Goal: Information Seeking & Learning: Learn about a topic

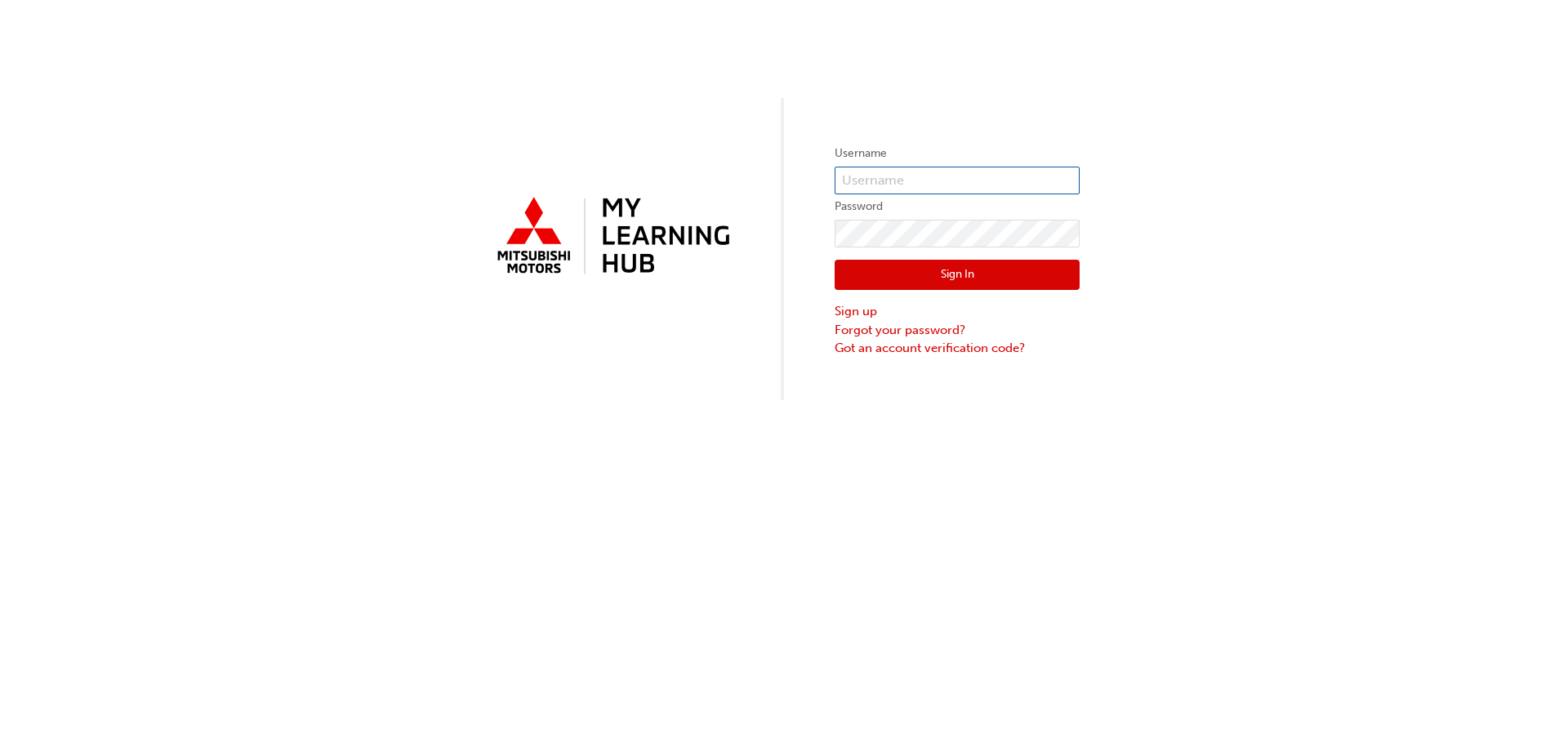
click at [1005, 181] on input "text" at bounding box center [957, 180] width 245 height 27
type input "[EMAIL_ADDRESS][DOMAIN_NAME]"
click at [1001, 181] on input "text" at bounding box center [957, 180] width 245 height 27
click at [901, 187] on input "text" at bounding box center [957, 180] width 245 height 27
type input "[EMAIL_ADDRESS][DOMAIN_NAME]"
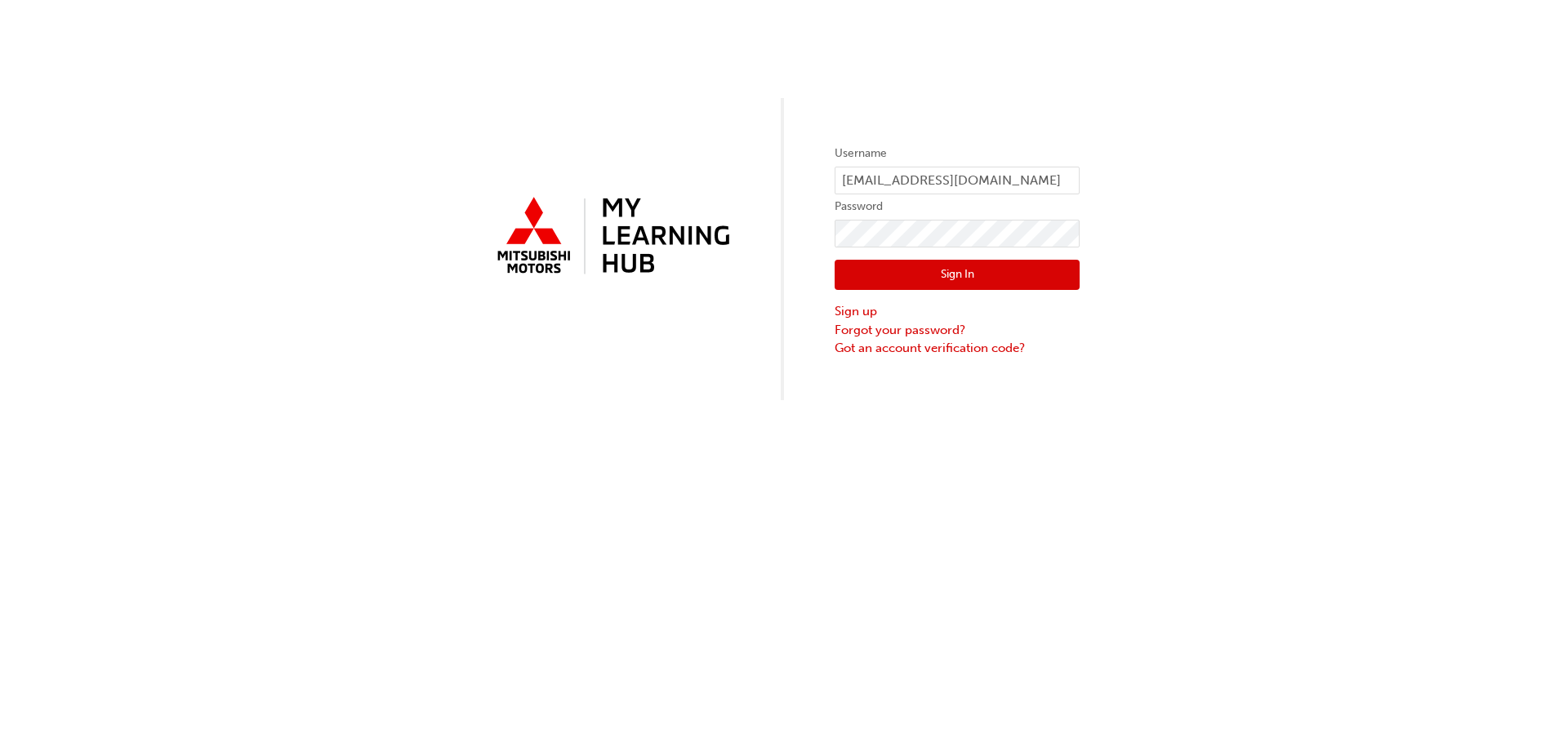
click at [1002, 285] on button "Sign In" at bounding box center [957, 275] width 245 height 31
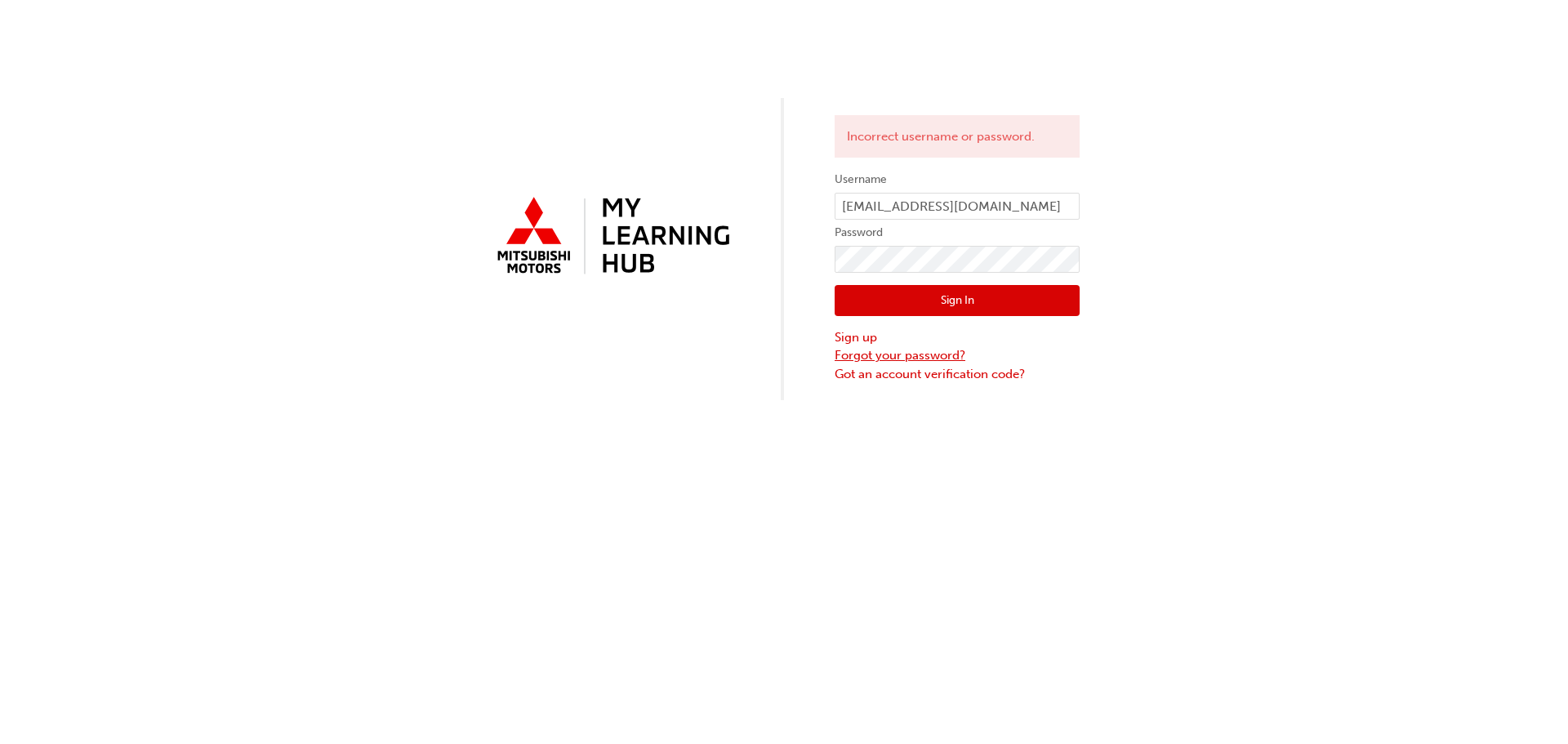
click at [915, 357] on link "Forgot your password?" at bounding box center [957, 355] width 245 height 19
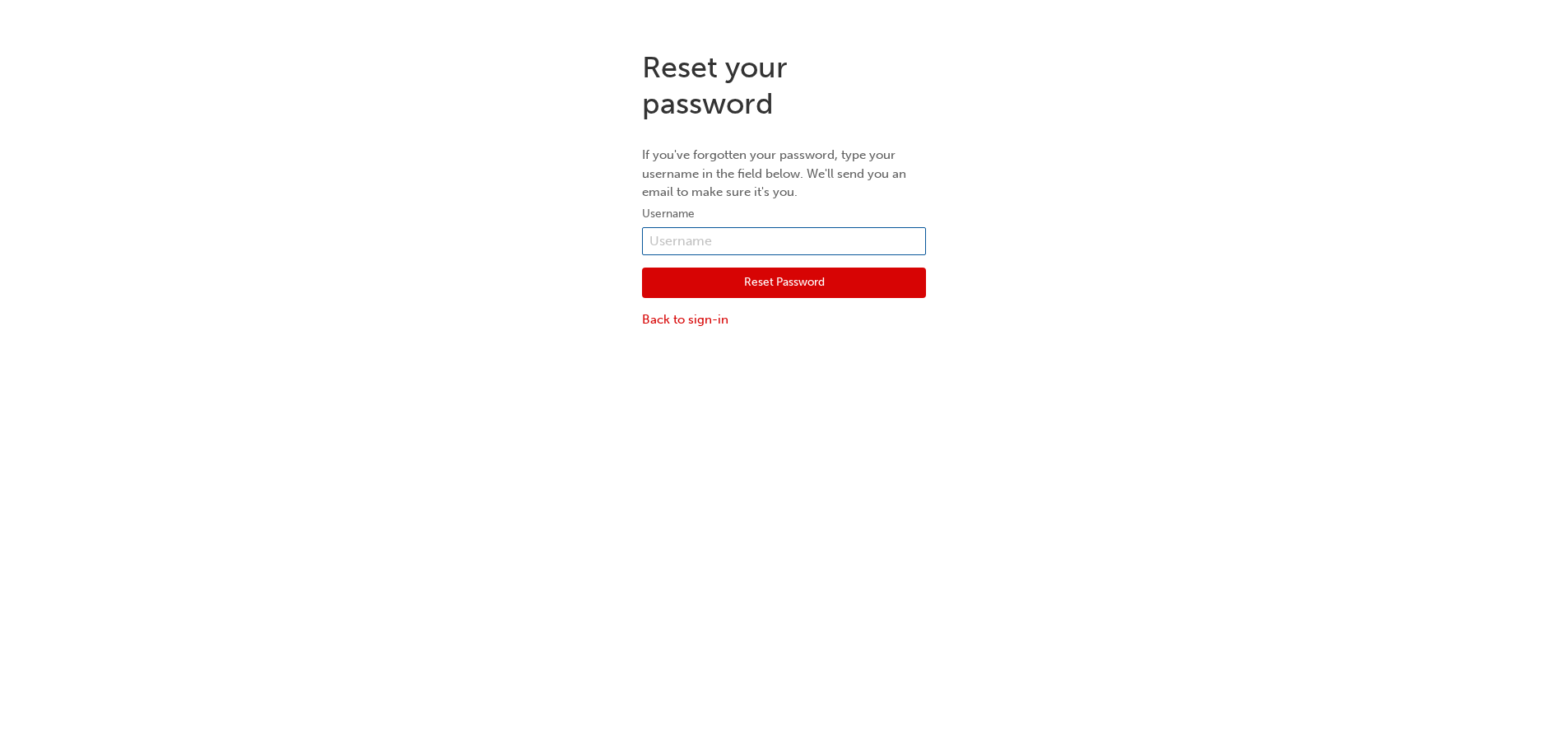
click at [716, 244] on input "text" at bounding box center [784, 241] width 284 height 28
type input "[EMAIL_ADDRESS][DOMAIN_NAME]"
click at [866, 293] on button "Reset Password" at bounding box center [784, 283] width 284 height 31
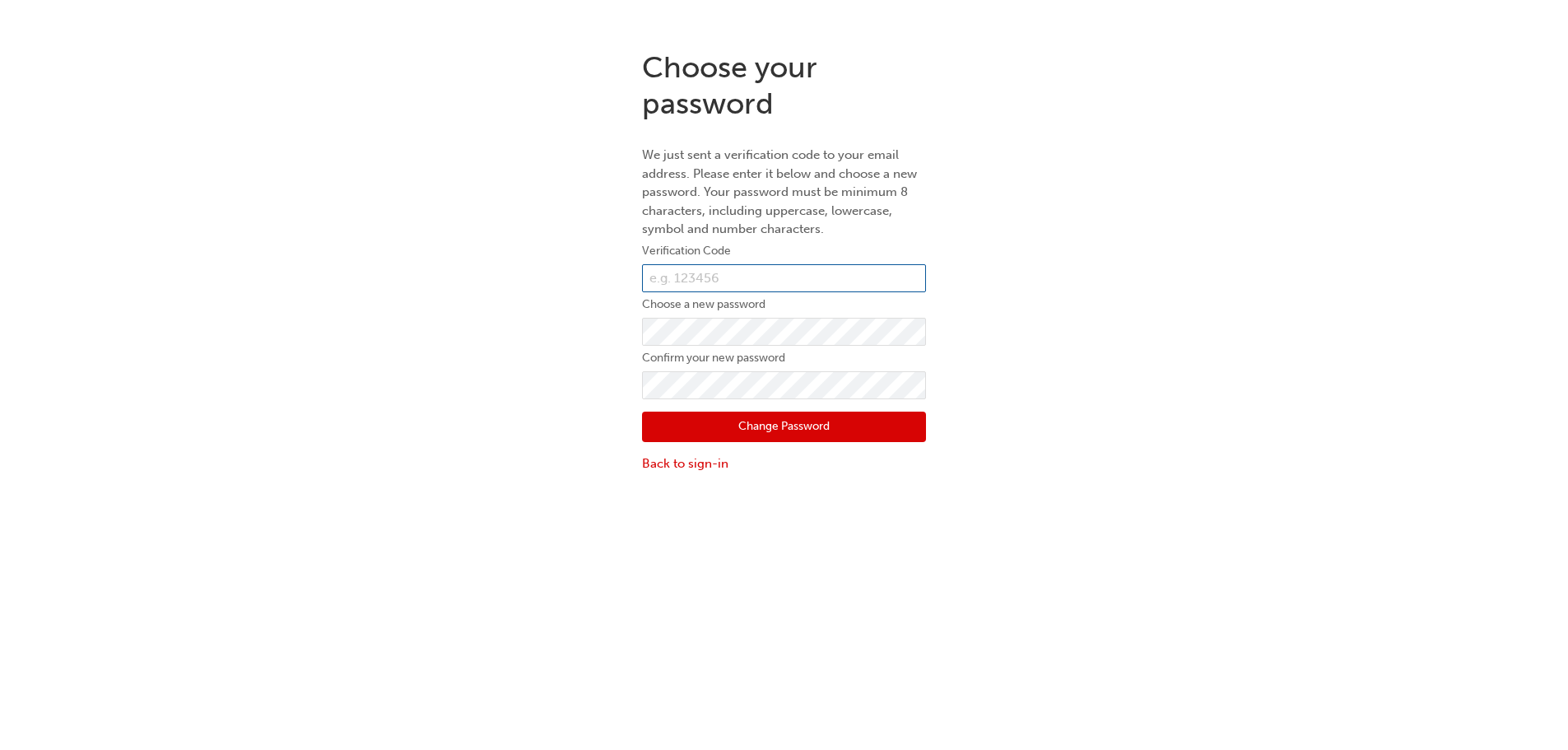
click at [765, 280] on input "text" at bounding box center [784, 278] width 284 height 28
type input "246969"
click at [774, 426] on button "Change Password" at bounding box center [784, 427] width 284 height 31
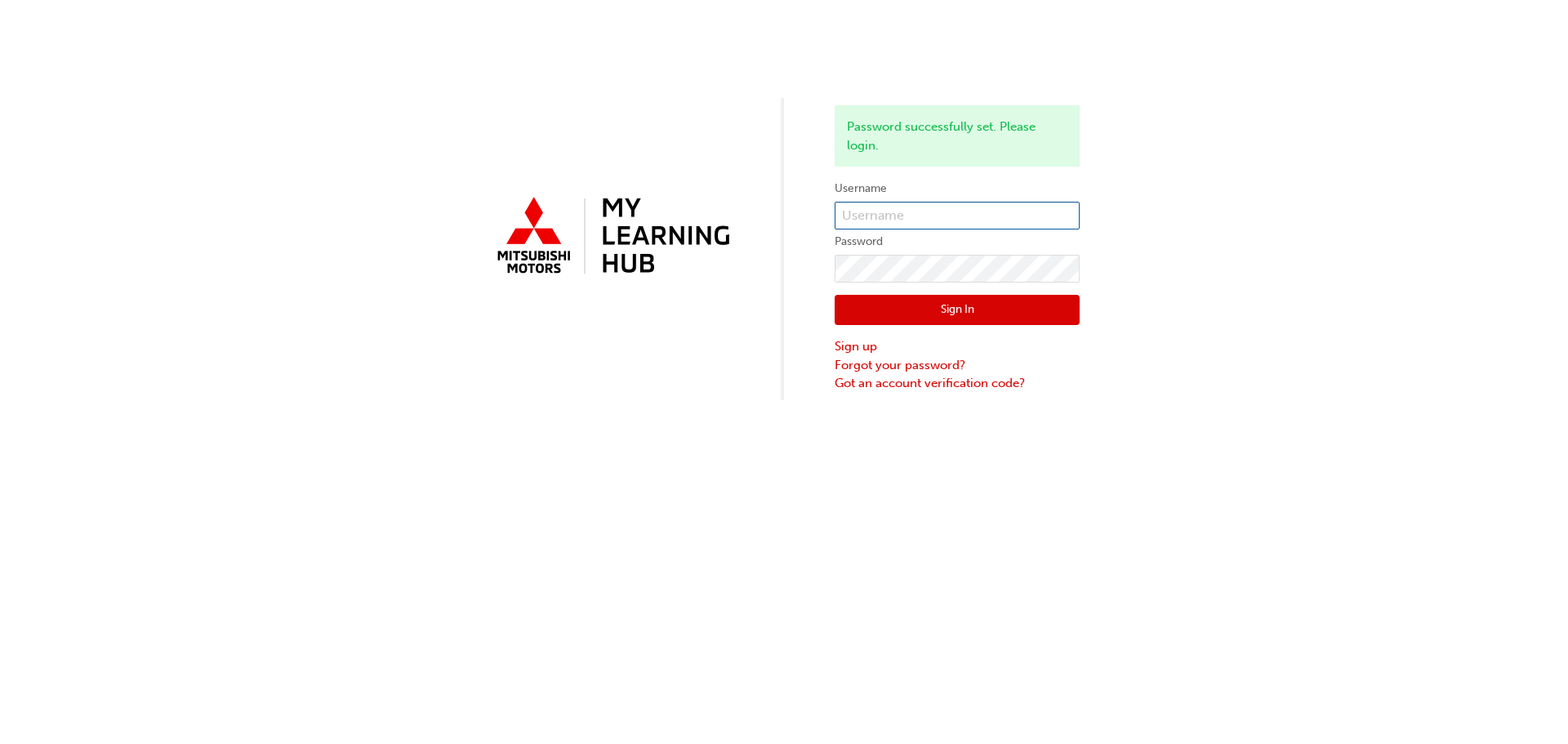
click at [949, 211] on input "text" at bounding box center [957, 215] width 245 height 27
type input "pdyer@ktmg.com.au"
click button "Sign In" at bounding box center [957, 310] width 245 height 31
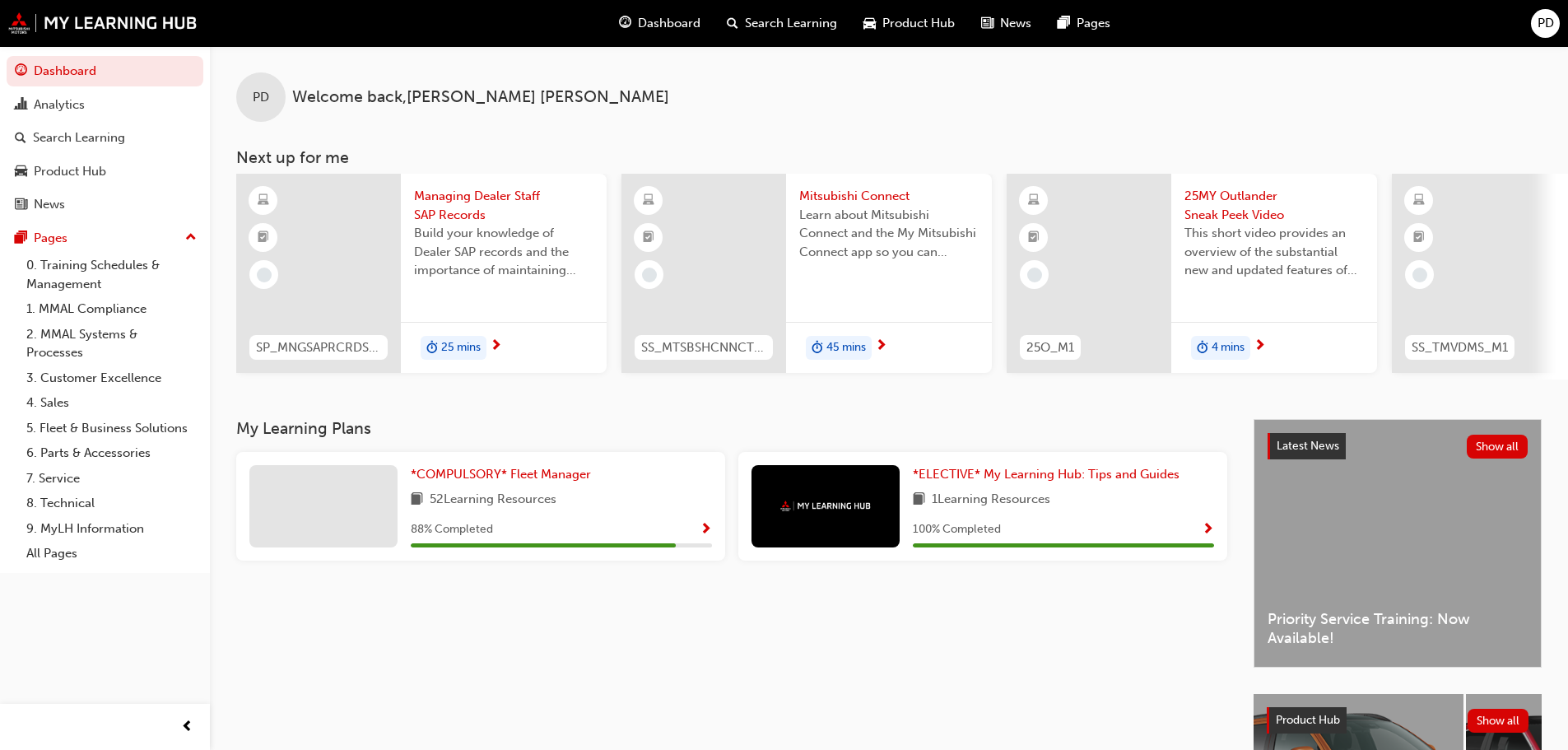
click at [1096, 503] on div "1 Learning Resources" at bounding box center [1062, 500] width 301 height 21
click at [1041, 480] on span "*ELECTIVE* My Learning Hub: Tips and Guides" at bounding box center [1046, 474] width 267 height 15
click at [519, 477] on span "*COMPULSORY* Fleet Manager" at bounding box center [501, 474] width 180 height 15
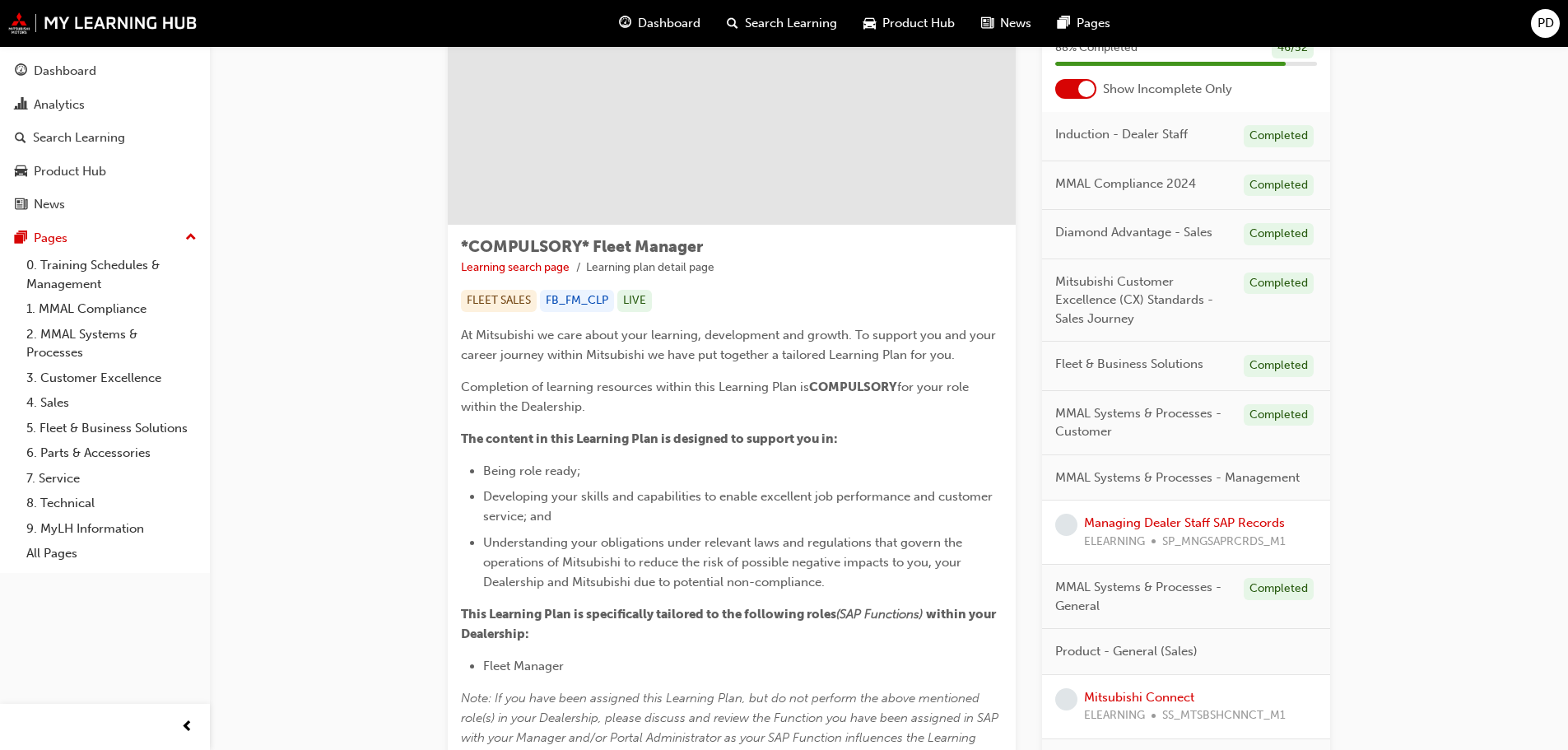
scroll to position [164, 0]
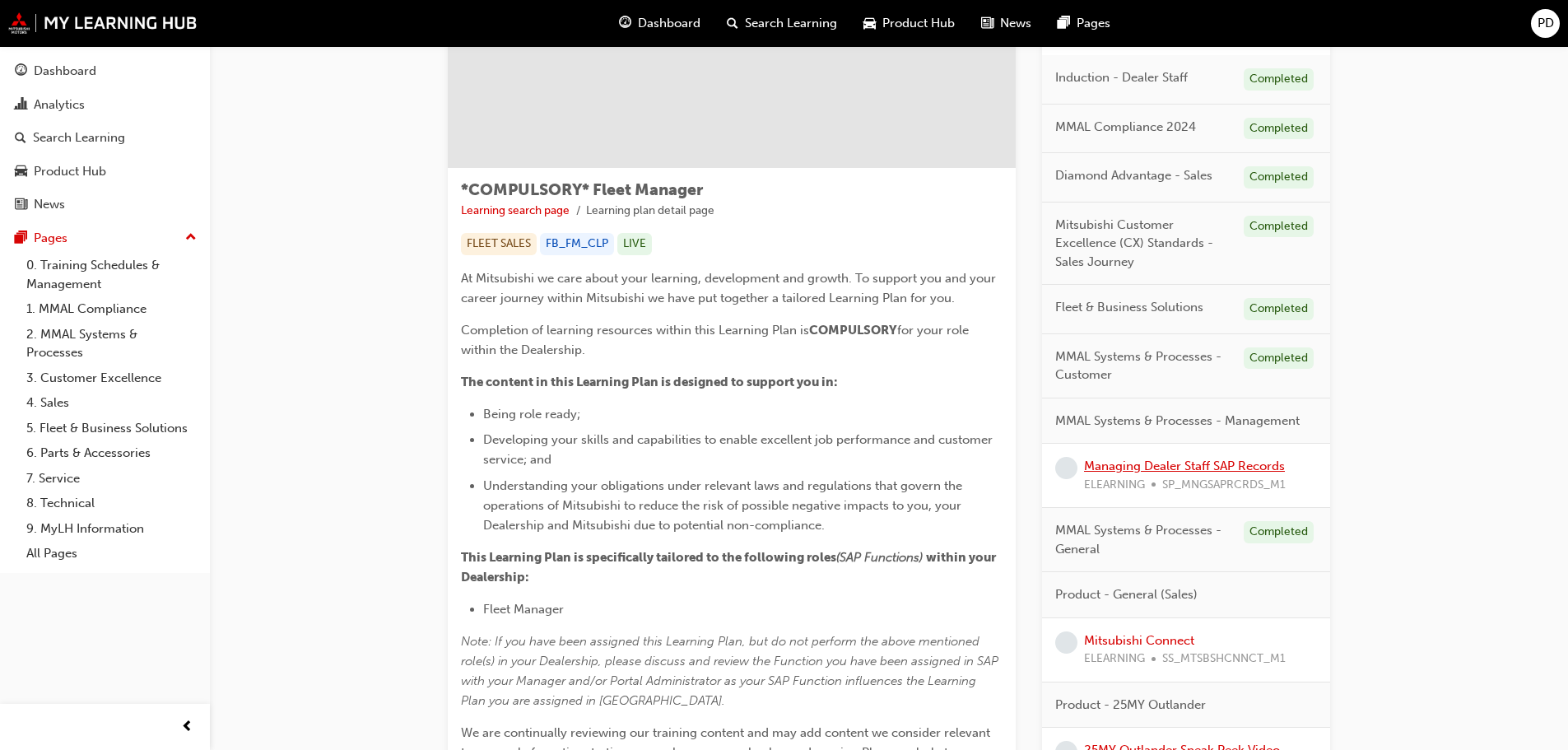
click at [1107, 466] on link "Managing Dealer Staff SAP Records" at bounding box center [1184, 466] width 200 height 15
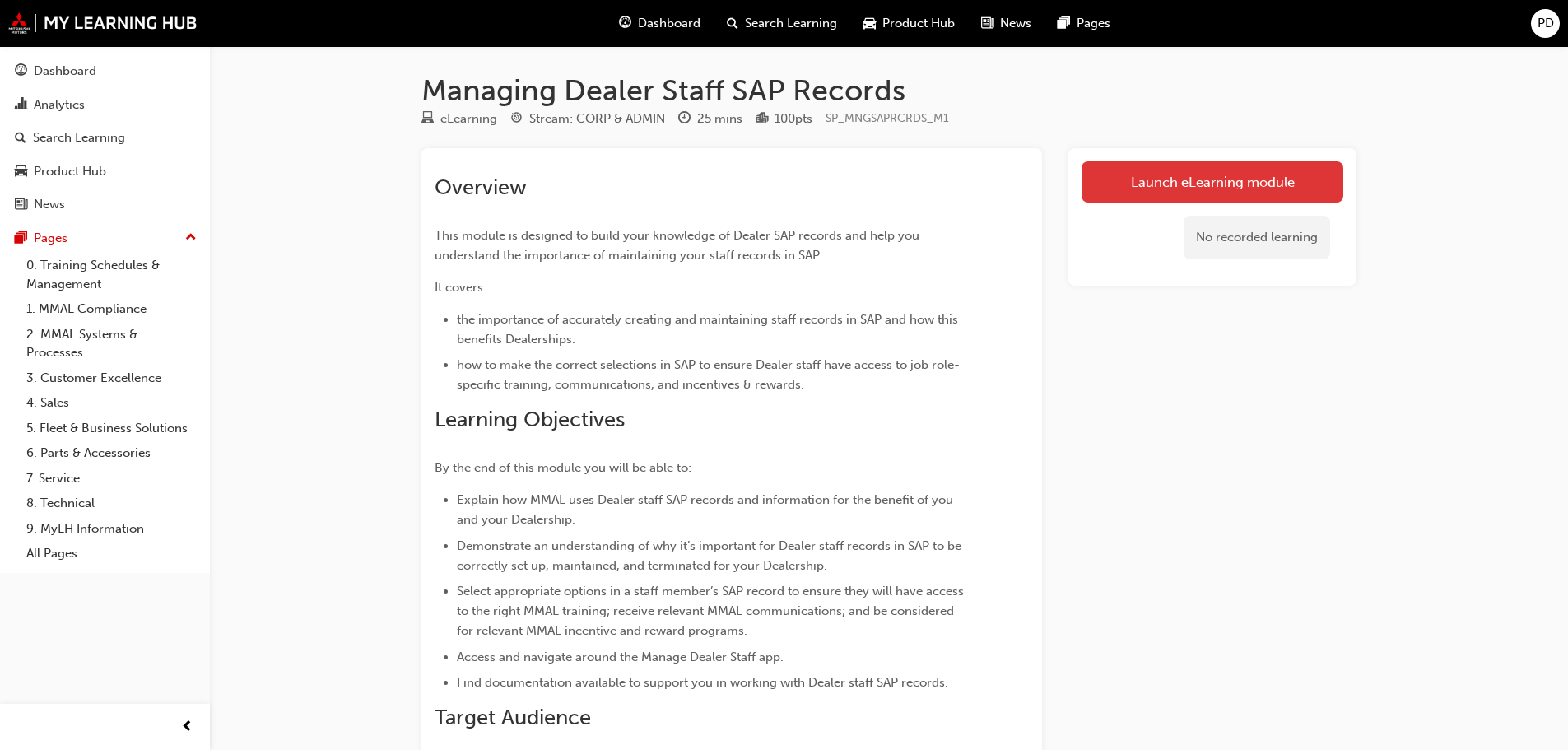
click at [1218, 185] on link "Launch eLearning module" at bounding box center [1212, 181] width 262 height 41
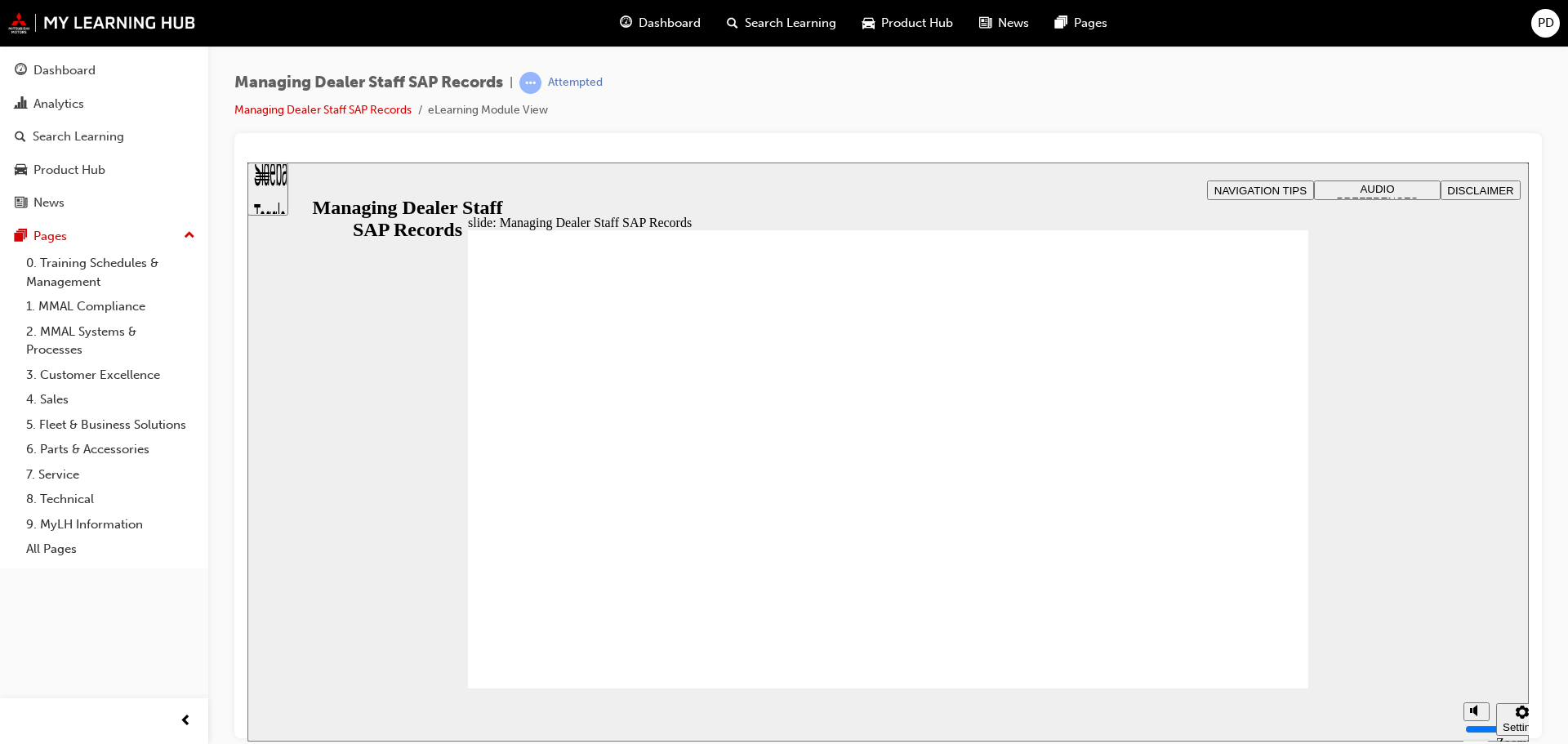
click at [1476, 654] on polygon "Mute (Ctrl+Alt+M)" at bounding box center [1476, 648] width 4 height 12
click at [1476, 654] on polygon "Unmute (Ctrl+Alt+M)" at bounding box center [1476, 648] width 4 height 12
type input "8"
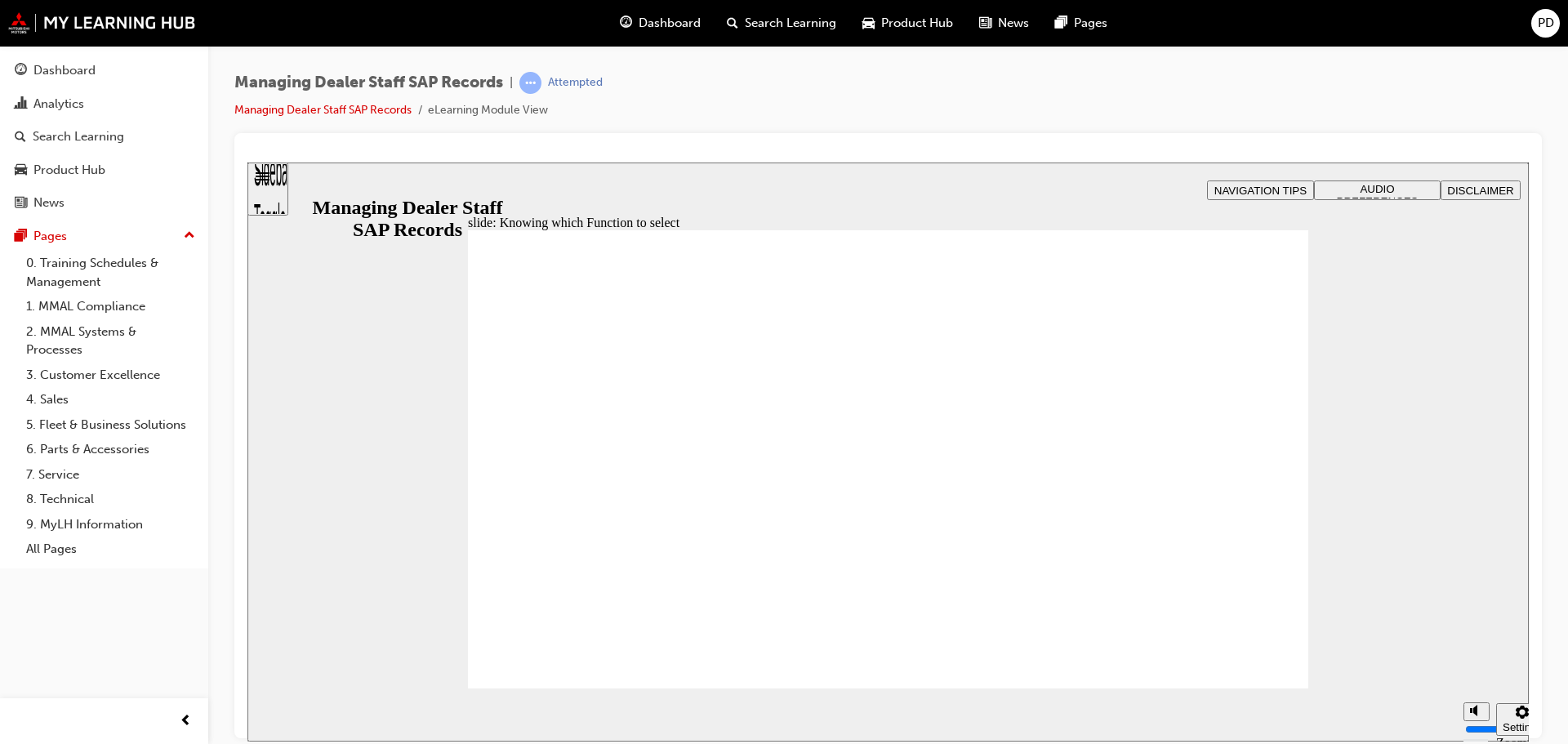
click at [1436, 707] on div "misc controls" at bounding box center [1440, 690] width 24 height 62
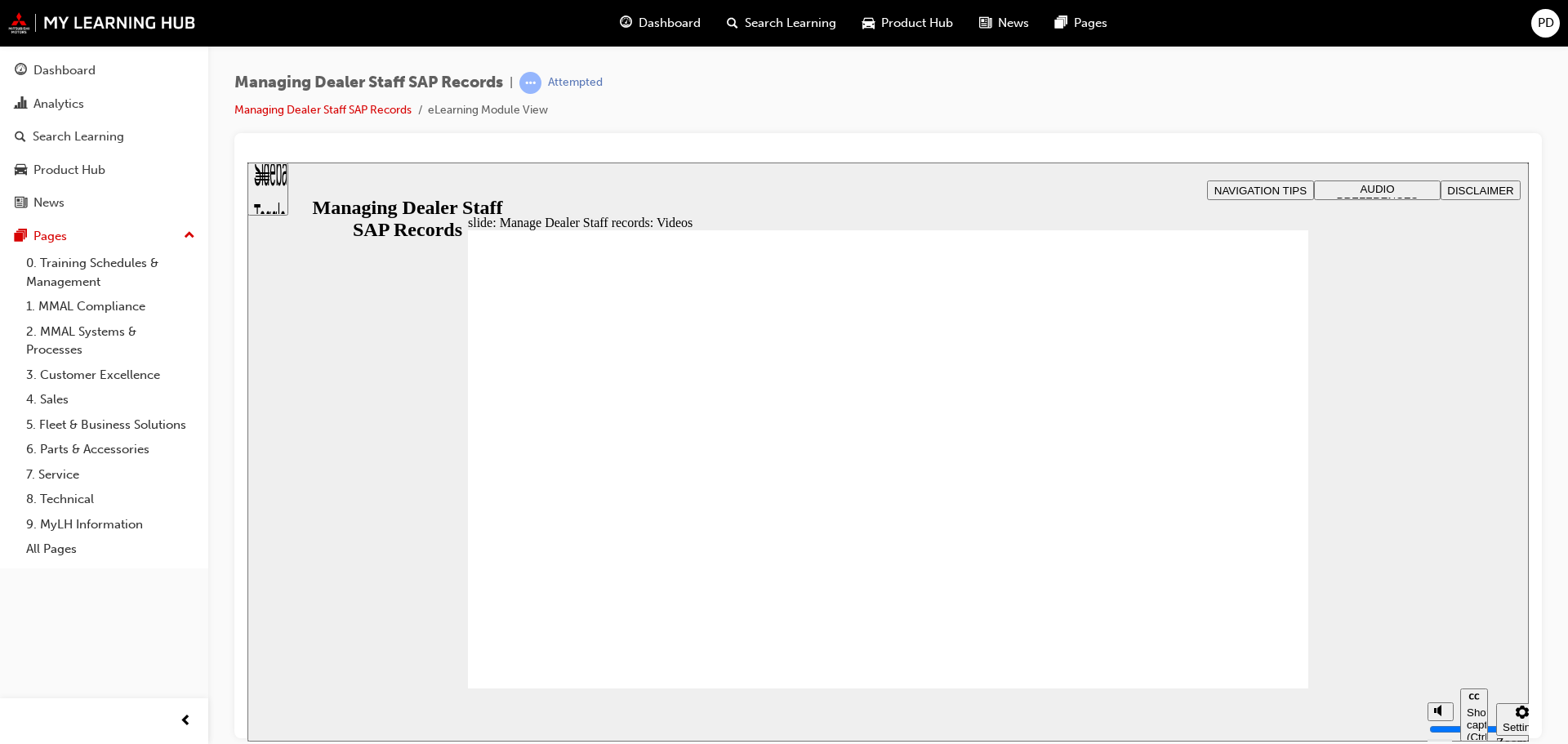
type input "123"
type input "127"
type input "254"
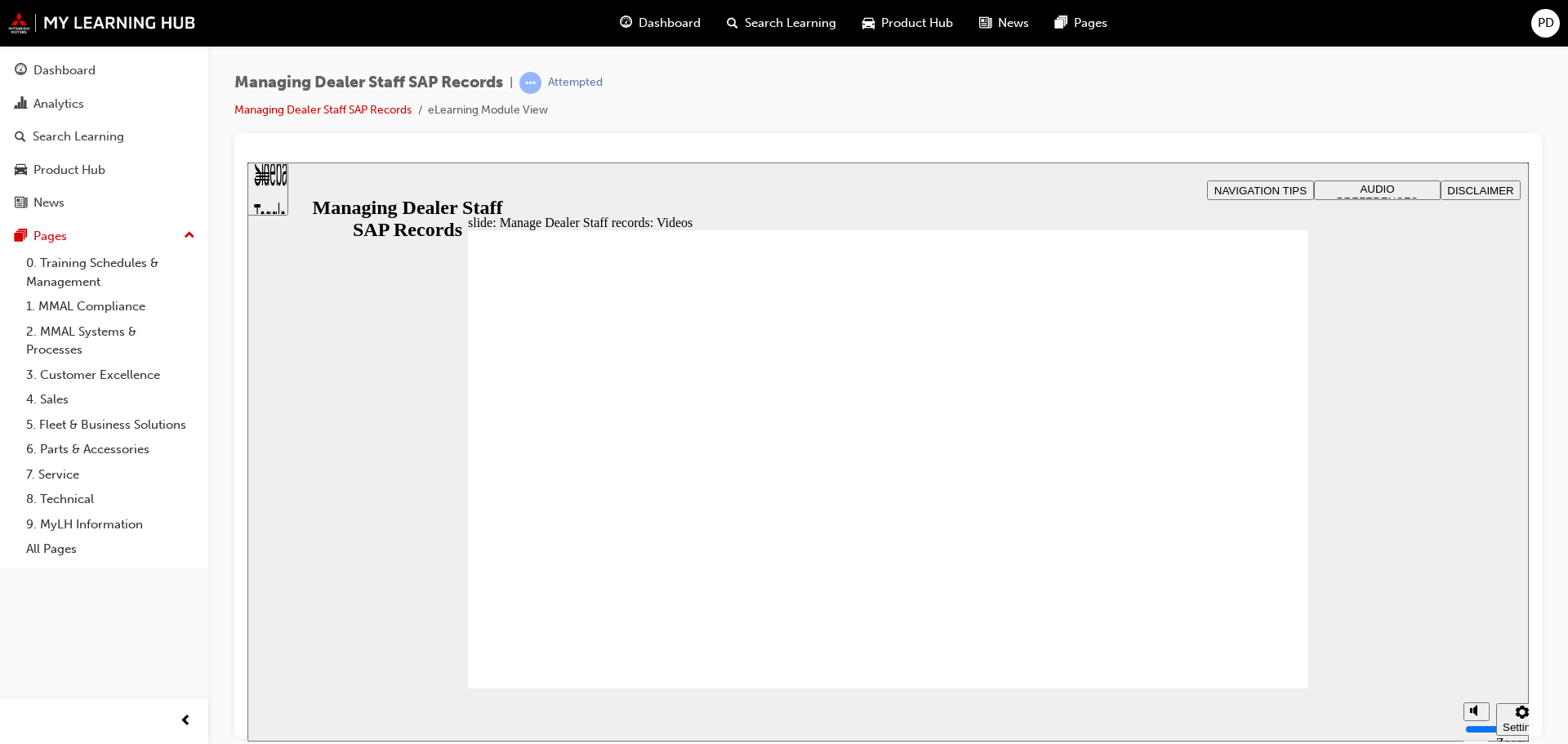
type input "75"
type input "144"
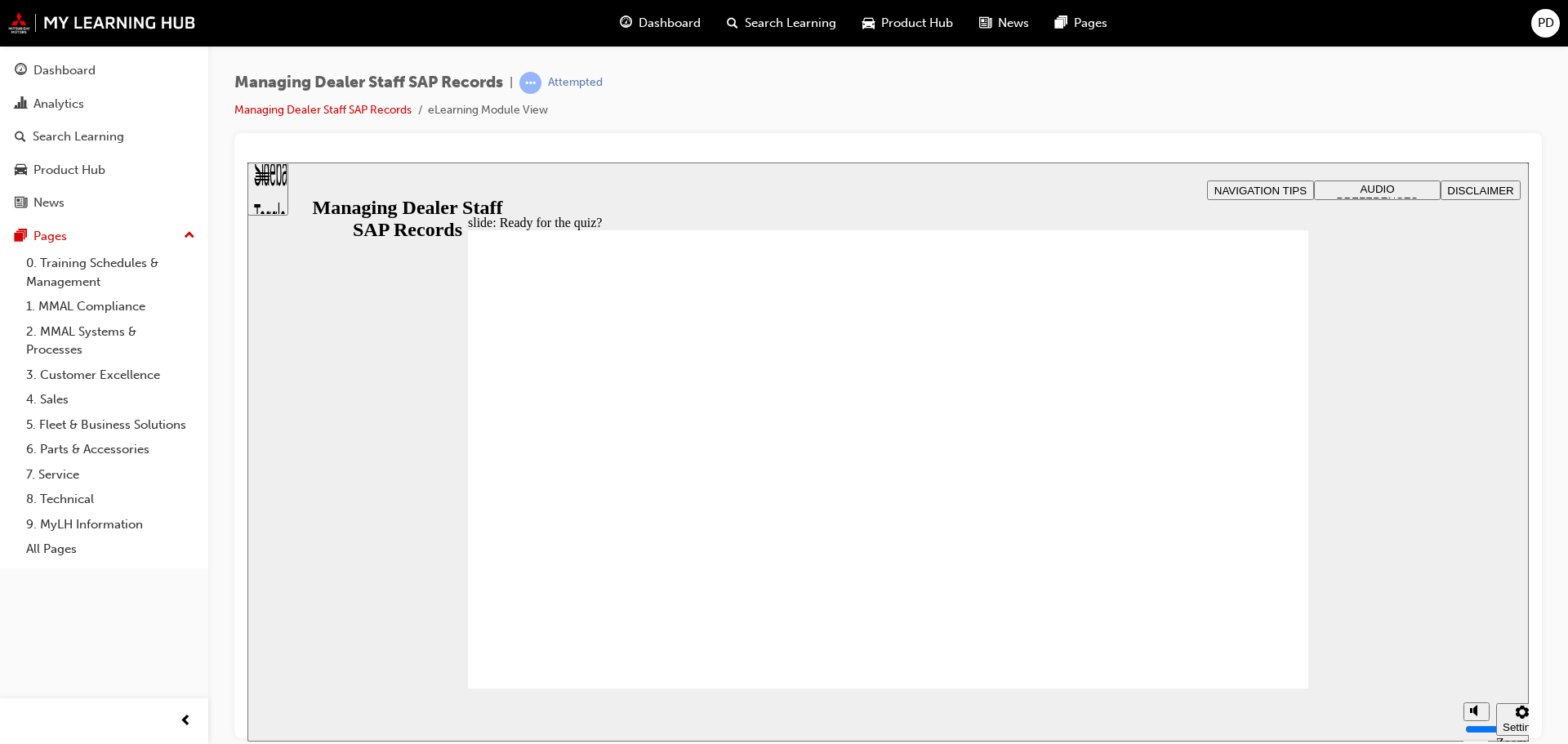
checkbox input "true"
radio input "true"
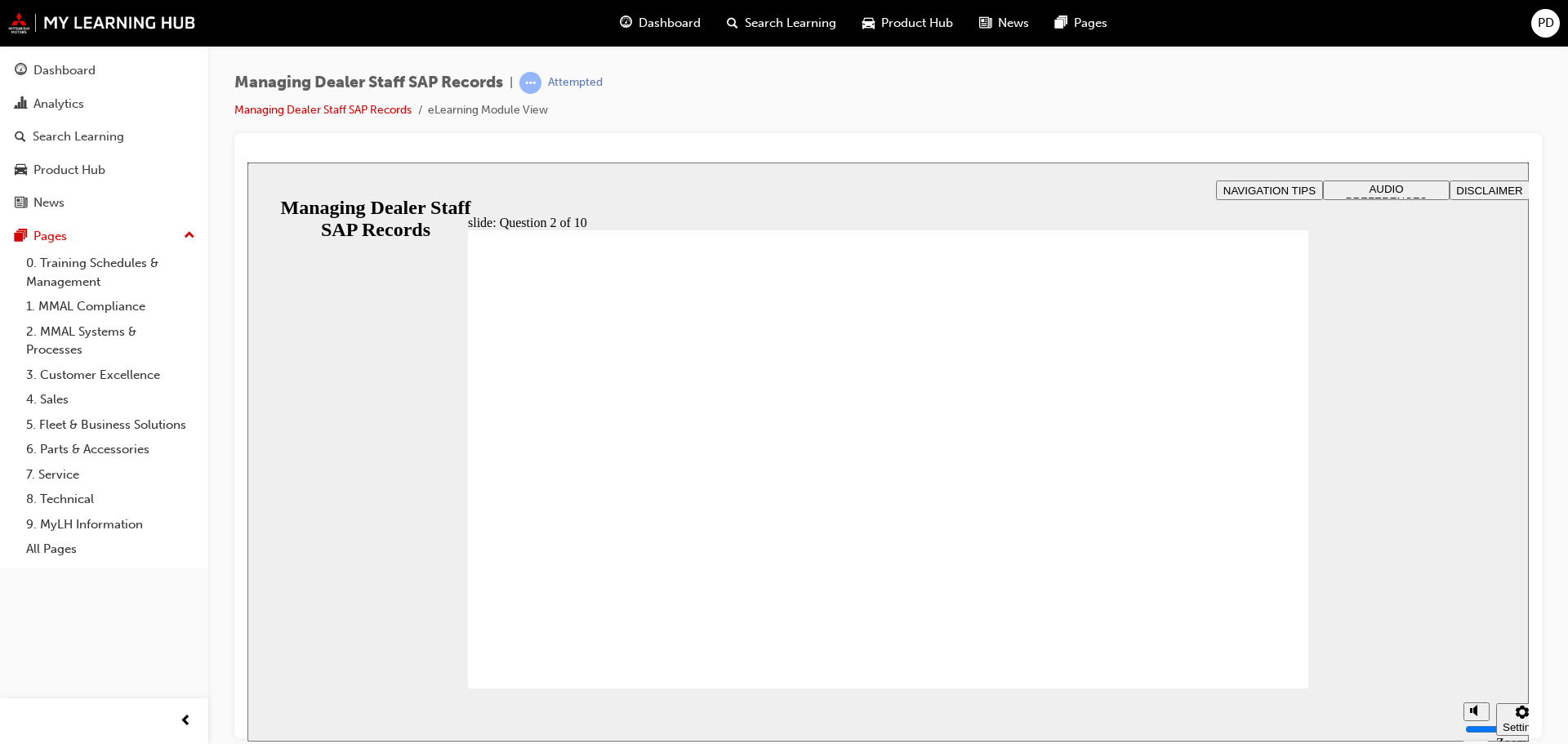
radio input "true"
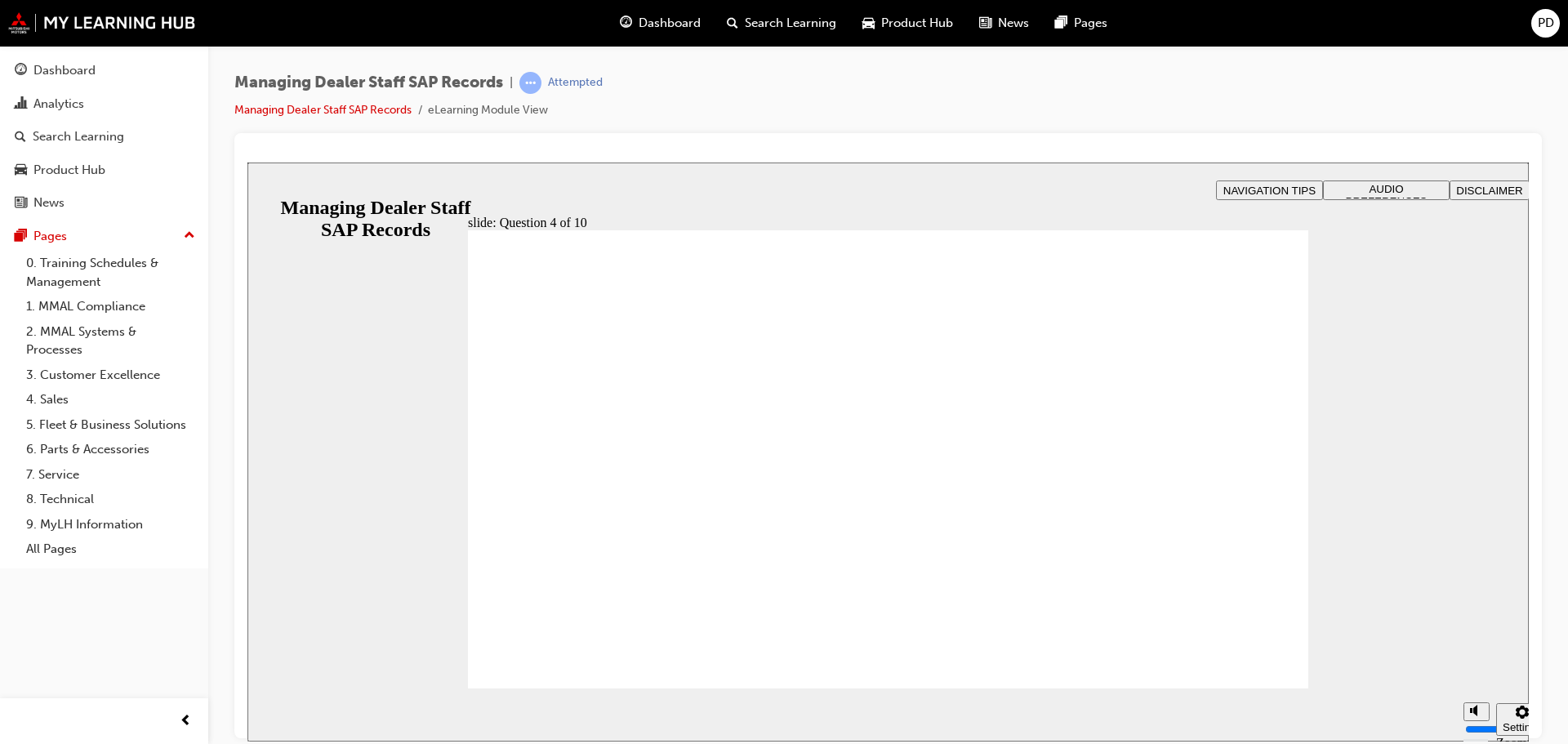
checkbox input "true"
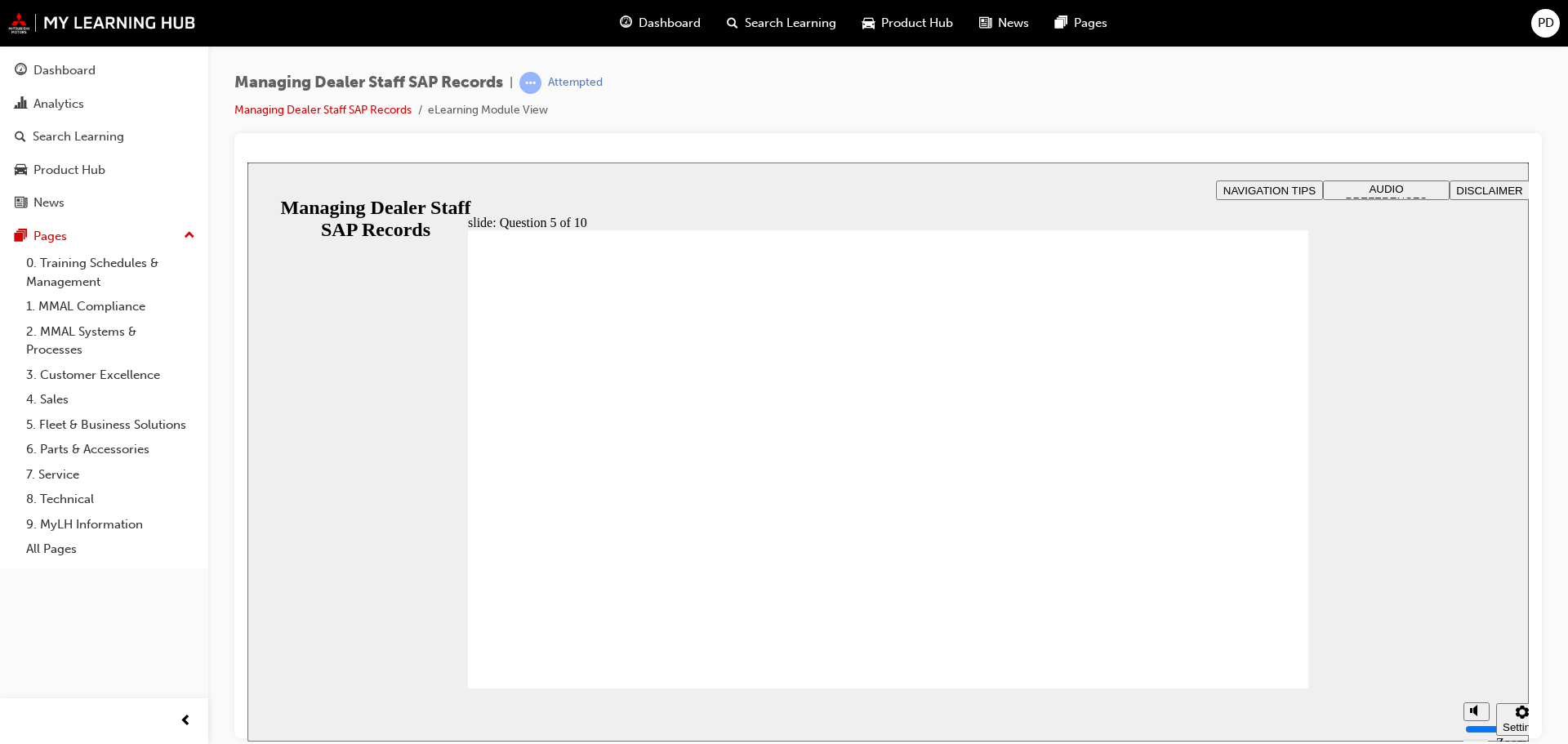
checkbox input "true"
radio input "true"
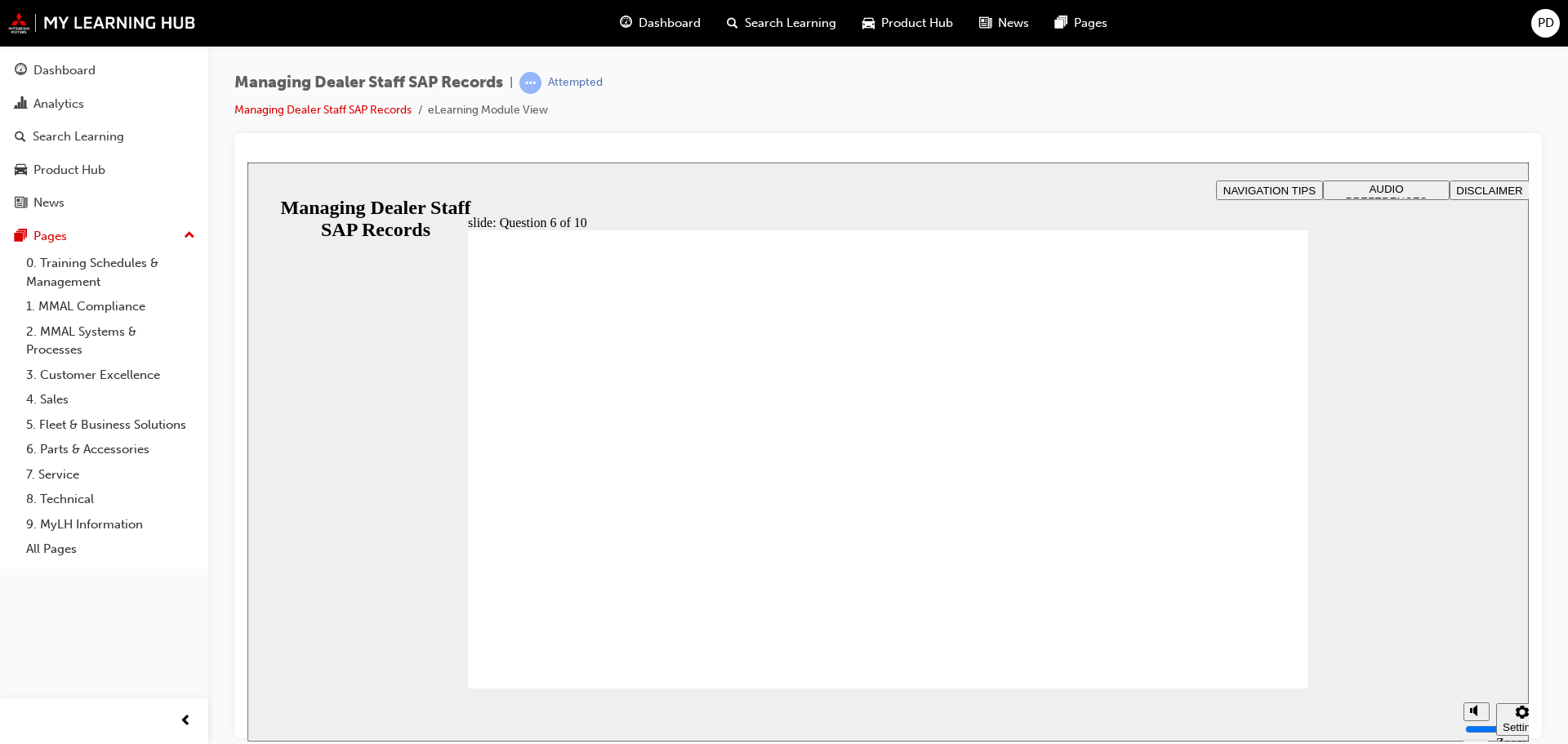
checkbox input "true"
drag, startPoint x: 494, startPoint y: 566, endPoint x: 530, endPoint y: 609, distance: 56.1
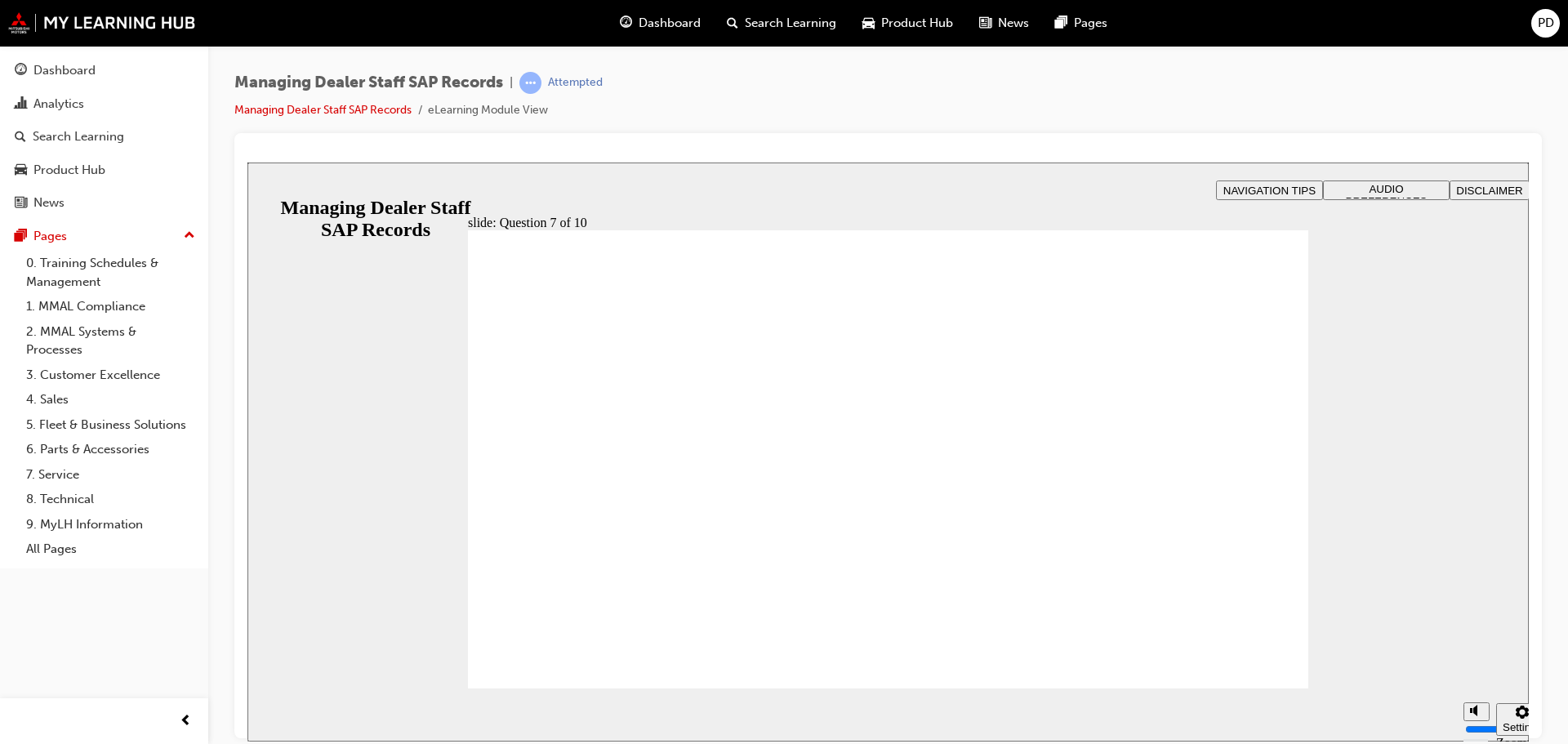
checkbox input "true"
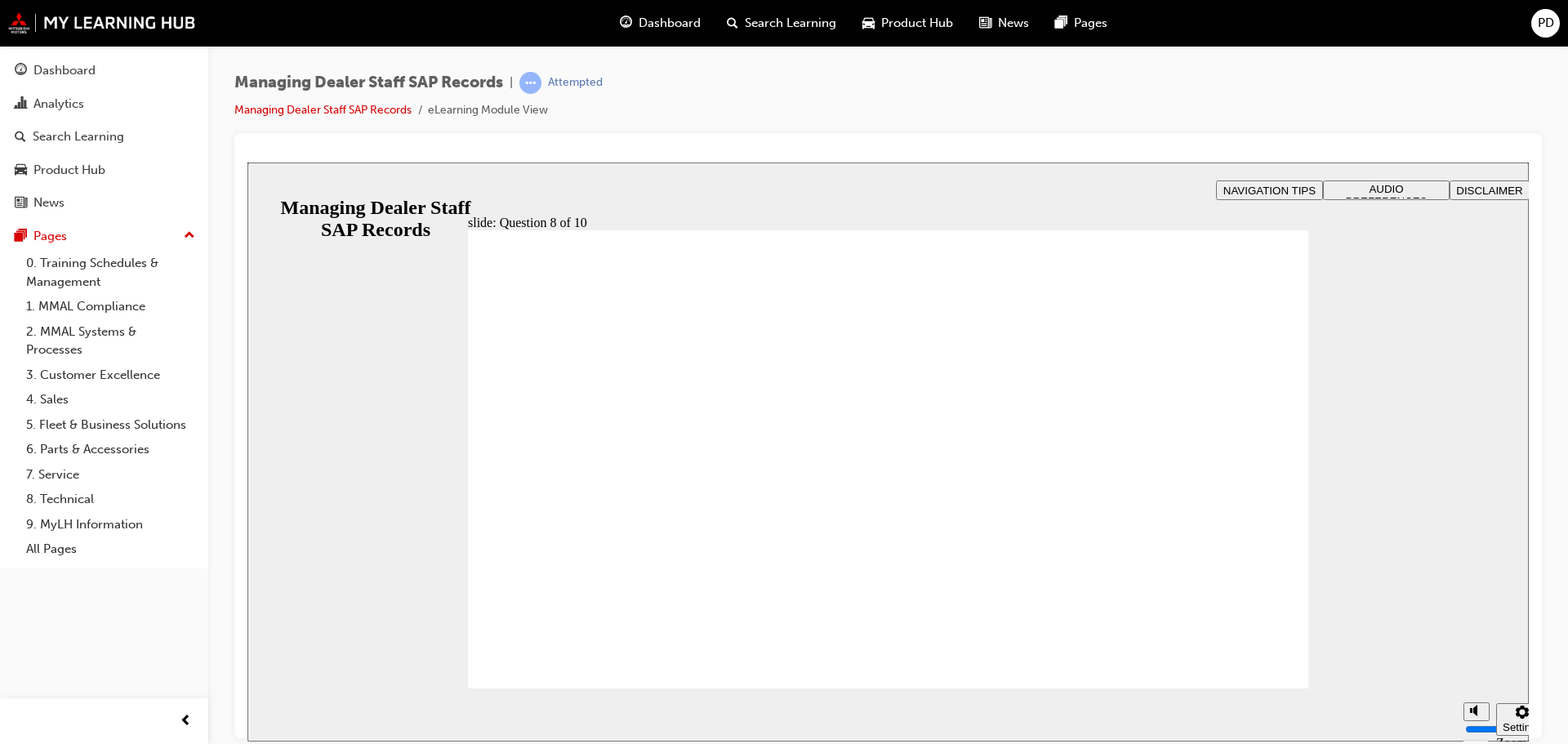
radio input "true"
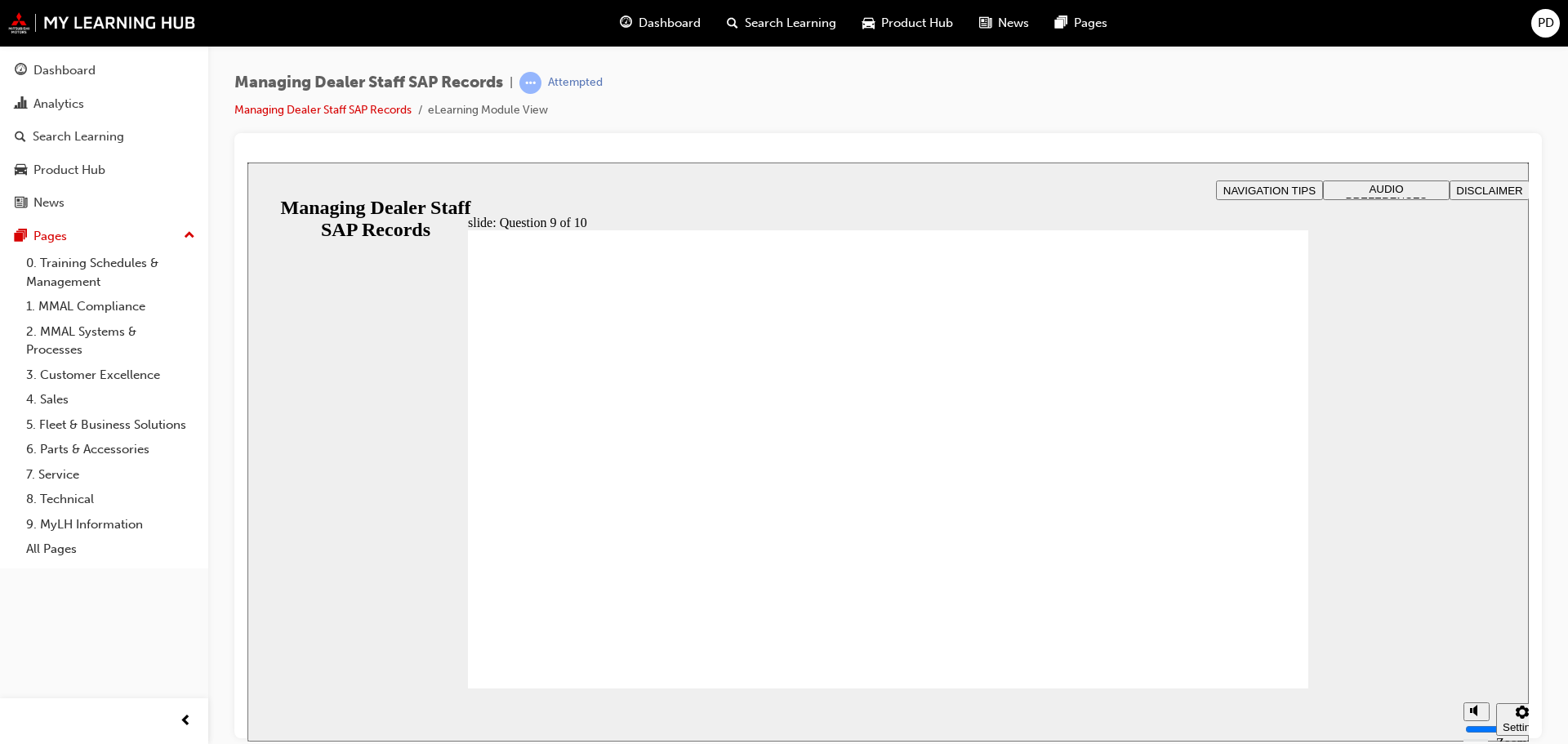
radio input "true"
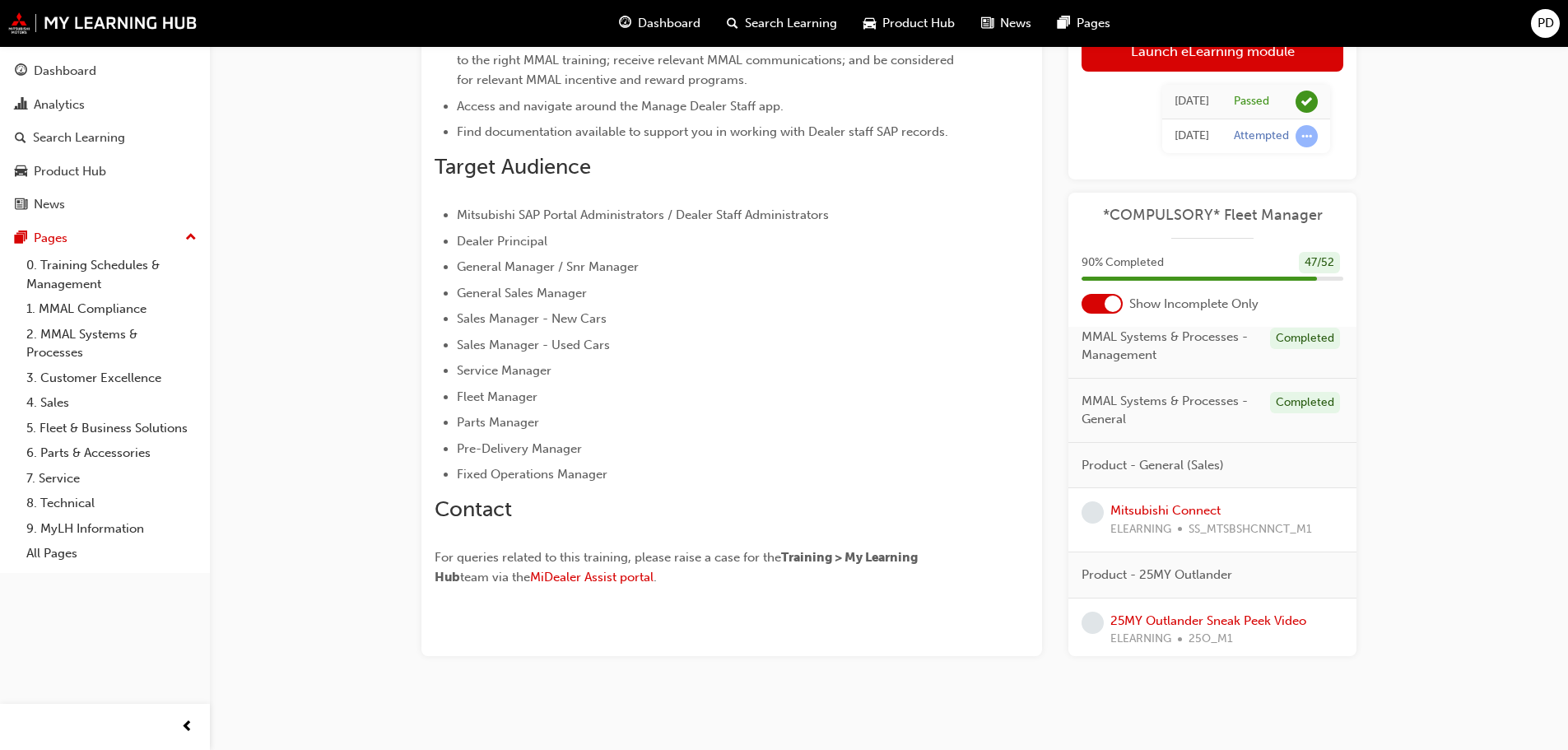
scroll to position [368, 0]
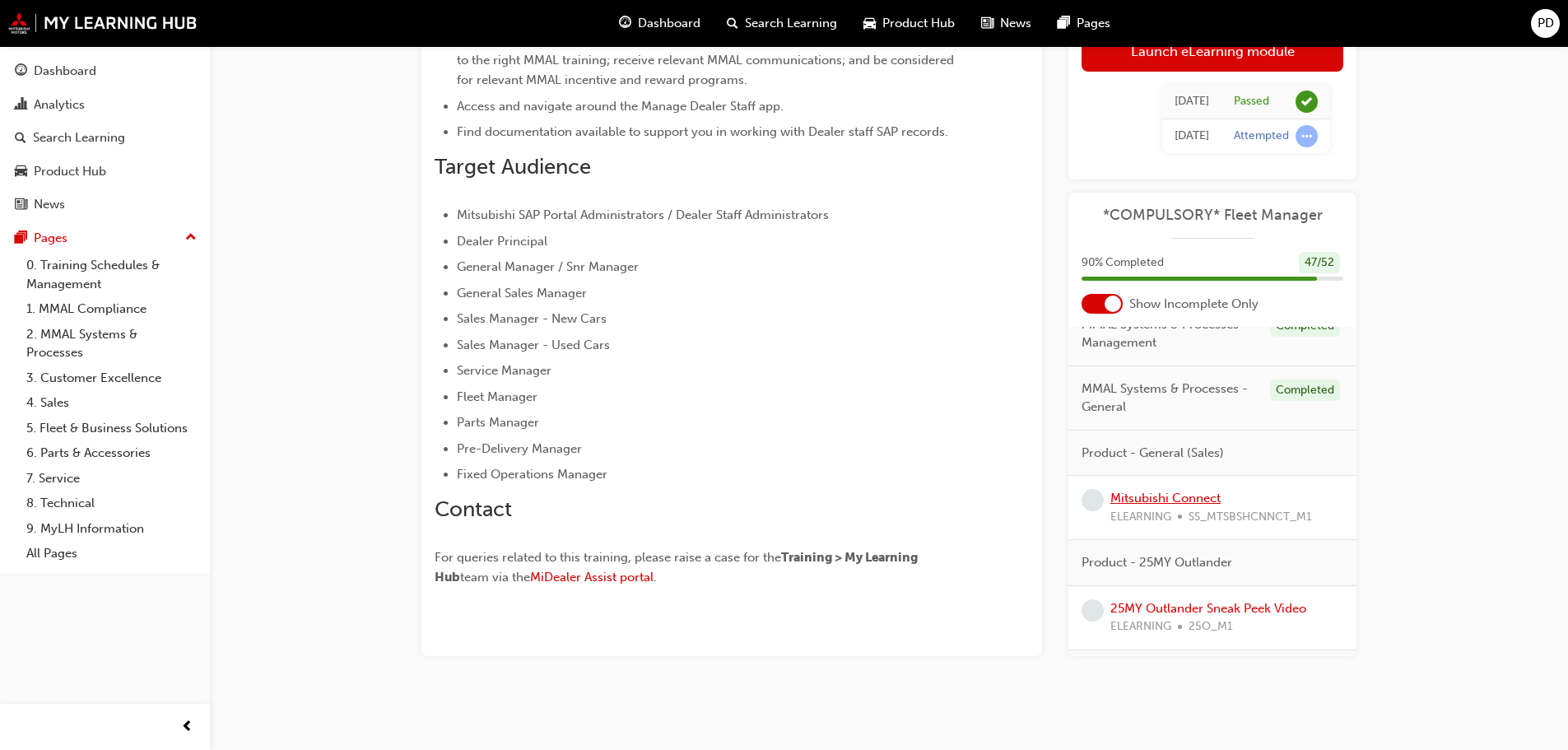
click at [1172, 502] on link "Mitsubishi Connect" at bounding box center [1166, 498] width 111 height 15
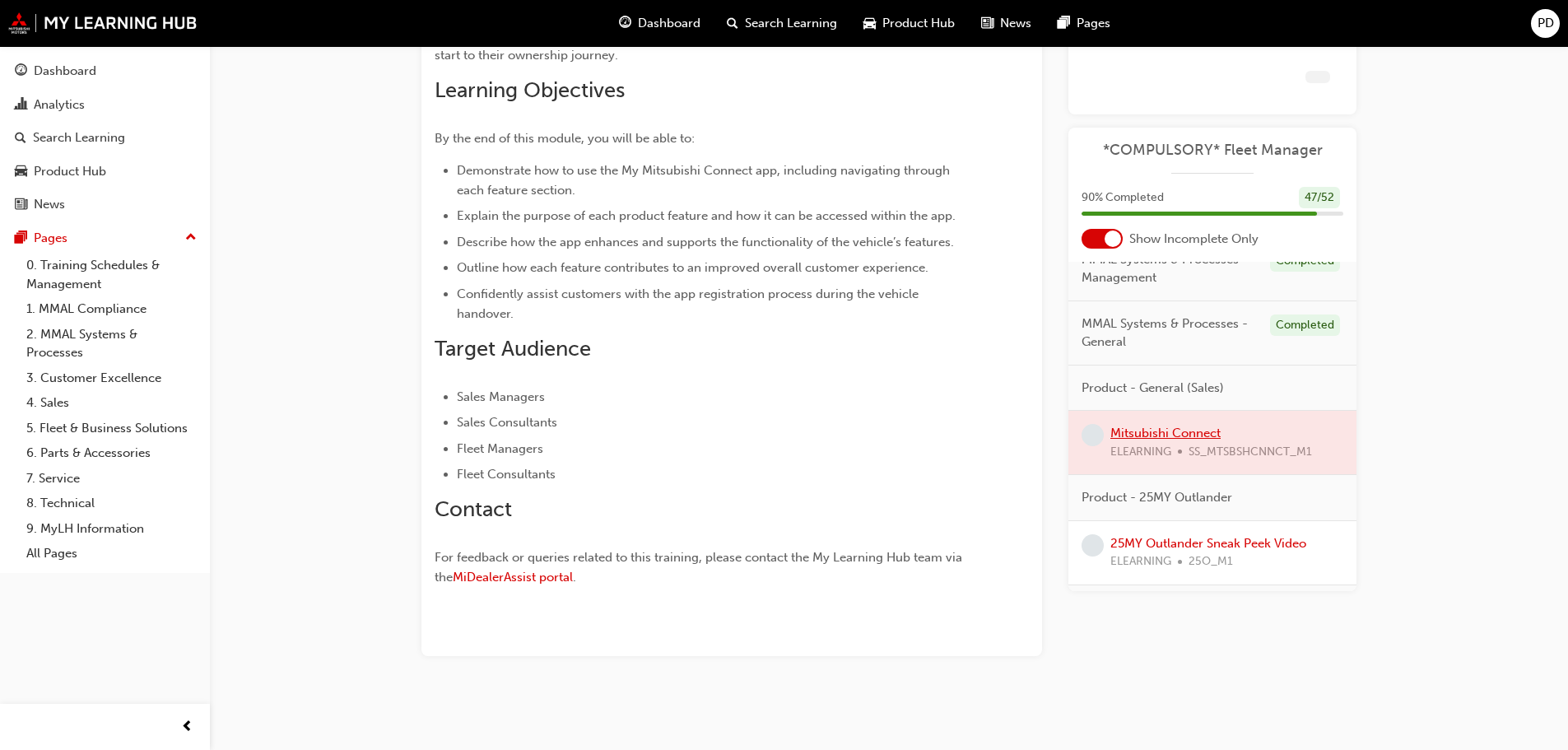
scroll to position [388, 0]
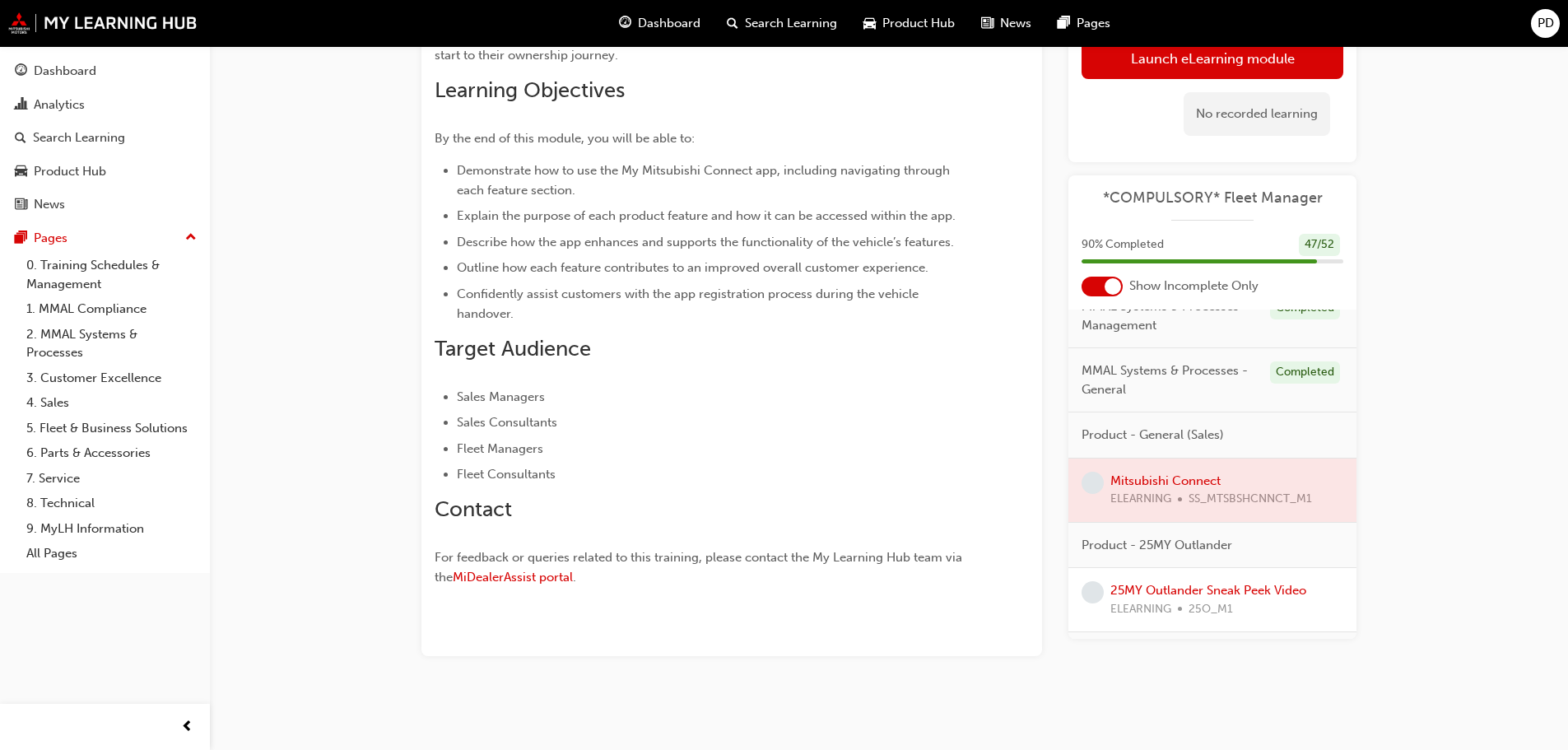
click at [1141, 480] on div at bounding box center [1212, 491] width 288 height 64
click at [1088, 478] on span "learningRecordVerb_NONE-icon" at bounding box center [1093, 482] width 22 height 22
click at [1156, 426] on span "Product - General (Sales)" at bounding box center [1153, 435] width 143 height 19
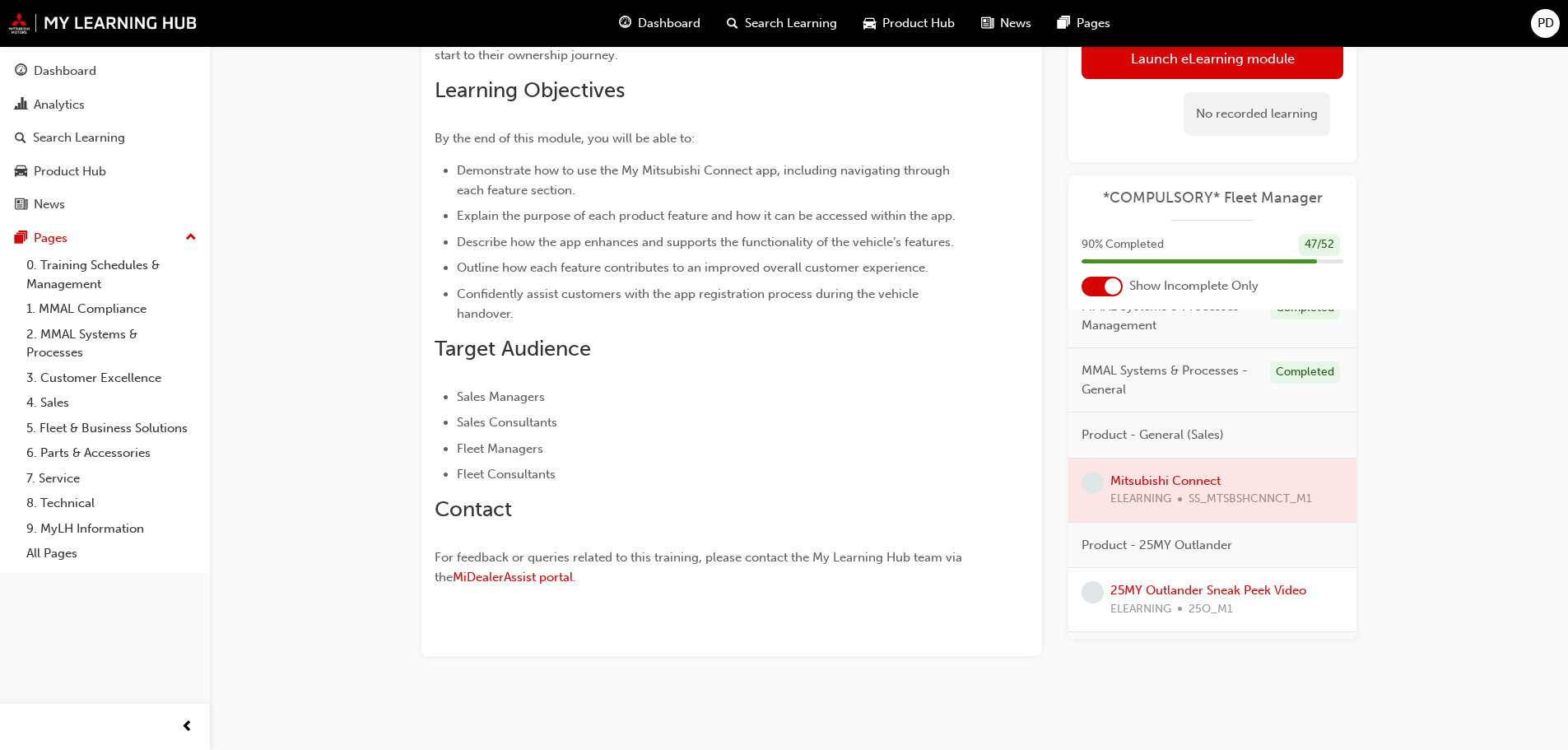
click at [1177, 435] on span "Product - General (Sales)" at bounding box center [1153, 435] width 143 height 19
click at [1158, 592] on link "25MY Outlander Sneak Peek Video" at bounding box center [1208, 591] width 196 height 15
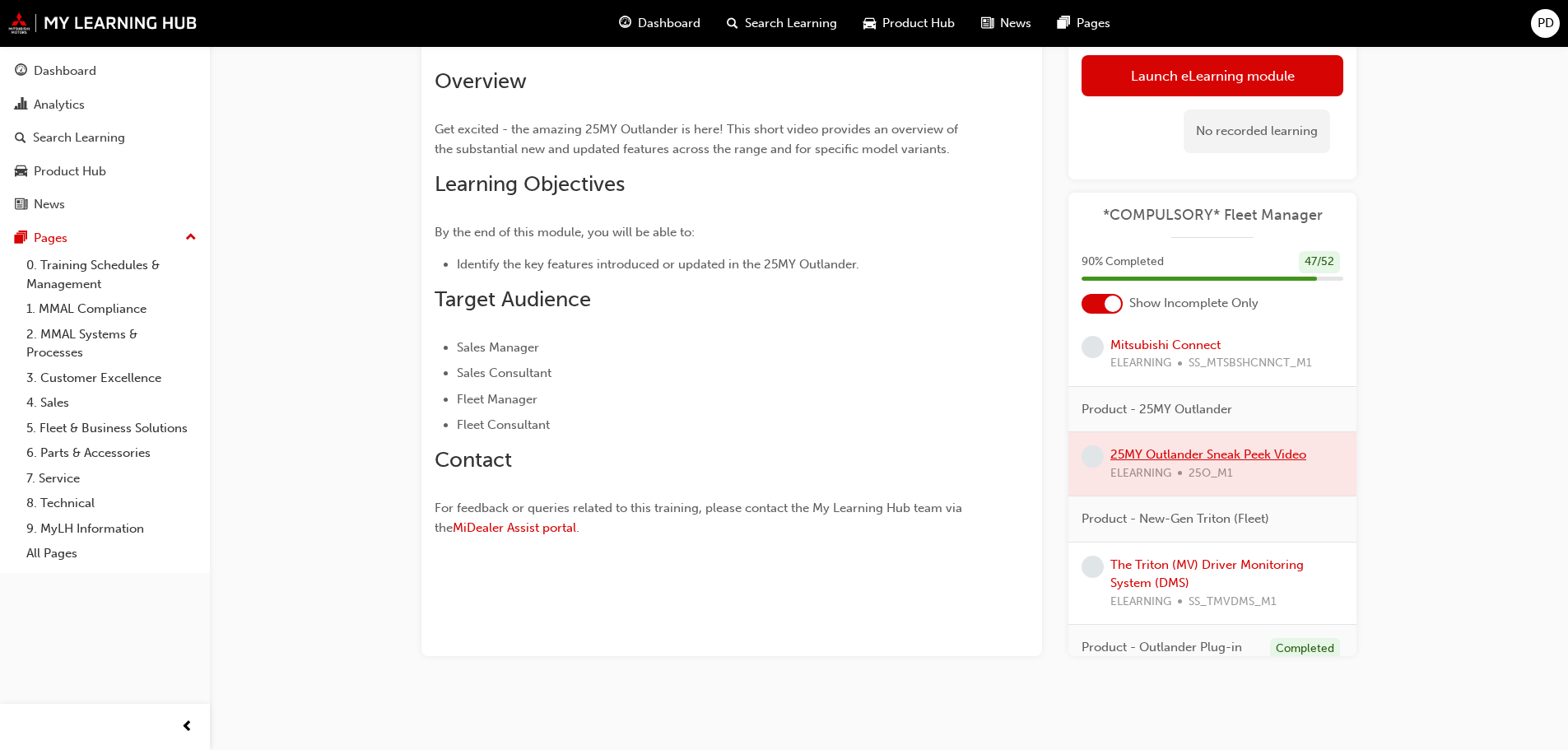
scroll to position [328, 0]
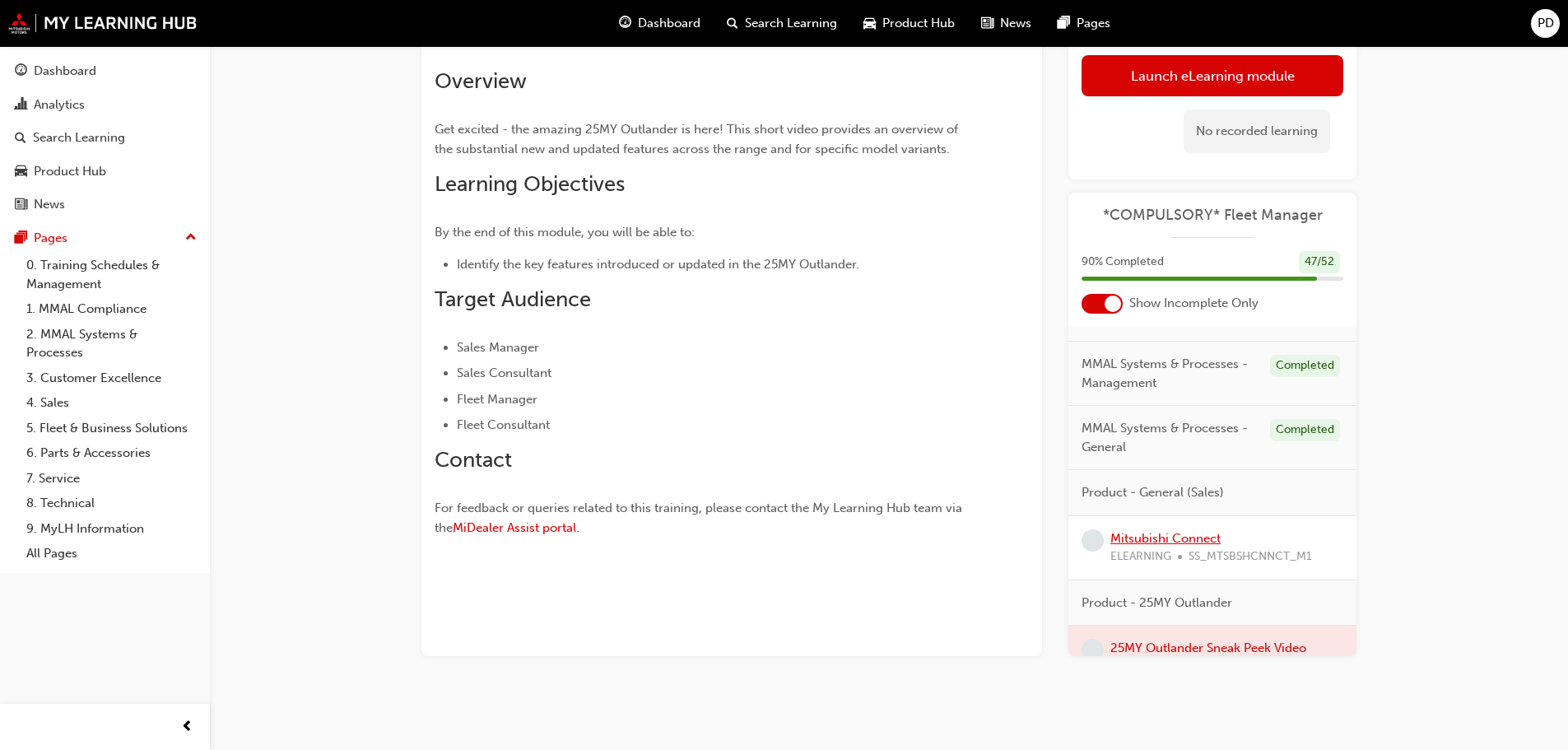
click at [1157, 535] on link "Mitsubishi Connect" at bounding box center [1166, 539] width 111 height 15
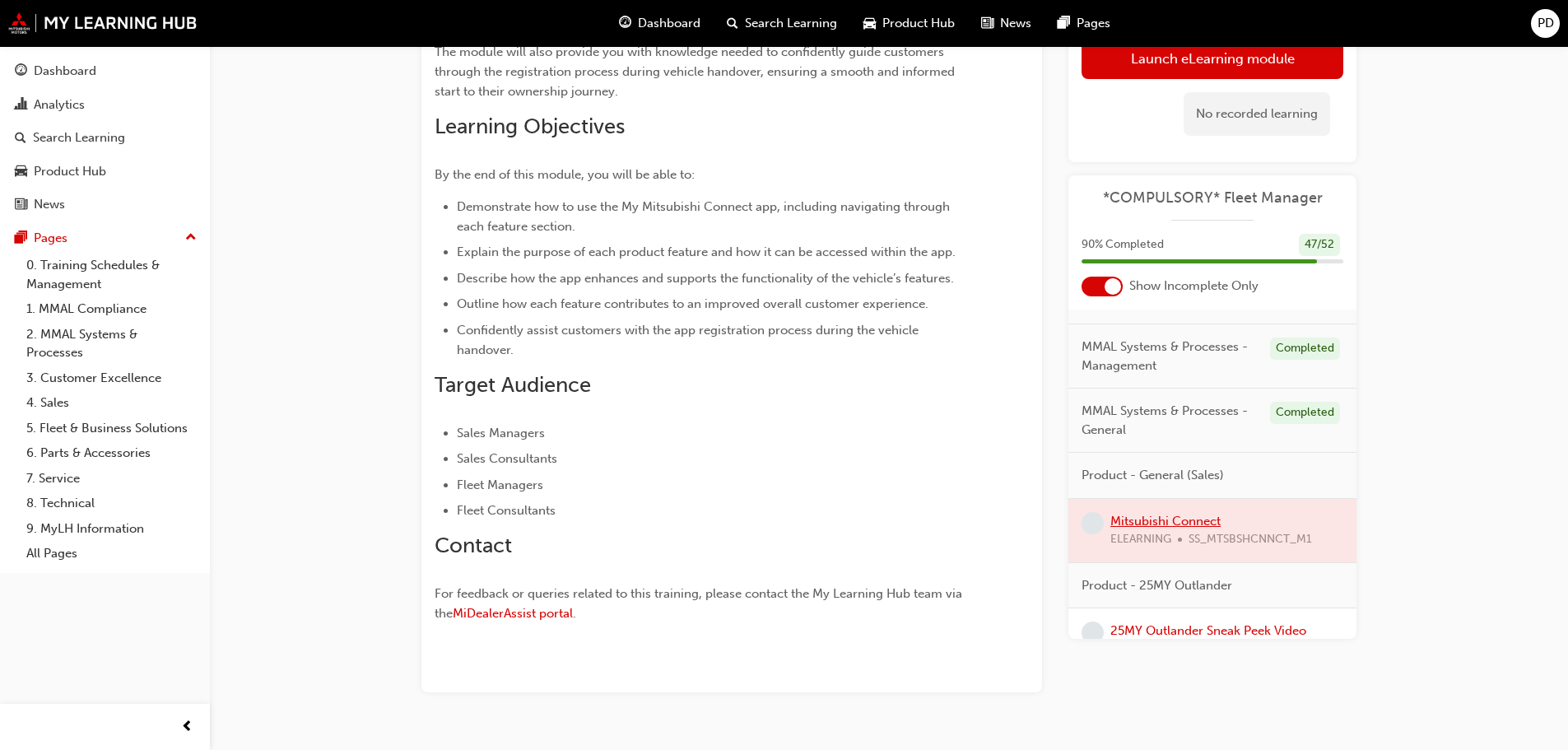
scroll to position [388, 0]
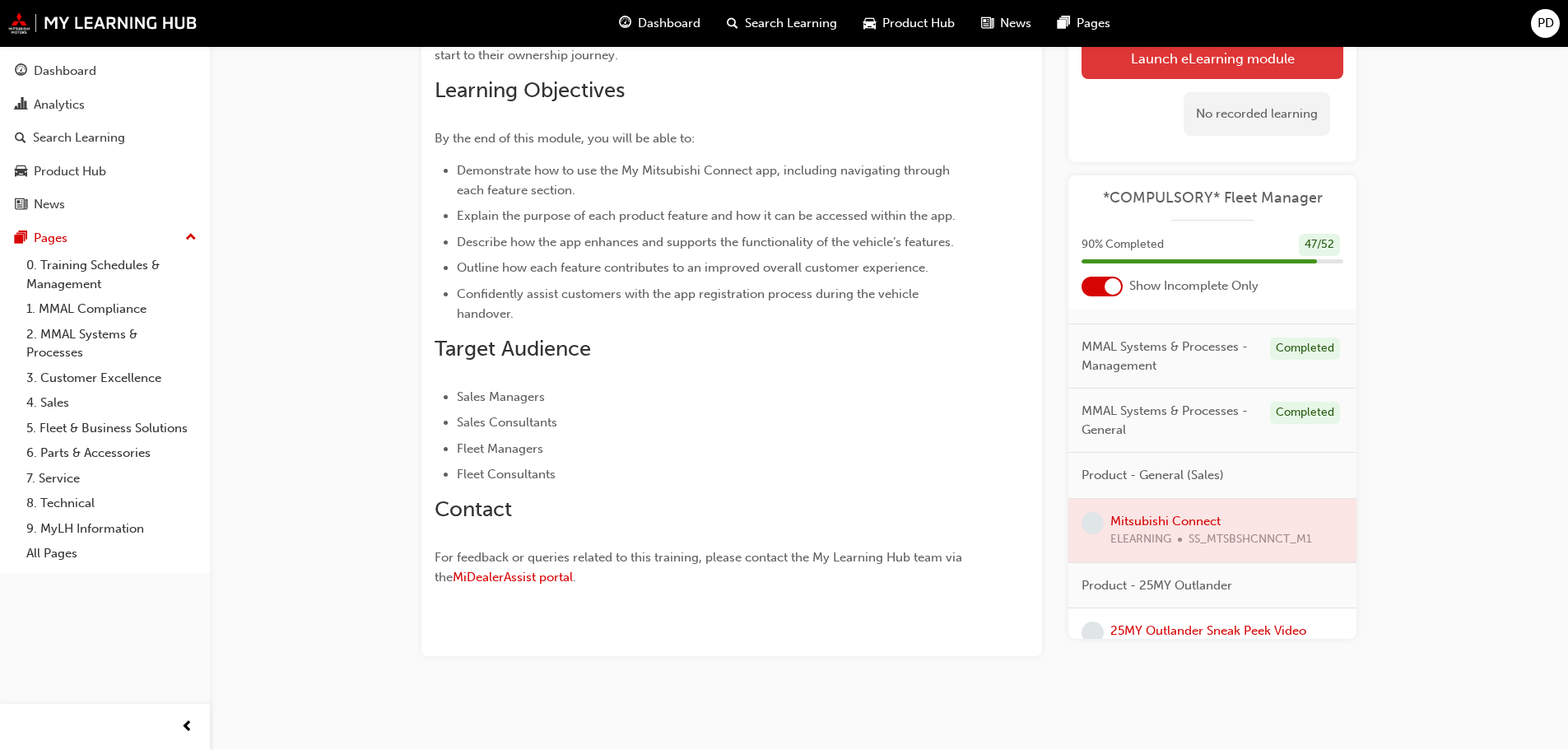
click at [1149, 71] on link "Launch eLearning module" at bounding box center [1212, 58] width 262 height 41
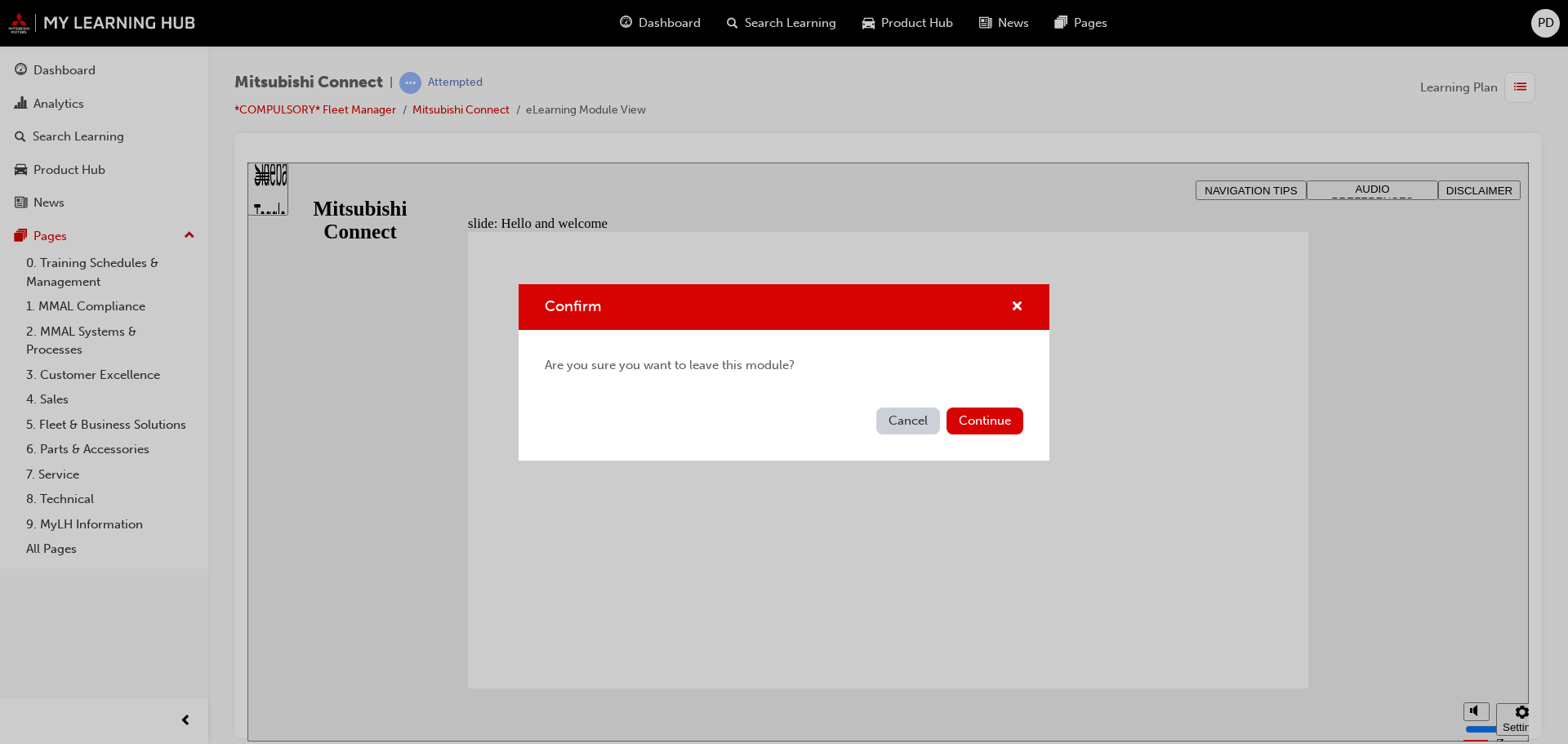
click at [923, 421] on button "Cancel" at bounding box center [908, 421] width 64 height 27
click at [1004, 426] on button "Continue" at bounding box center [985, 421] width 77 height 27
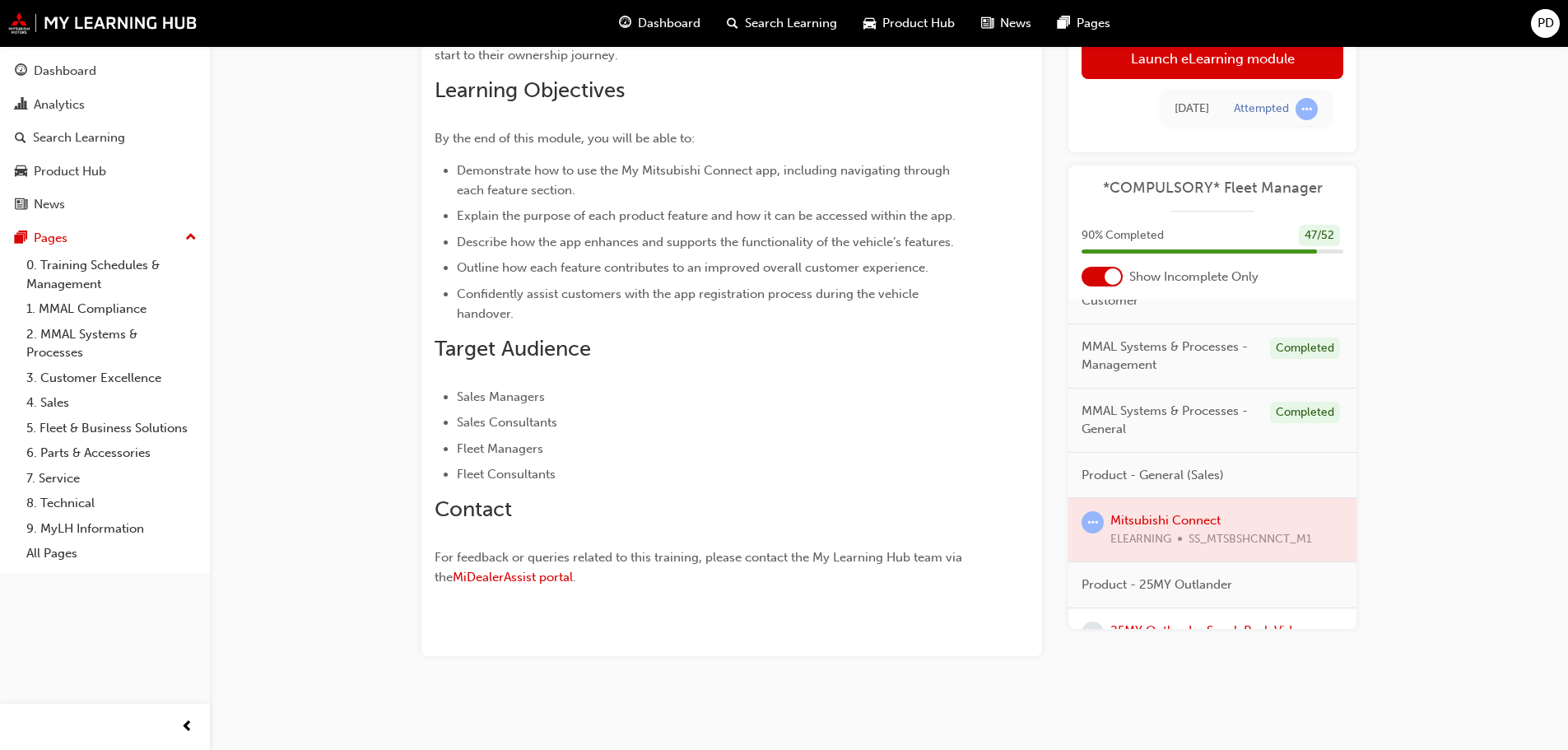
scroll to position [462, 0]
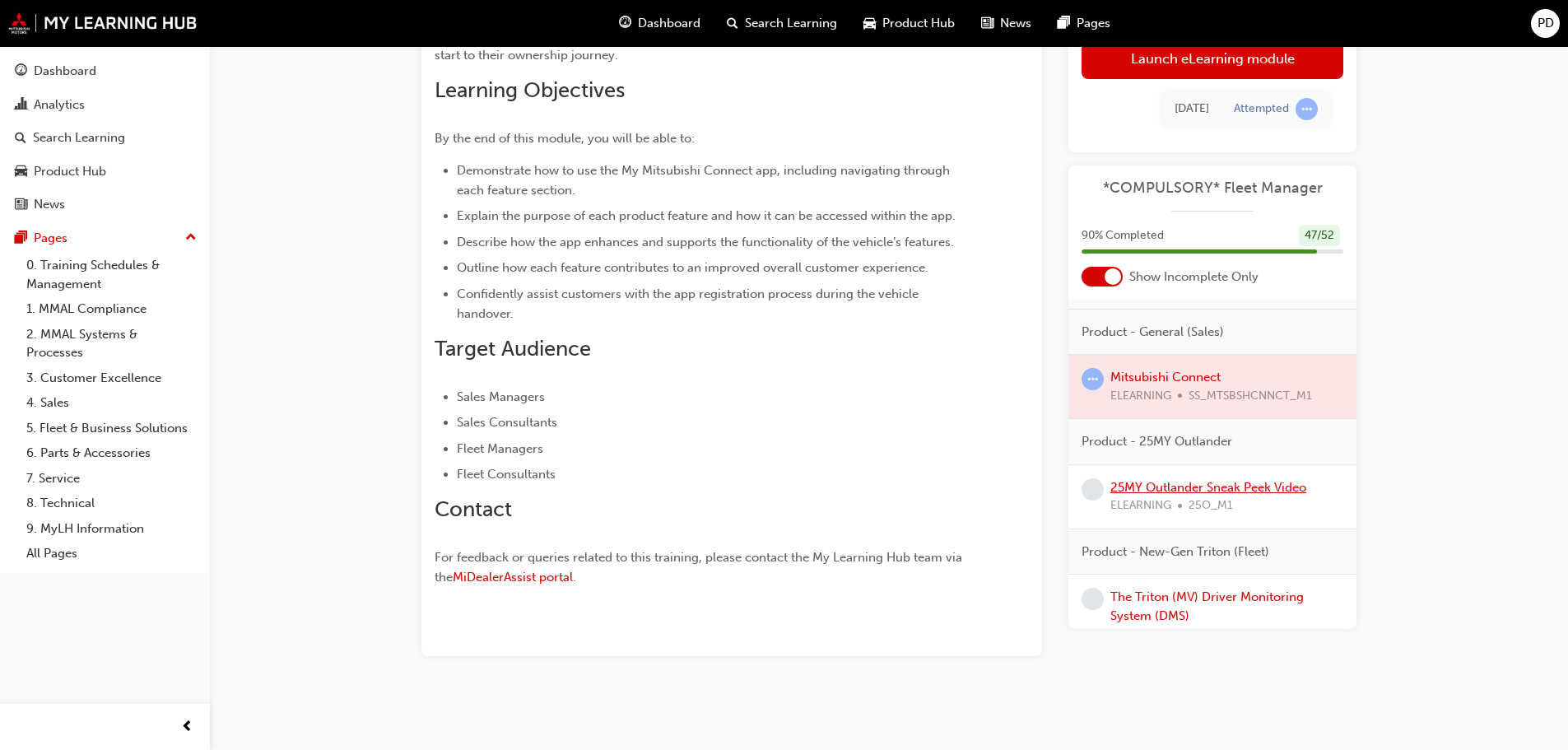
click at [1130, 490] on link "25MY Outlander Sneak Peek Video" at bounding box center [1208, 487] width 196 height 15
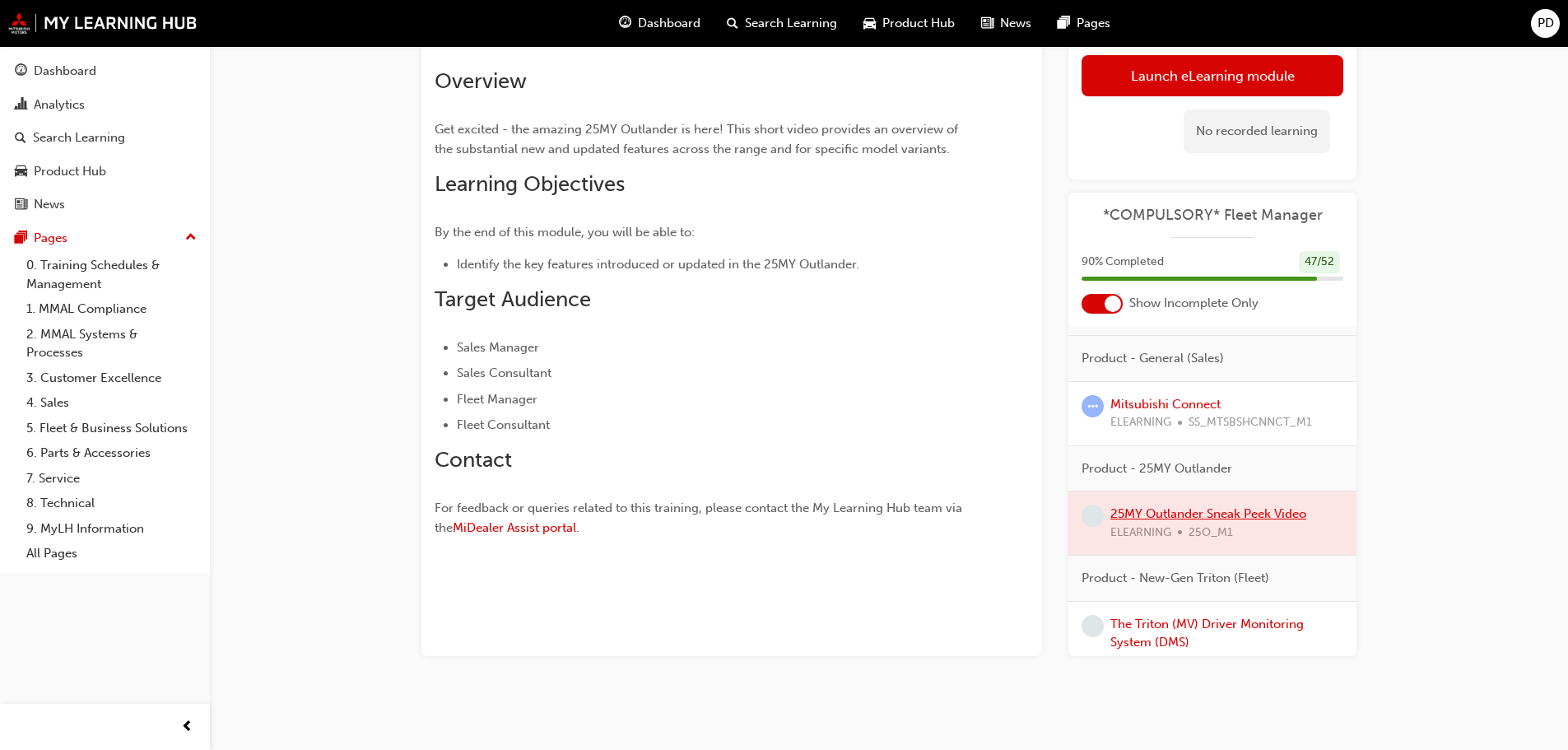
scroll to position [107, 0]
click at [1192, 80] on link "Launch eLearning module" at bounding box center [1212, 76] width 262 height 41
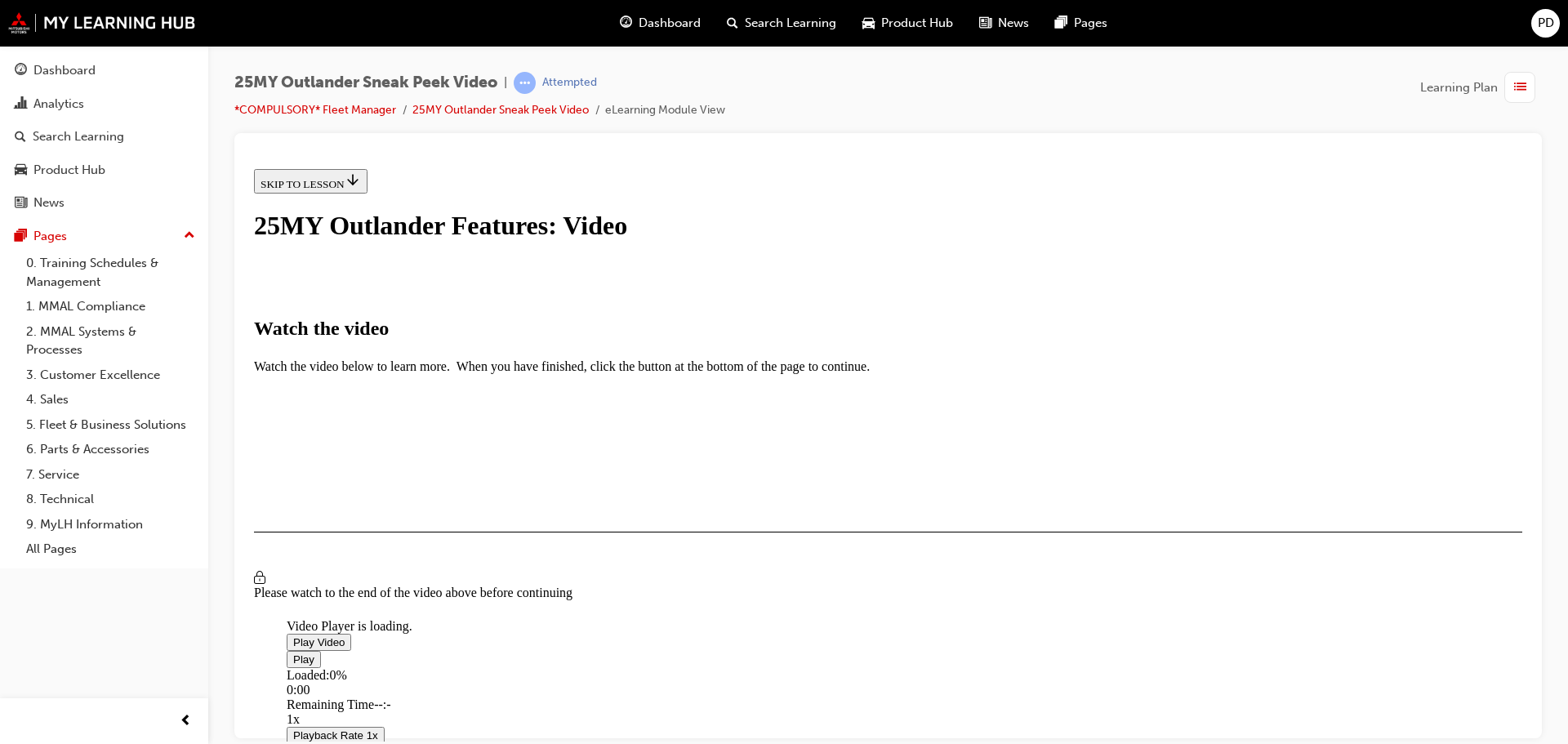
scroll to position [82, 0]
click at [293, 636] on span "Video player" at bounding box center [293, 642] width 0 height 12
drag, startPoint x: 504, startPoint y: 710, endPoint x: 605, endPoint y: 709, distance: 101.0
click at [605, 709] on div "Loaded : 4.52% 0:41 0:04" at bounding box center [1070, 689] width 1568 height 44
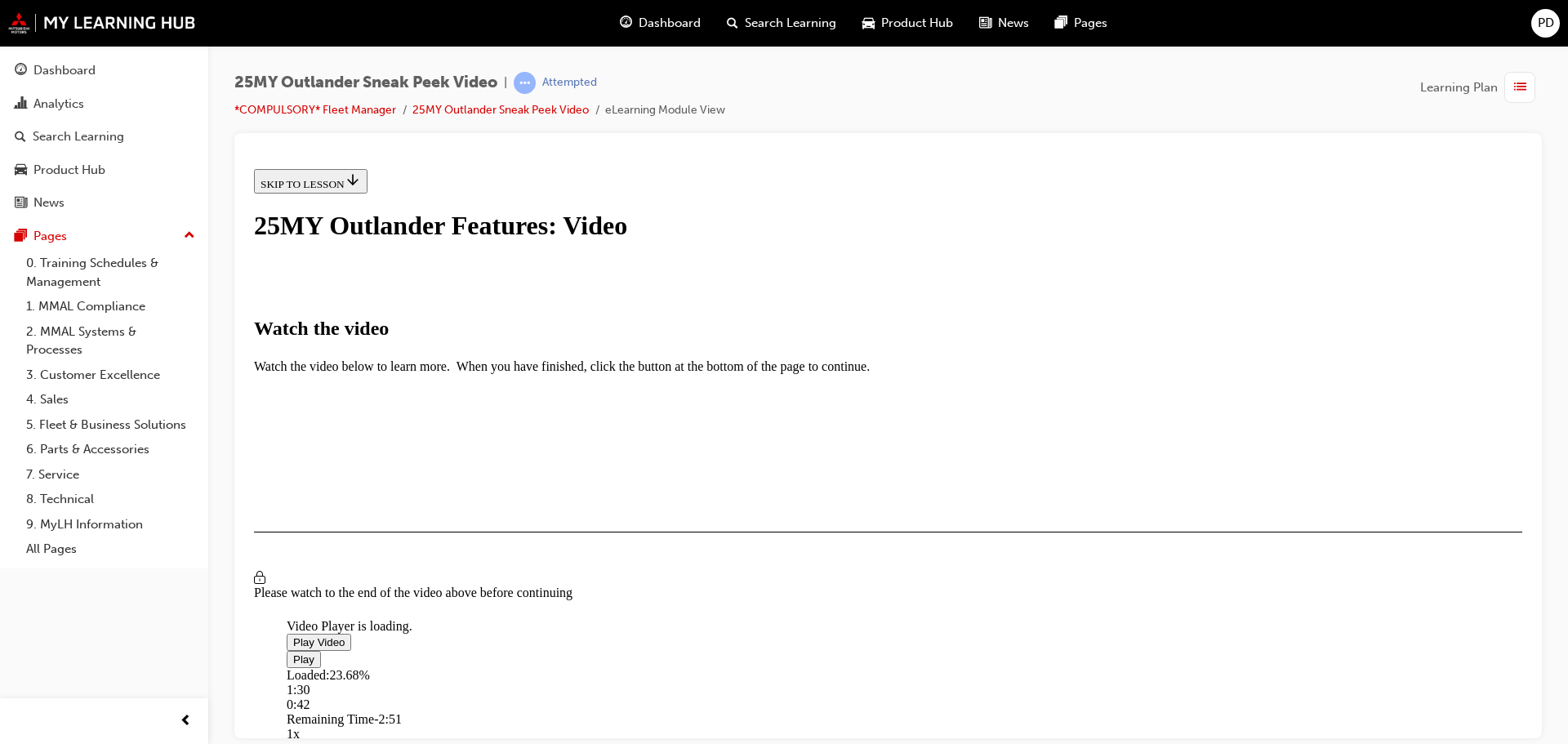
drag, startPoint x: 607, startPoint y: 709, endPoint x: 735, endPoint y: 708, distance: 128.0
click at [735, 708] on div "Loaded : 23.68% 1:30 0:42" at bounding box center [1070, 689] width 1568 height 44
drag, startPoint x: 608, startPoint y: 710, endPoint x: 622, endPoint y: 708, distance: 14.1
click at [622, 708] on div "Loaded : 23.68% 0:47 0:43" at bounding box center [1070, 689] width 1568 height 44
drag, startPoint x: 607, startPoint y: 707, endPoint x: 674, endPoint y: 703, distance: 67.1
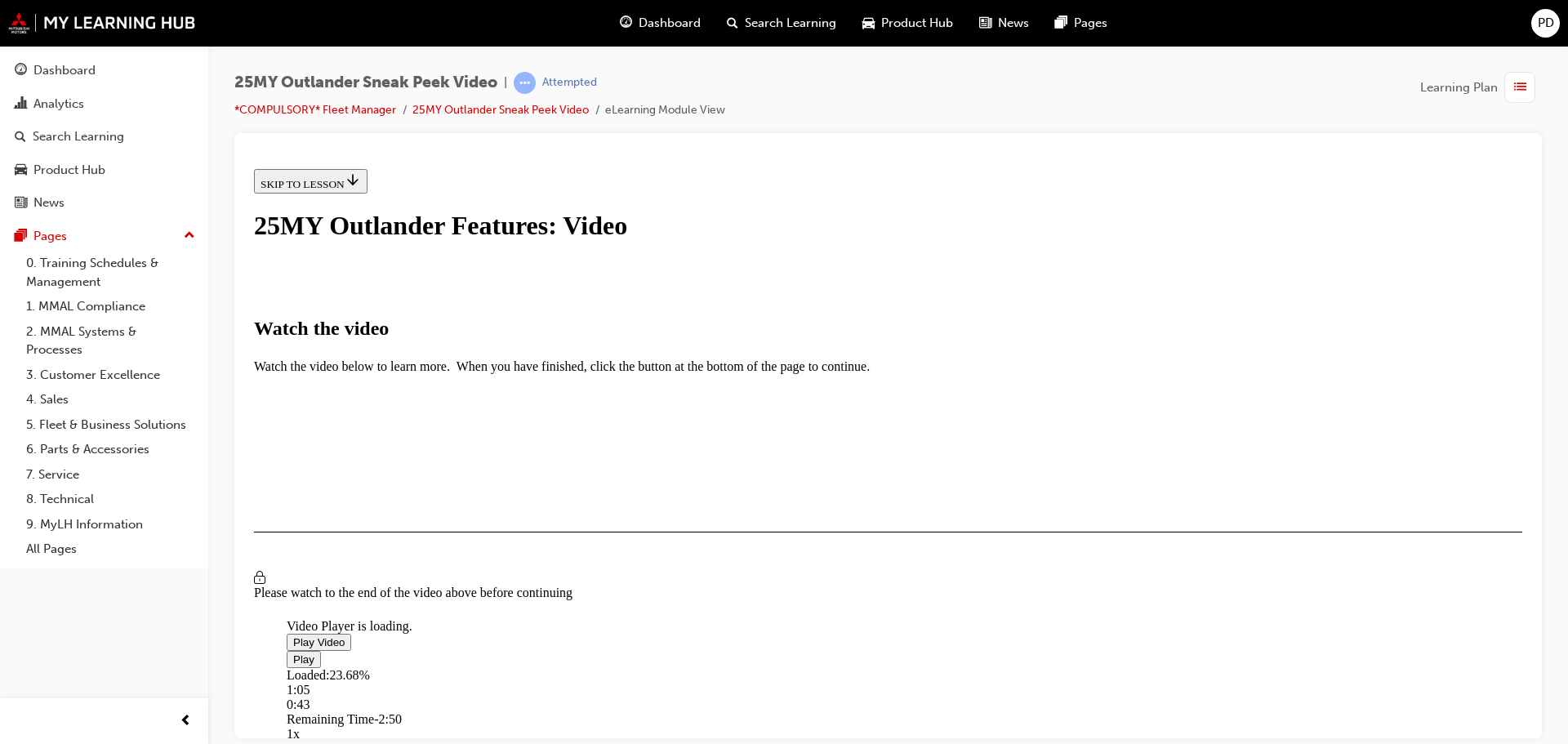
click at [674, 703] on div "Loaded : 23.68% 1:05 0:43" at bounding box center [1070, 689] width 1568 height 44
click at [617, 682] on div "0:46" at bounding box center [1070, 690] width 1568 height 15
click at [626, 667] on div "Loaded : 23.68% 0:49 0:46" at bounding box center [1070, 689] width 1568 height 44
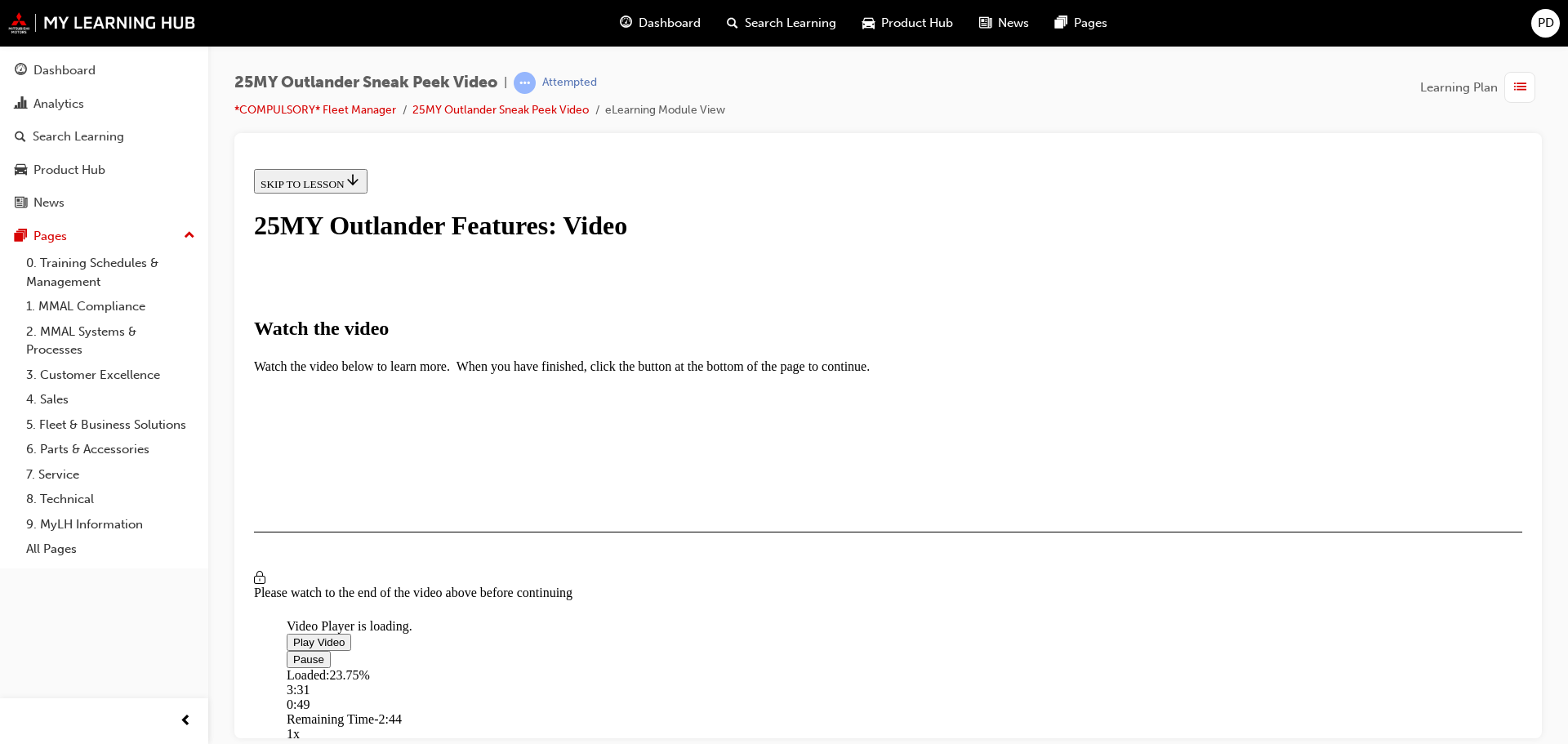
click at [414, 586] on div "I HAVE WATCHED THIS VIDEO" at bounding box center [337, 579] width 153 height 13
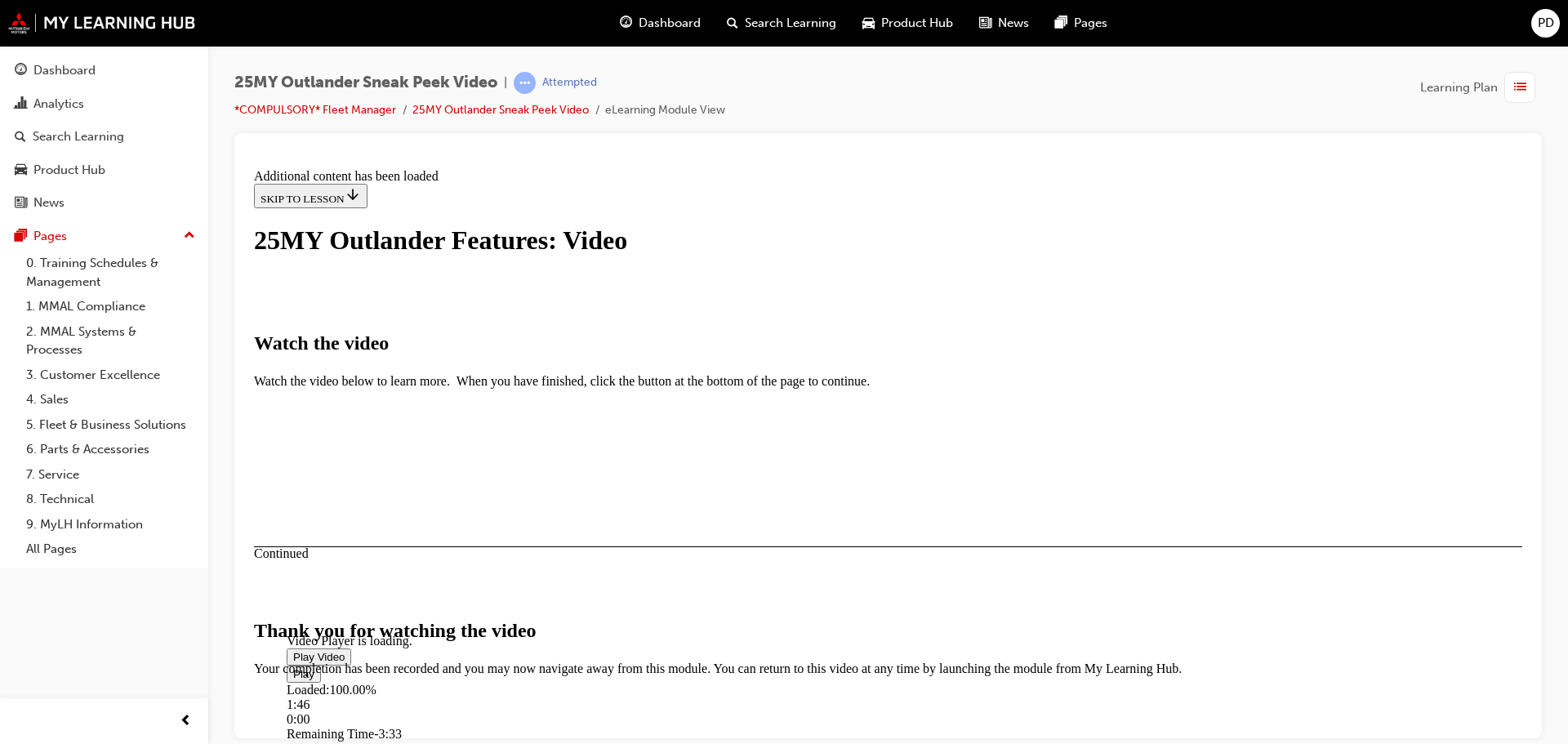
scroll to position [518, 0]
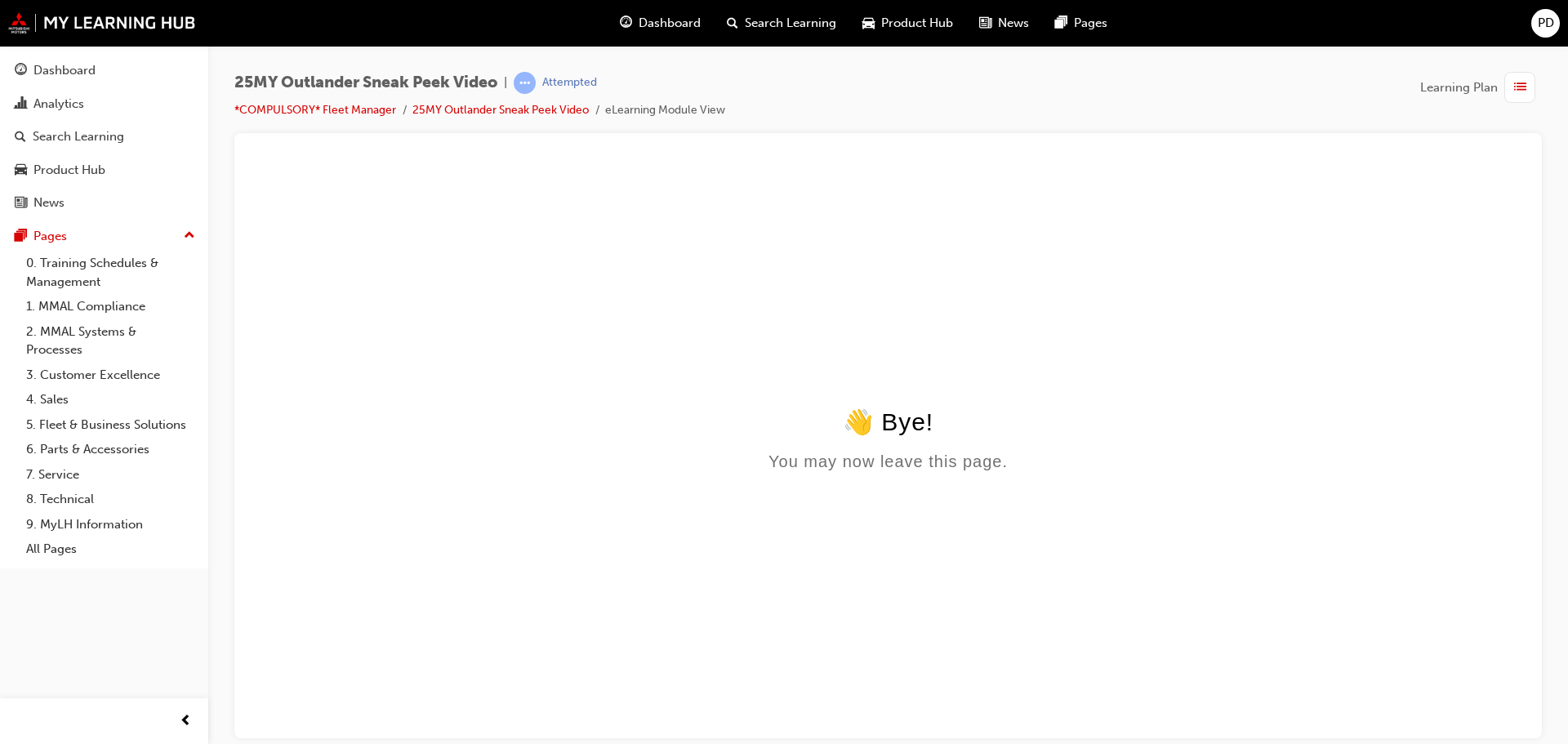
scroll to position [0, 0]
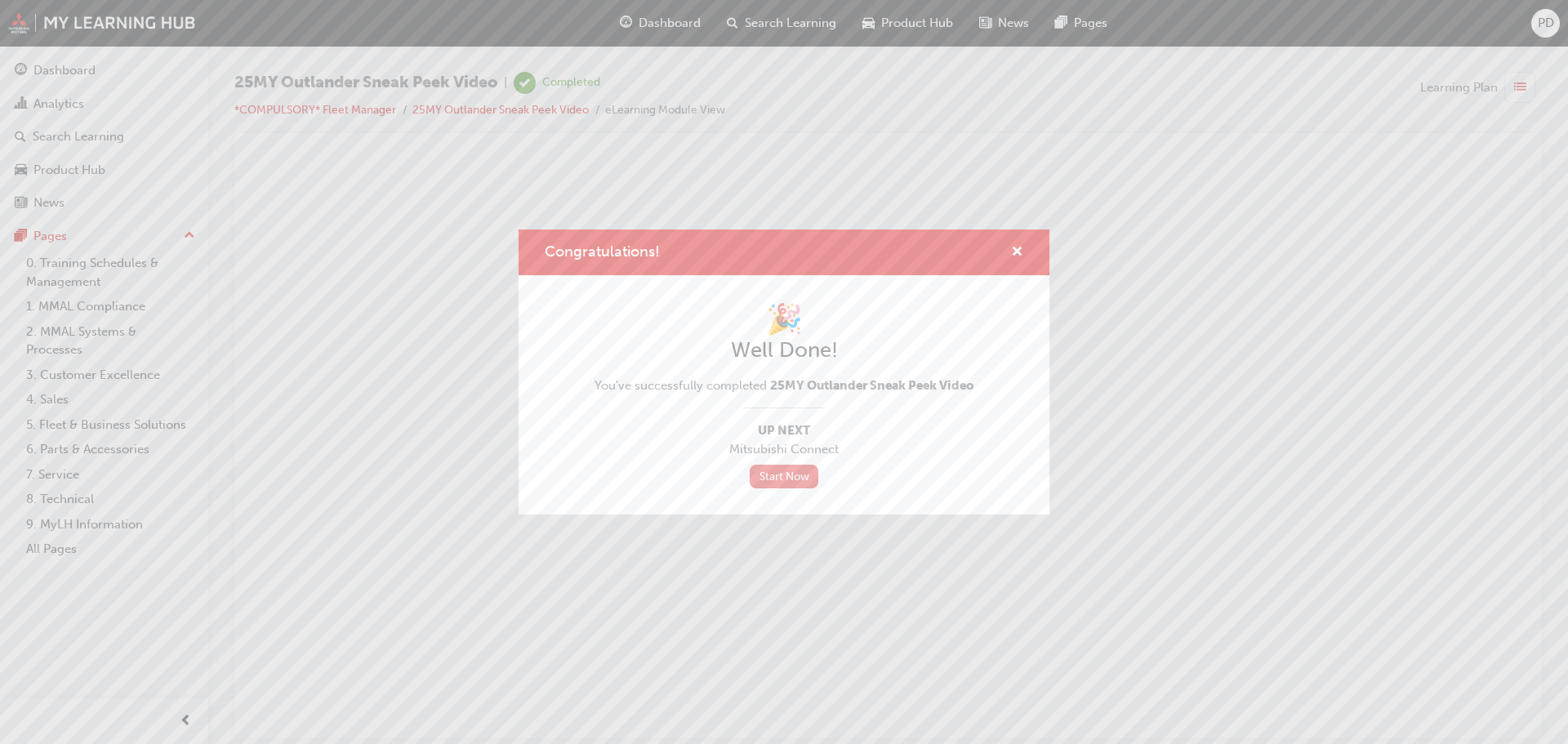
click at [784, 479] on link "Start Now" at bounding box center [784, 476] width 68 height 23
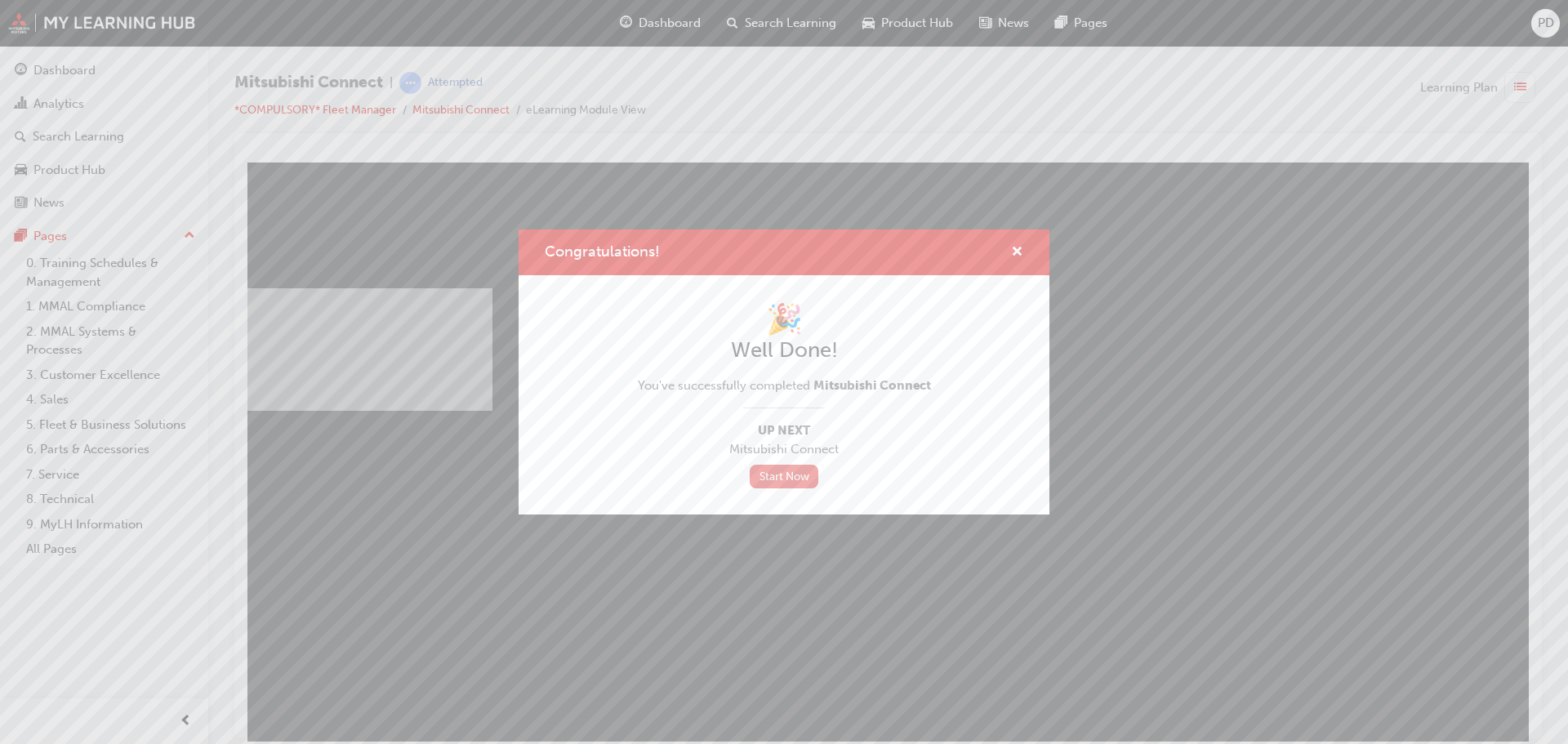
click at [790, 479] on link "Start Now" at bounding box center [784, 476] width 68 height 23
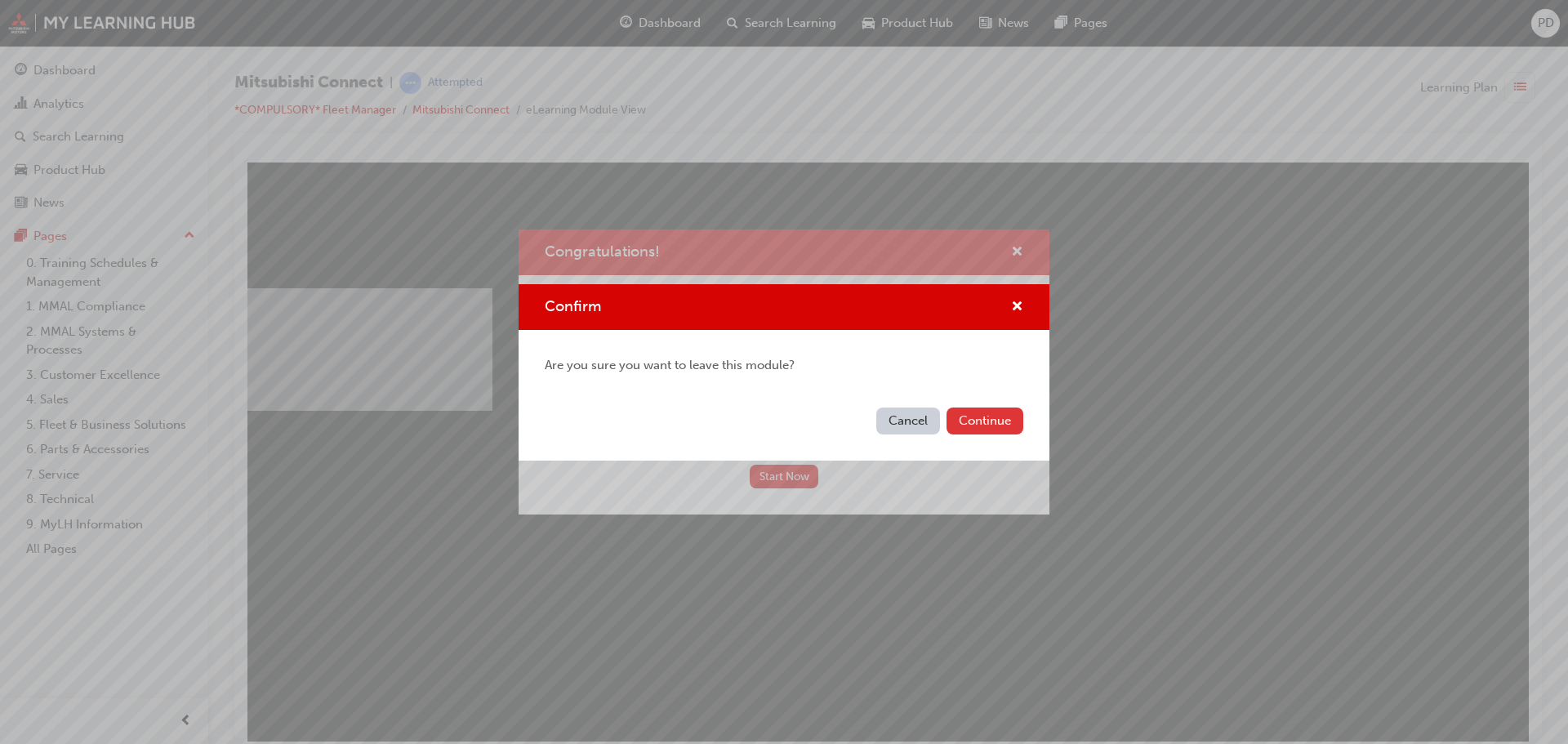
click at [990, 428] on button "Continue" at bounding box center [985, 421] width 77 height 27
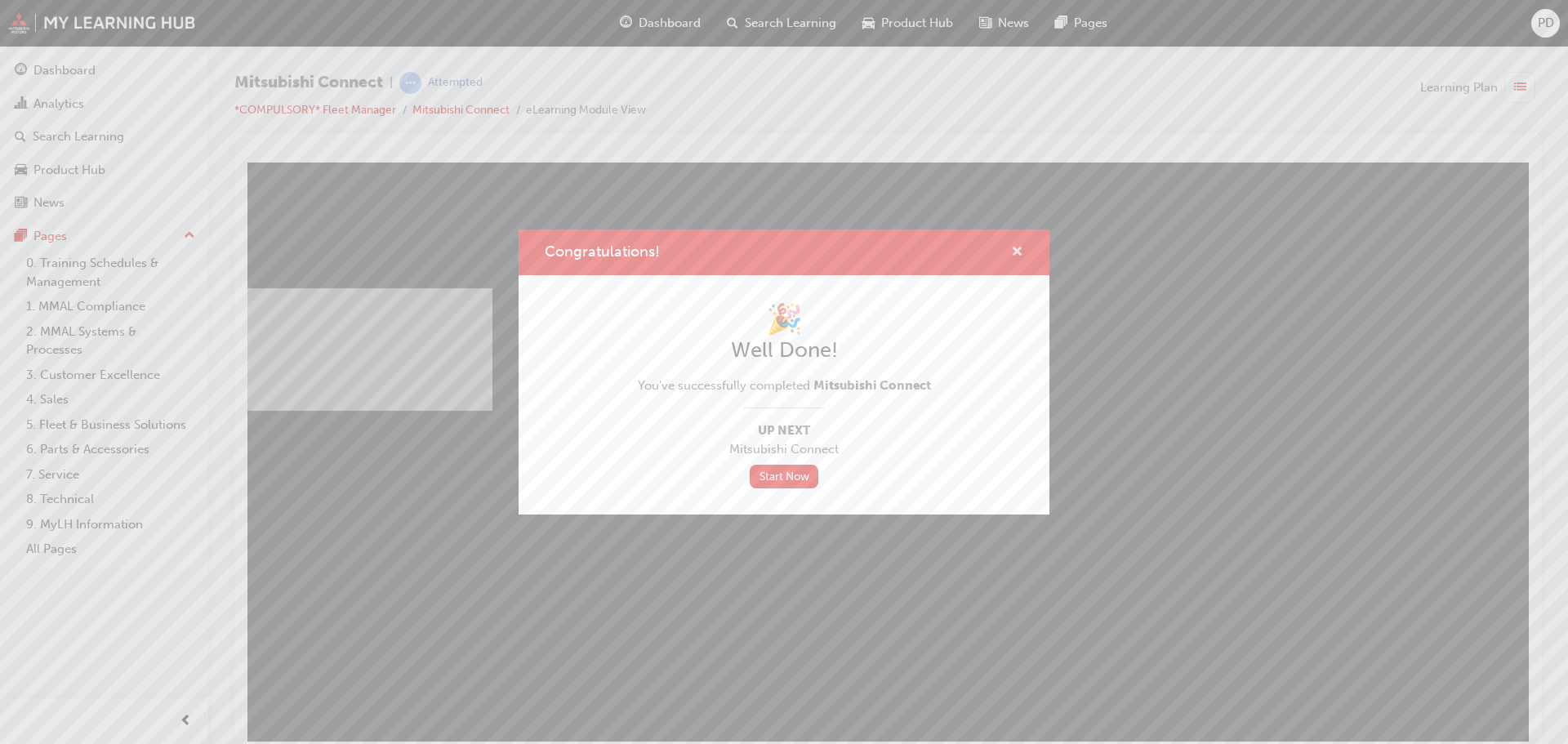
click at [1016, 246] on span "cross-icon" at bounding box center [1017, 253] width 12 height 15
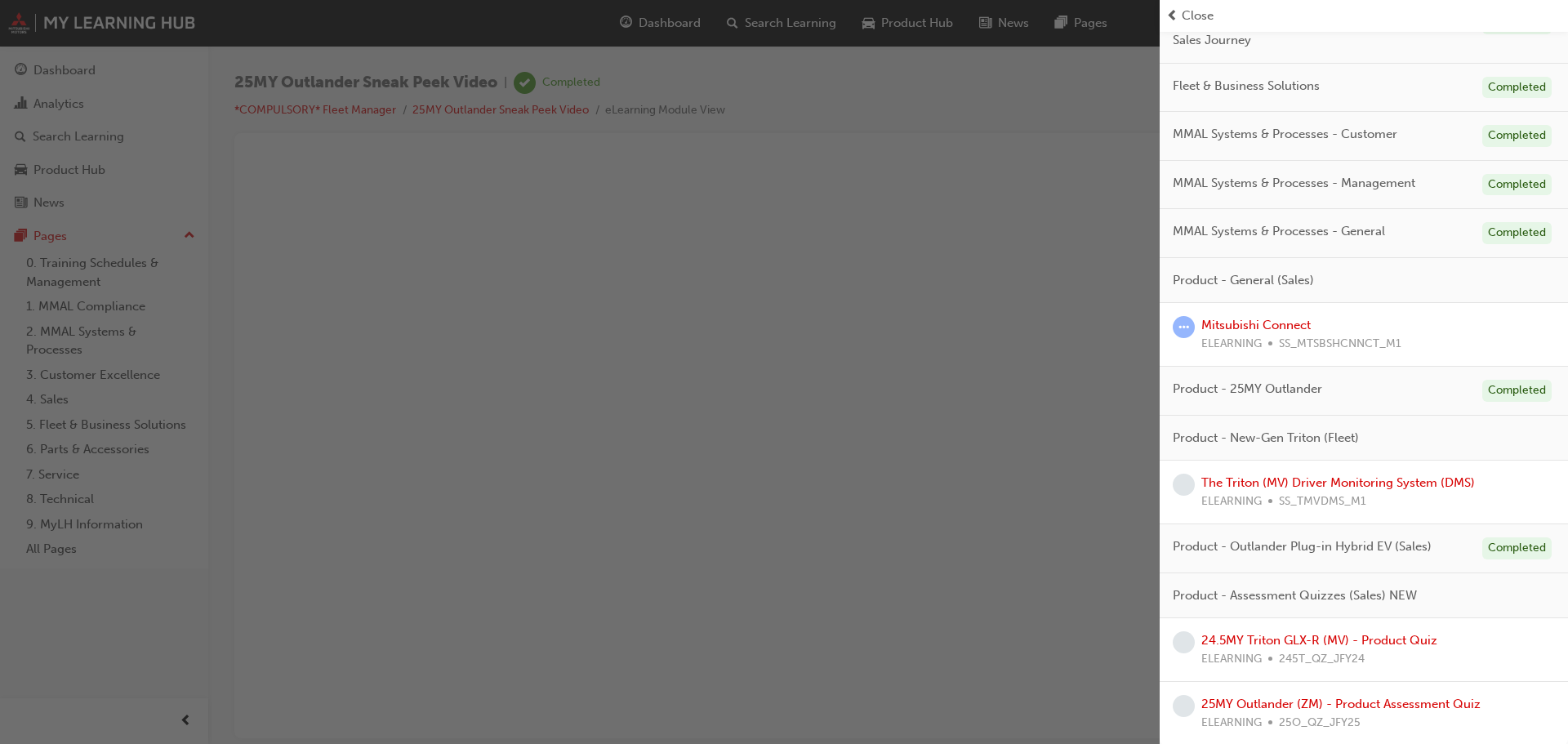
scroll to position [355, 0]
click at [1253, 324] on link "Mitsubishi Connect" at bounding box center [1257, 324] width 110 height 15
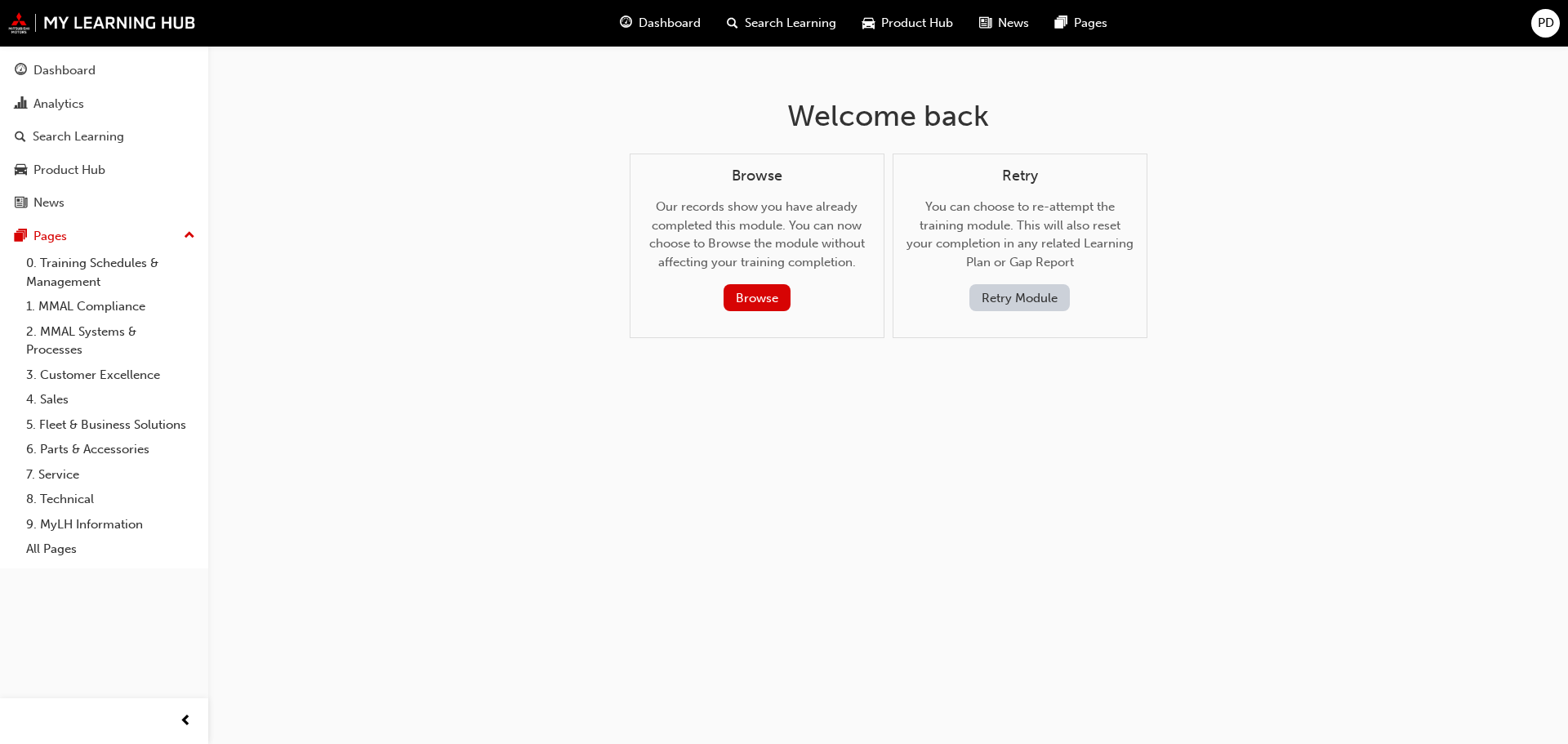
click at [903, 26] on span "Product Hub" at bounding box center [917, 23] width 72 height 19
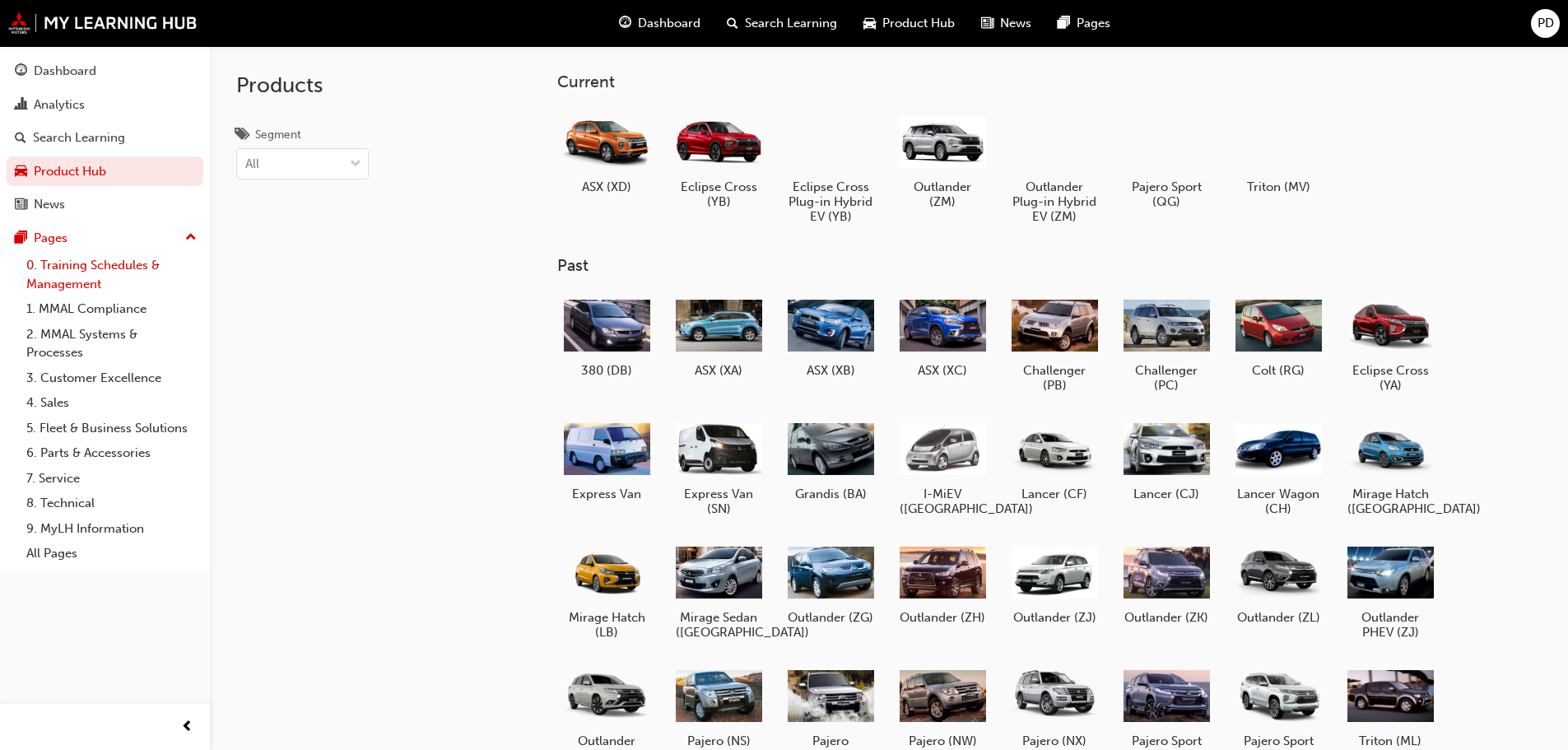
click at [71, 276] on link "0. Training Schedules & Management" at bounding box center [112, 274] width 184 height 44
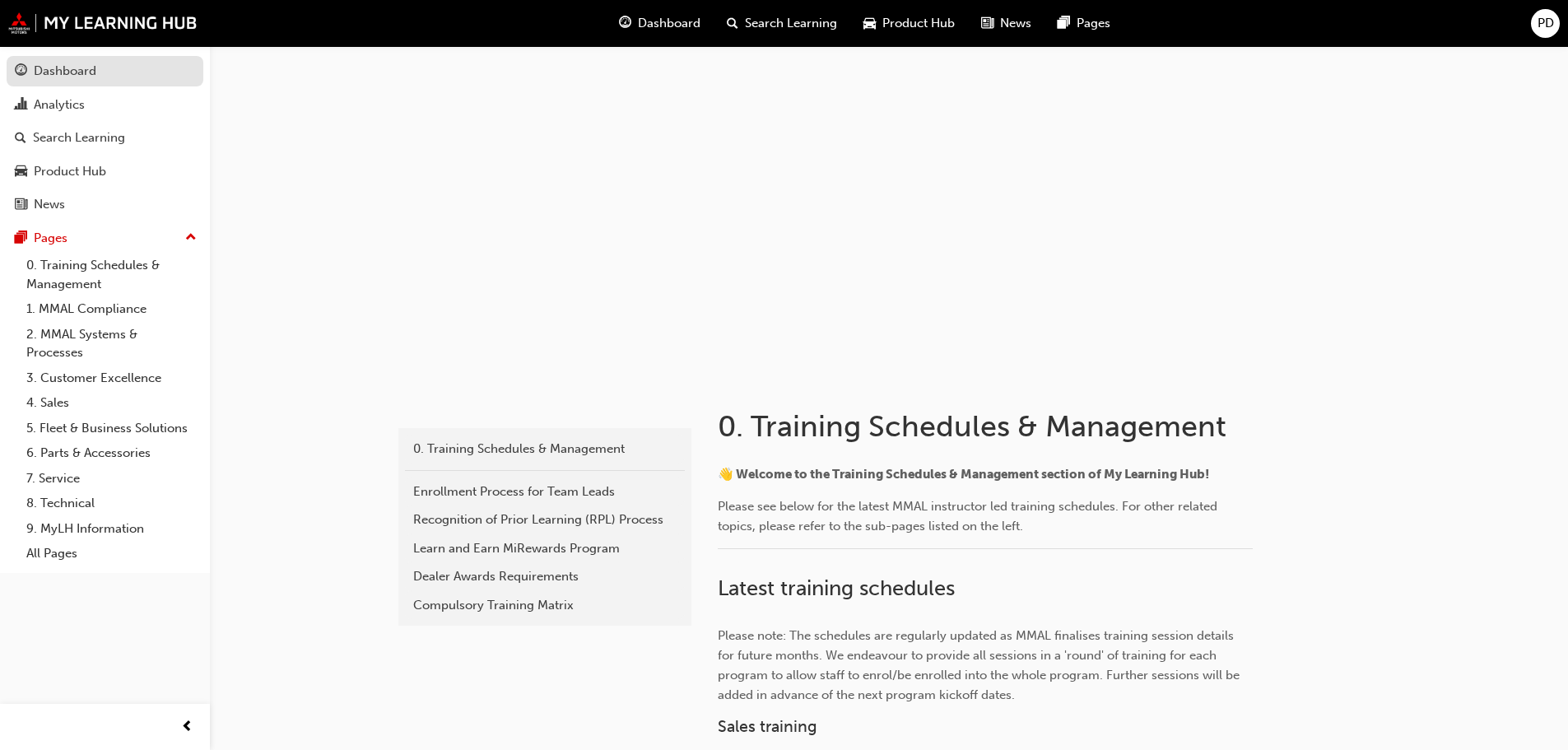
click at [66, 66] on div "Dashboard" at bounding box center [65, 71] width 63 height 19
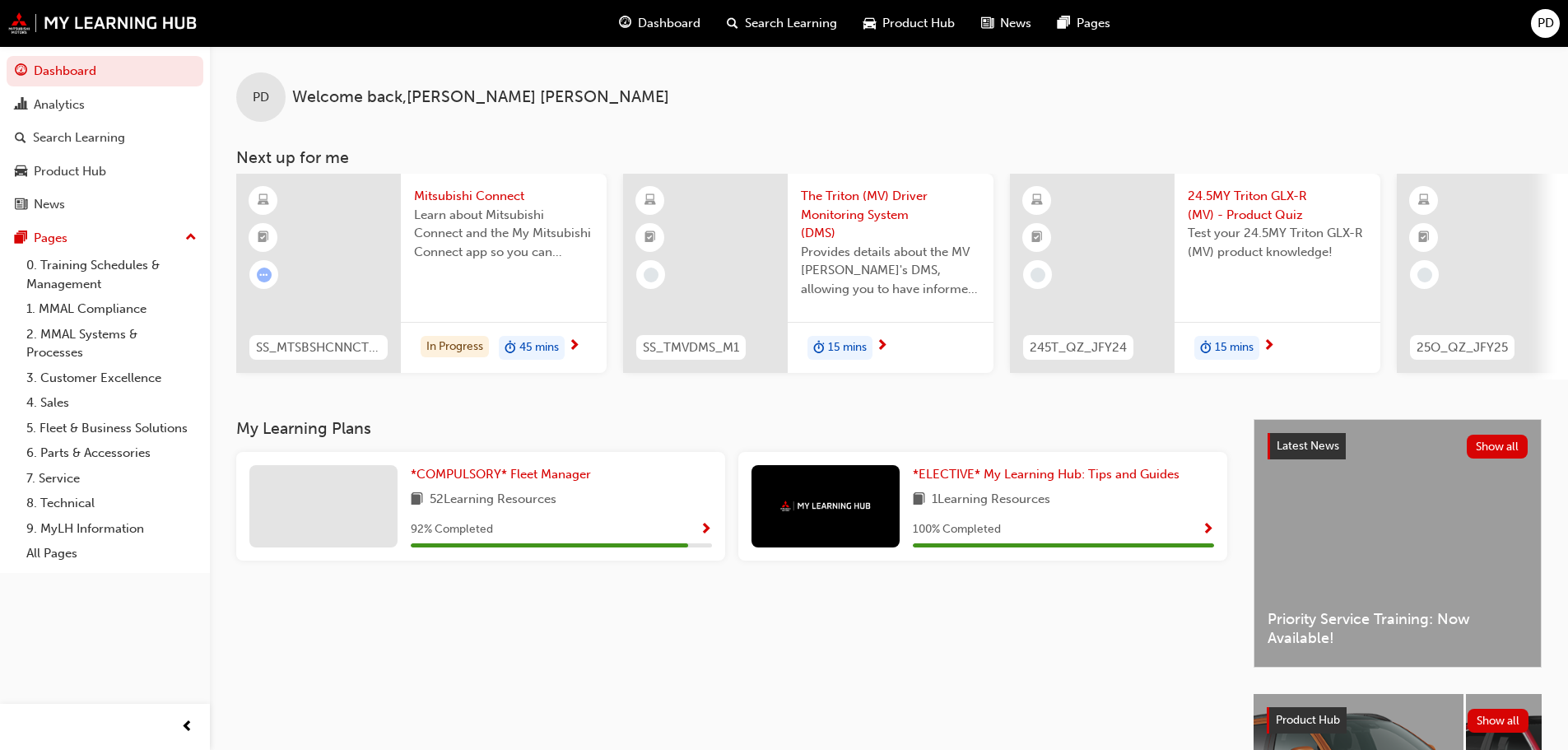
click at [839, 210] on span "The Triton (MV) Driver Monitoring System (DMS)" at bounding box center [890, 215] width 179 height 56
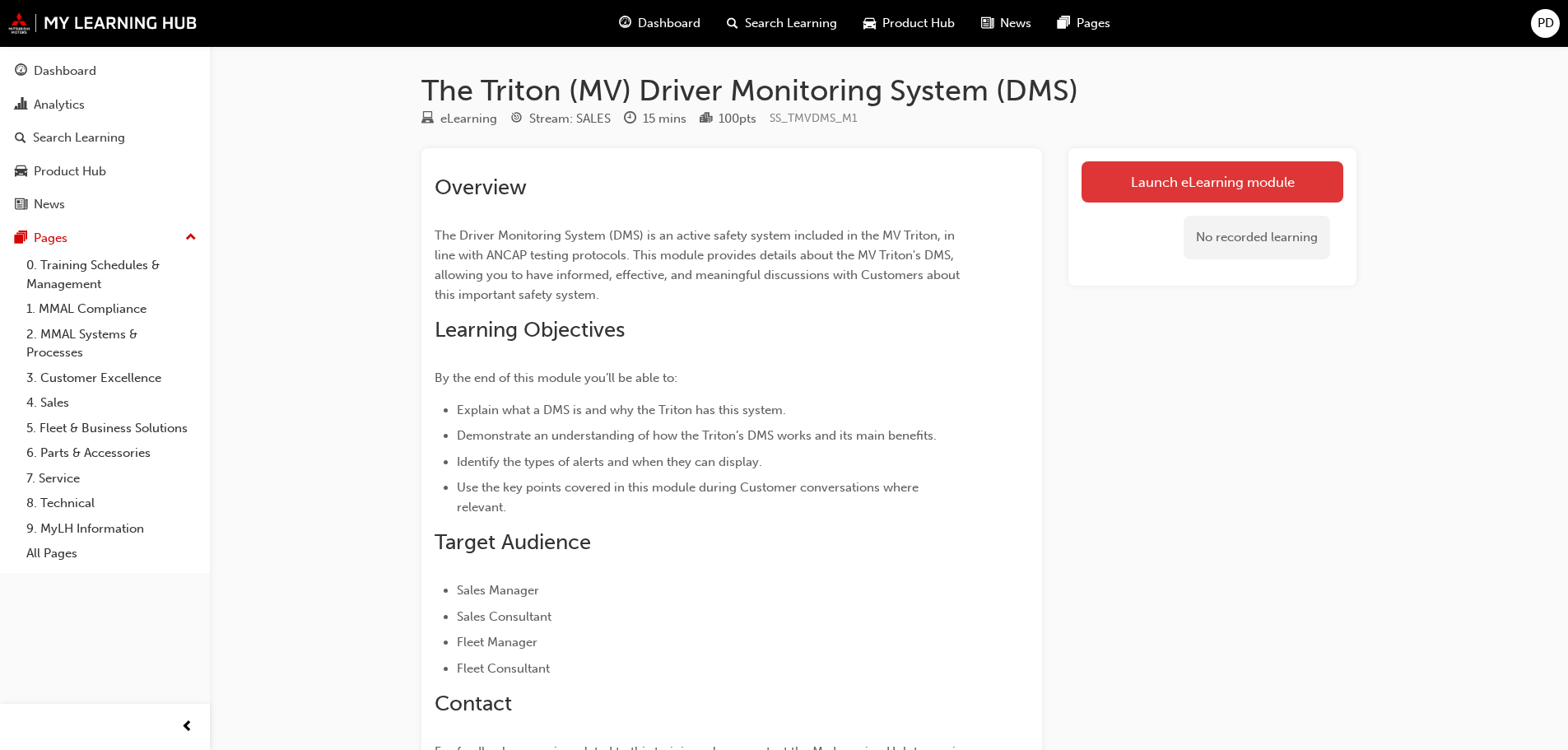
click at [1175, 190] on link "Launch eLearning module" at bounding box center [1212, 181] width 262 height 41
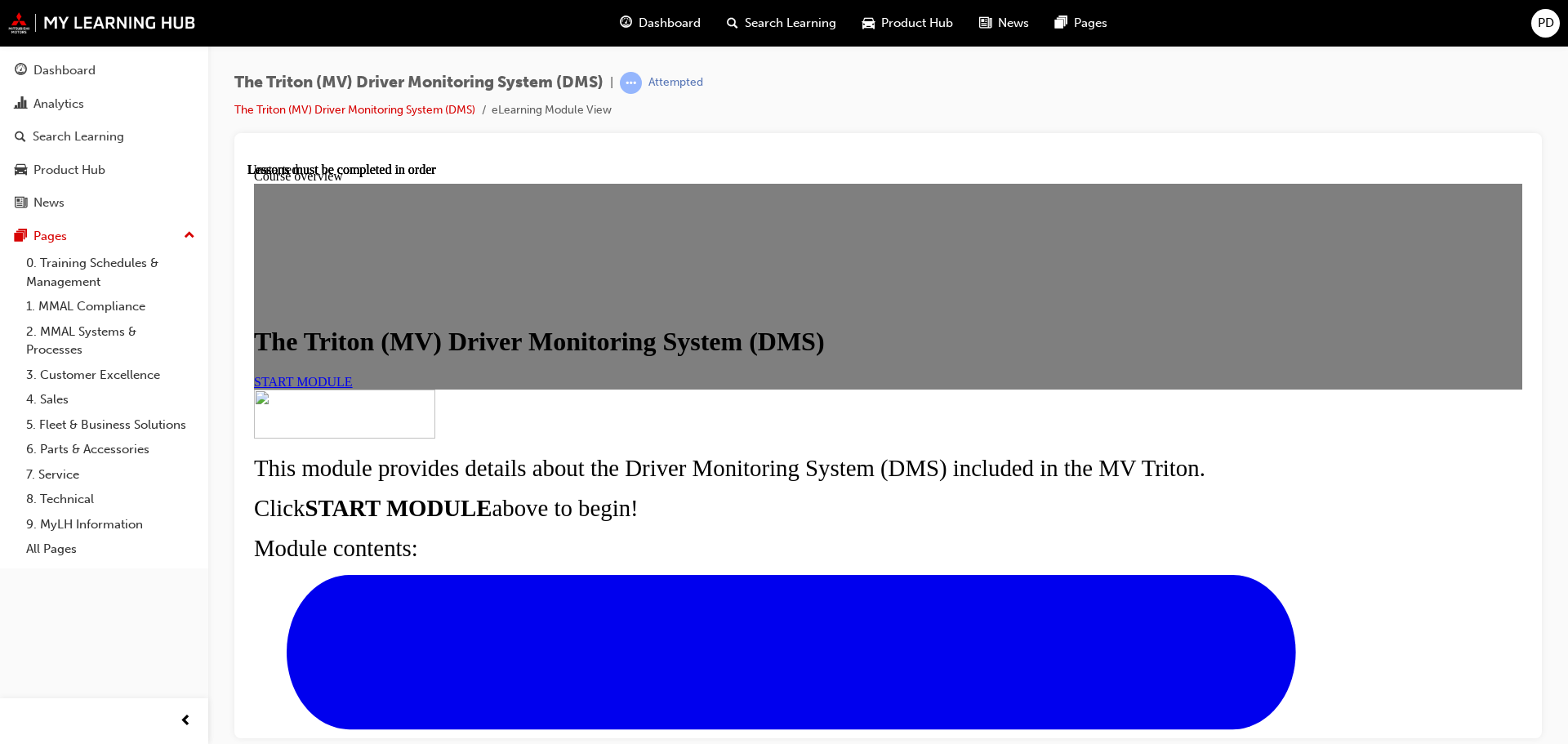
click at [353, 388] on link "START MODULE" at bounding box center [303, 381] width 99 height 14
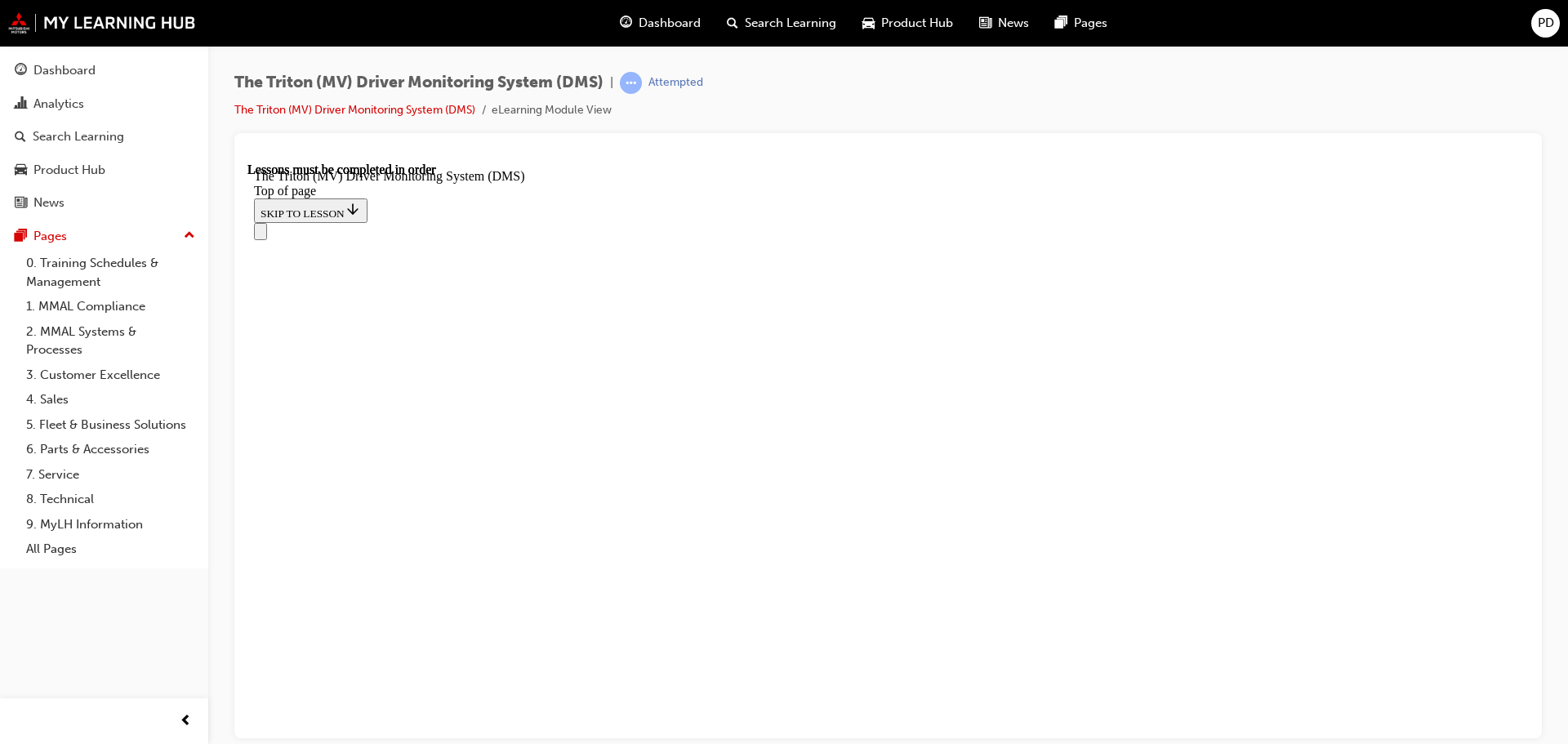
scroll to position [668, 0]
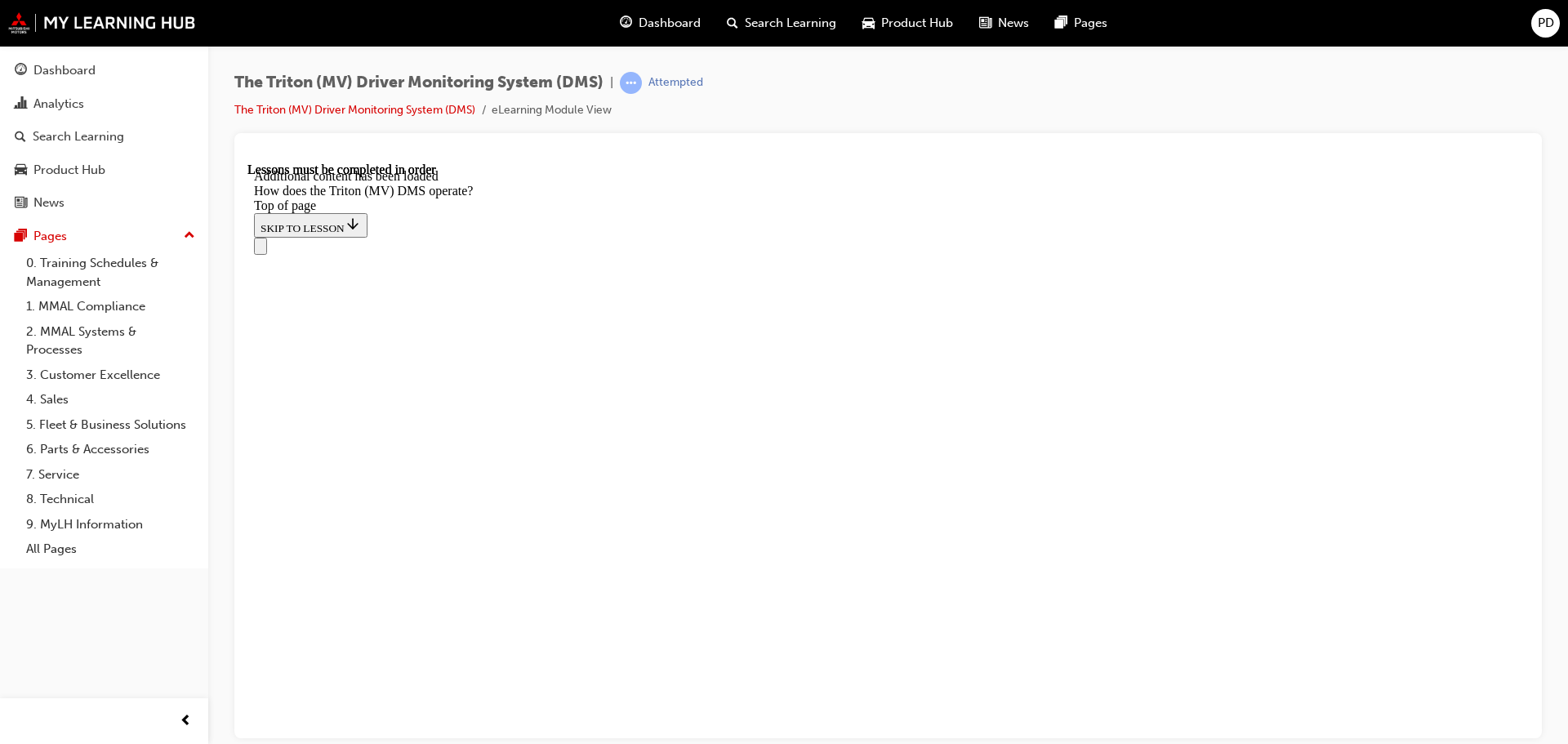
scroll to position [3637, 0]
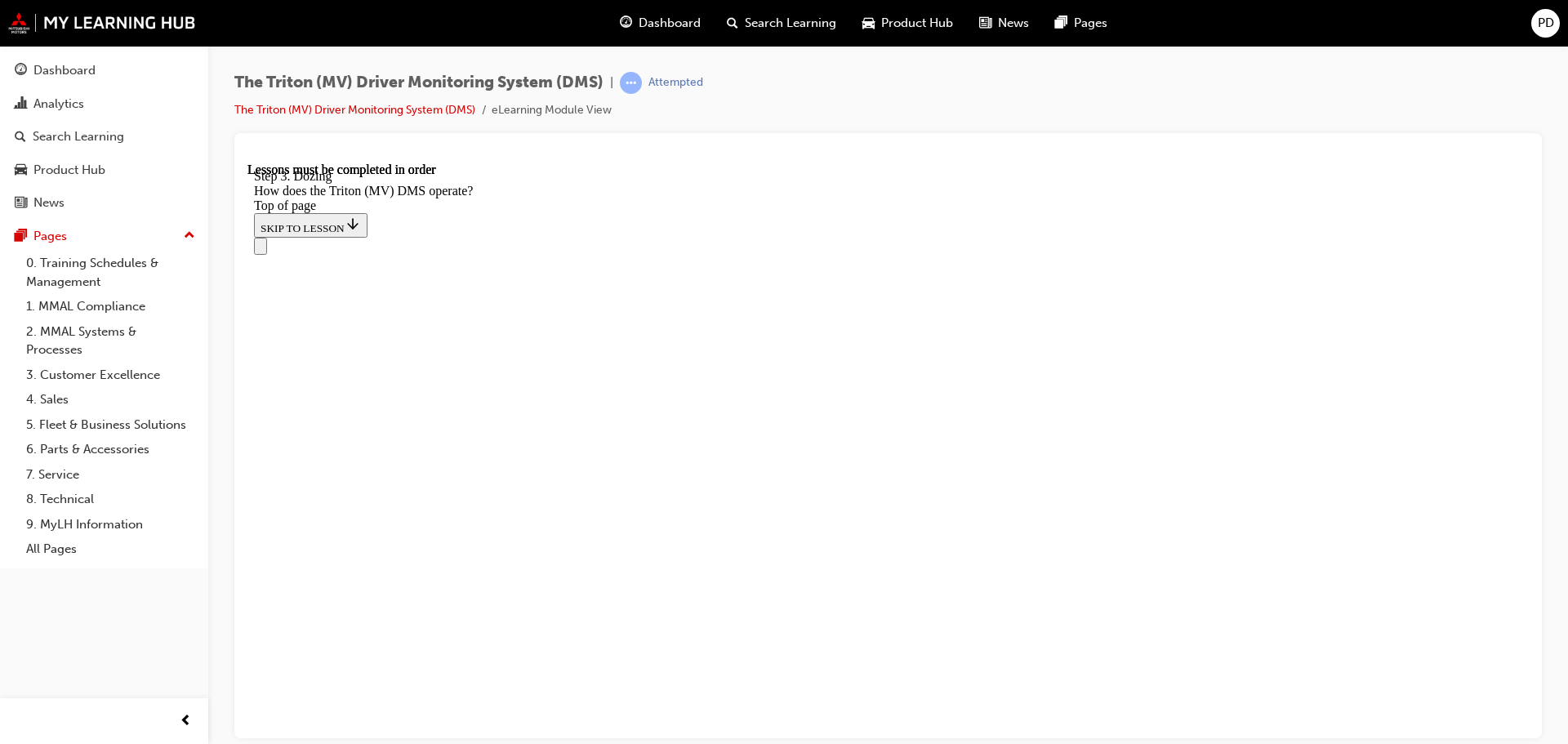
scroll to position [4314, 0]
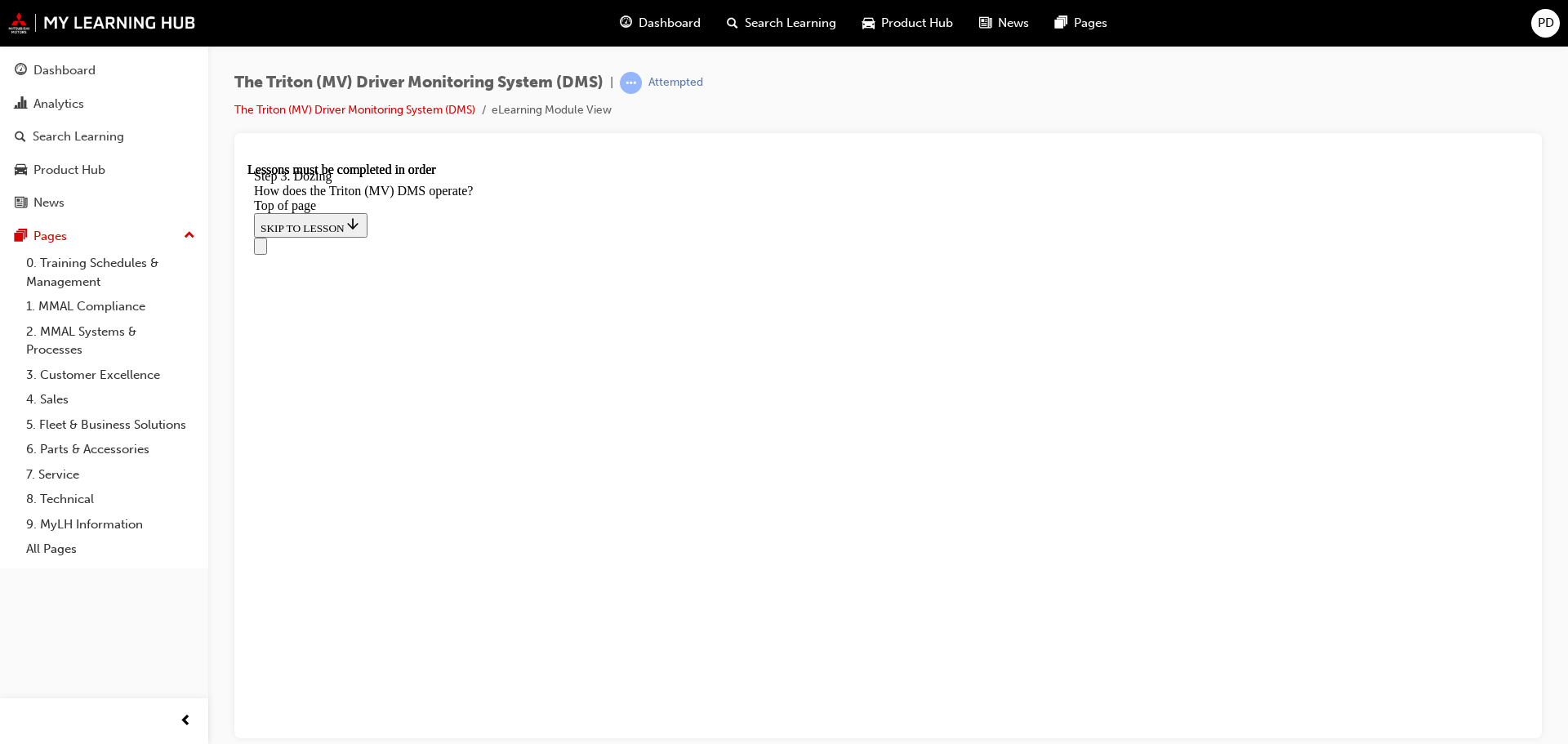
scroll to position [5239, 0]
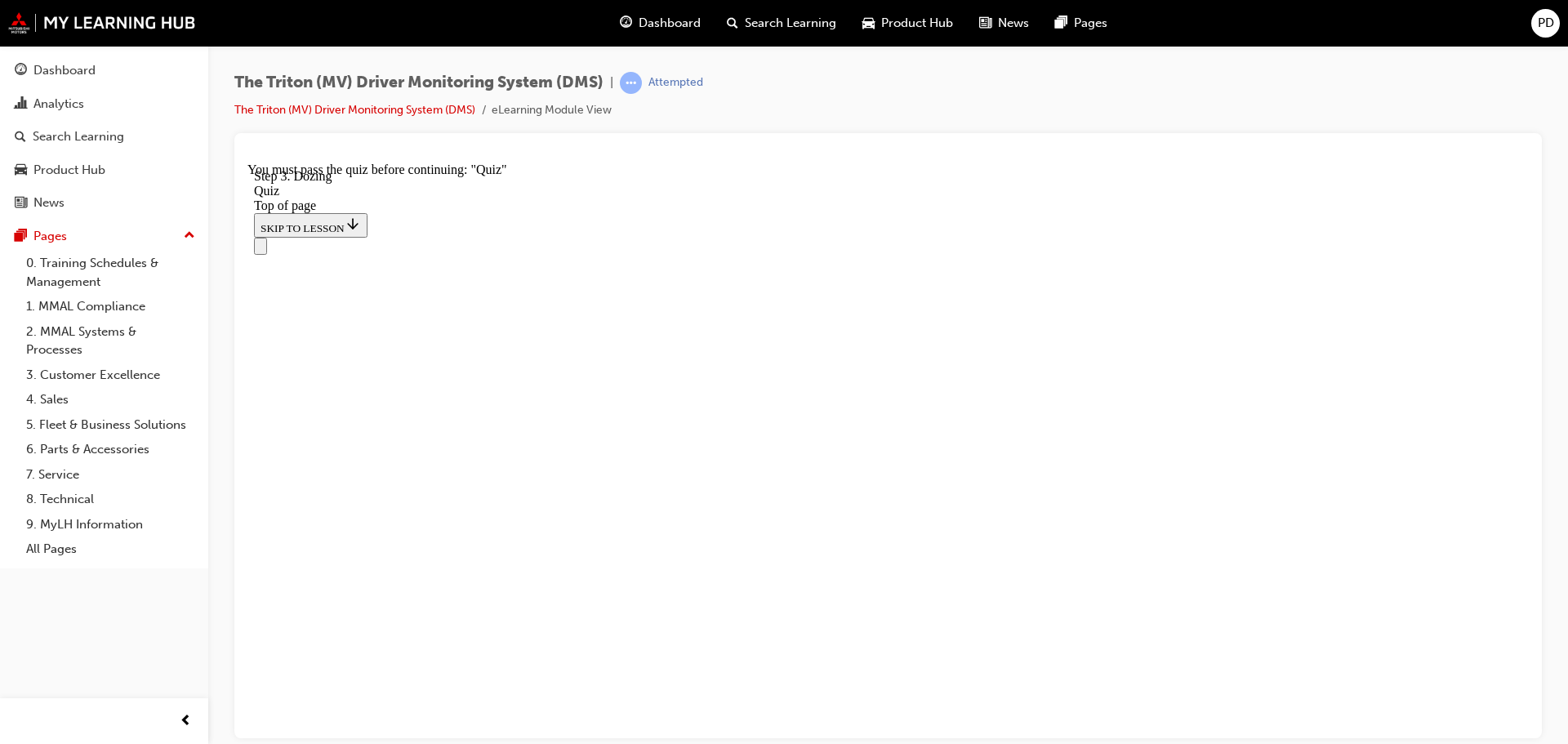
scroll to position [221, 0]
drag, startPoint x: 709, startPoint y: 354, endPoint x: 1000, endPoint y: 366, distance: 291.2
drag, startPoint x: 744, startPoint y: 356, endPoint x: 737, endPoint y: 639, distance: 283.1
drag, startPoint x: 770, startPoint y: 335, endPoint x: 836, endPoint y: 342, distance: 66.4
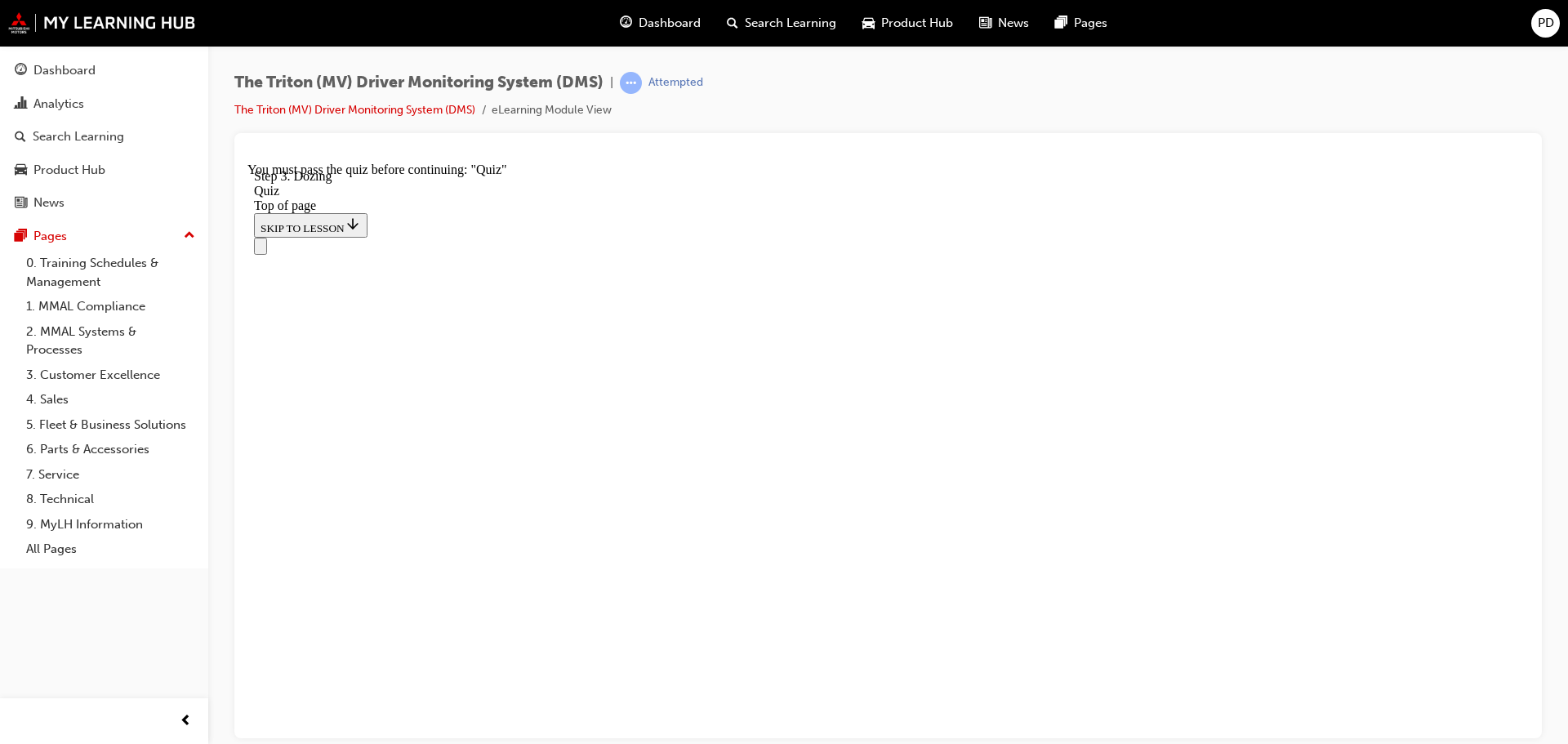
drag, startPoint x: 752, startPoint y: 465, endPoint x: 779, endPoint y: 537, distance: 76.9
drag, startPoint x: 746, startPoint y: 457, endPoint x: 816, endPoint y: 453, distance: 70.1
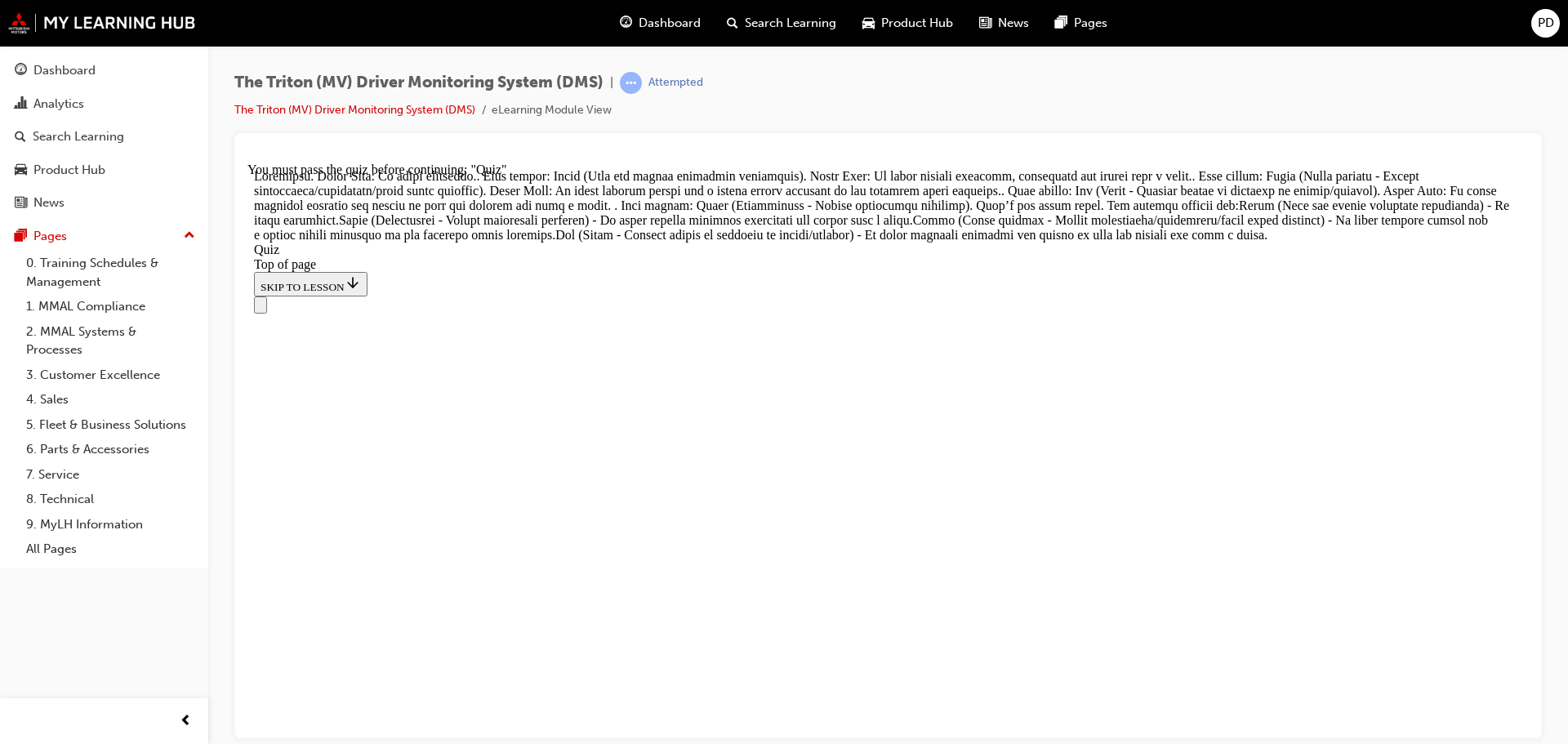
scroll to position [689, 0]
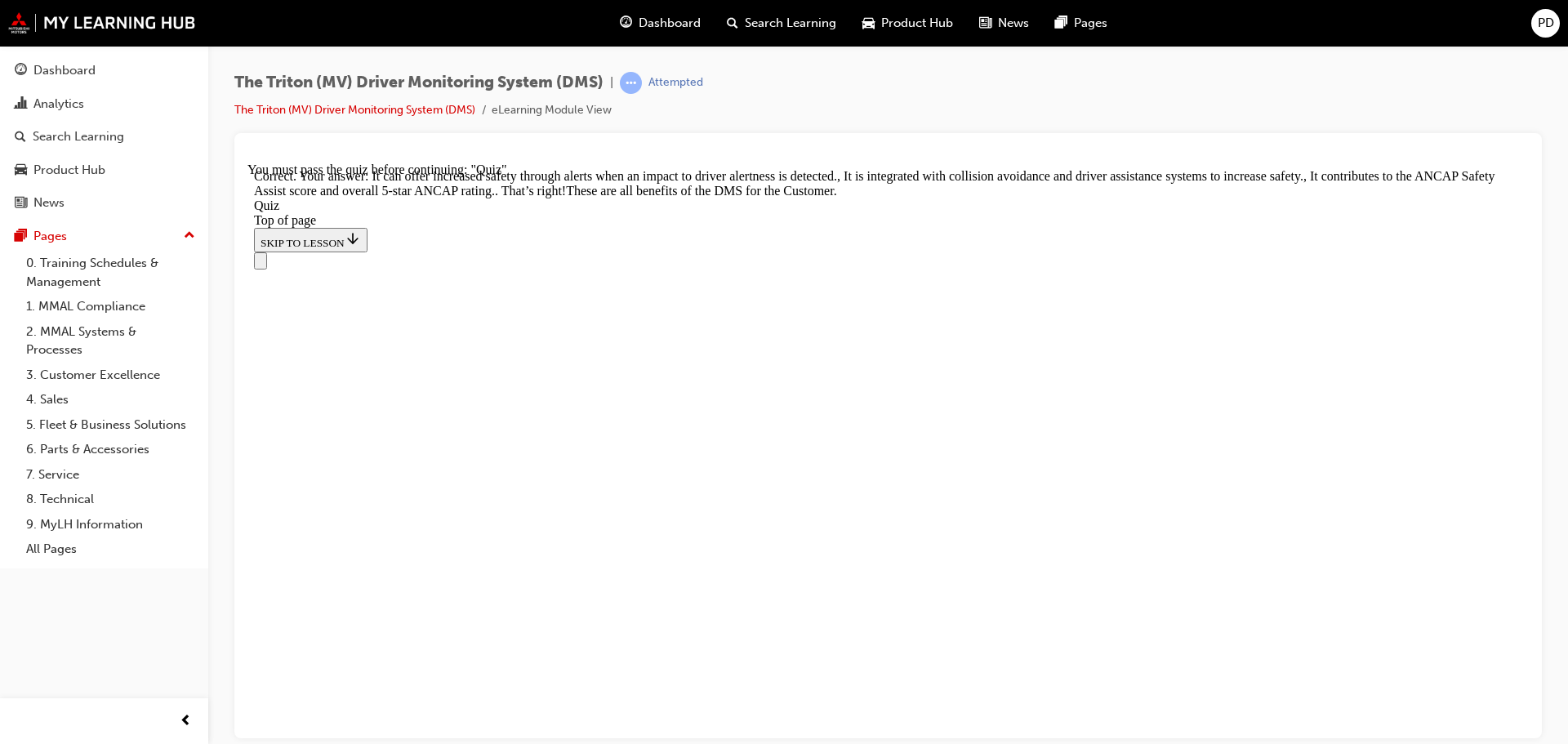
scroll to position [511, 0]
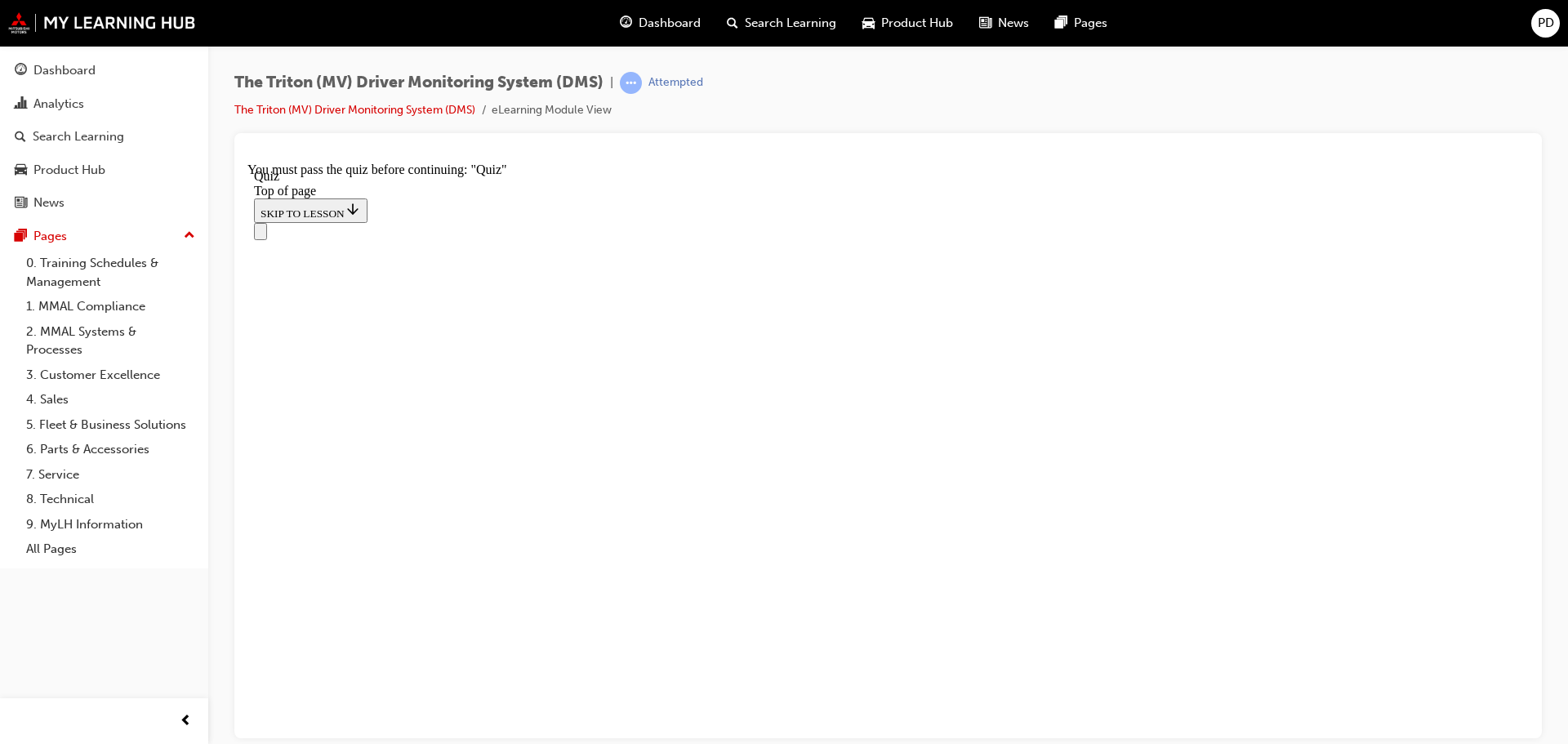
scroll to position [163, 0]
drag, startPoint x: 884, startPoint y: 662, endPoint x: 934, endPoint y: 662, distance: 50.0
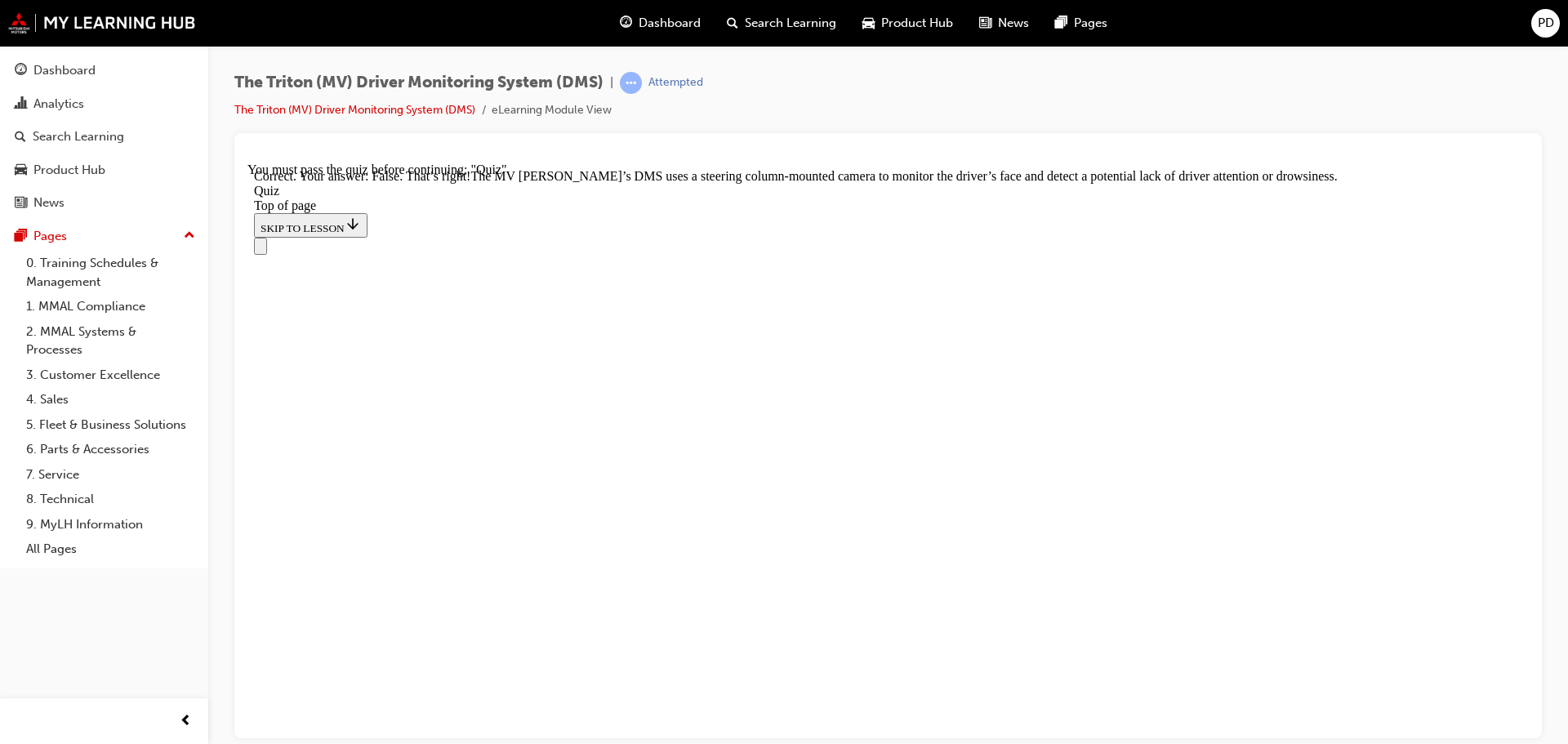
scroll to position [406, 0]
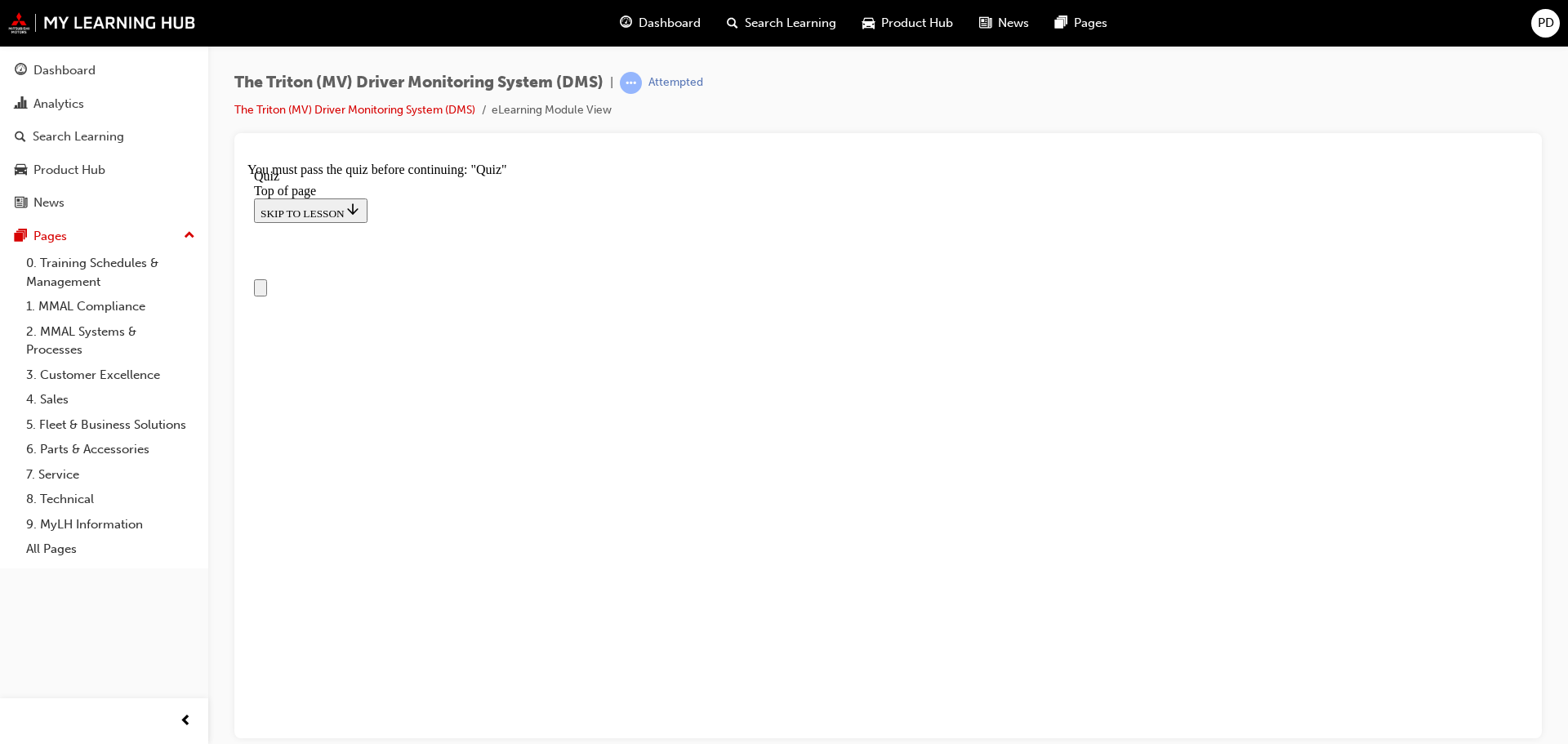
scroll to position [82, 0]
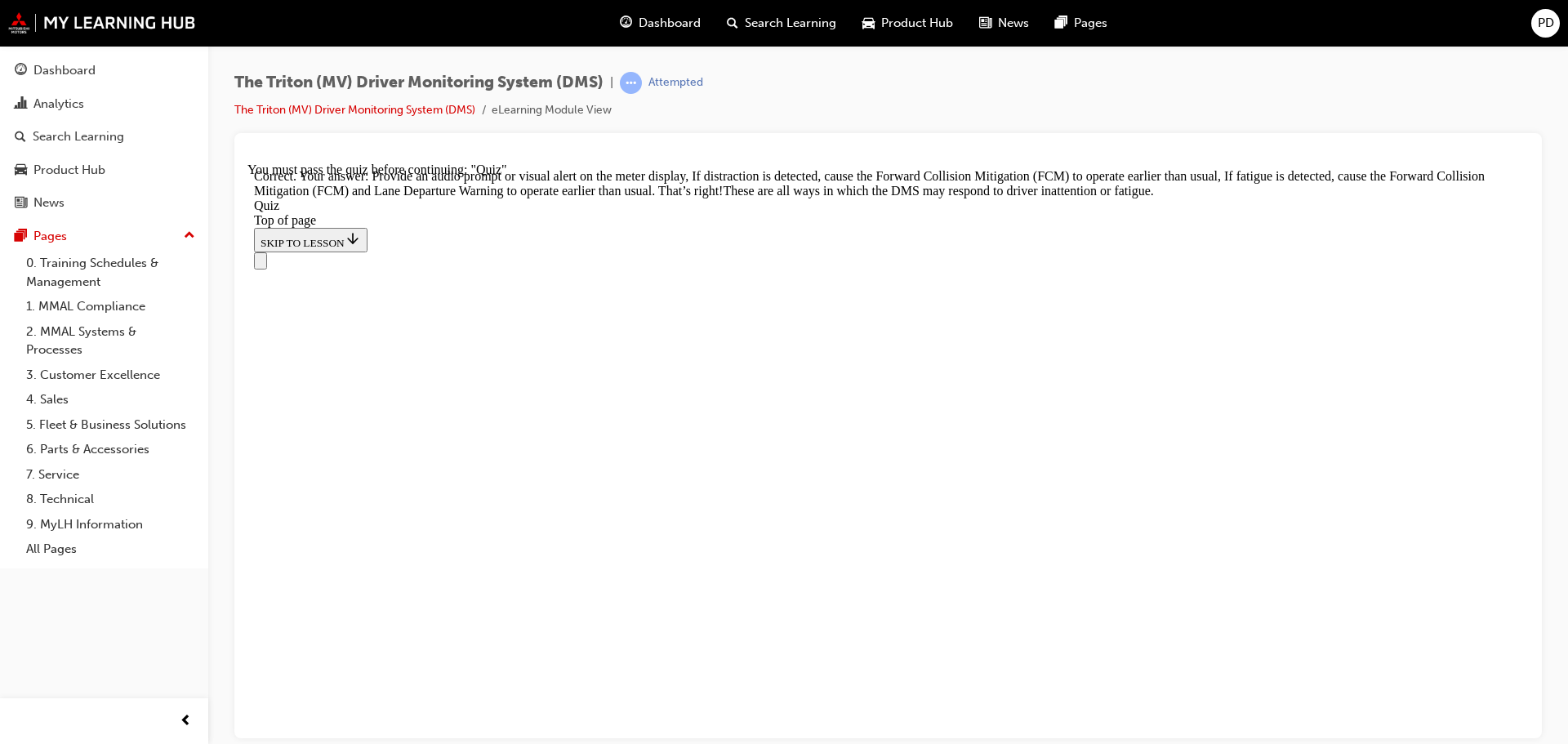
scroll to position [561, 0]
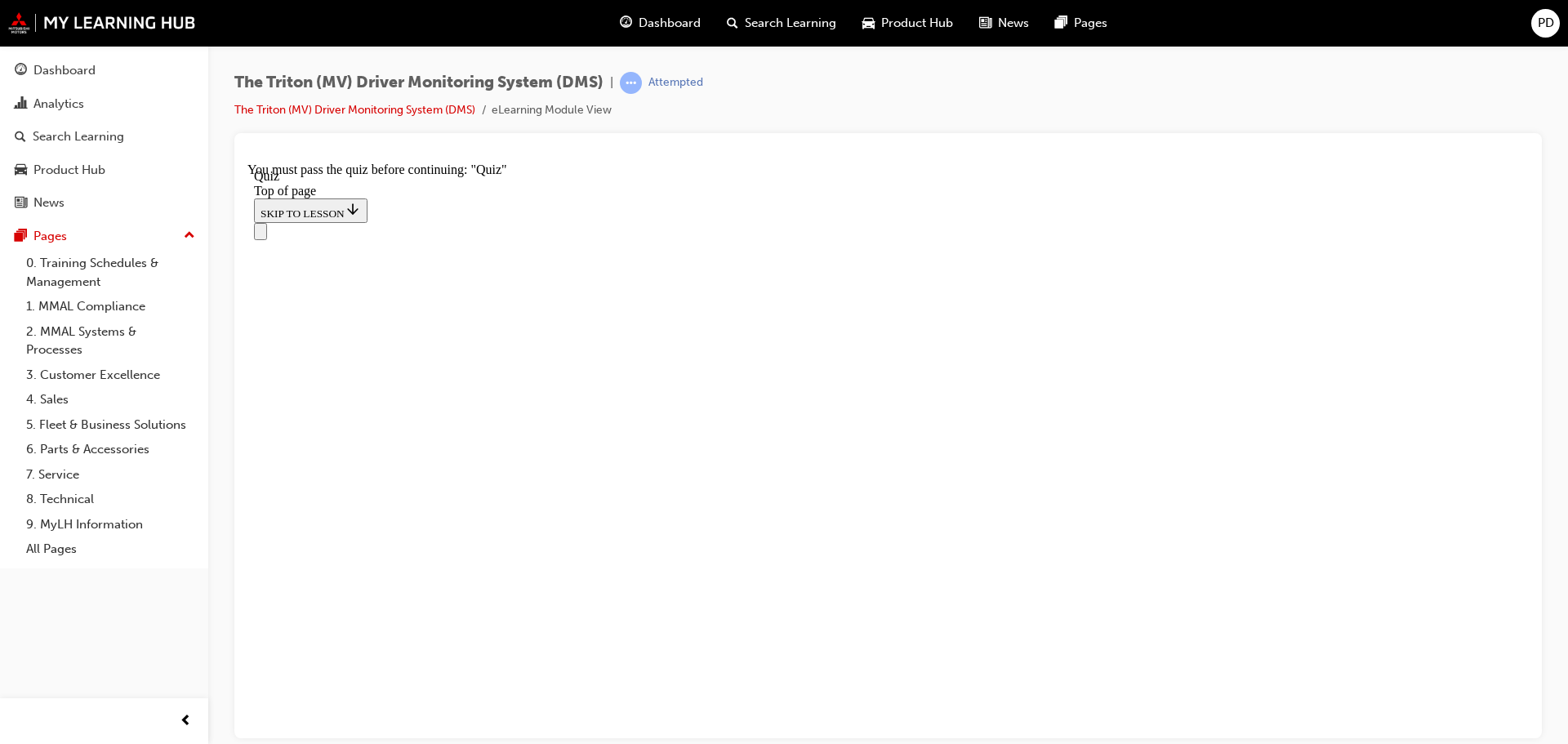
scroll to position [327, 0]
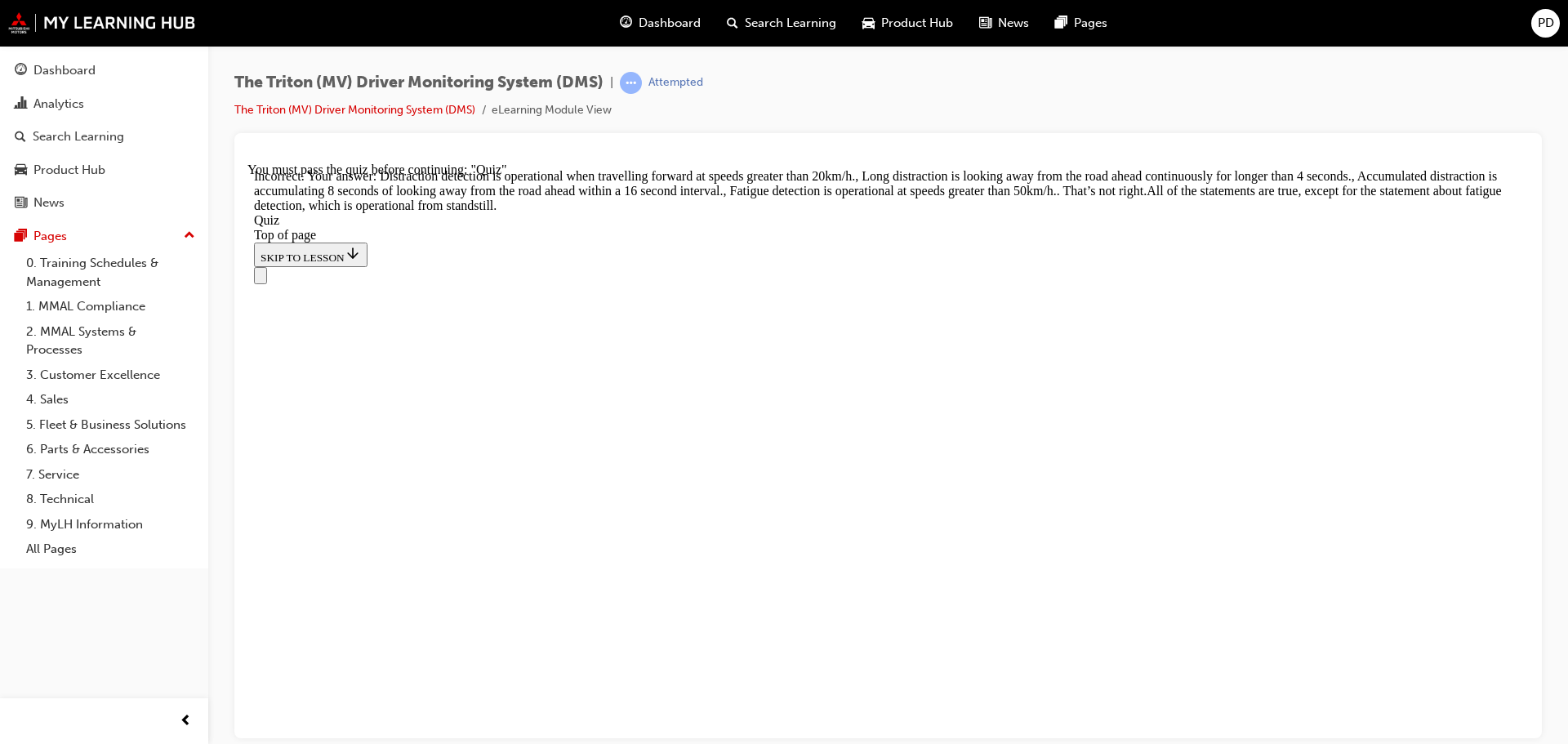
scroll to position [558, 0]
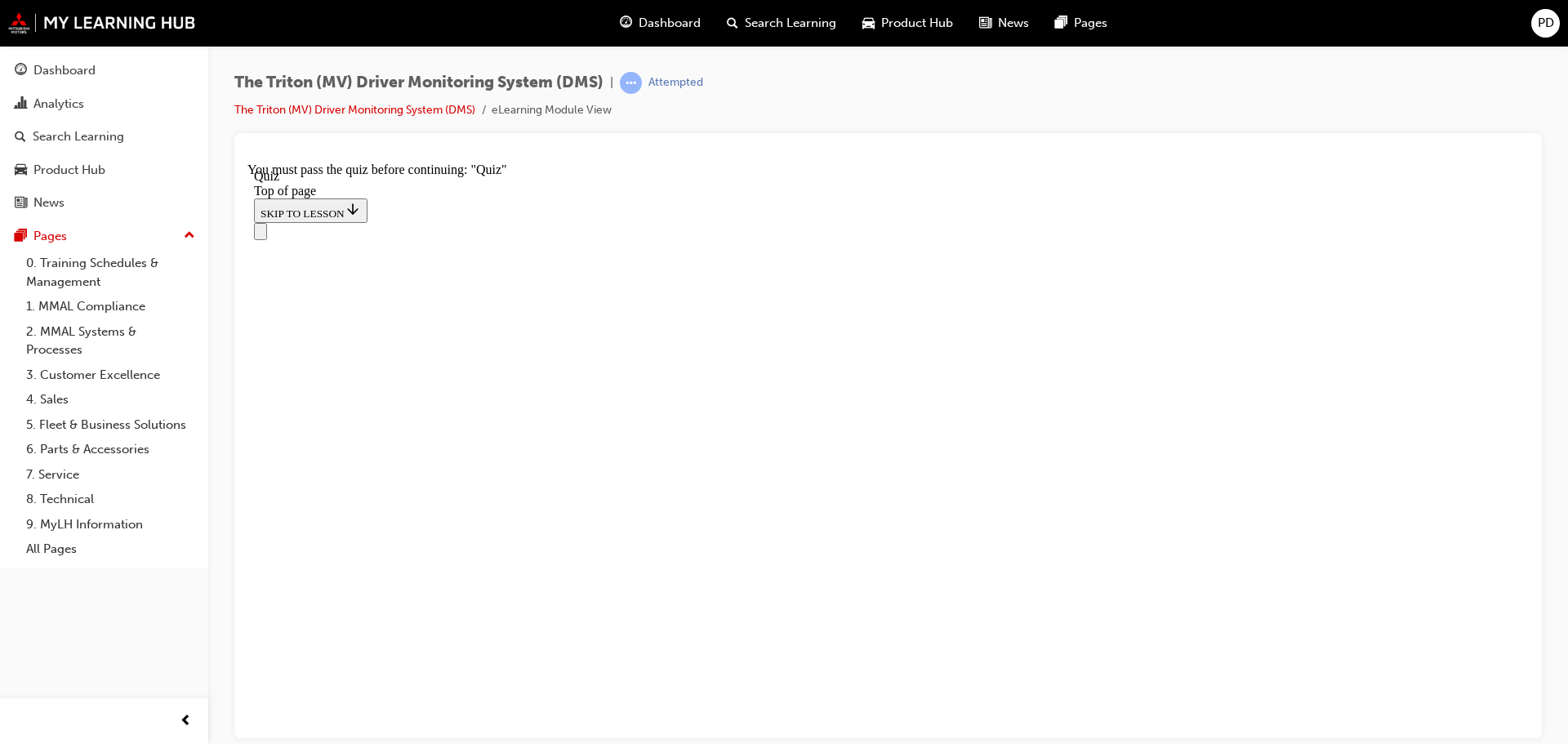
scroll to position [313, 0]
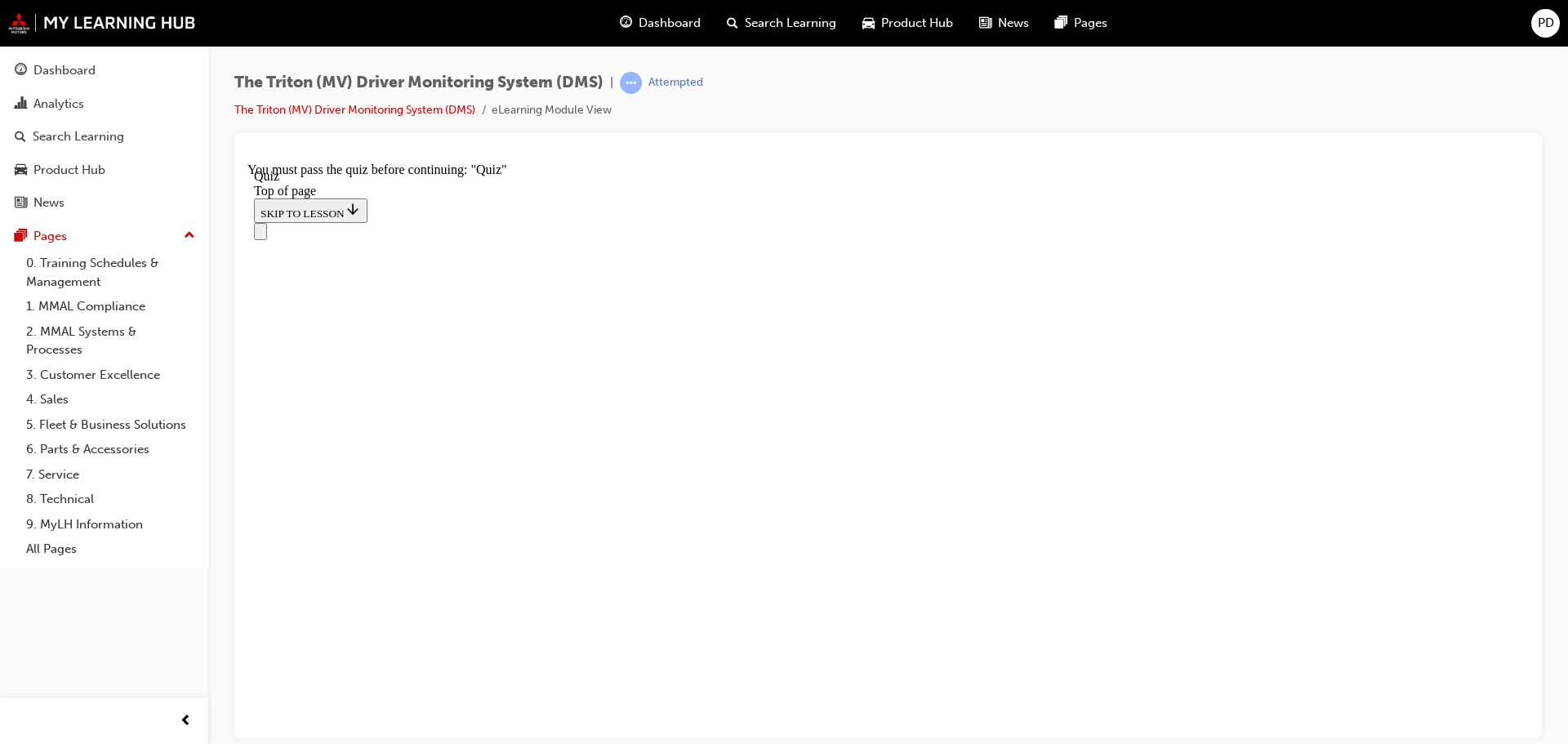
scroll to position [232, 0]
drag, startPoint x: 707, startPoint y: 450, endPoint x: 761, endPoint y: 369, distance: 97.3
drag, startPoint x: 732, startPoint y: 429, endPoint x: 786, endPoint y: 624, distance: 202.3
drag, startPoint x: 727, startPoint y: 536, endPoint x: 761, endPoint y: 533, distance: 34.1
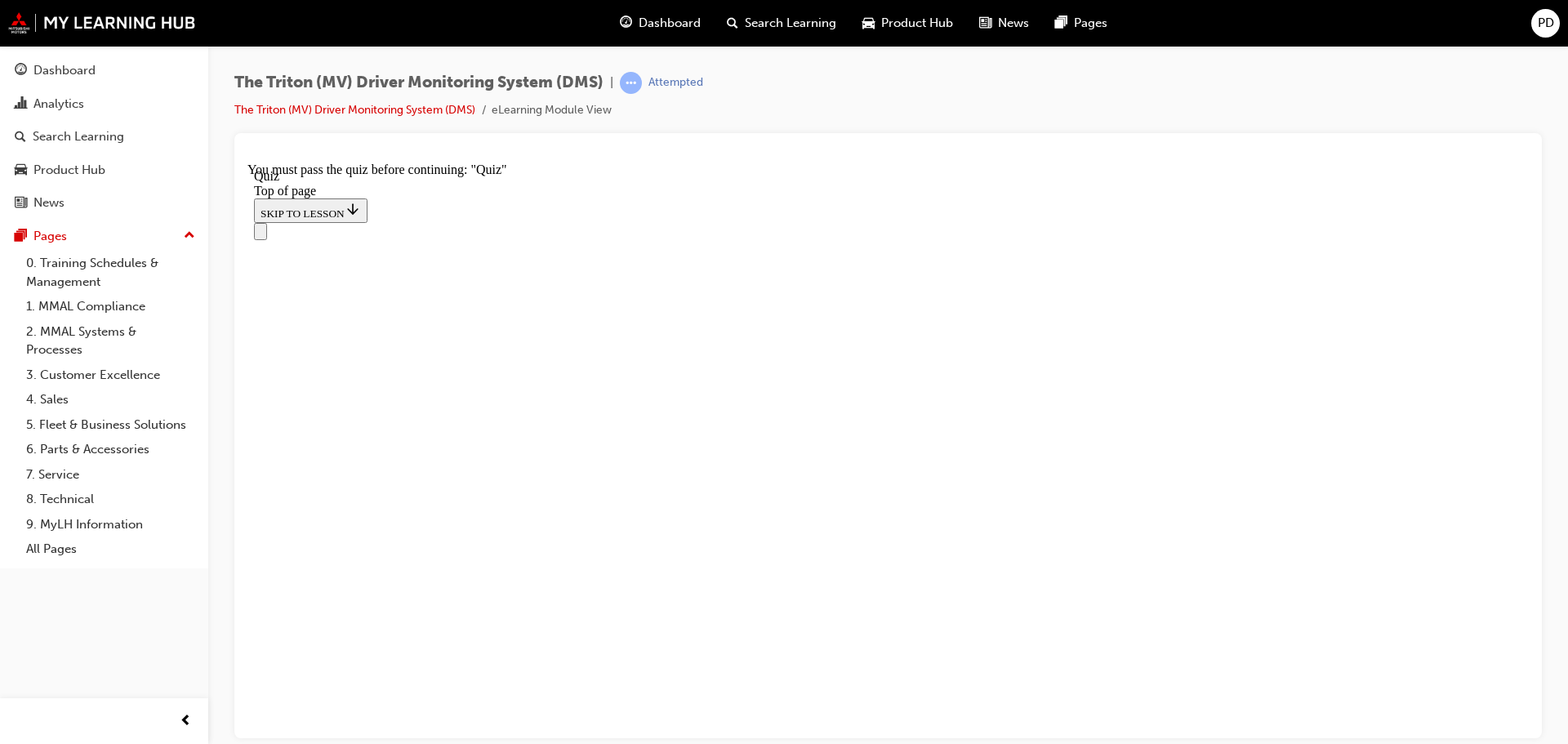
drag, startPoint x: 712, startPoint y: 453, endPoint x: 796, endPoint y: 452, distance: 84.0
drag, startPoint x: 768, startPoint y: 533, endPoint x: 872, endPoint y: 526, distance: 104.2
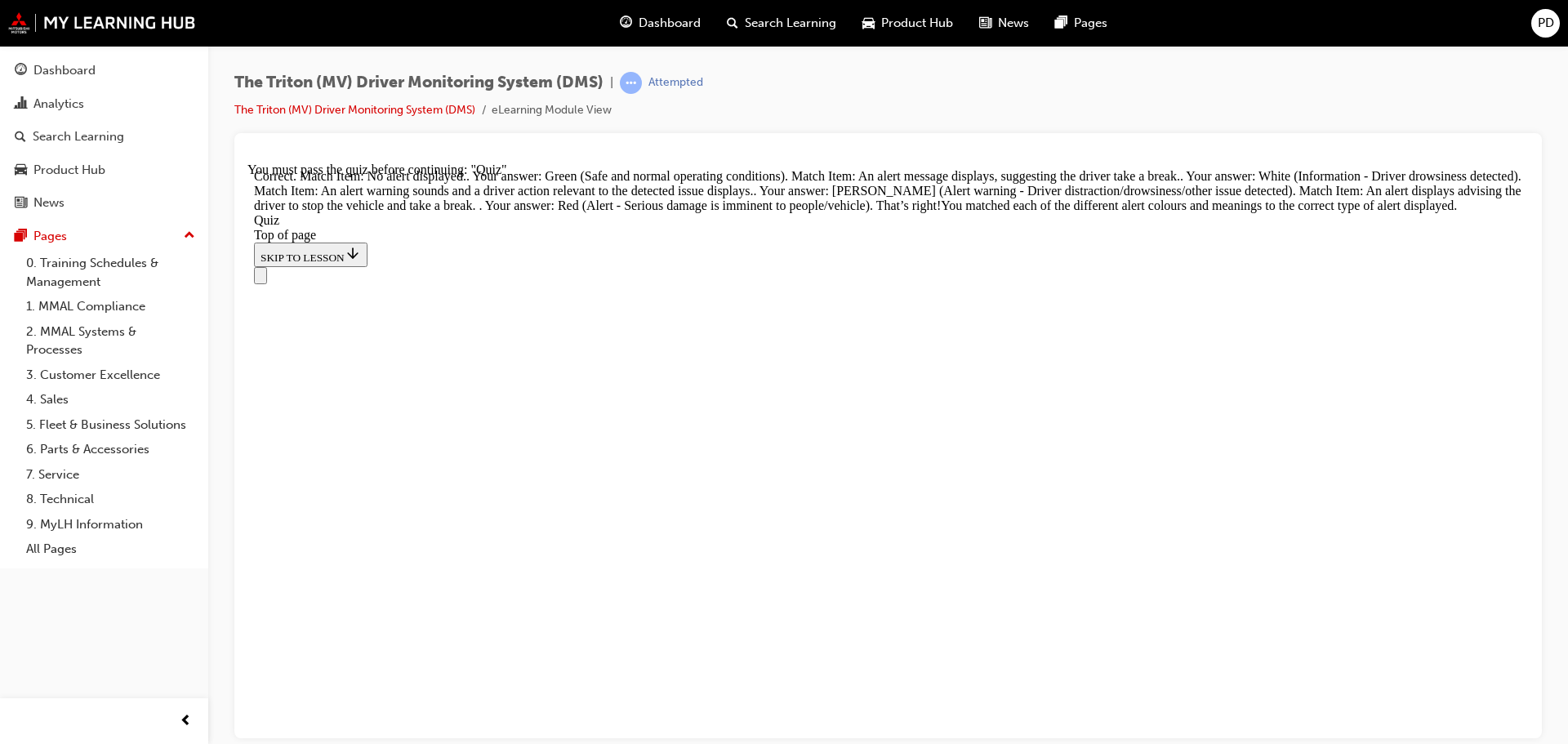
scroll to position [541, 0]
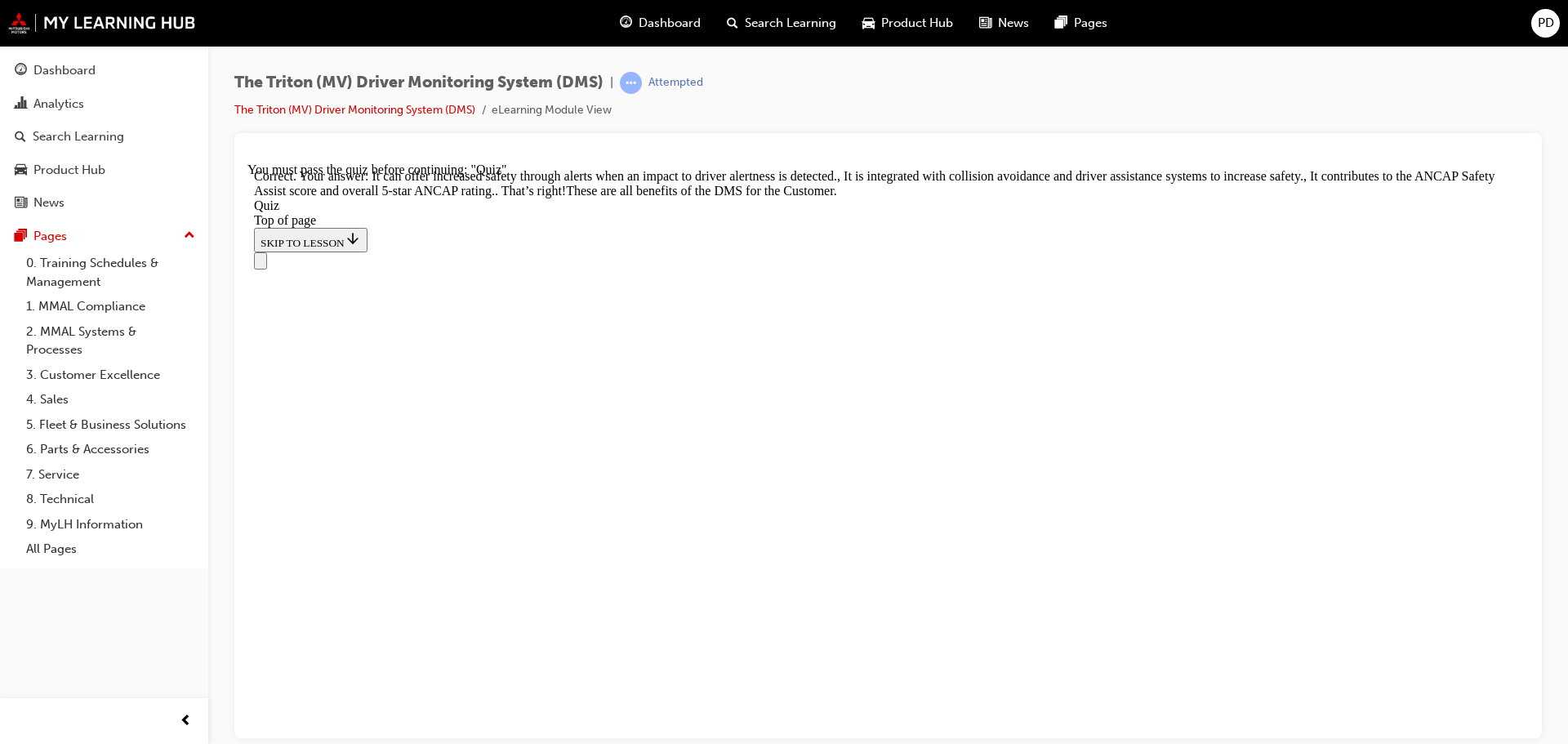
scroll to position [511, 0]
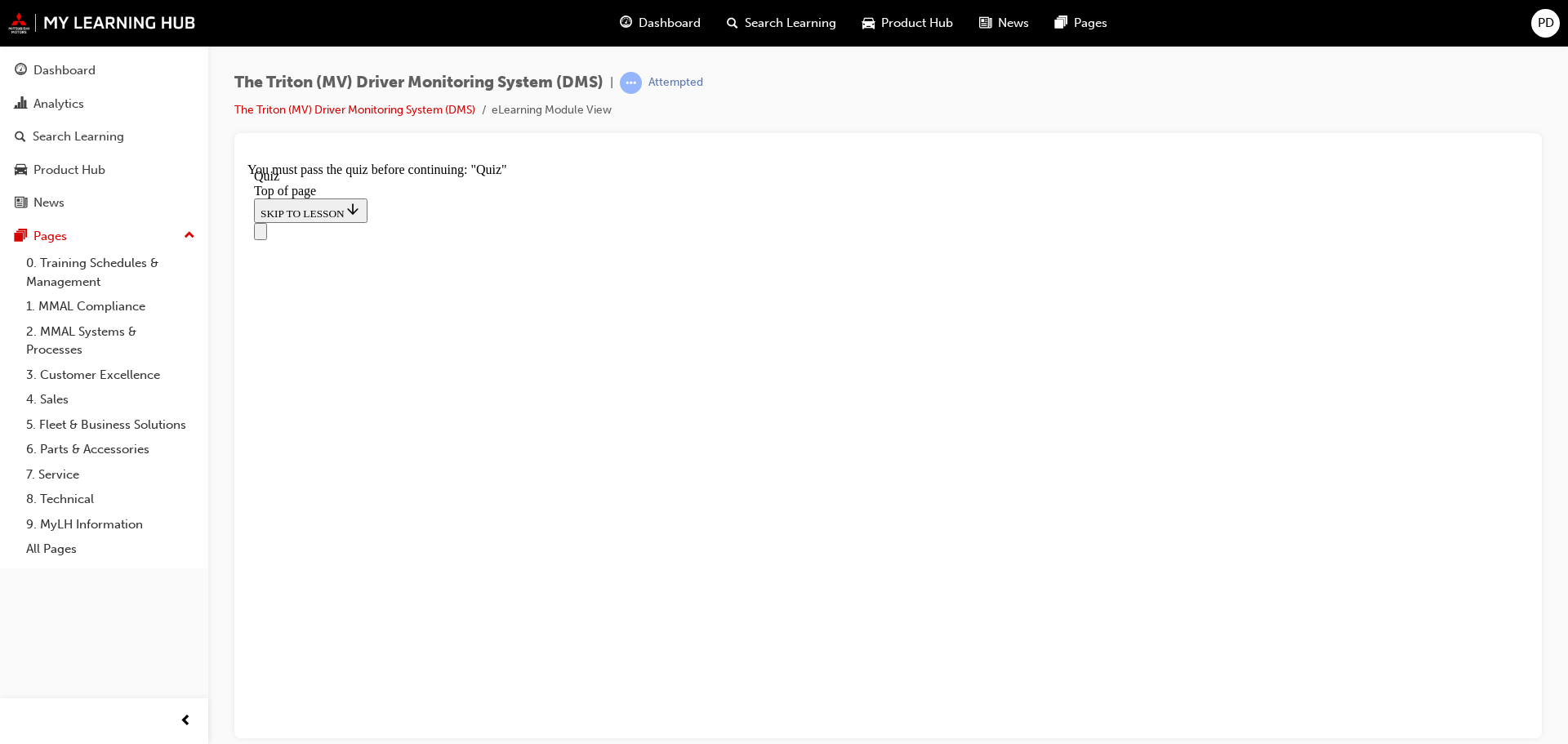
scroll to position [154, 0]
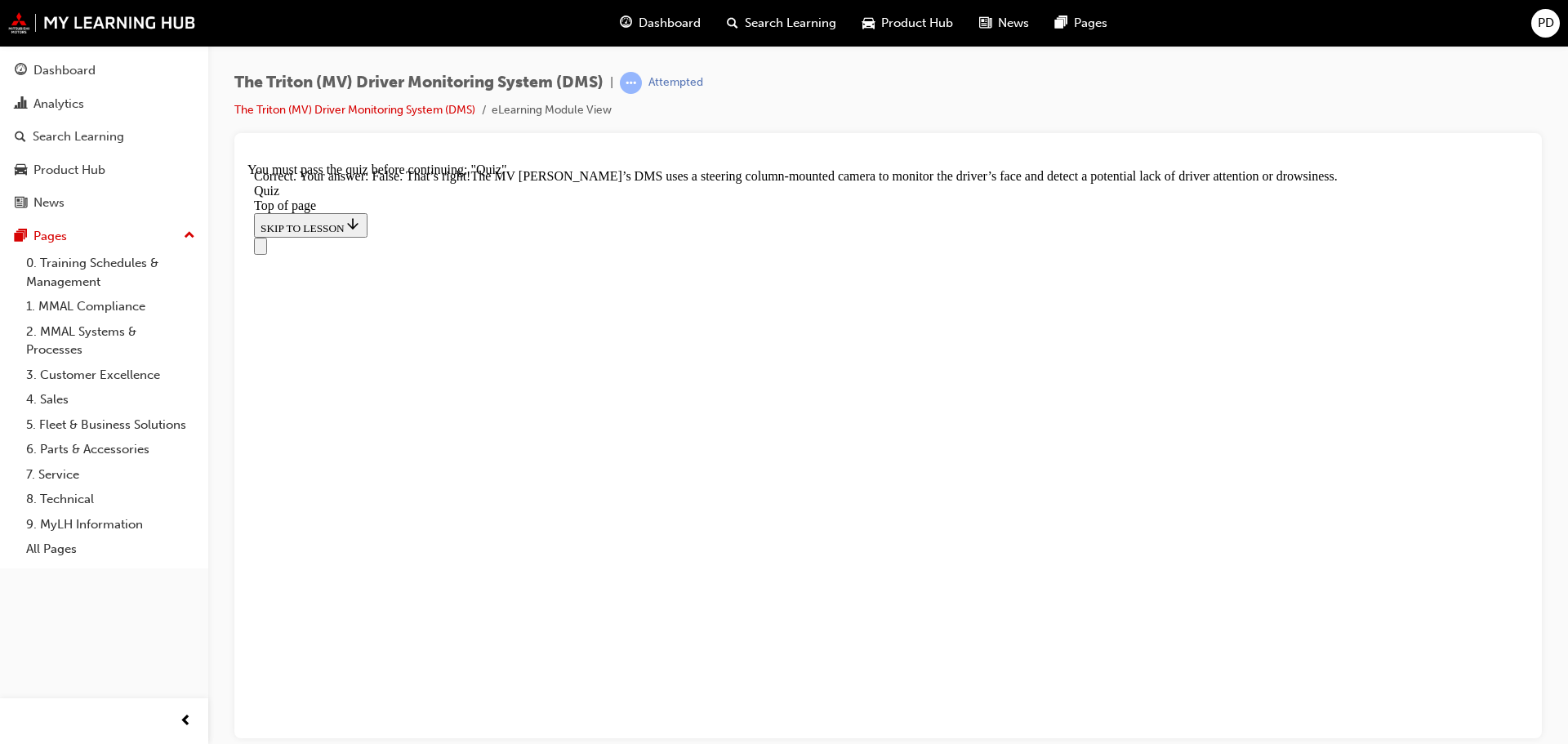
scroll to position [406, 0]
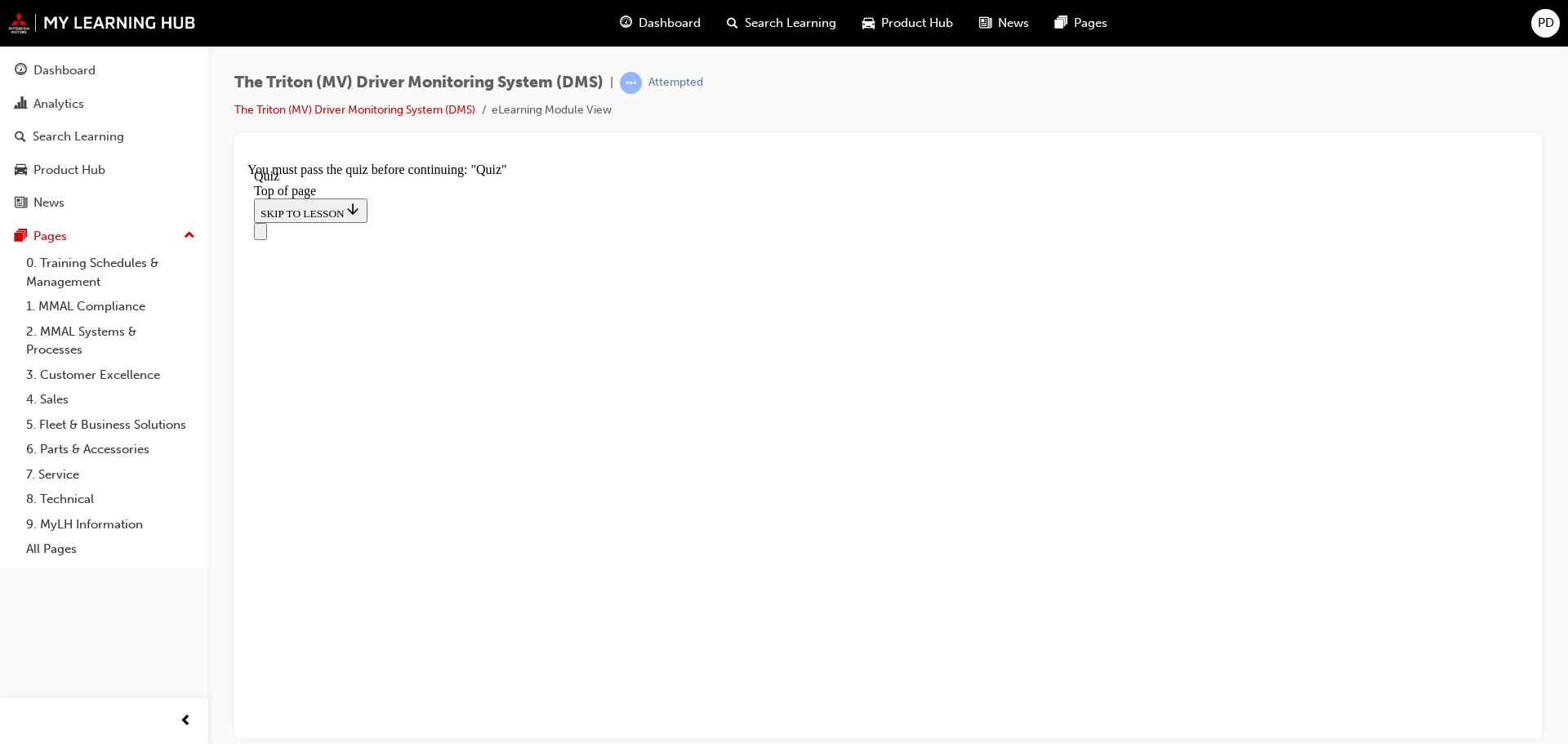
scroll to position [61, 0]
drag, startPoint x: 629, startPoint y: 715, endPoint x: 851, endPoint y: 667, distance: 227.1
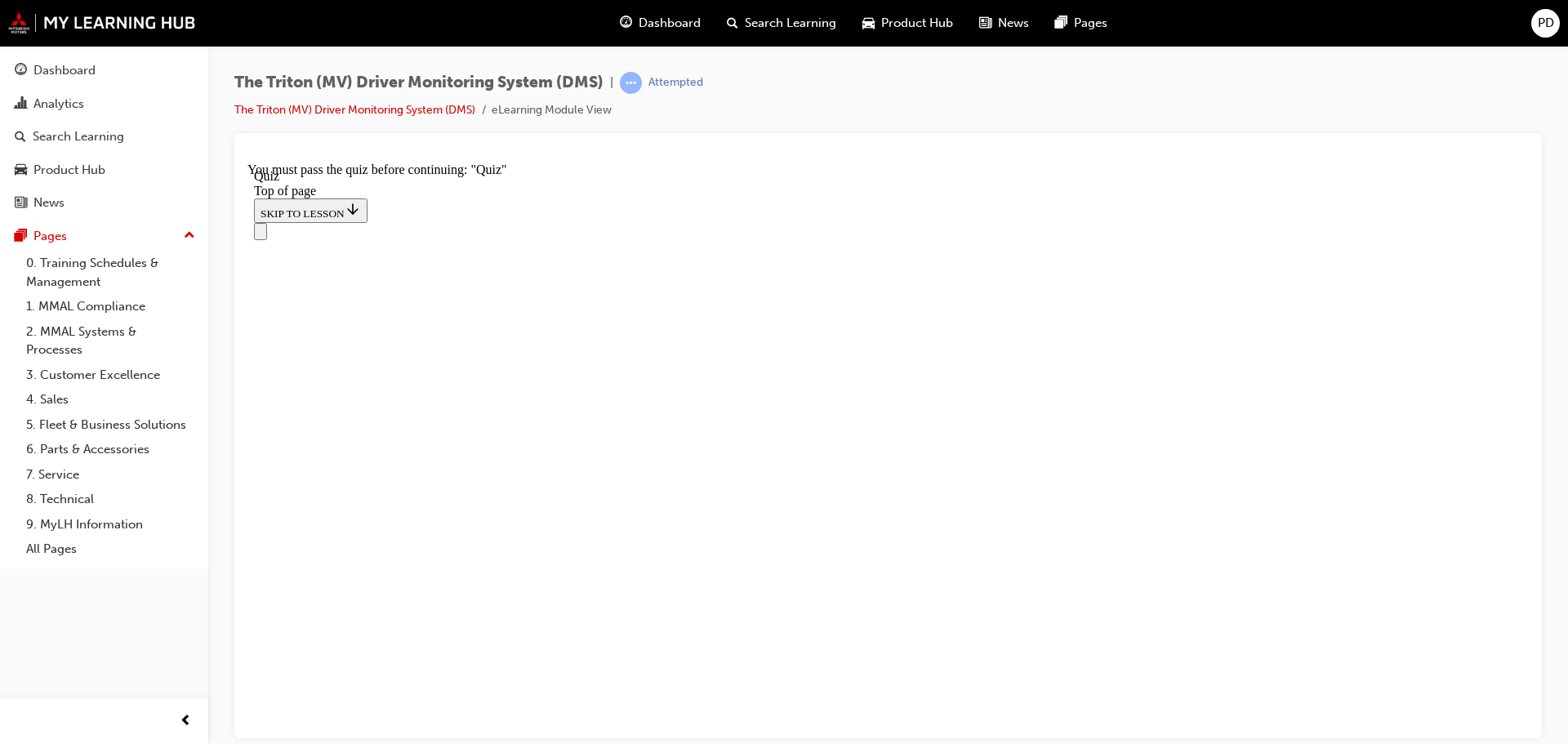
scroll to position [245, 0]
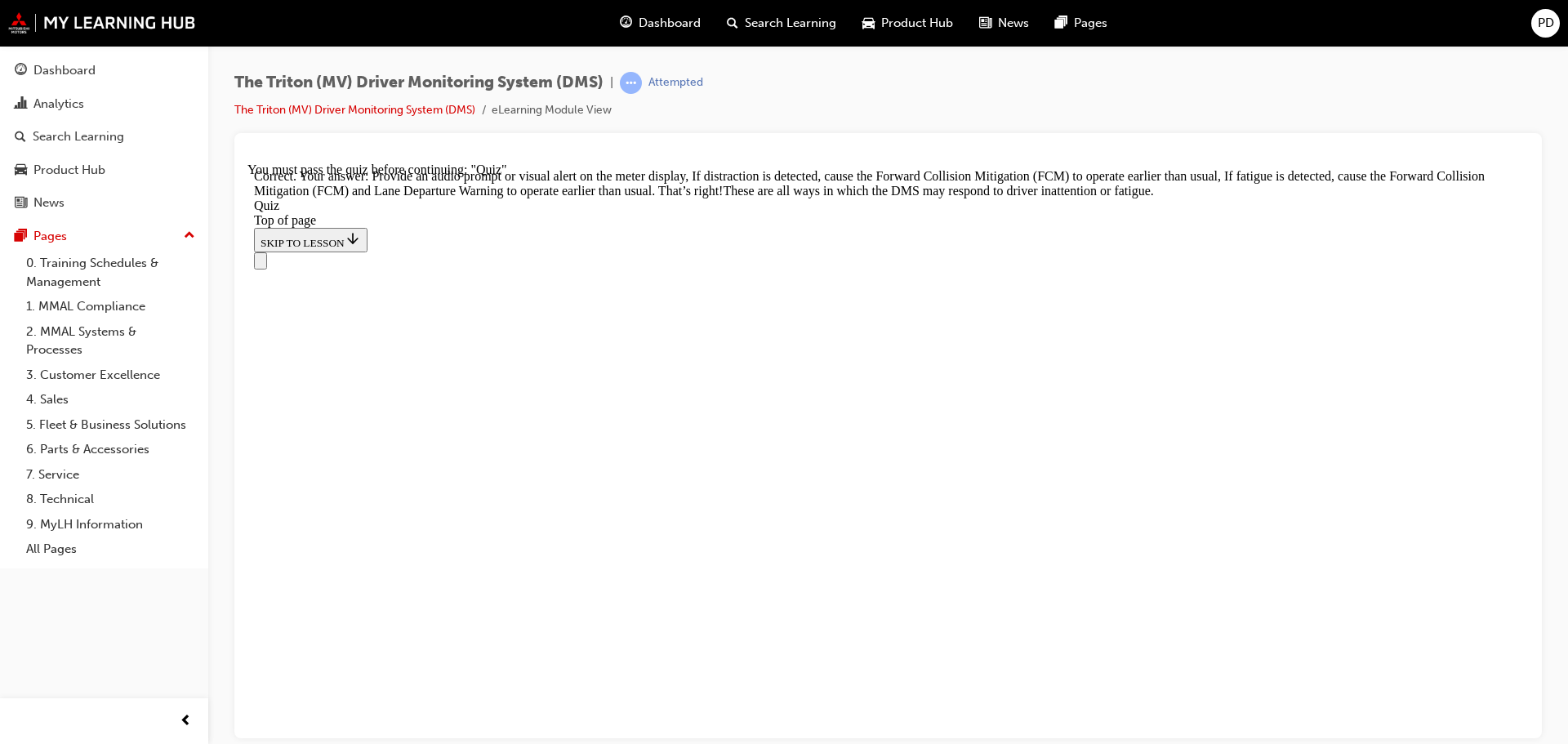
scroll to position [561, 0]
drag, startPoint x: 896, startPoint y: 677, endPoint x: 977, endPoint y: 668, distance: 81.5
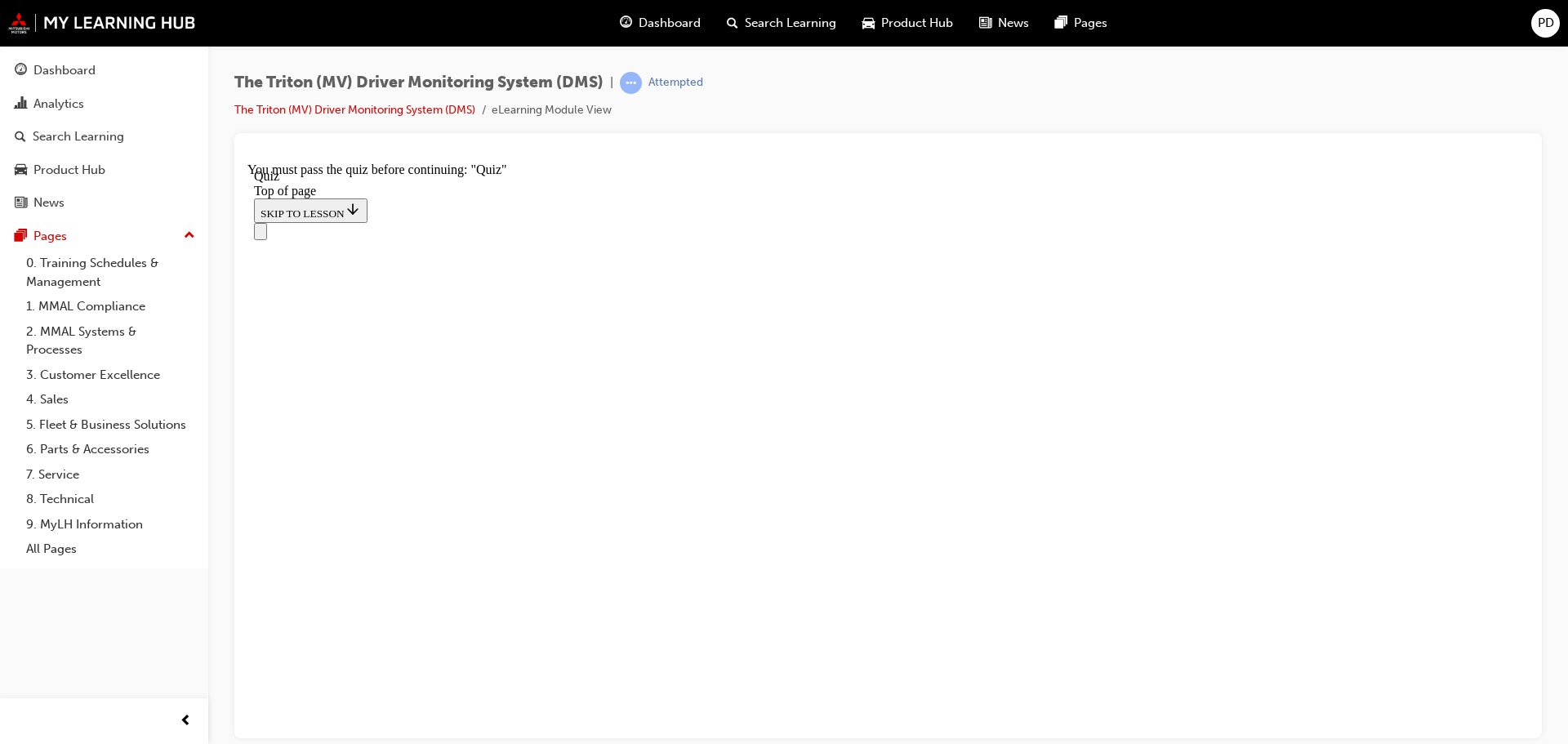
scroll to position [245, 0]
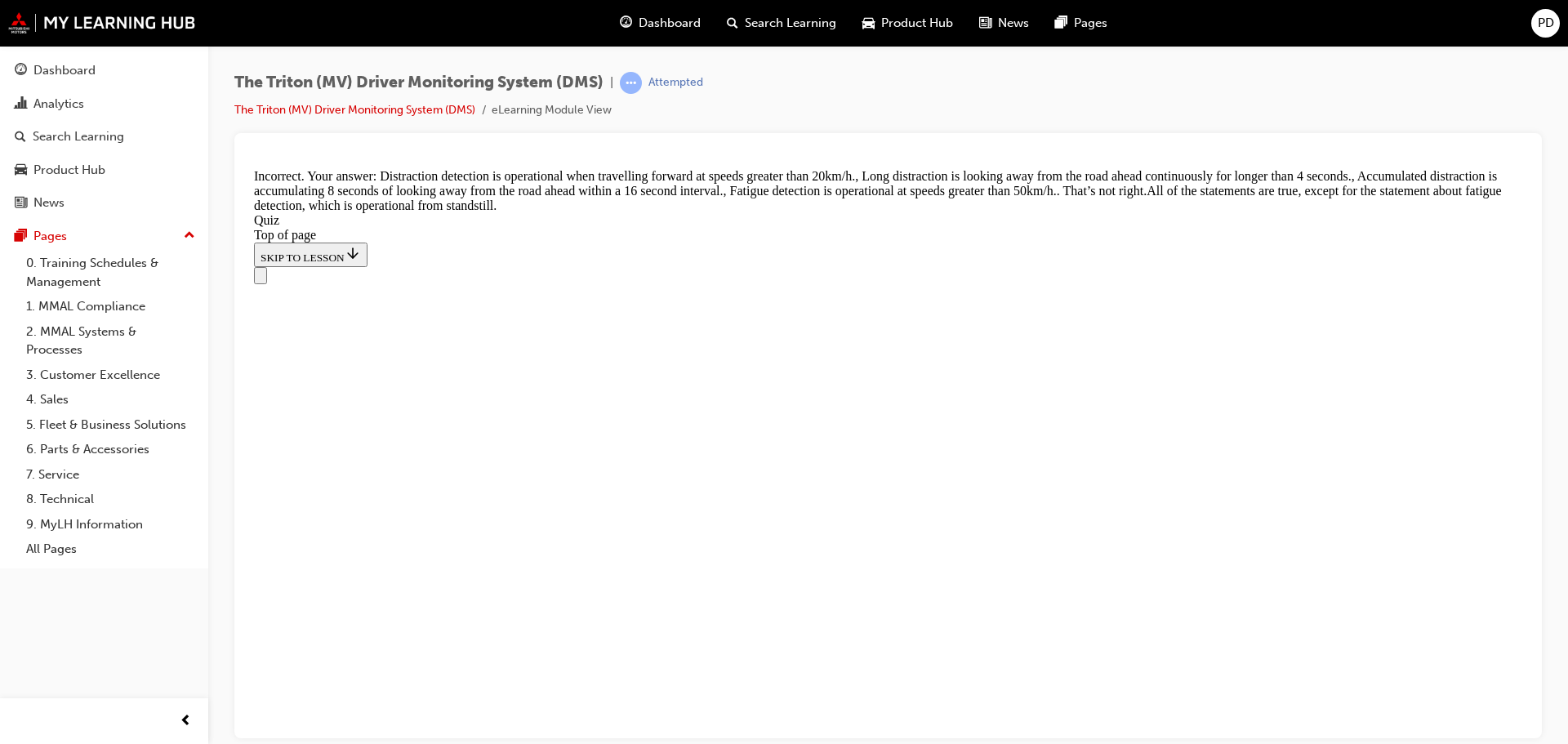
scroll to position [558, 0]
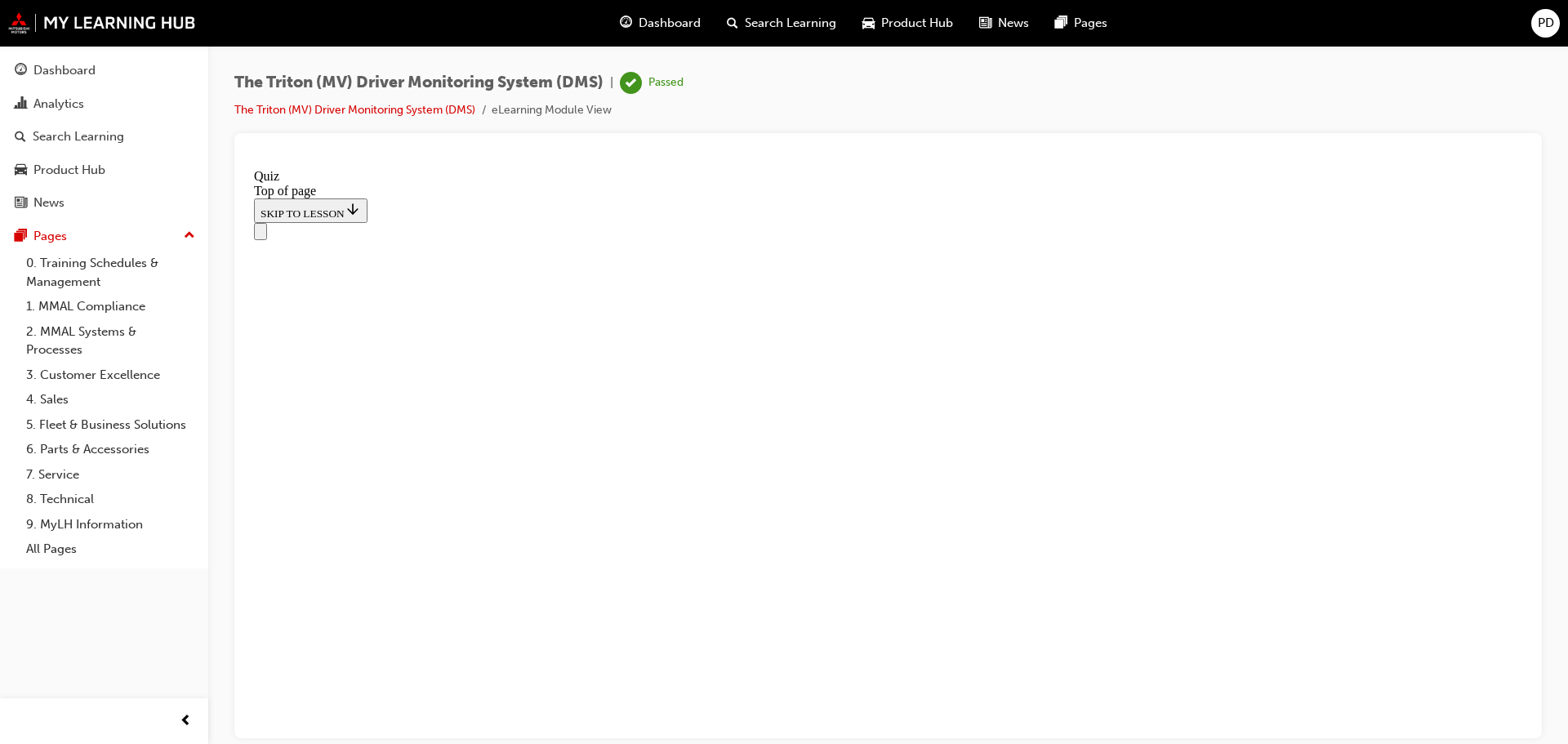
scroll to position [310, 0]
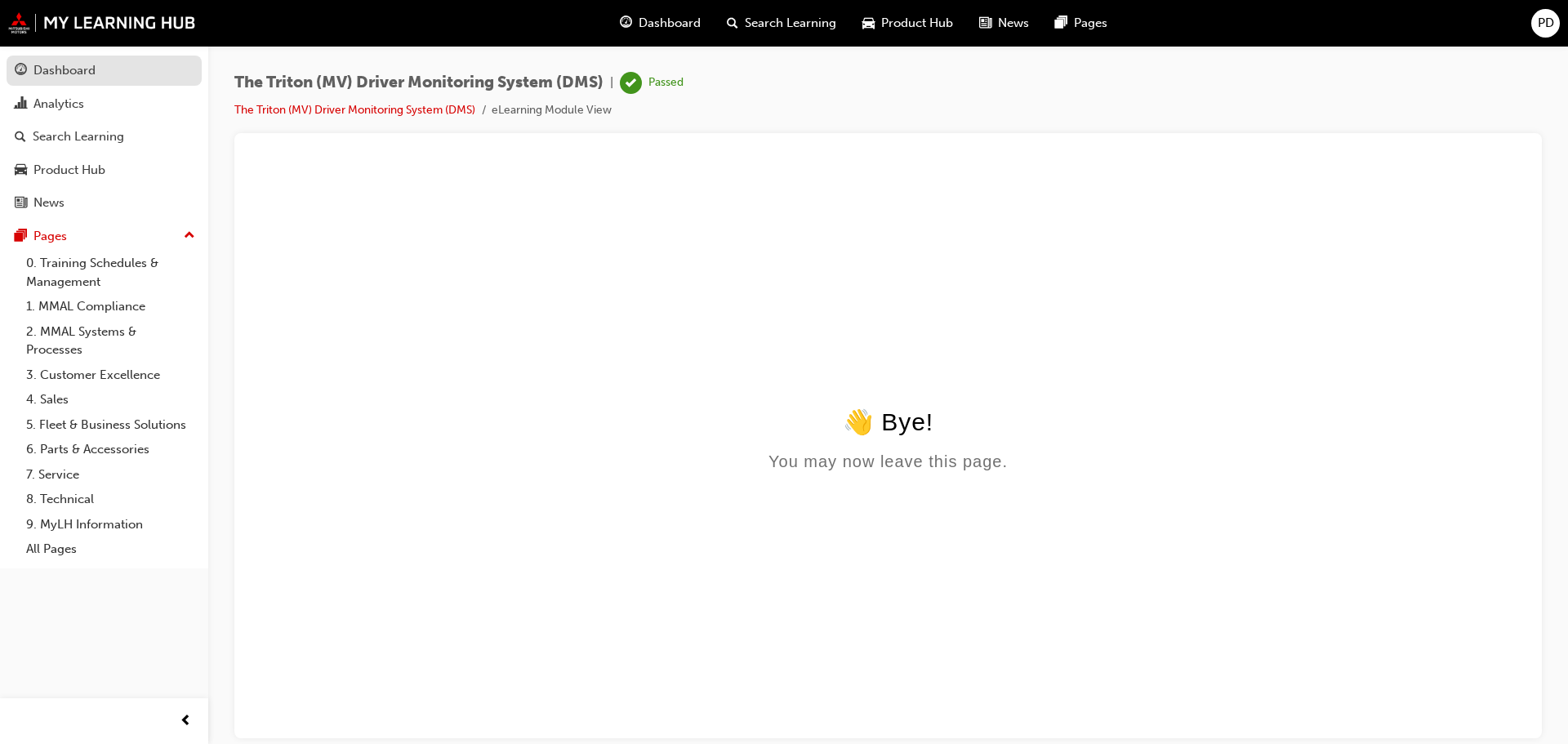
click at [82, 77] on div "Dashboard" at bounding box center [64, 71] width 62 height 19
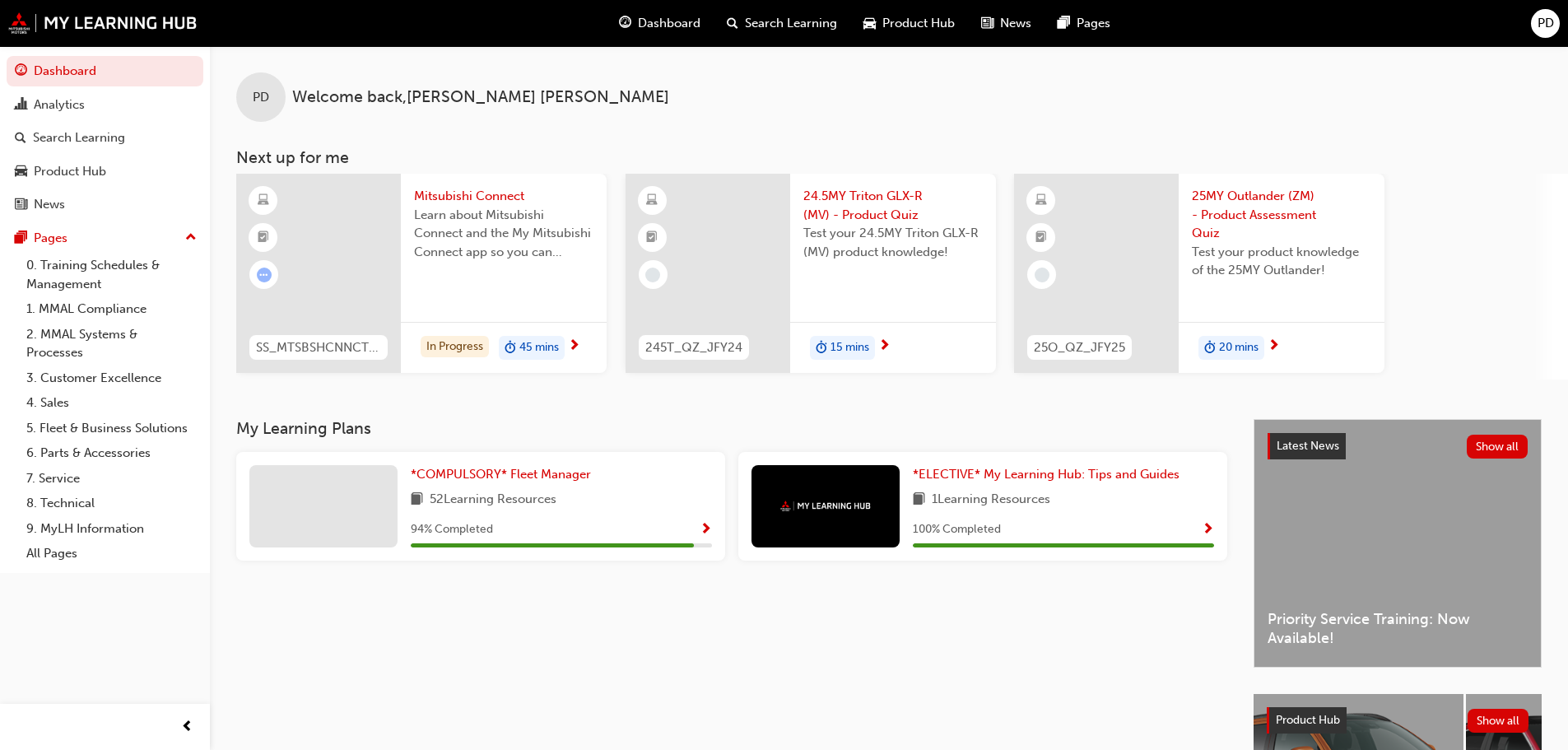
click at [840, 197] on span "24.5MY Triton GLX-R (MV) - Product Quiz" at bounding box center [893, 206] width 179 height 37
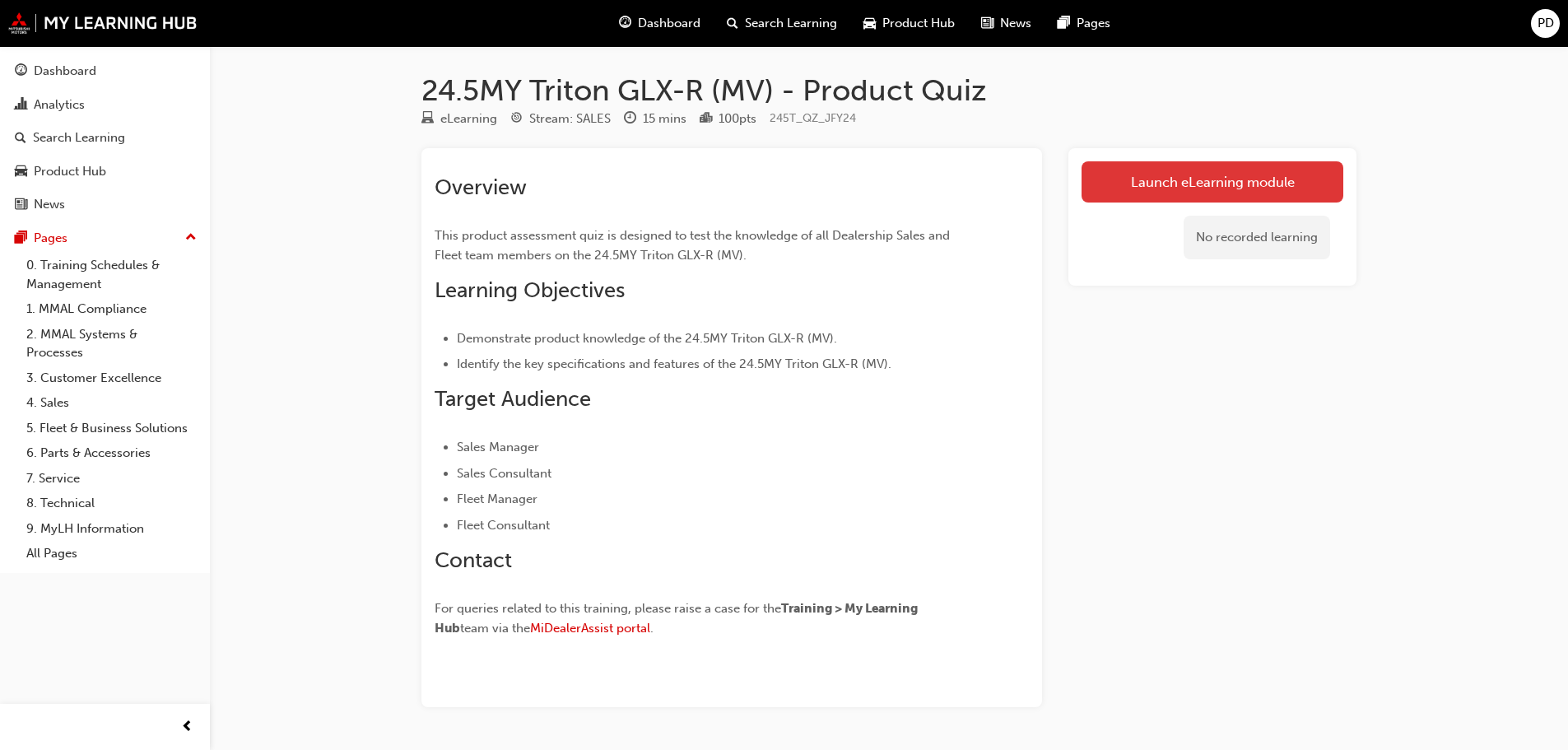
click at [1201, 194] on link "Launch eLearning module" at bounding box center [1212, 181] width 262 height 41
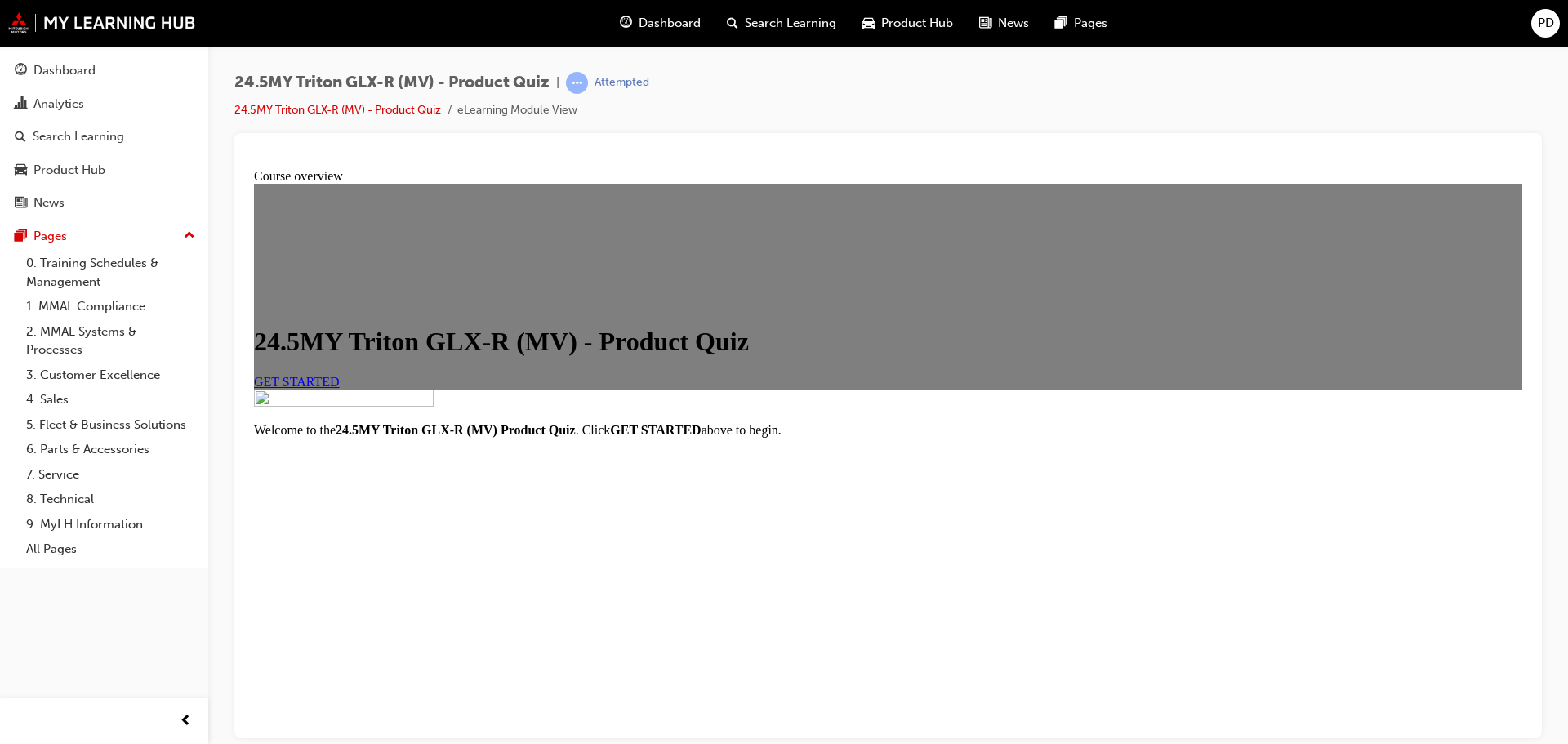
click at [340, 388] on span "GET STARTED" at bounding box center [296, 381] width 86 height 14
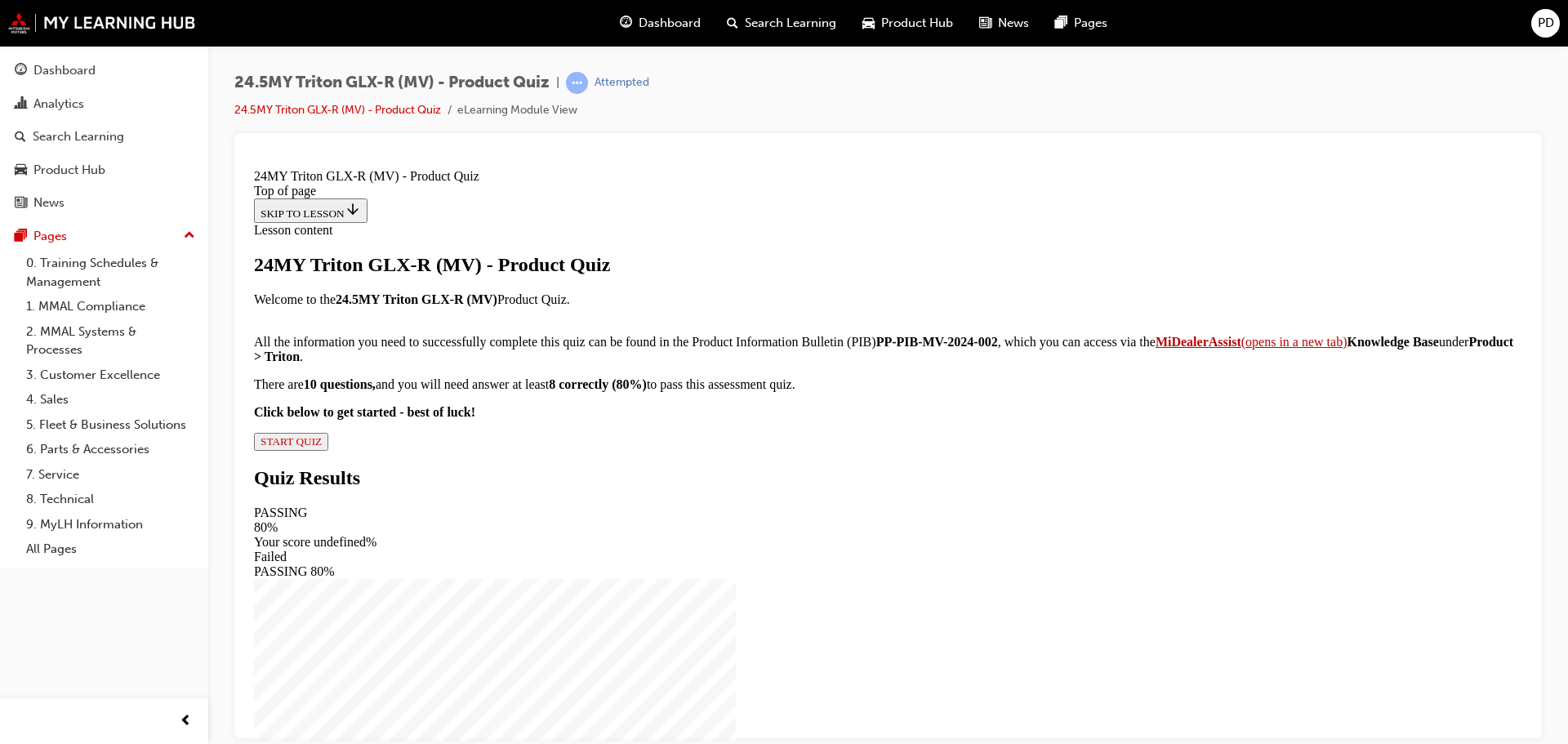
scroll to position [181, 0]
click at [322, 447] on span "START QUIZ" at bounding box center [291, 440] width 62 height 12
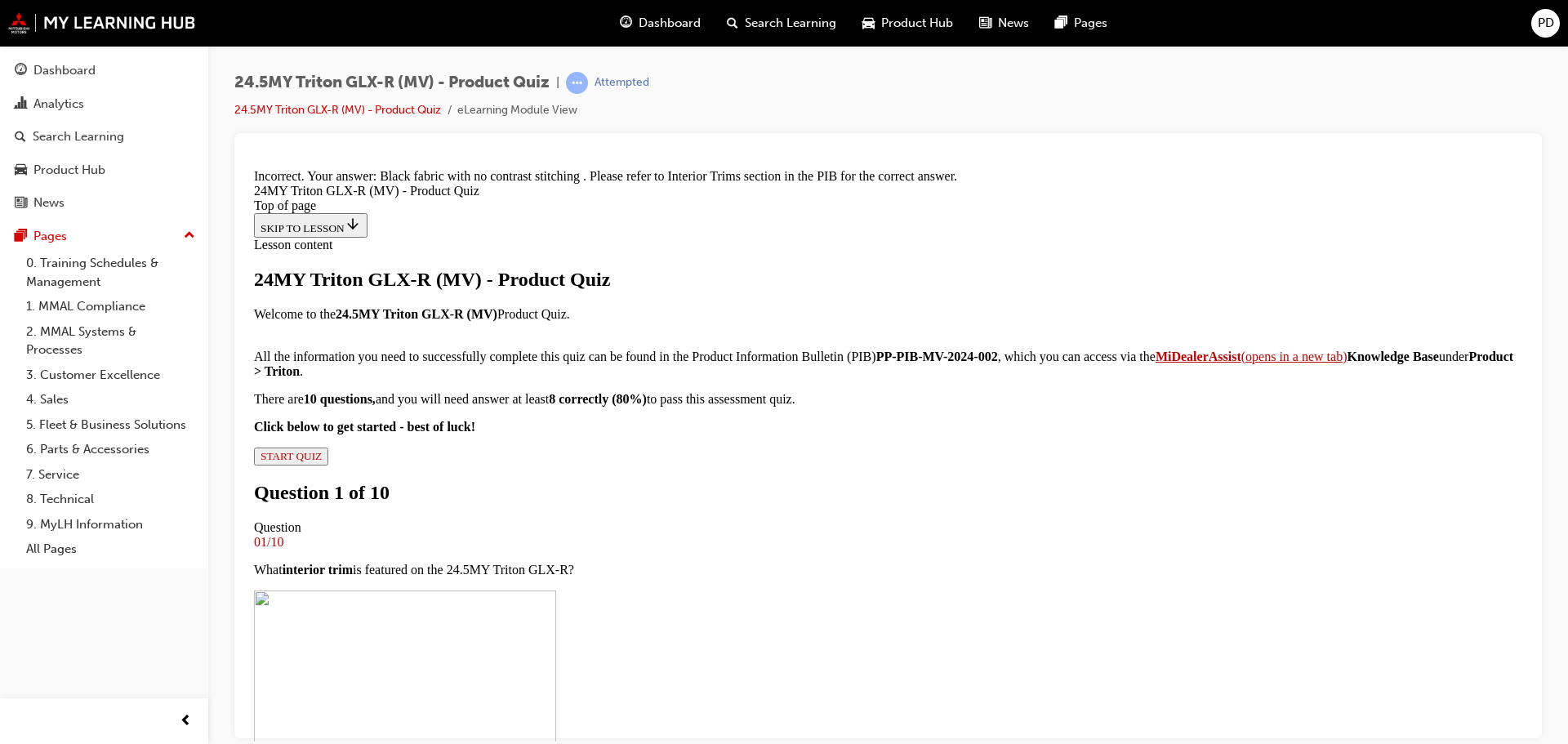
scroll to position [689, 0]
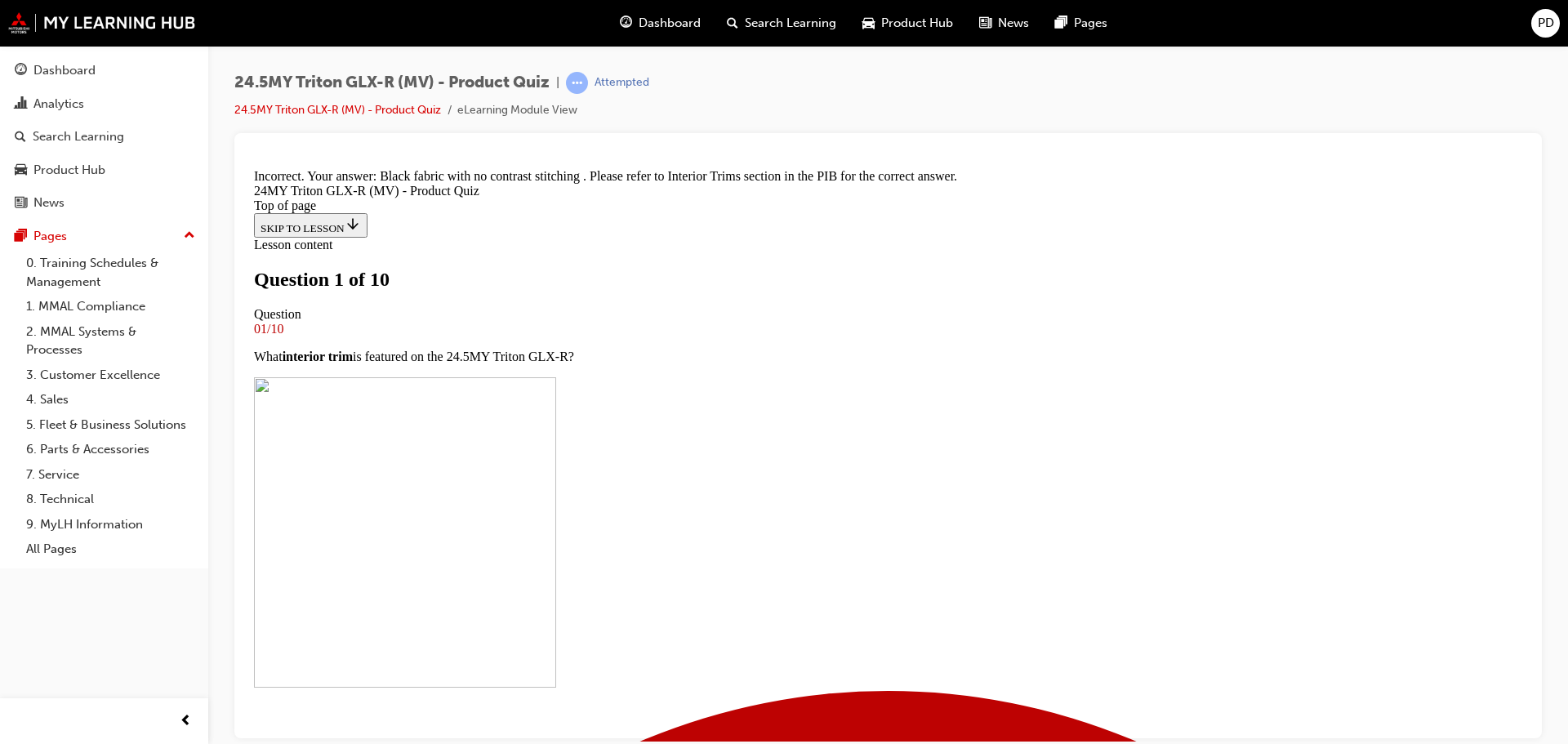
scroll to position [189, 0]
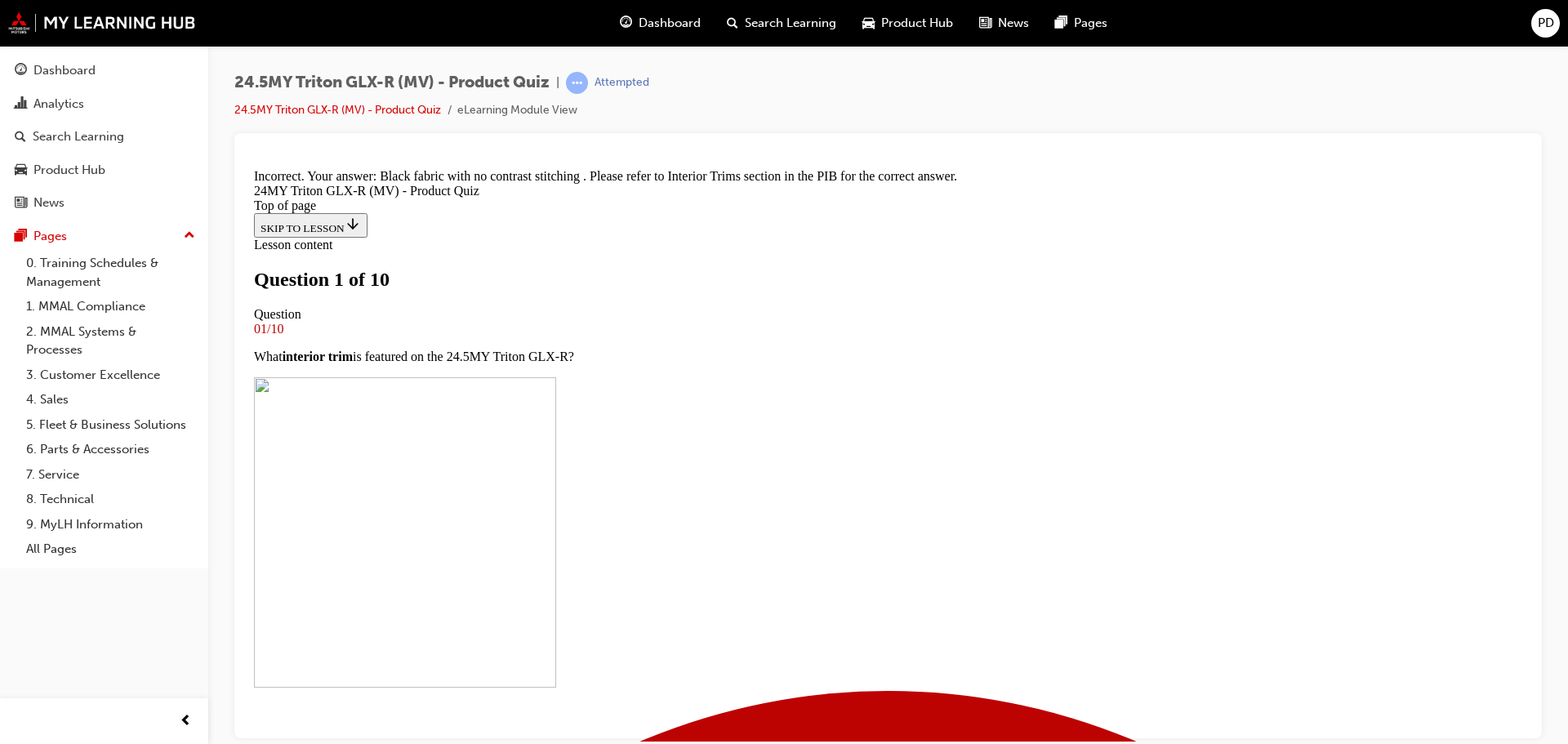
scroll to position [370, 0]
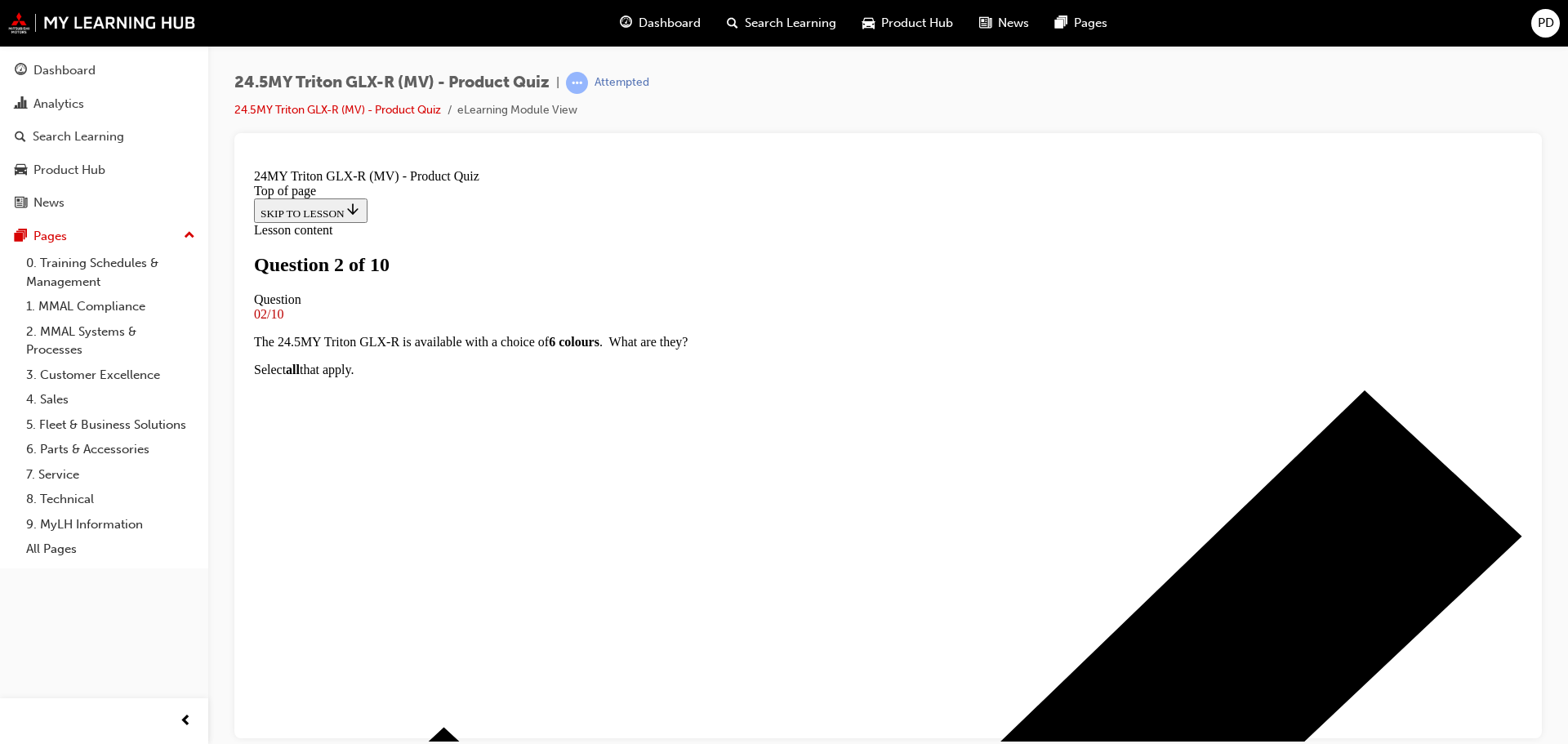
scroll to position [175, 0]
drag, startPoint x: 876, startPoint y: 715, endPoint x: 896, endPoint y: 713, distance: 20.1
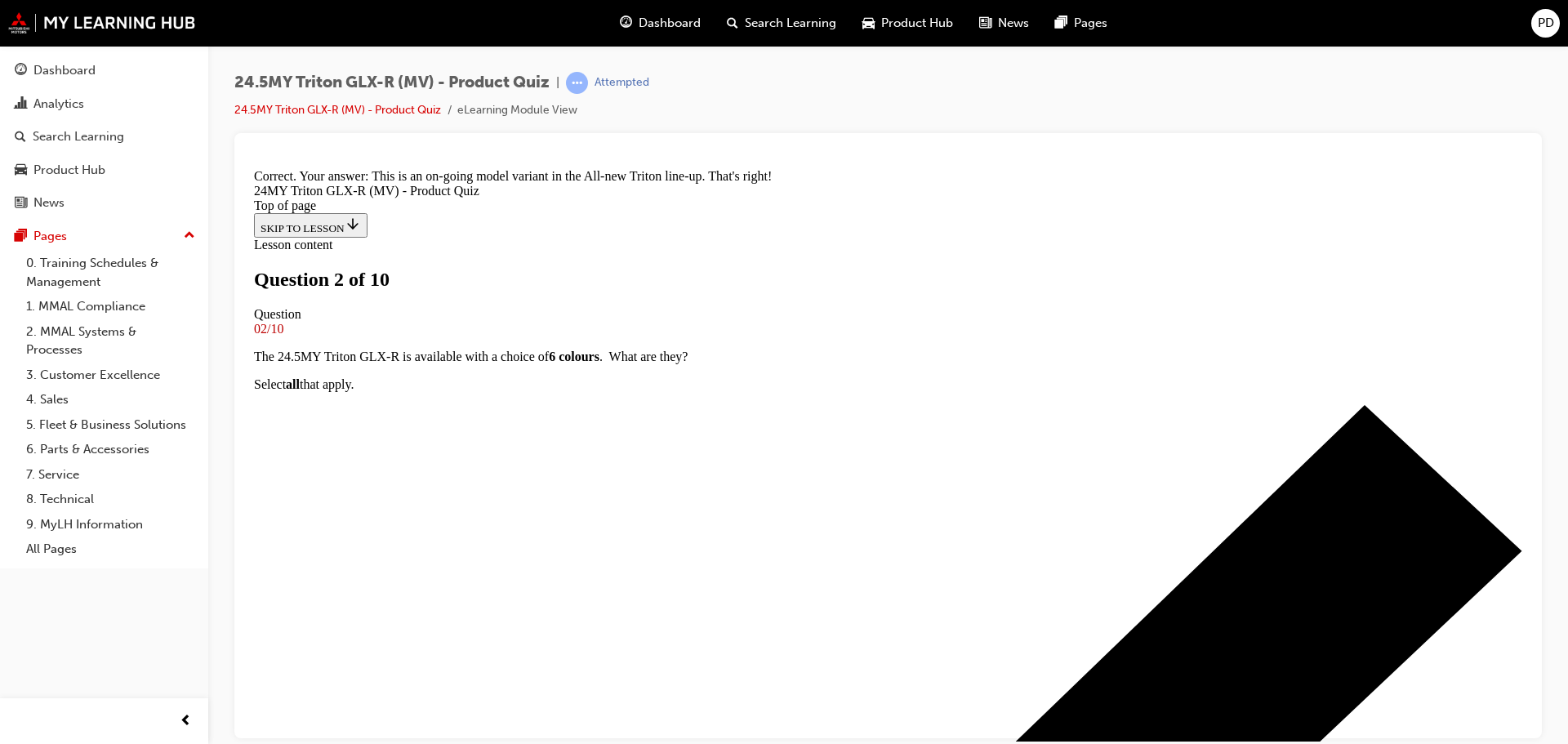
scroll to position [432, 0]
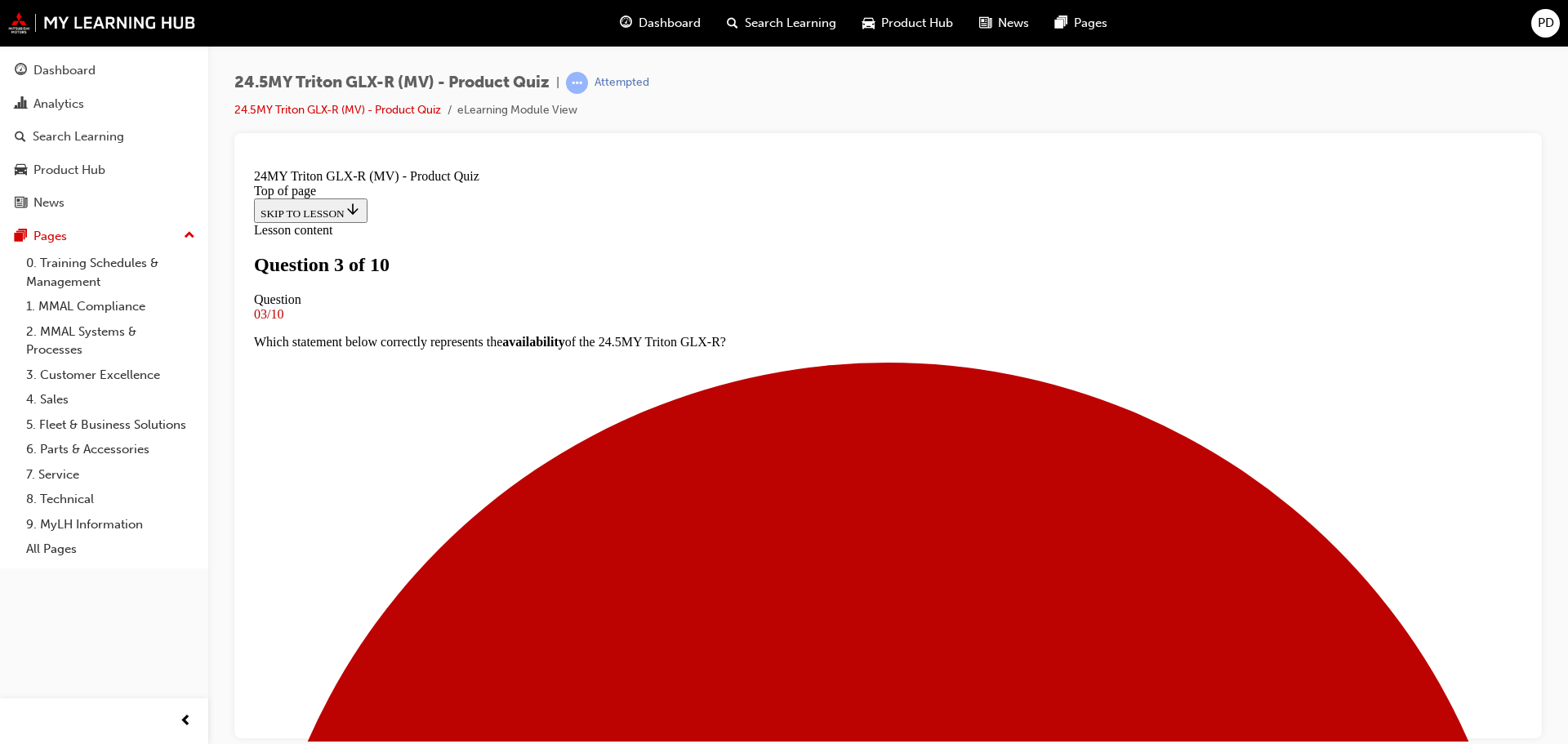
scroll to position [163, 0]
drag, startPoint x: 634, startPoint y: 523, endPoint x: 648, endPoint y: 536, distance: 19.1
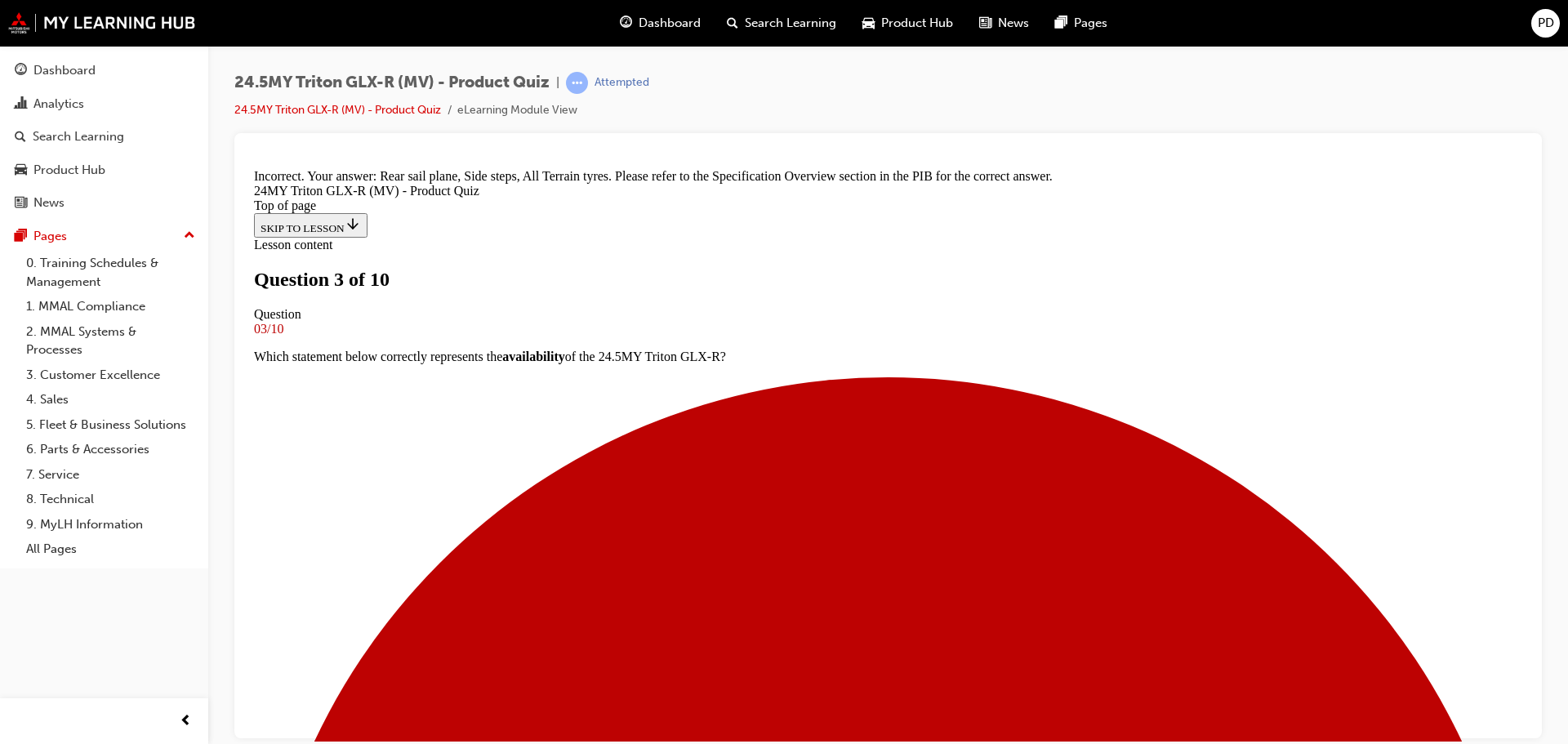
scroll to position [460, 0]
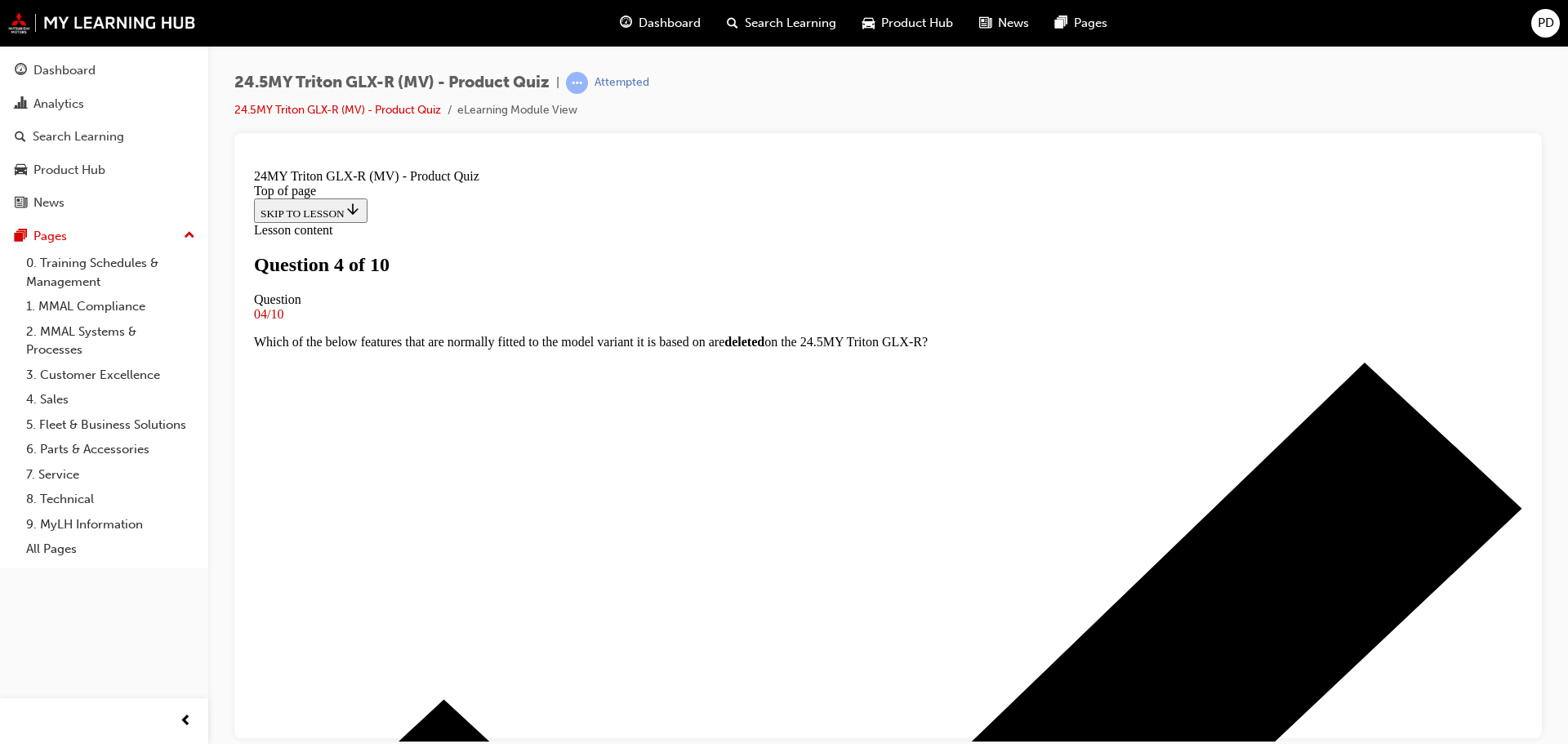
scroll to position [82, 0]
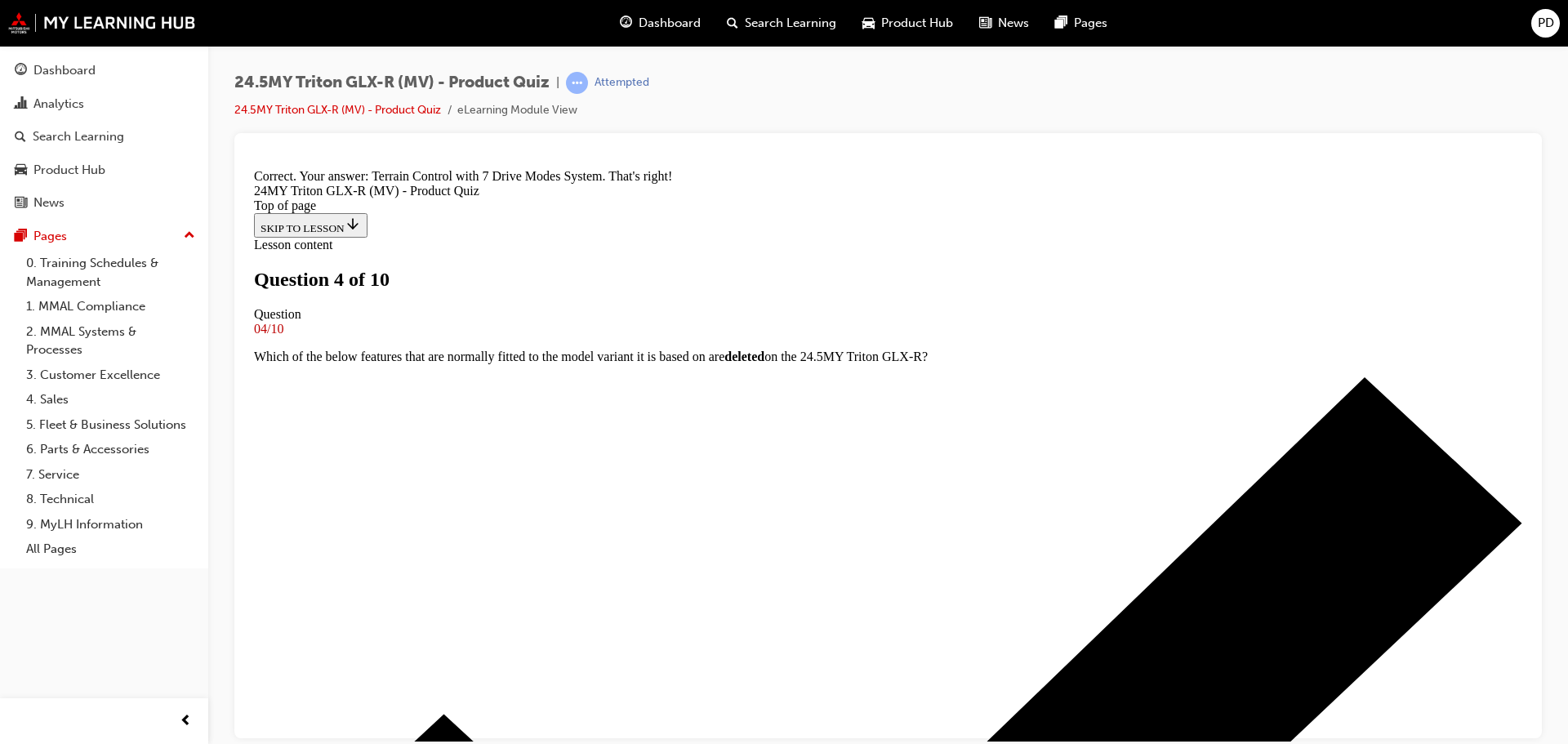
scroll to position [432, 0]
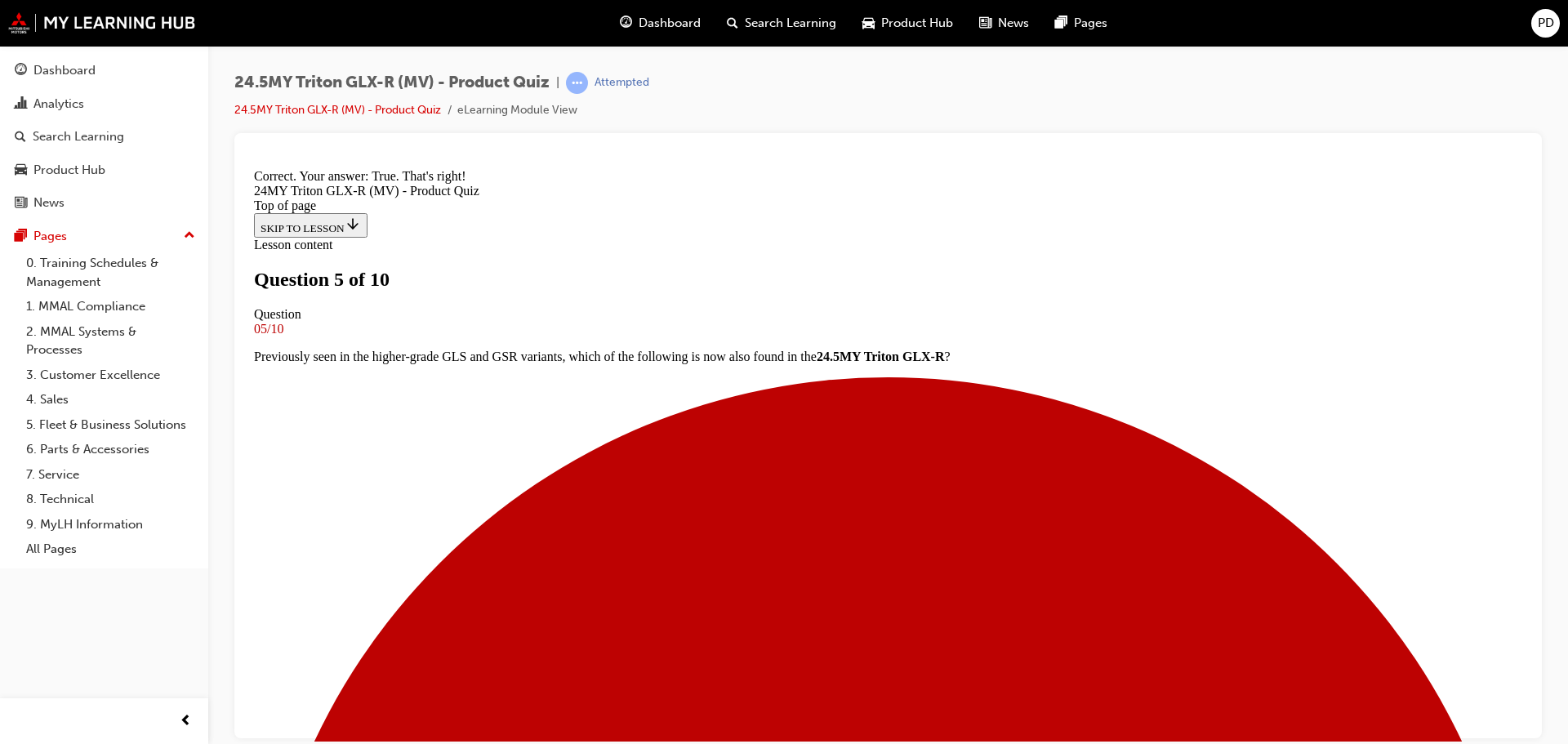
scroll to position [320, 0]
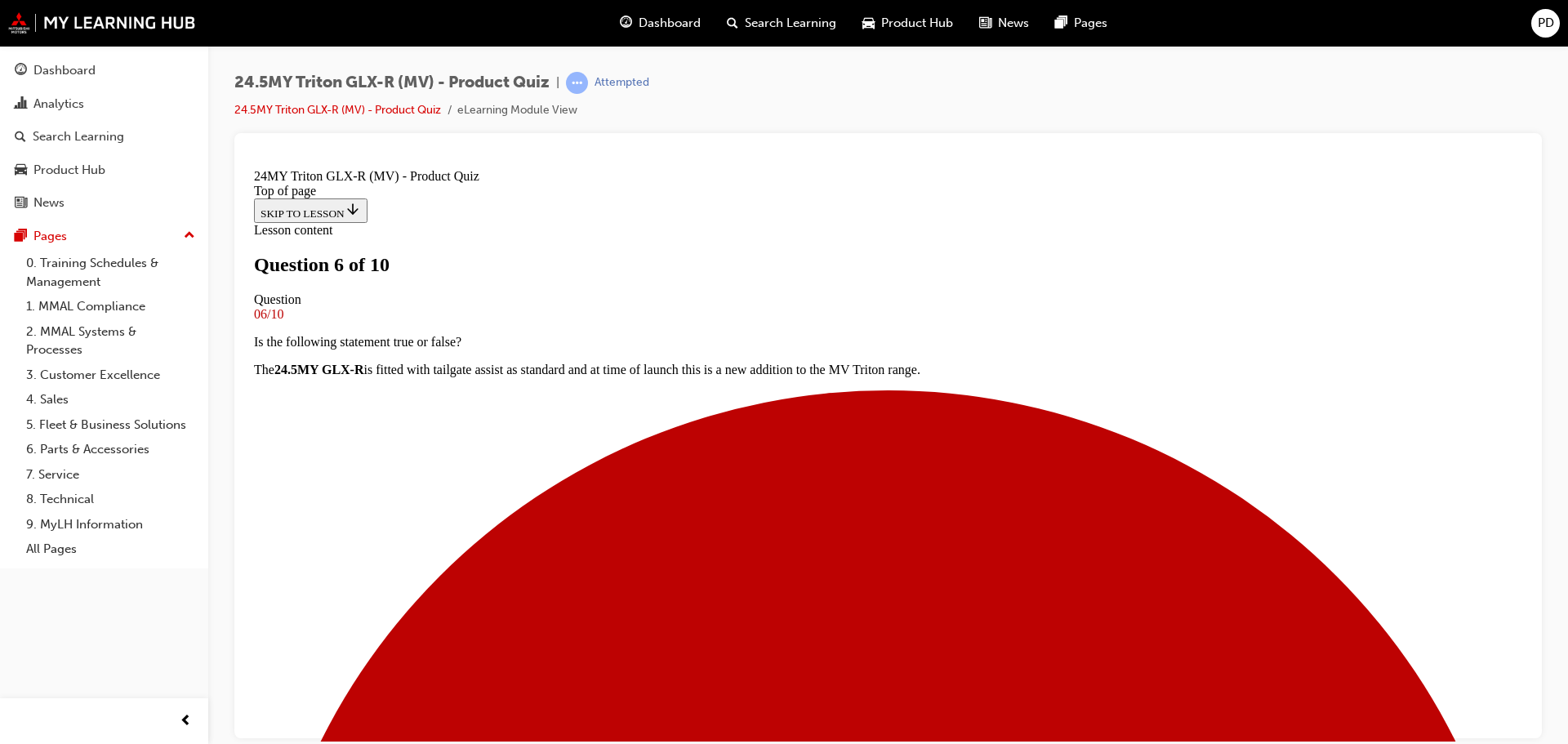
scroll to position [163, 0]
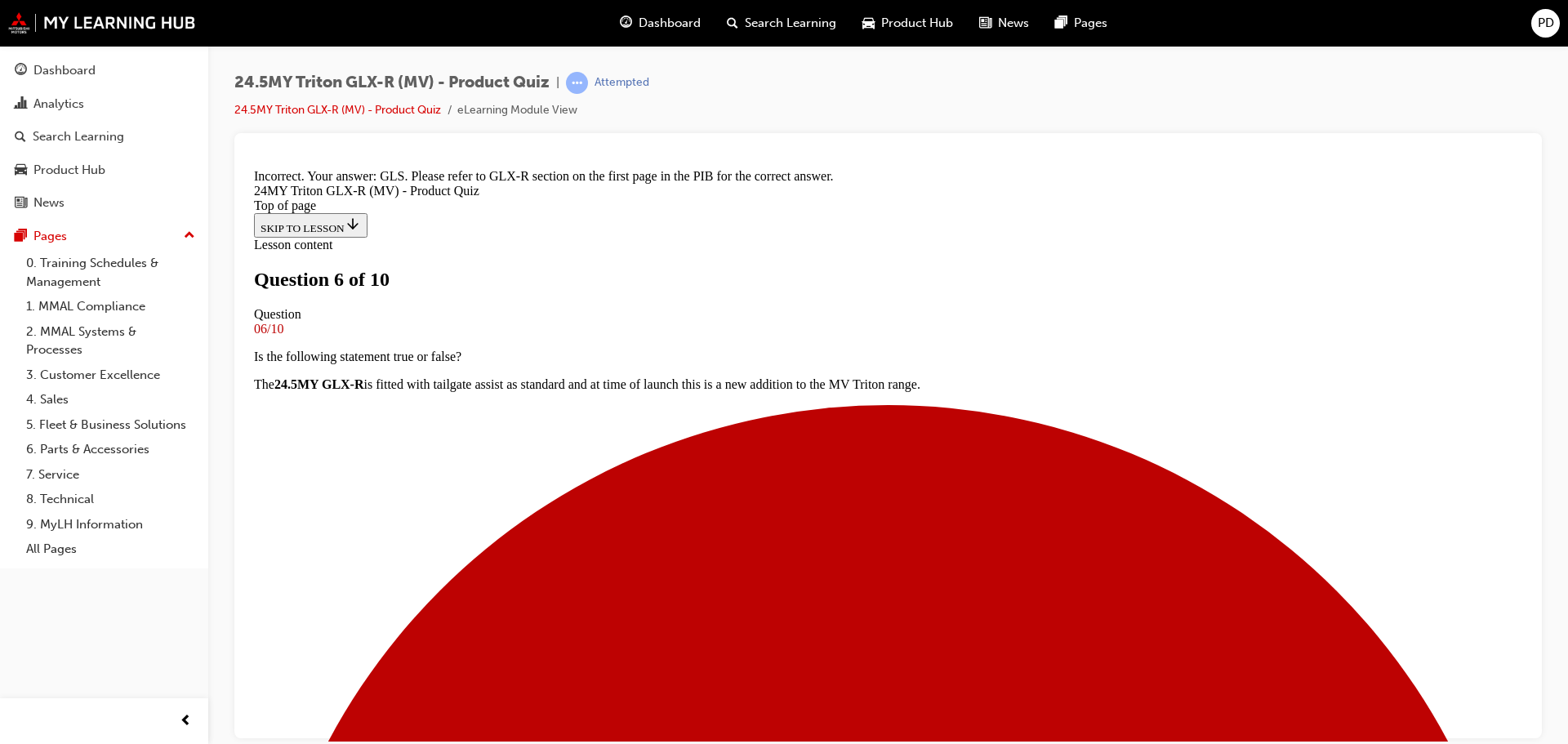
scroll to position [495, 0]
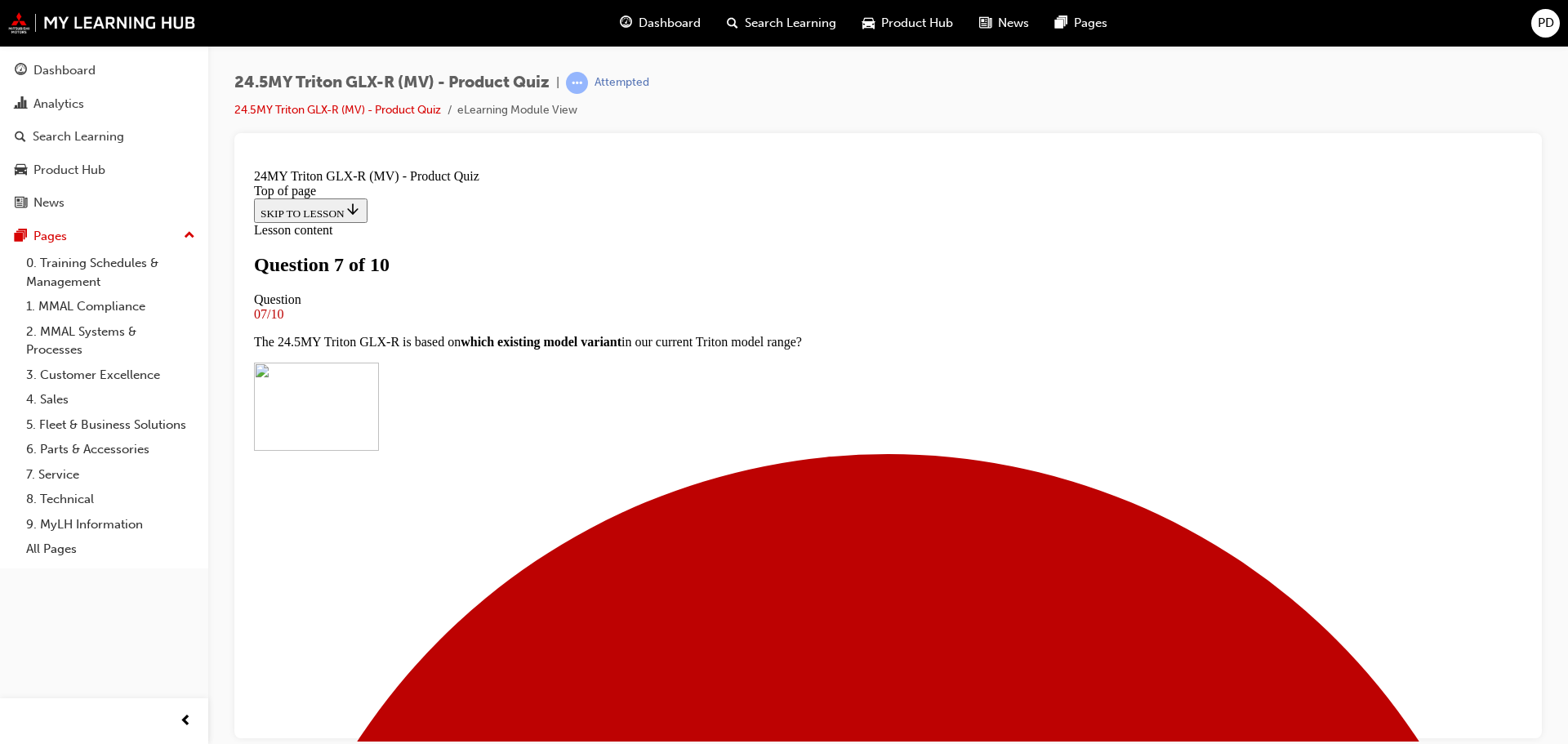
scroll to position [409, 0]
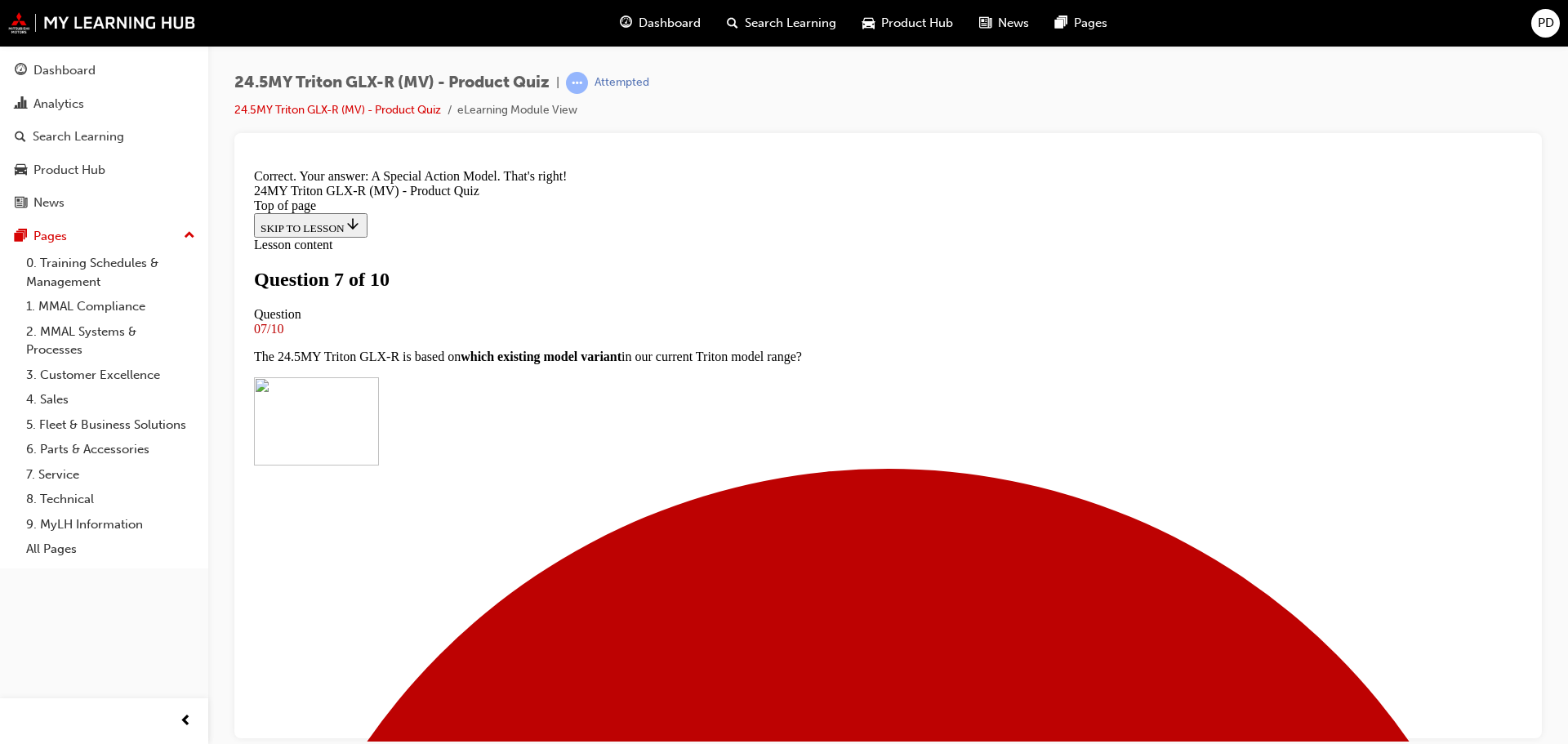
scroll to position [662, 0]
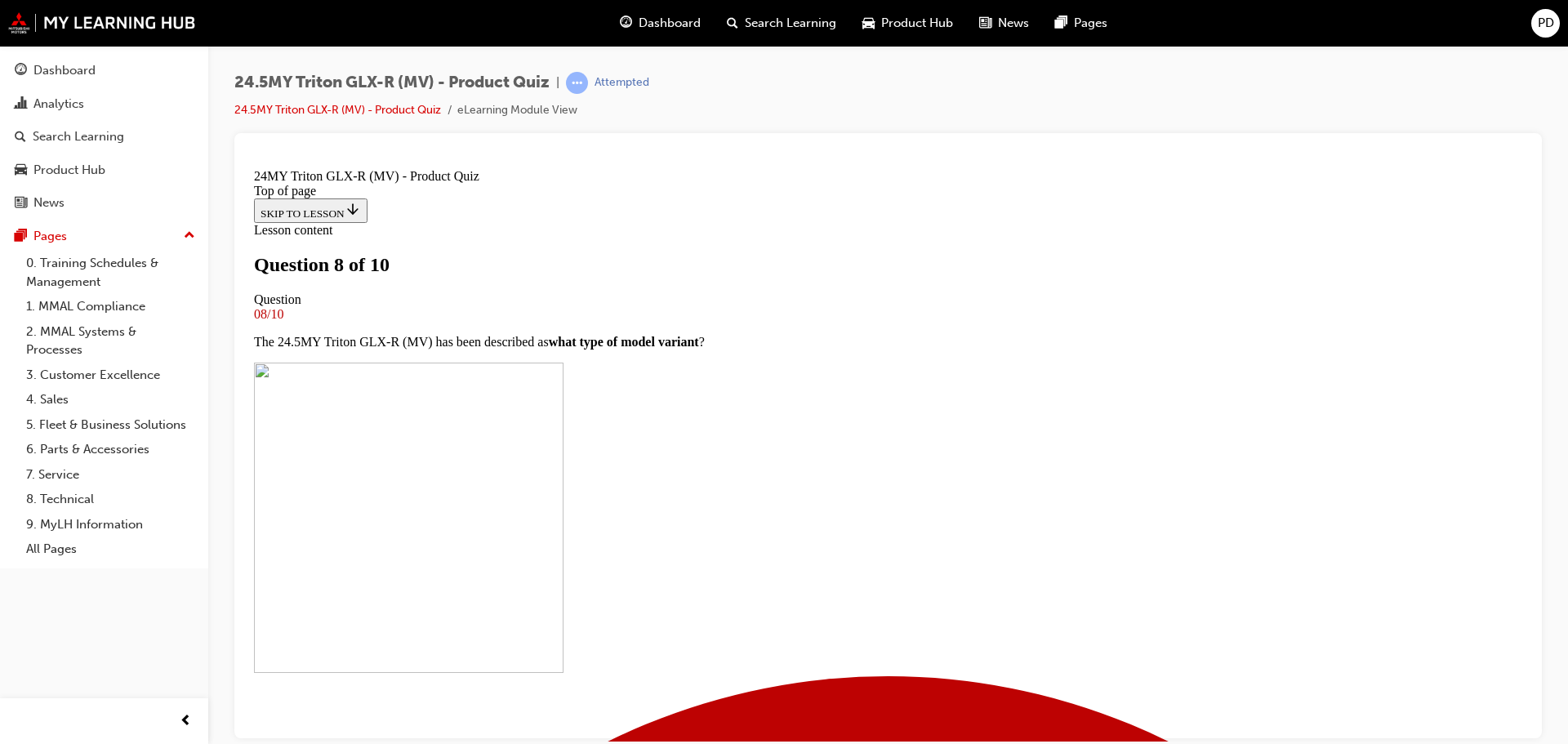
scroll to position [82, 0]
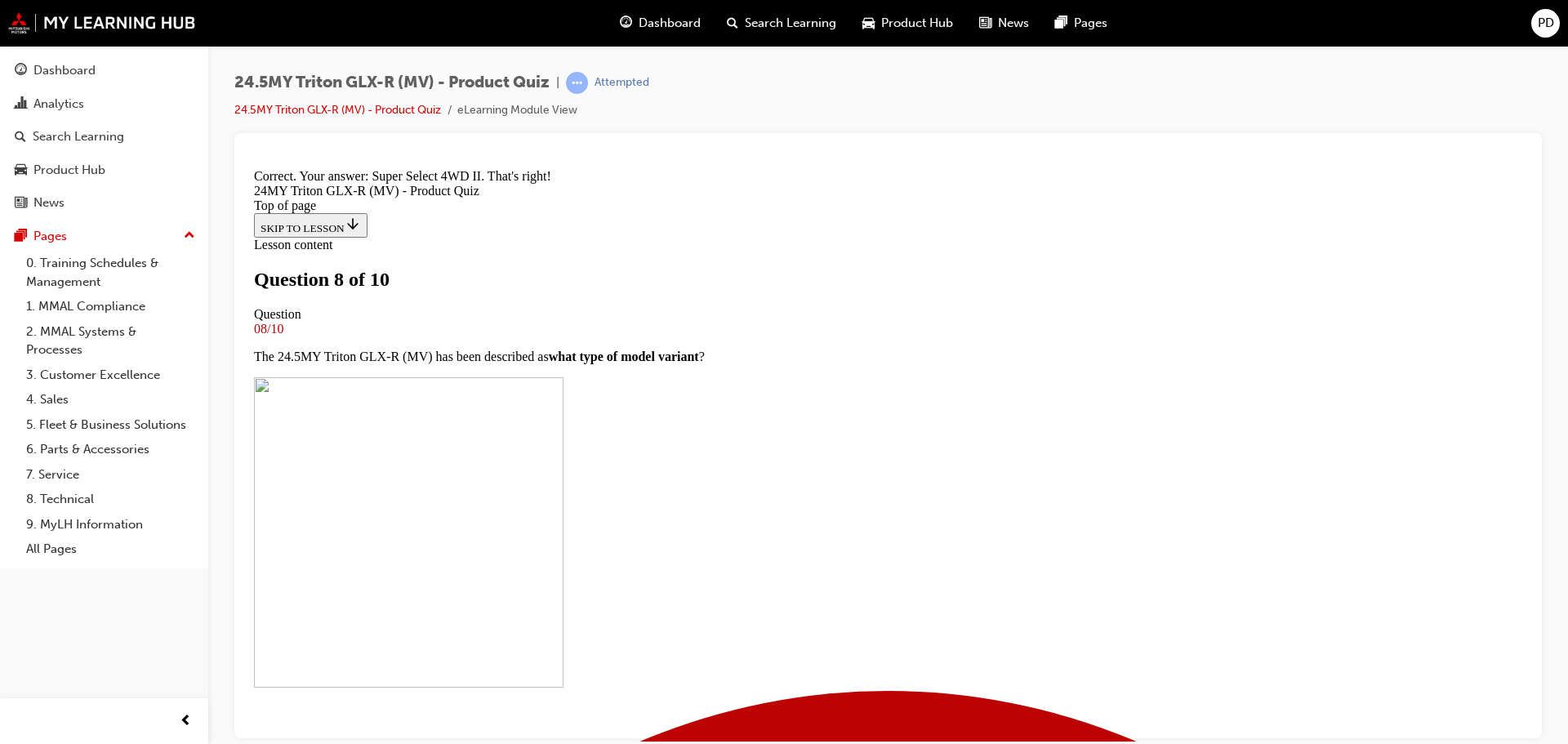
scroll to position [404, 0]
drag, startPoint x: 881, startPoint y: 678, endPoint x: 921, endPoint y: 655, distance: 46.1
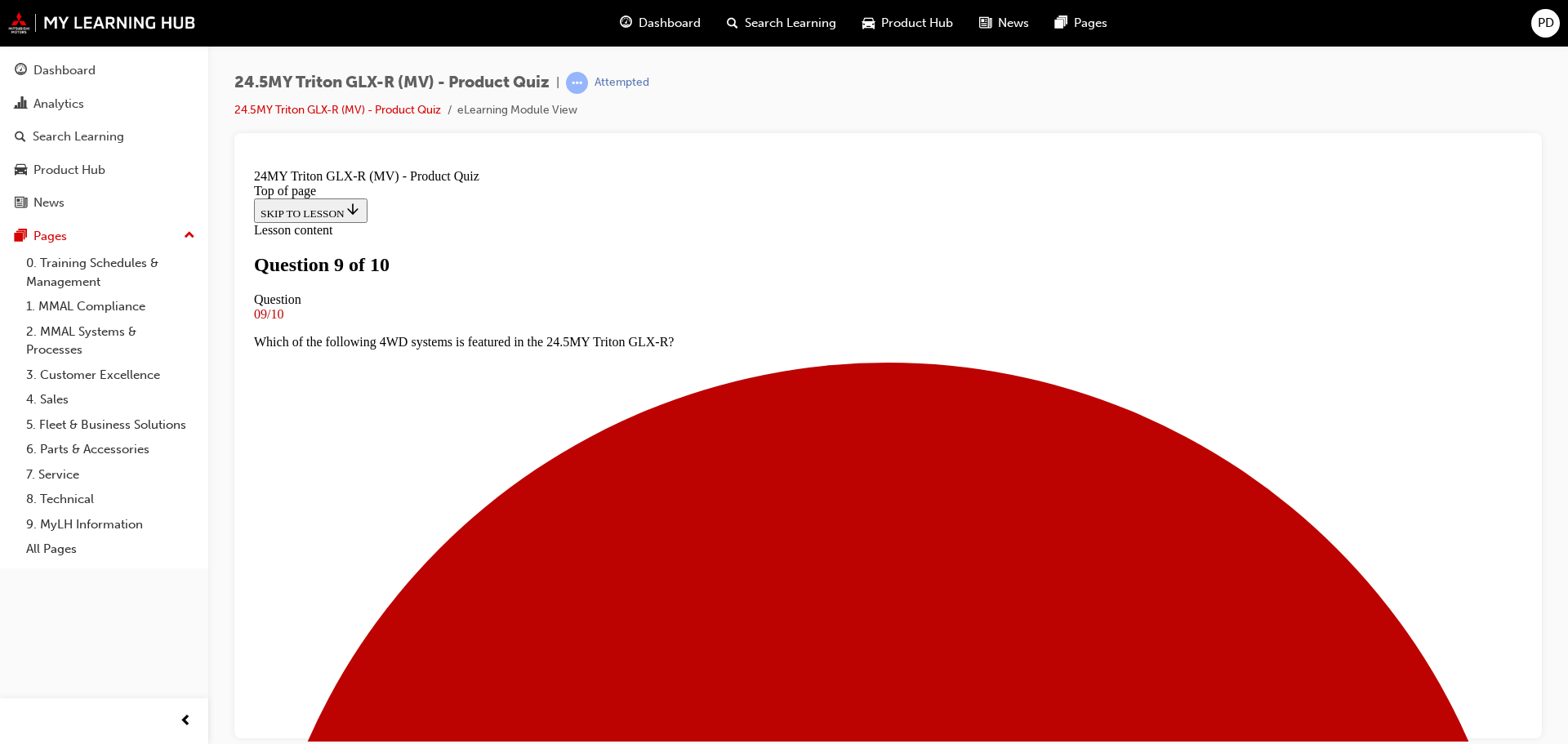
scroll to position [82, 0]
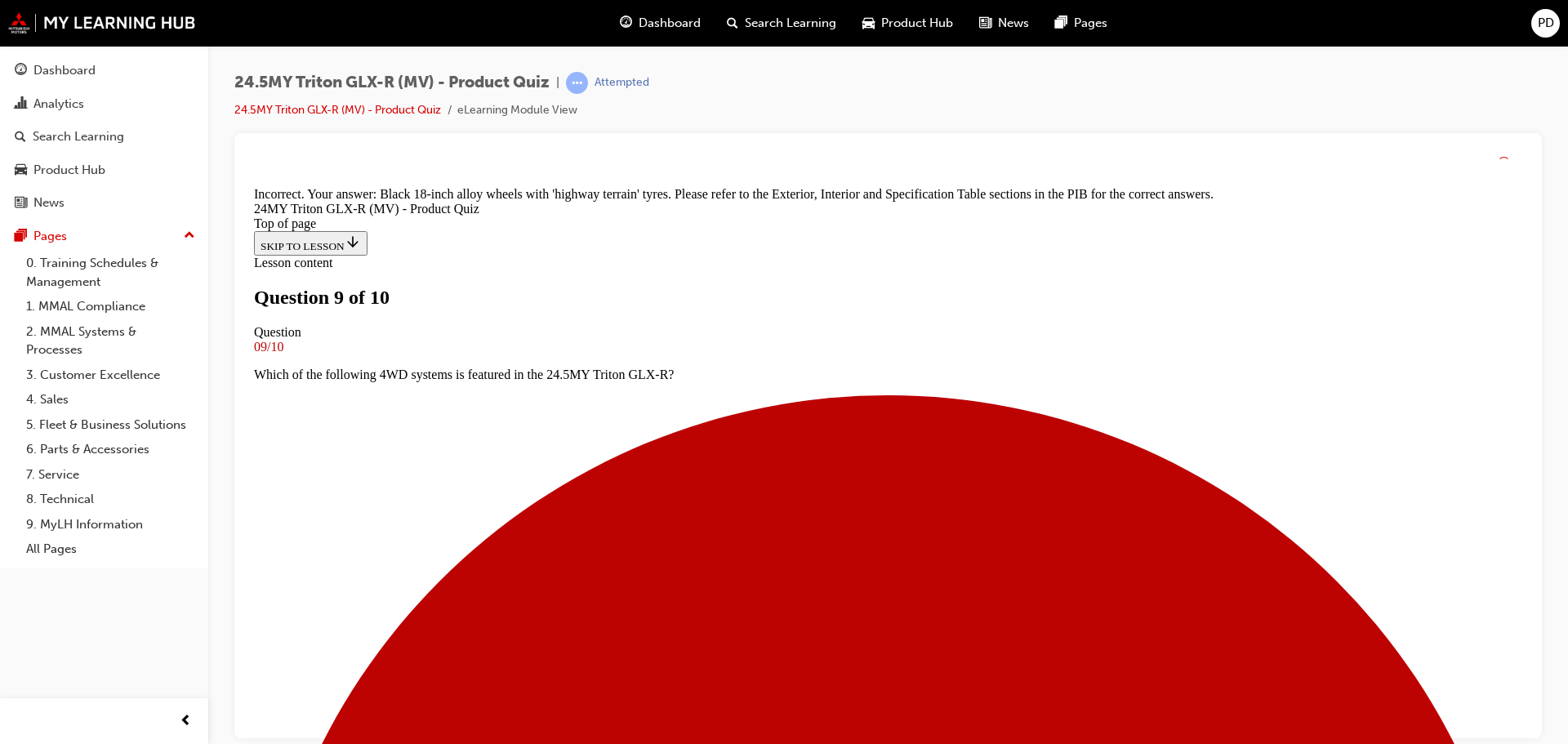
scroll to position [450, 0]
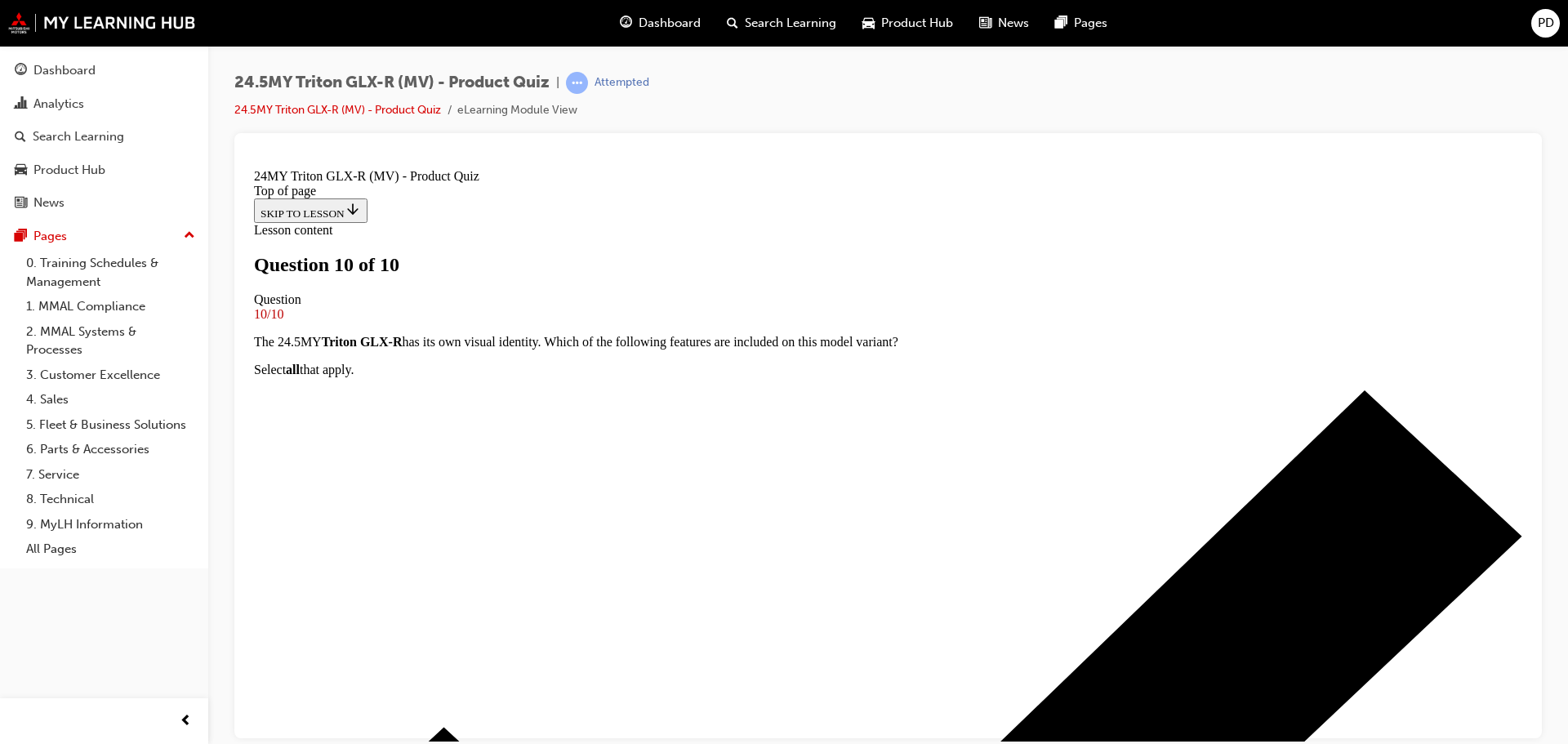
scroll to position [275, 0]
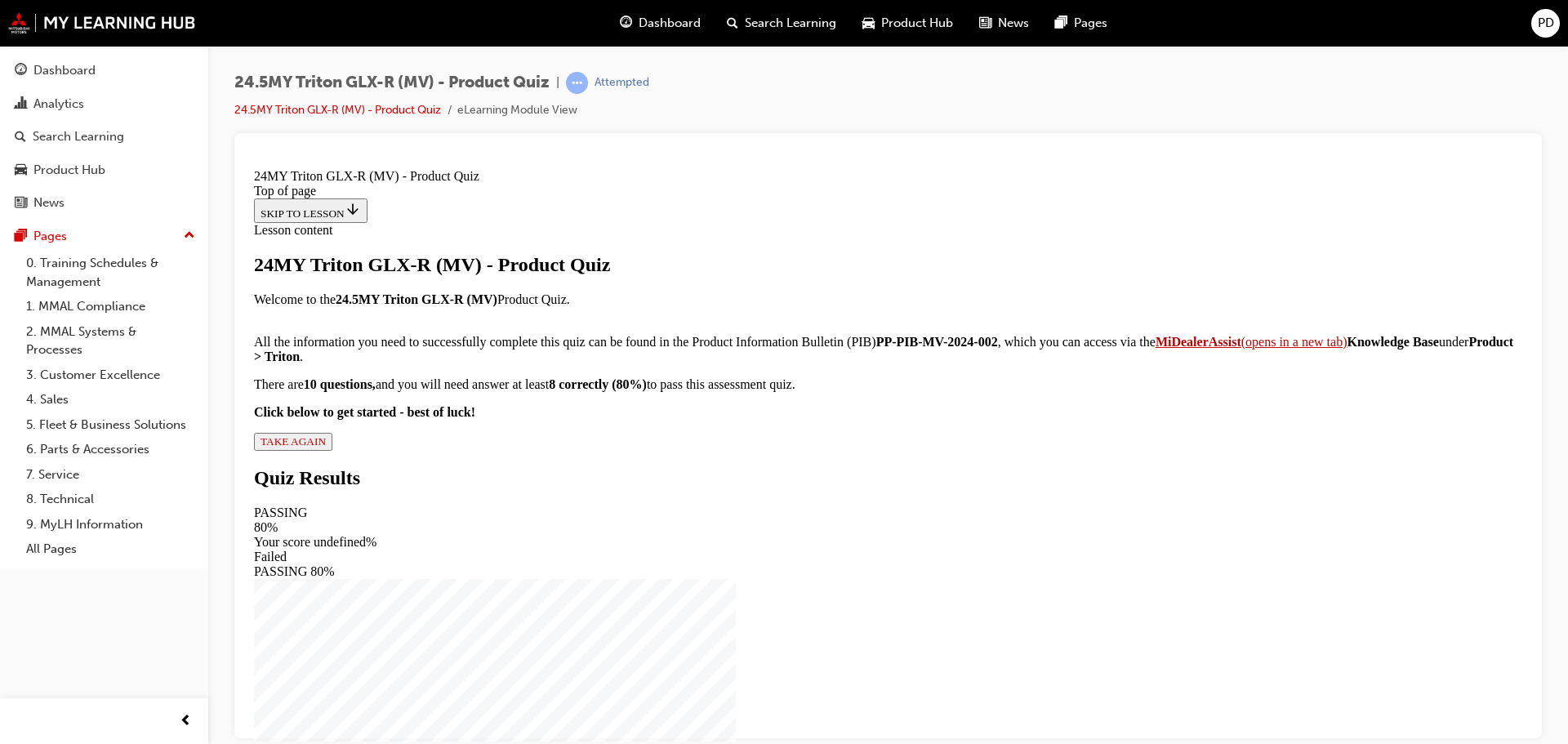
scroll to position [181, 0]
click at [326, 447] on span "TAKE AGAIN" at bounding box center [293, 440] width 66 height 12
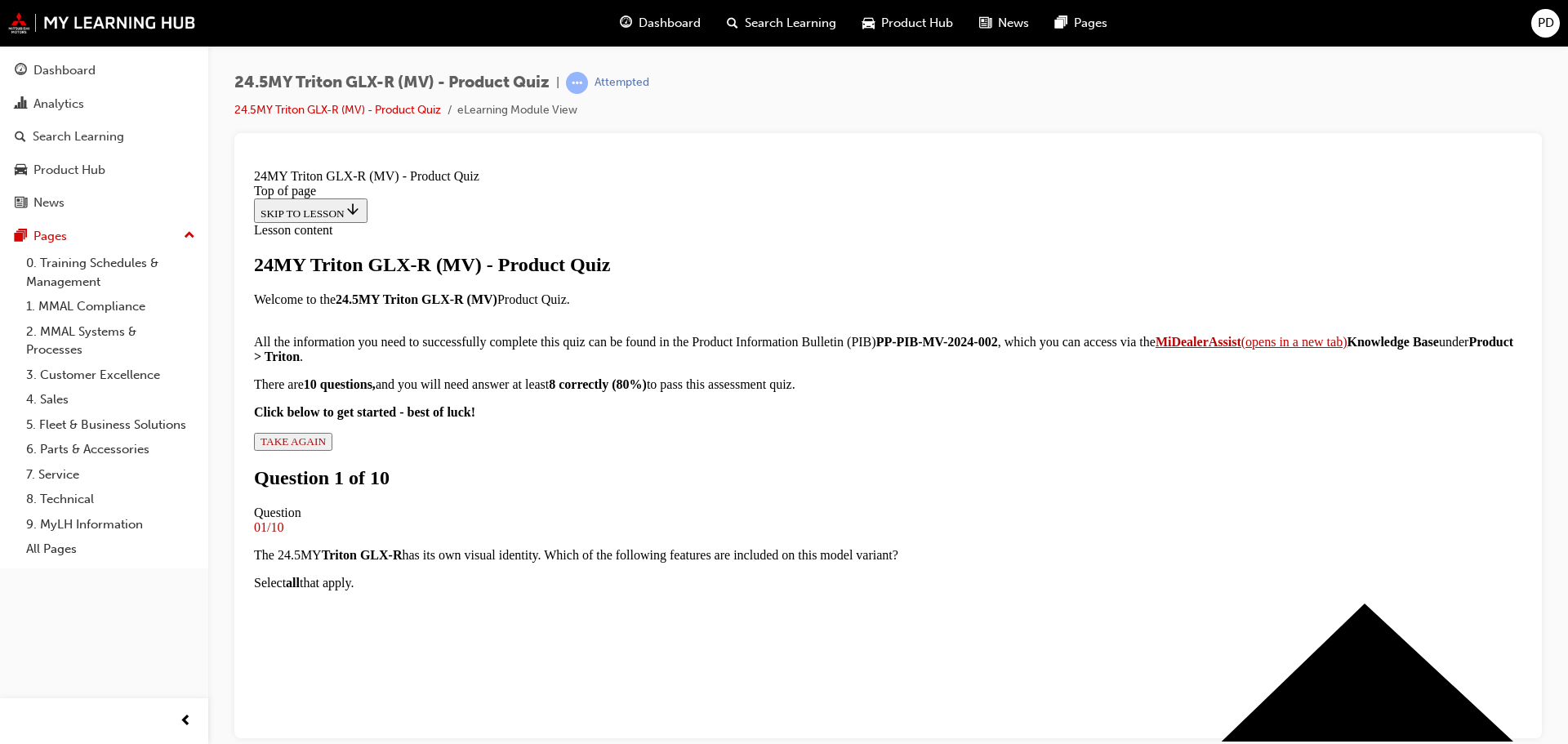
drag, startPoint x: 632, startPoint y: 620, endPoint x: 662, endPoint y: 617, distance: 30.1
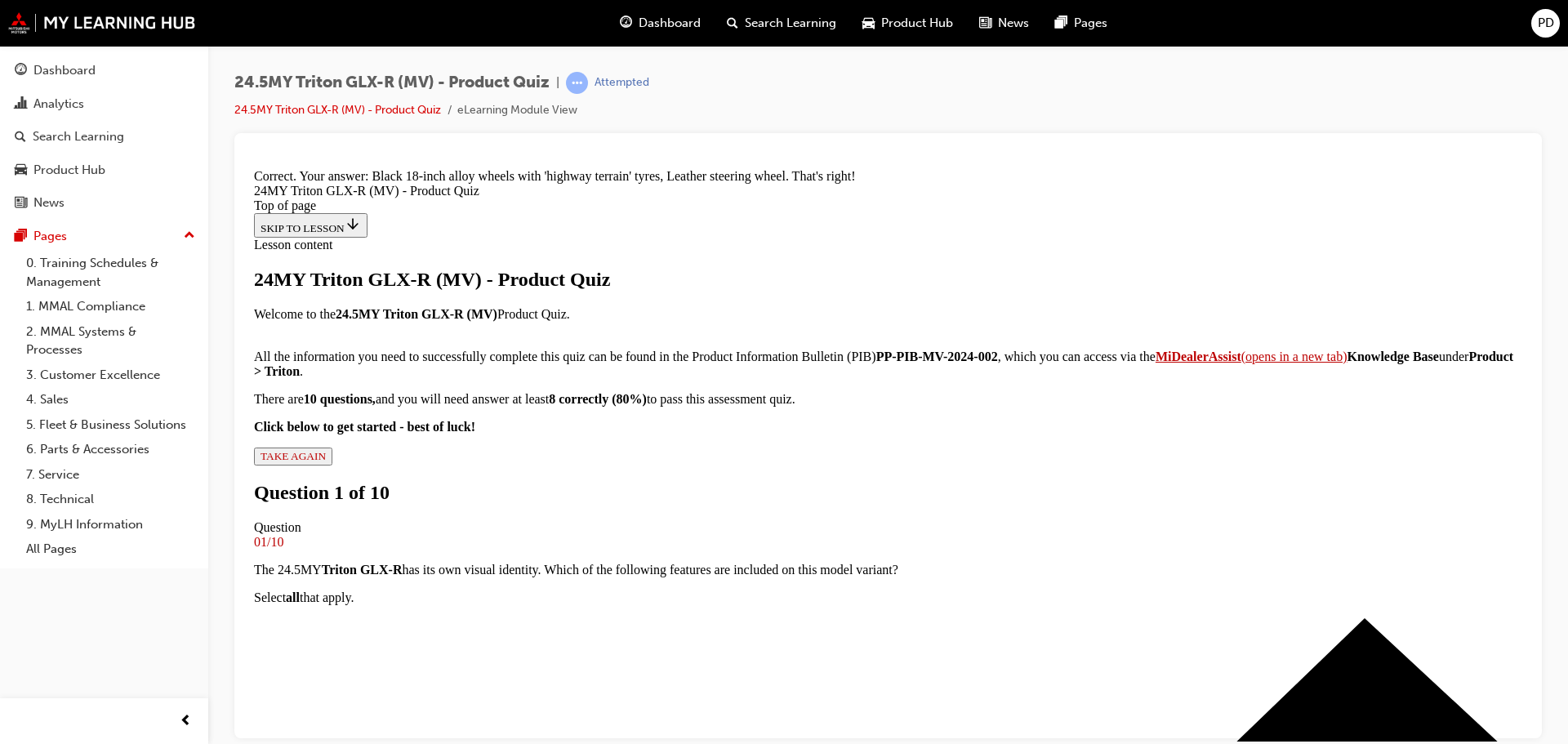
scroll to position [422, 0]
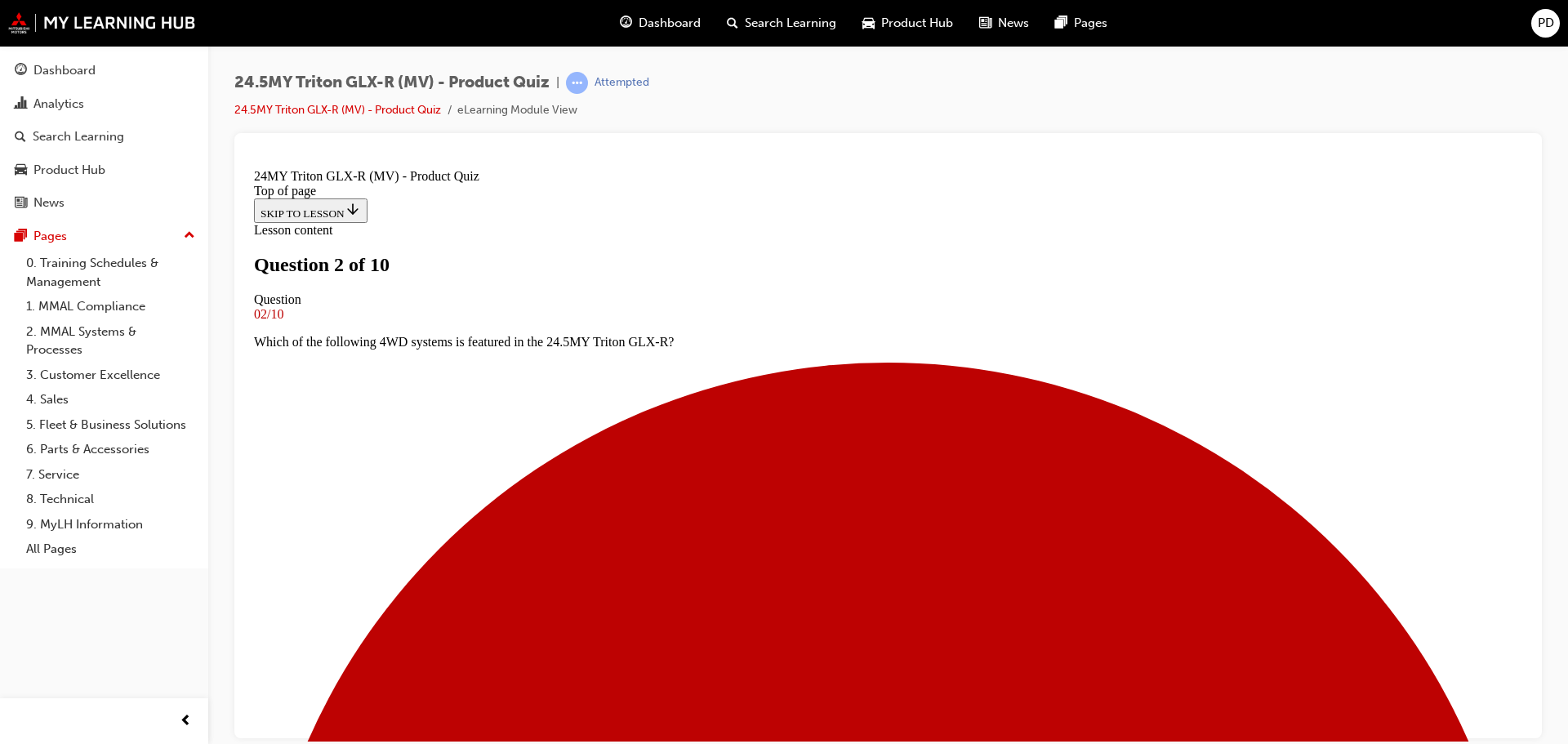
scroll to position [82, 0]
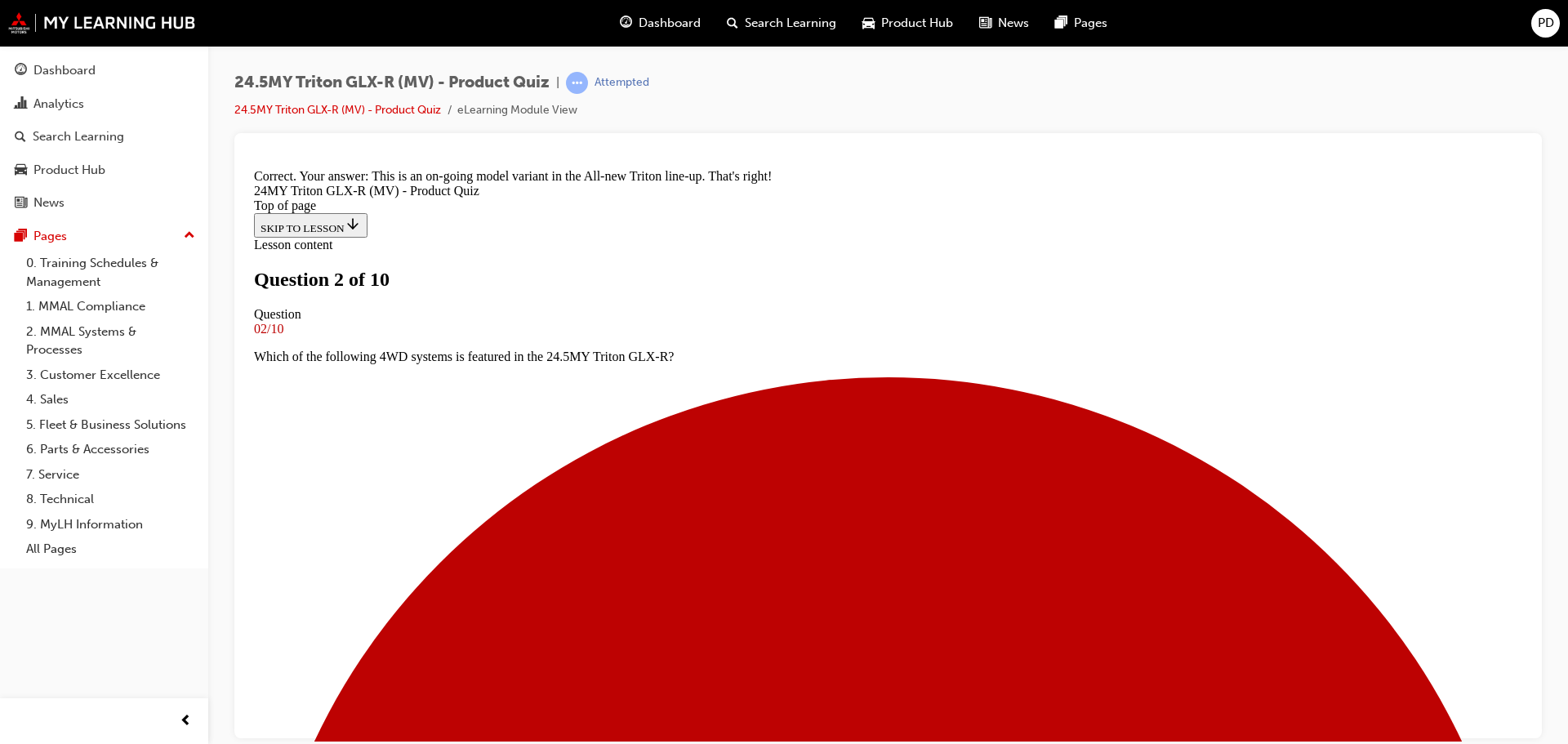
scroll to position [432, 0]
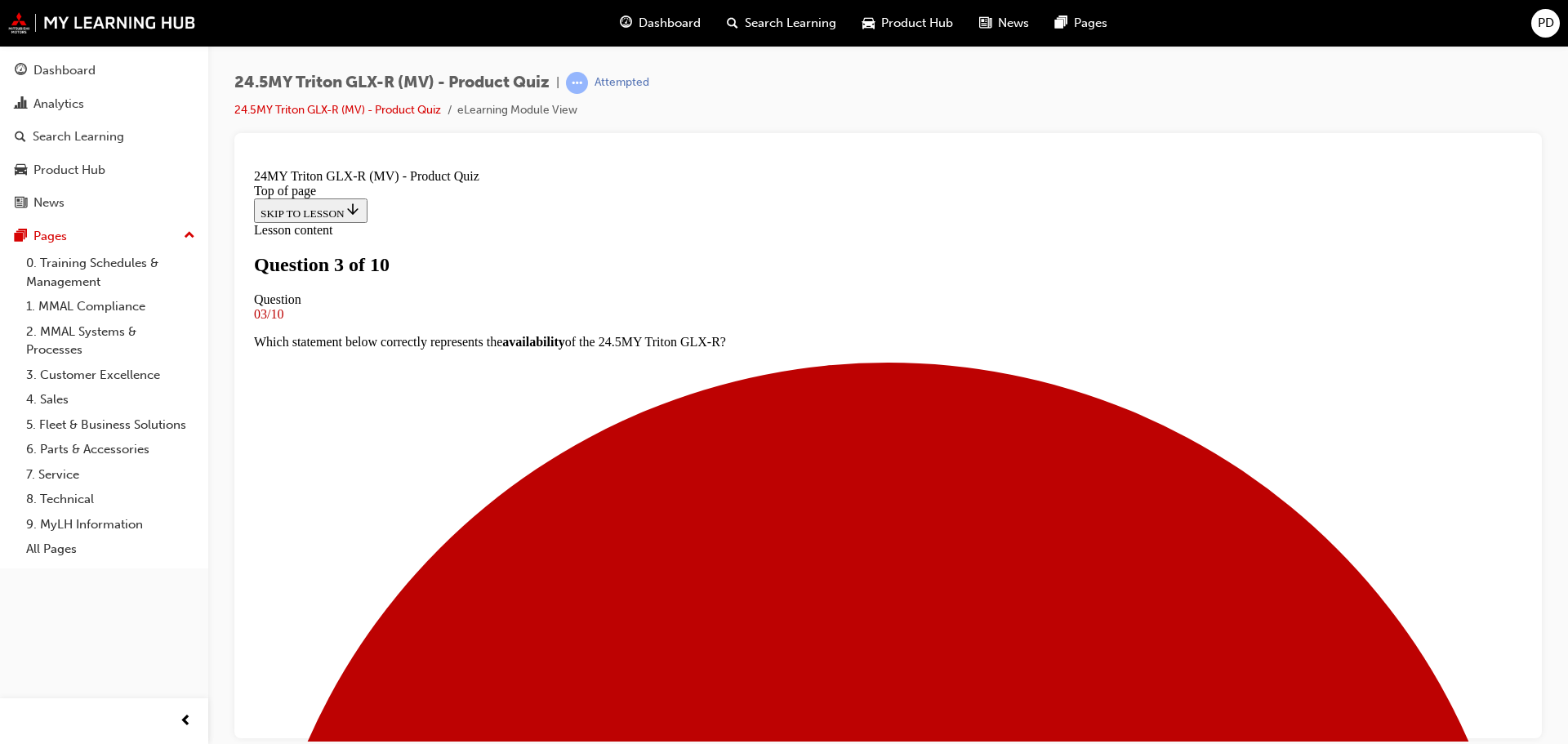
scroll to position [82, 0]
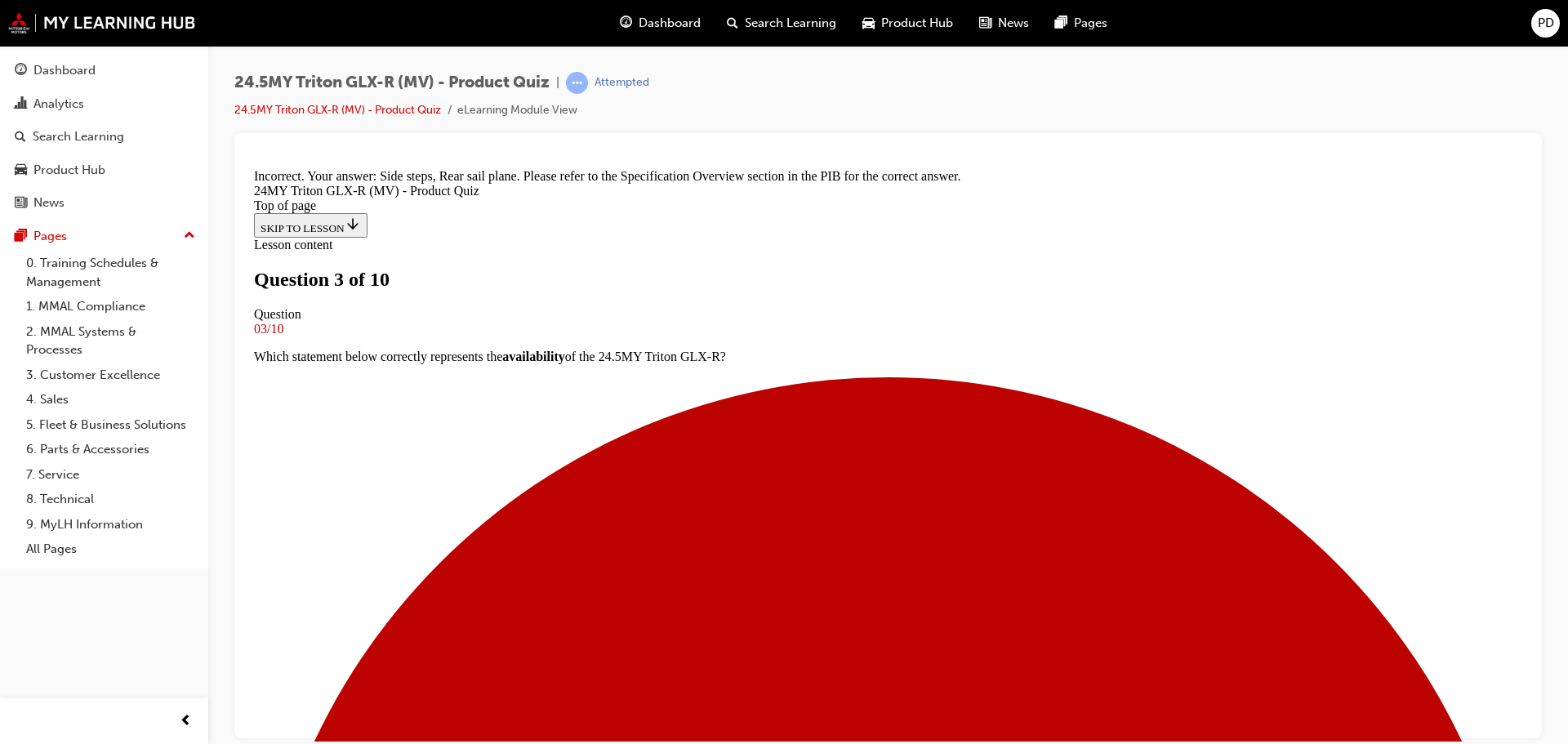
scroll to position [460, 0]
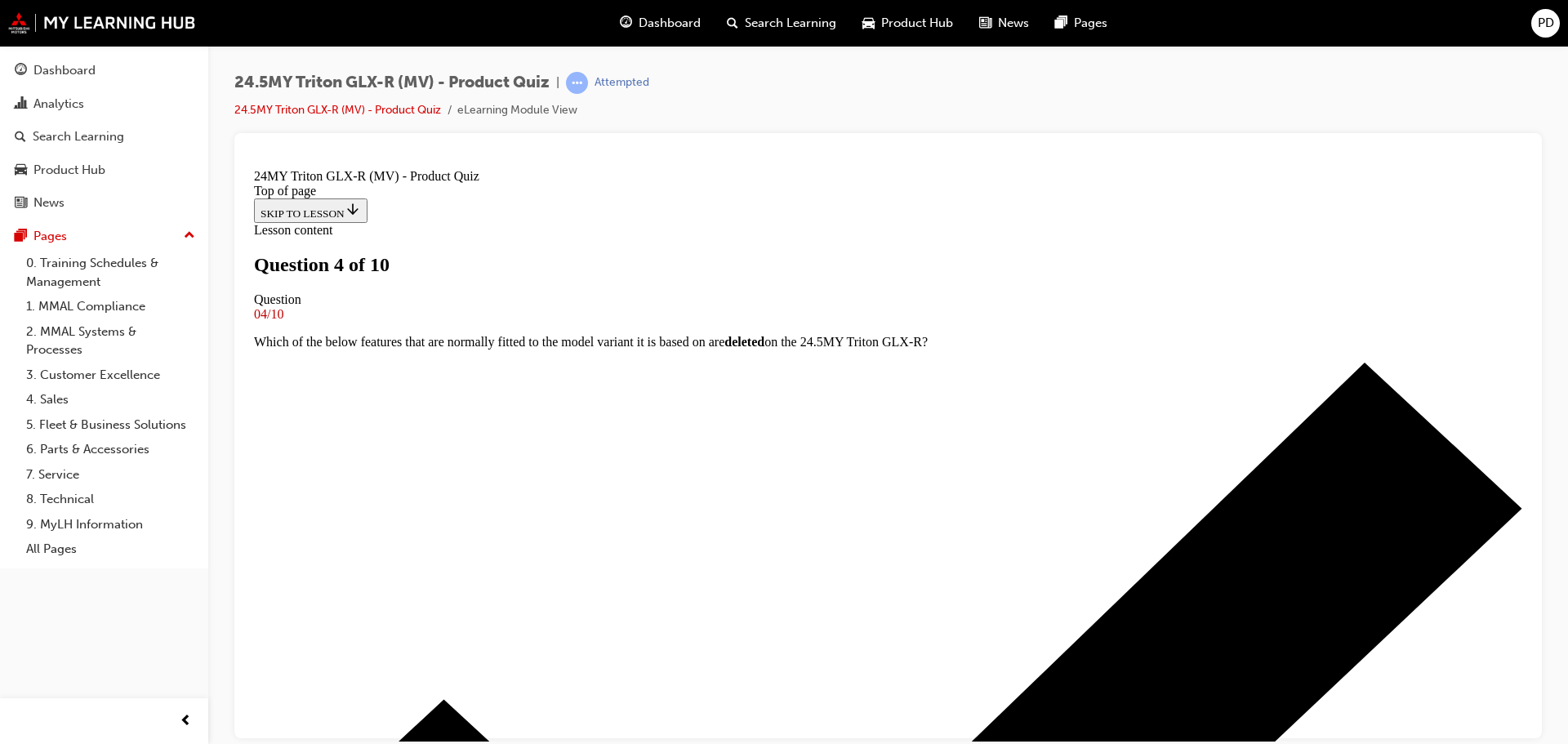
scroll to position [163, 0]
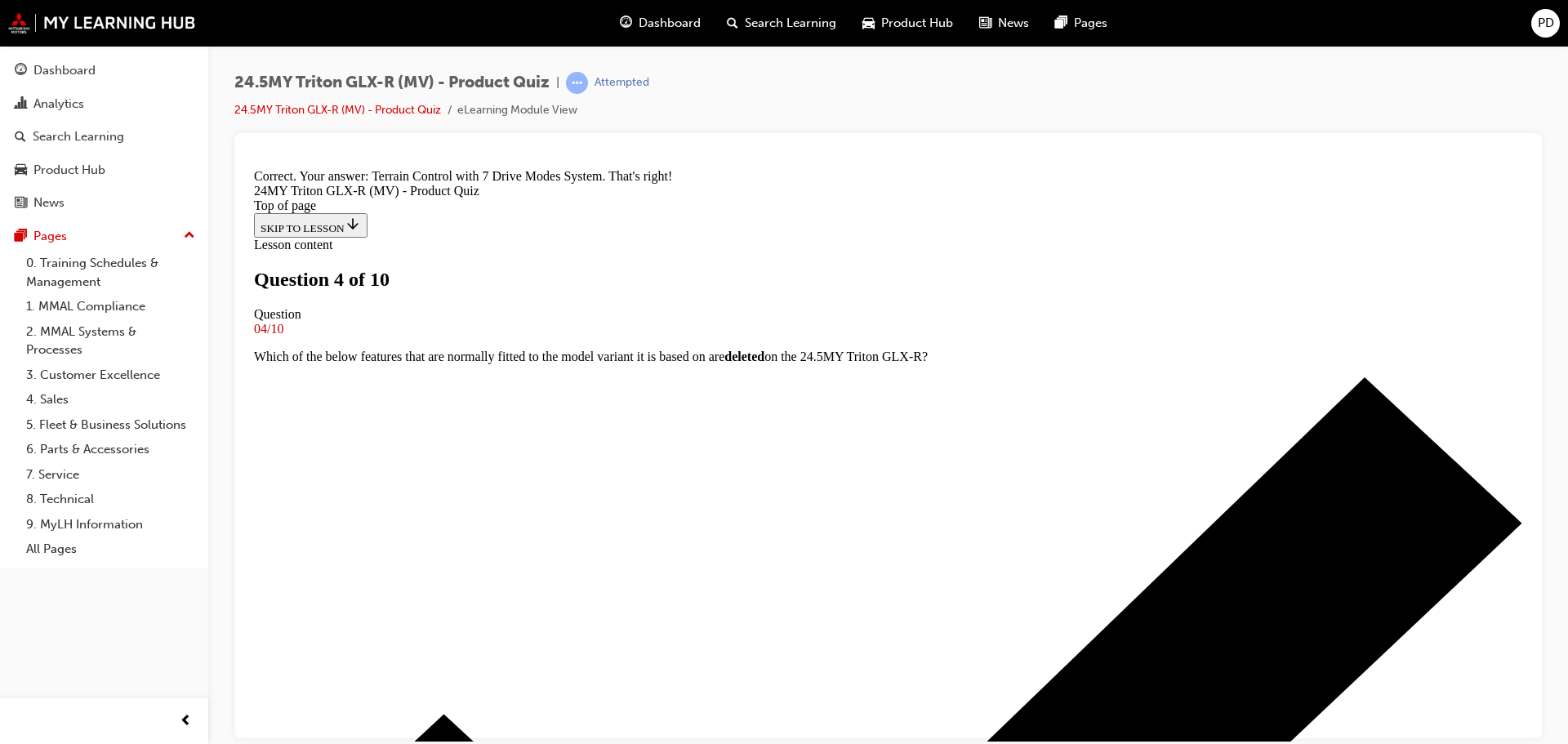
scroll to position [432, 0]
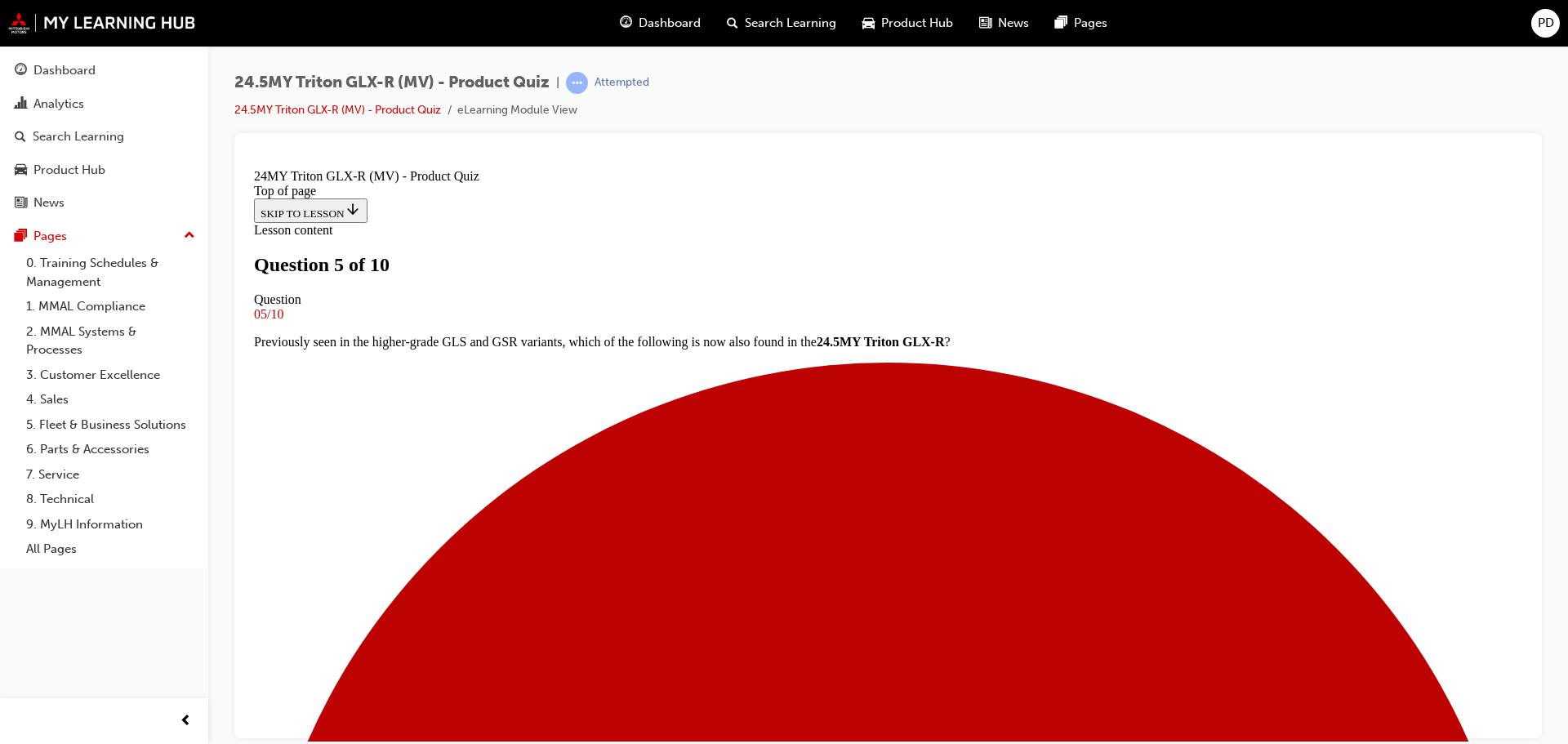
scroll to position [82, 0]
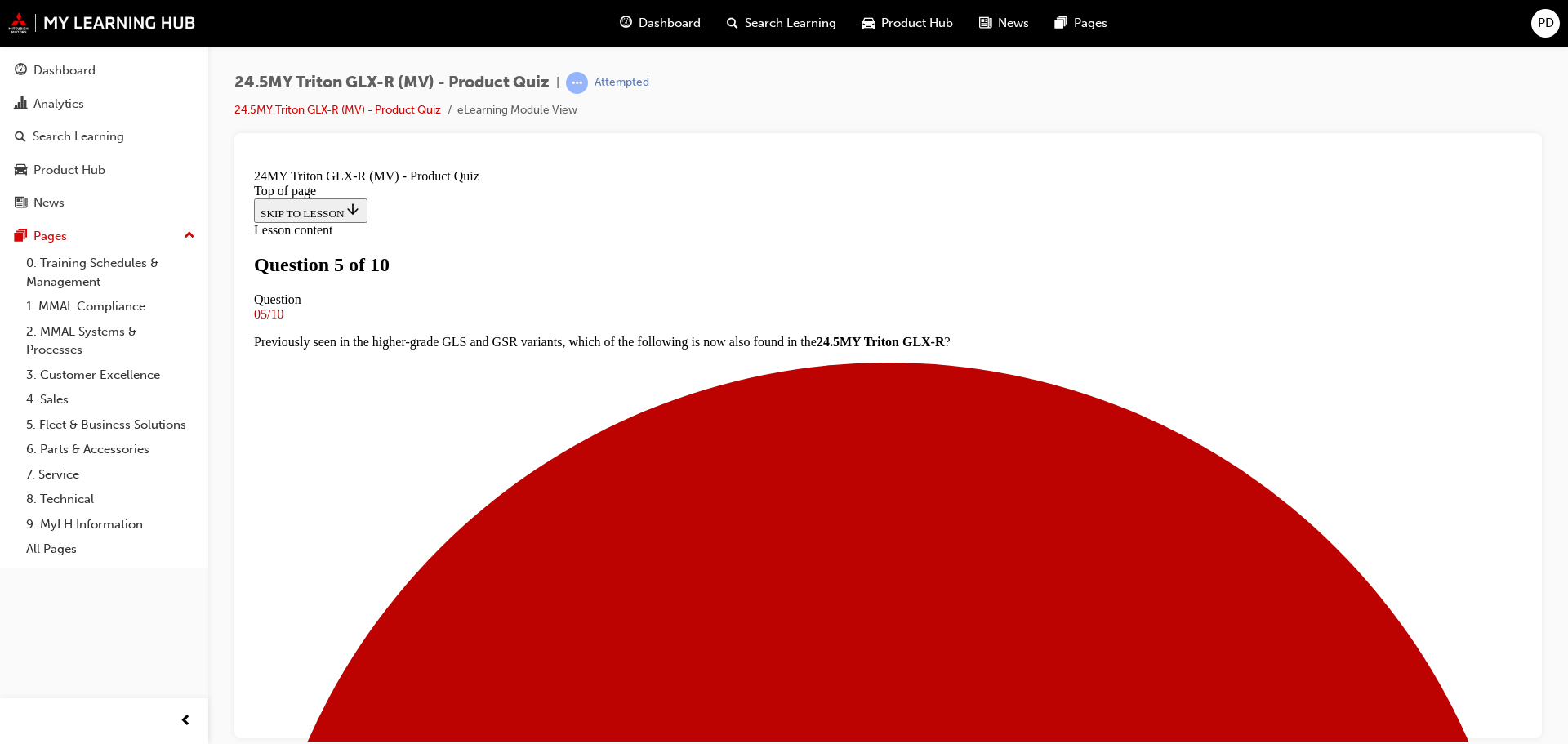
scroll to position [409, 0]
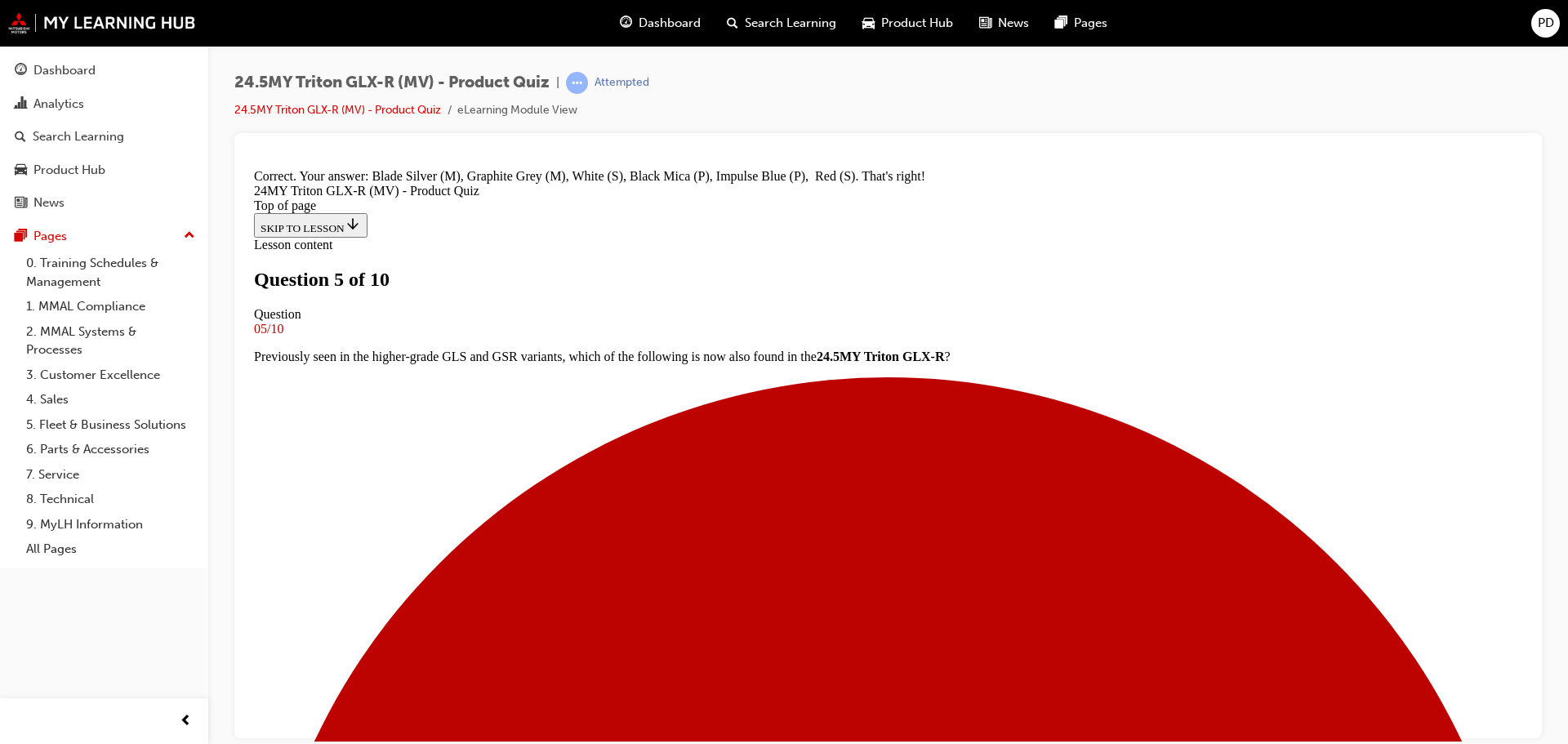
scroll to position [656, 0]
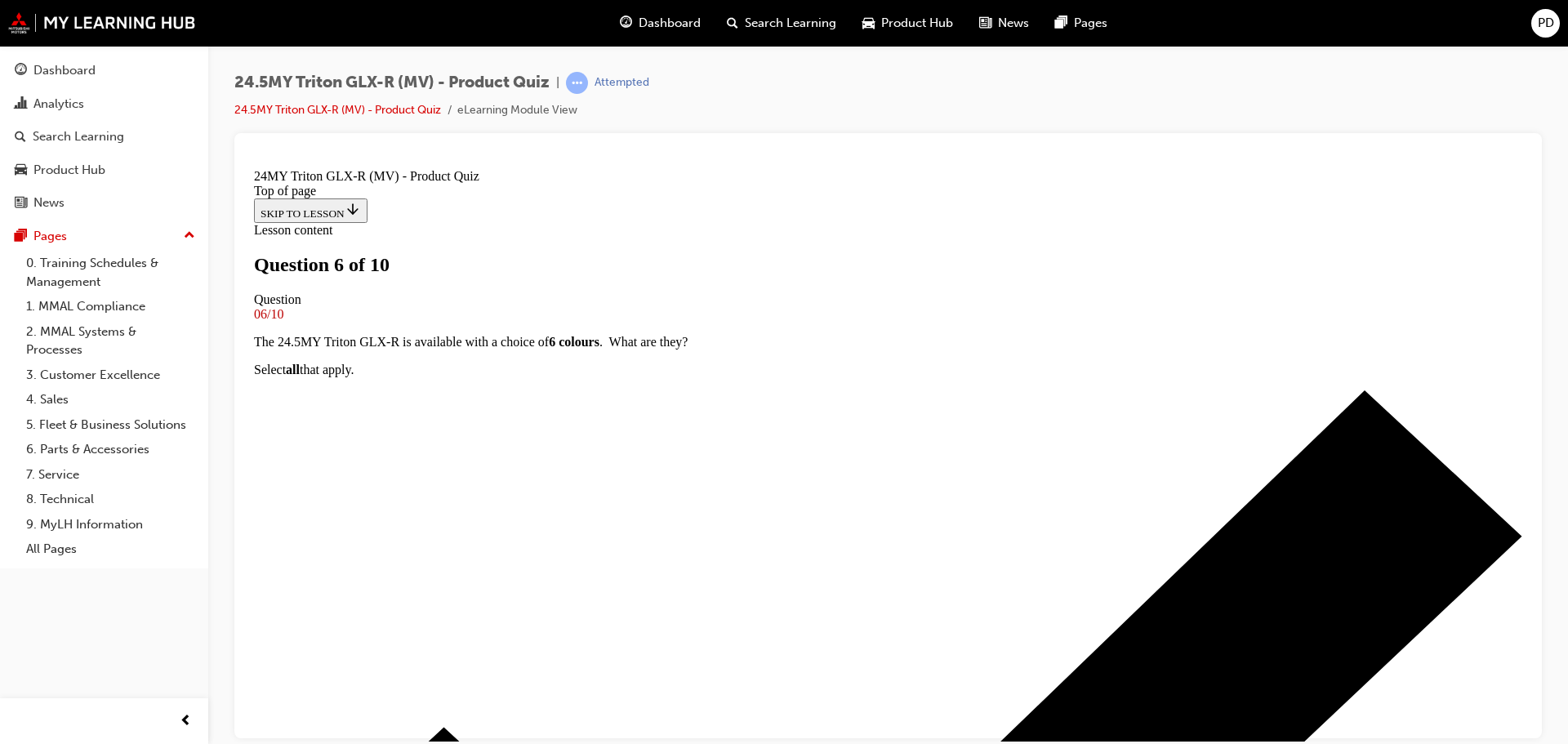
scroll to position [0, 0]
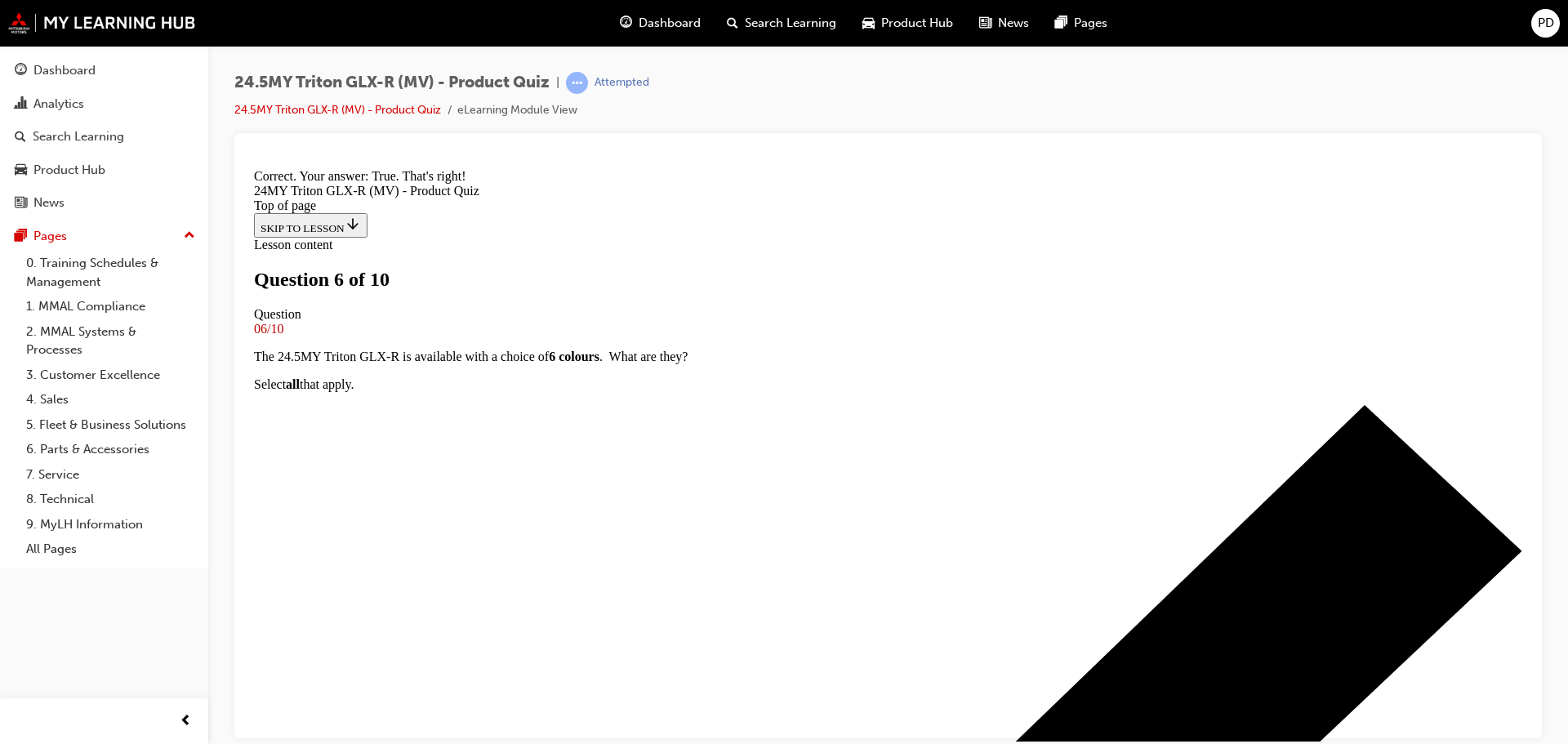
scroll to position [320, 0]
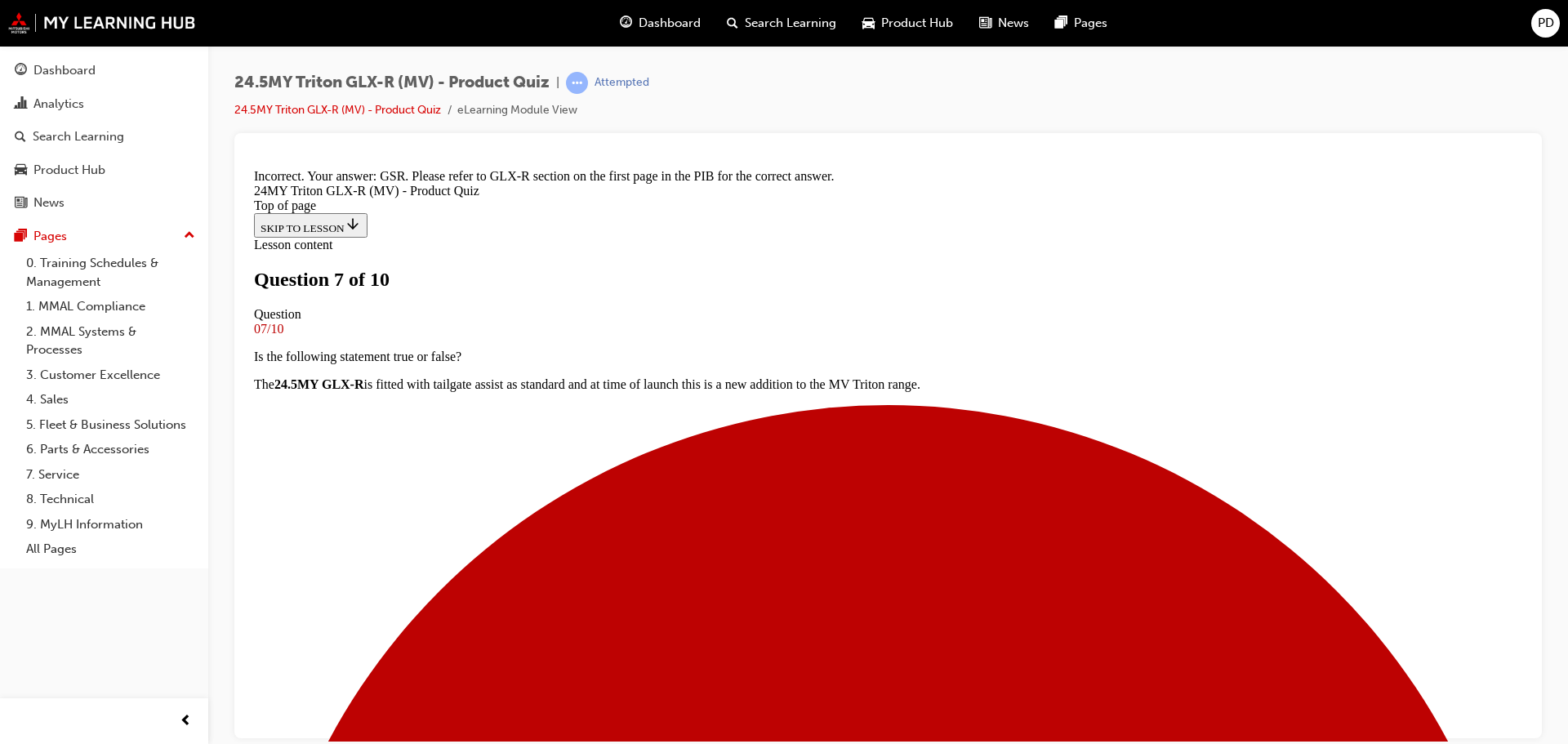
scroll to position [495, 0]
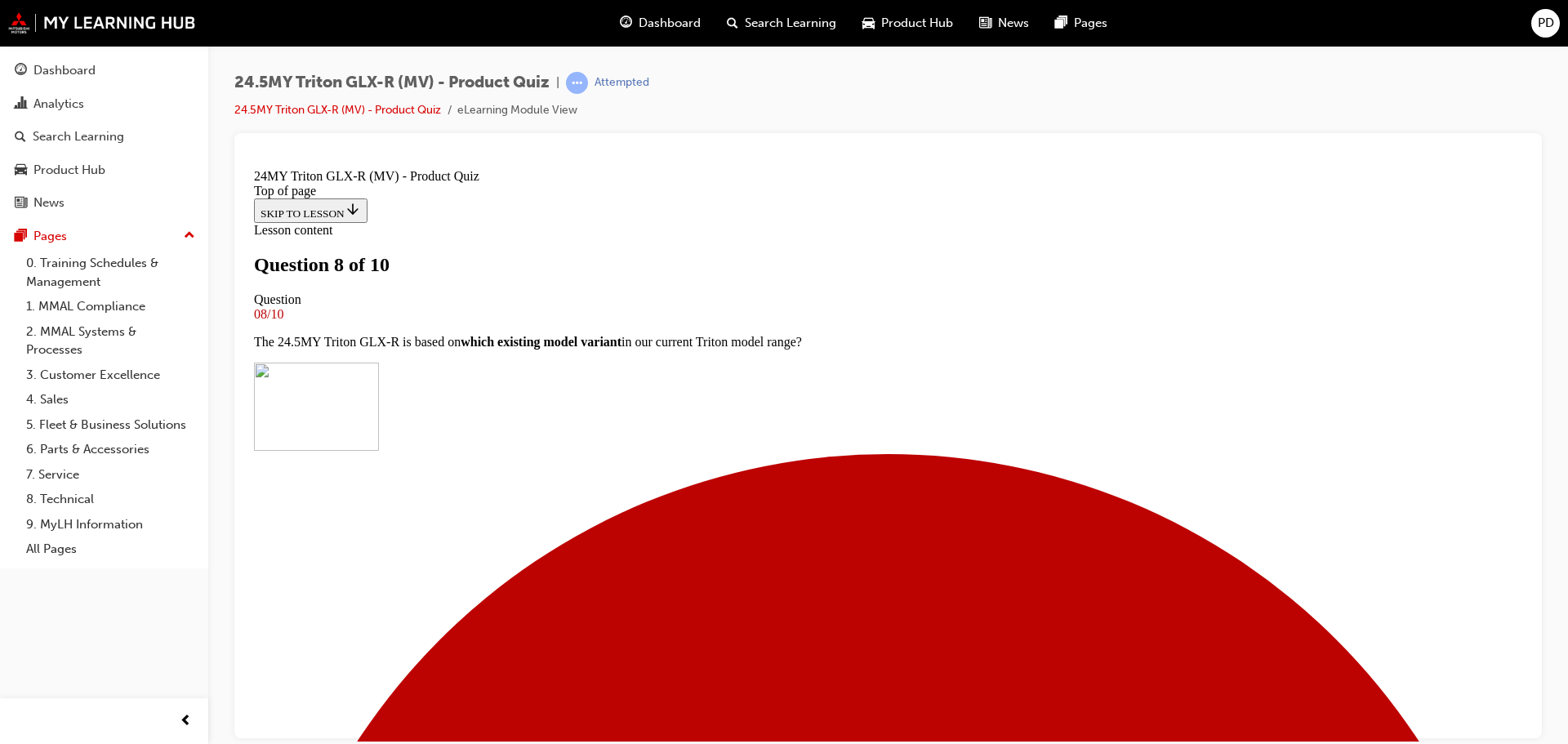
scroll to position [245, 0]
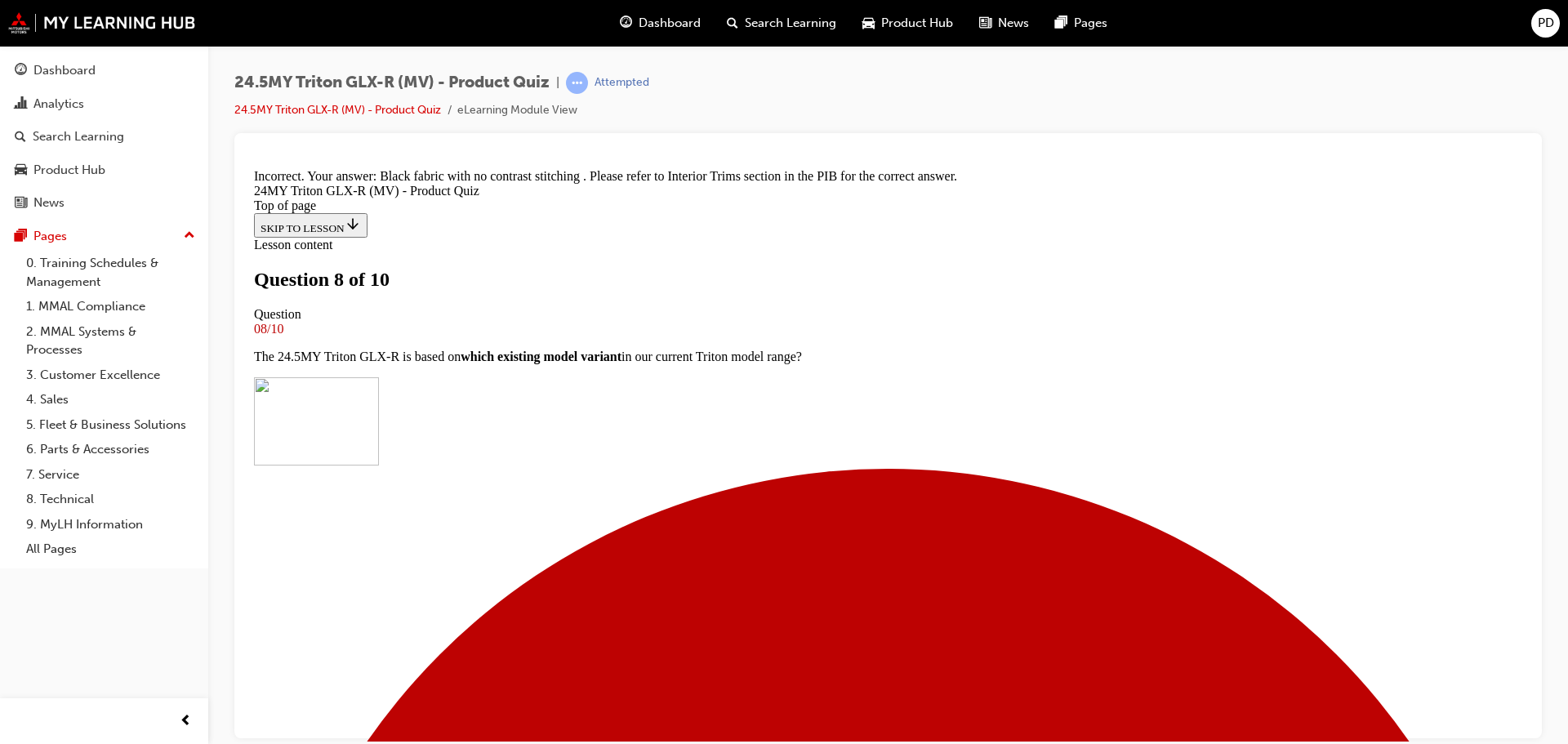
scroll to position [689, 0]
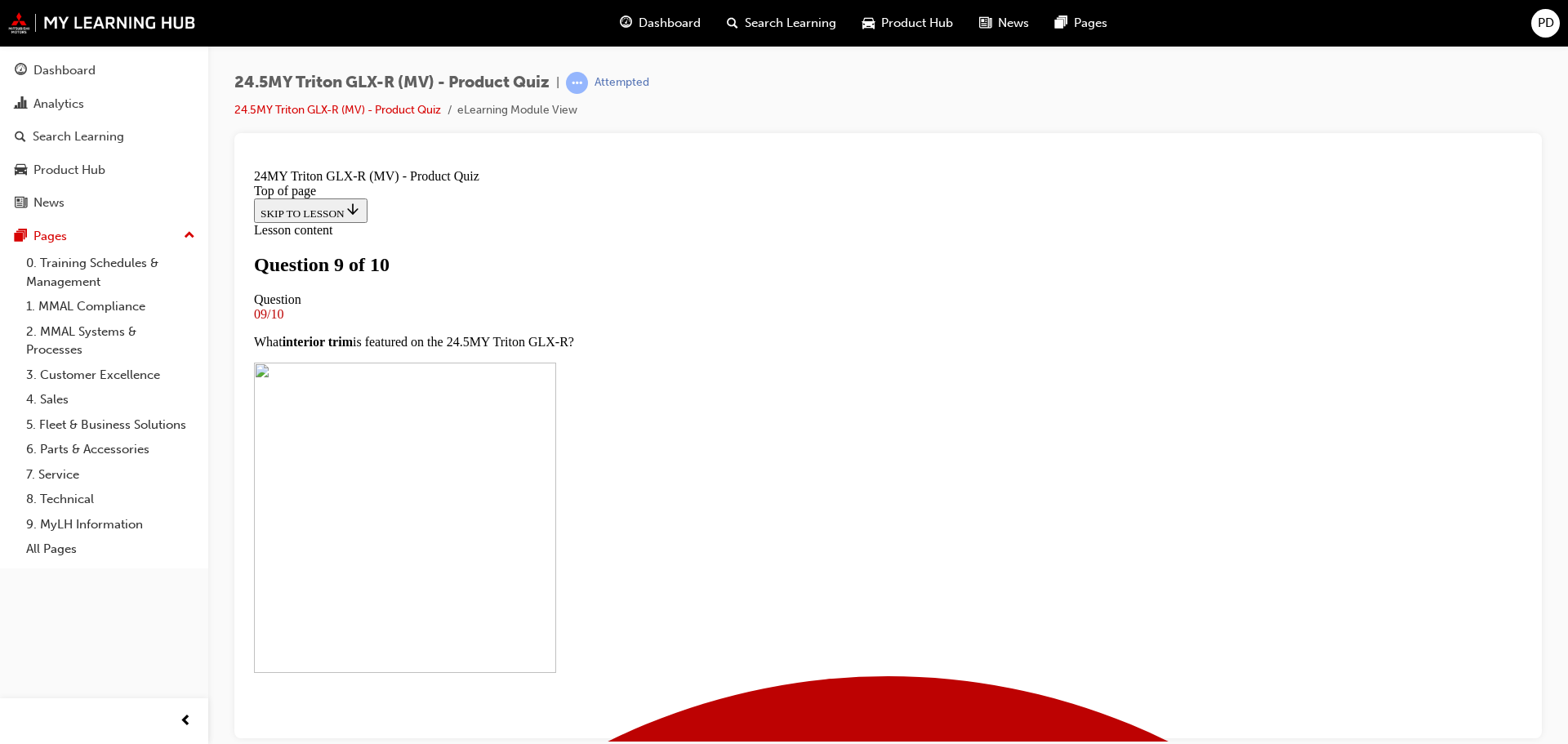
scroll to position [358, 0]
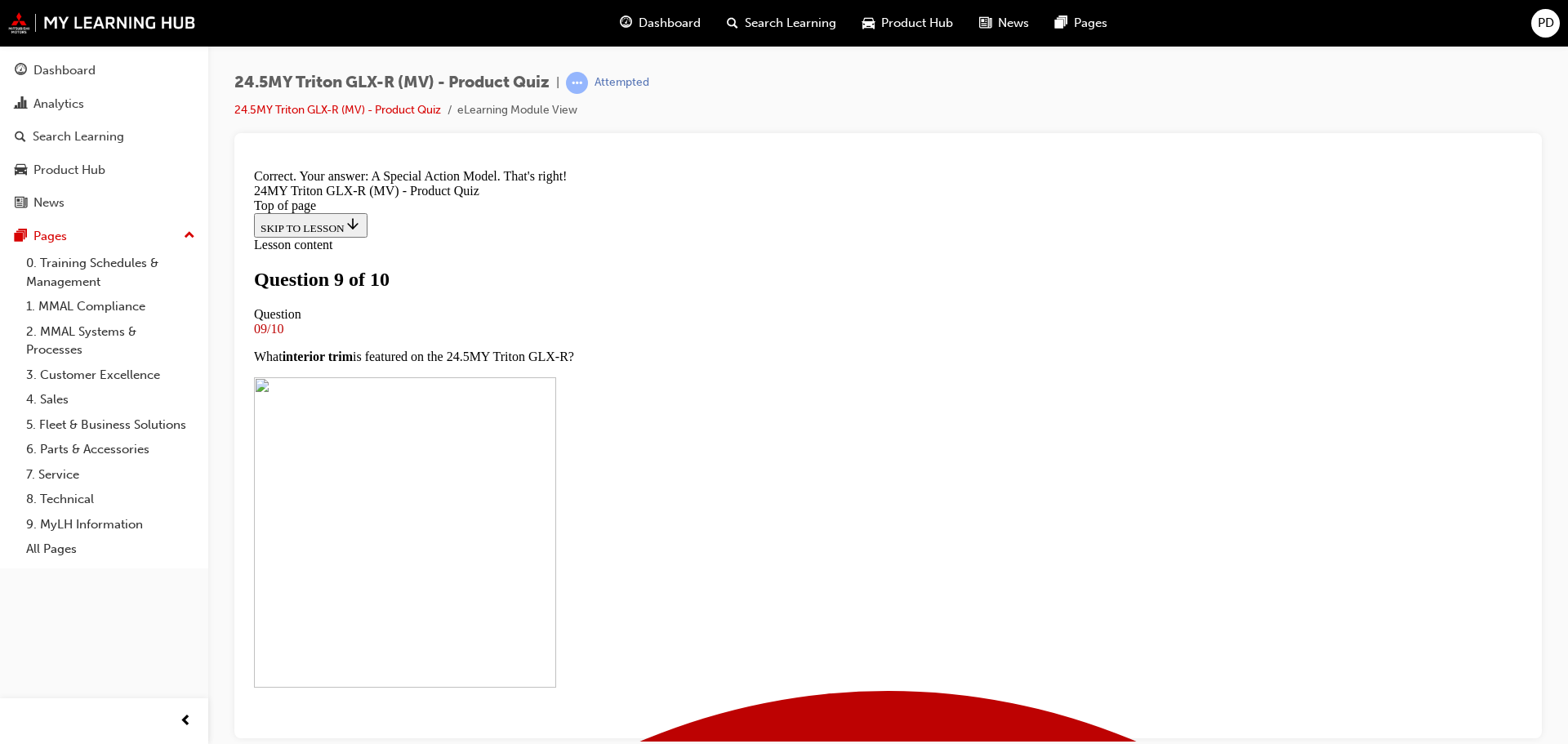
scroll to position [662, 0]
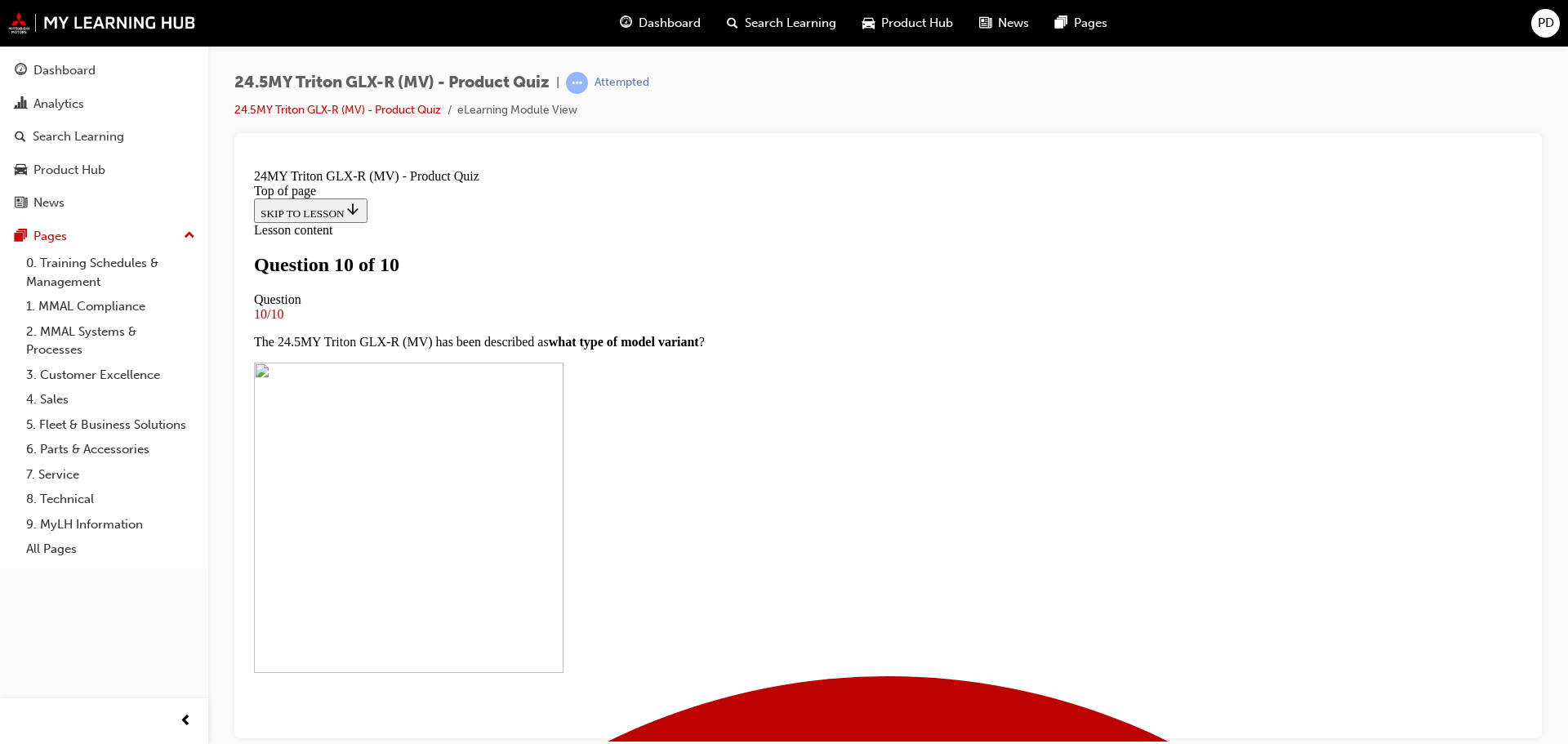
scroll to position [275, 0]
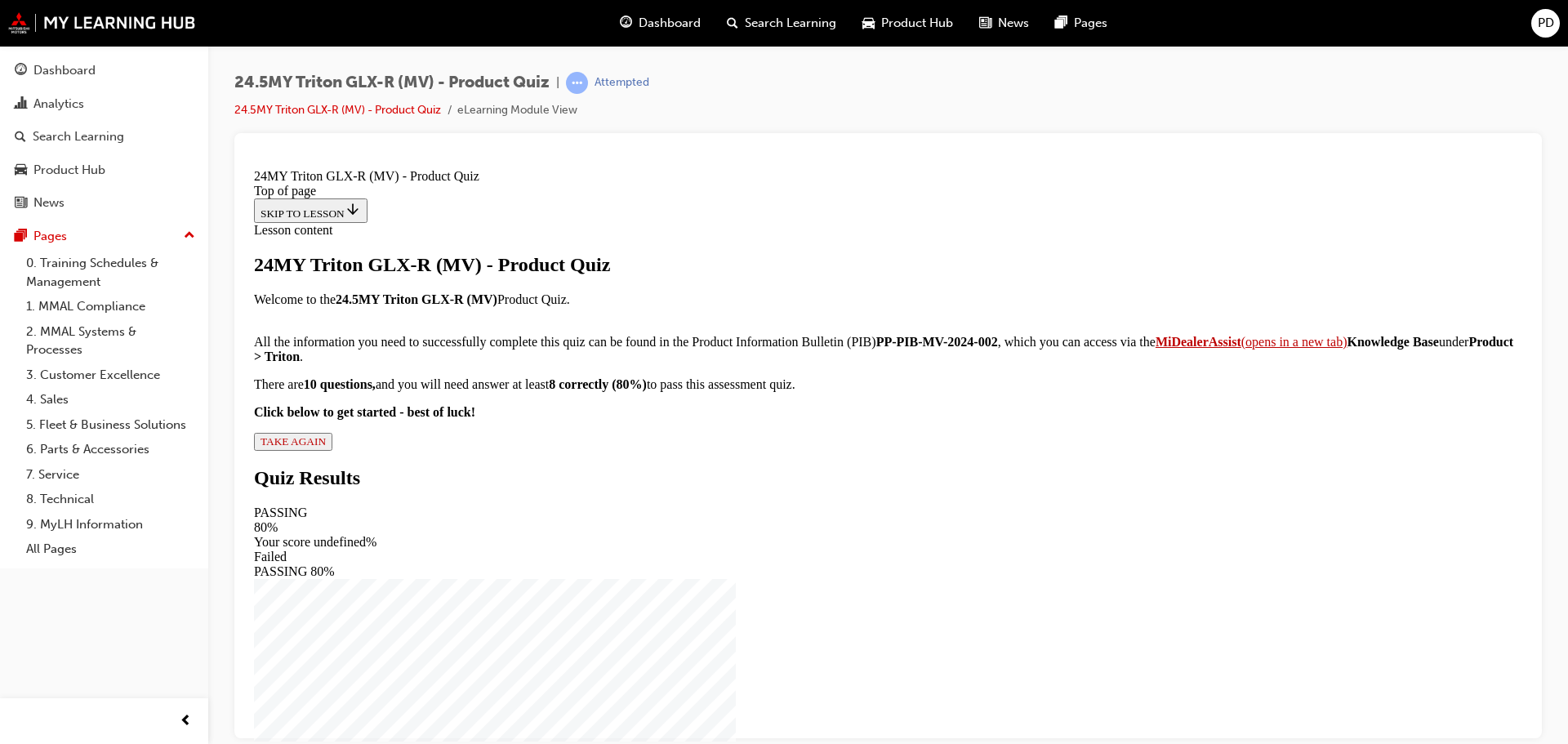
scroll to position [181, 0]
click at [326, 447] on span "TAKE AGAIN" at bounding box center [293, 440] width 66 height 12
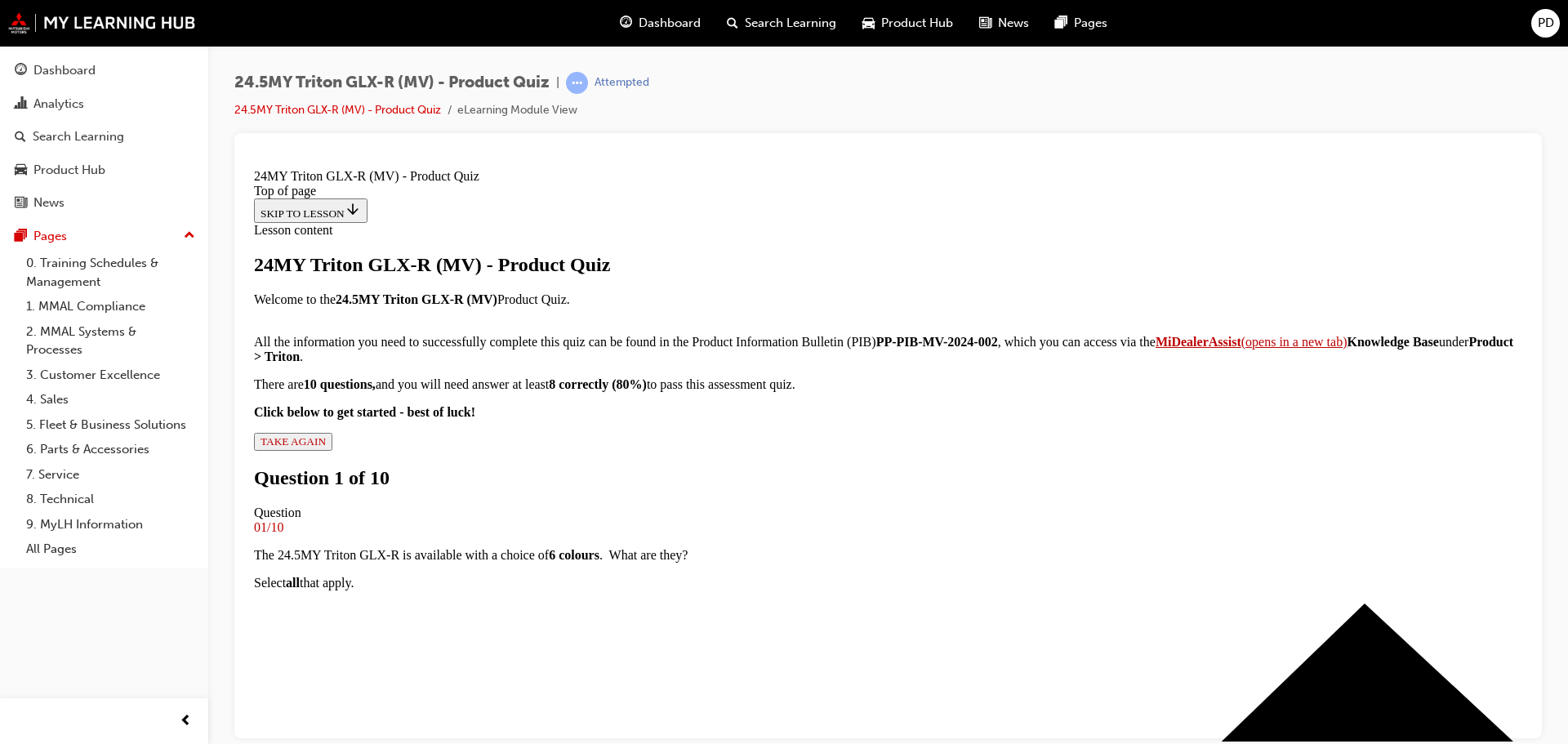
drag, startPoint x: 1522, startPoint y: 464, endPoint x: 1799, endPoint y: 839, distance: 466.2
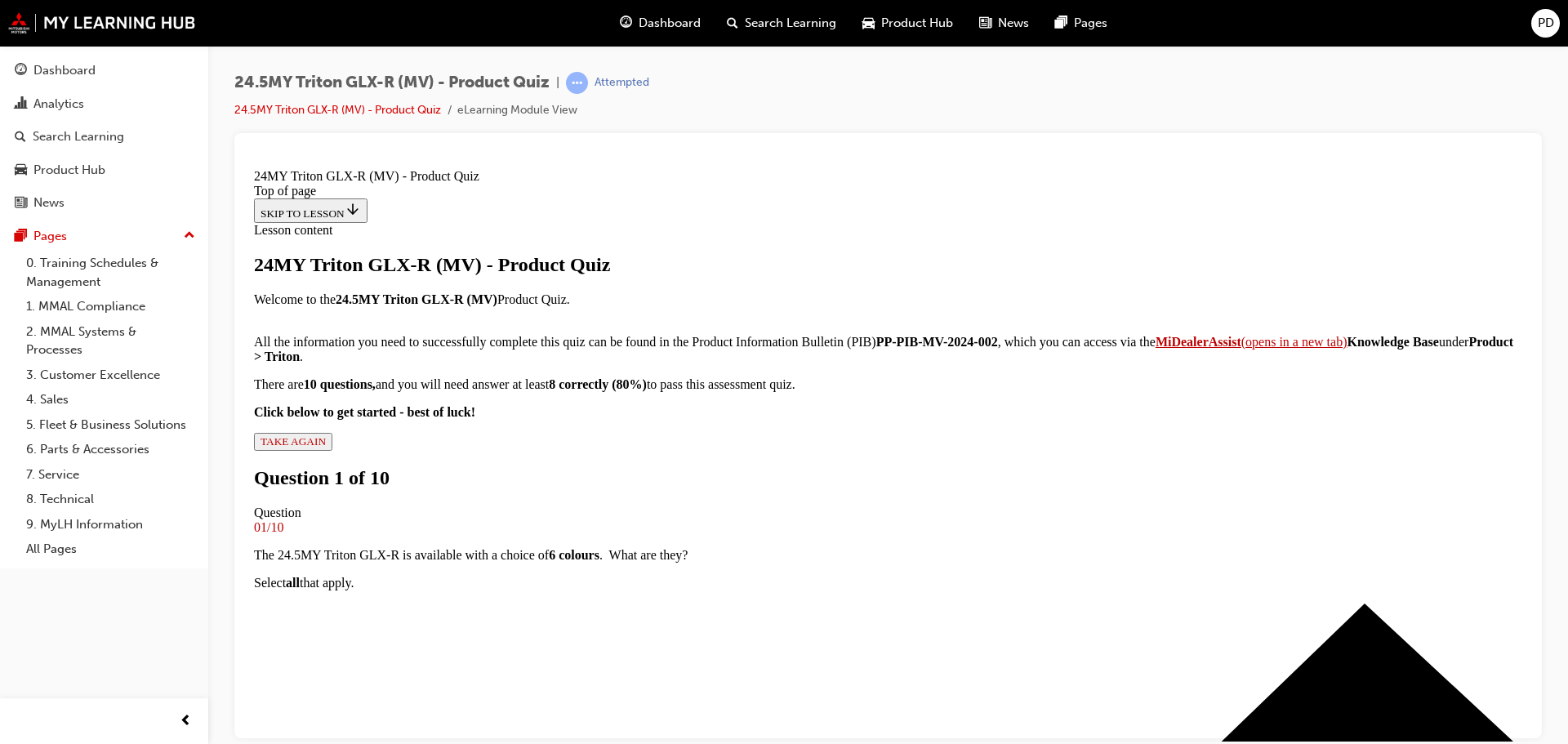
drag, startPoint x: 918, startPoint y: 683, endPoint x: 969, endPoint y: 682, distance: 51.0
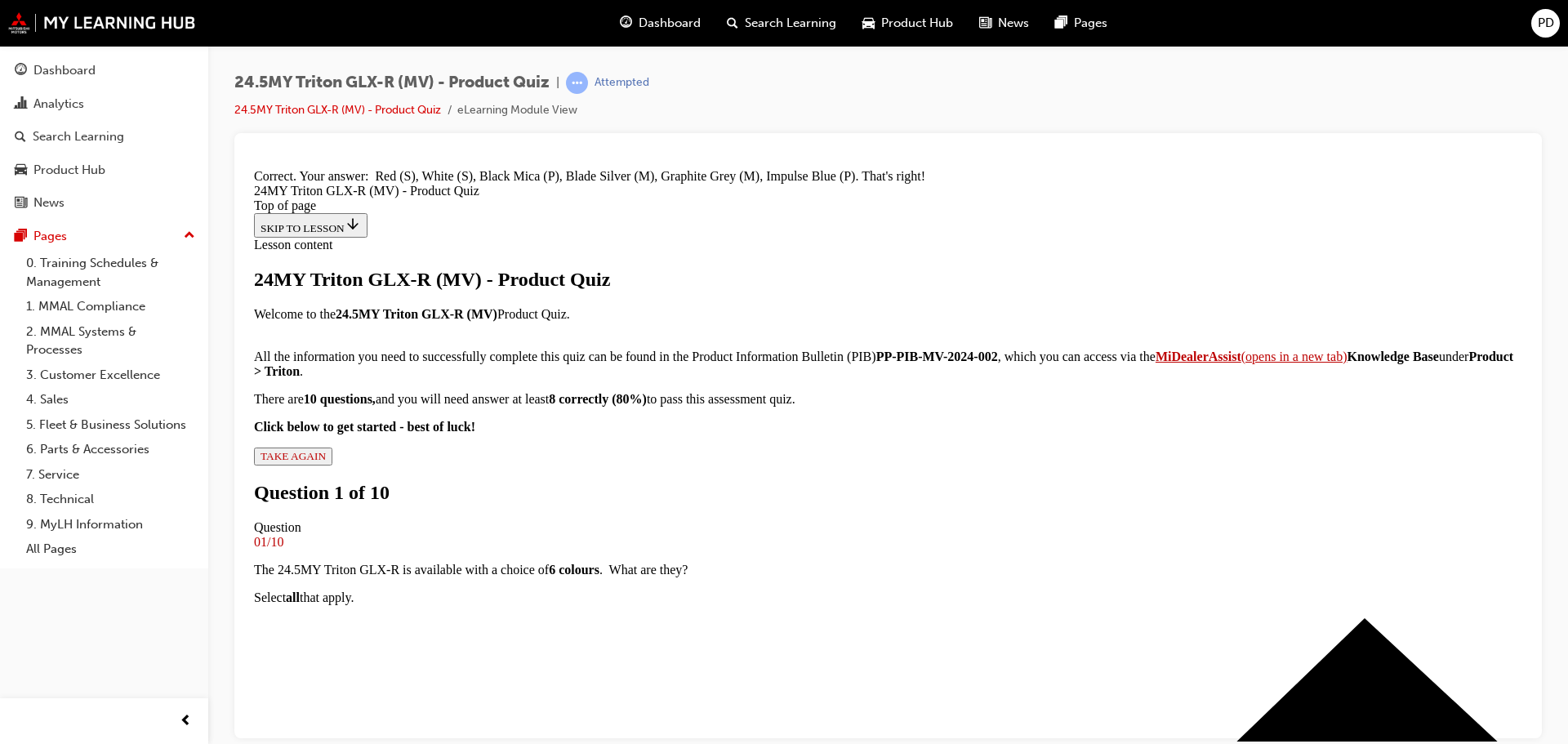
scroll to position [656, 0]
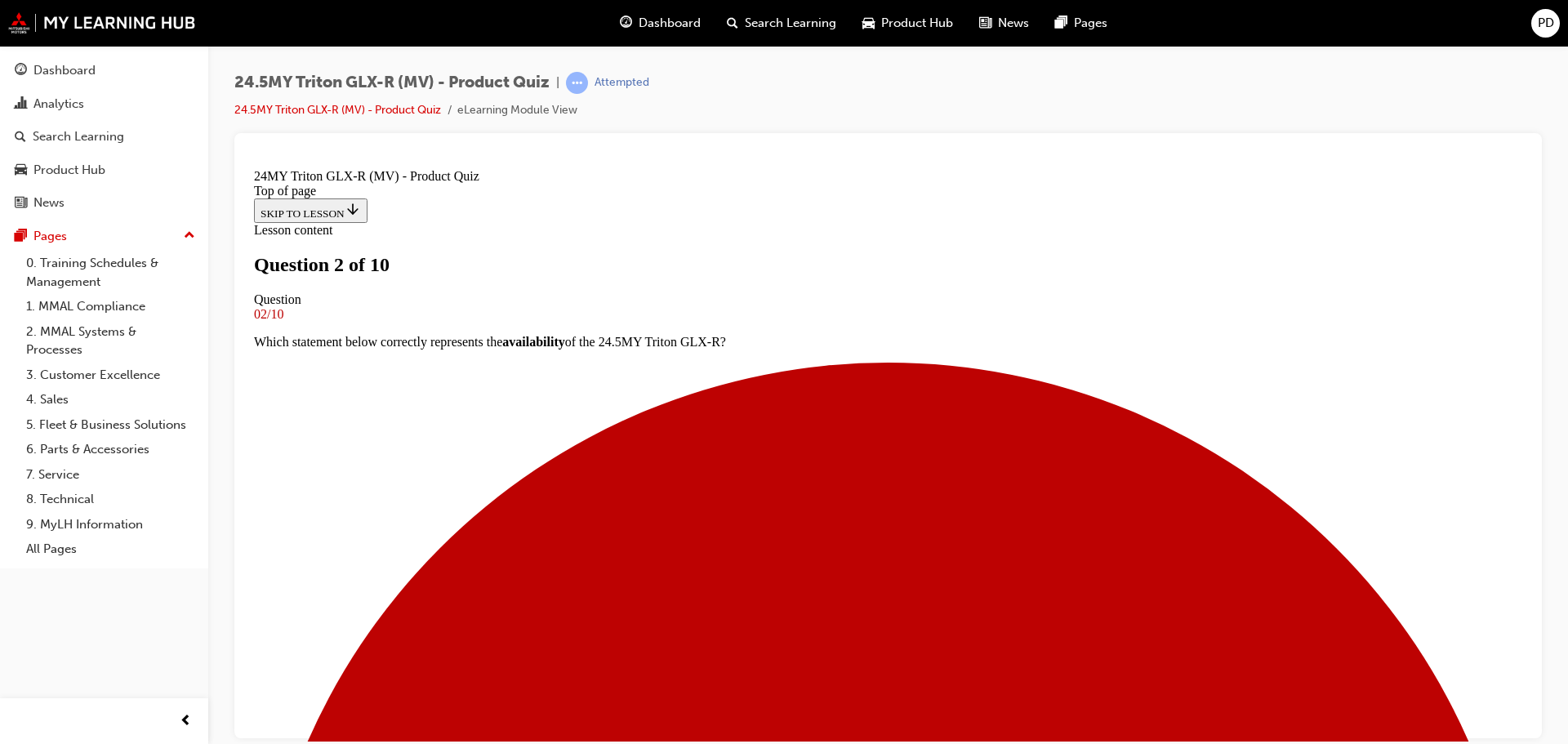
scroll to position [0, 0]
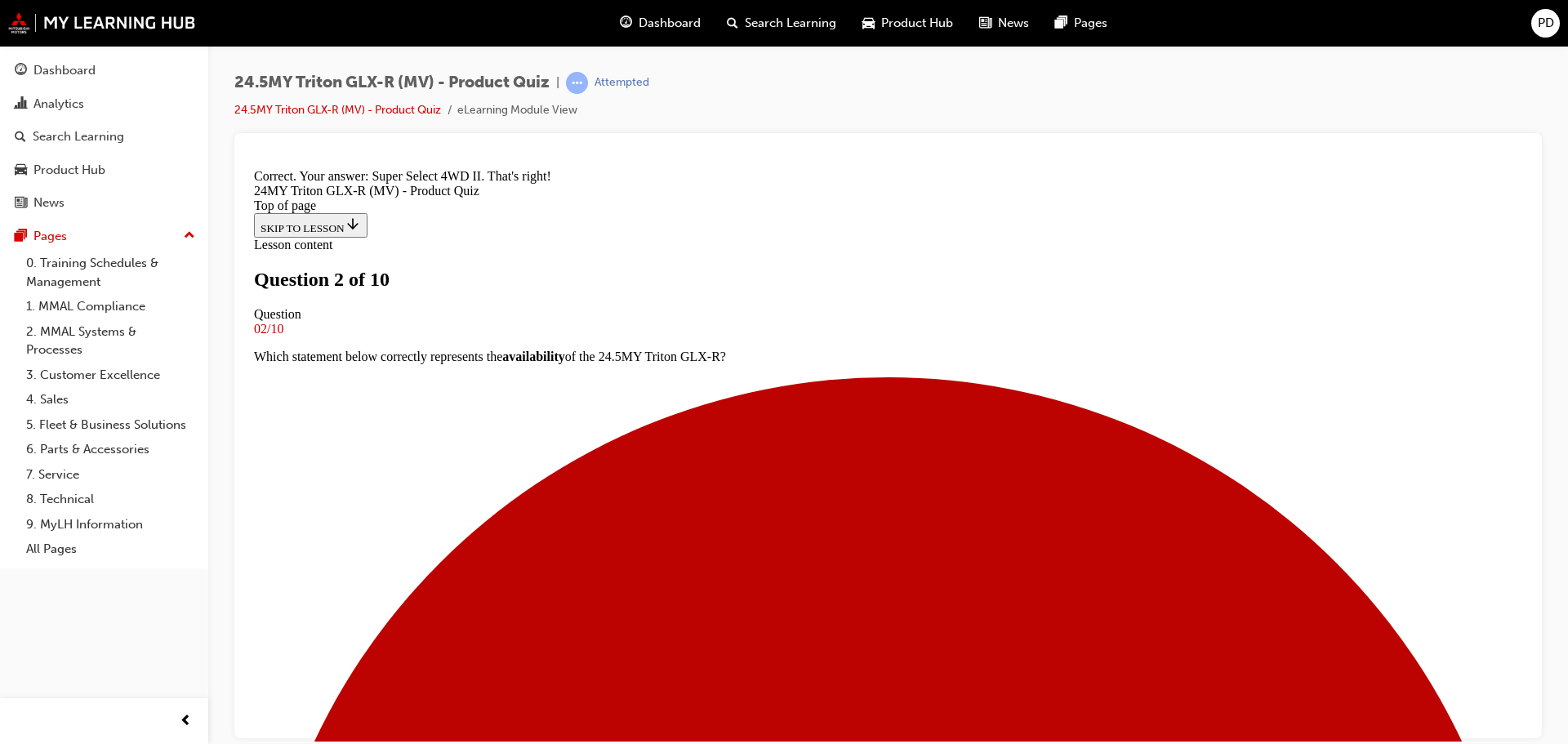
scroll to position [404, 0]
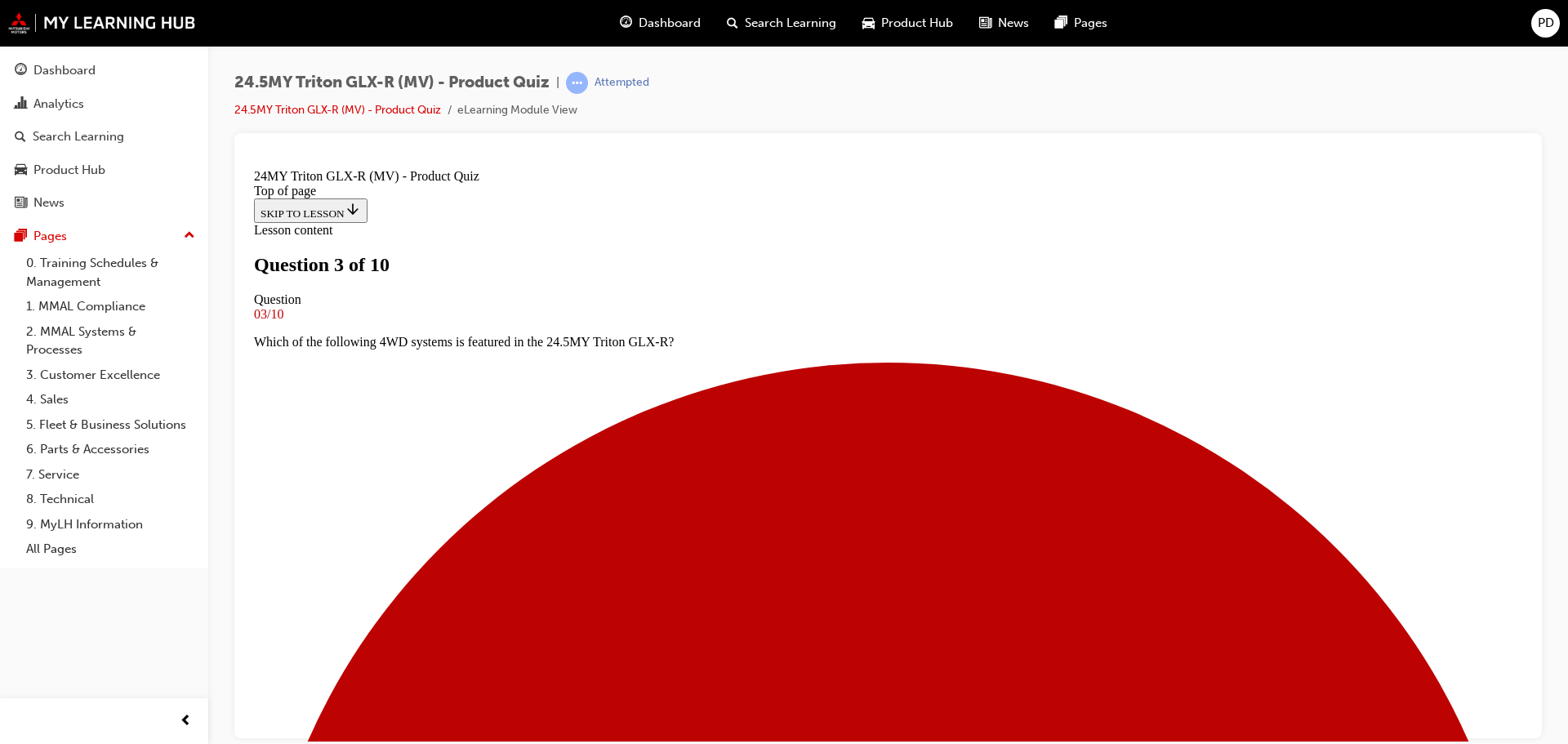
scroll to position [163, 0]
drag, startPoint x: 625, startPoint y: 600, endPoint x: 639, endPoint y: 605, distance: 14.9
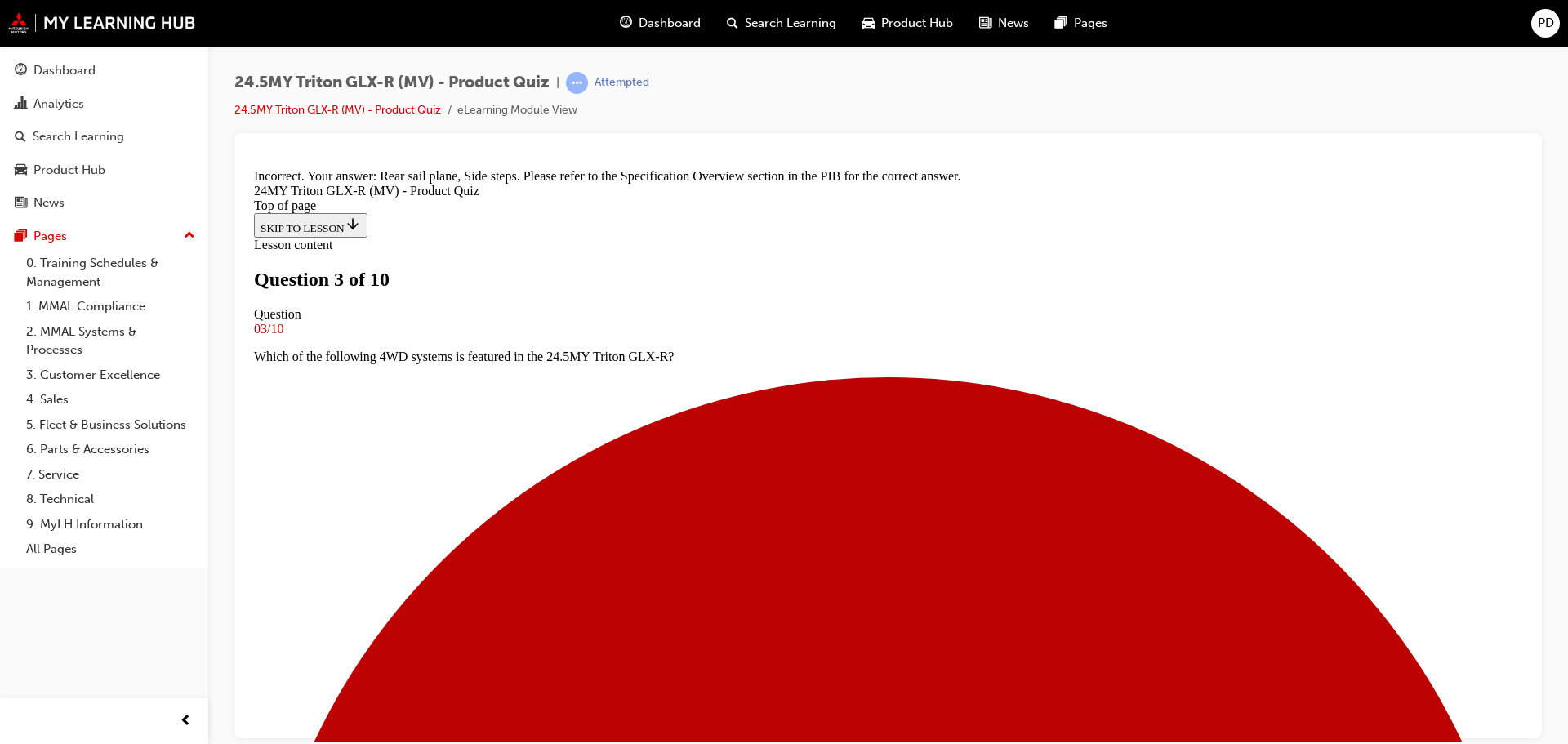
scroll to position [460, 0]
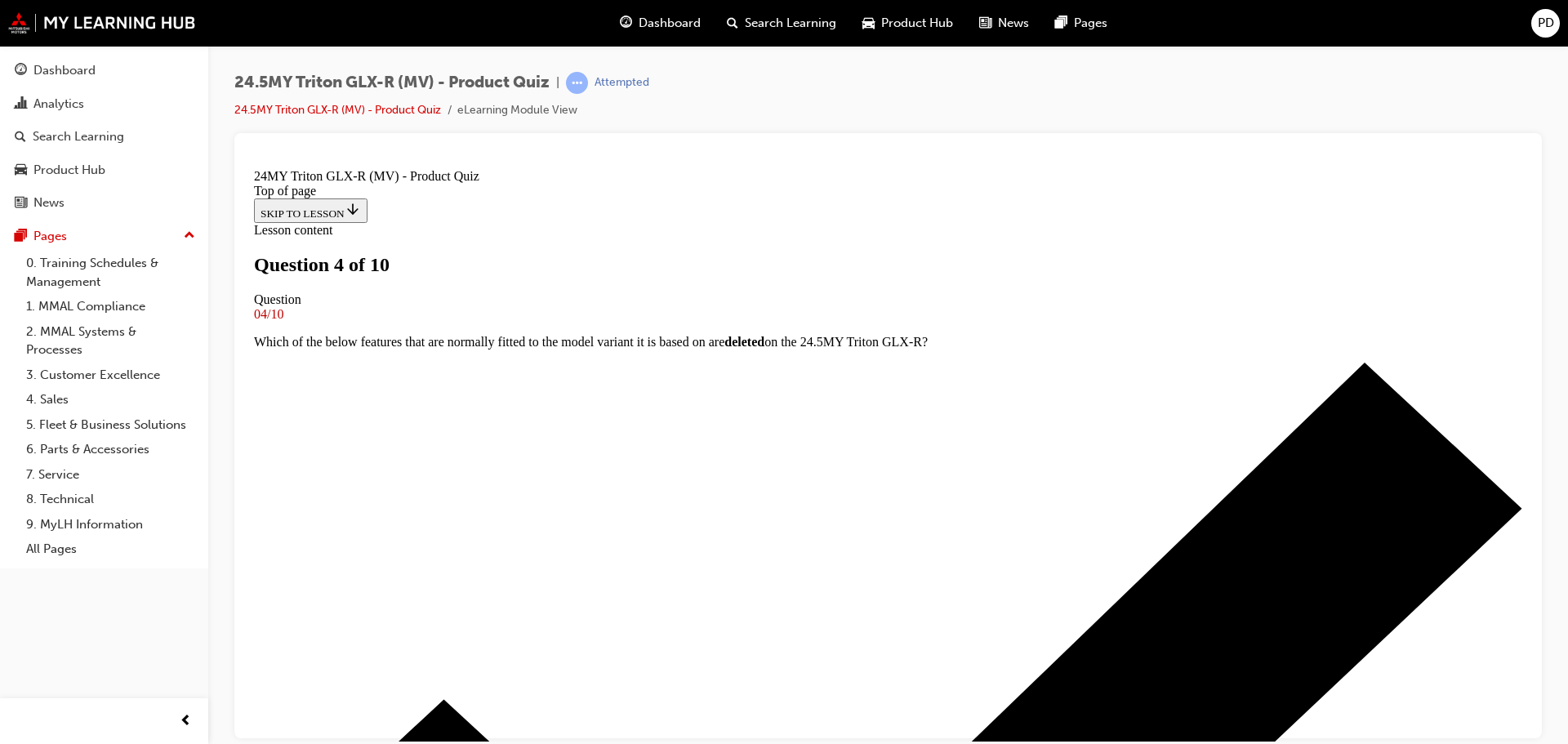
scroll to position [327, 0]
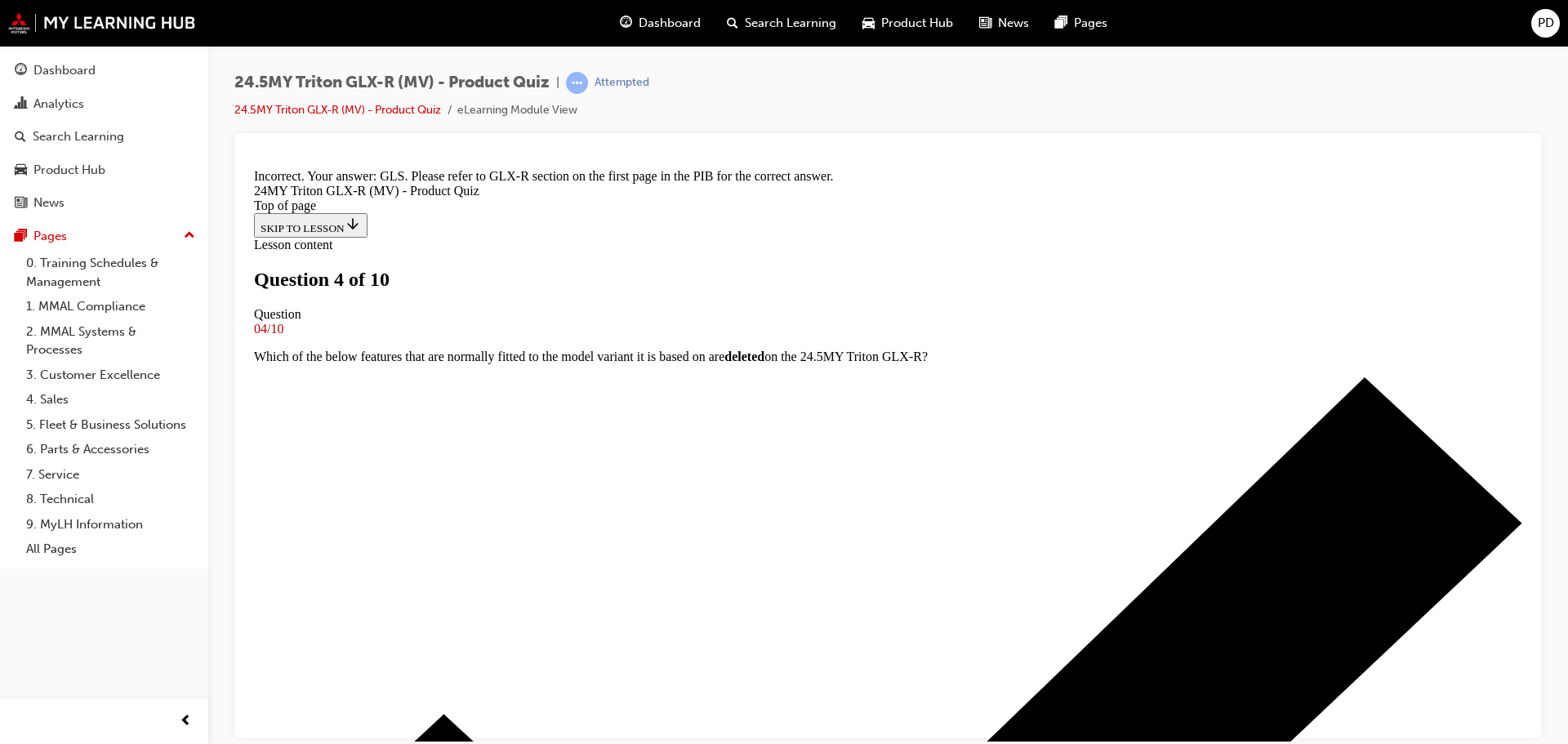
scroll to position [495, 0]
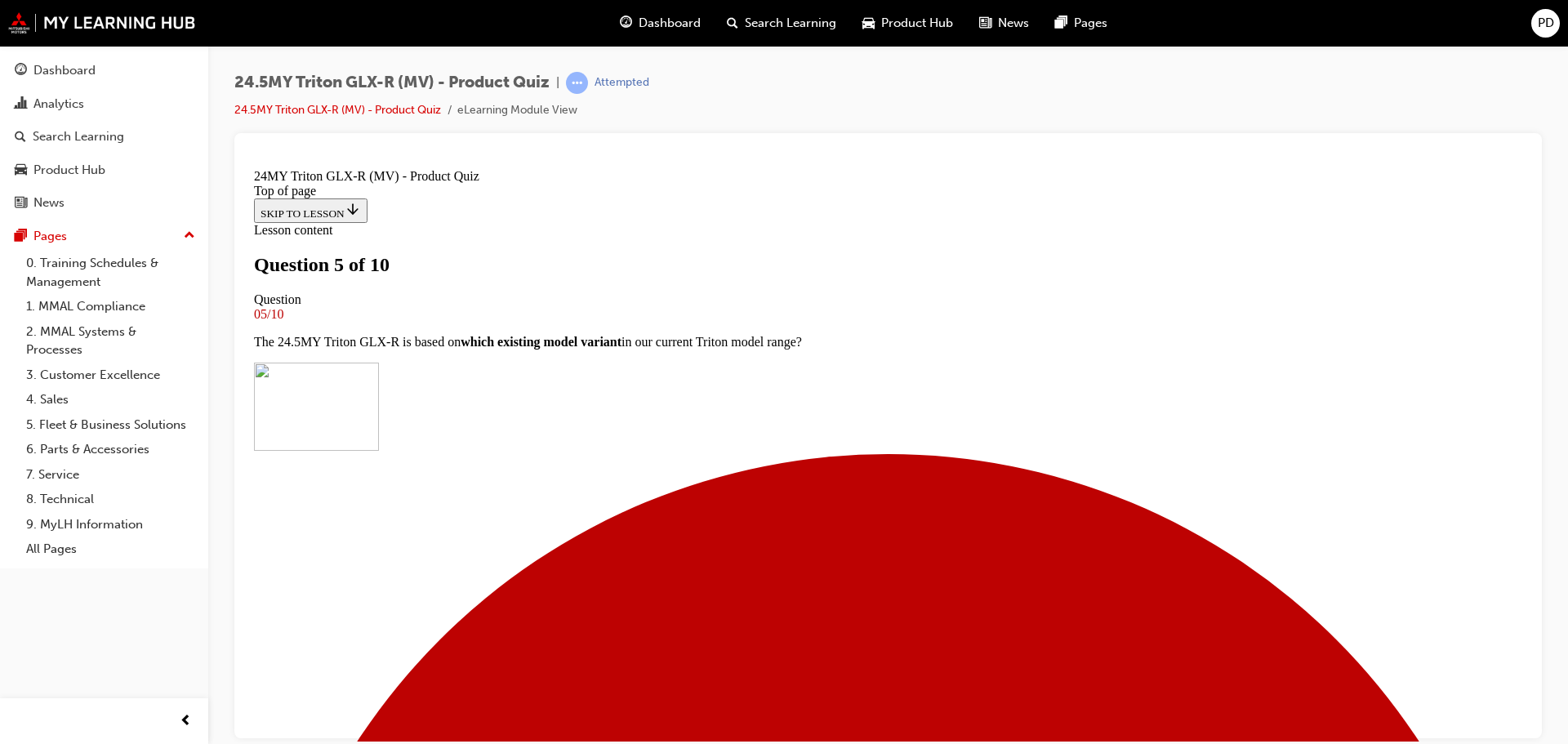
scroll to position [327, 0]
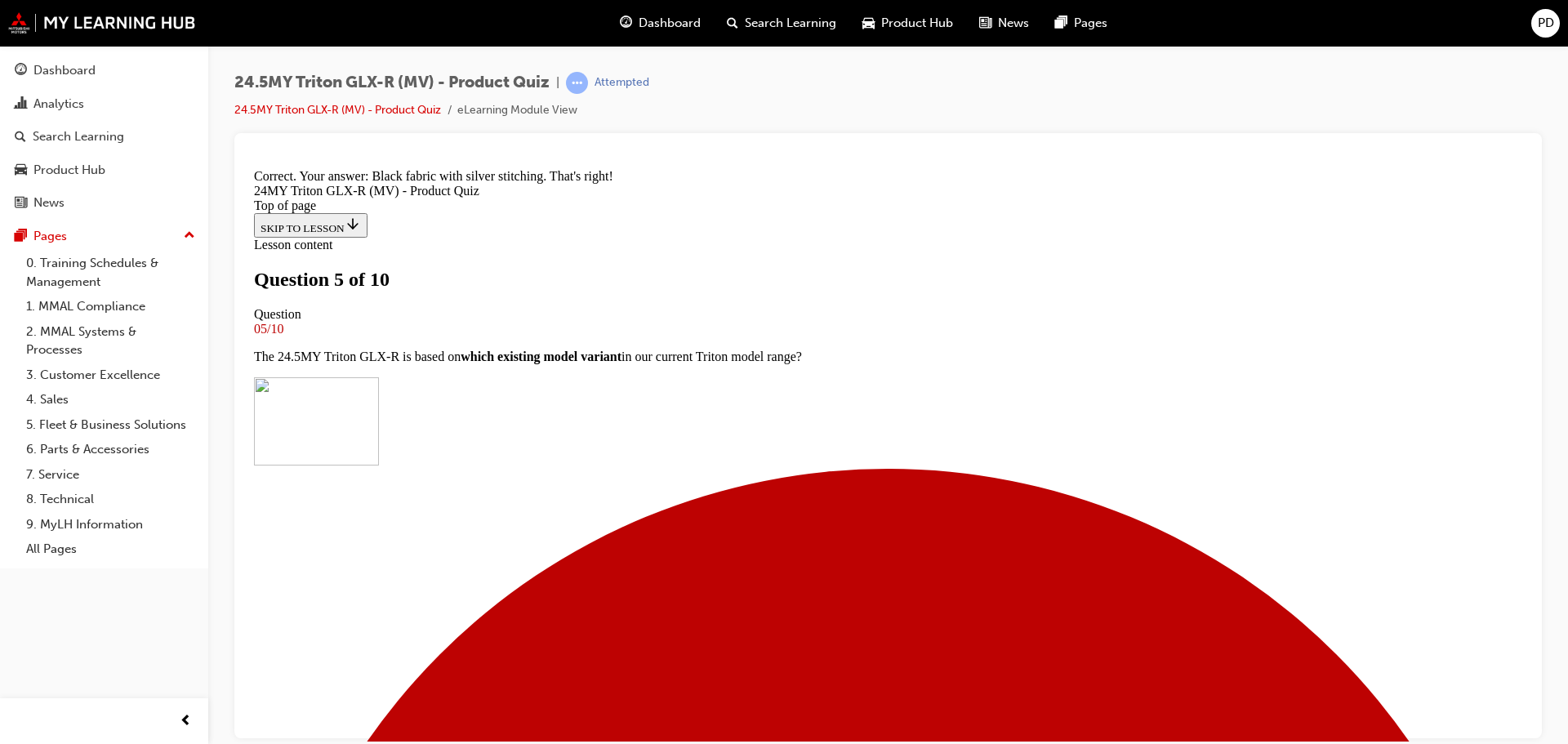
scroll to position [662, 0]
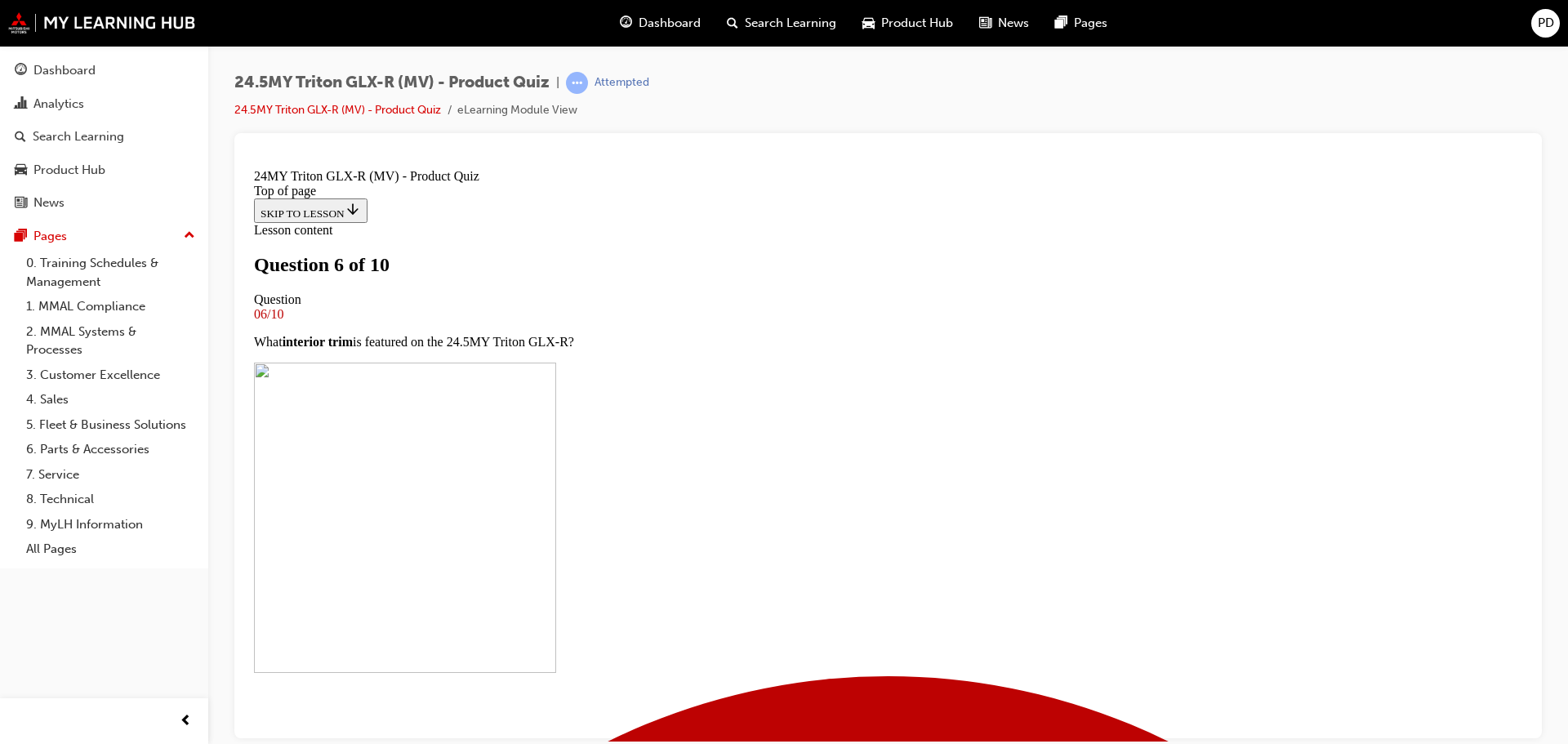
scroll to position [0, 0]
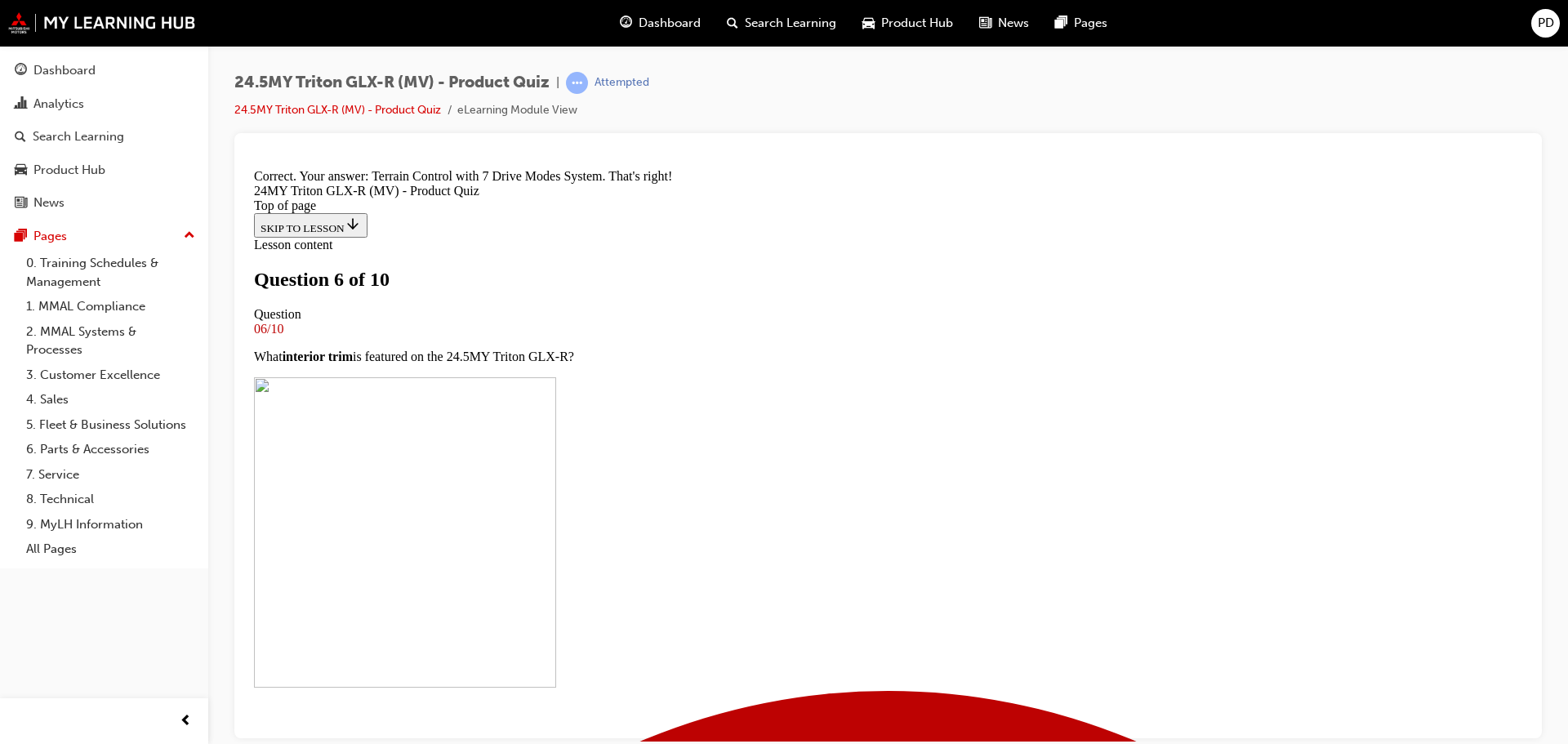
scroll to position [432, 0]
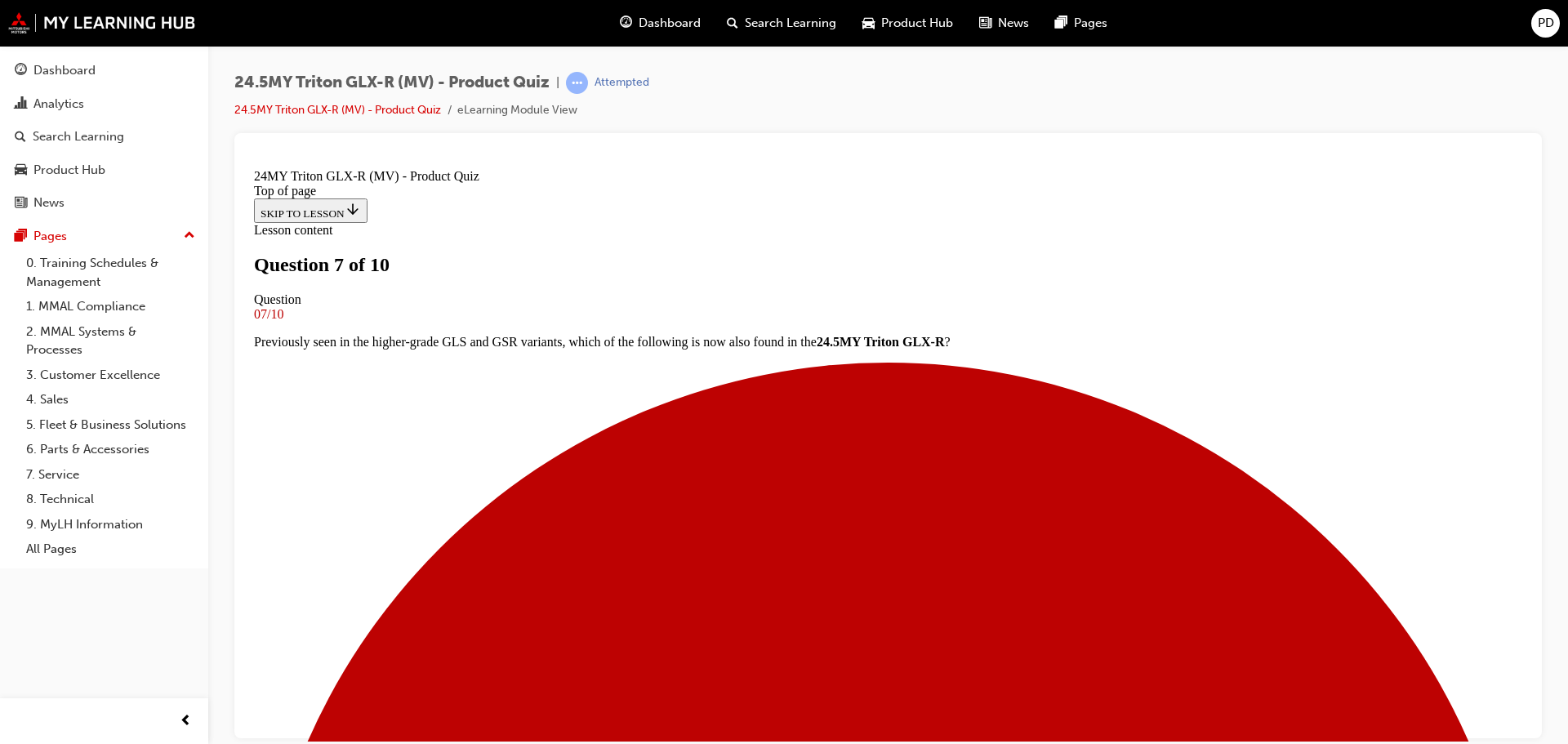
scroll to position [0, 0]
drag, startPoint x: 633, startPoint y: 588, endPoint x: 751, endPoint y: 585, distance: 118.0
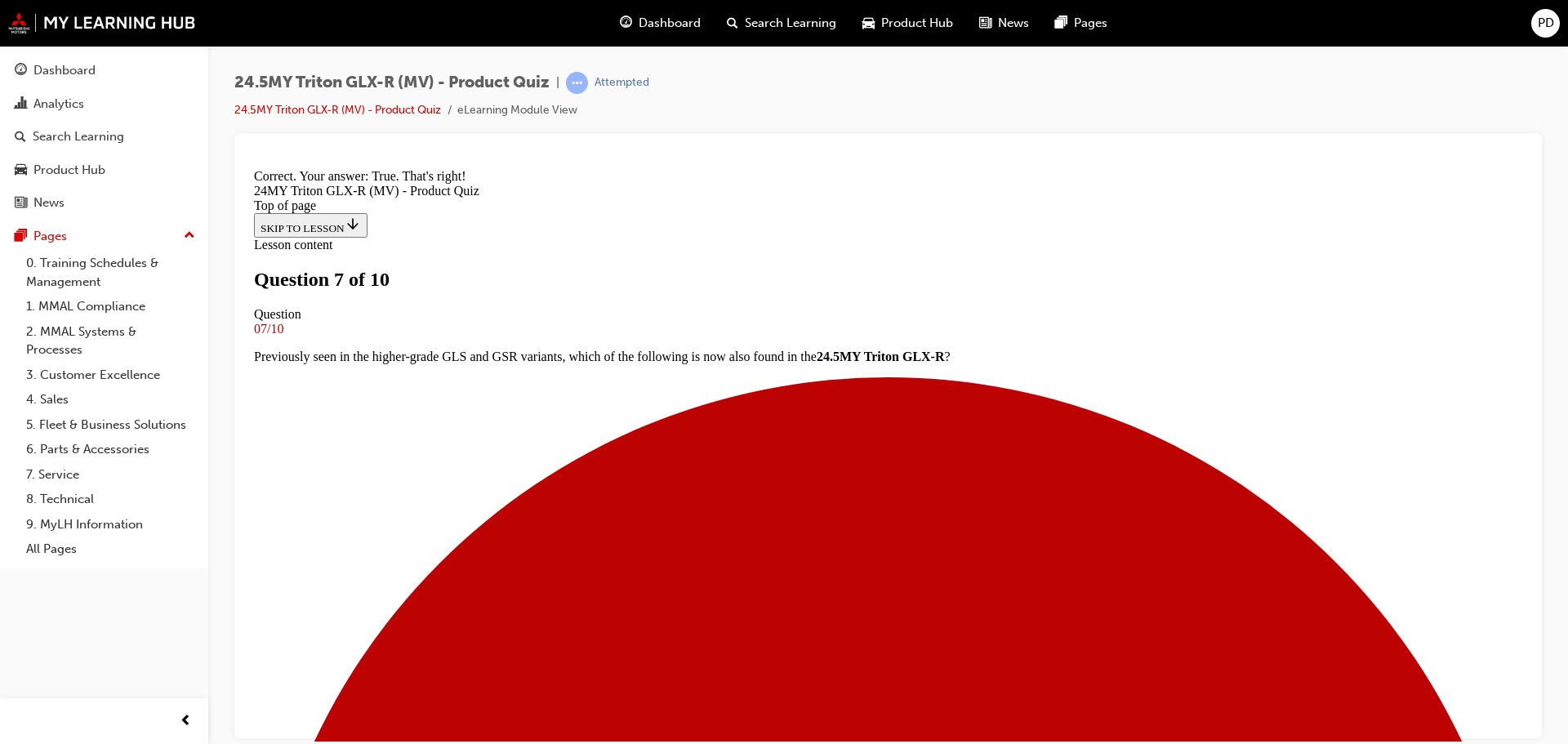
scroll to position [320, 0]
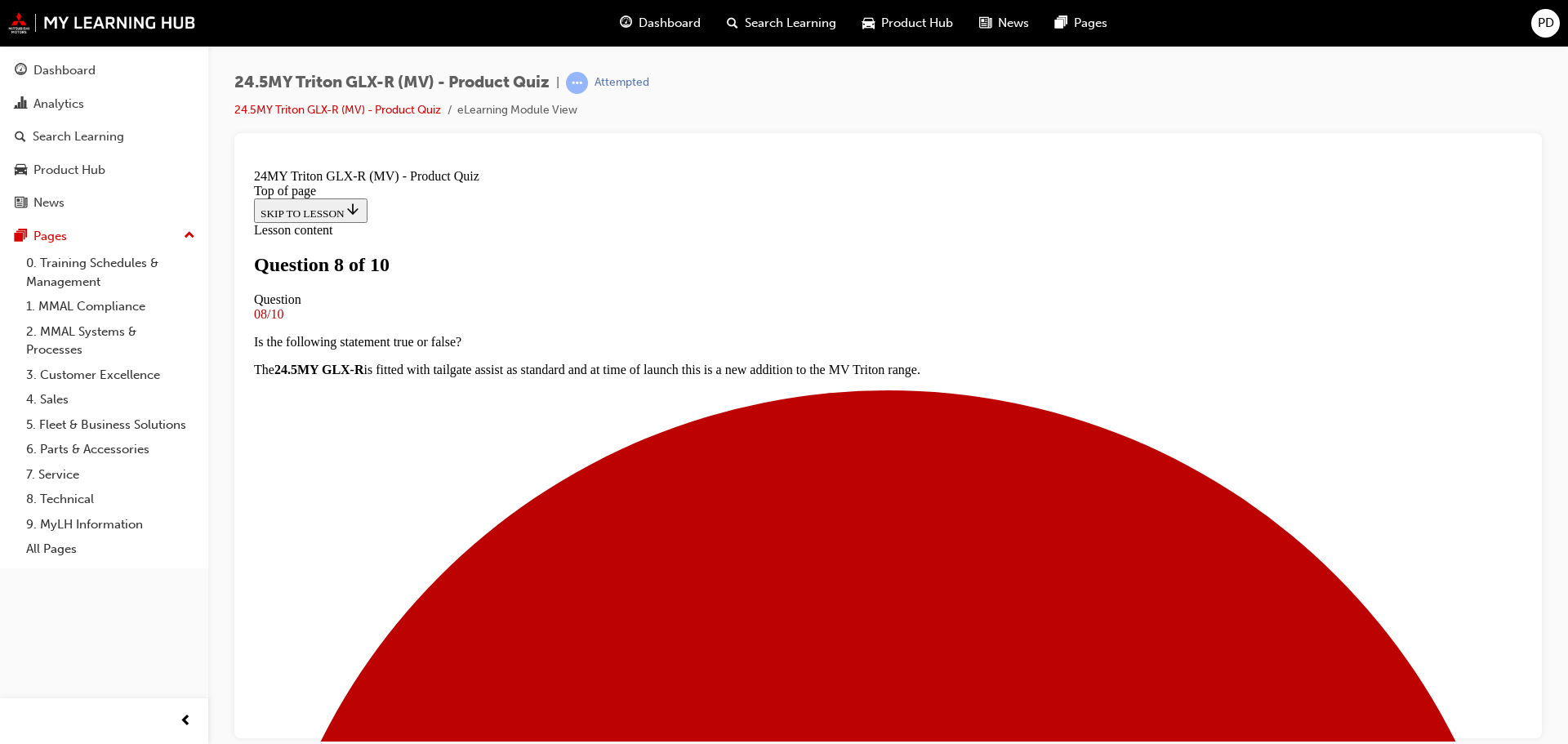
scroll to position [82, 0]
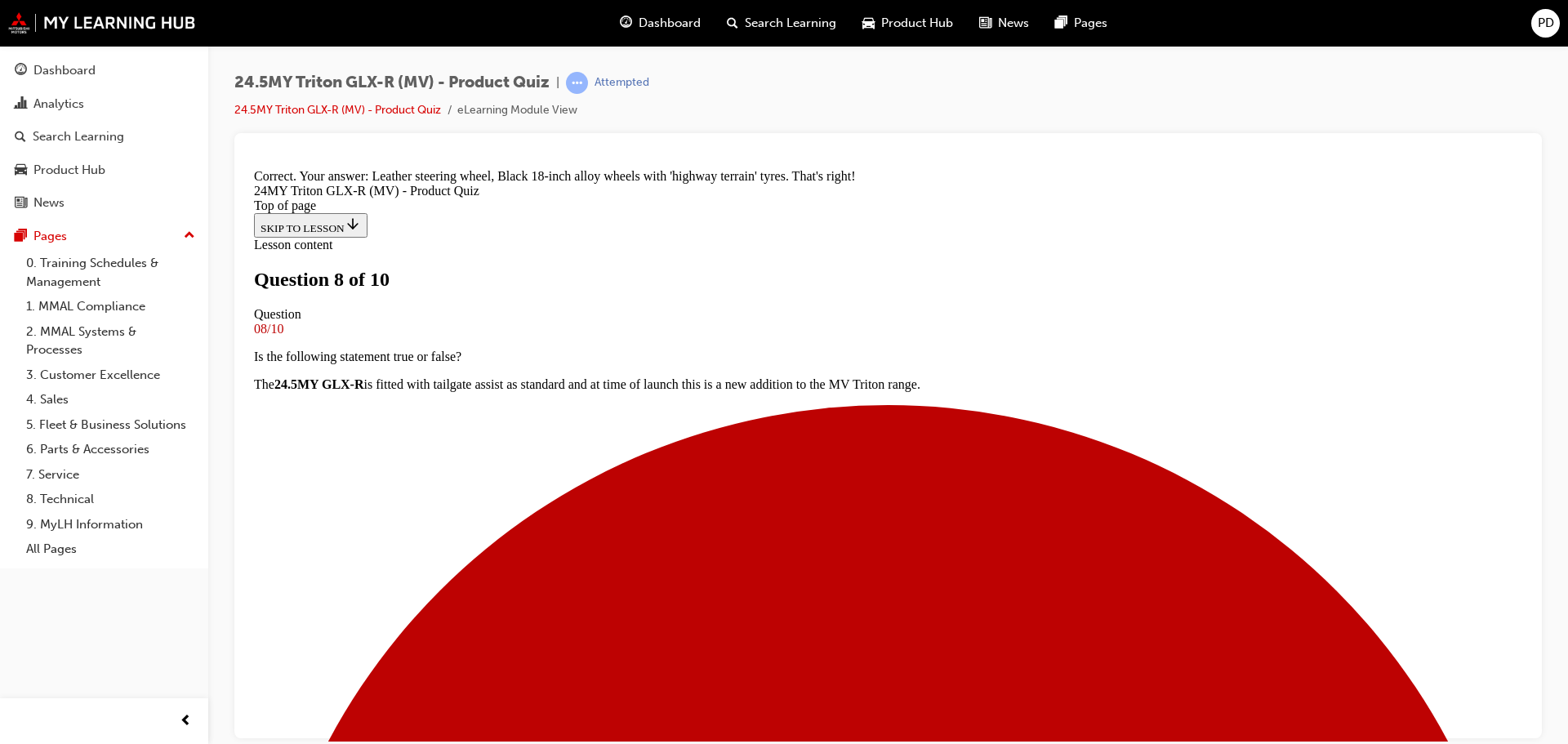
scroll to position [422, 0]
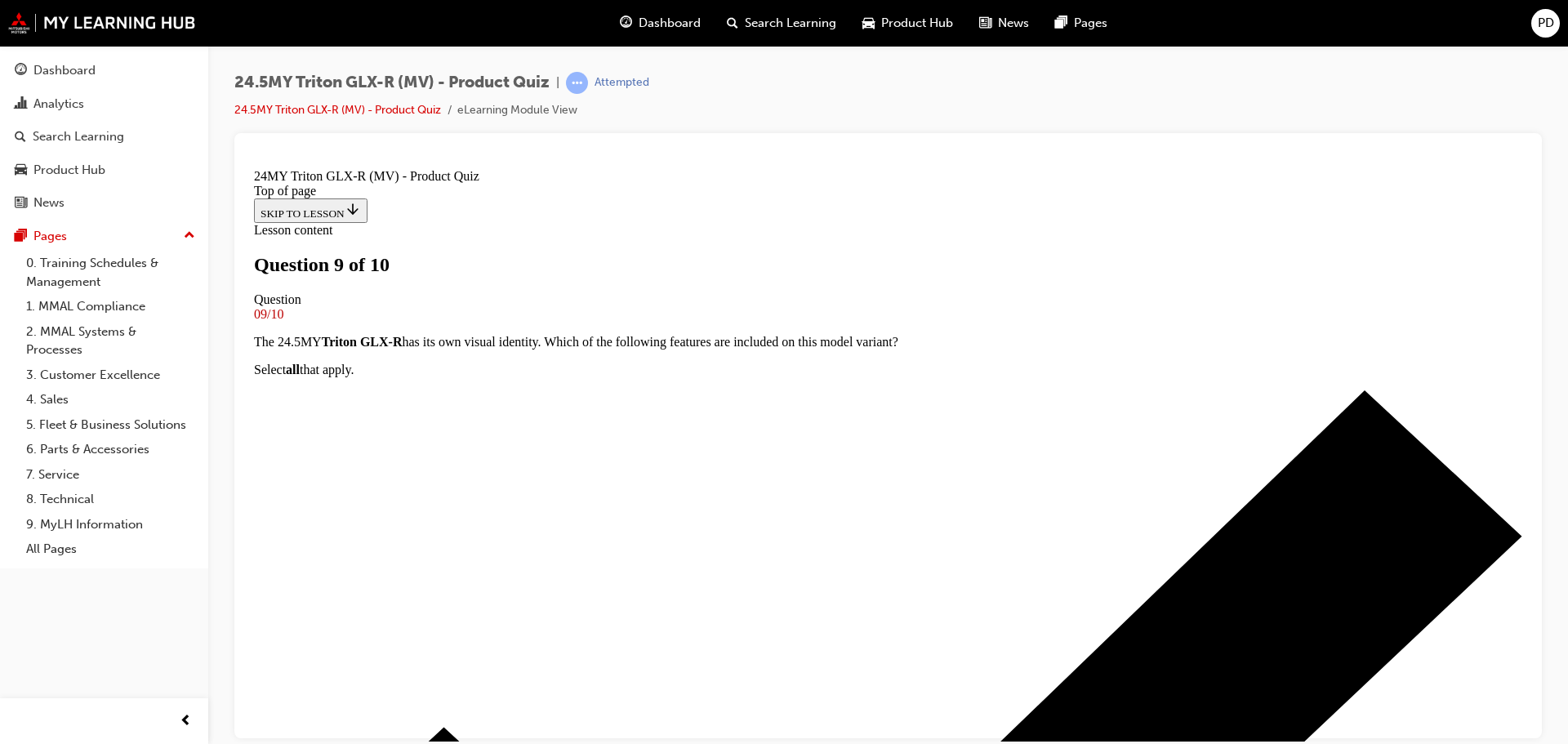
scroll to position [163, 0]
drag, startPoint x: 633, startPoint y: 702, endPoint x: 717, endPoint y: 702, distance: 84.0
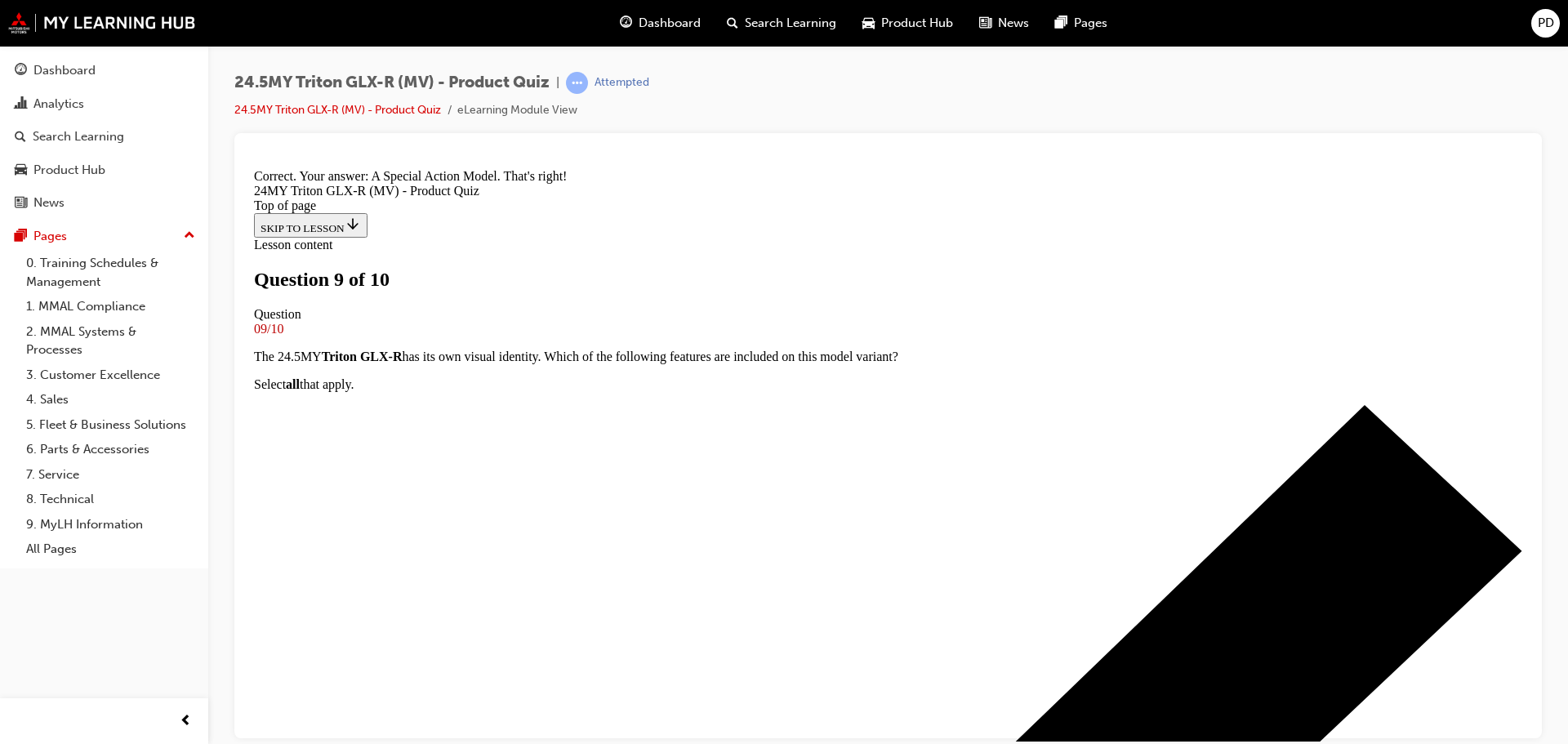
scroll to position [662, 0]
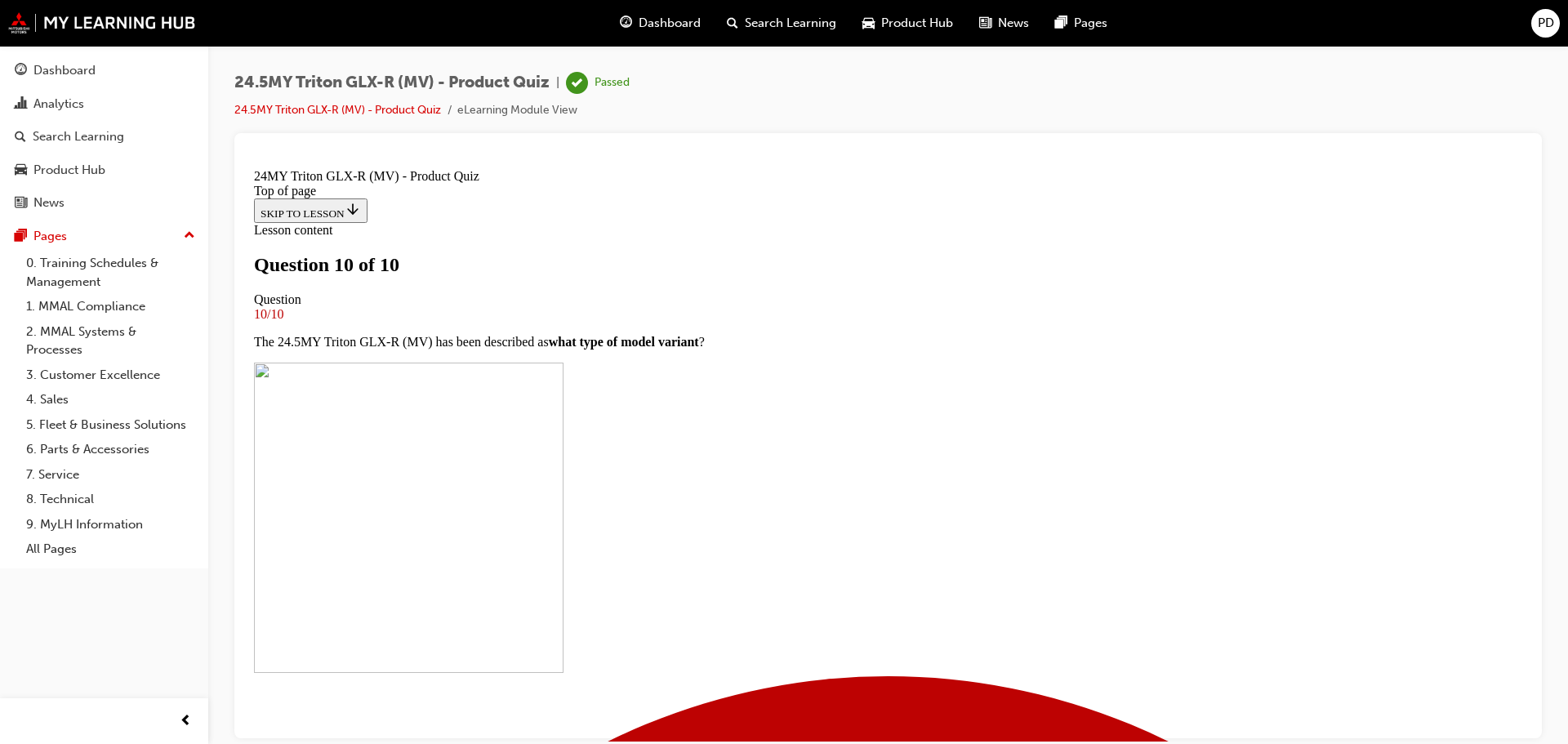
scroll to position [163, 0]
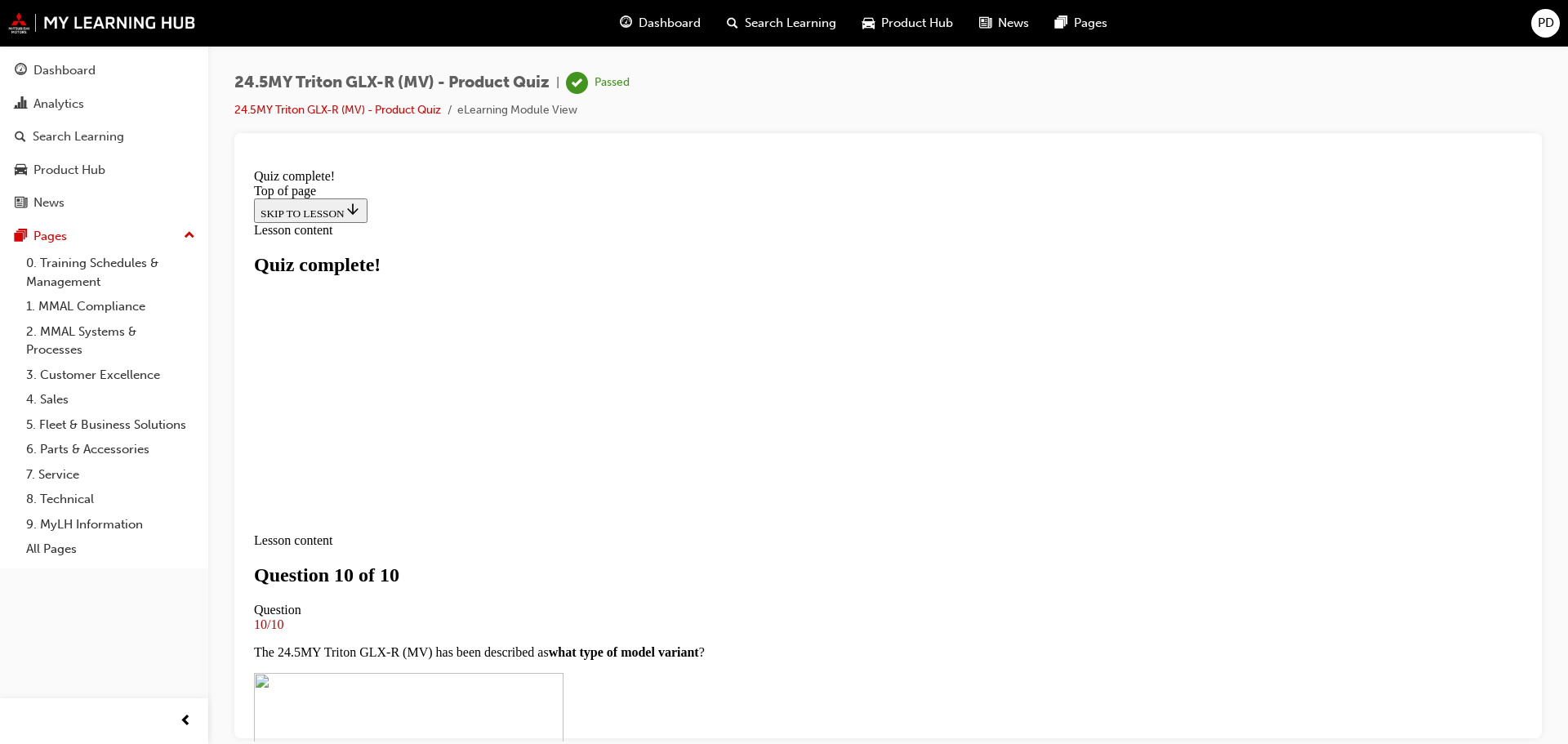
scroll to position [253, 0]
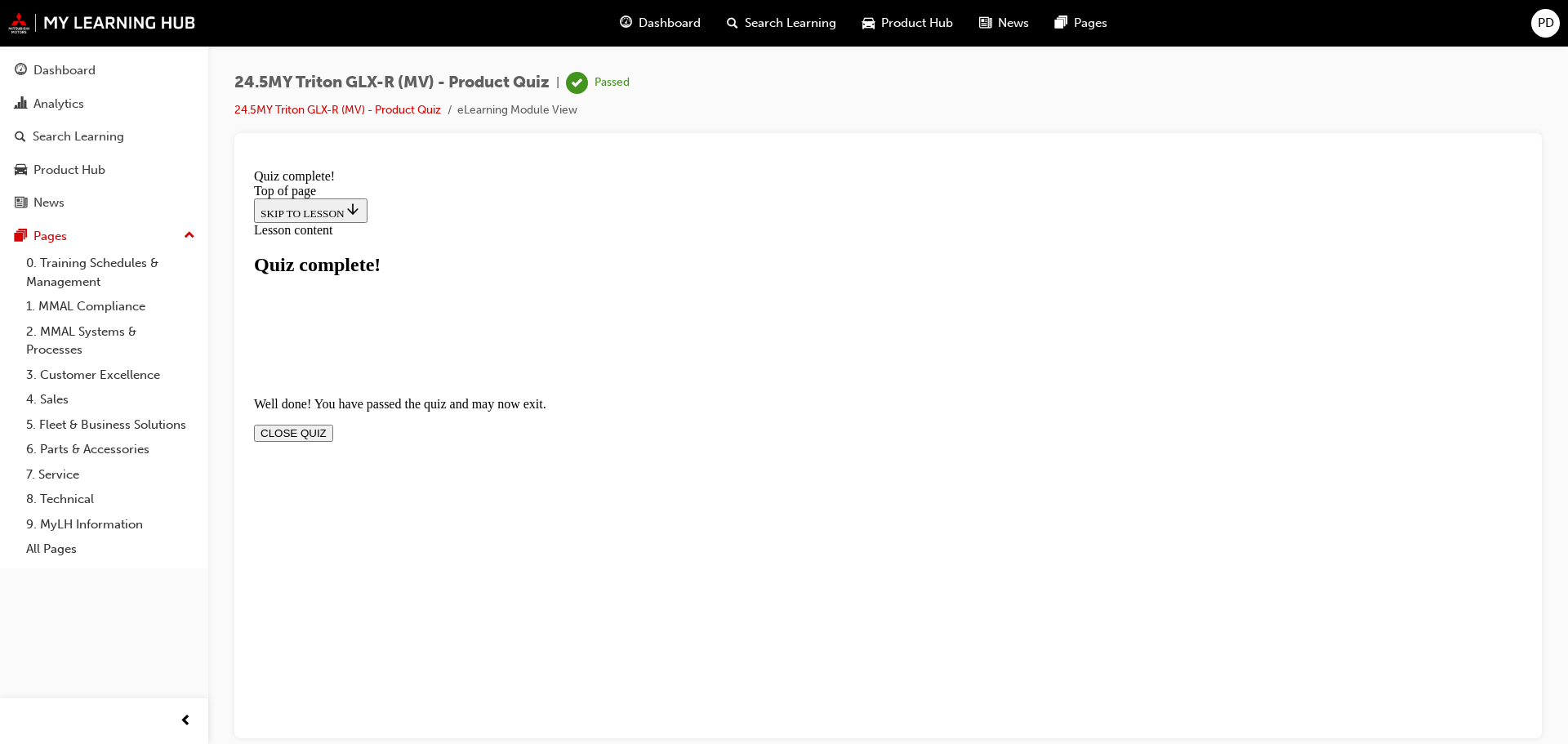
click at [333, 424] on button "CLOSE QUIZ" at bounding box center [293, 432] width 79 height 17
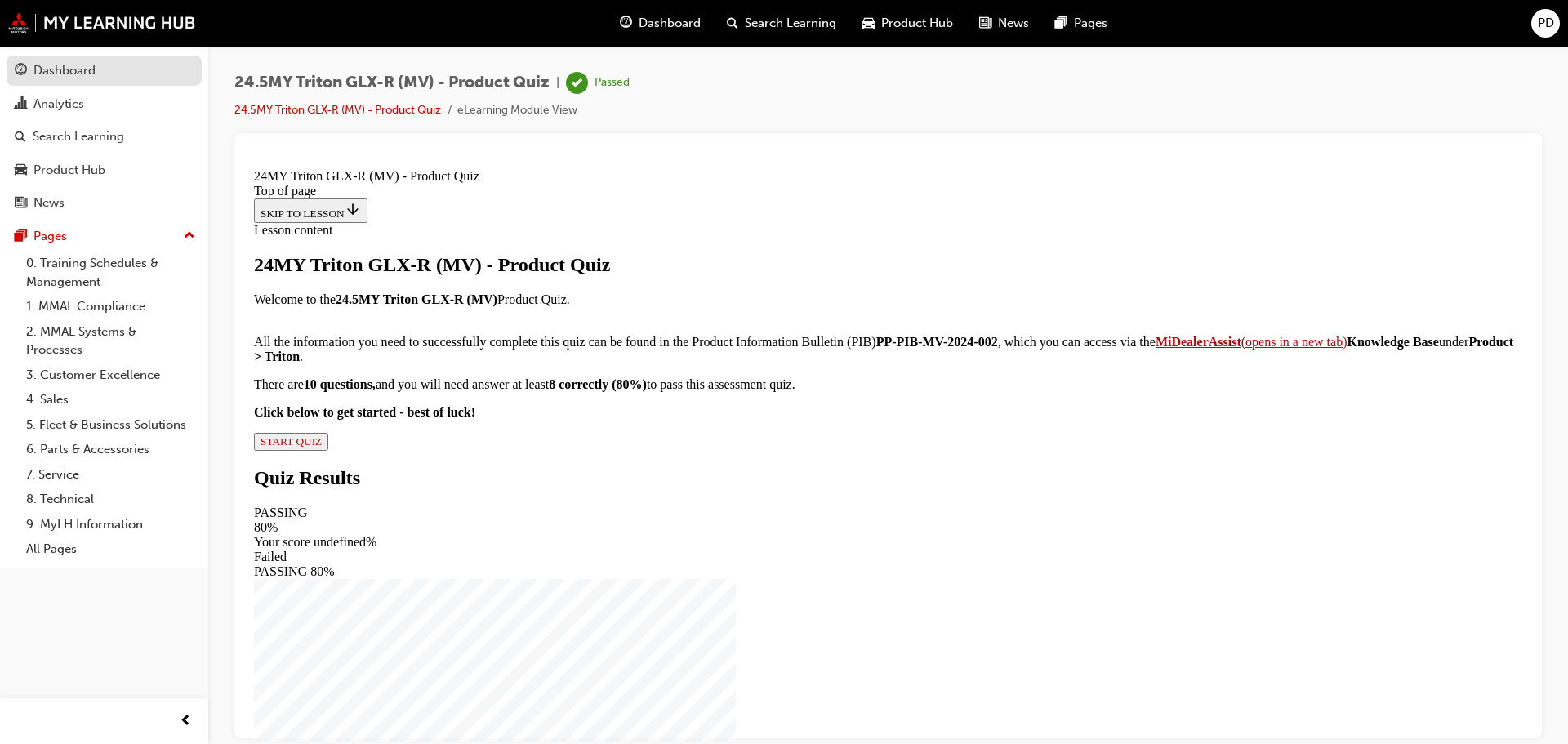
click at [82, 73] on div "Dashboard" at bounding box center [64, 71] width 62 height 19
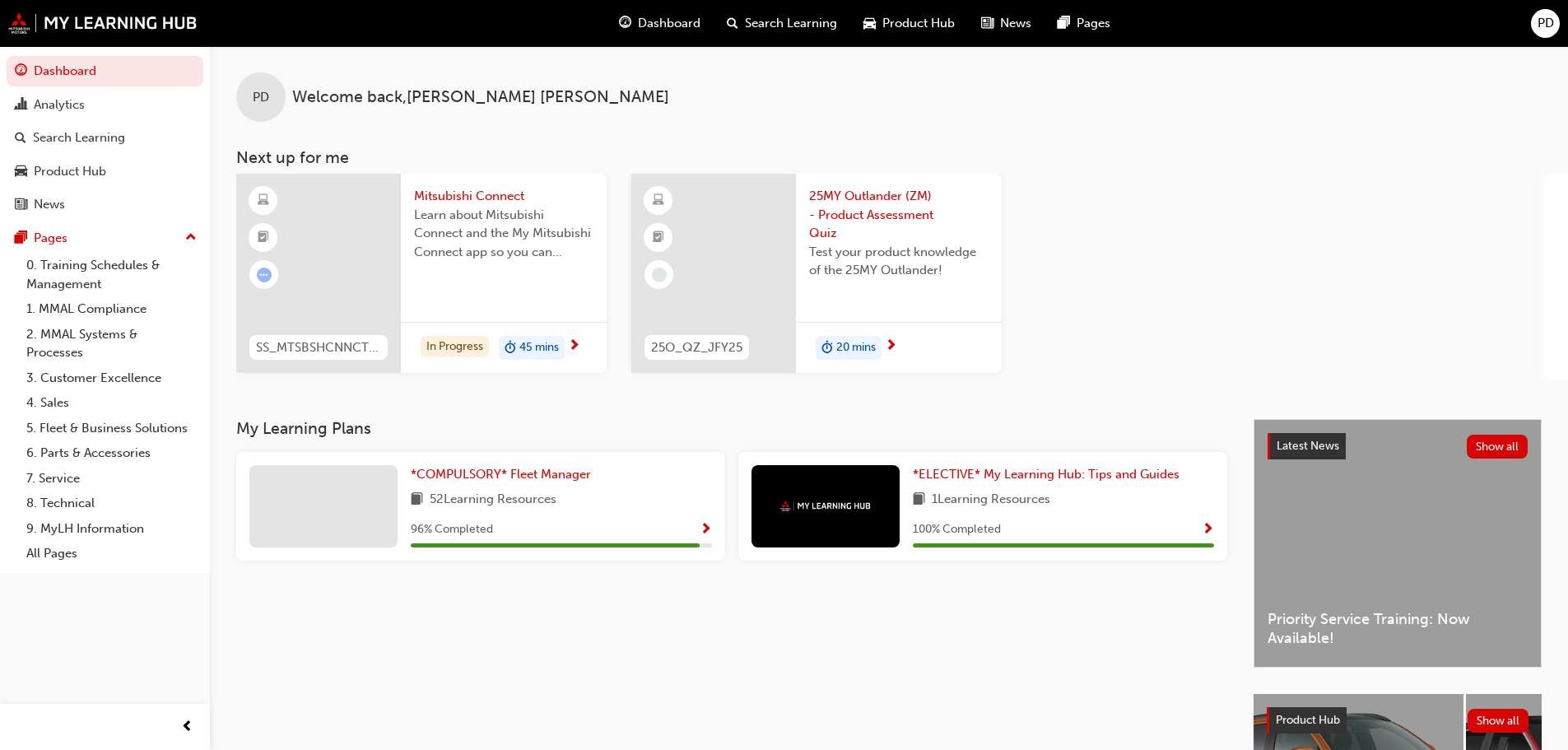
click at [842, 212] on span "25MY Outlander (ZM) - Product Assessment Quiz" at bounding box center [899, 215] width 179 height 56
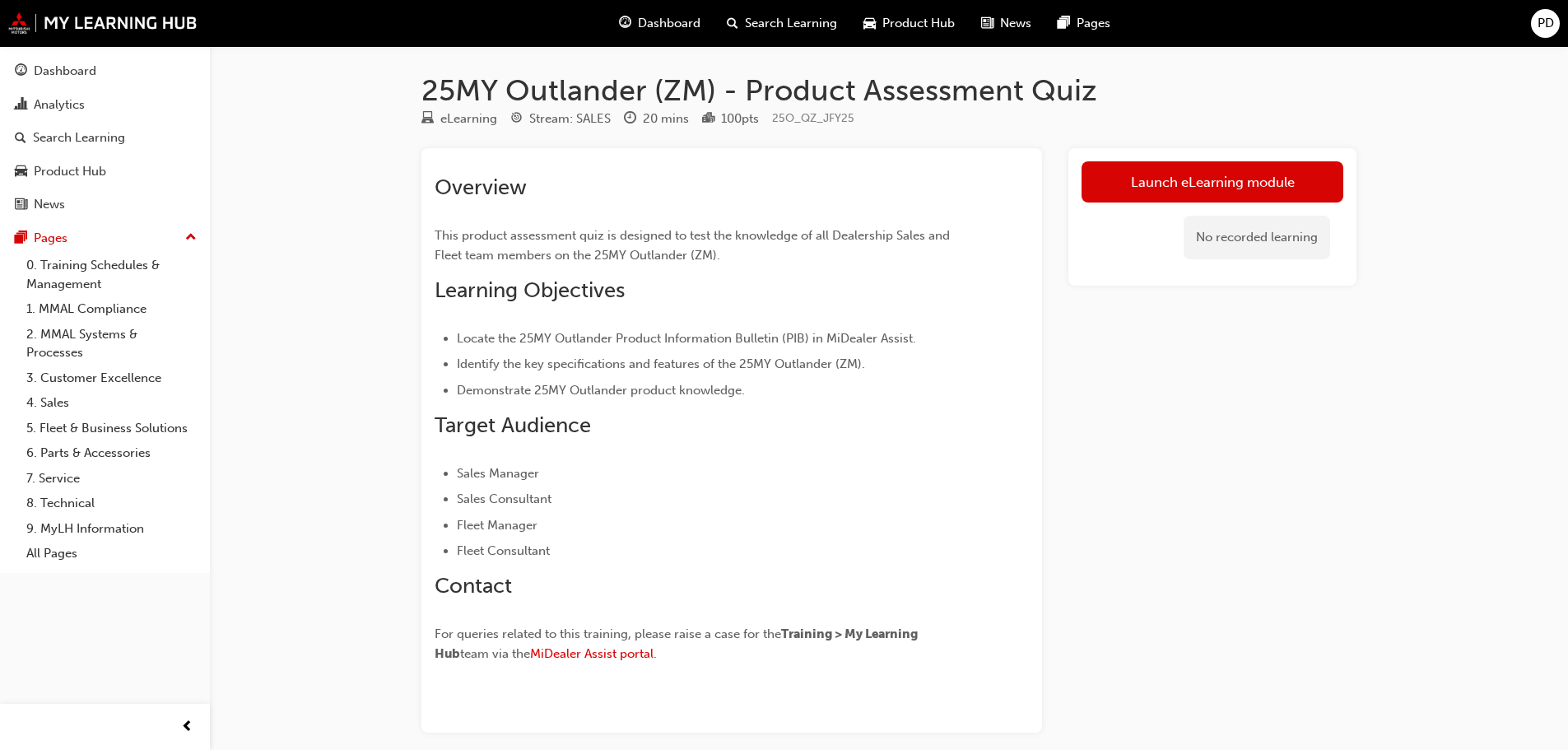
click at [1129, 188] on link "Launch eLearning module" at bounding box center [1212, 181] width 262 height 41
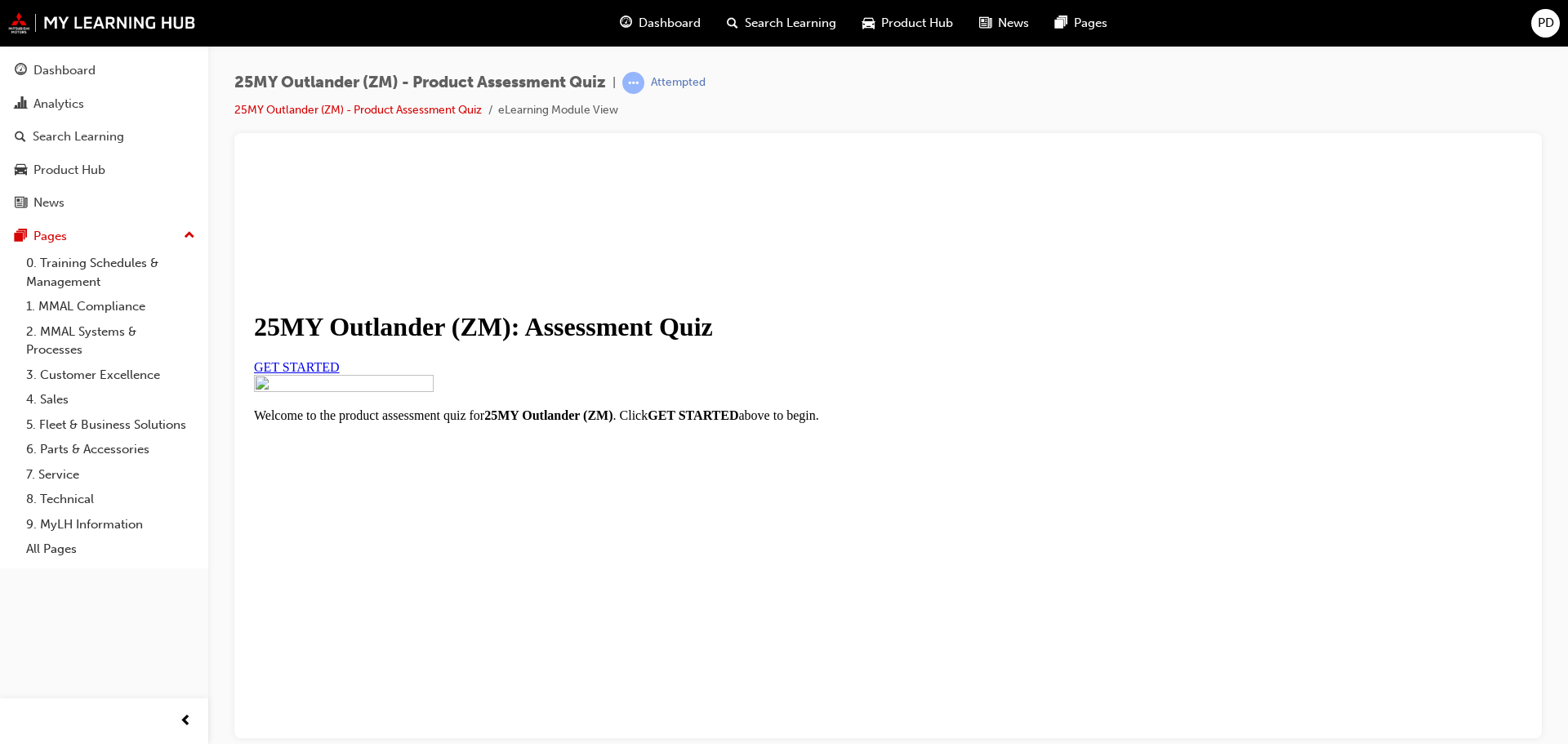
click at [340, 374] on span "GET STARTED" at bounding box center [296, 366] width 86 height 14
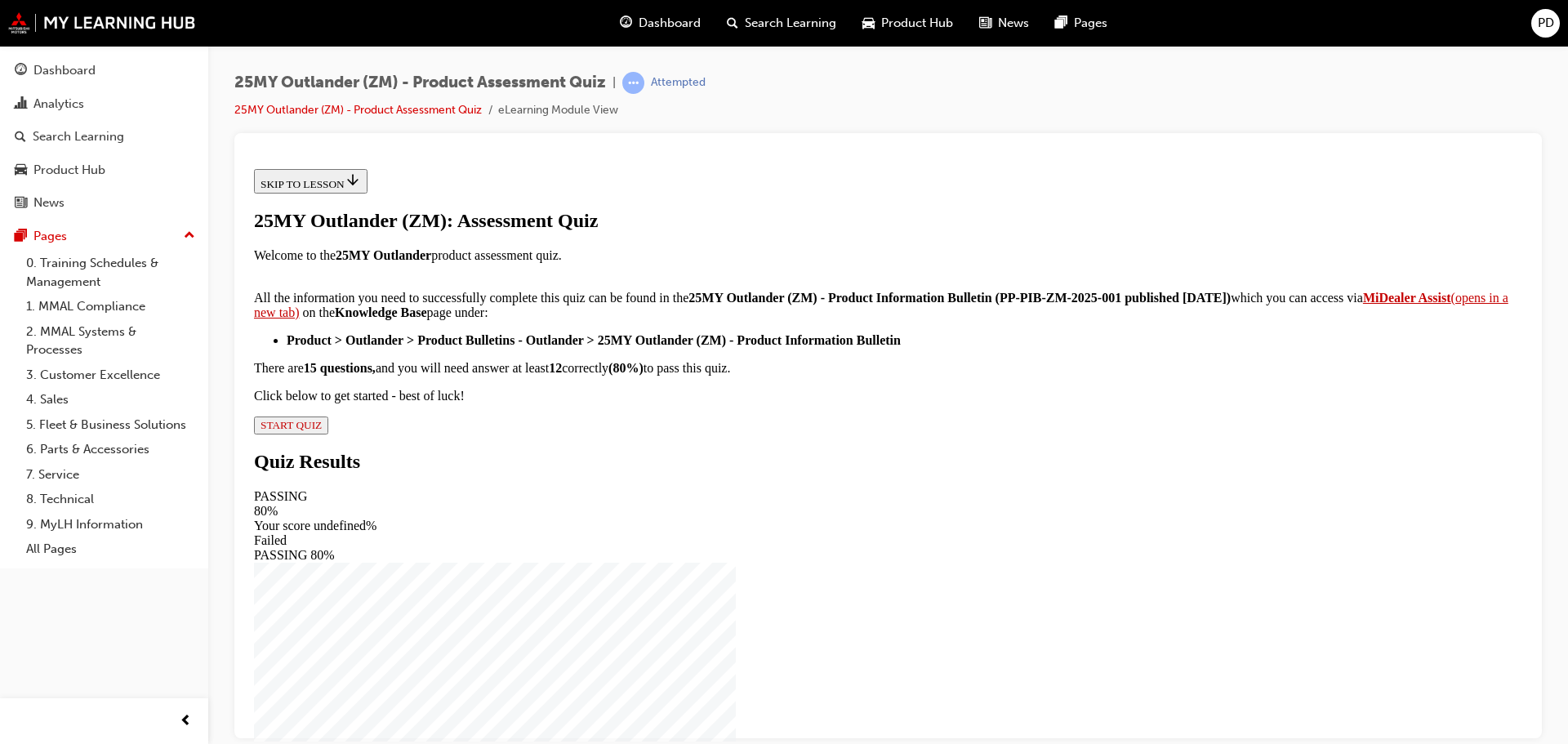
scroll to position [272, 0]
click at [322, 430] on span "START QUIZ" at bounding box center [291, 424] width 62 height 12
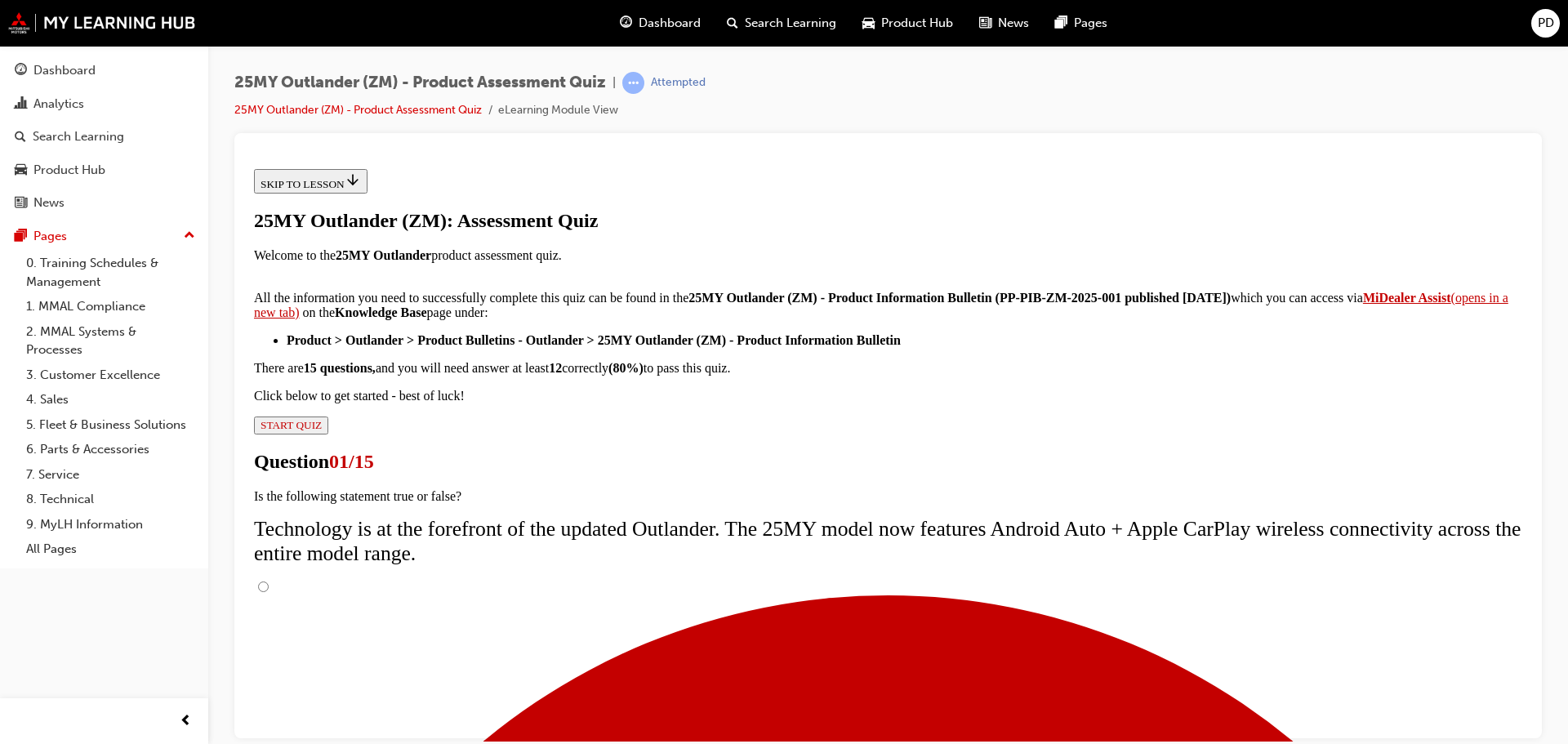
scroll to position [130, 0]
click at [269, 581] on input "True" at bounding box center [263, 586] width 11 height 11
radio input "true"
drag, startPoint x: 900, startPoint y: 611, endPoint x: 929, endPoint y: 610, distance: 29.0
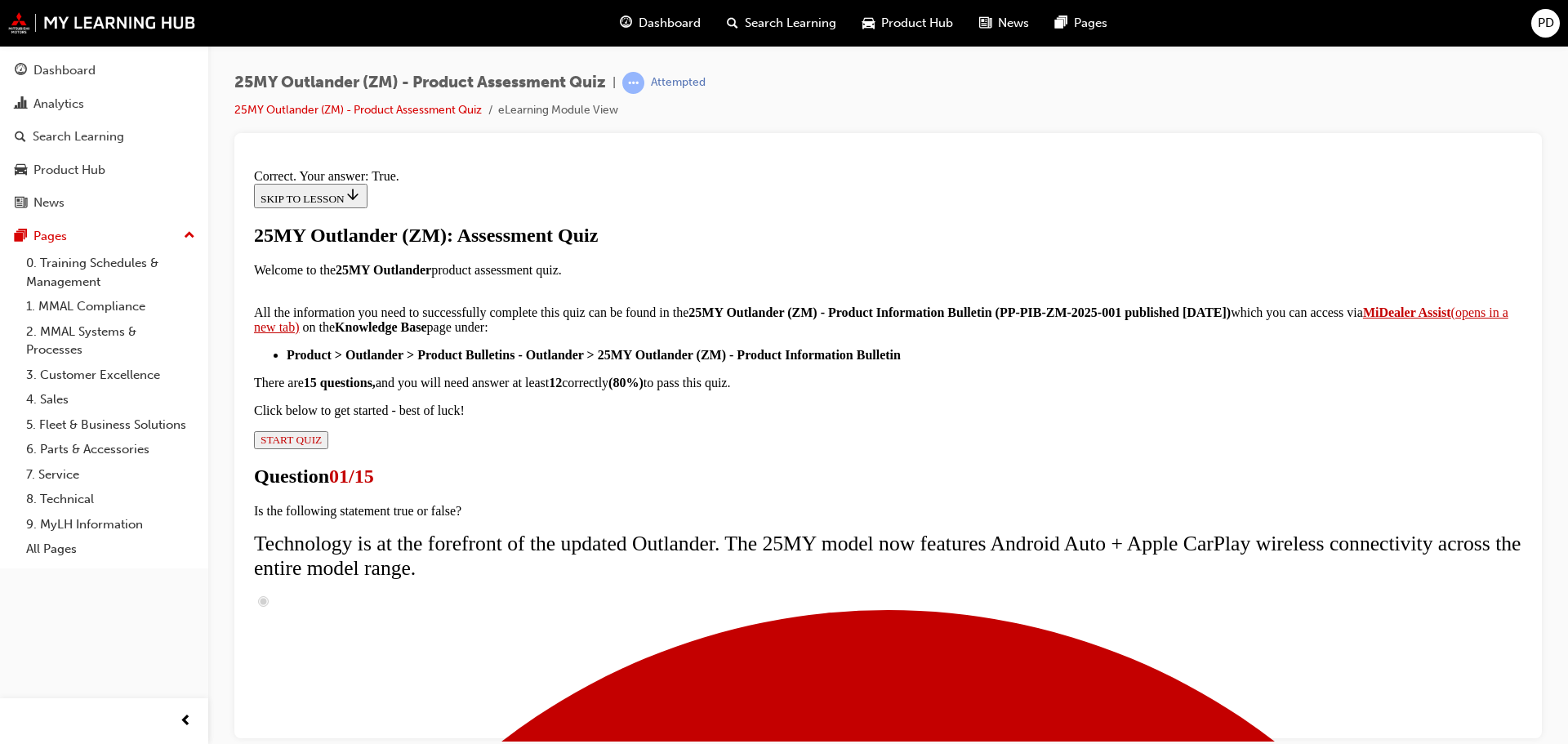
scroll to position [198, 0]
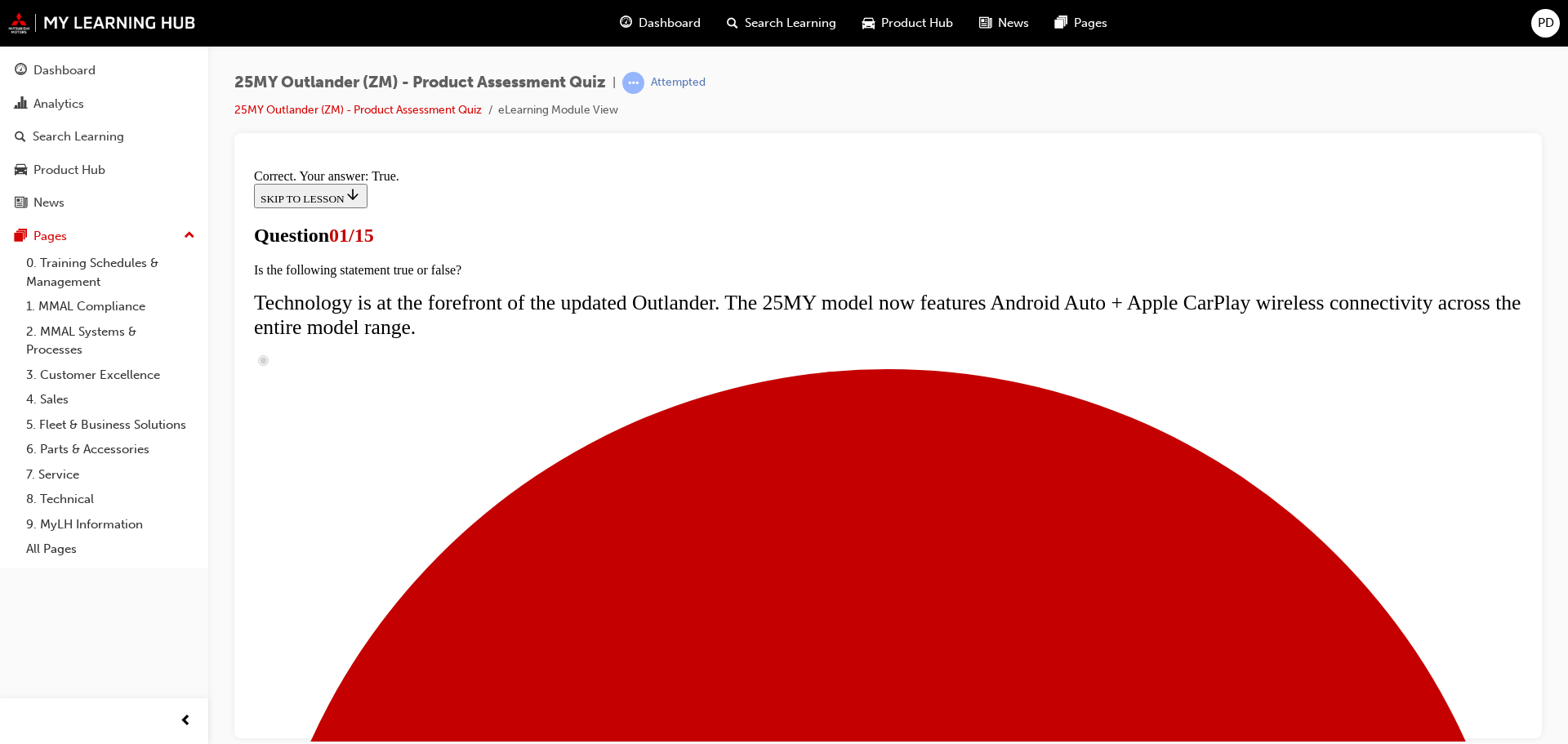
radio input "true"
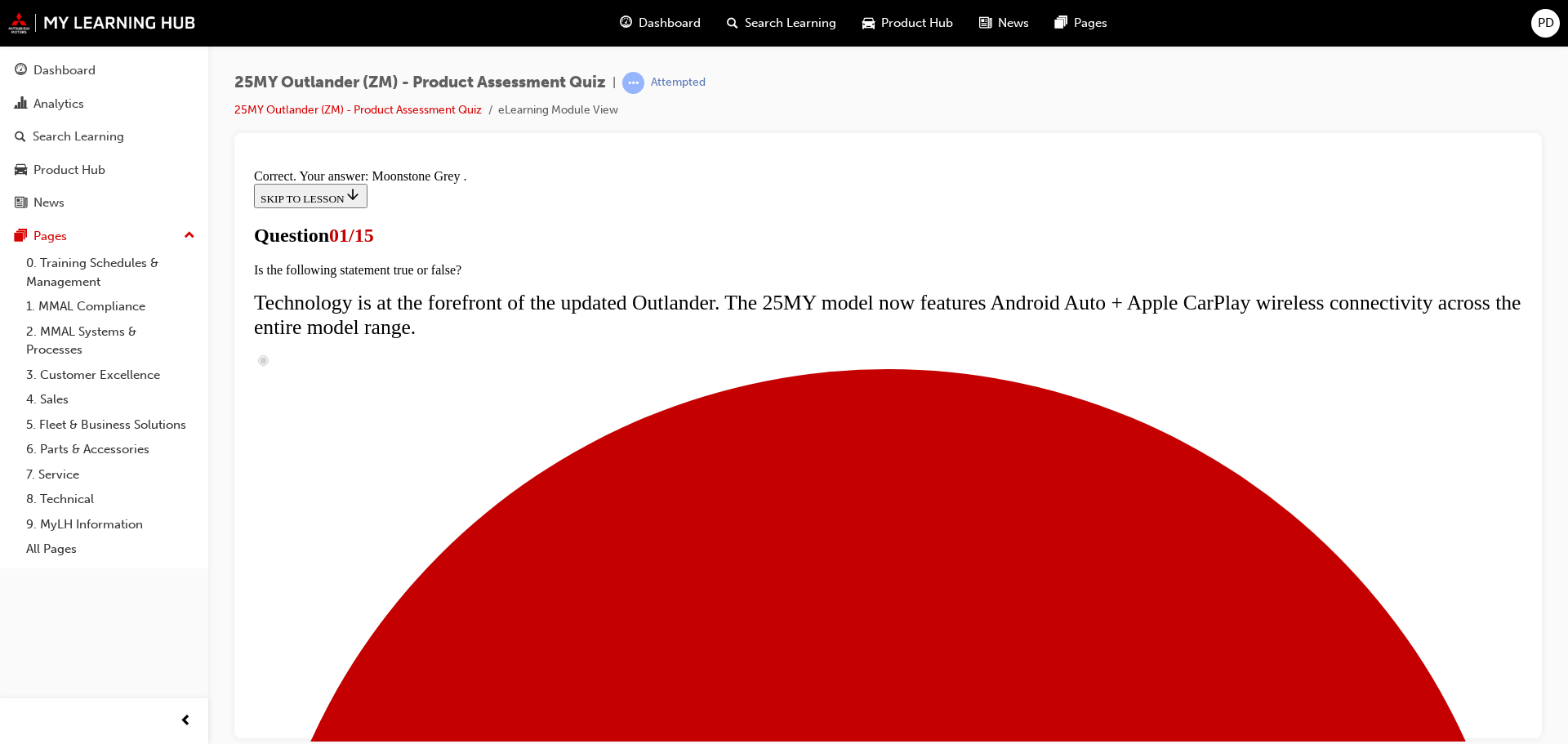
scroll to position [404, 0]
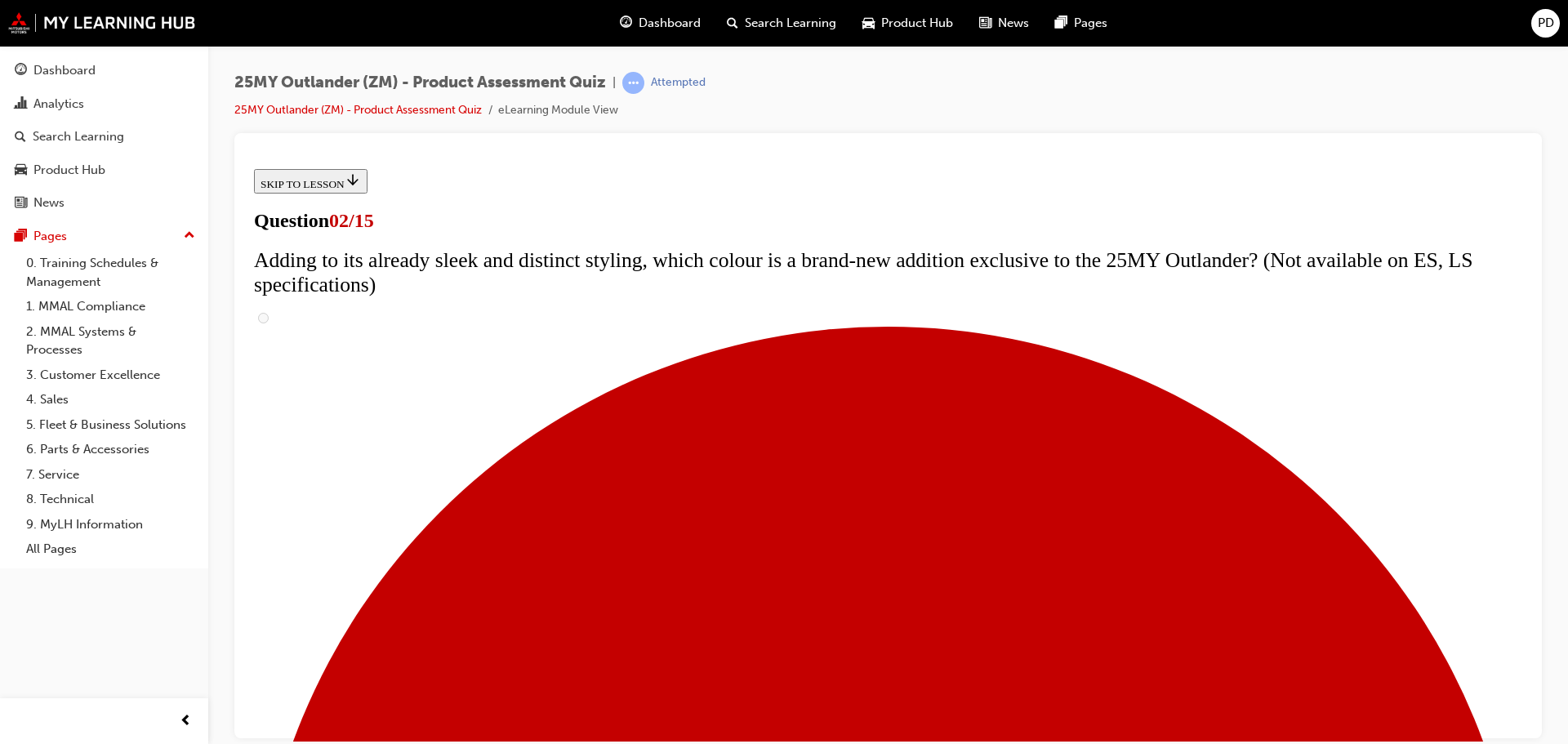
scroll to position [245, 0]
checkbox input "true"
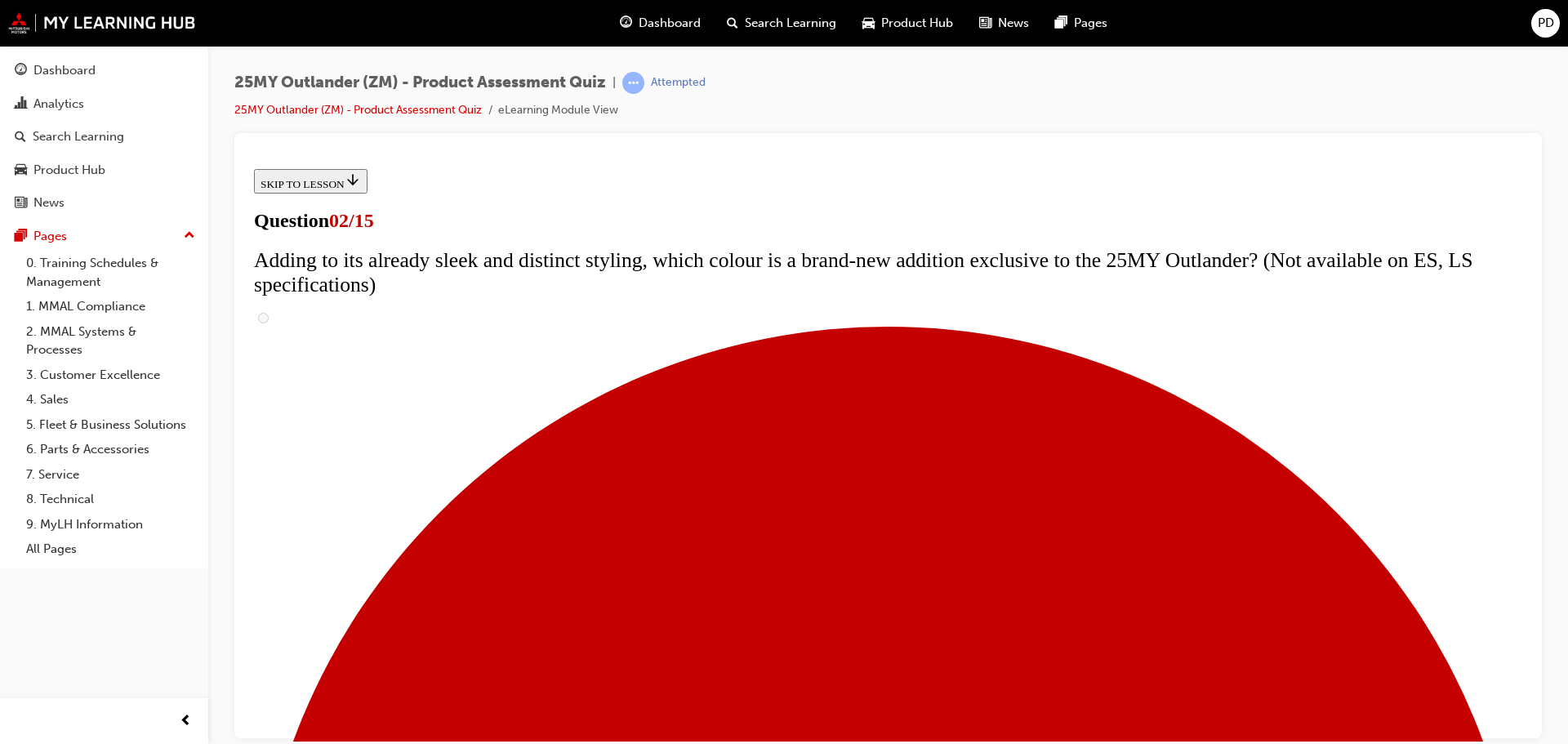
checkbox input "true"
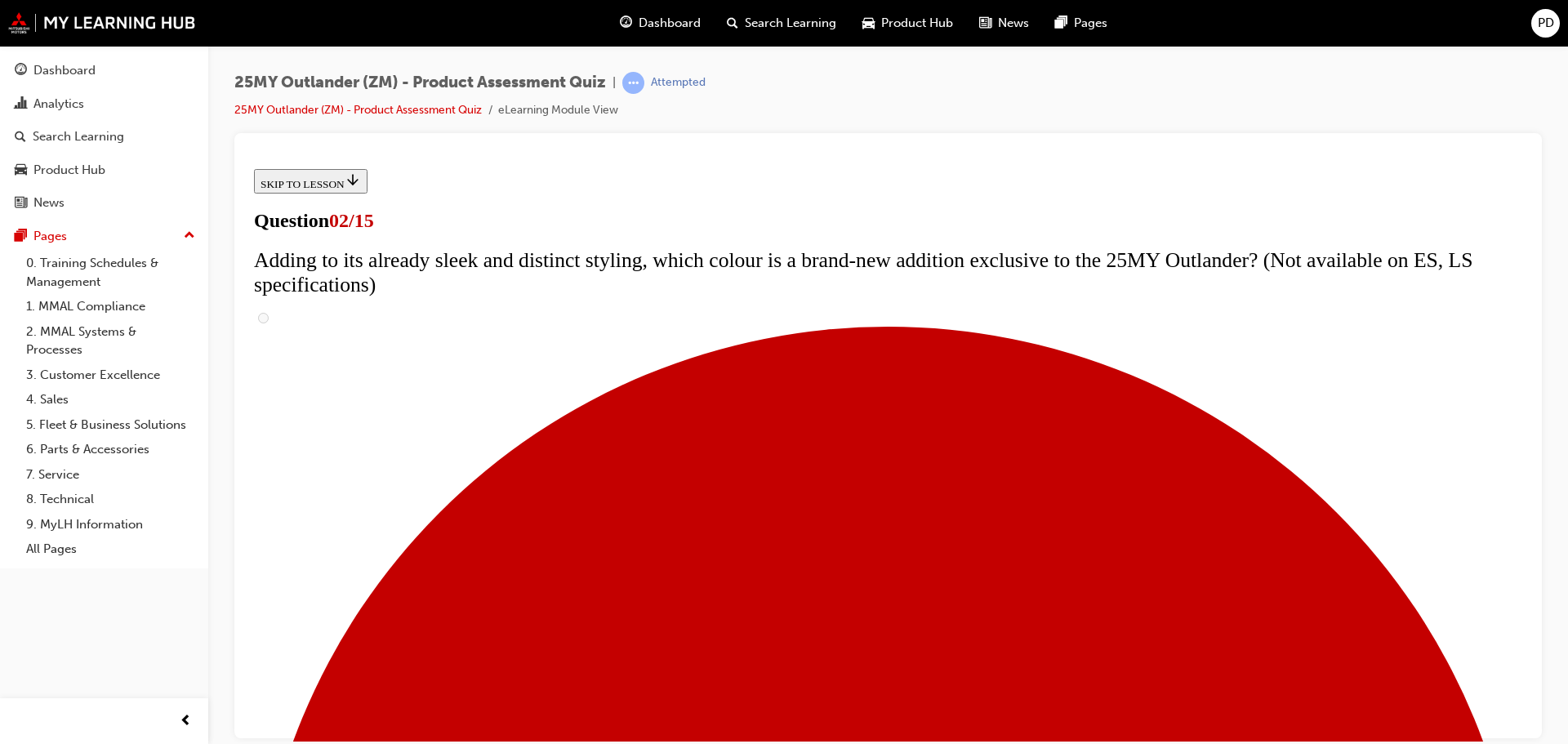
scroll to position [163, 0]
drag, startPoint x: 905, startPoint y: 591, endPoint x: 942, endPoint y: 588, distance: 37.1
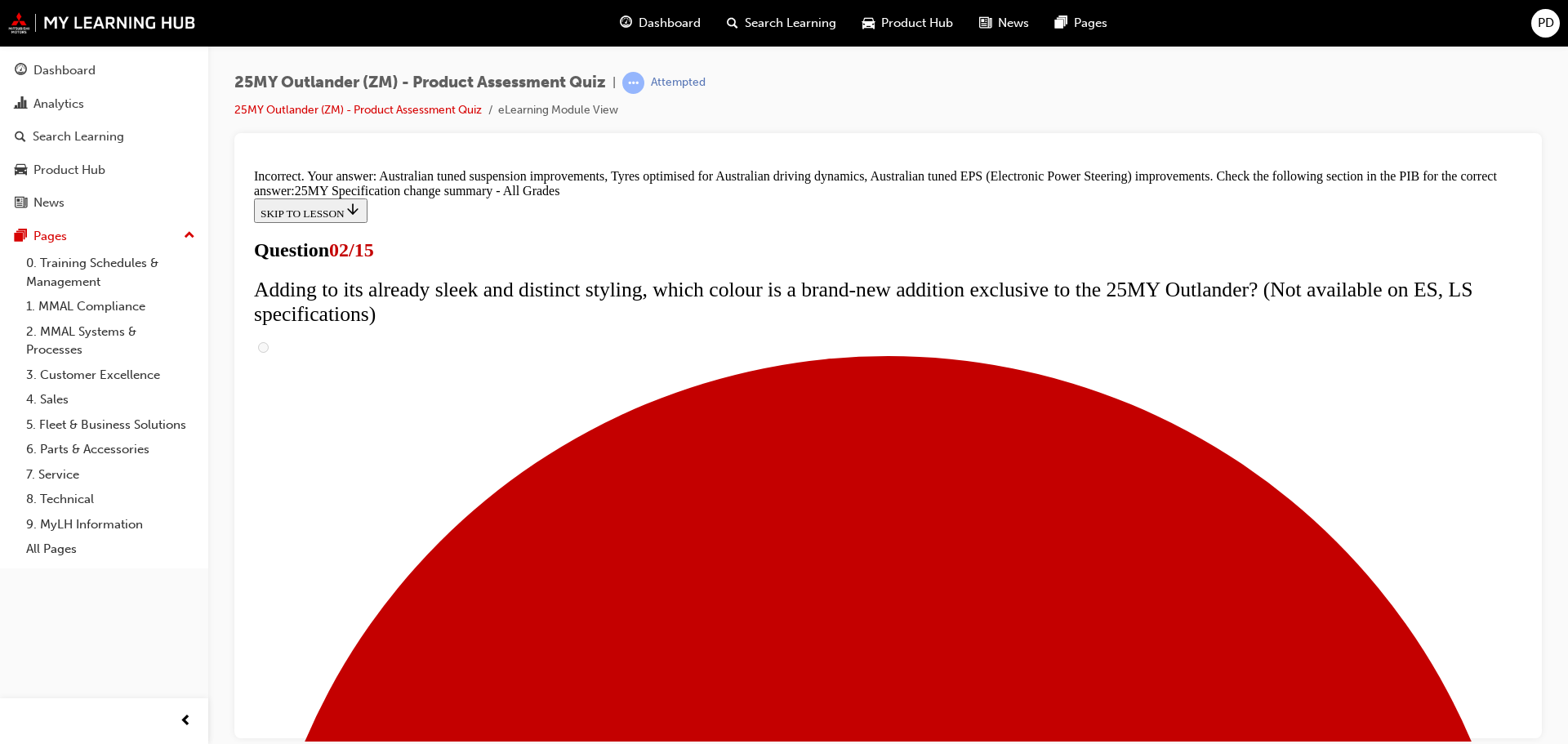
scroll to position [559, 0]
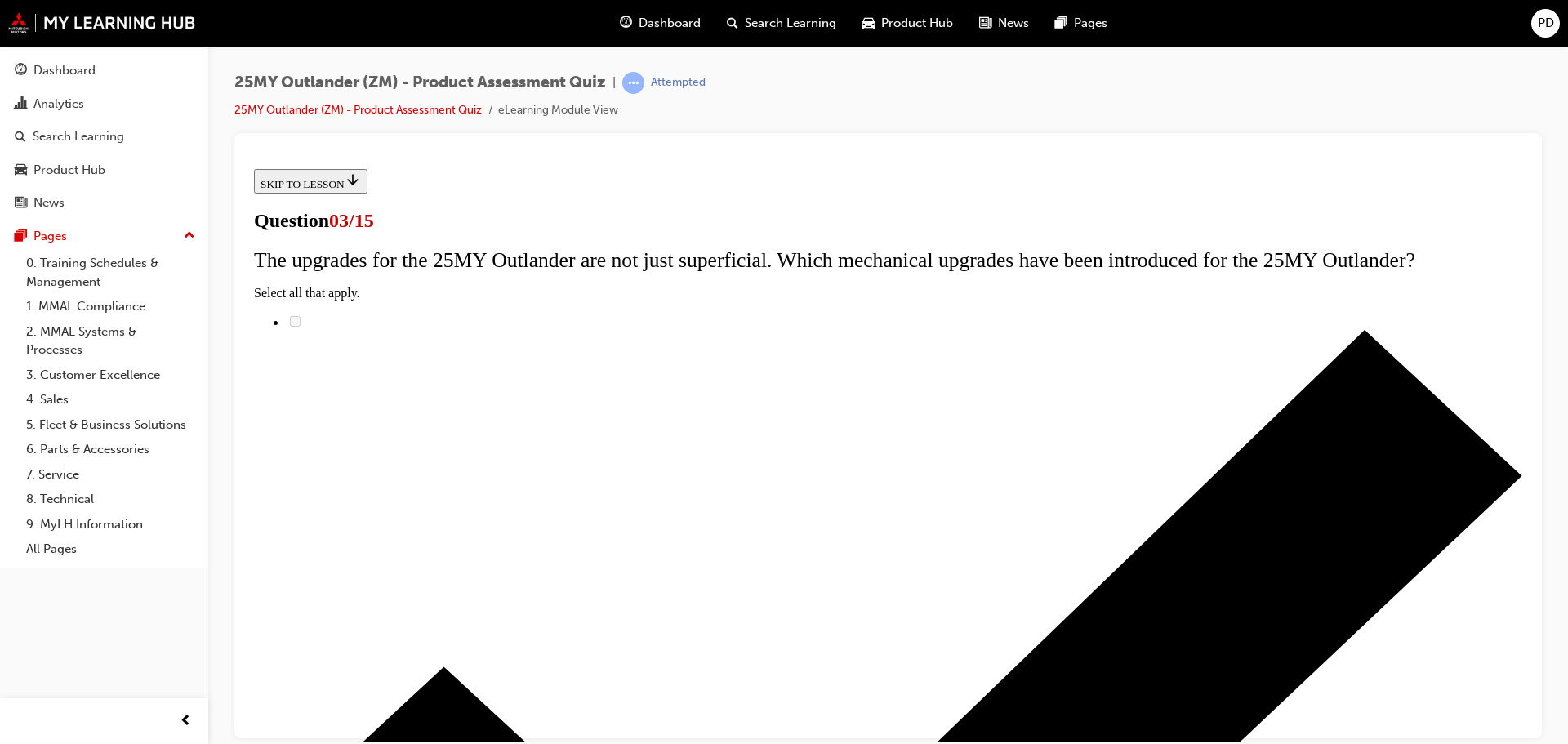
scroll to position [82, 0]
radio input "true"
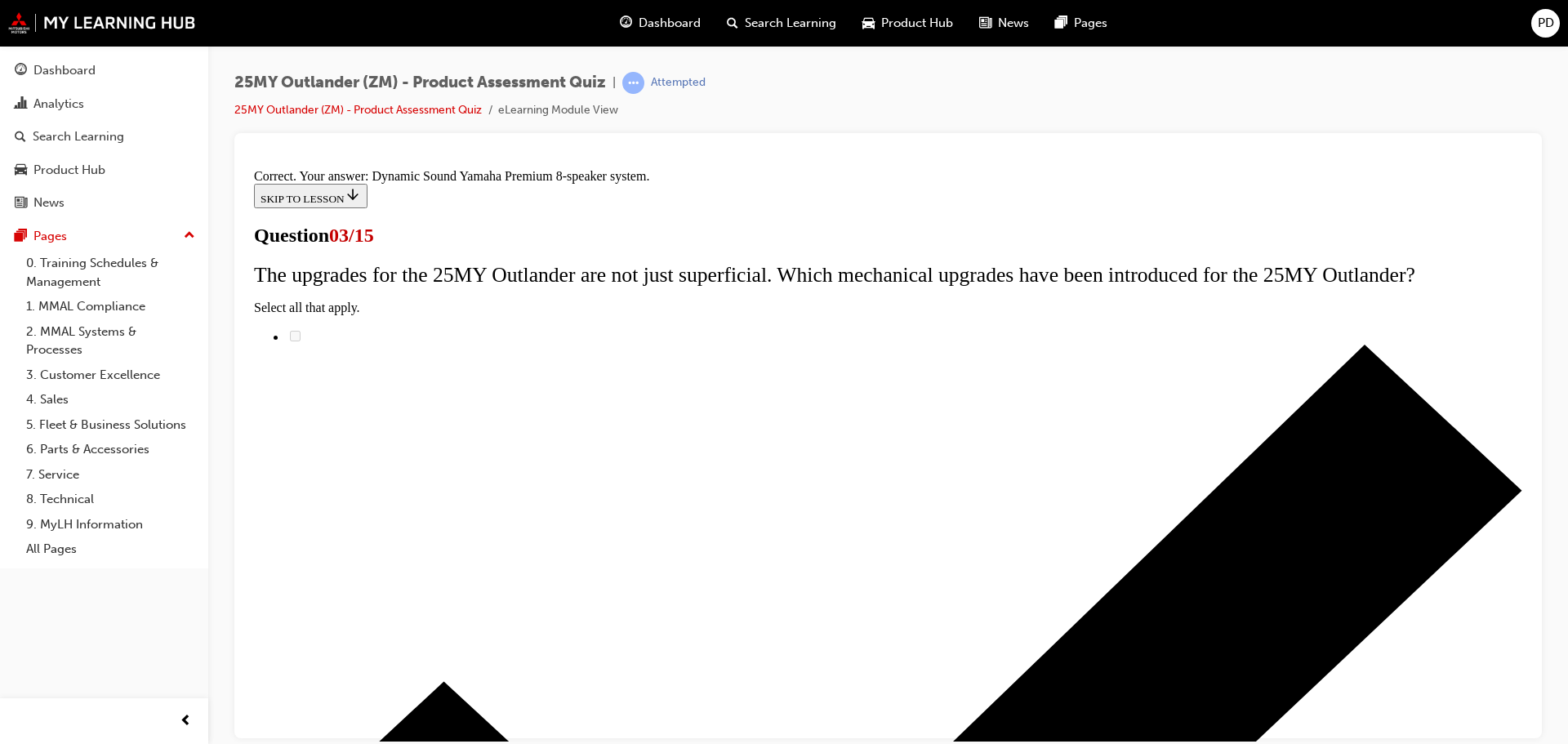
scroll to position [273, 0]
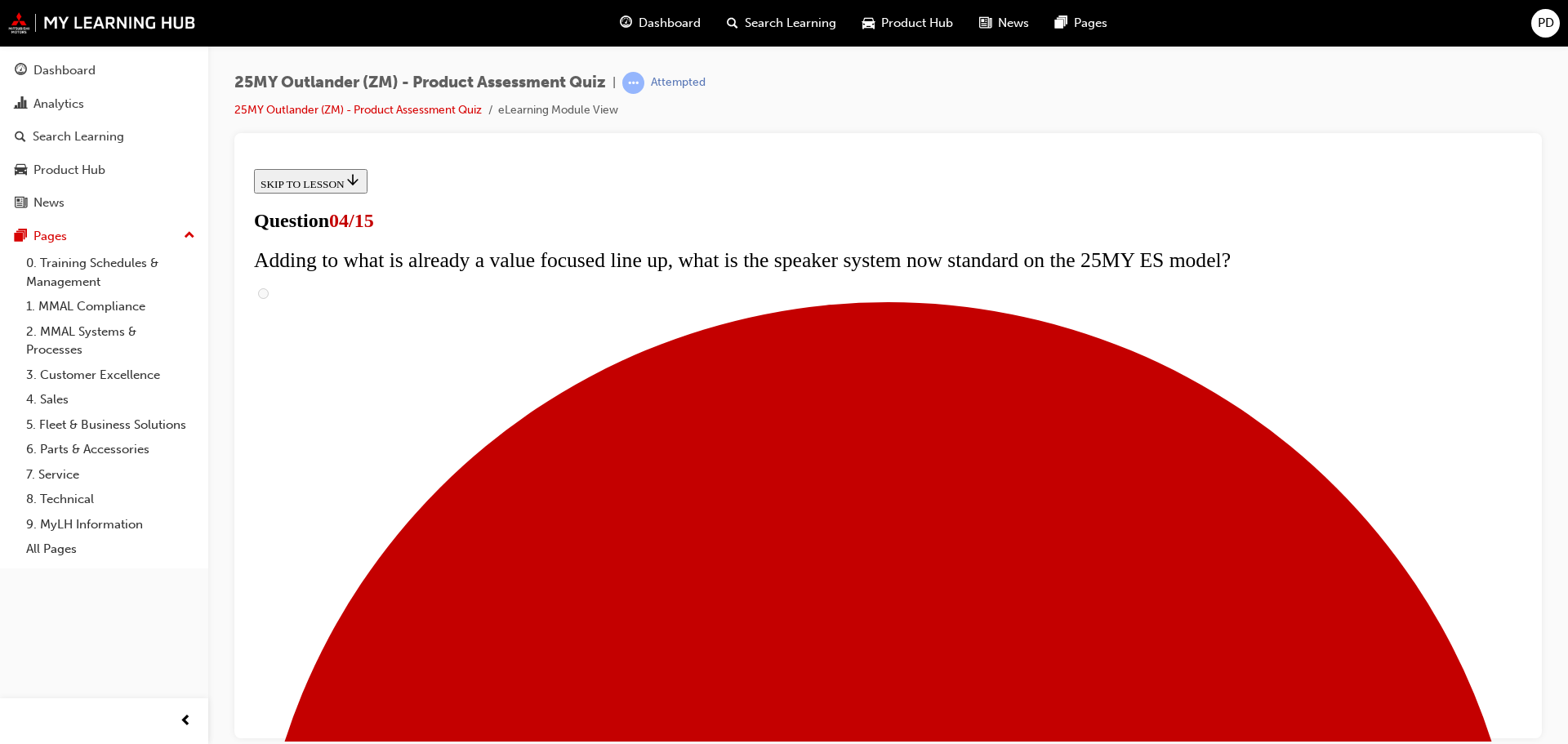
scroll to position [228, 0]
checkbox input "true"
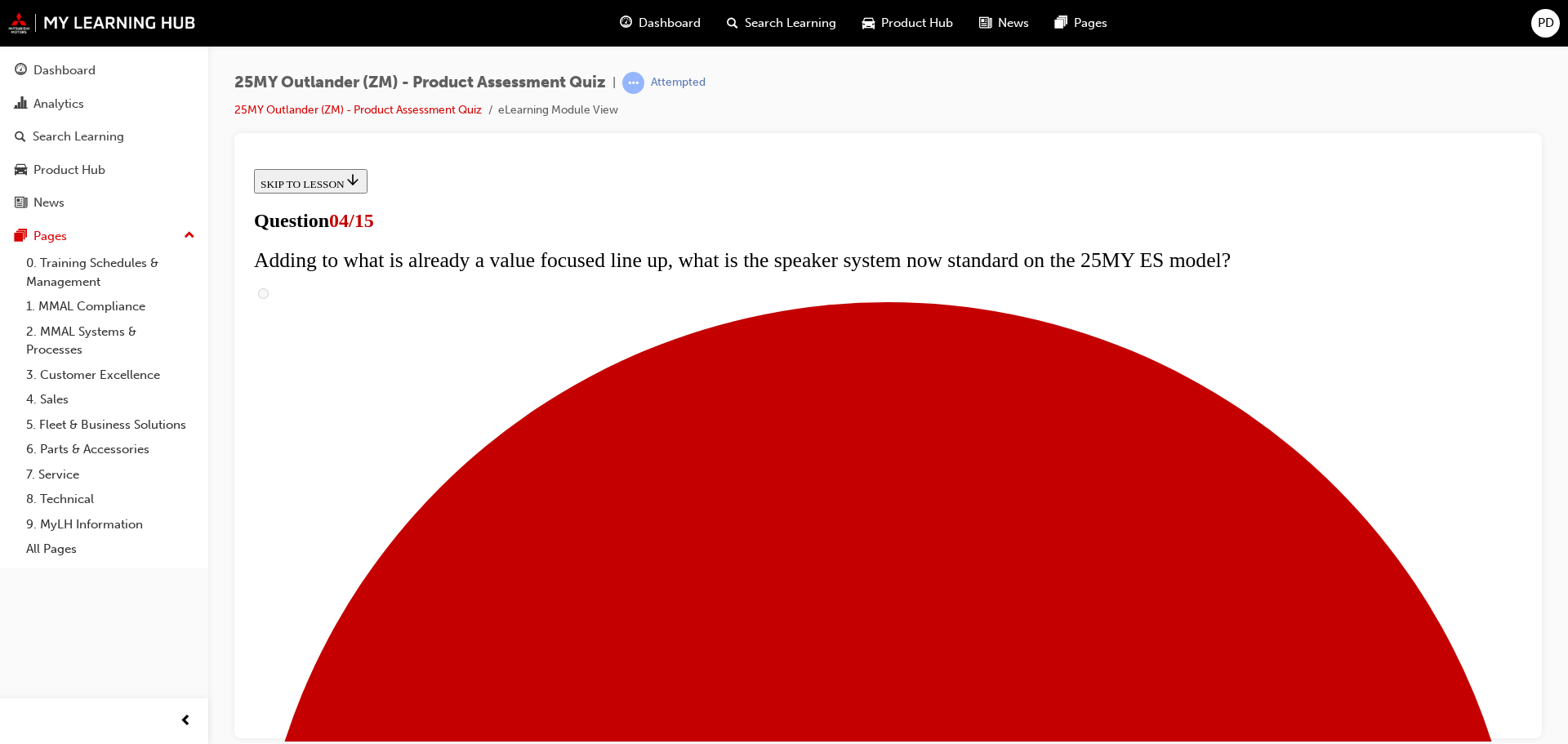
checkbox input "true"
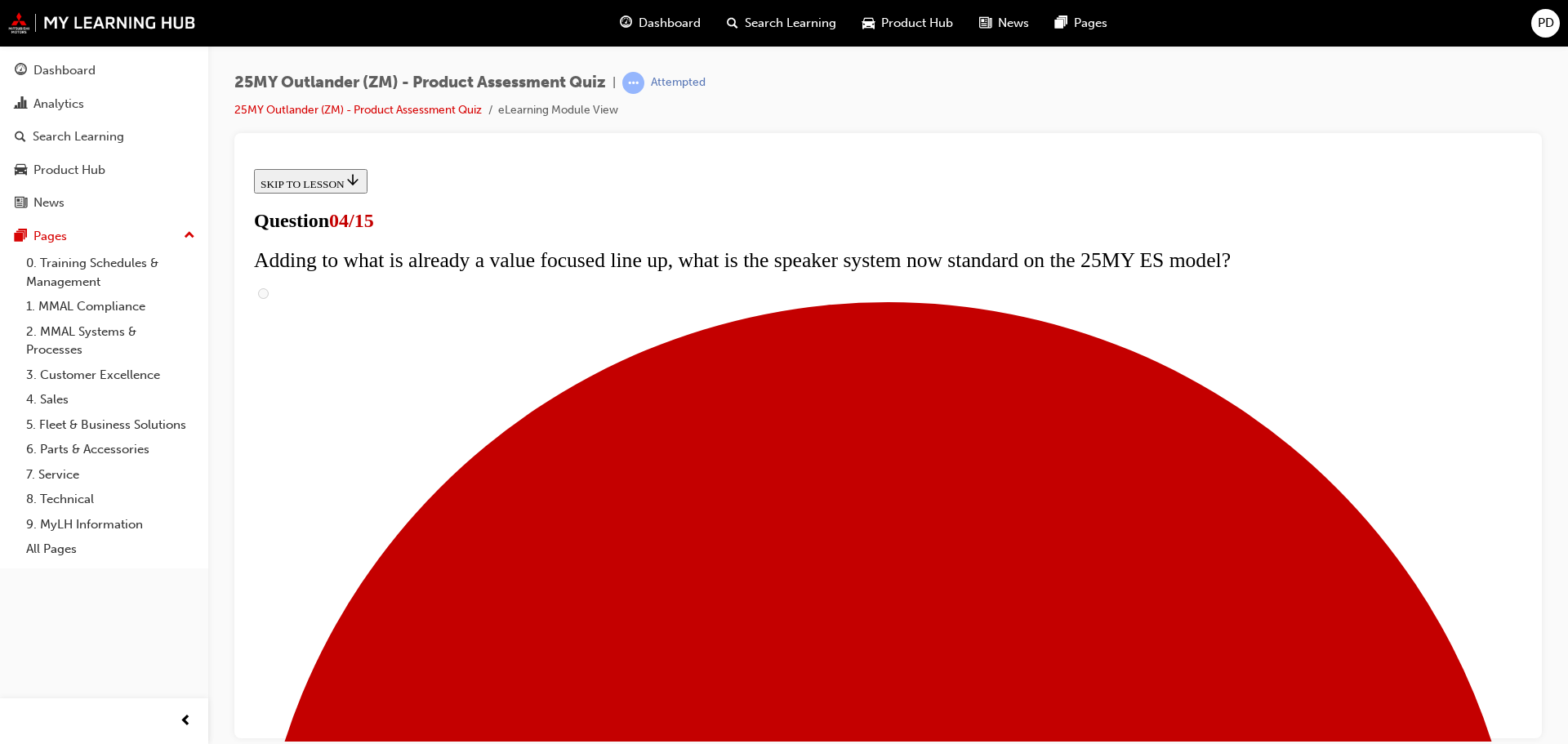
checkbox input "true"
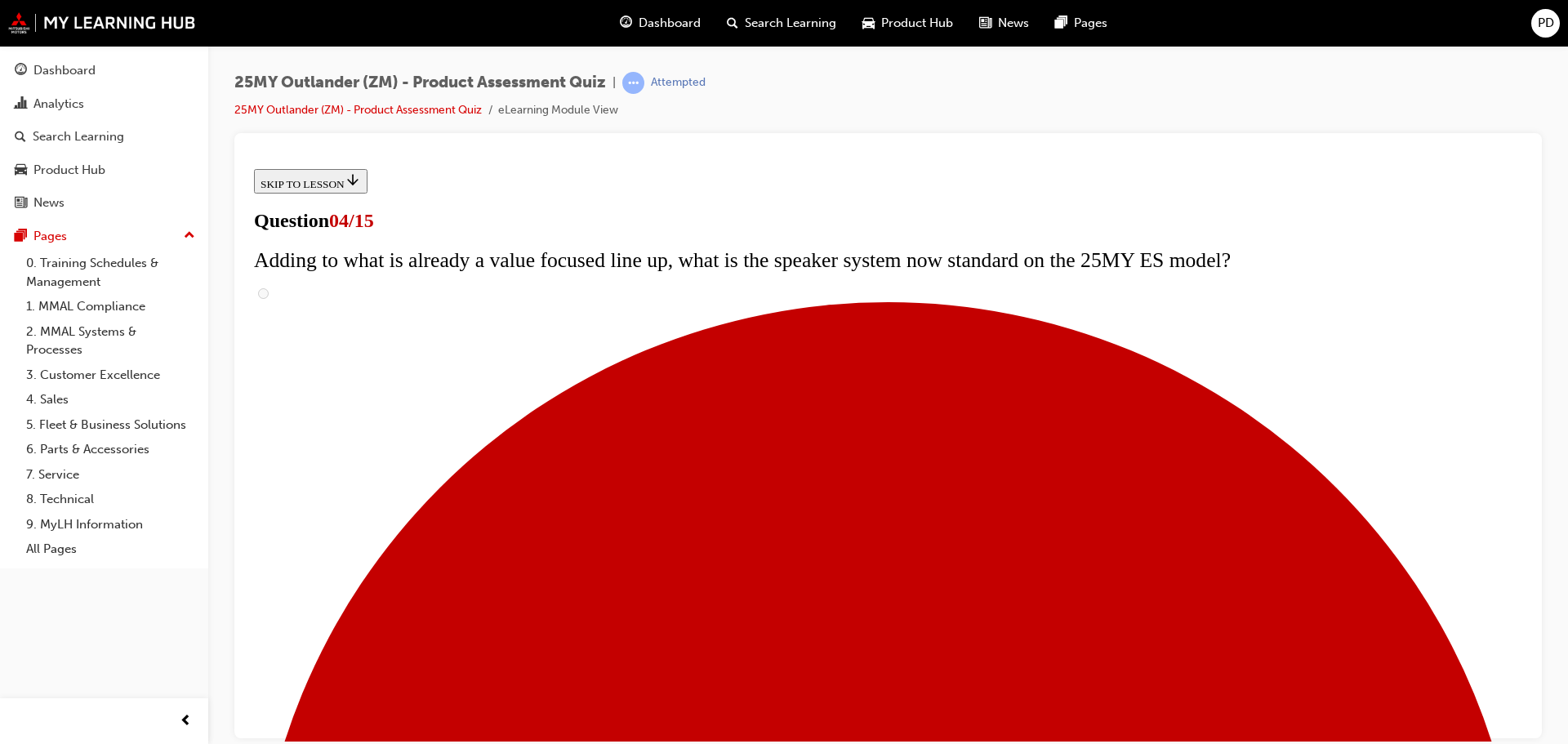
checkbox input "true"
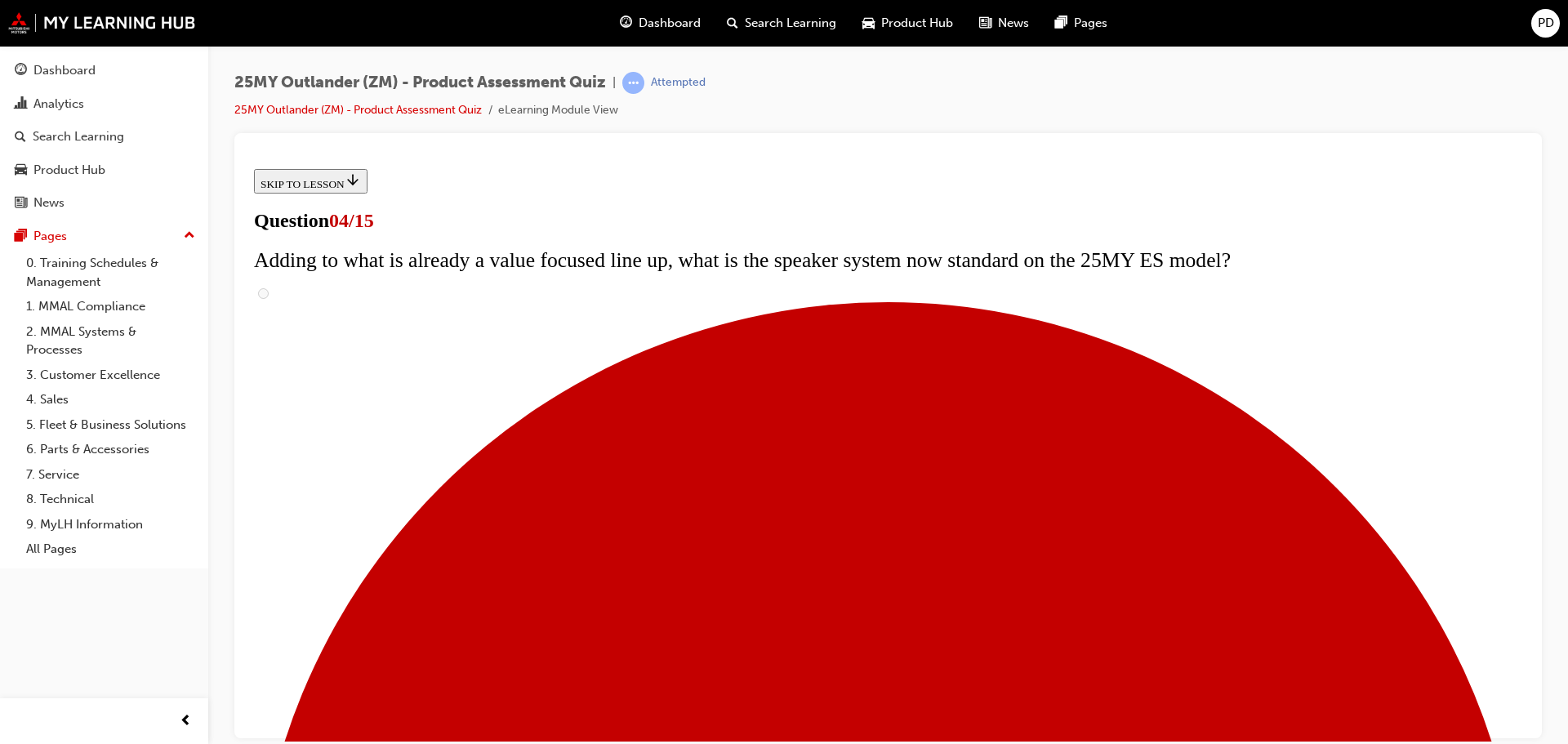
checkbox input "true"
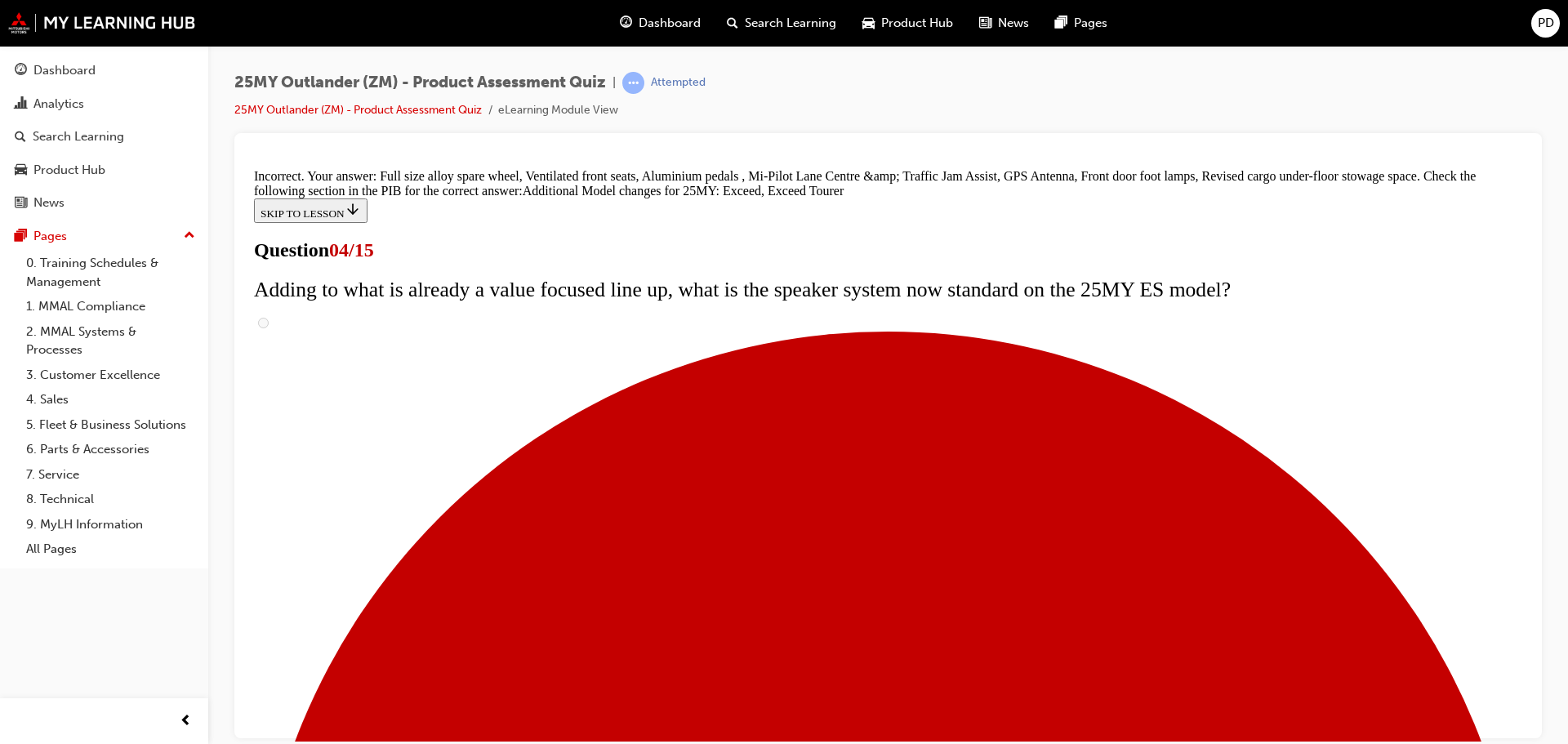
scroll to position [625, 0]
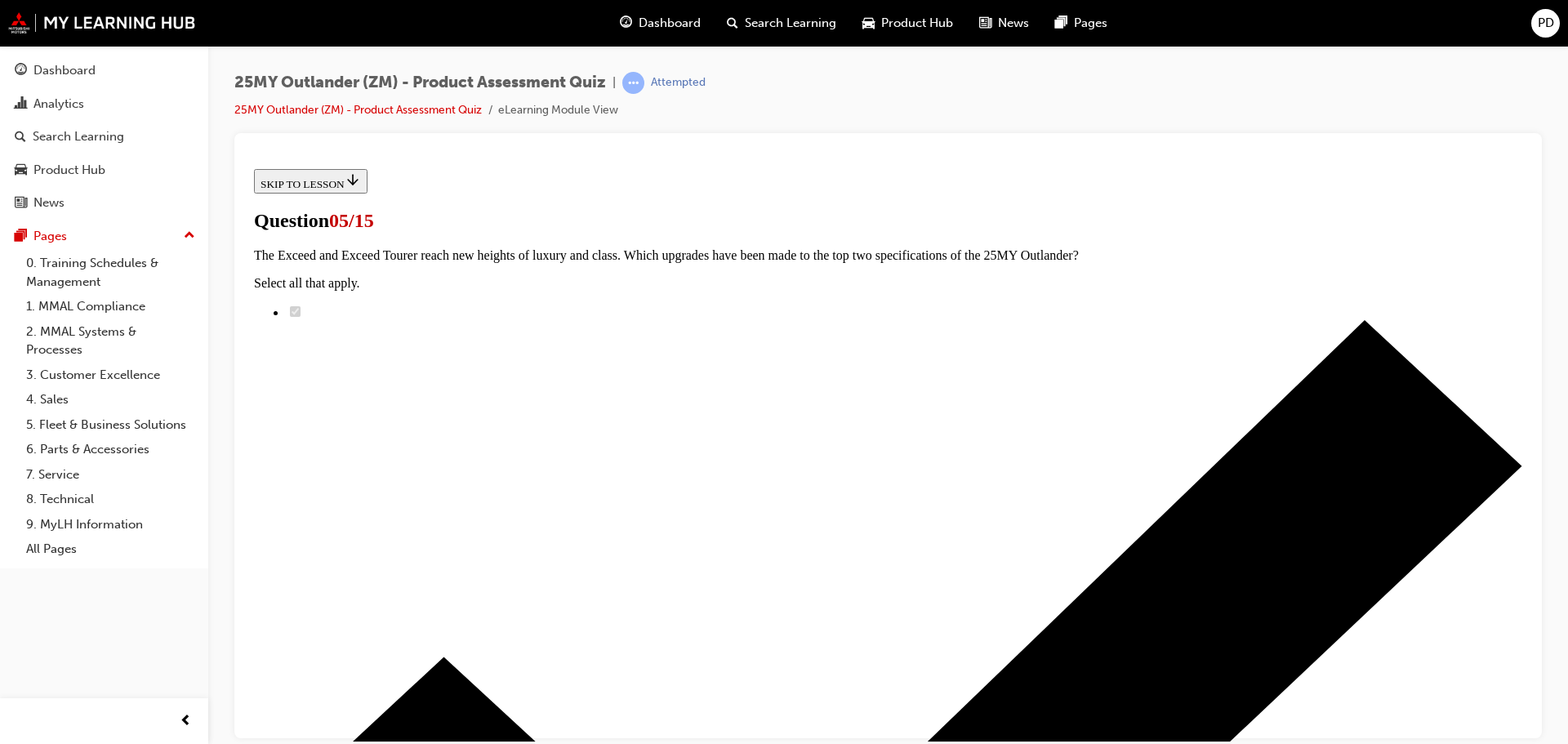
scroll to position [163, 0]
radio input "true"
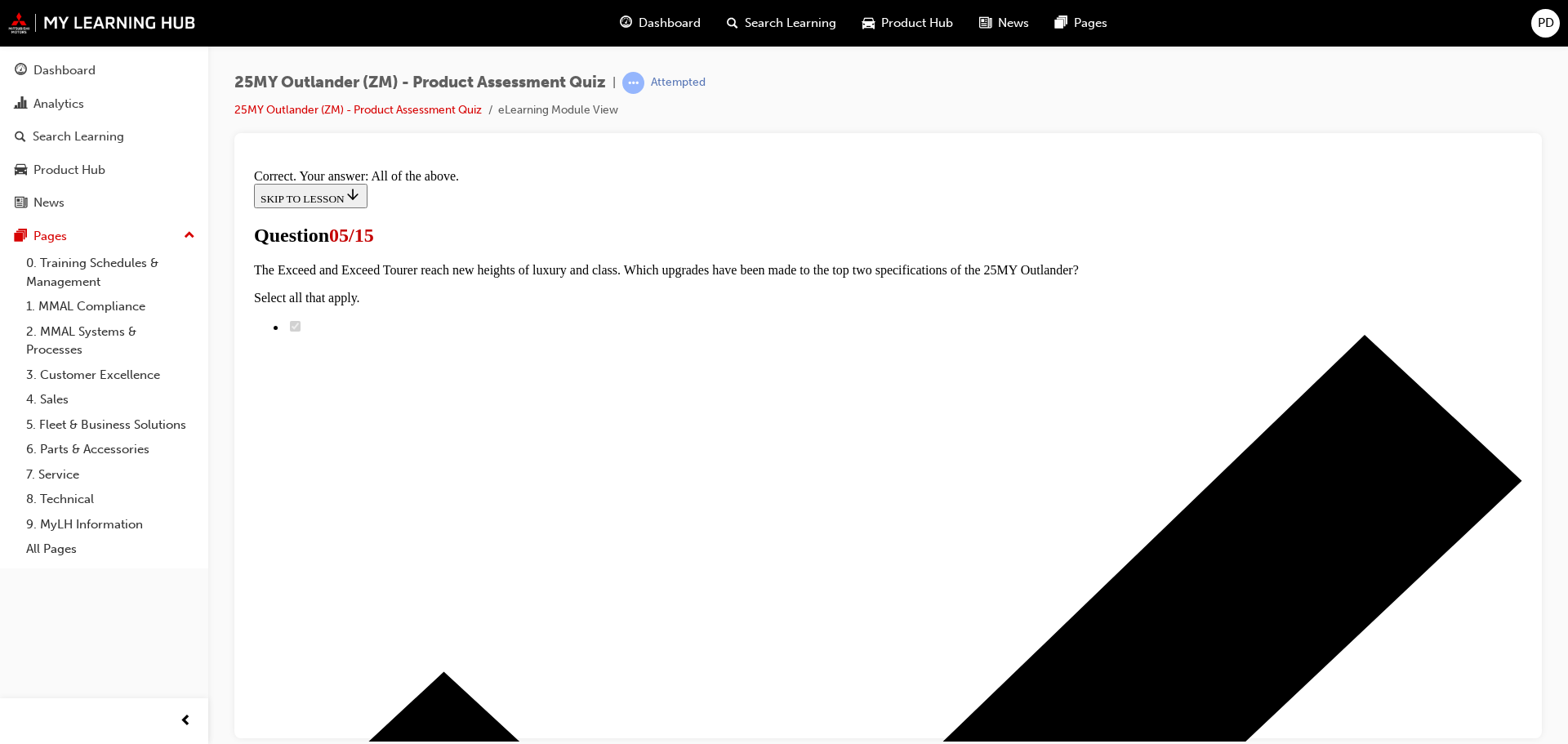
scroll to position [404, 0]
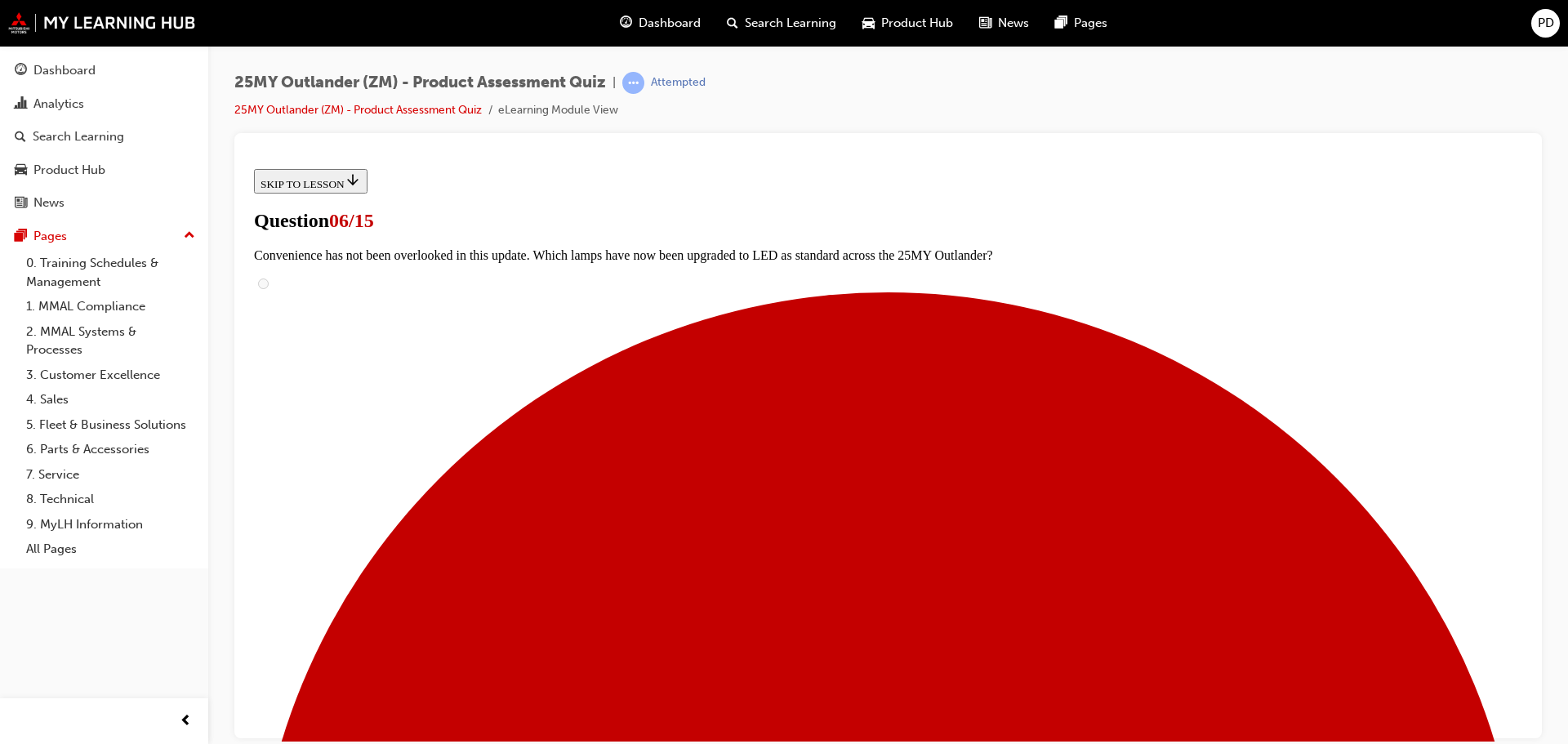
scroll to position [409, 0]
radio input "true"
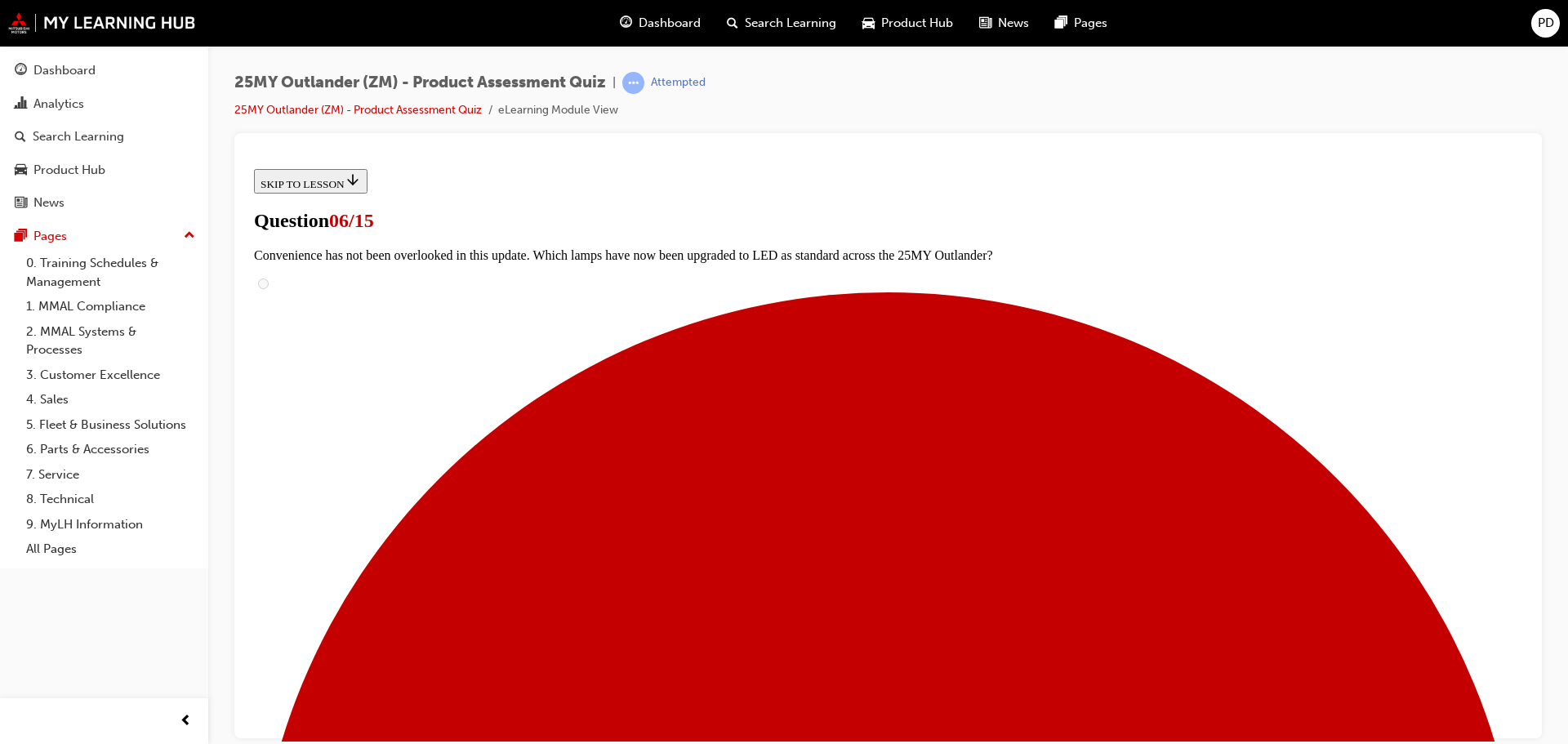
radio input "true"
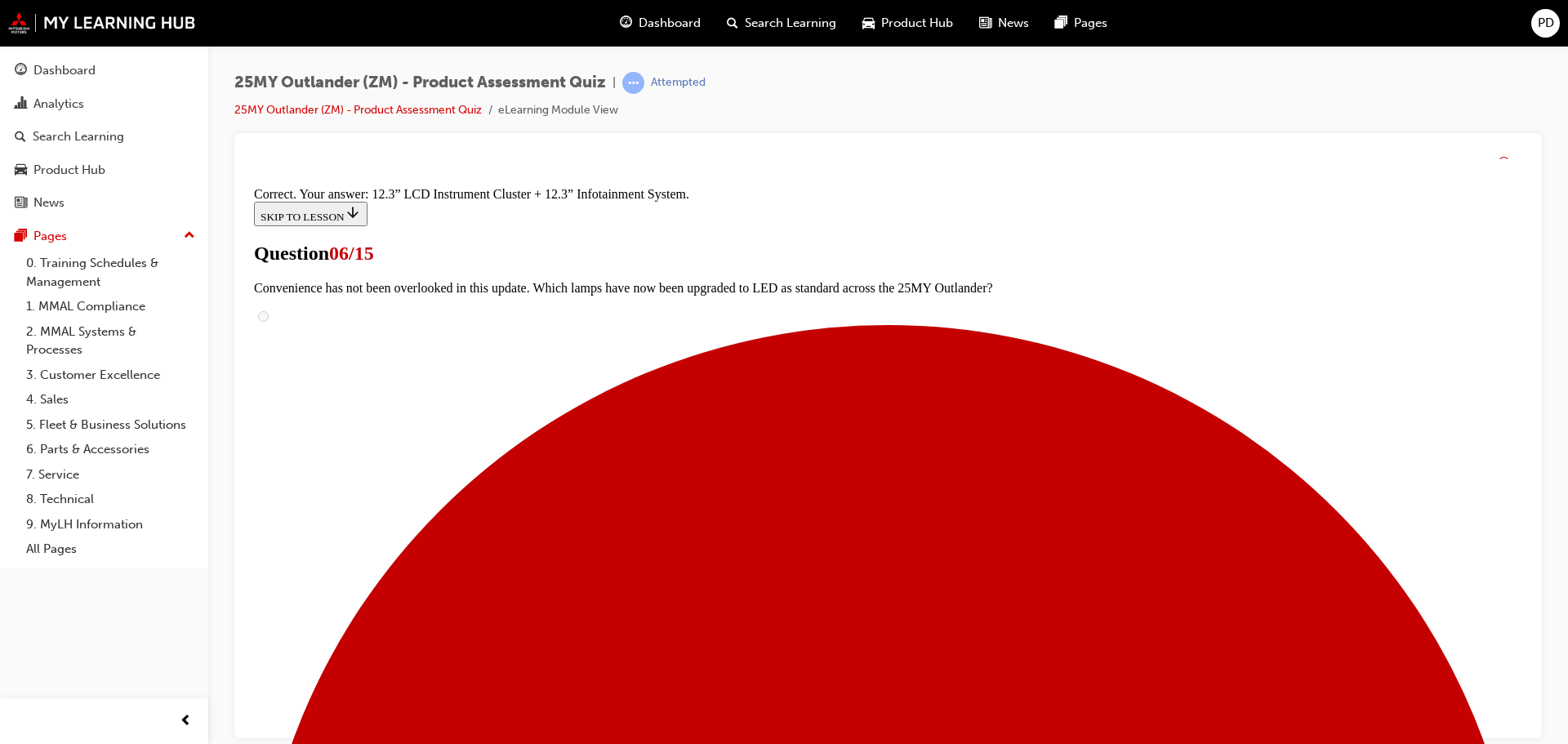
scroll to position [558, 0]
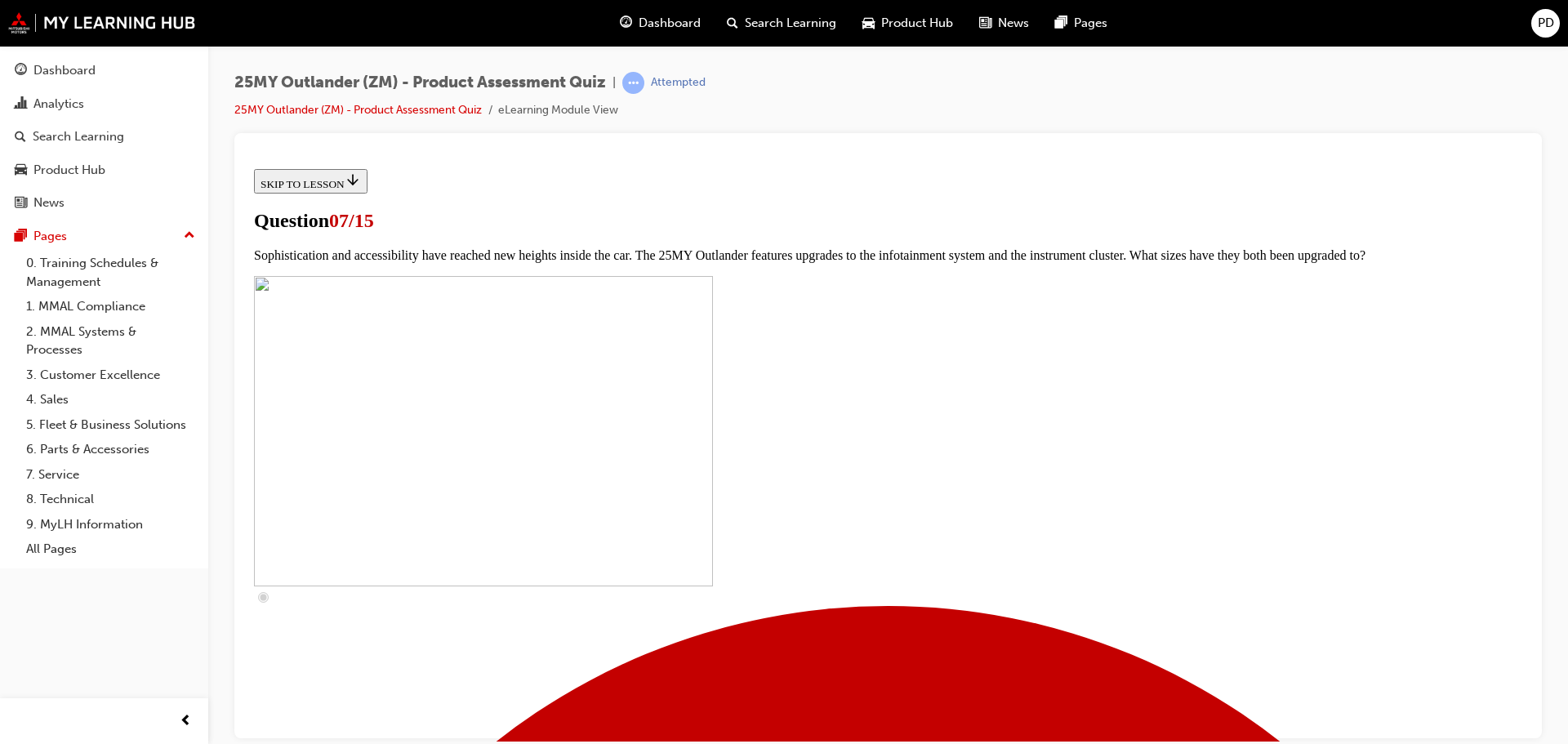
scroll to position [490, 0]
checkbox input "true"
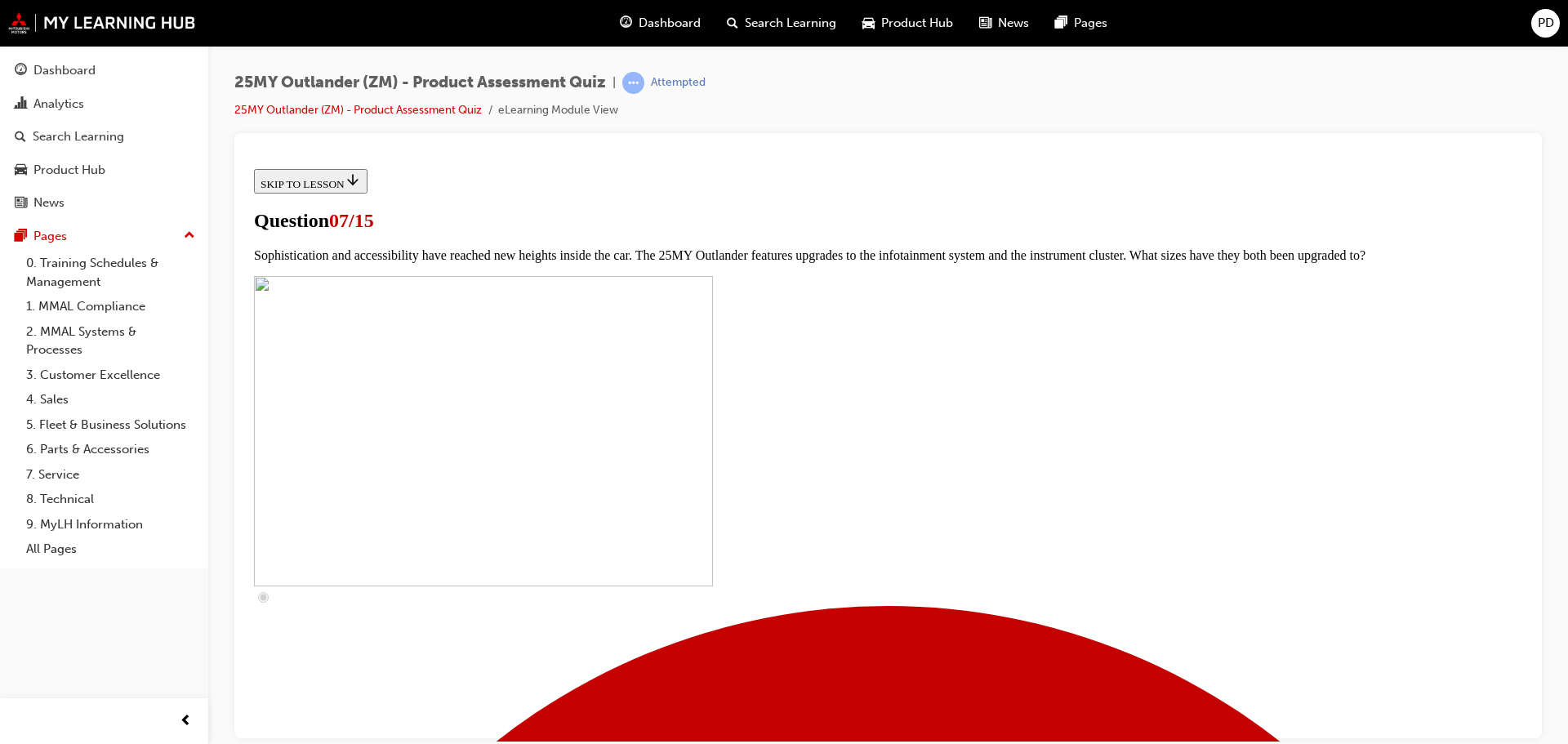
checkbox input "true"
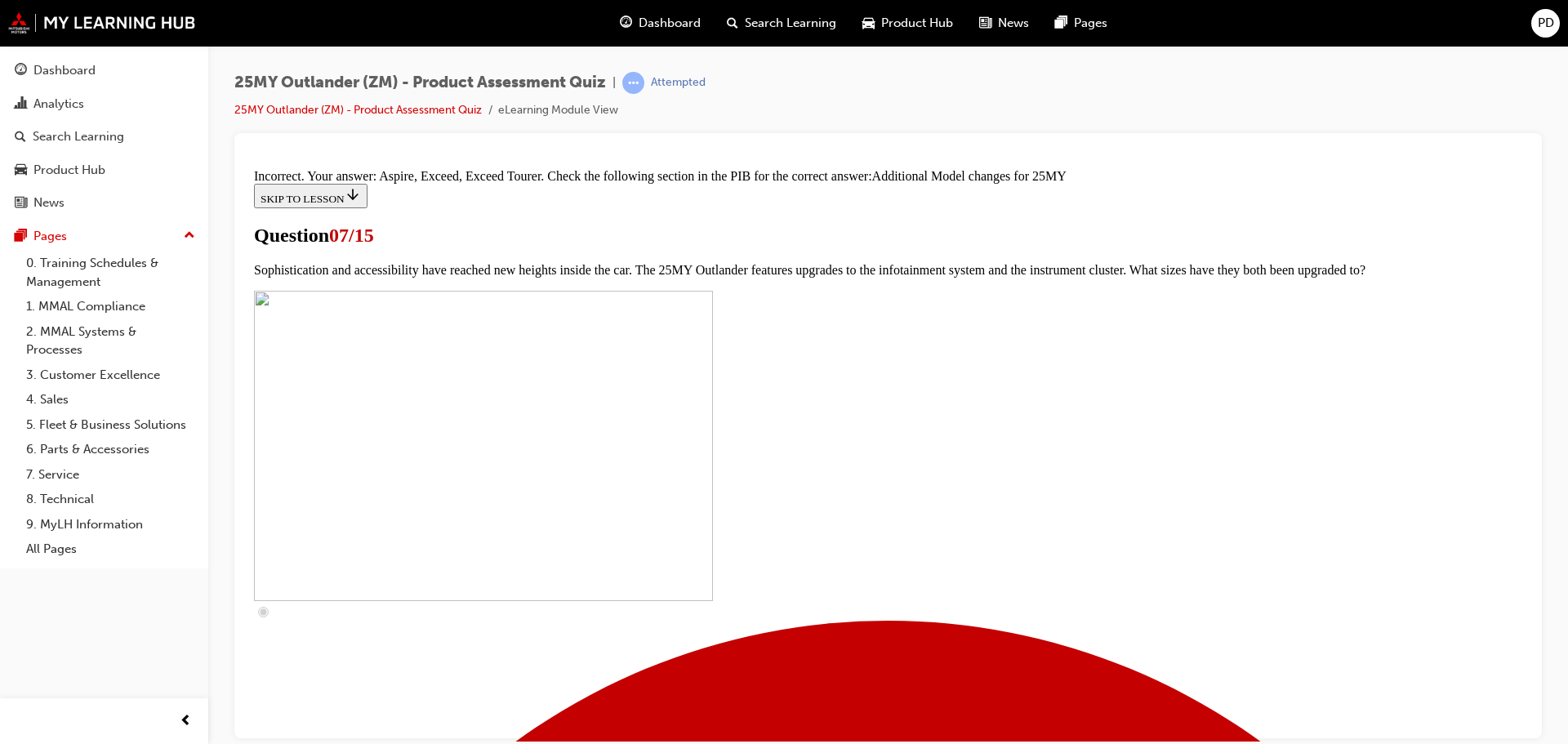
scroll to position [845, 0]
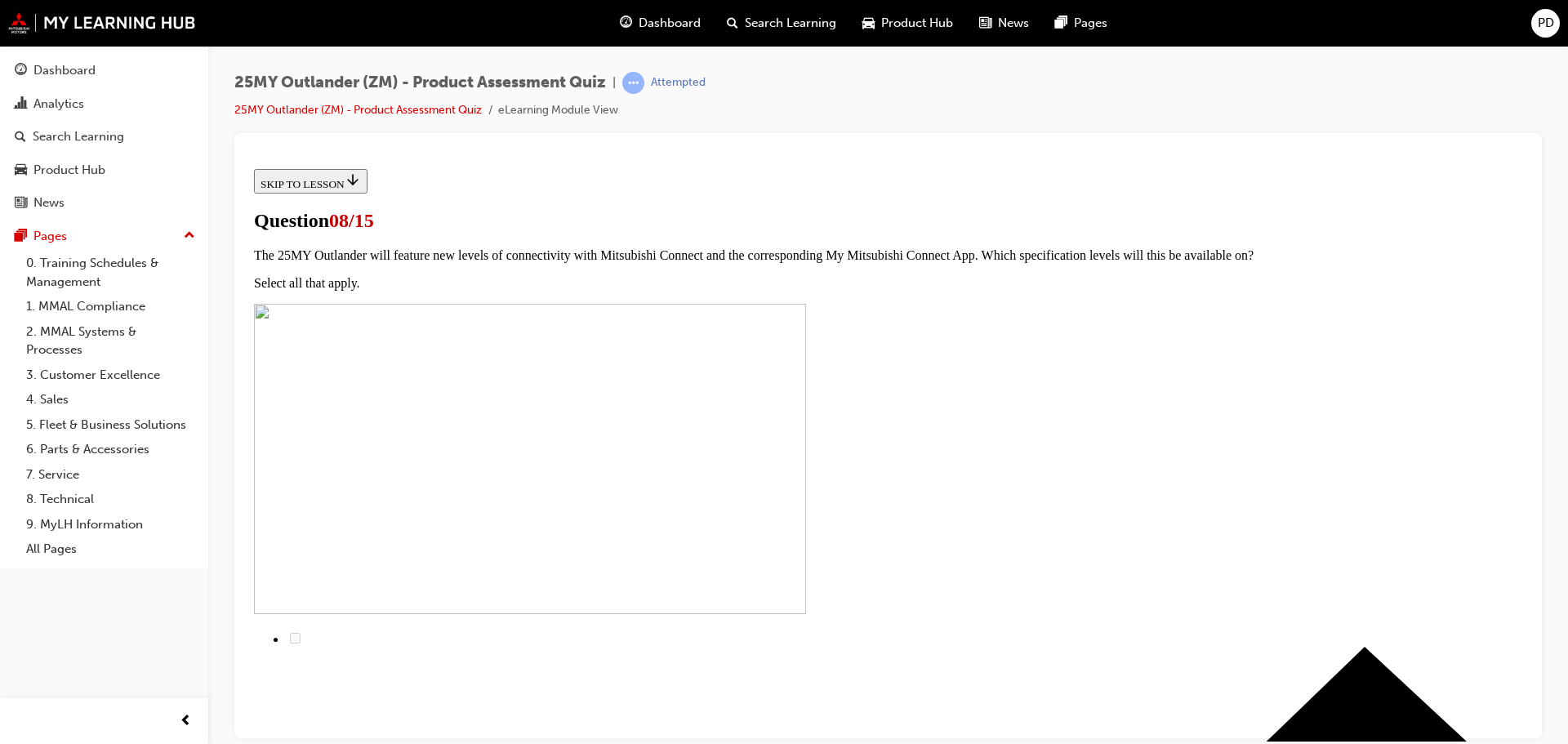
scroll to position [0, 0]
radio input "true"
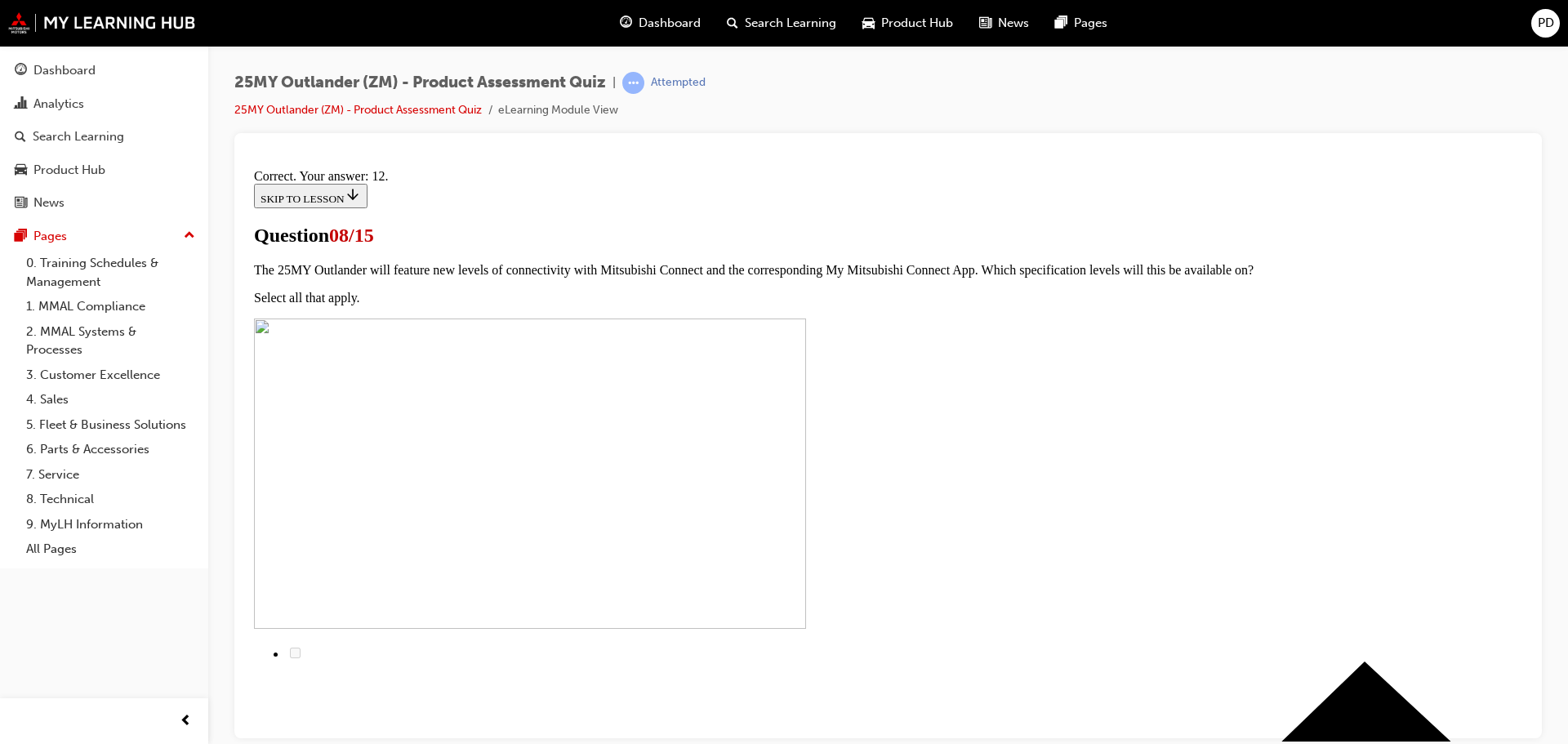
scroll to position [273, 0]
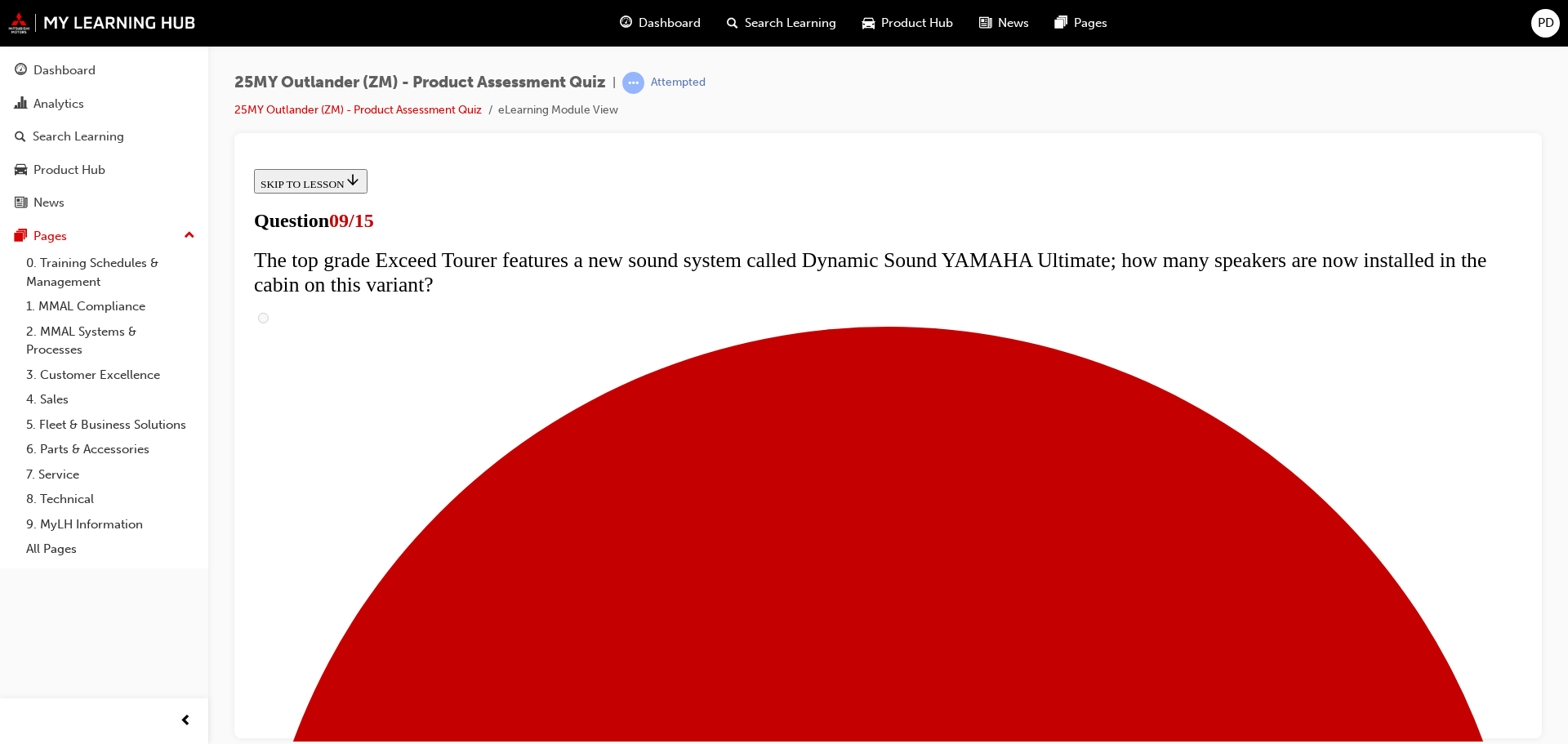
scroll to position [315, 0]
radio input "true"
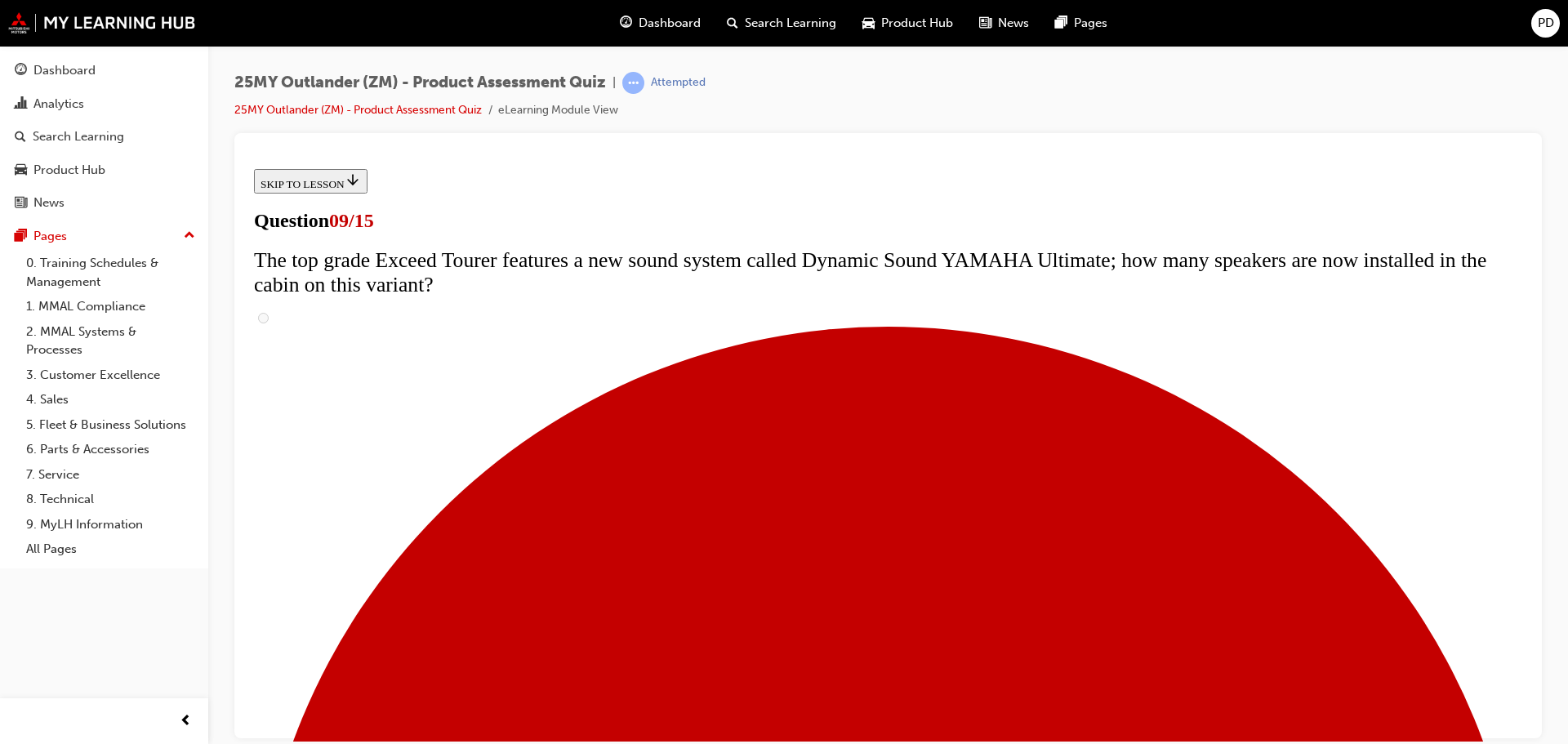
radio input "true"
drag, startPoint x: 630, startPoint y: 635, endPoint x: 635, endPoint y: 660, distance: 25.5
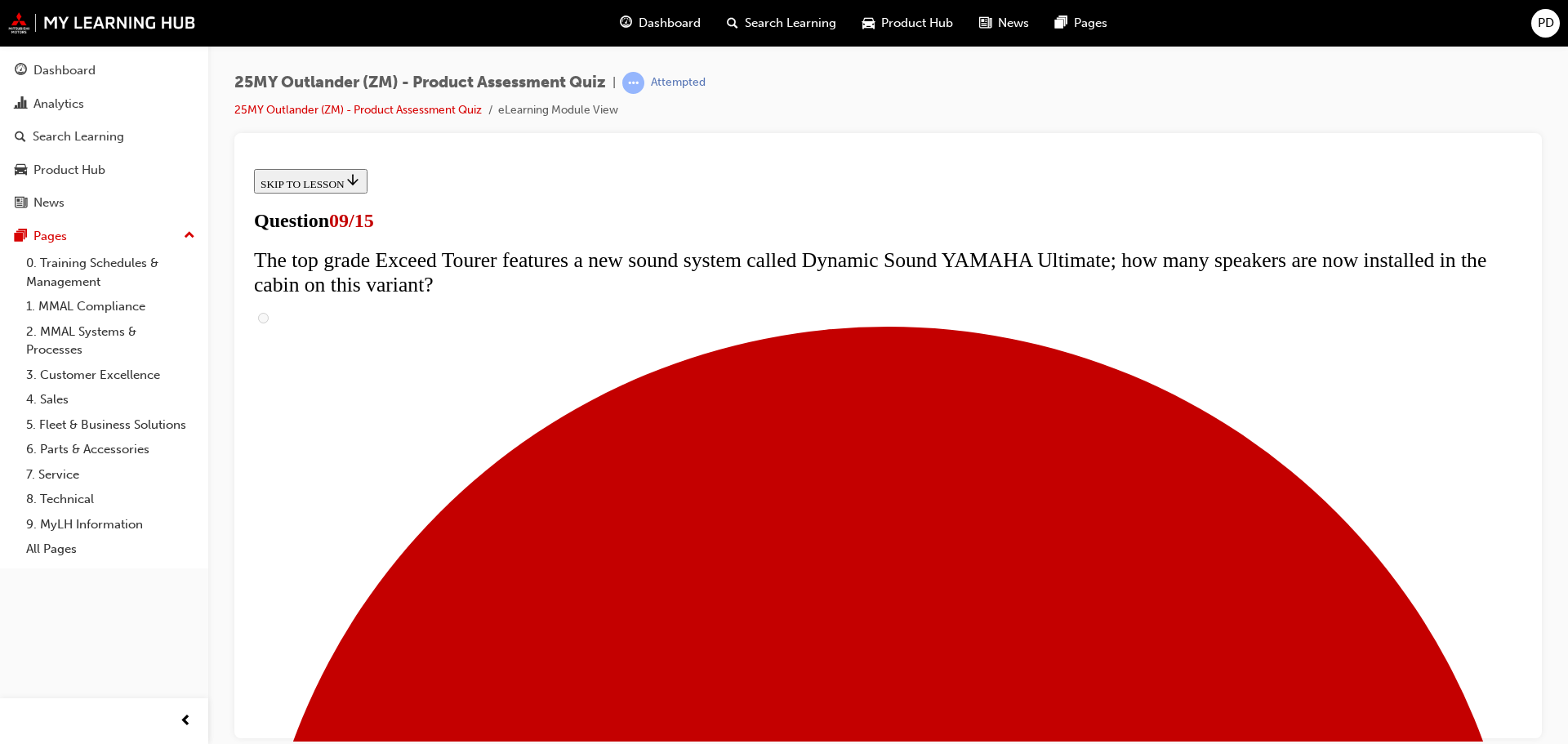
radio input "true"
drag, startPoint x: 623, startPoint y: 702, endPoint x: 940, endPoint y: 667, distance: 318.9
radio input "true"
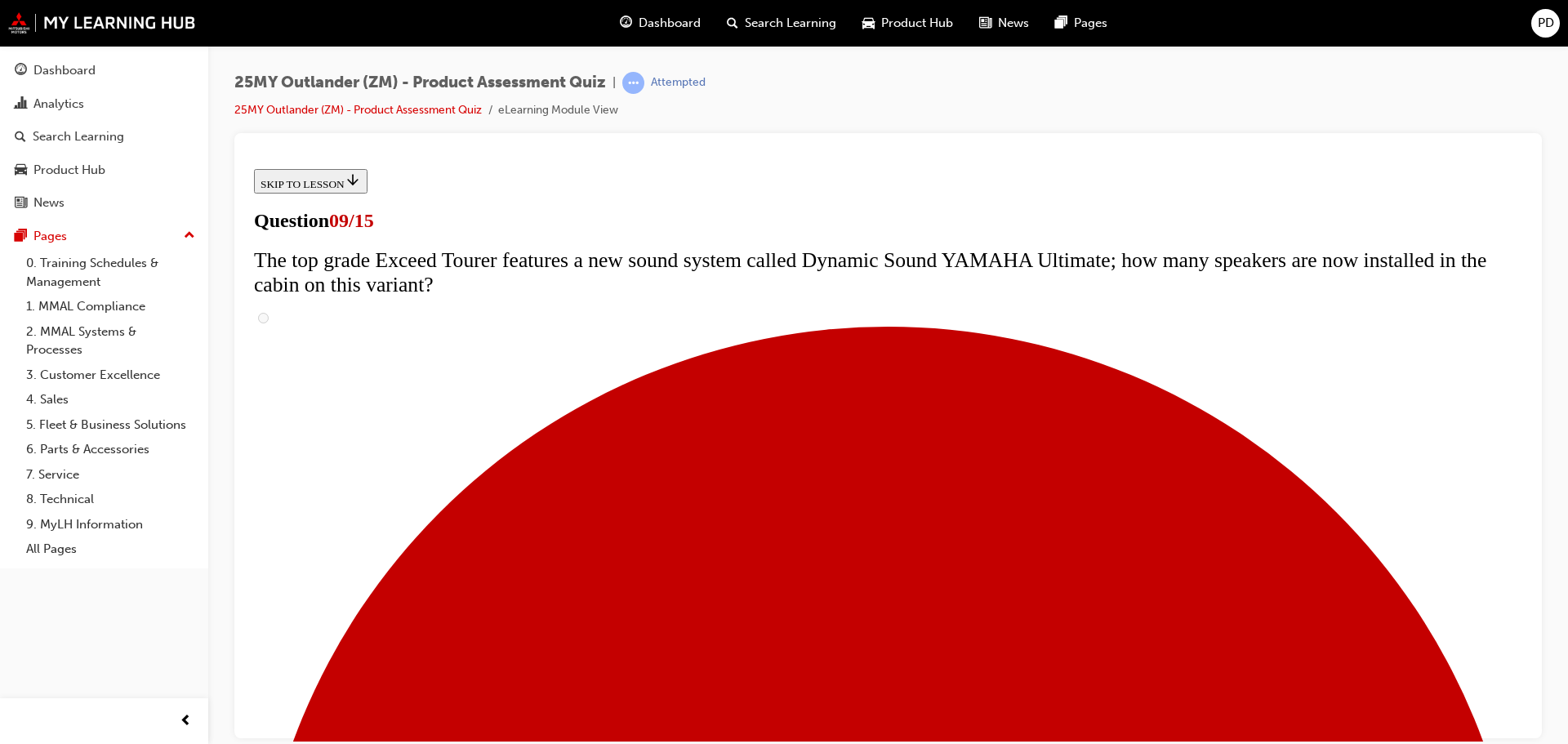
scroll to position [560, 0]
radio input "true"
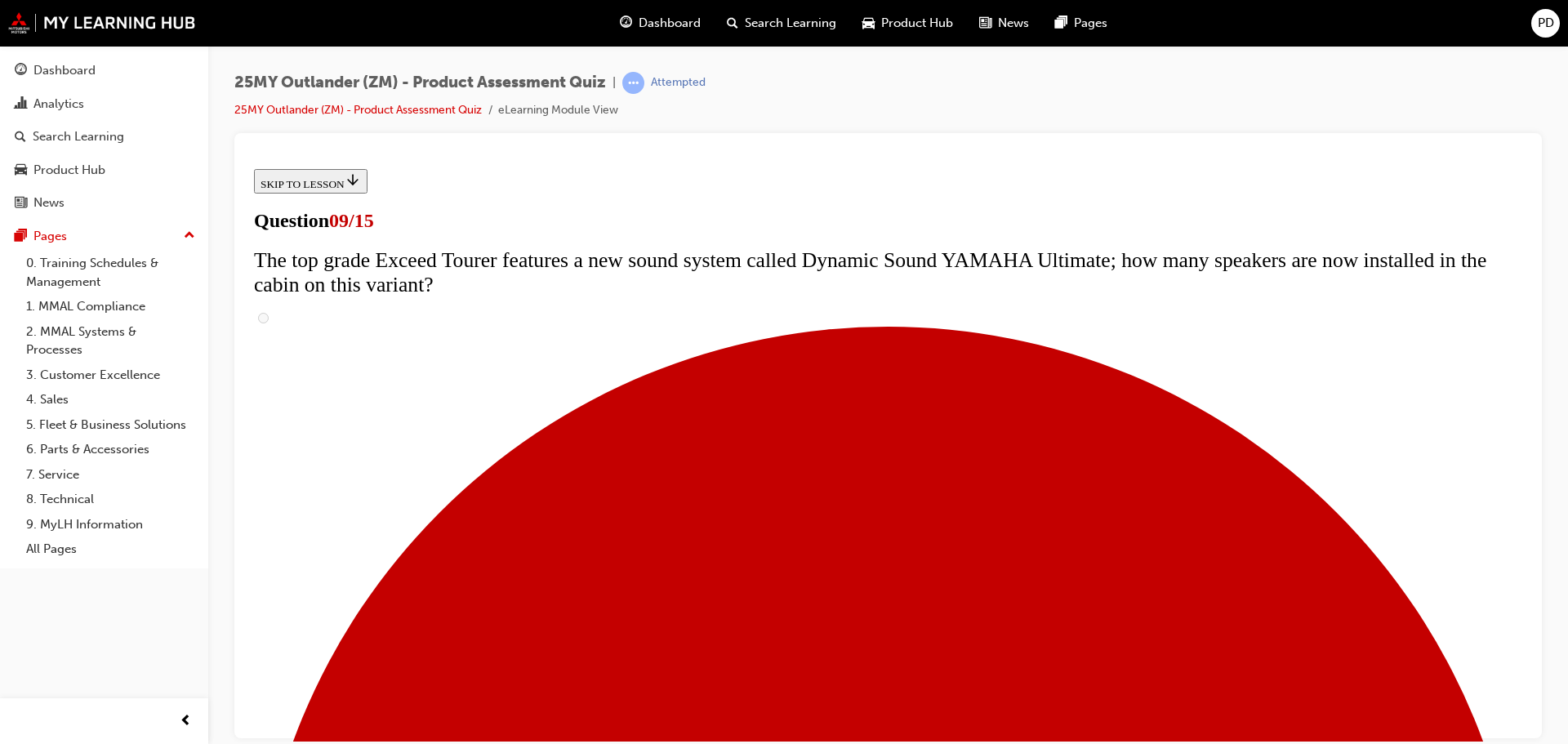
radio input "true"
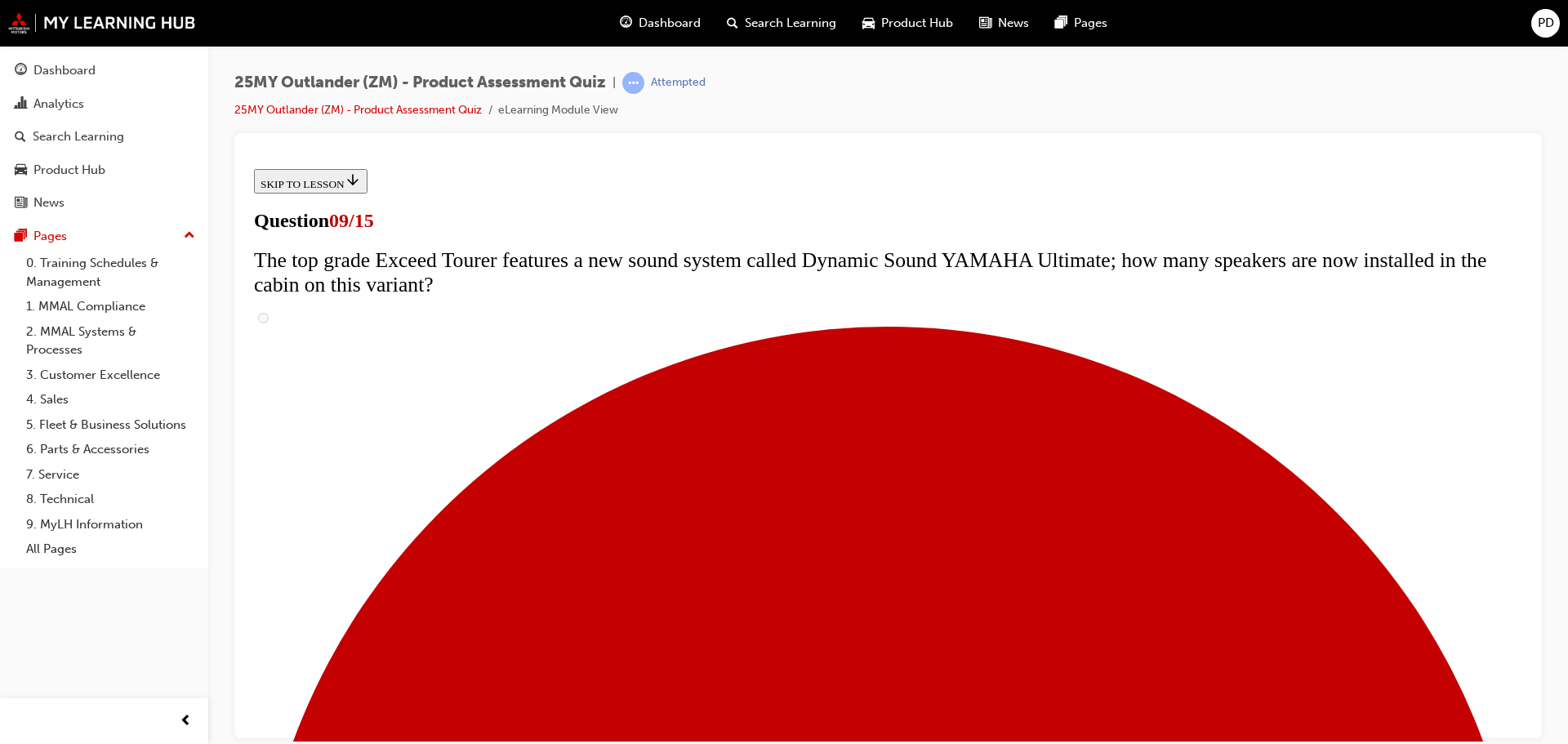
radio input "true"
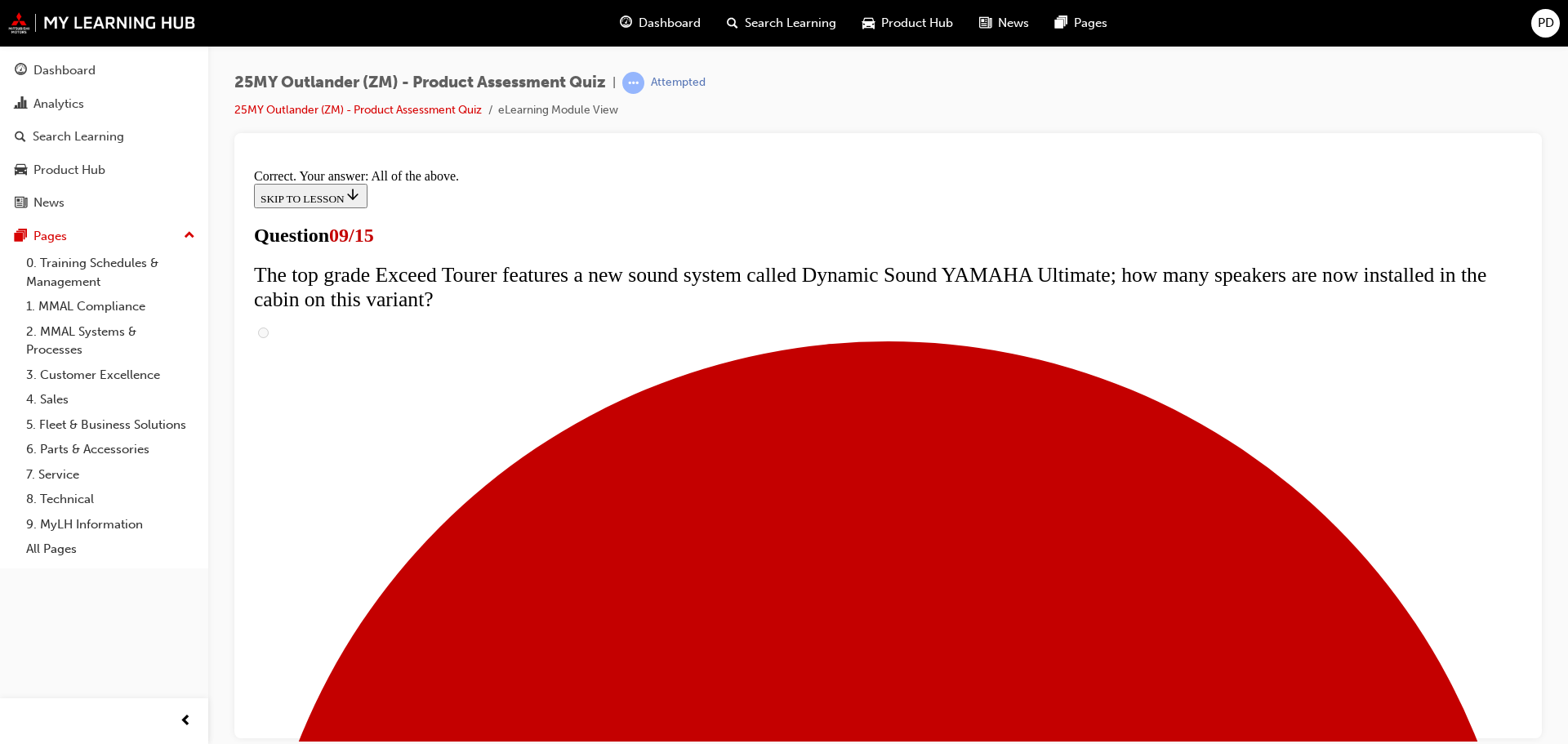
scroll to position [857, 0]
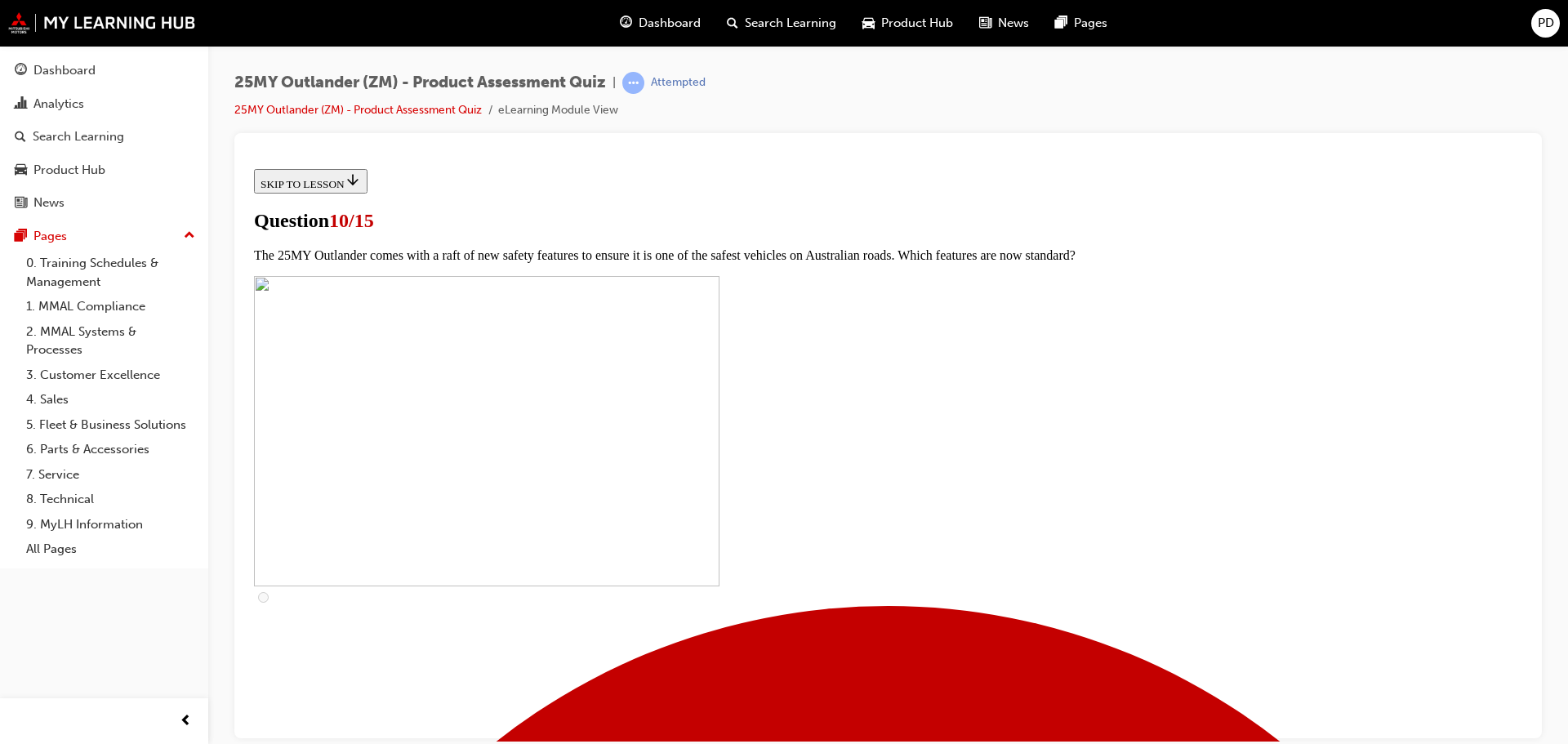
scroll to position [163, 0]
checkbox input "true"
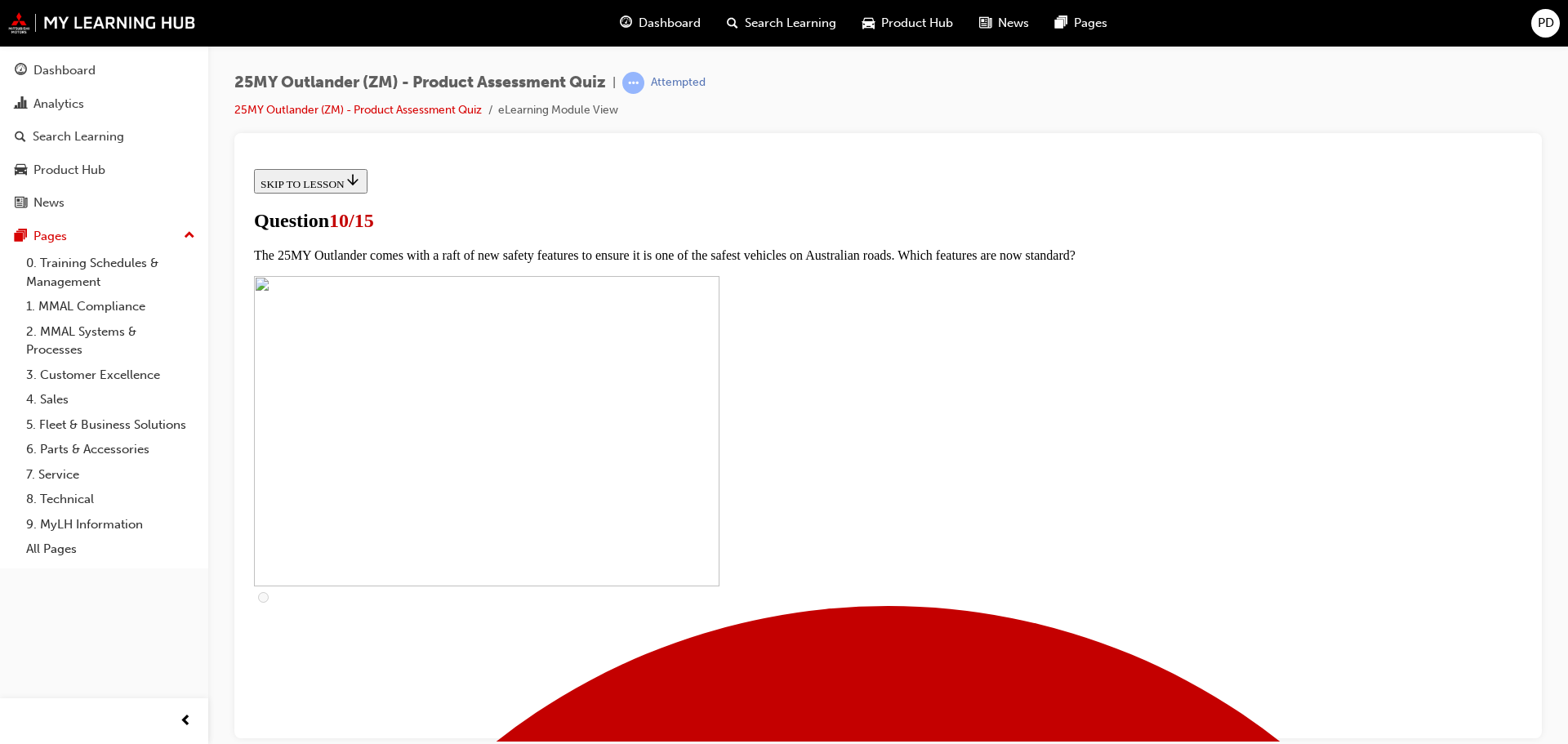
checkbox input "true"
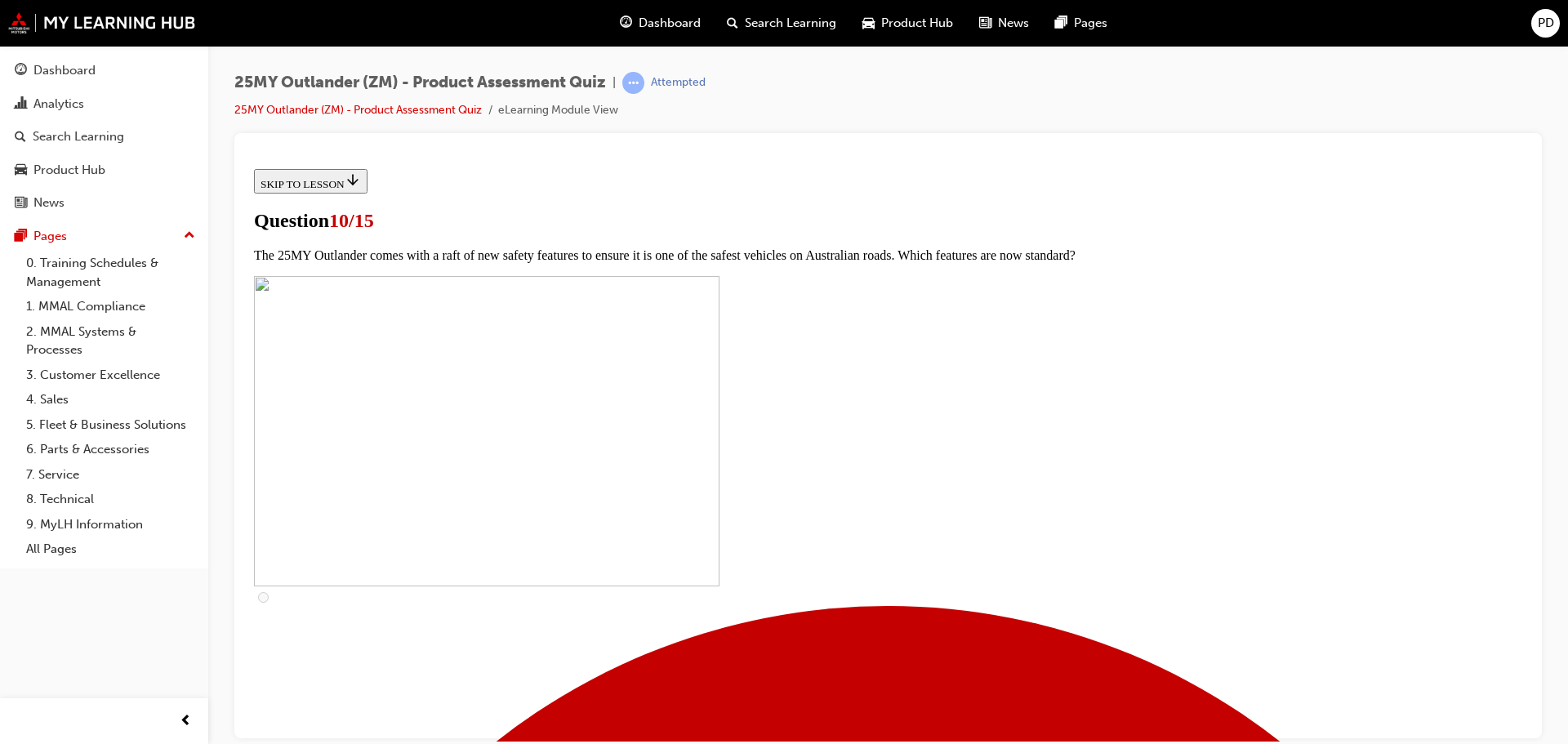
checkbox input "true"
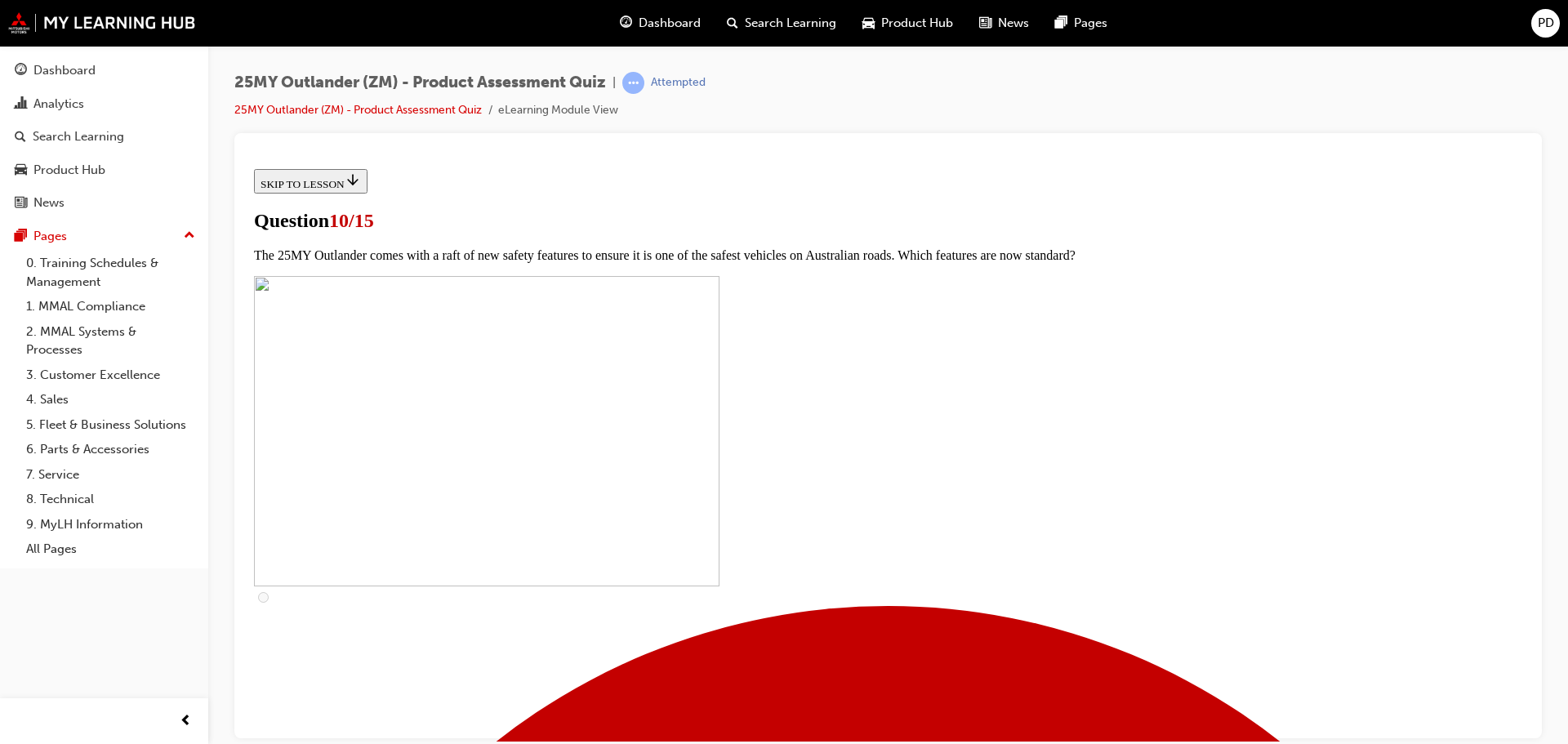
scroll to position [652, 0]
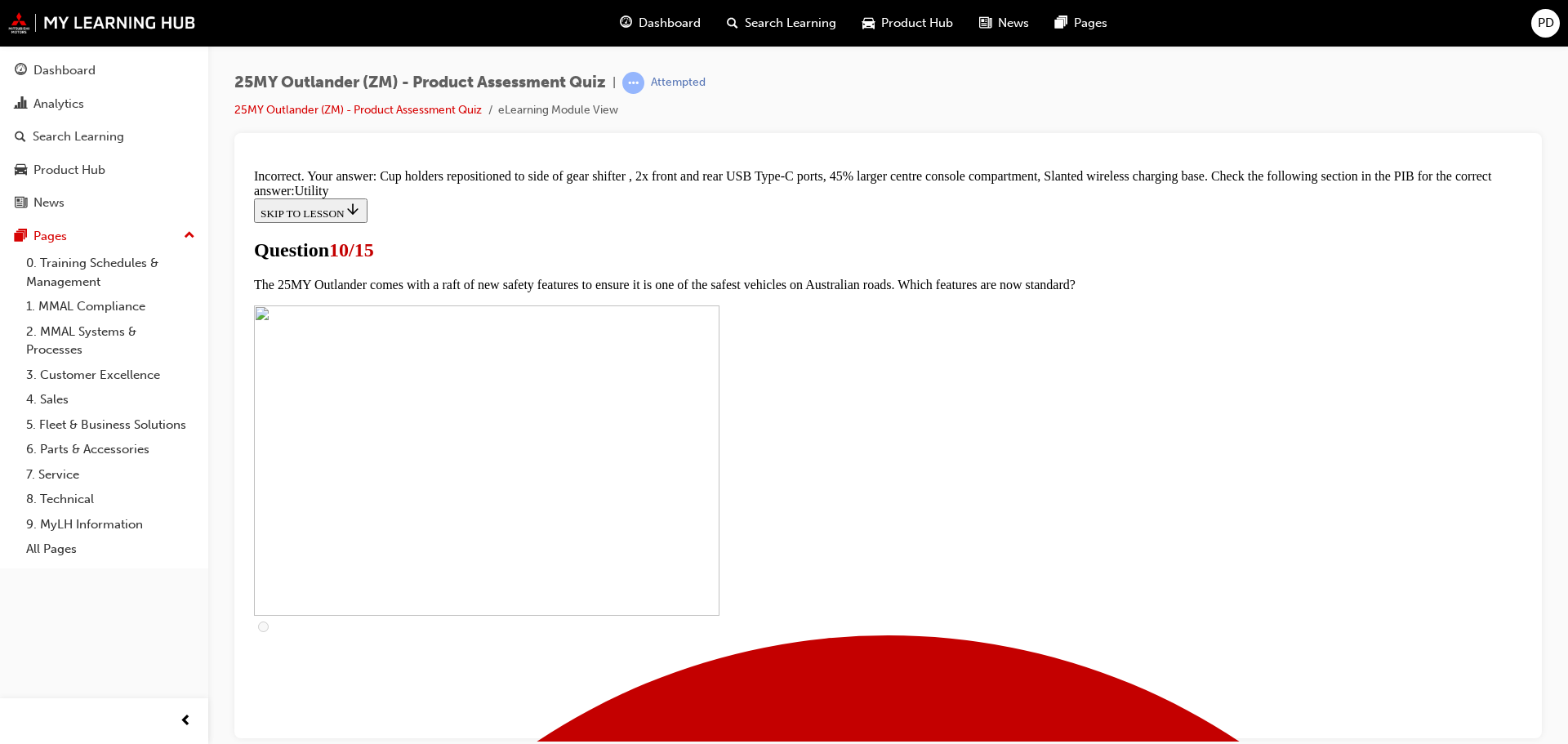
scroll to position [805, 0]
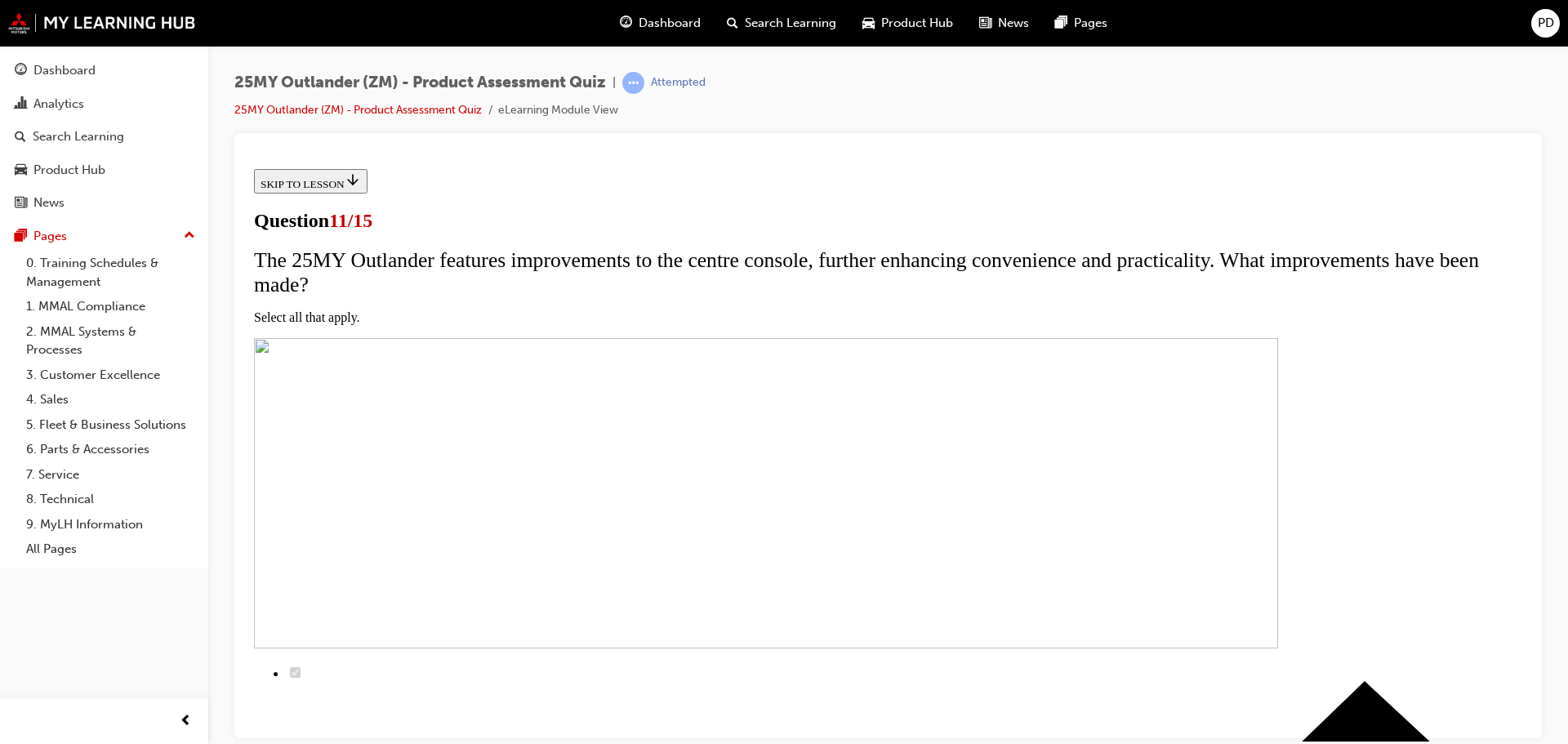
scroll to position [0, 0]
checkbox input "true"
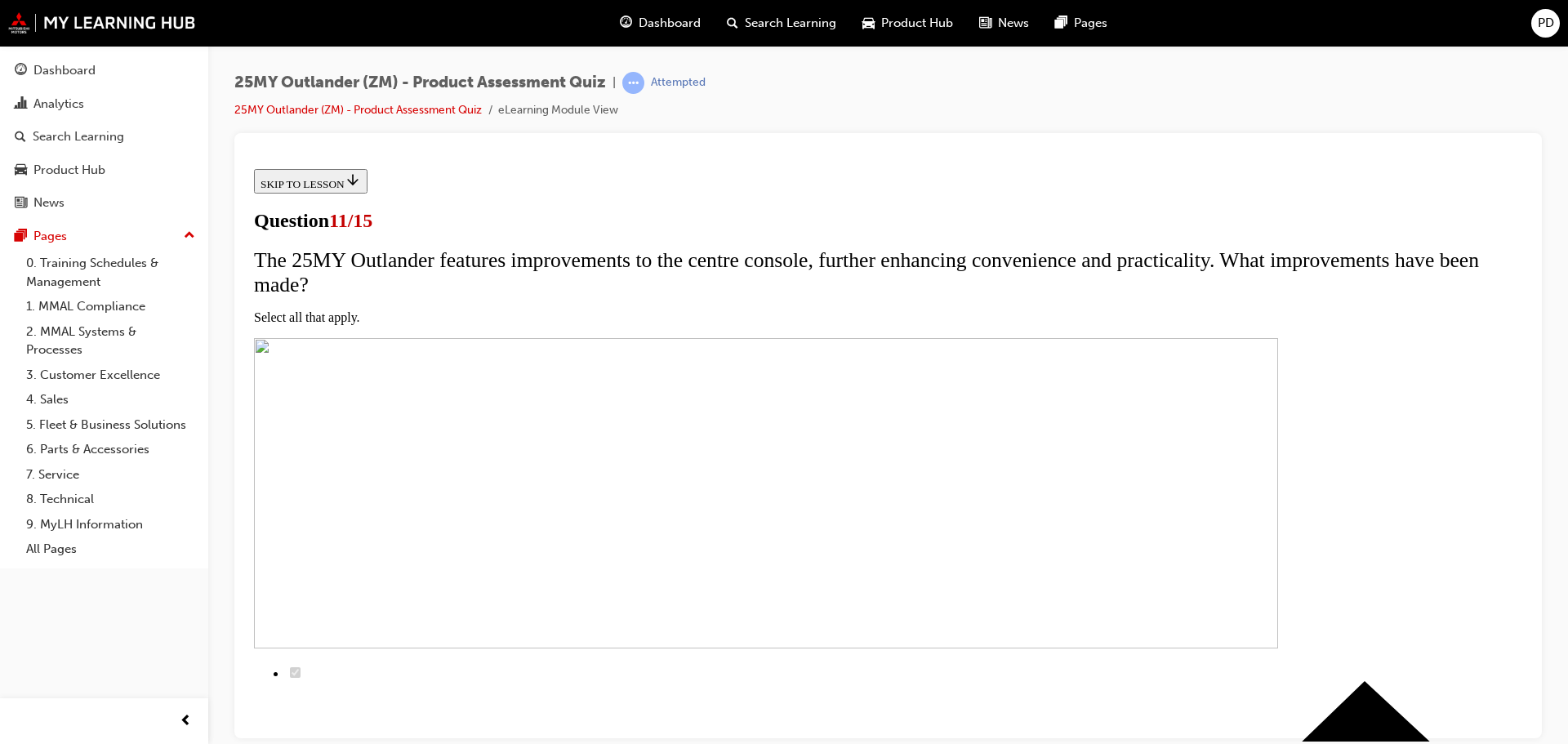
checkbox input "true"
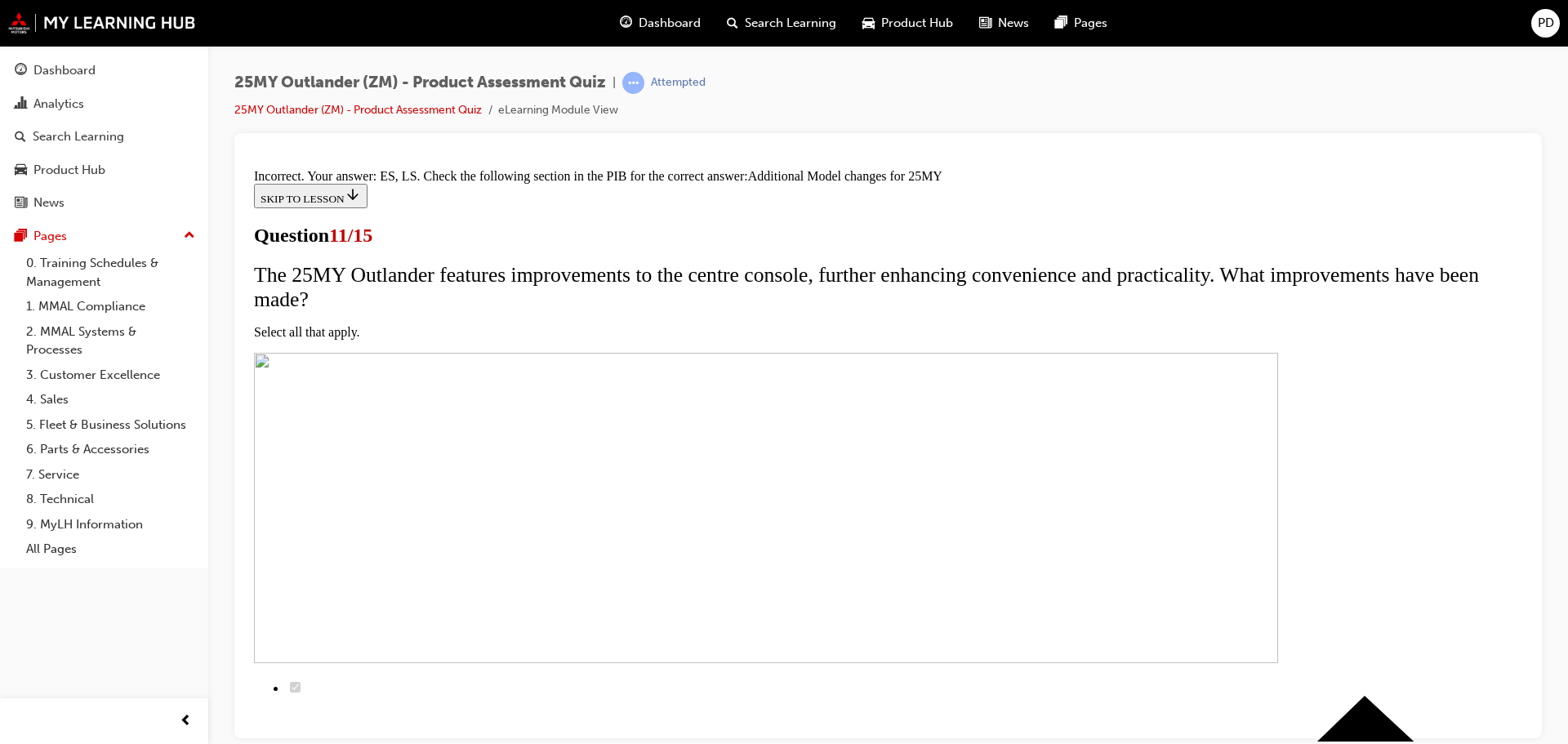
scroll to position [494, 0]
drag, startPoint x: 900, startPoint y: 664, endPoint x: 914, endPoint y: 665, distance: 14.0
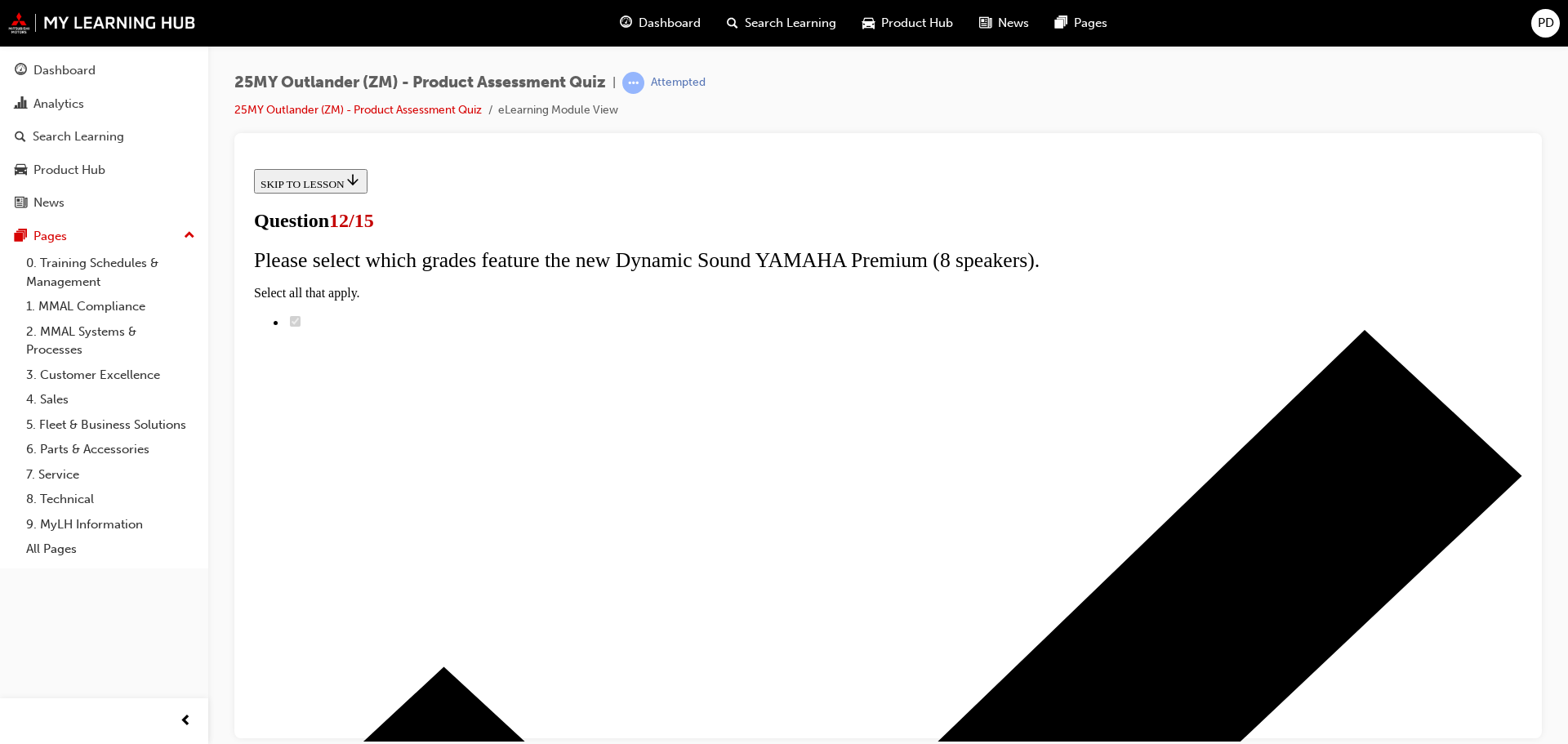
scroll to position [130, 0]
radio input "true"
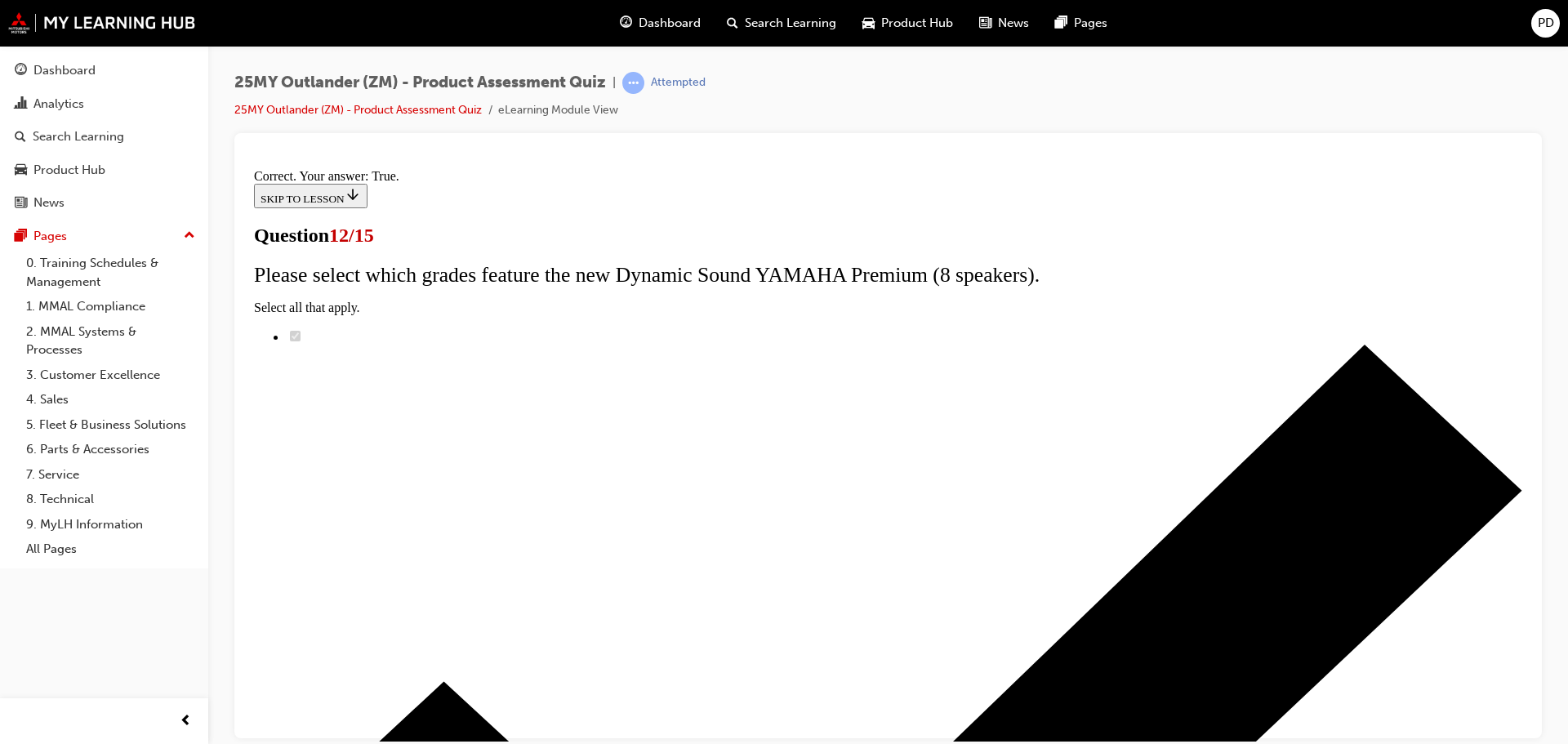
scroll to position [198, 0]
drag, startPoint x: 881, startPoint y: 671, endPoint x: 906, endPoint y: 663, distance: 26.2
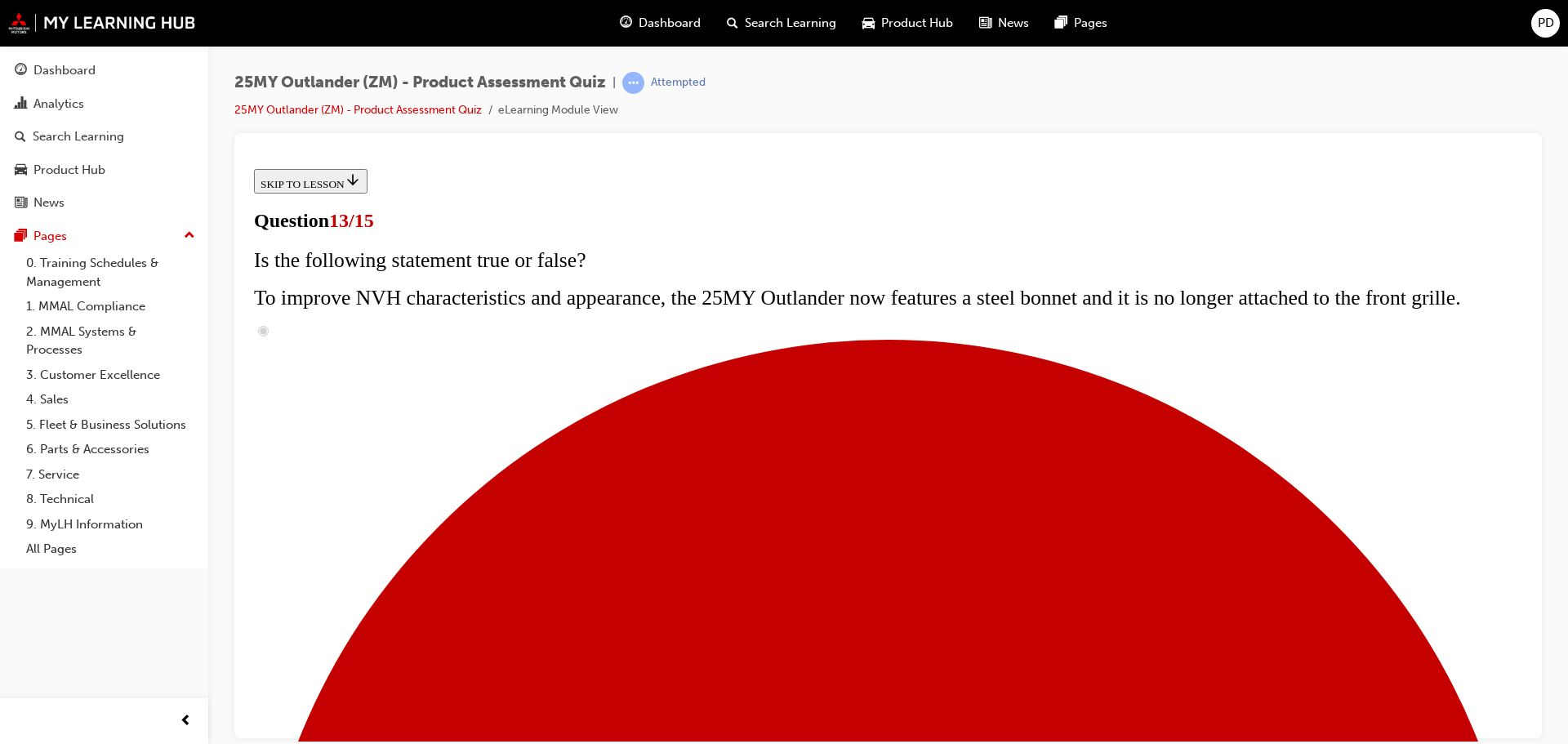
scroll to position [245, 0]
radio input "true"
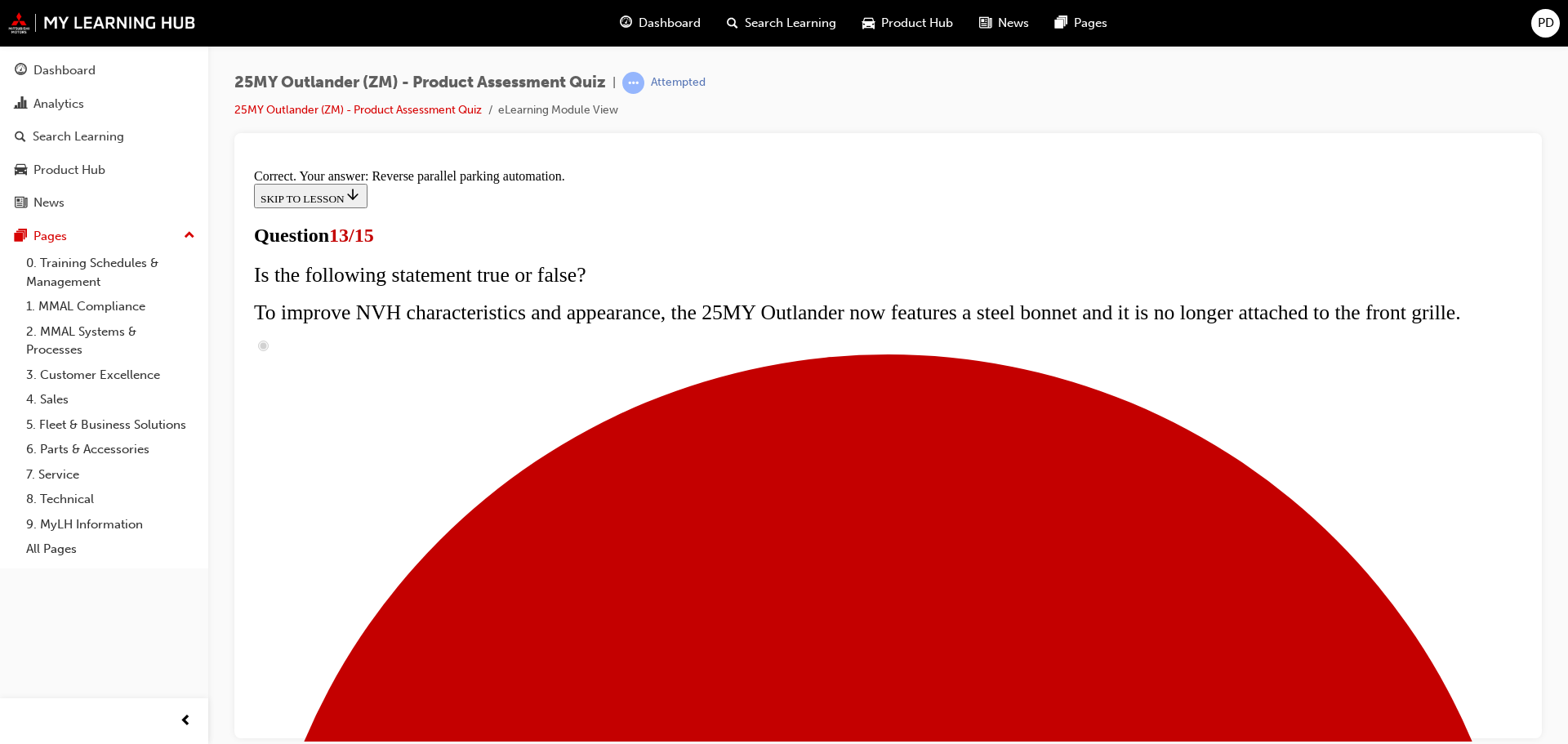
scroll to position [431, 0]
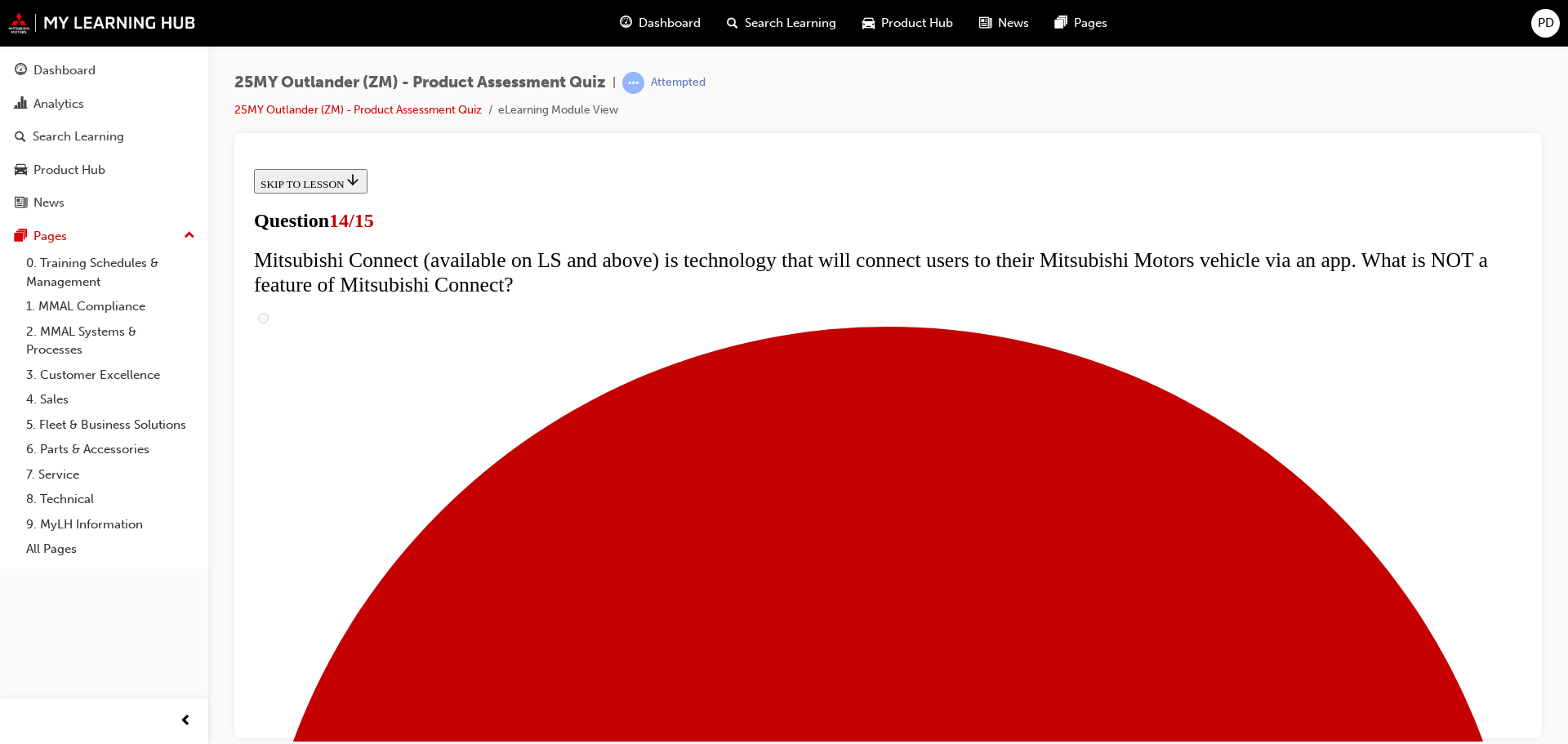
scroll to position [572, 0]
radio input "true"
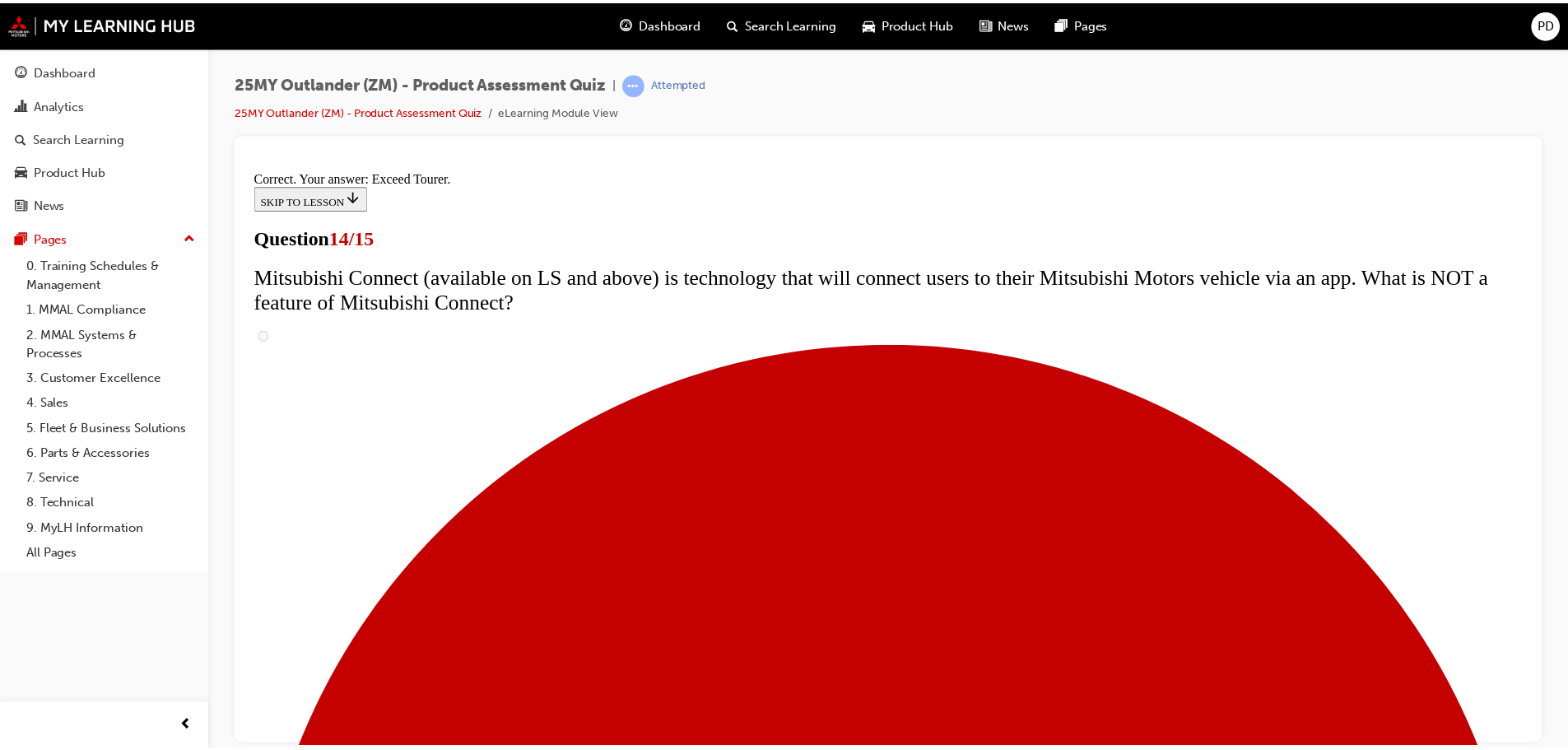
scroll to position [694, 0]
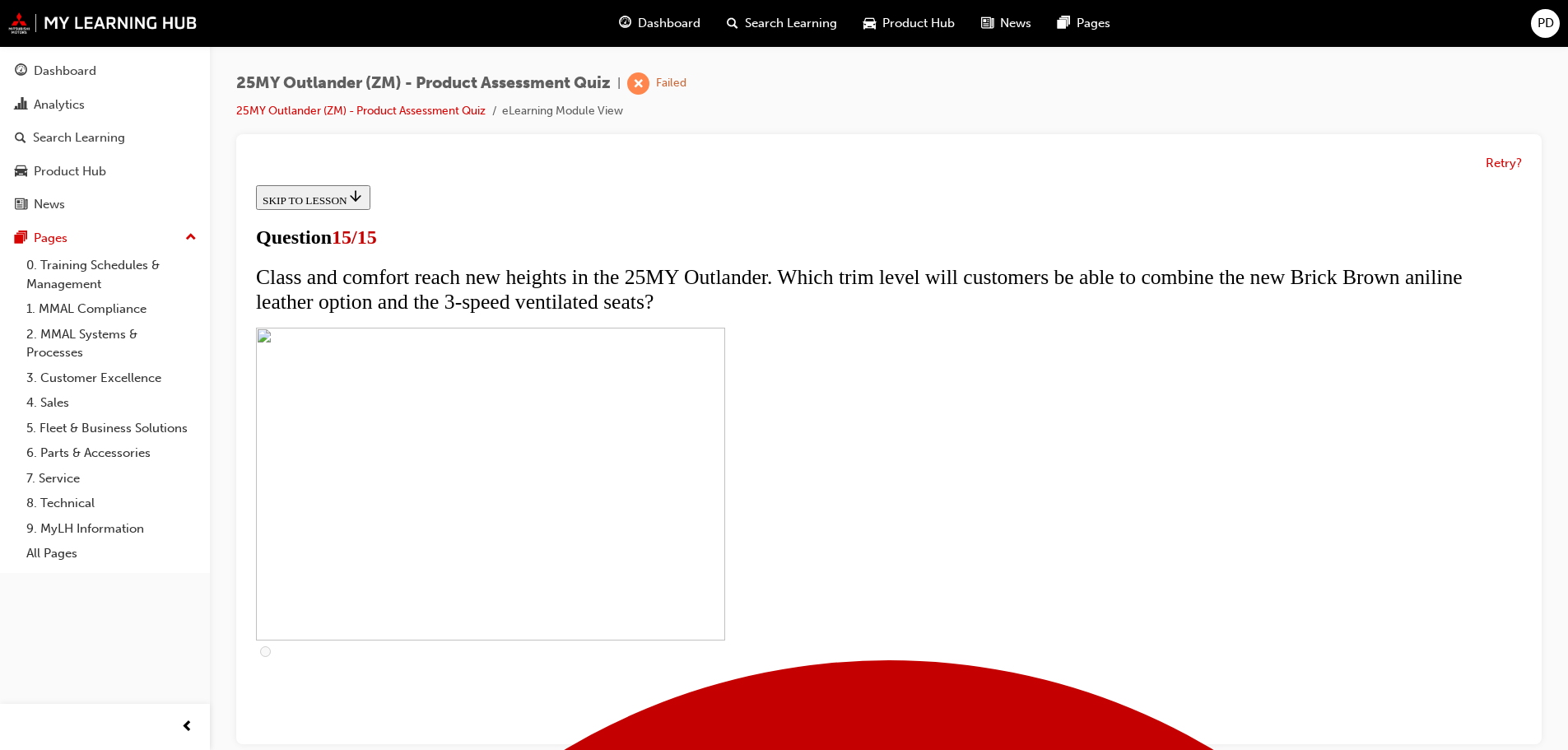
scroll to position [164, 0]
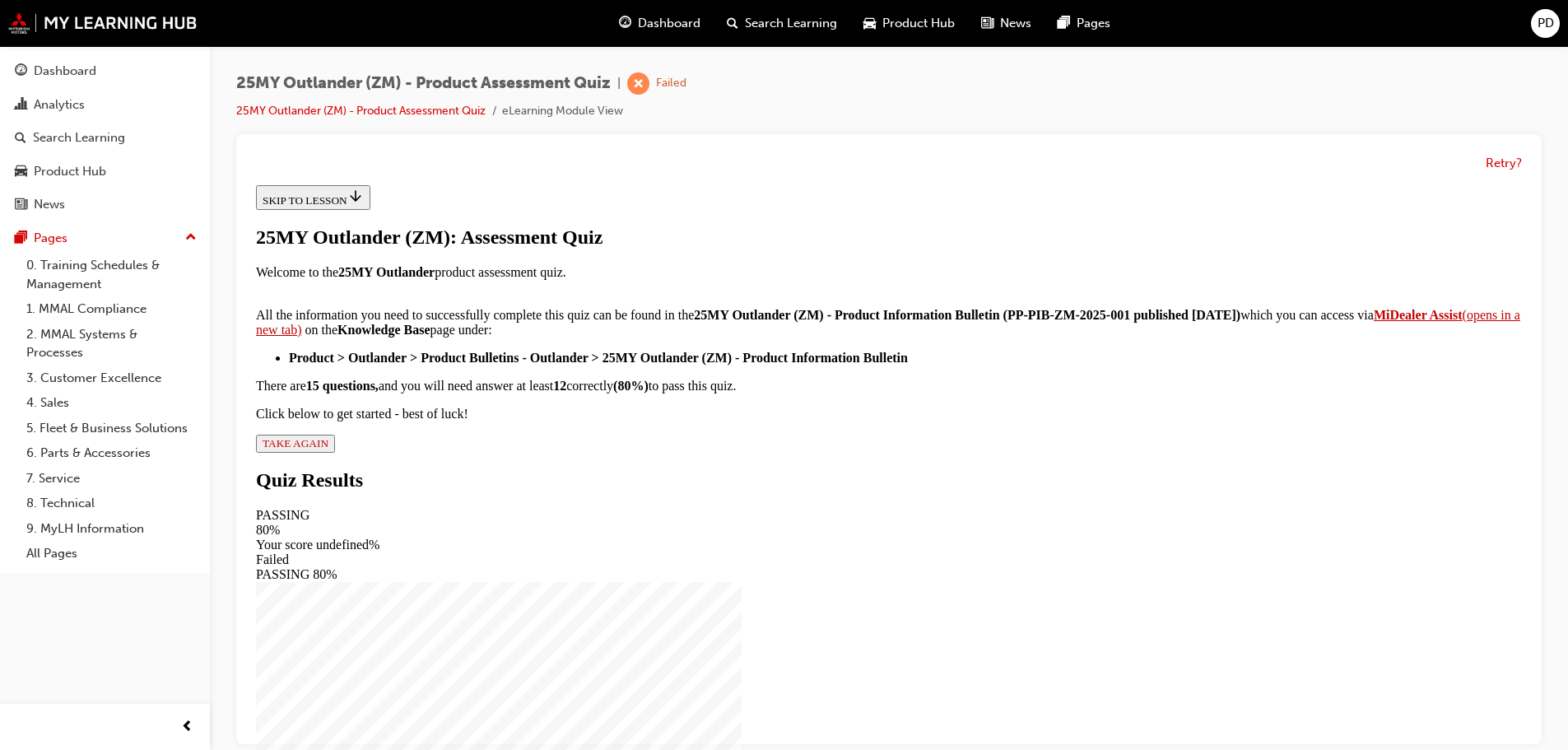
scroll to position [274, 0]
click at [329, 450] on span "TAKE AGAIN" at bounding box center [295, 443] width 66 height 13
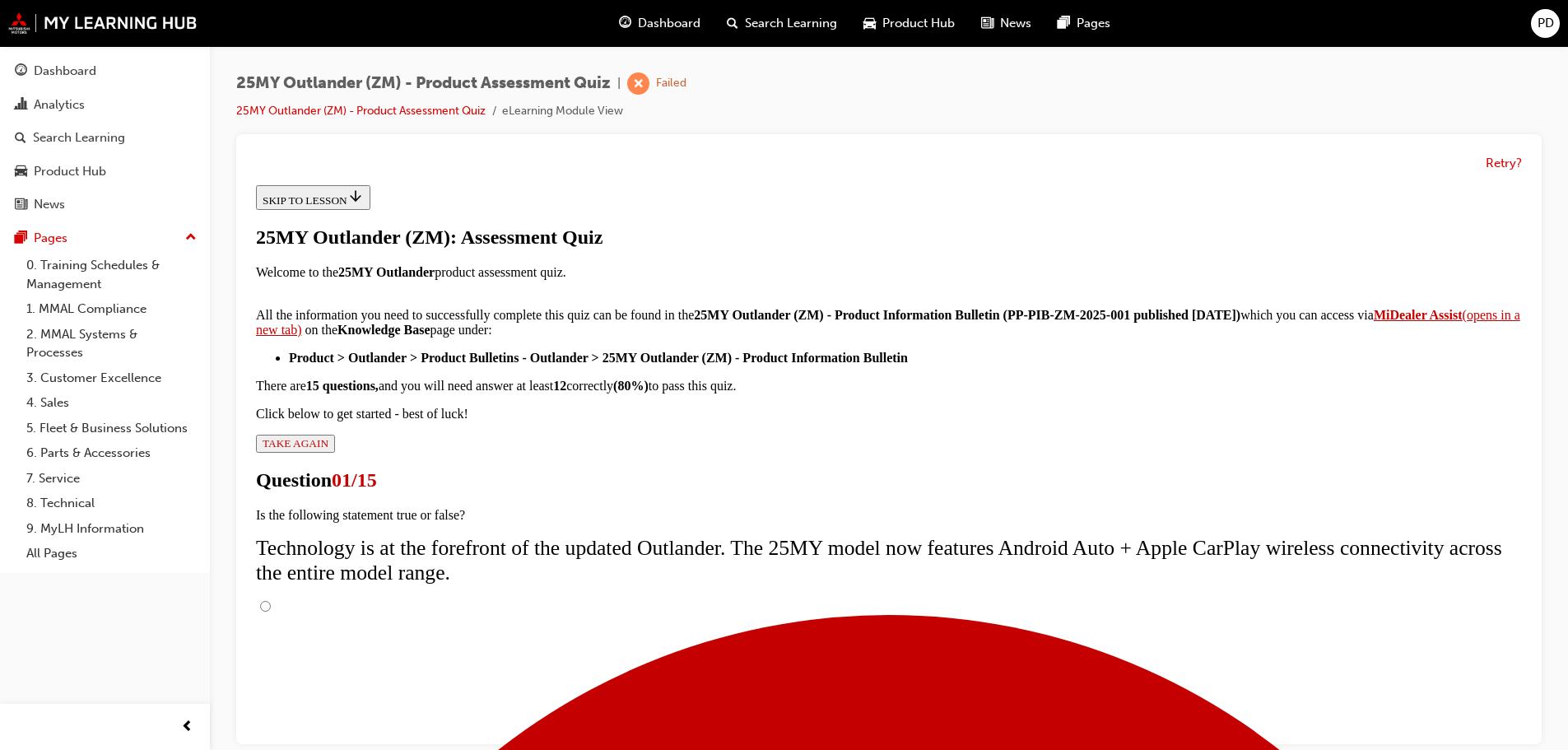
drag, startPoint x: 631, startPoint y: 444, endPoint x: 748, endPoint y: 471, distance: 120.1
click at [271, 601] on input "True" at bounding box center [265, 606] width 11 height 11
radio input "true"
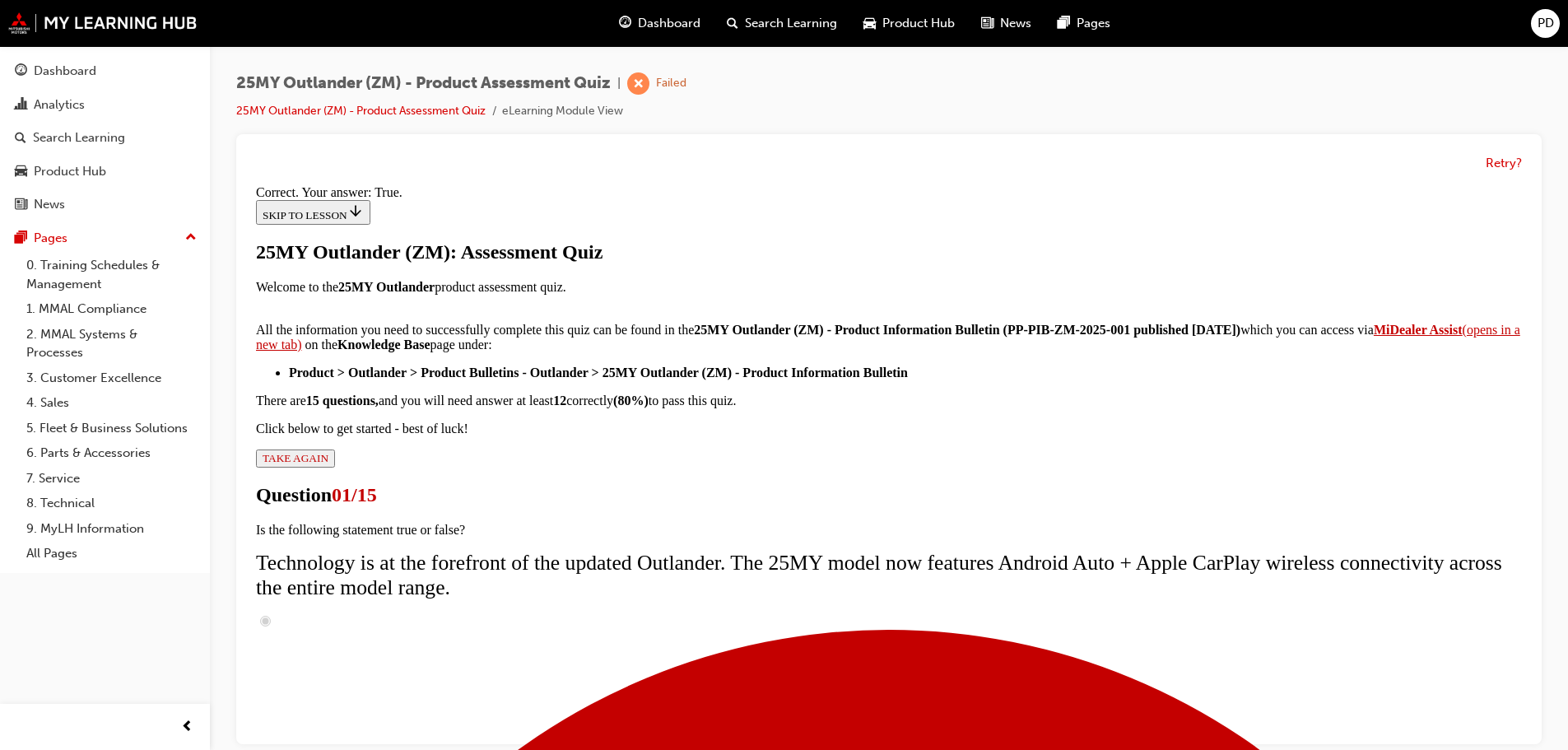
scroll to position [200, 0]
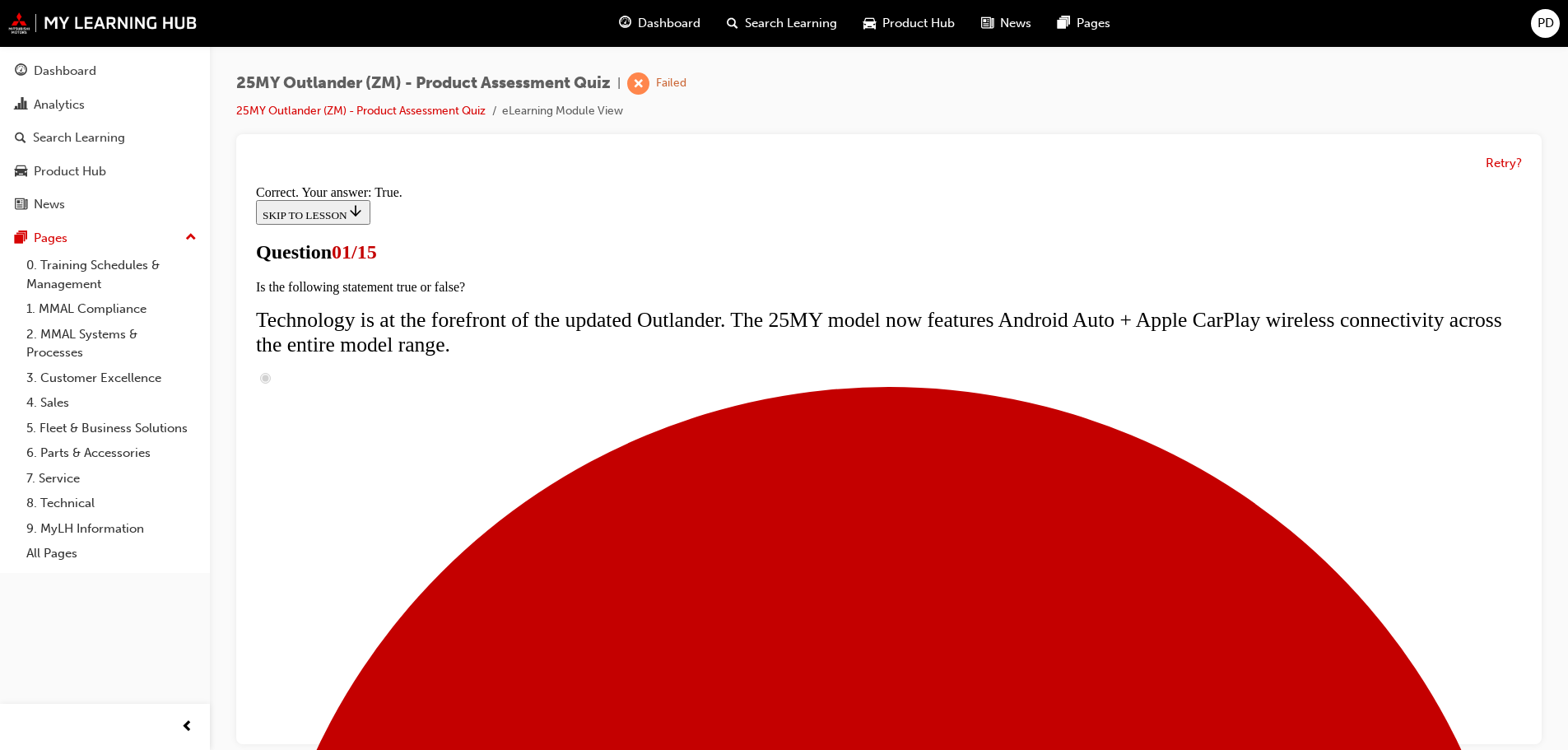
scroll to position [247, 0]
radio input "true"
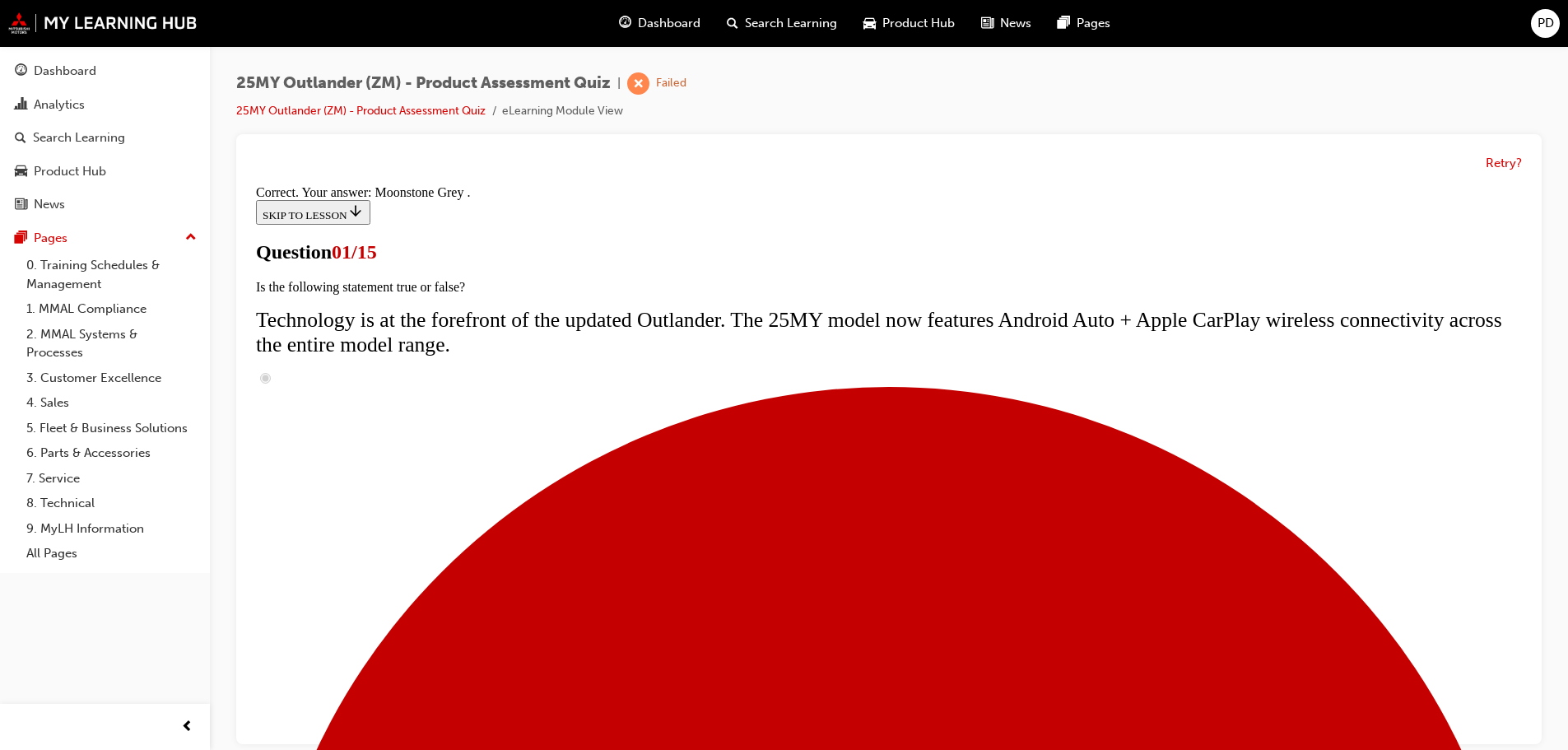
scroll to position [407, 0]
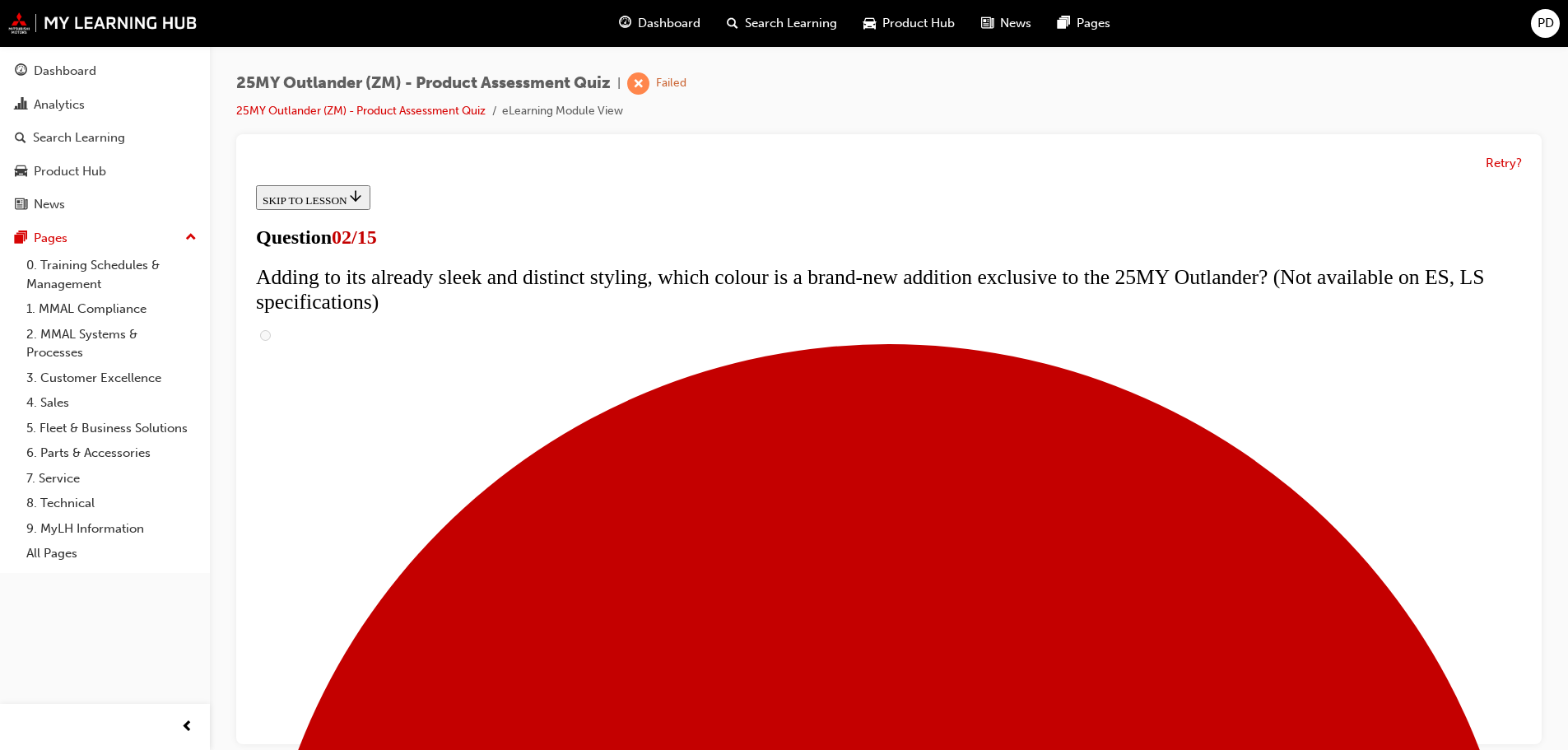
scroll to position [82, 0]
checkbox input "true"
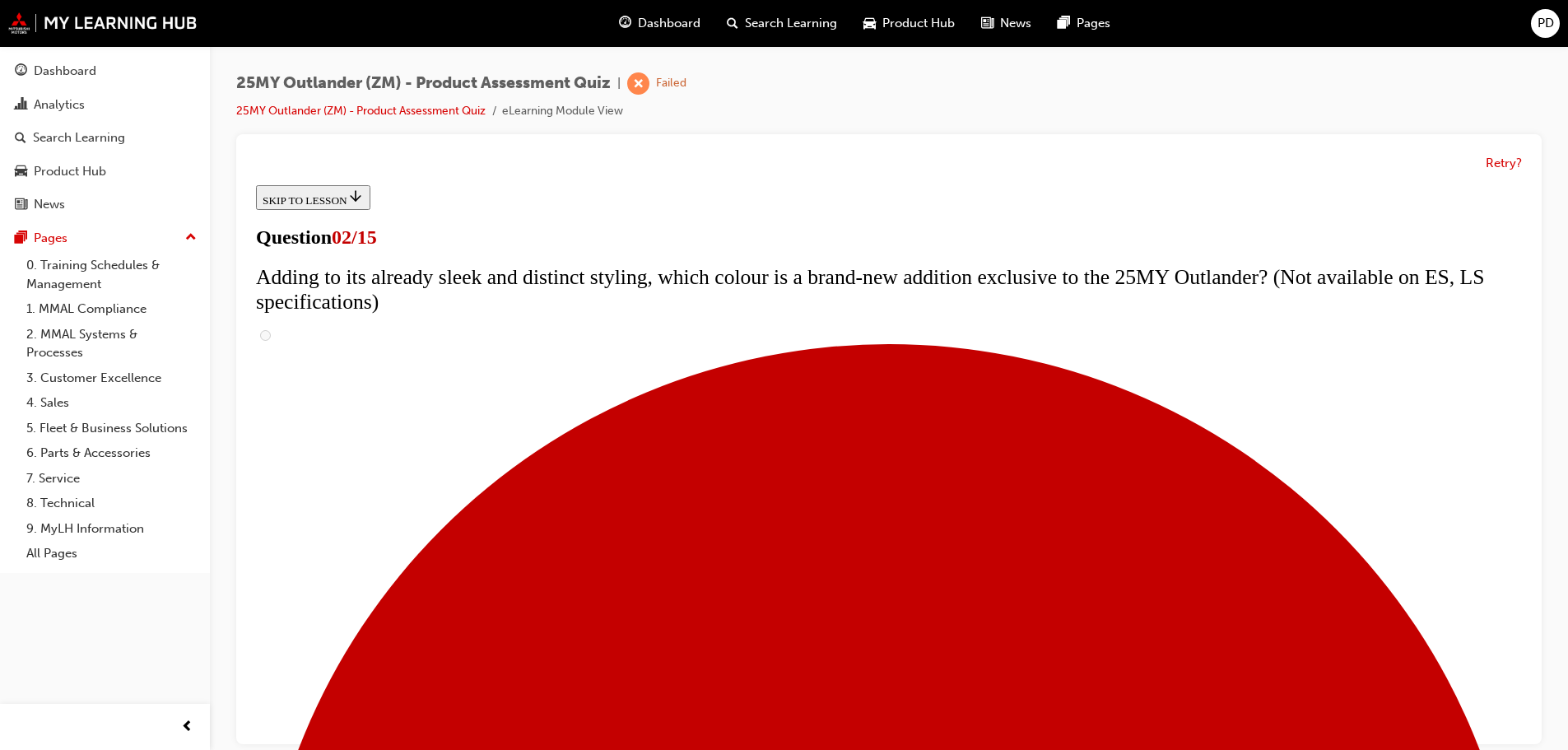
checkbox input "true"
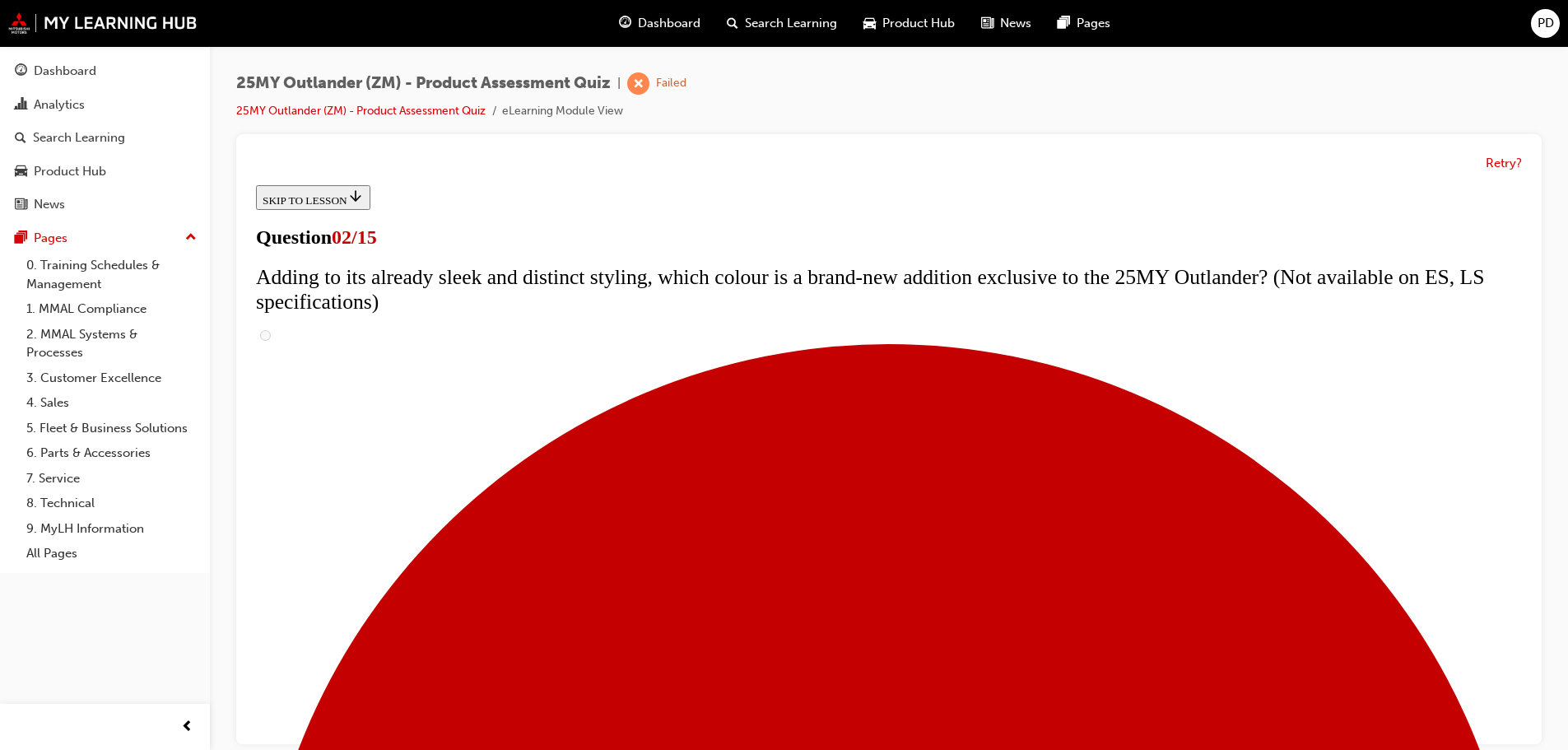
checkbox input "true"
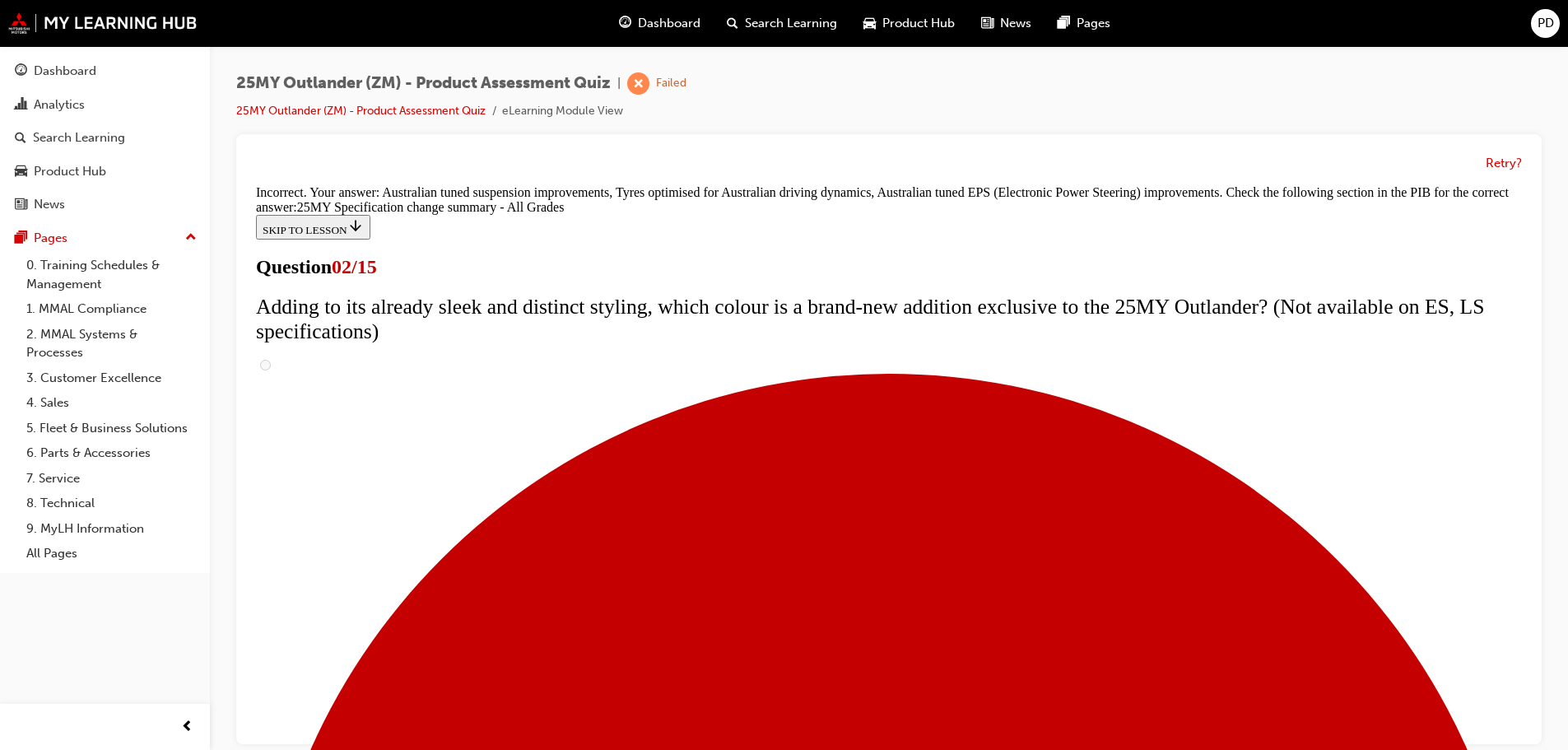
scroll to position [564, 0]
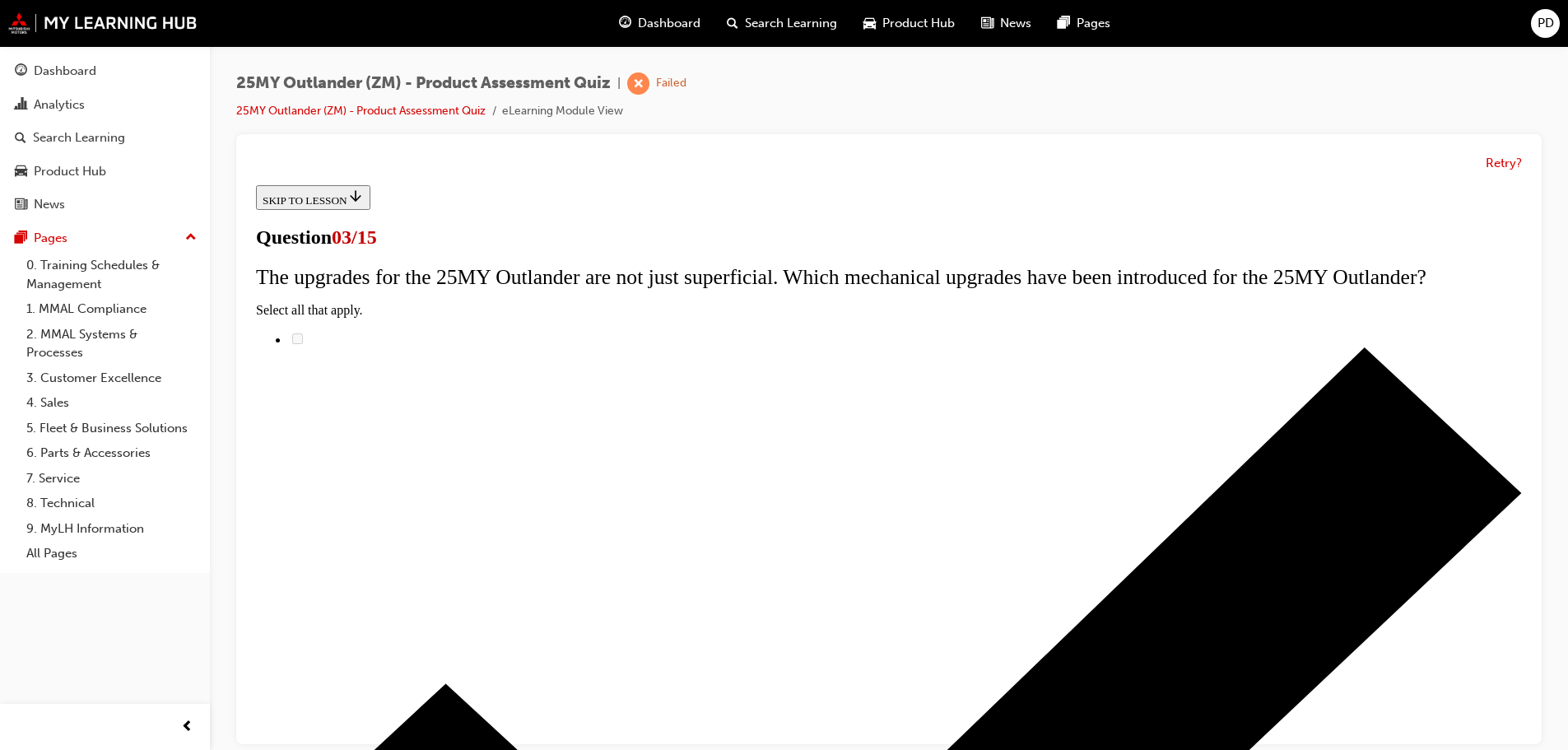
scroll to position [0, 0]
radio input "true"
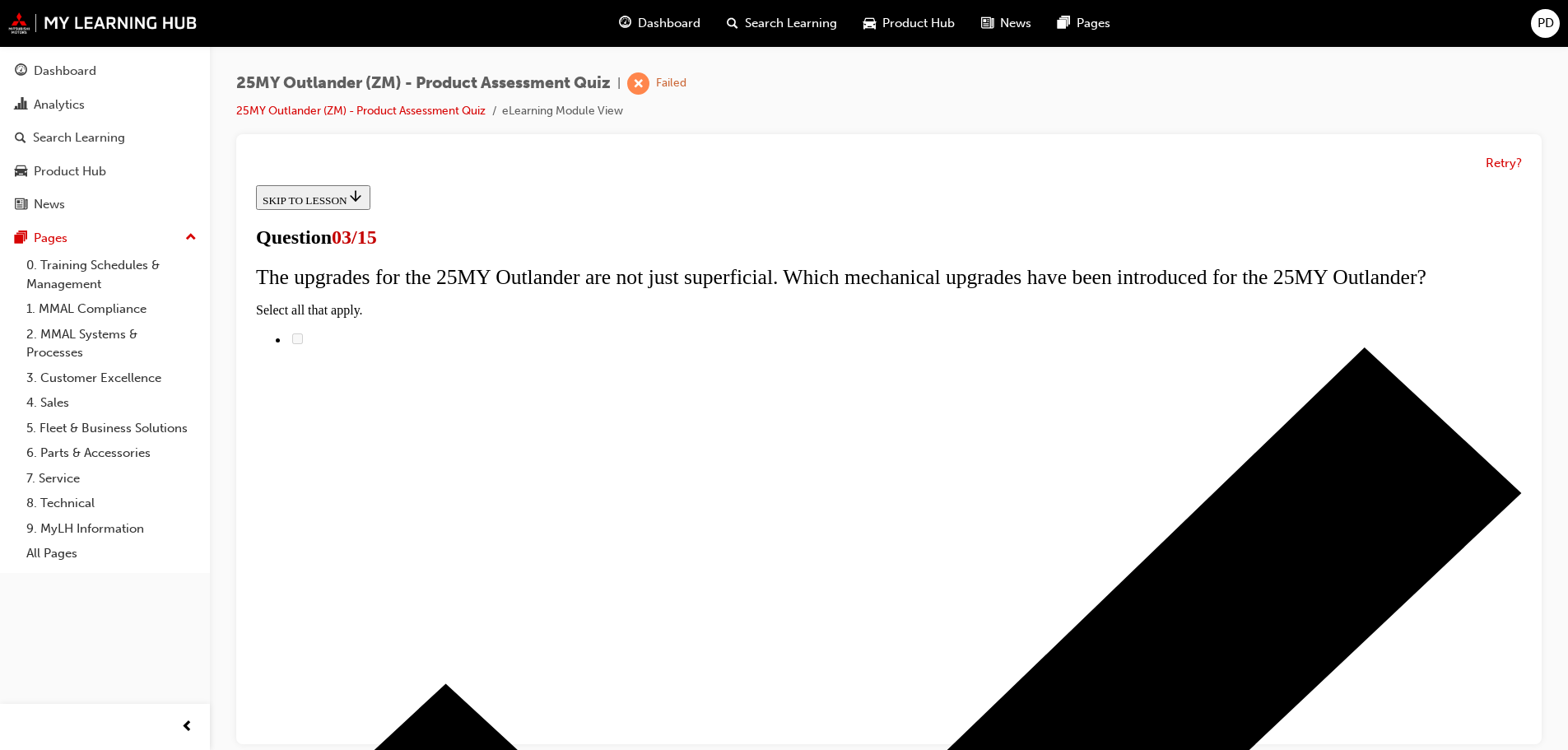
drag, startPoint x: 919, startPoint y: 737, endPoint x: 931, endPoint y: 737, distance: 12.0
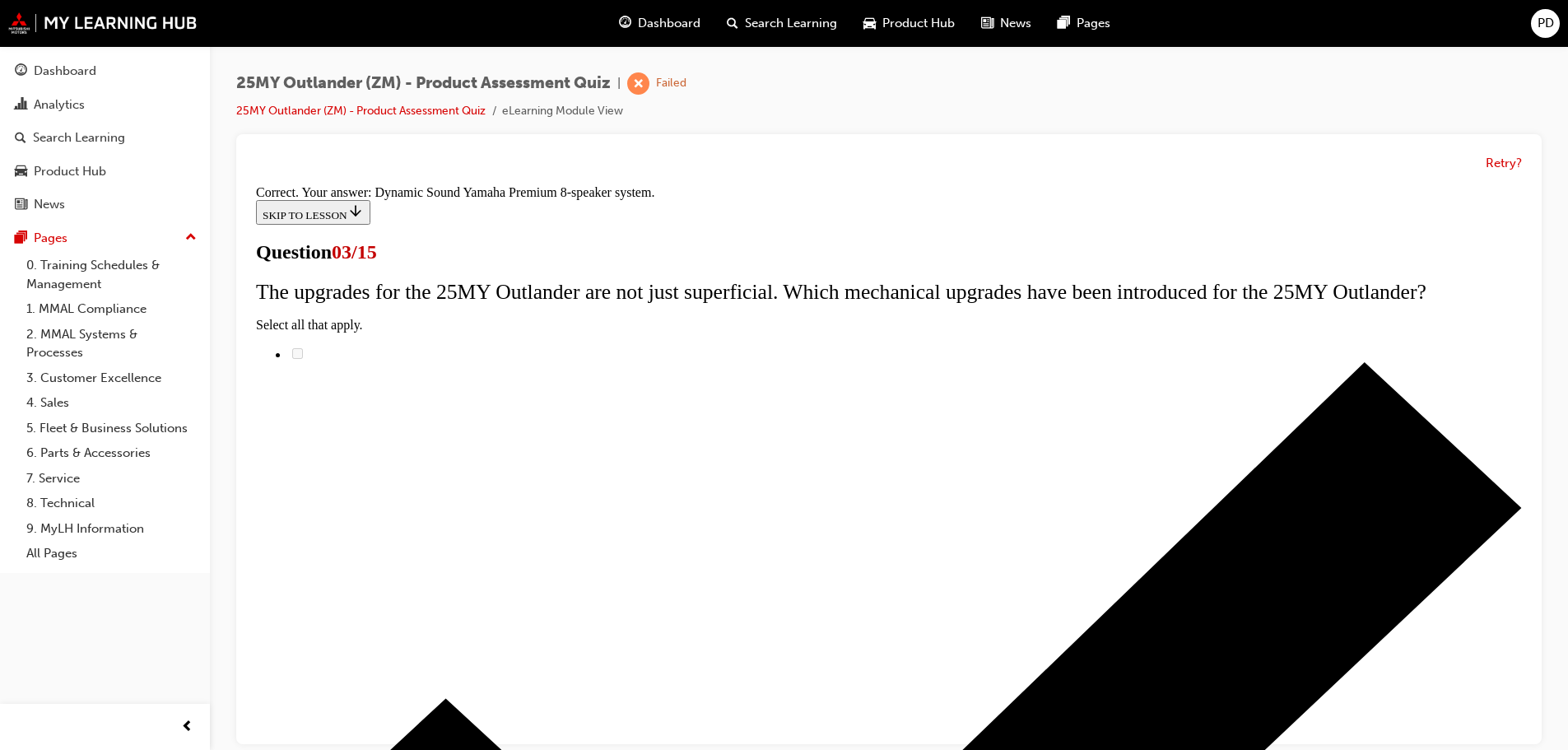
scroll to position [275, 0]
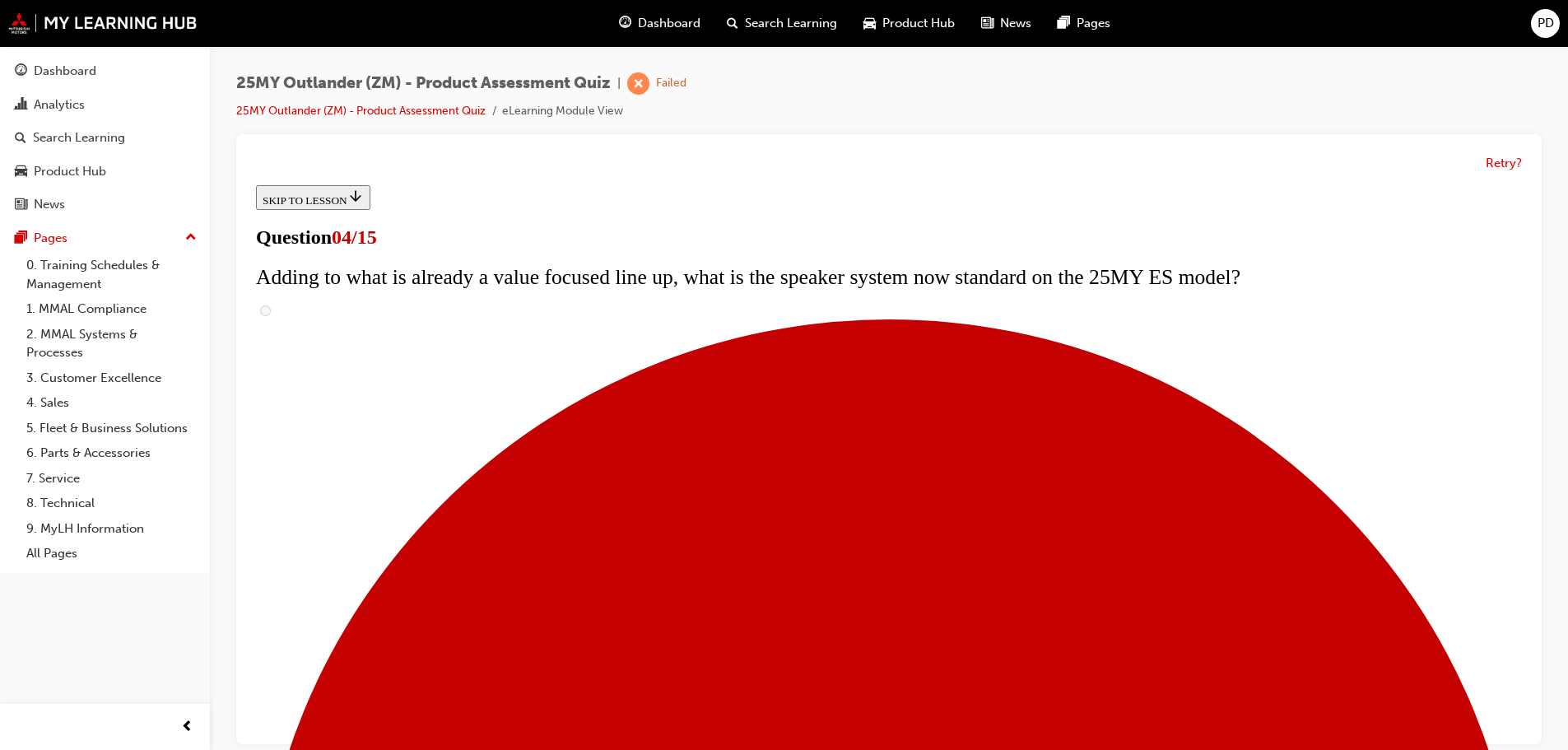
scroll to position [247, 0]
checkbox input "true"
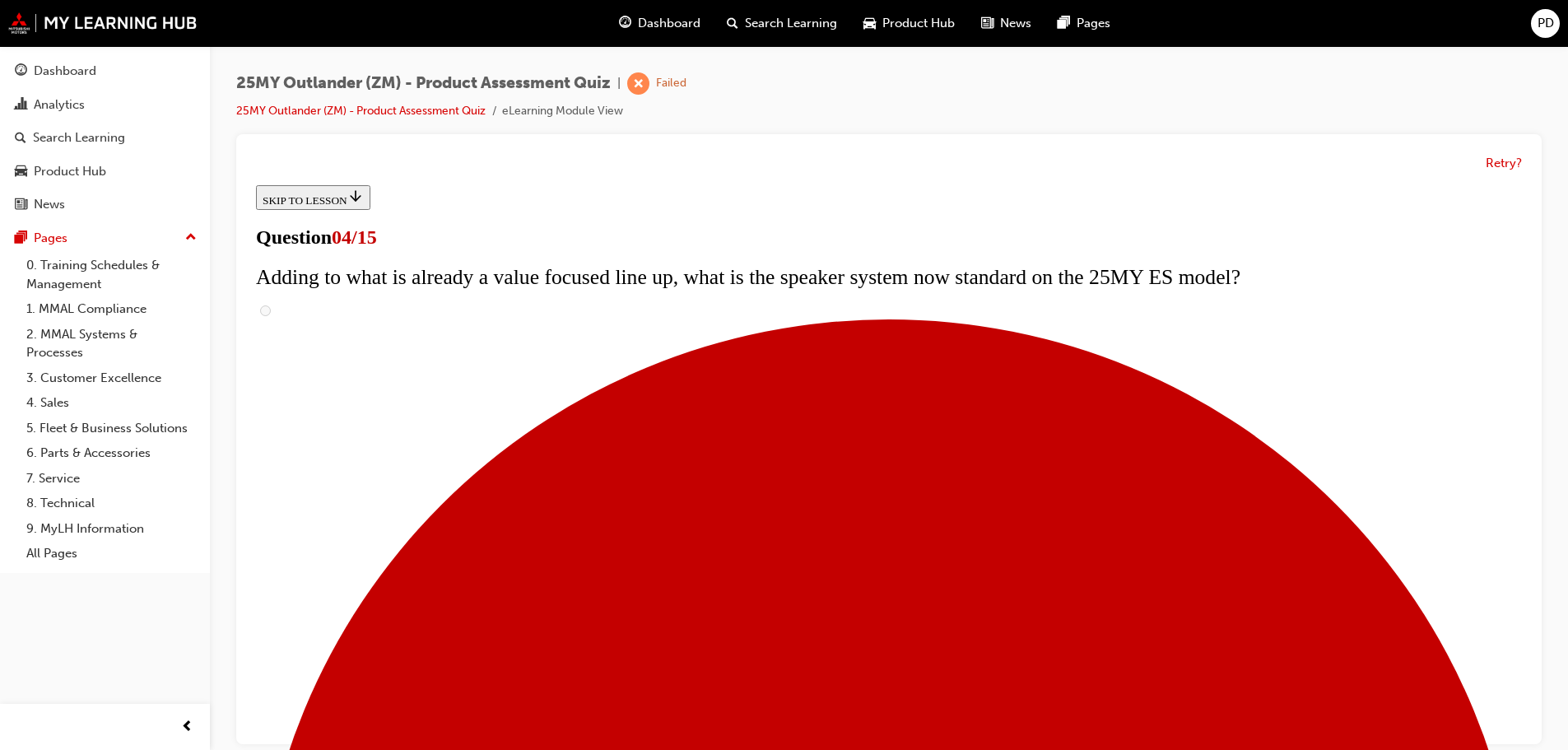
checkbox input "true"
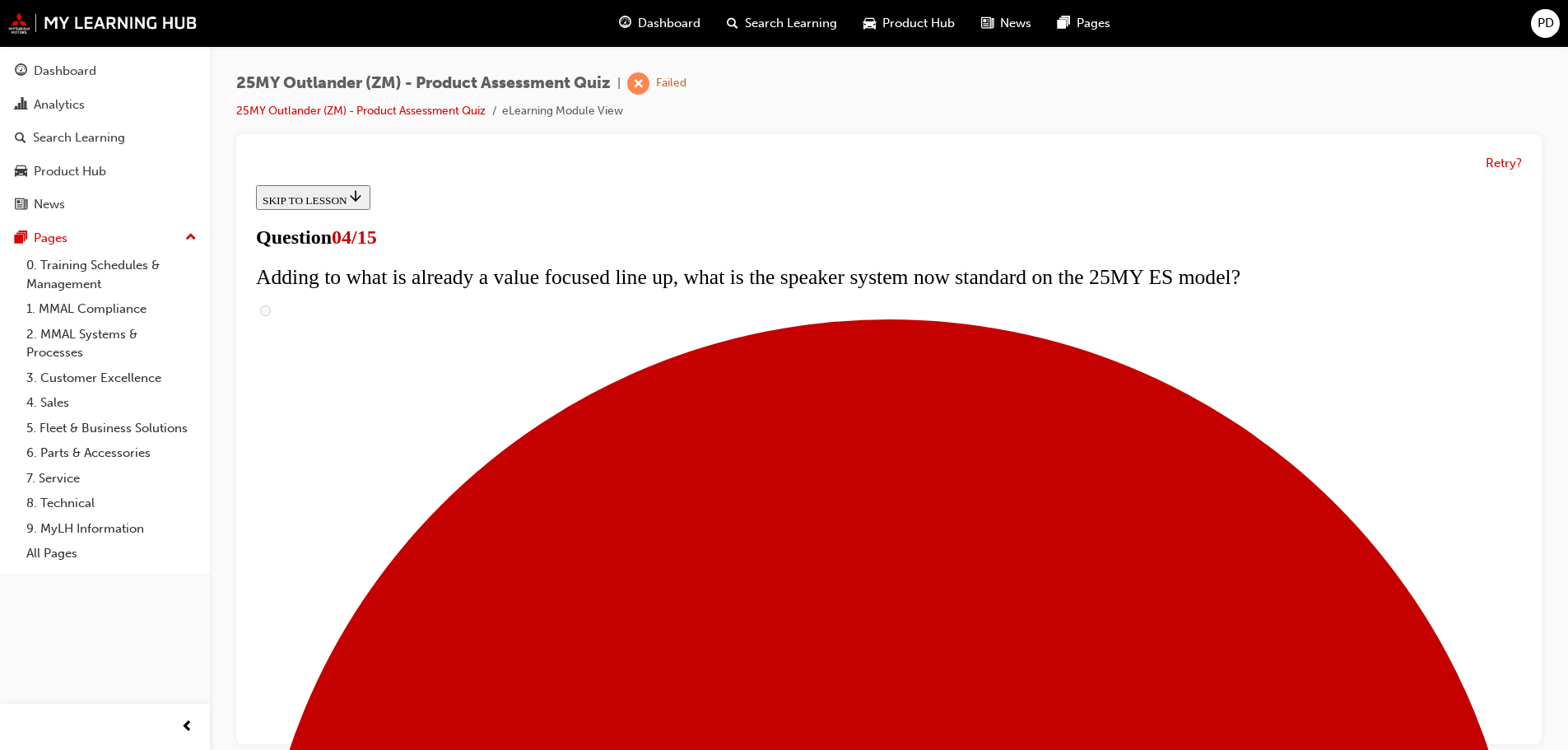
drag, startPoint x: 629, startPoint y: 657, endPoint x: 639, endPoint y: 659, distance: 10.2
checkbox input "true"
drag, startPoint x: 626, startPoint y: 723, endPoint x: 685, endPoint y: 715, distance: 59.5
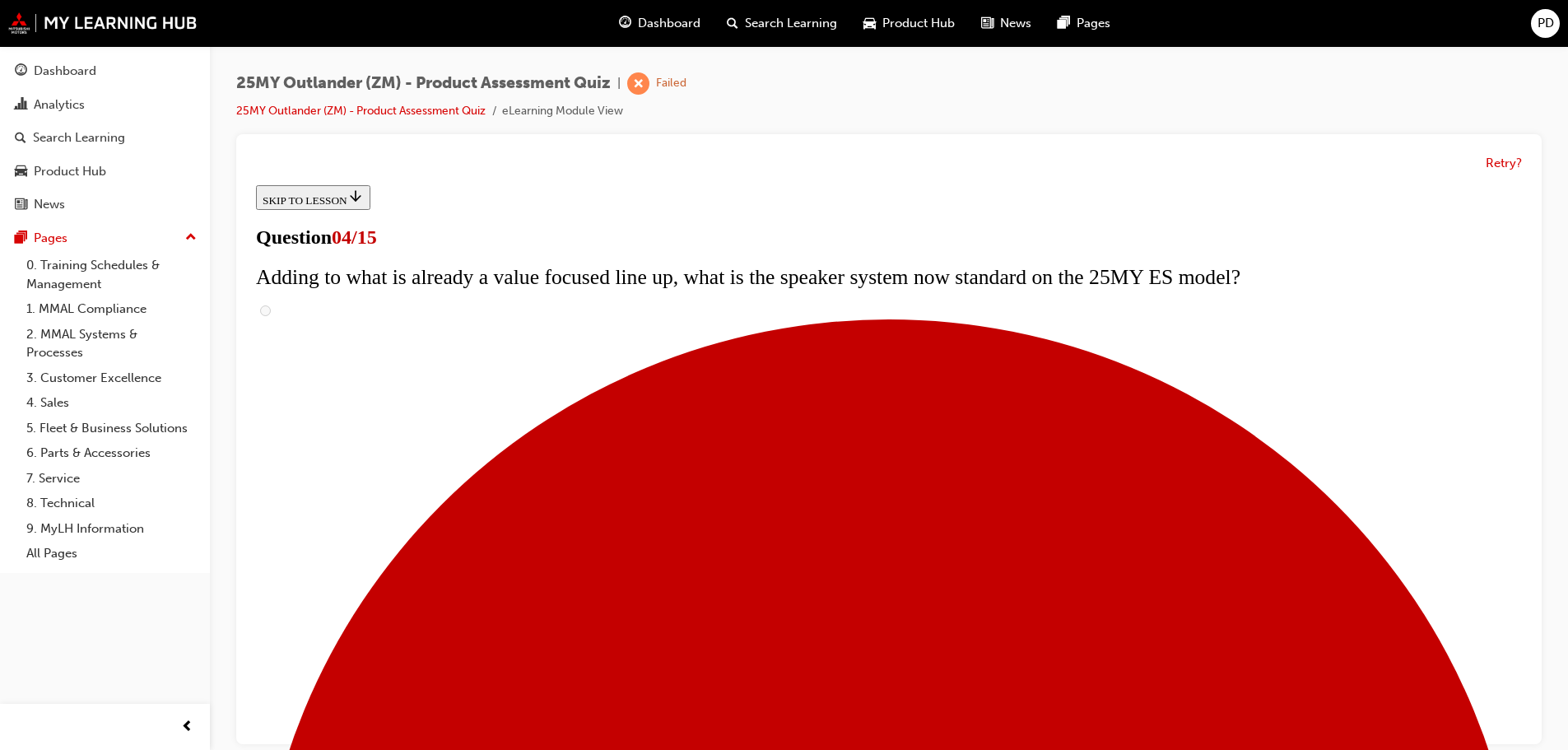
checkbox input "true"
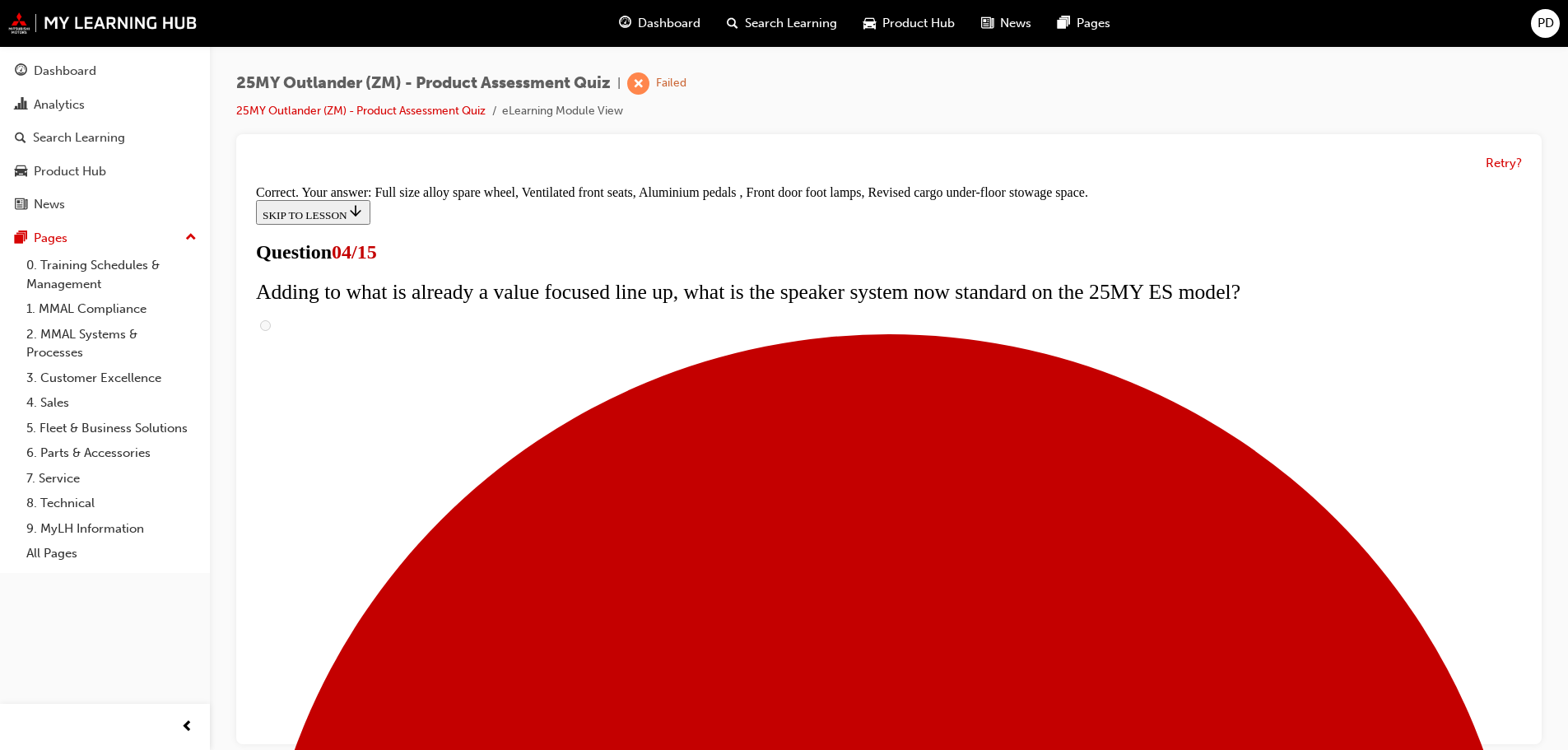
scroll to position [529, 0]
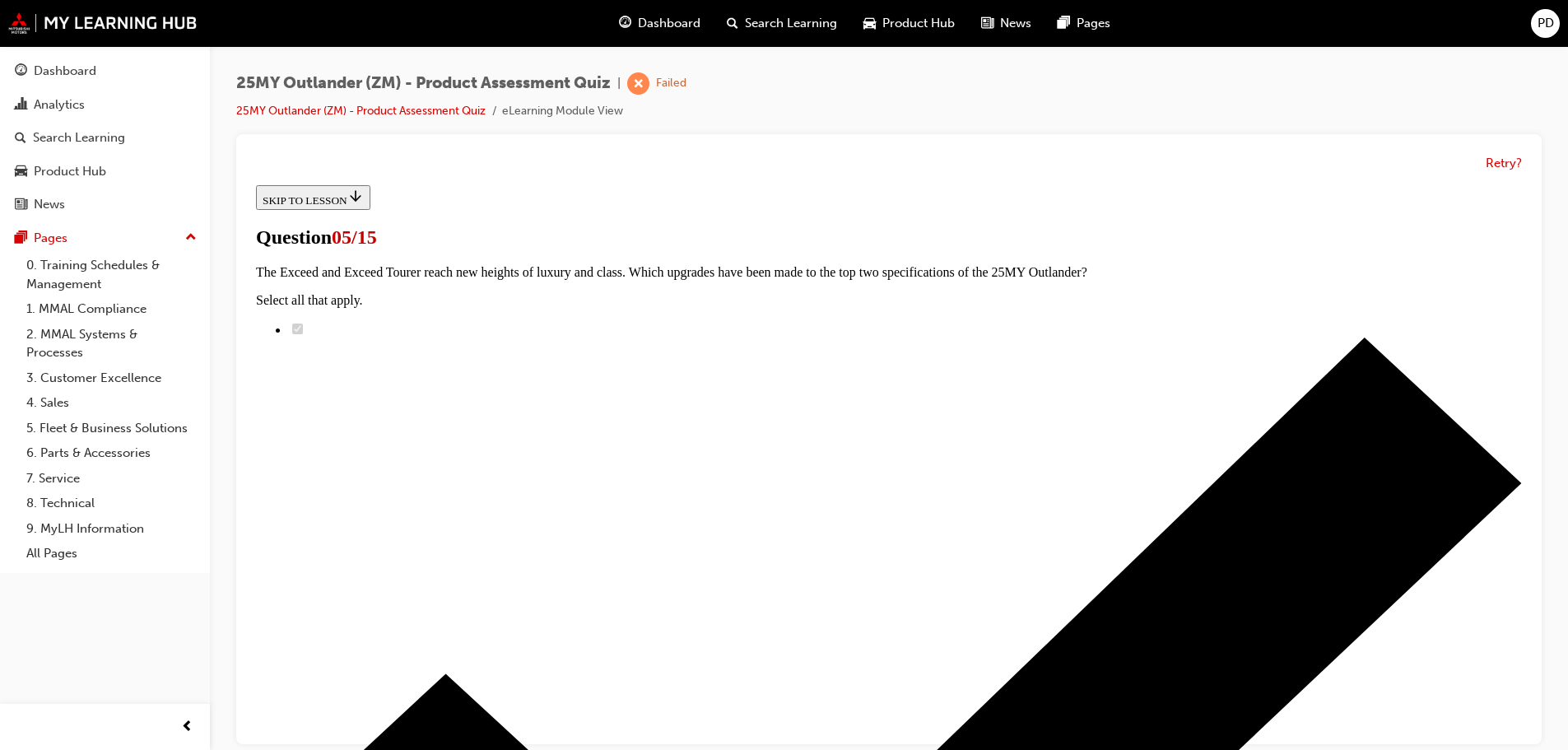
scroll to position [247, 0]
radio input "true"
drag, startPoint x: 911, startPoint y: 725, endPoint x: 975, endPoint y: 725, distance: 64.0
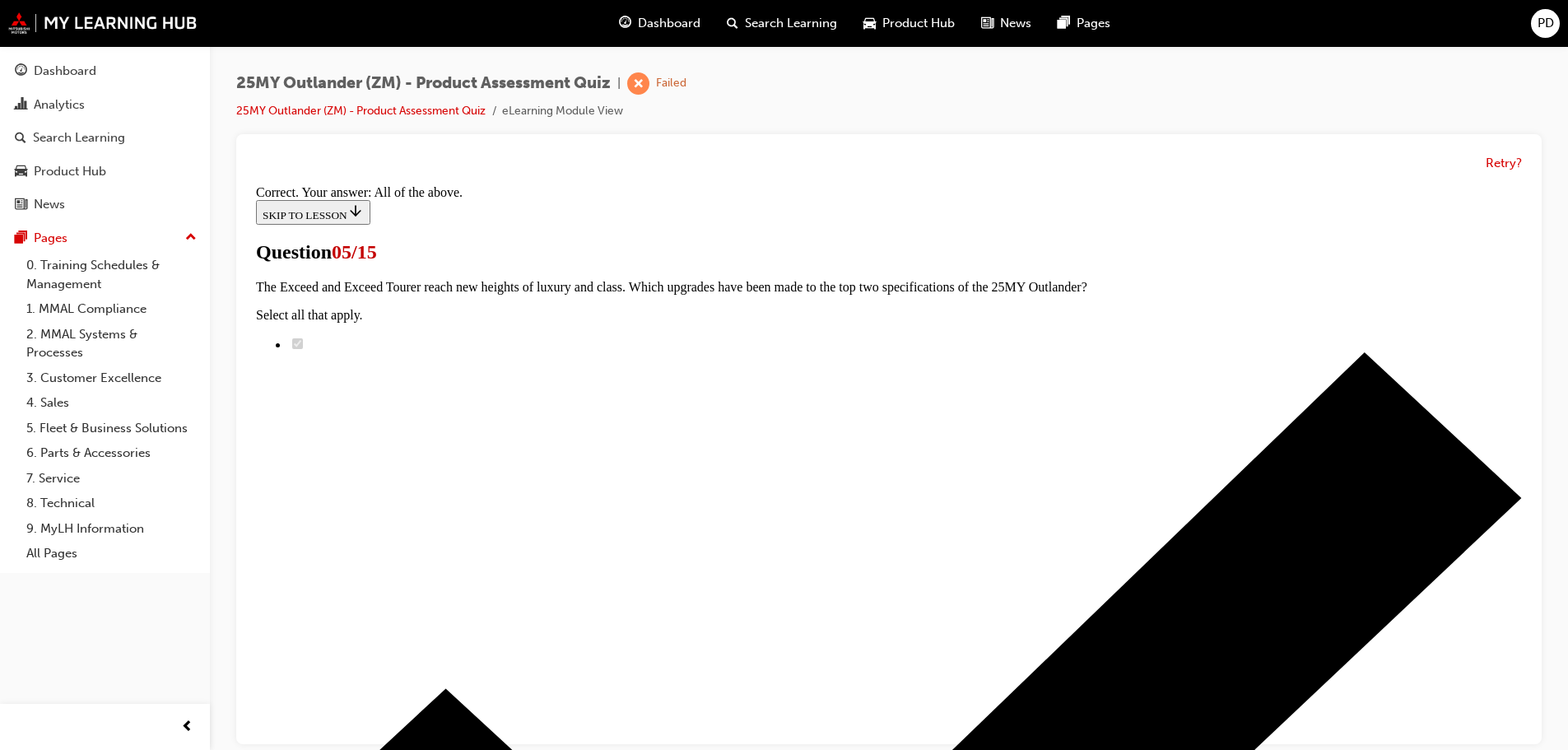
scroll to position [407, 0]
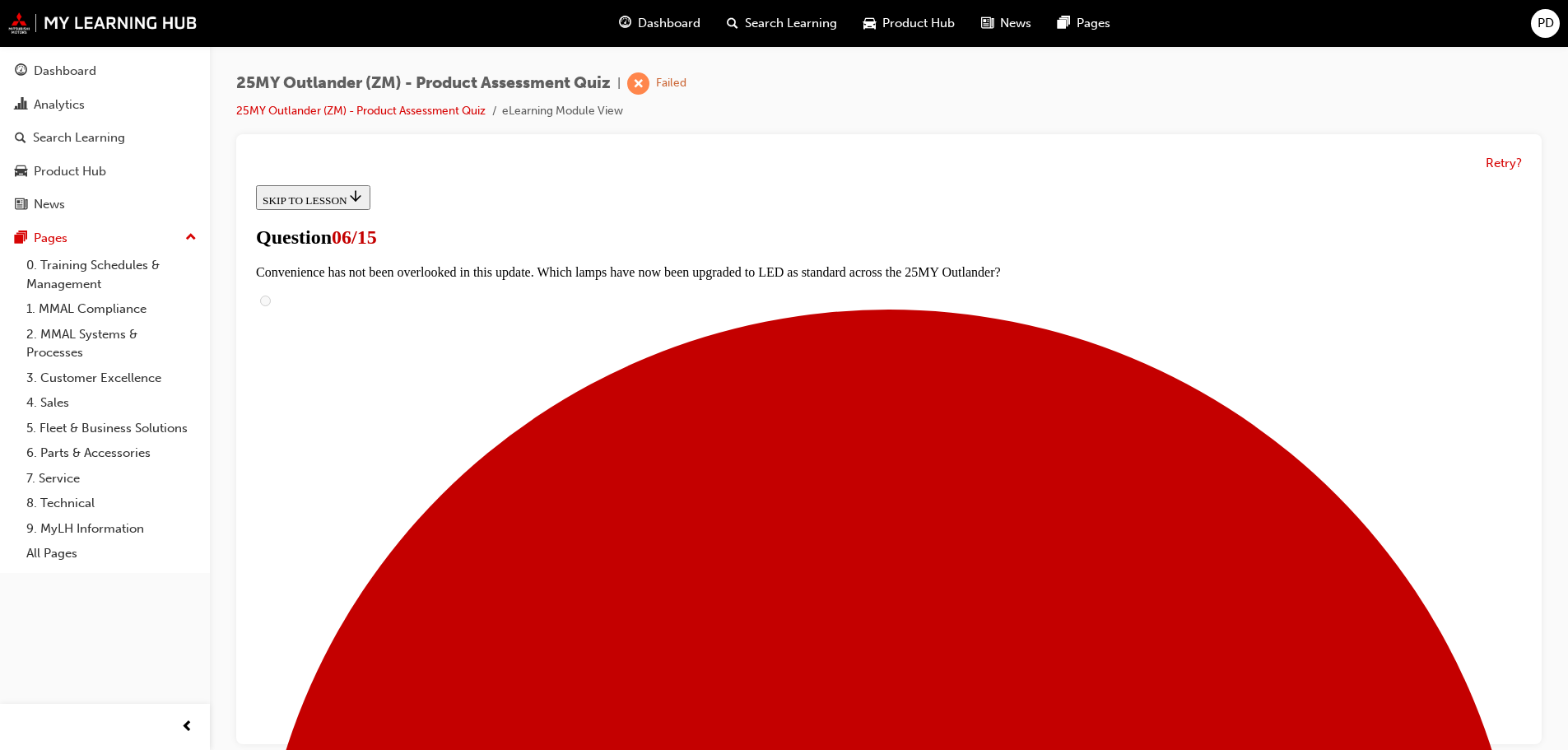
scroll to position [494, 0]
radio input "true"
drag, startPoint x: 902, startPoint y: 640, endPoint x: 944, endPoint y: 640, distance: 42.0
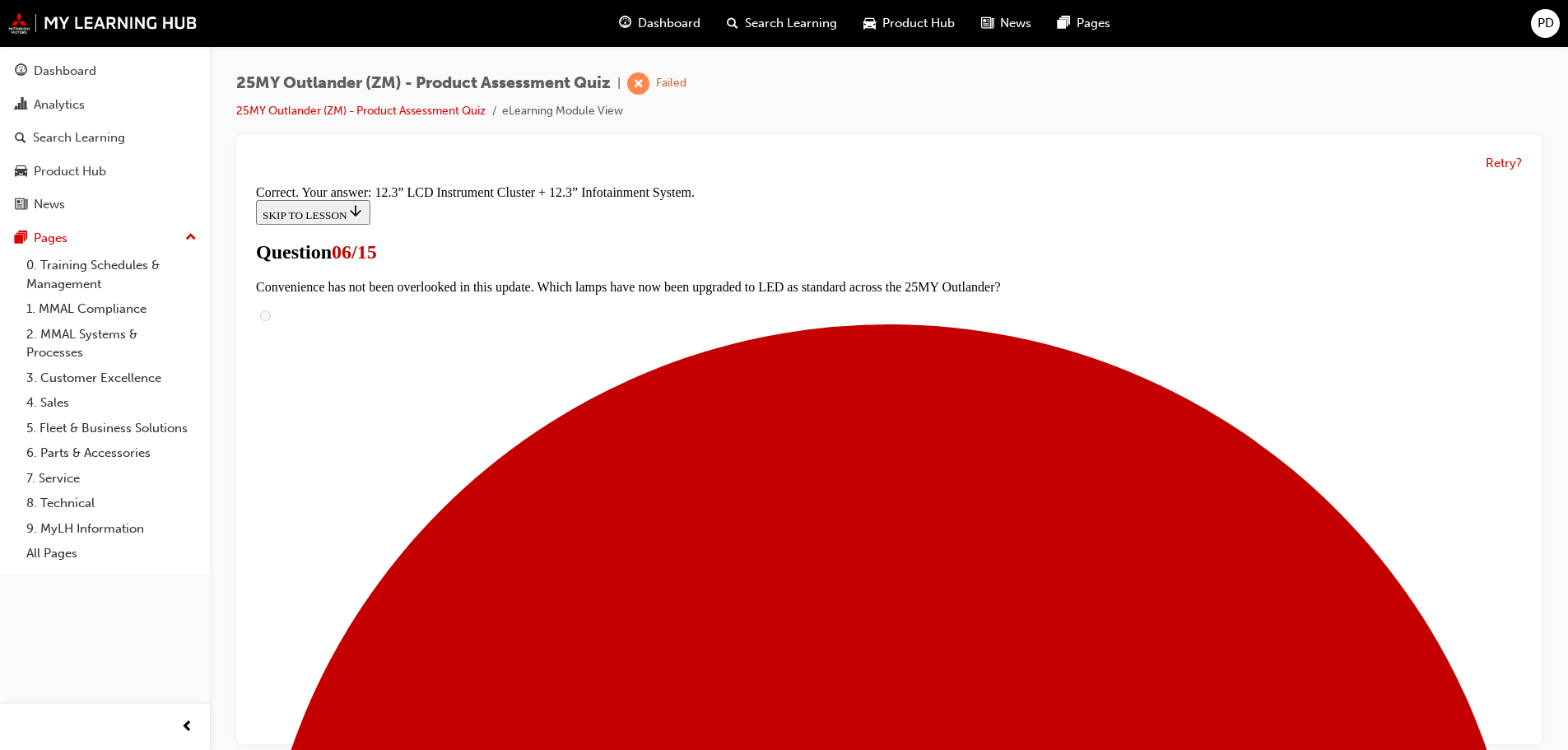
scroll to position [562, 0]
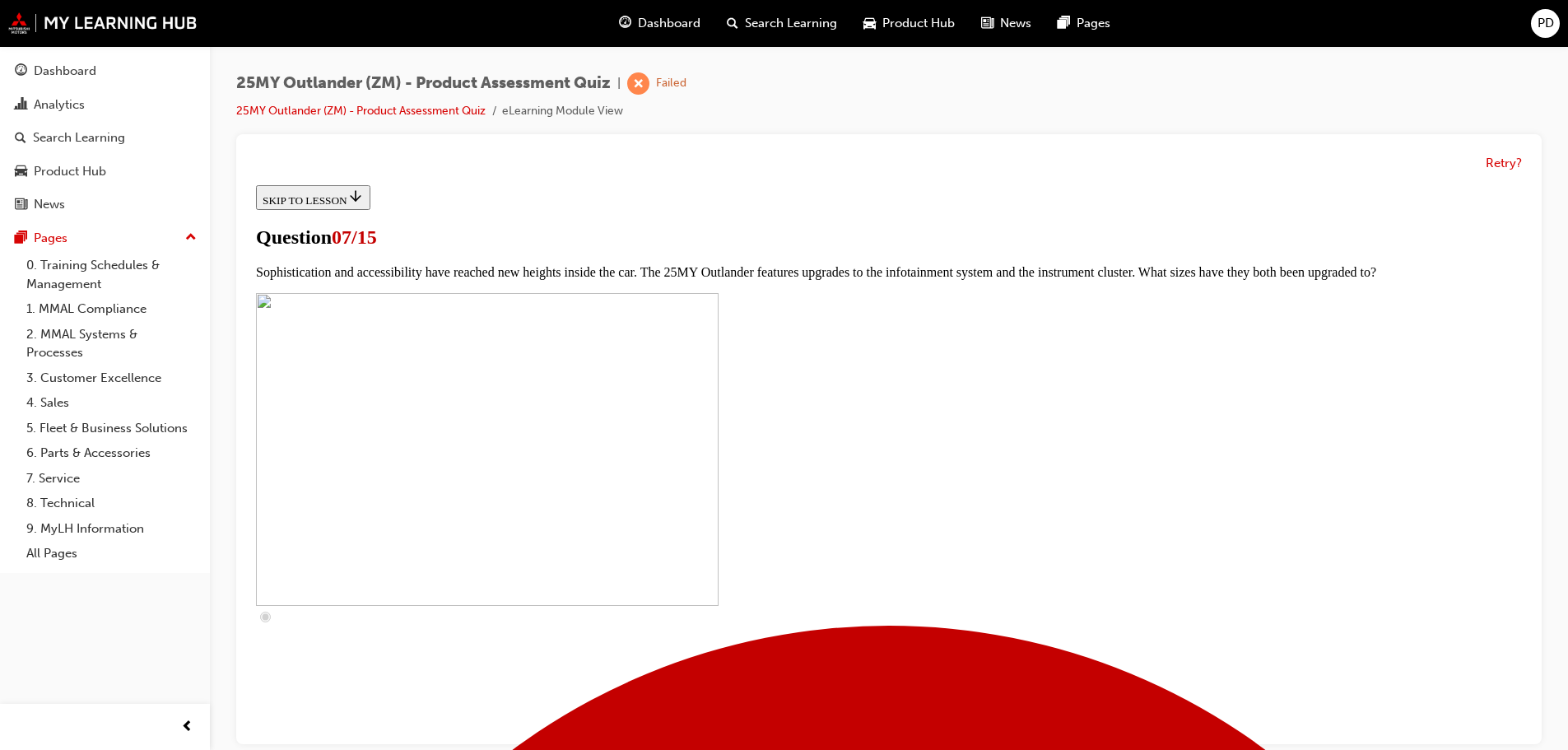
scroll to position [659, 0]
checkbox input "true"
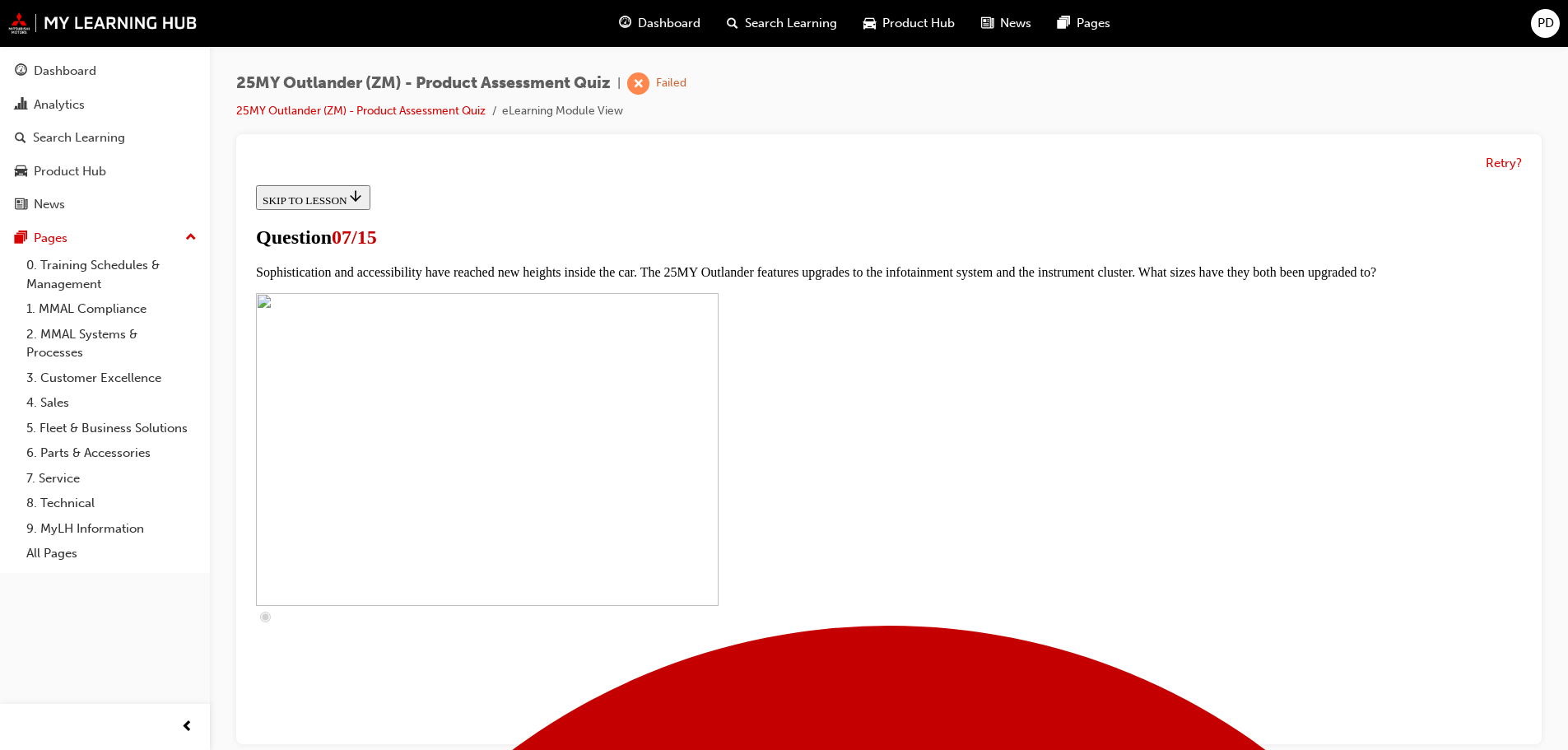
checkbox input "true"
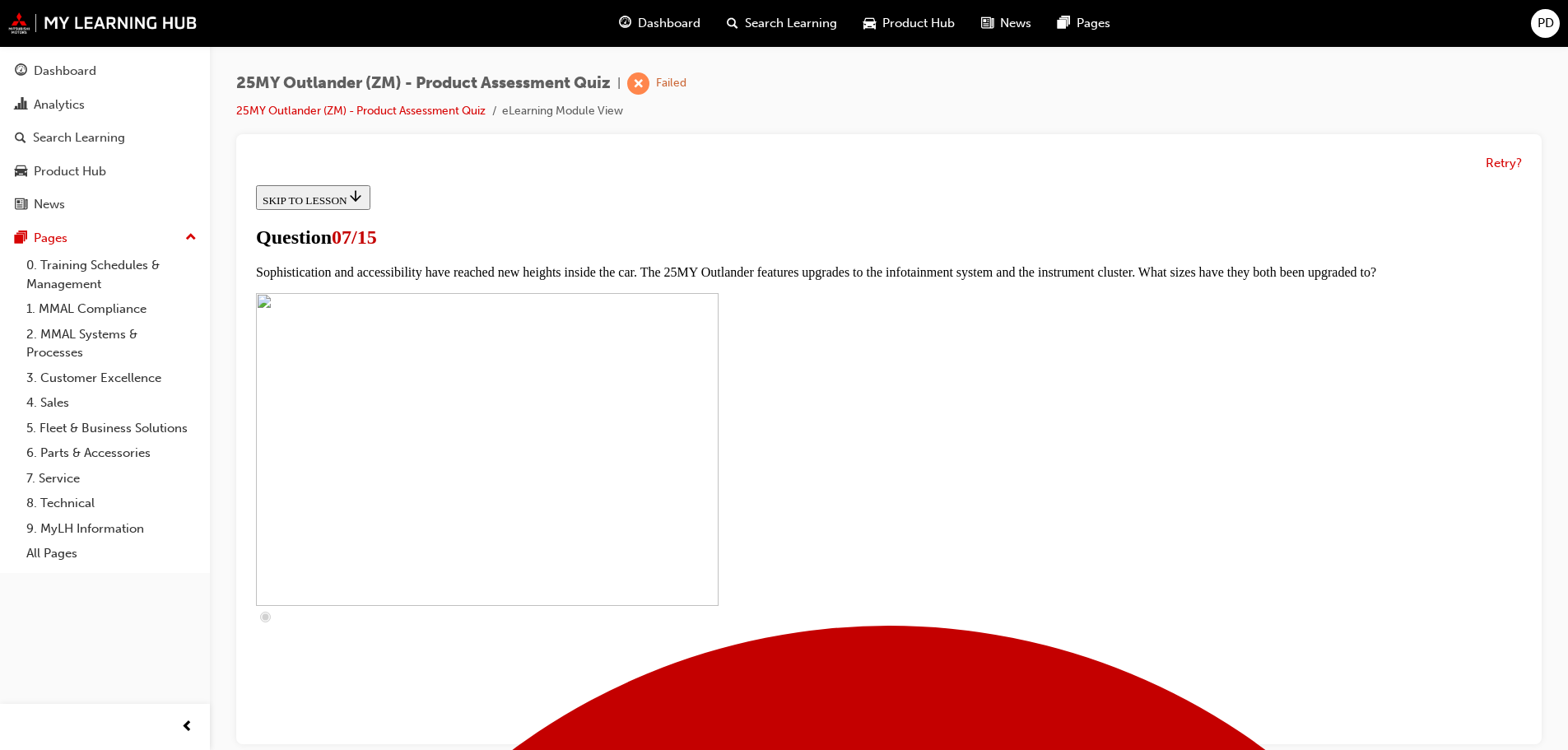
drag, startPoint x: 629, startPoint y: 529, endPoint x: 719, endPoint y: 560, distance: 95.2
checkbox input "true"
drag, startPoint x: 901, startPoint y: 649, endPoint x: 941, endPoint y: 654, distance: 40.3
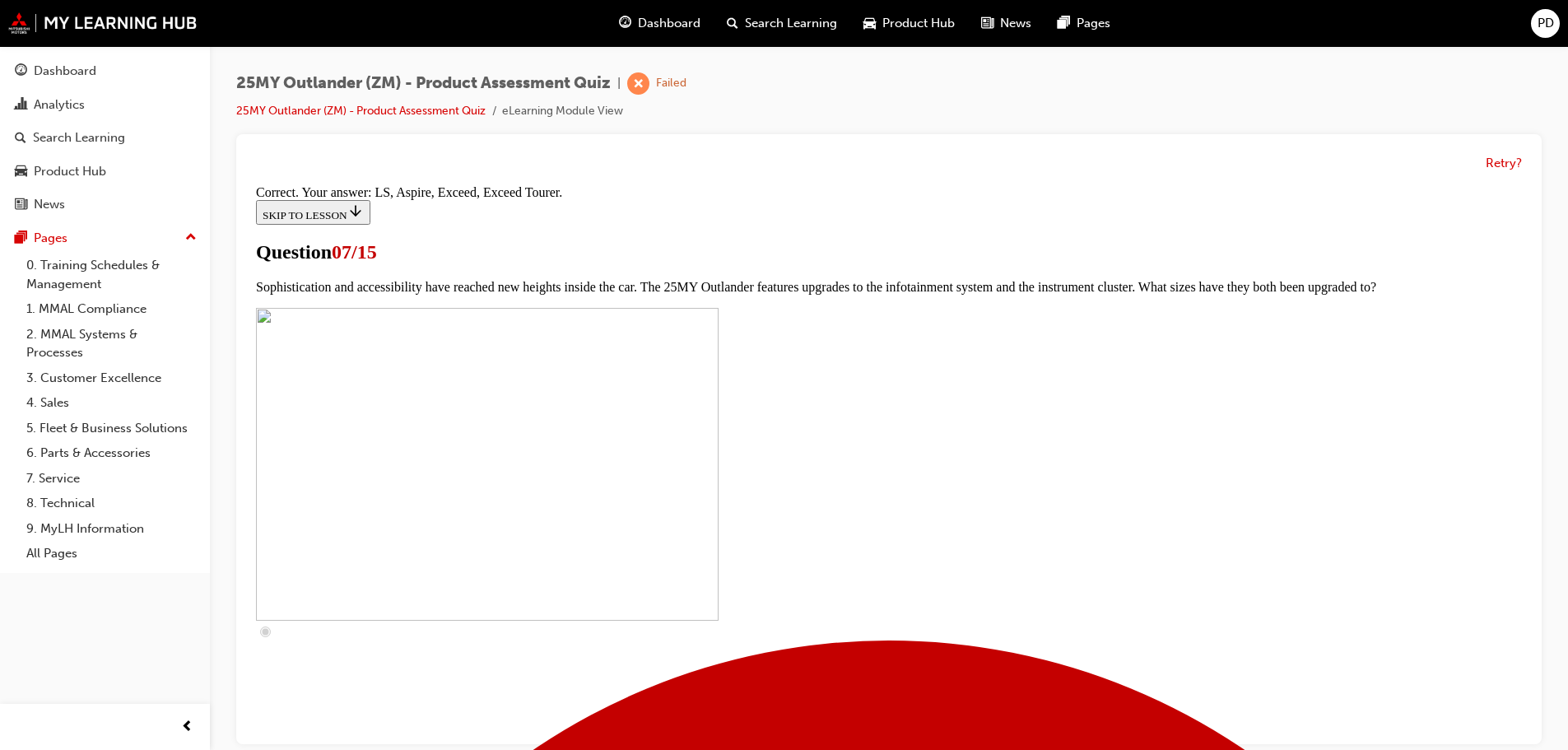
scroll to position [750, 0]
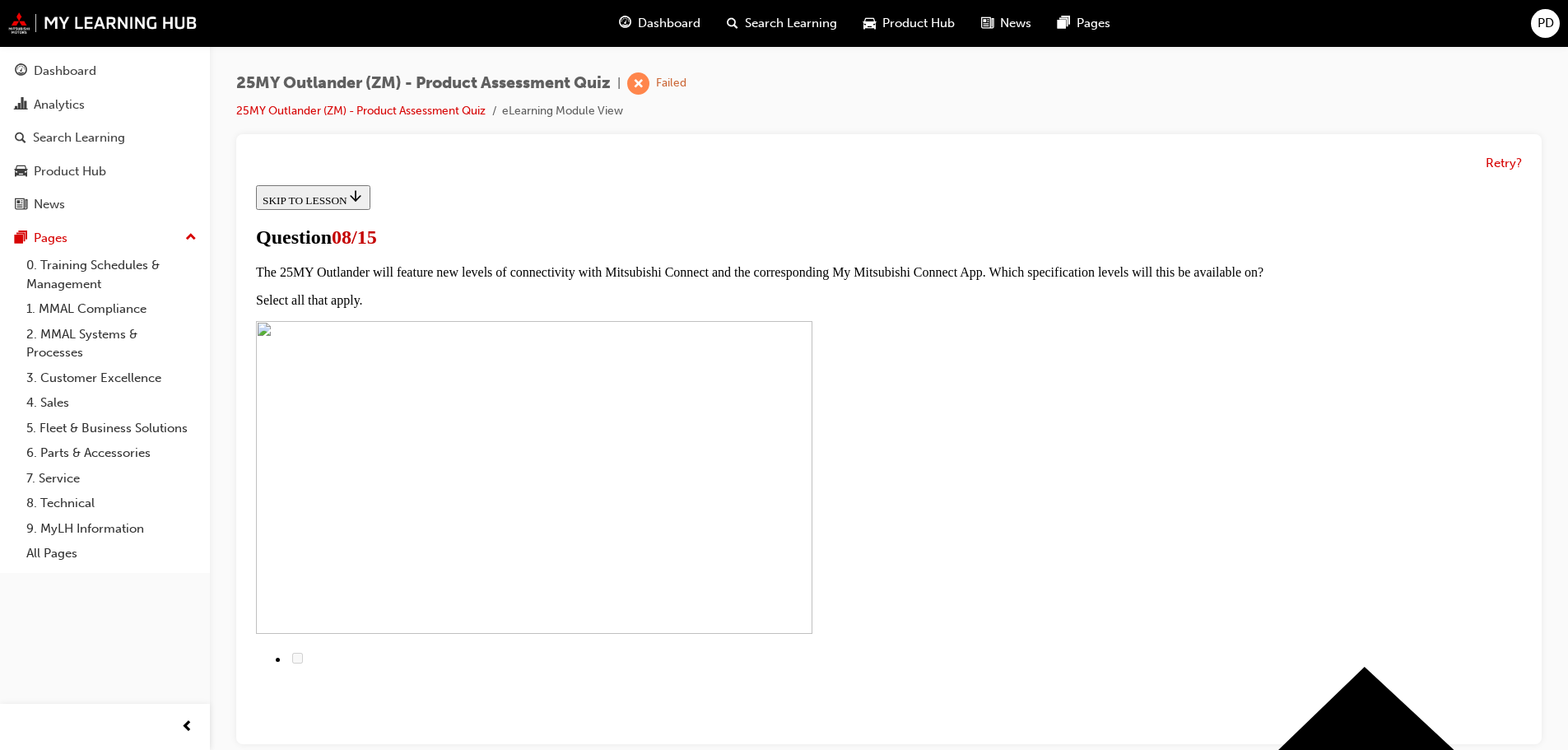
scroll to position [0, 0]
drag, startPoint x: 623, startPoint y: 718, endPoint x: 749, endPoint y: 710, distance: 126.3
radio input "true"
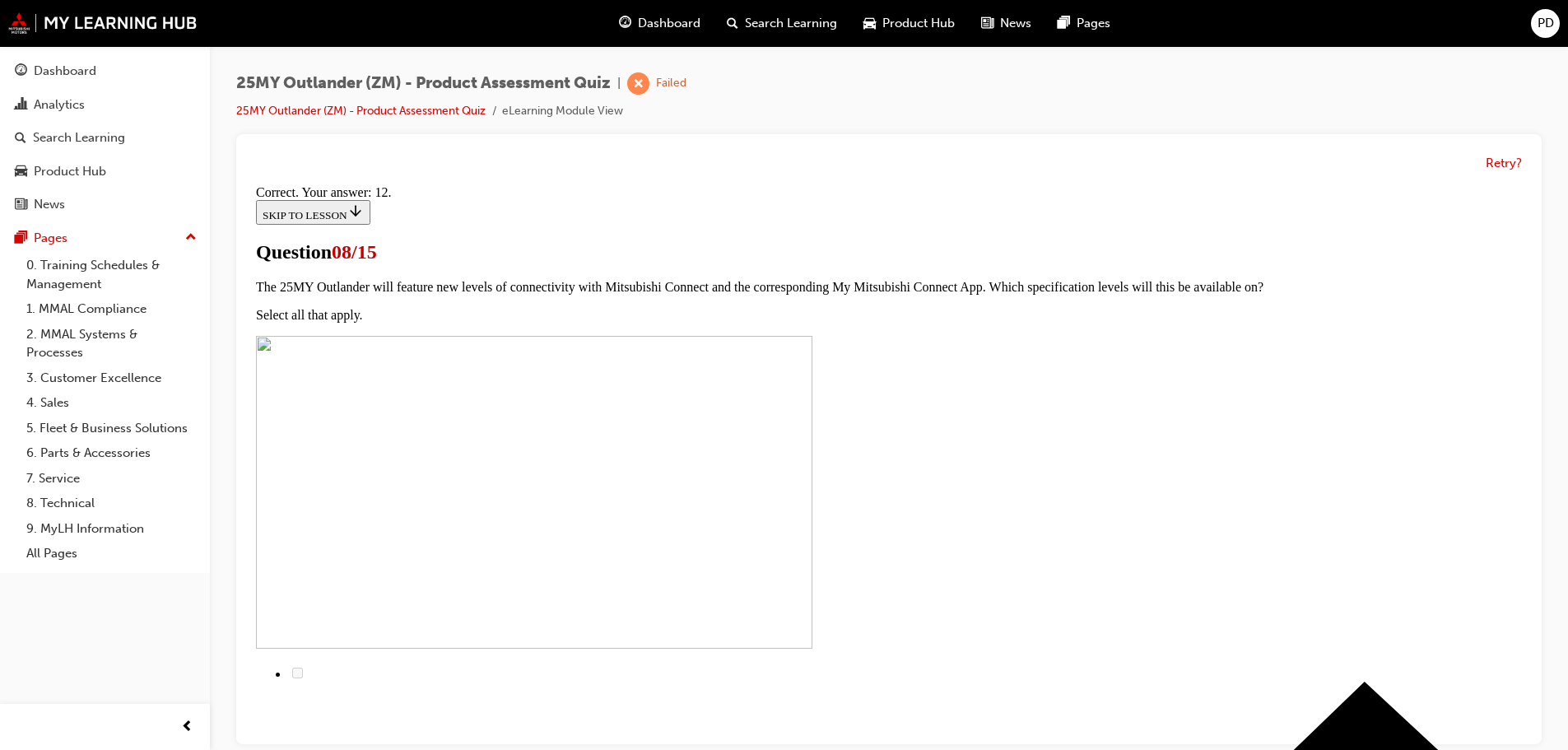
scroll to position [275, 0]
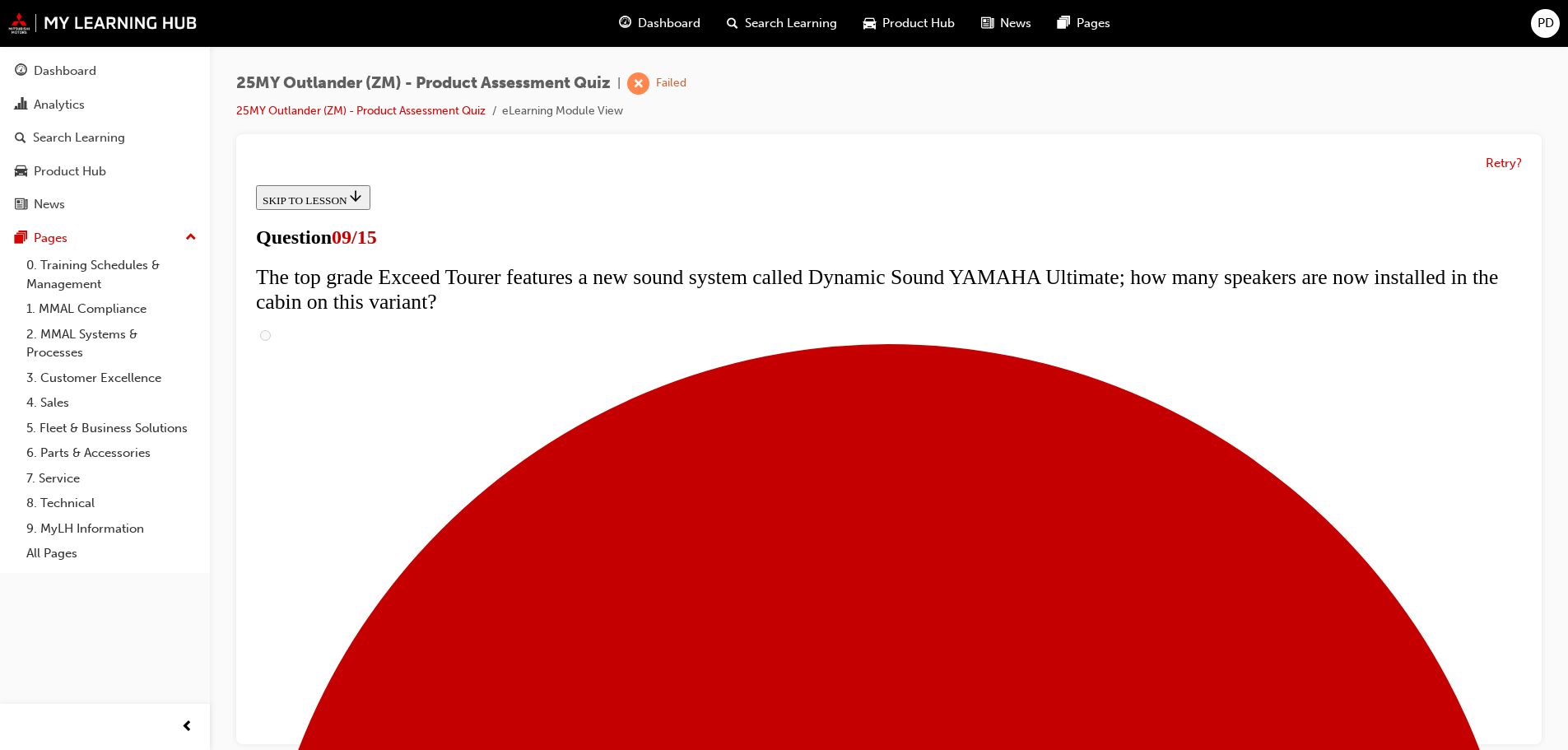
scroll to position [659, 0]
radio input "true"
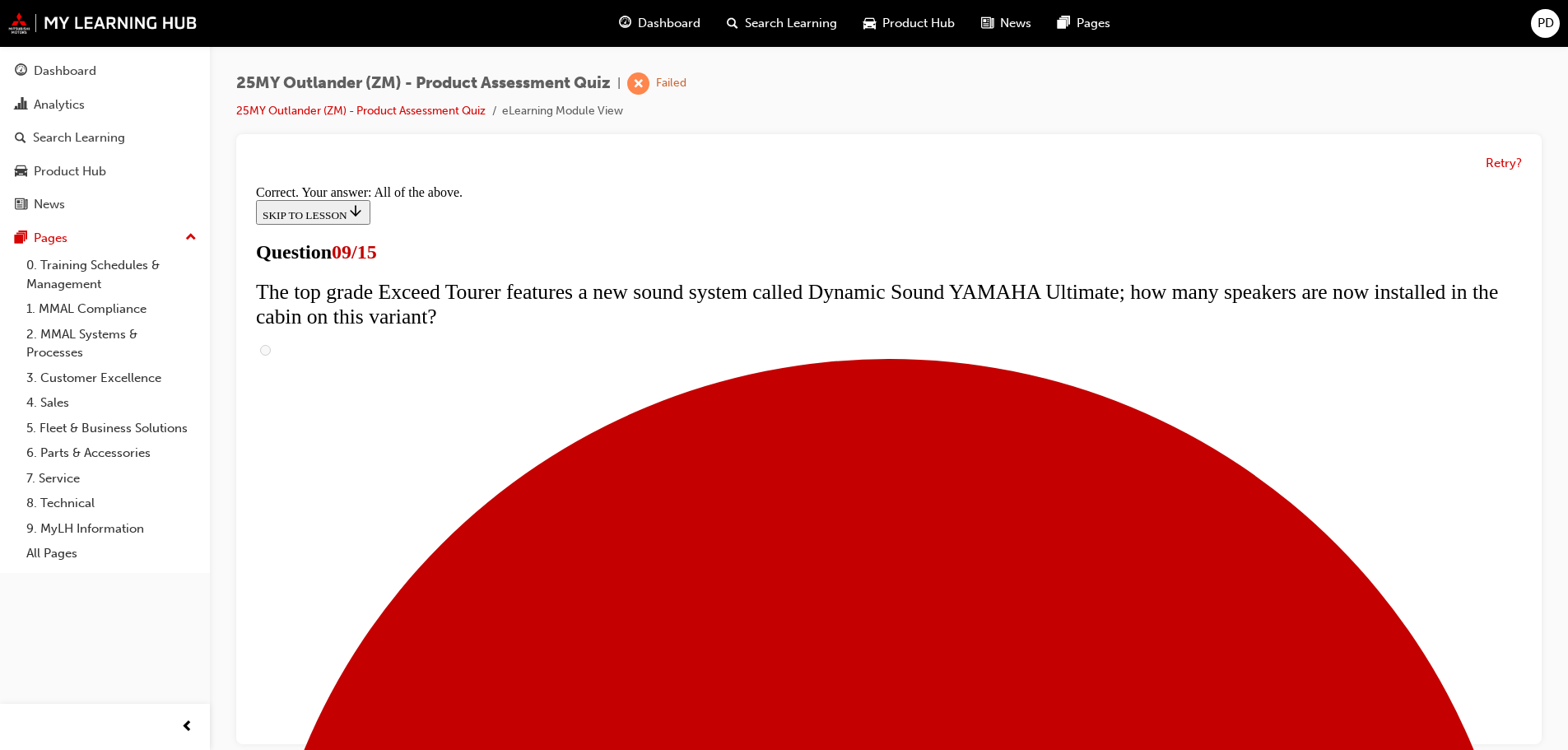
scroll to position [864, 0]
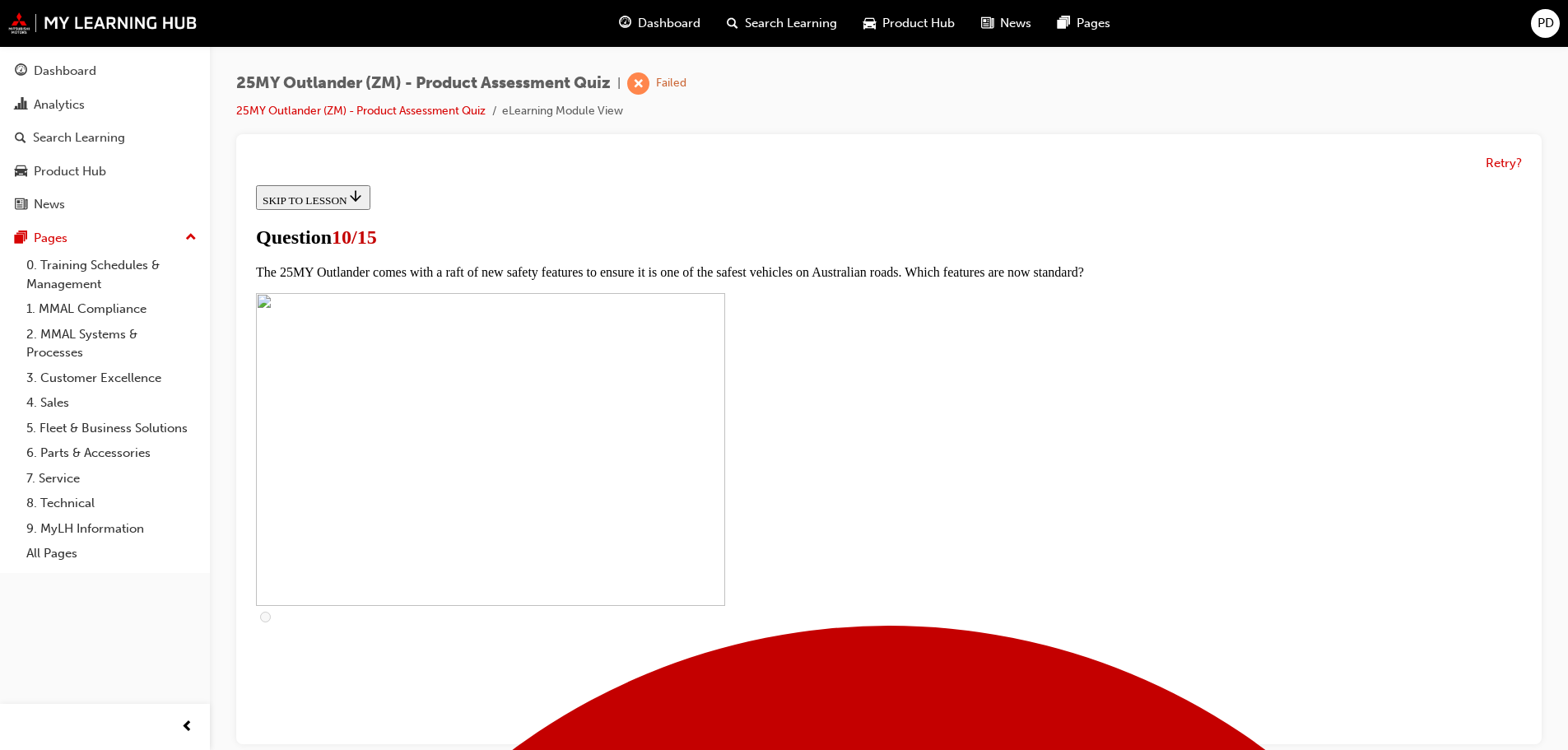
scroll to position [329, 0]
checkbox input "true"
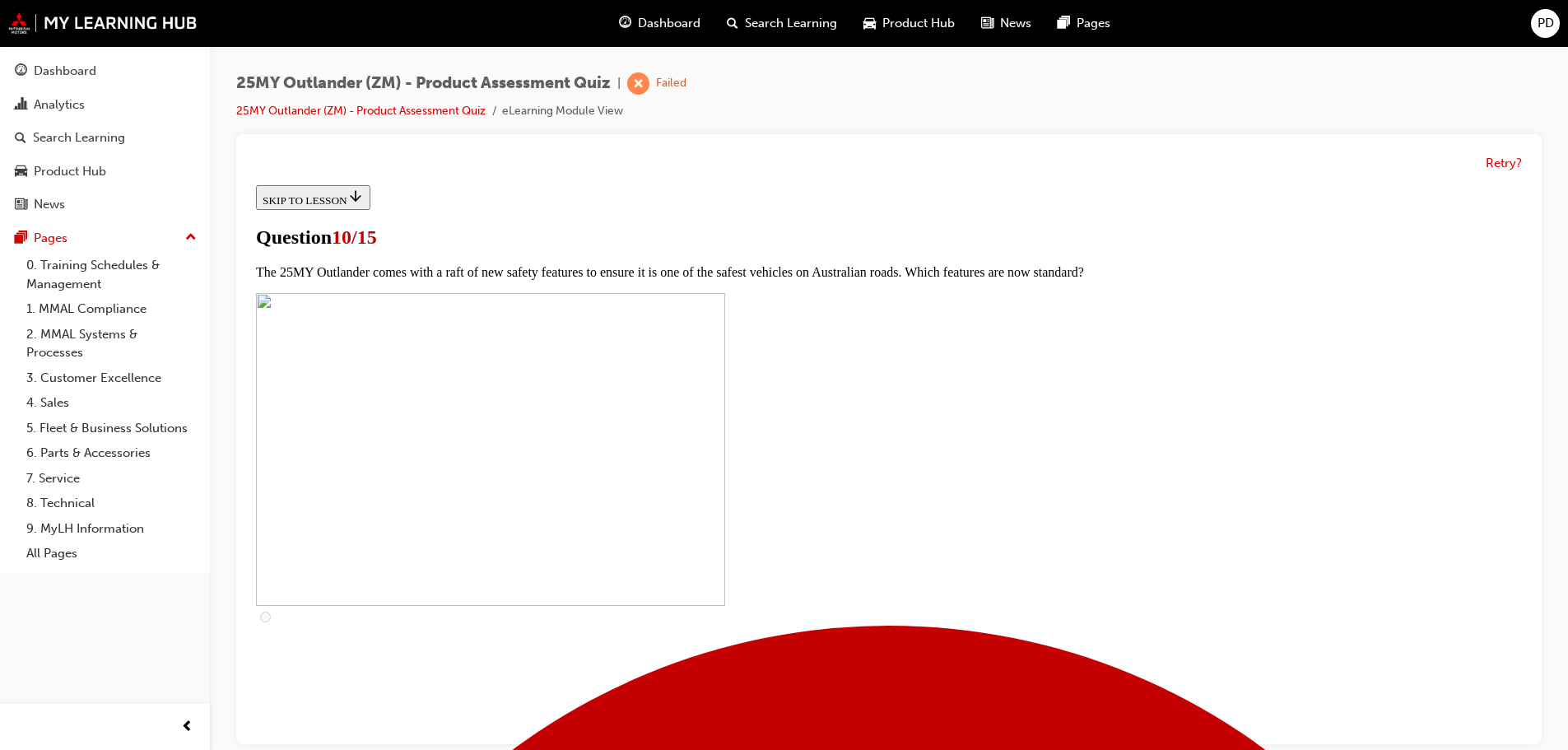
checkbox input "true"
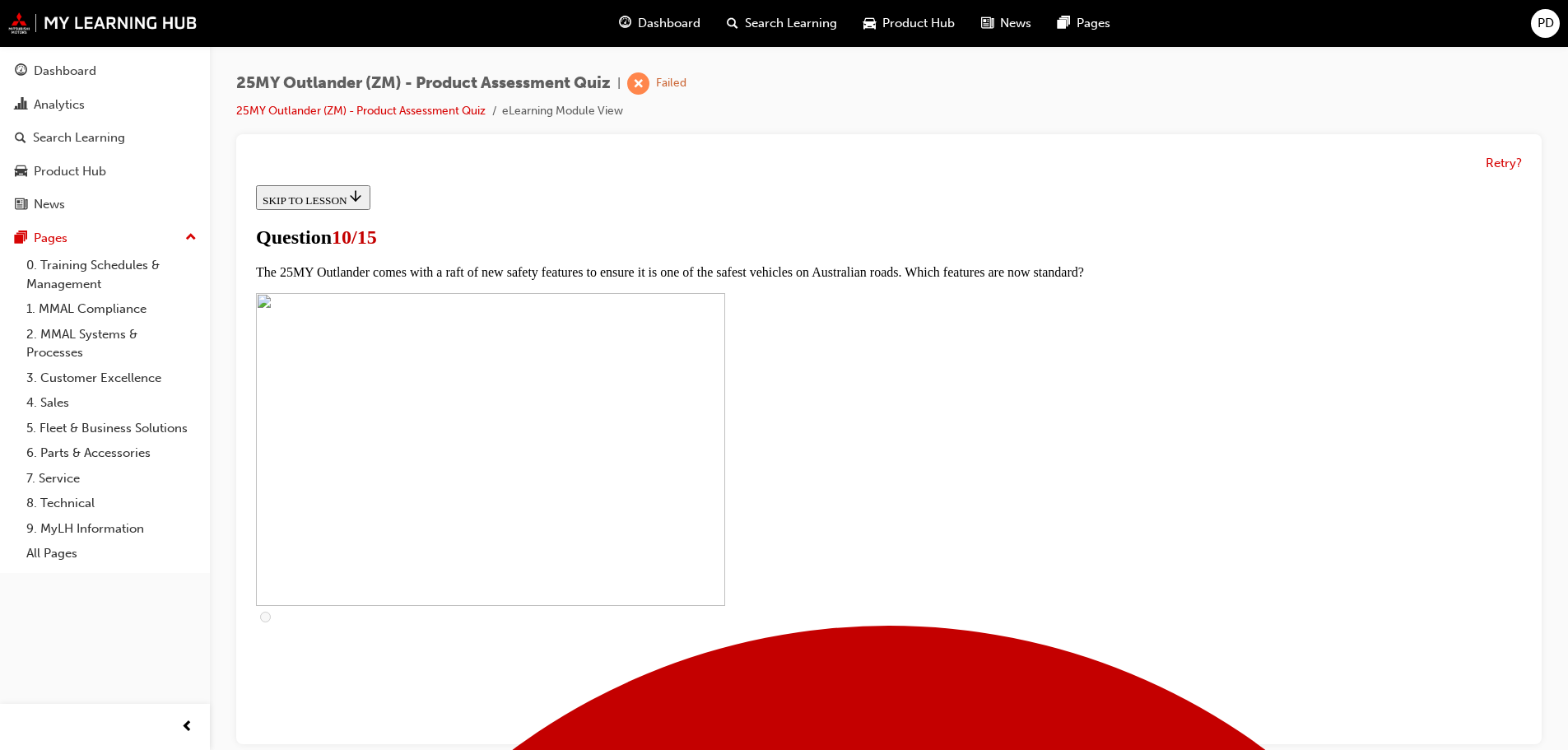
checkbox input "false"
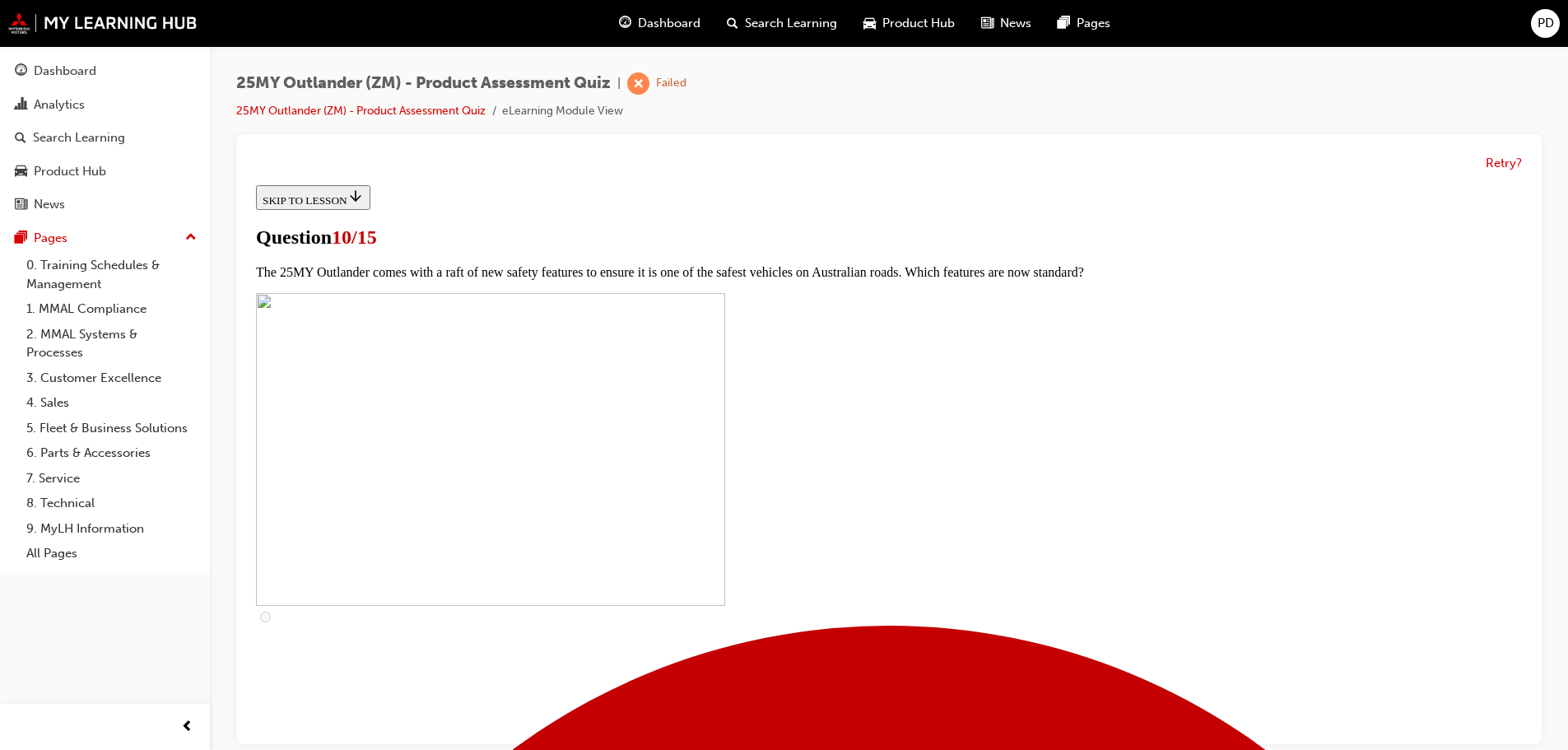
checkbox input "true"
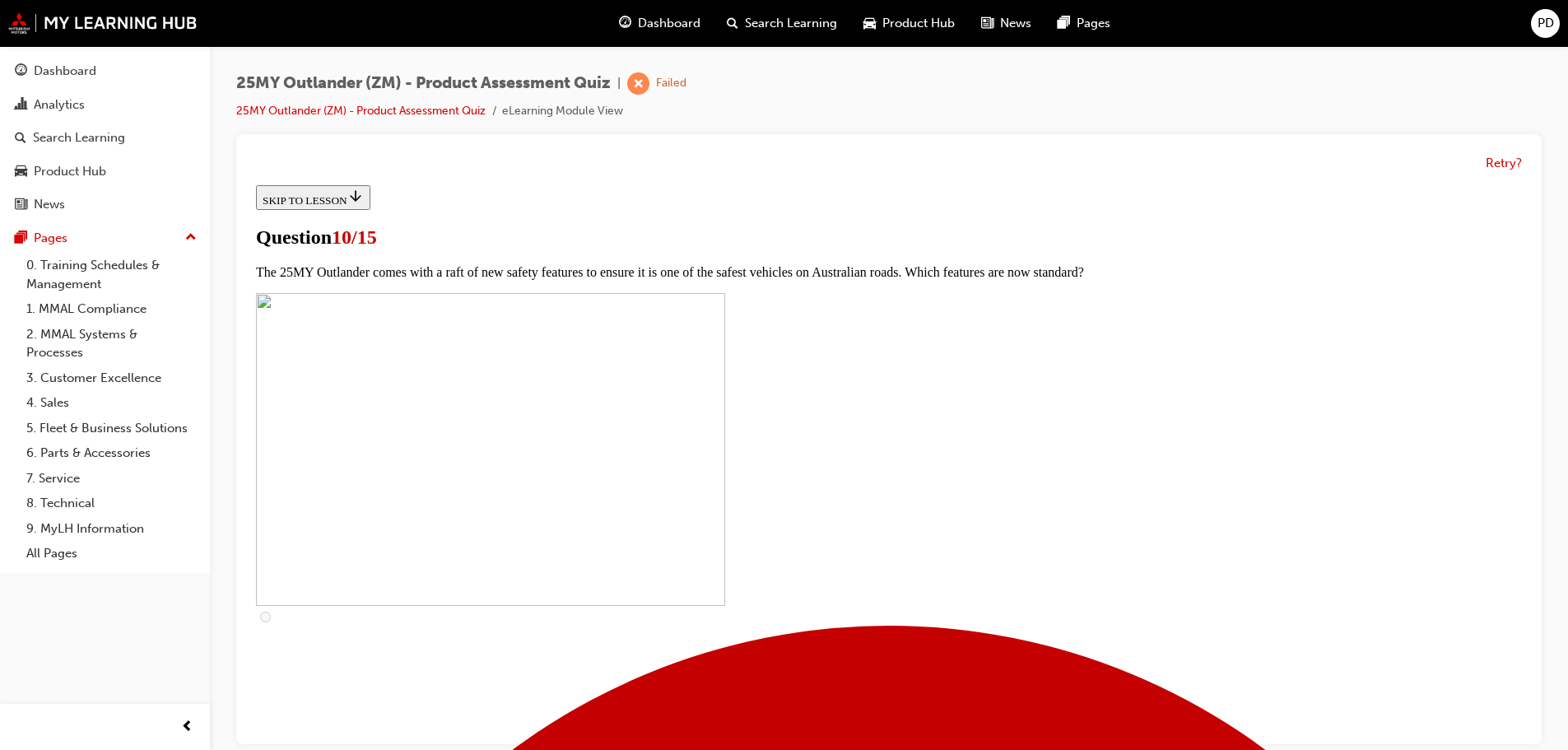
checkbox input "true"
drag, startPoint x: 904, startPoint y: 707, endPoint x: 945, endPoint y: 692, distance: 43.7
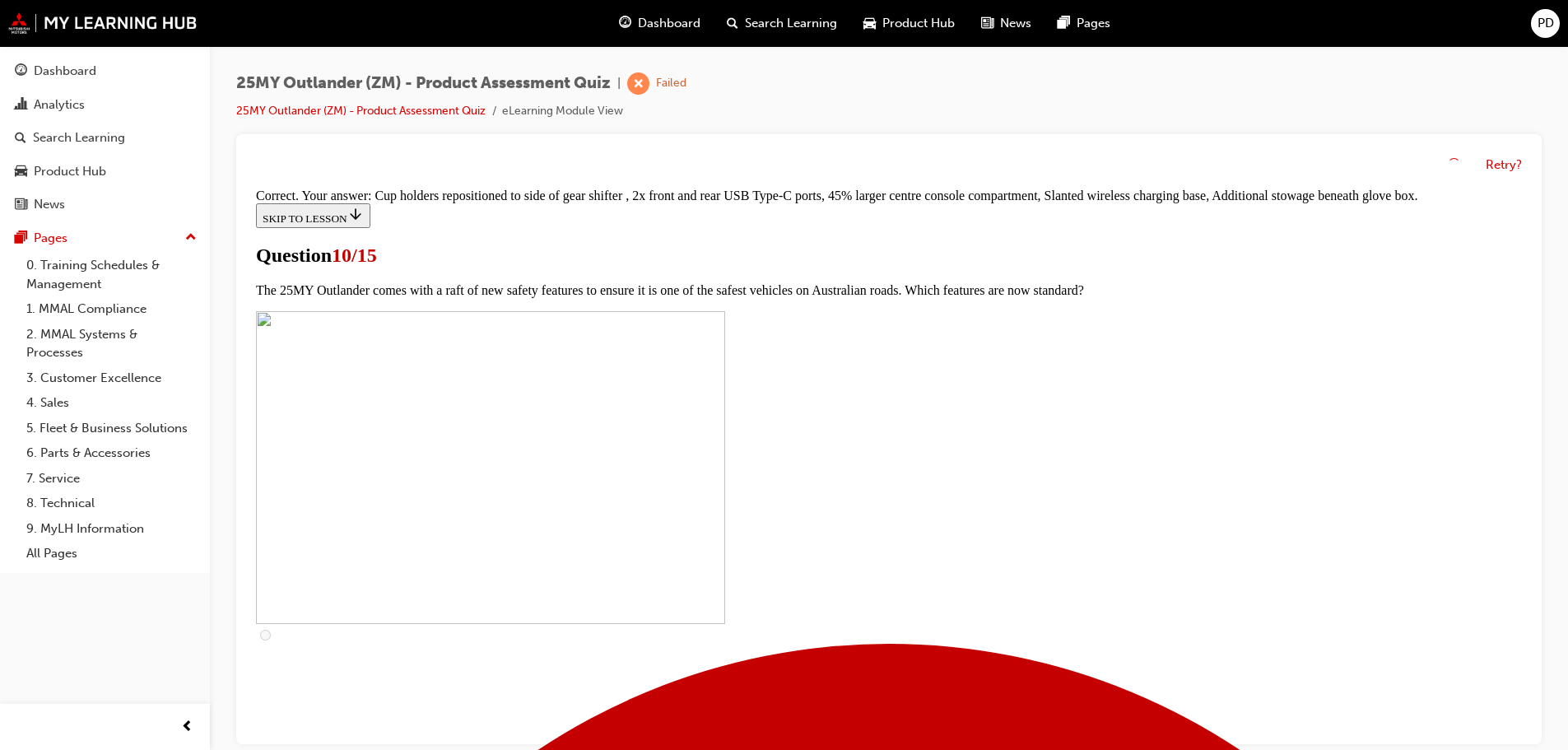
scroll to position [710, 0]
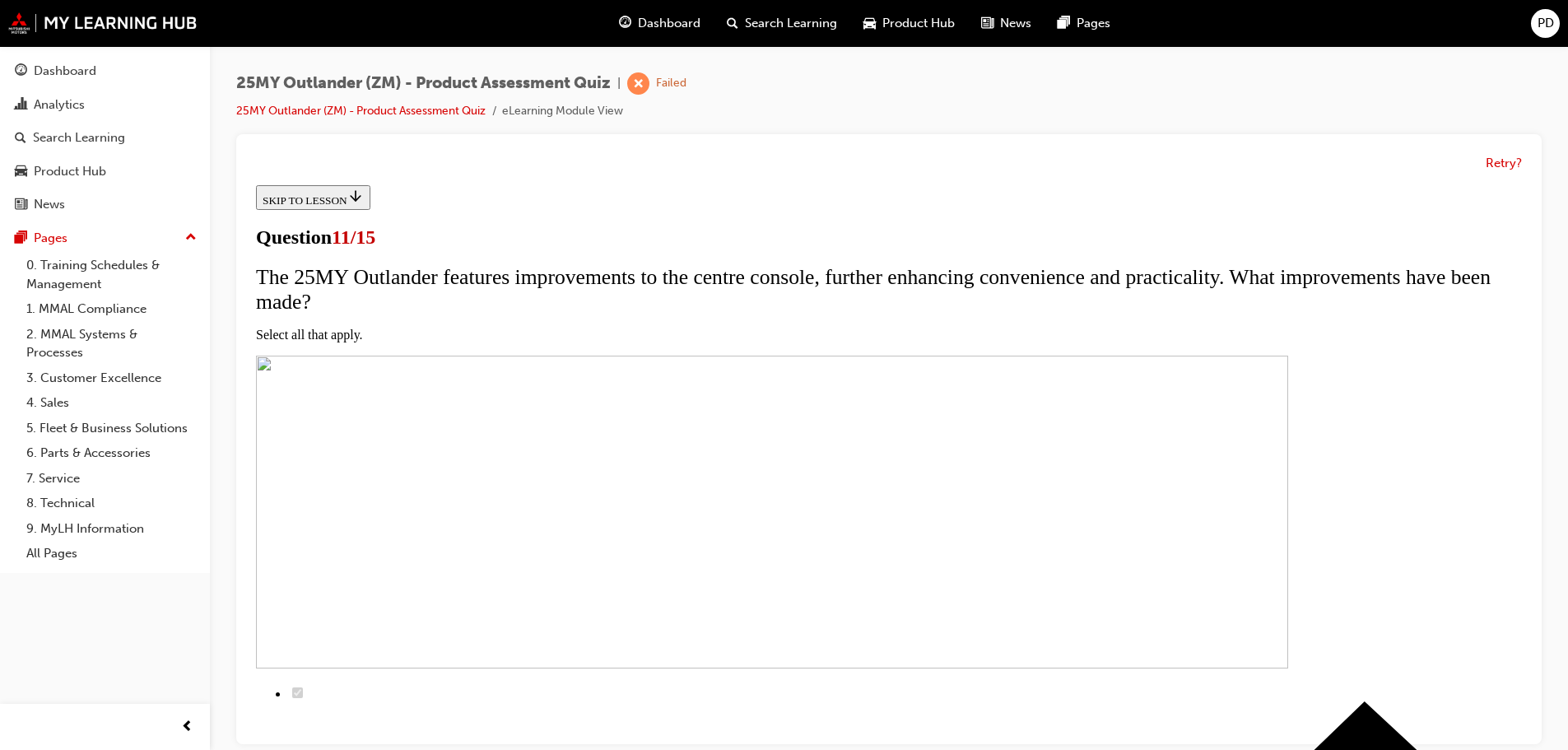
scroll to position [164, 0]
checkbox input "true"
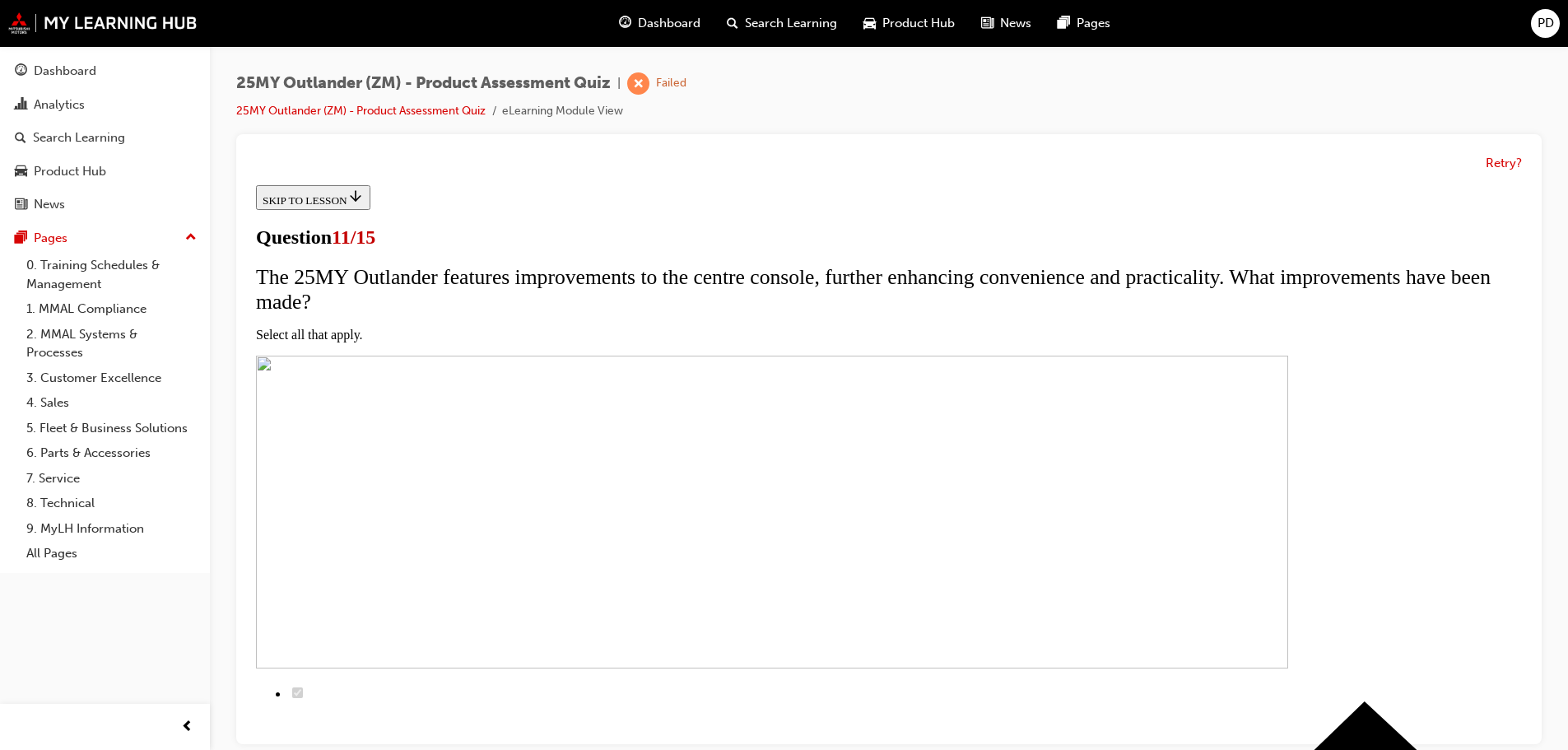
checkbox input "true"
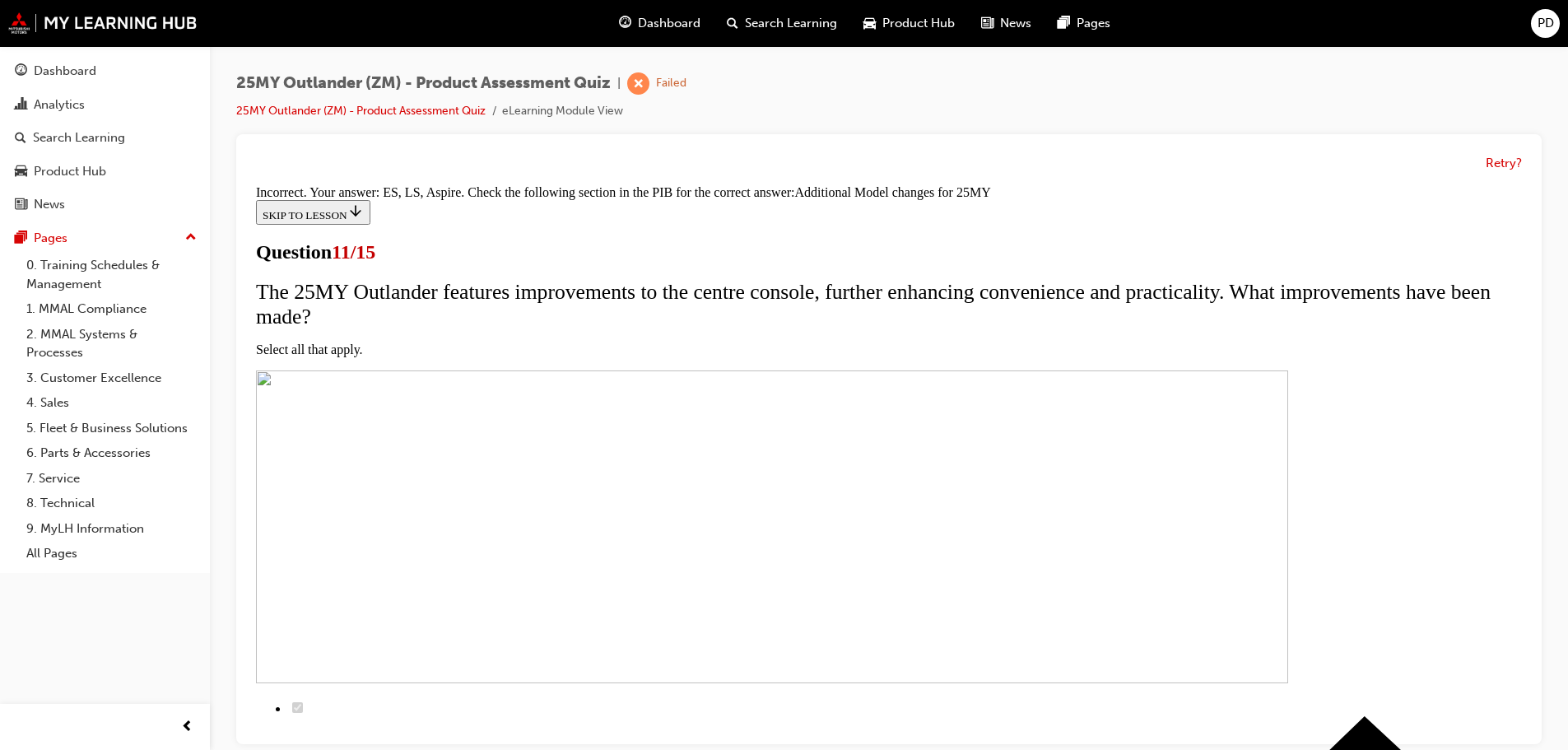
scroll to position [169, 0]
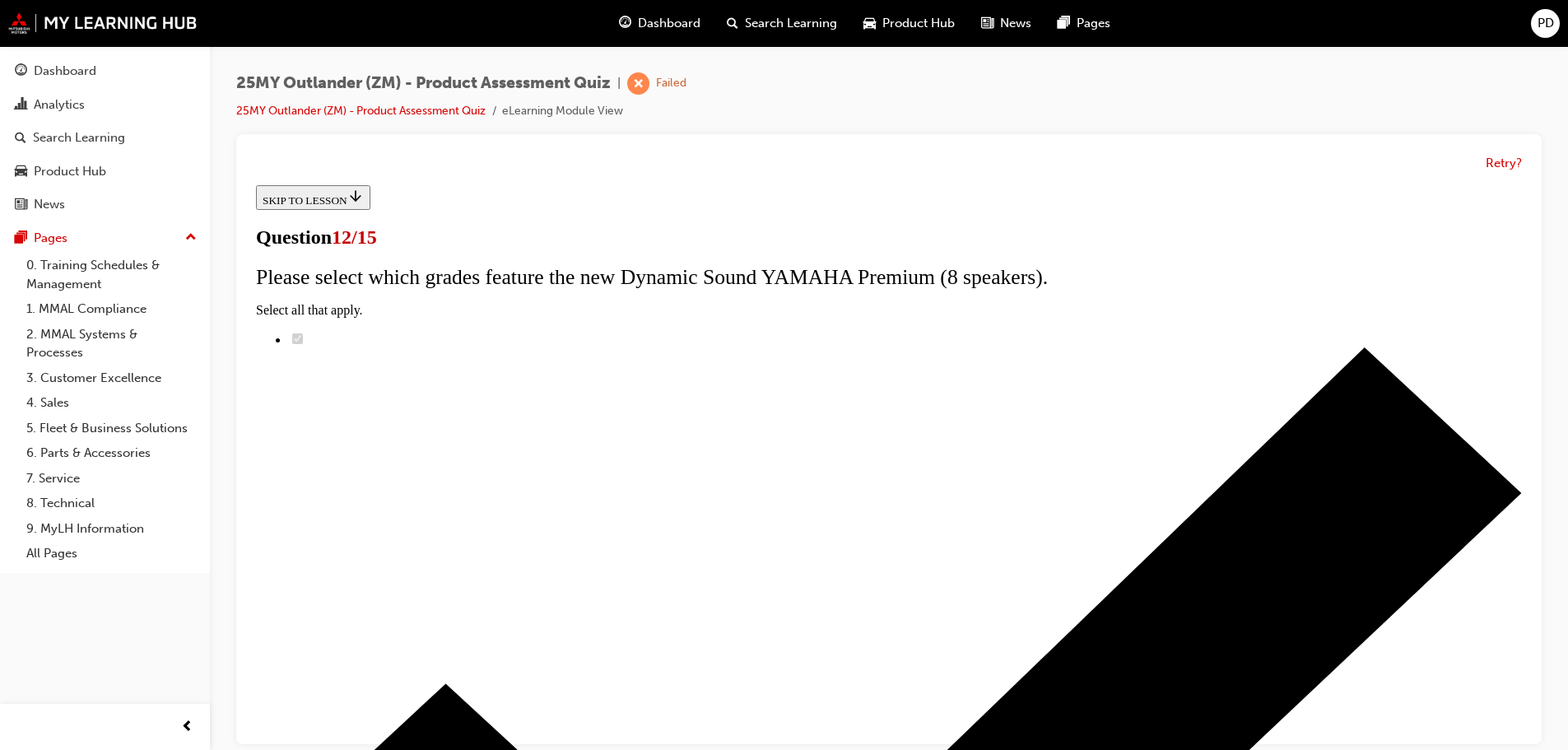
drag, startPoint x: 620, startPoint y: 438, endPoint x: 659, endPoint y: 447, distance: 40.0
radio input "true"
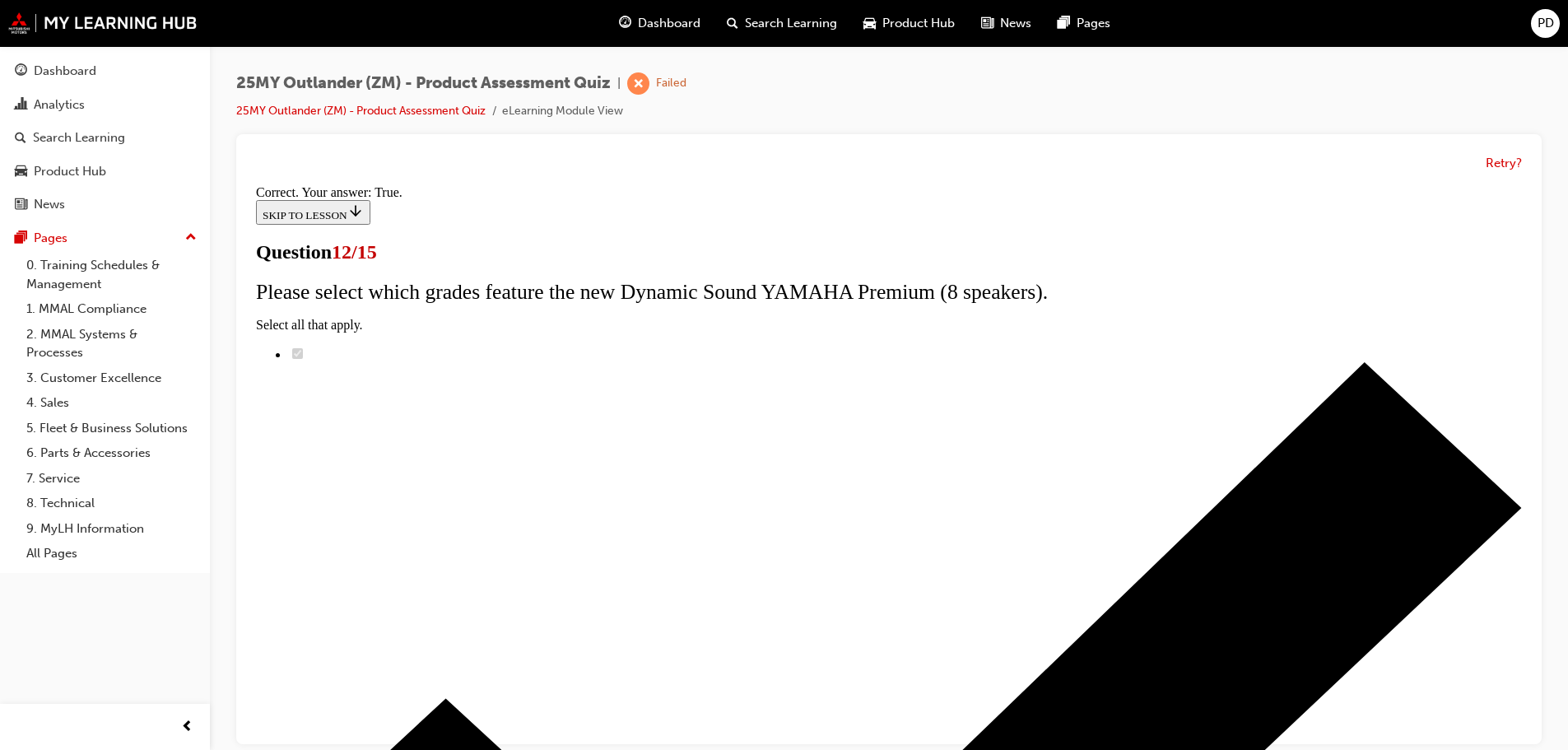
scroll to position [200, 0]
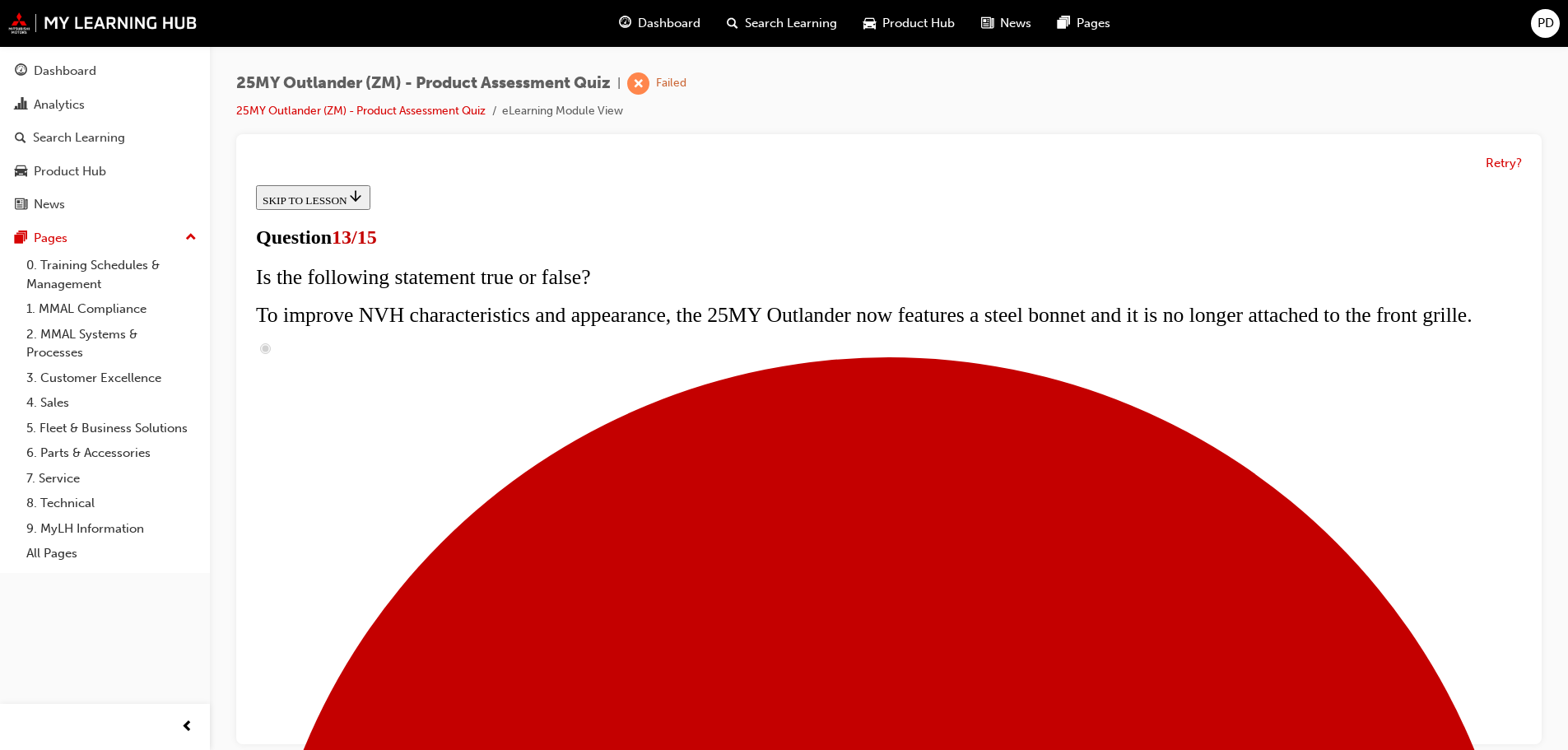
scroll to position [247, 0]
radio input "true"
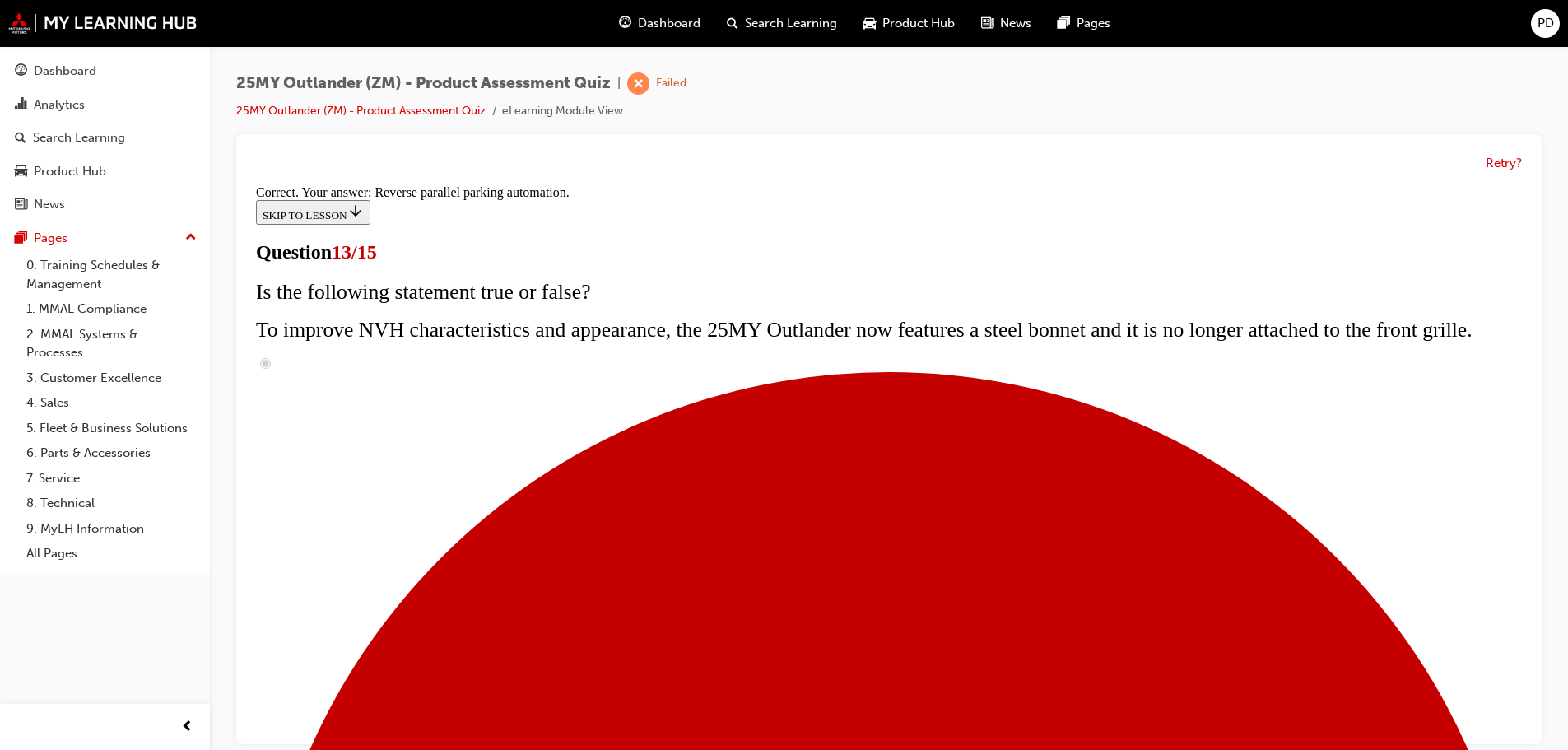
scroll to position [435, 0]
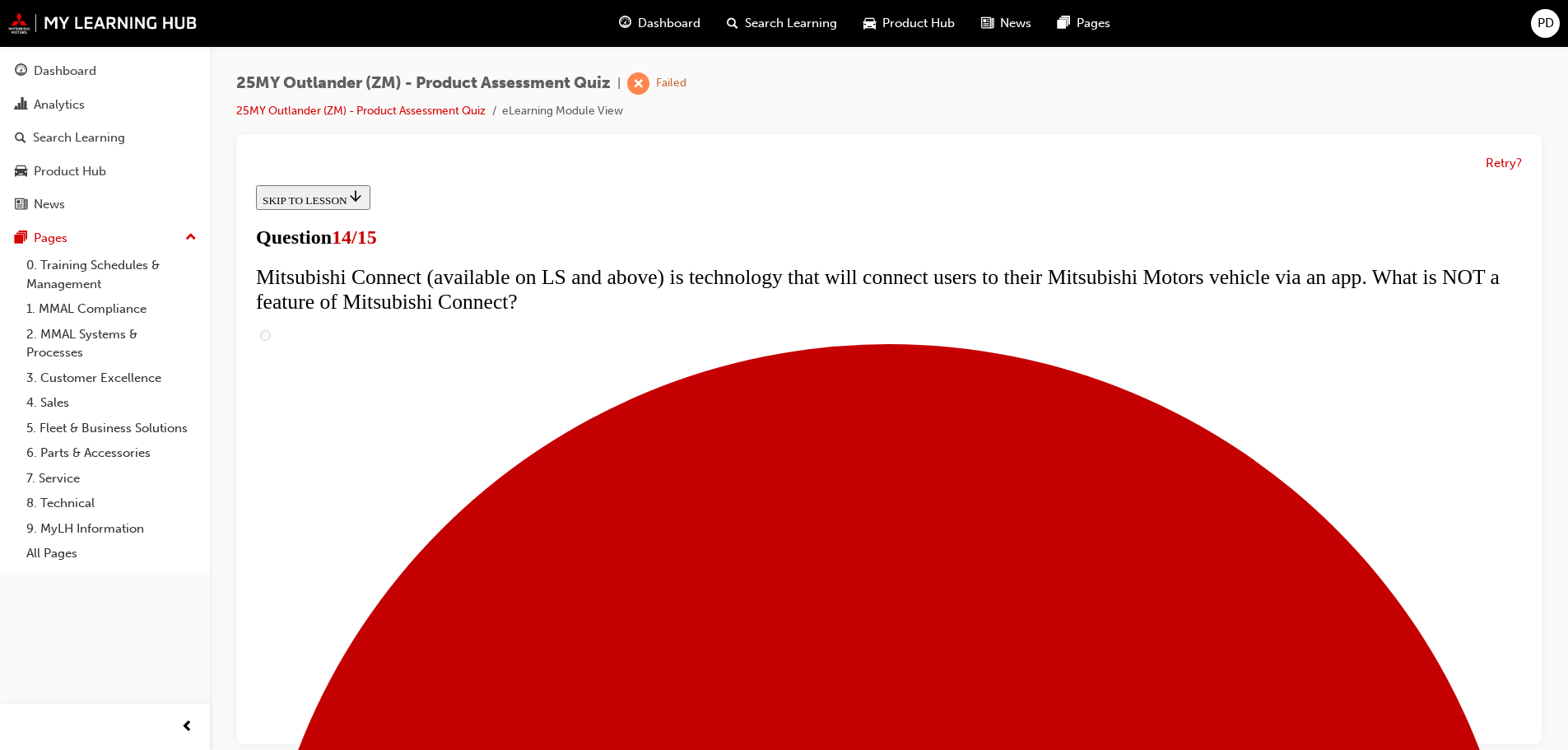
scroll to position [576, 0]
radio input "true"
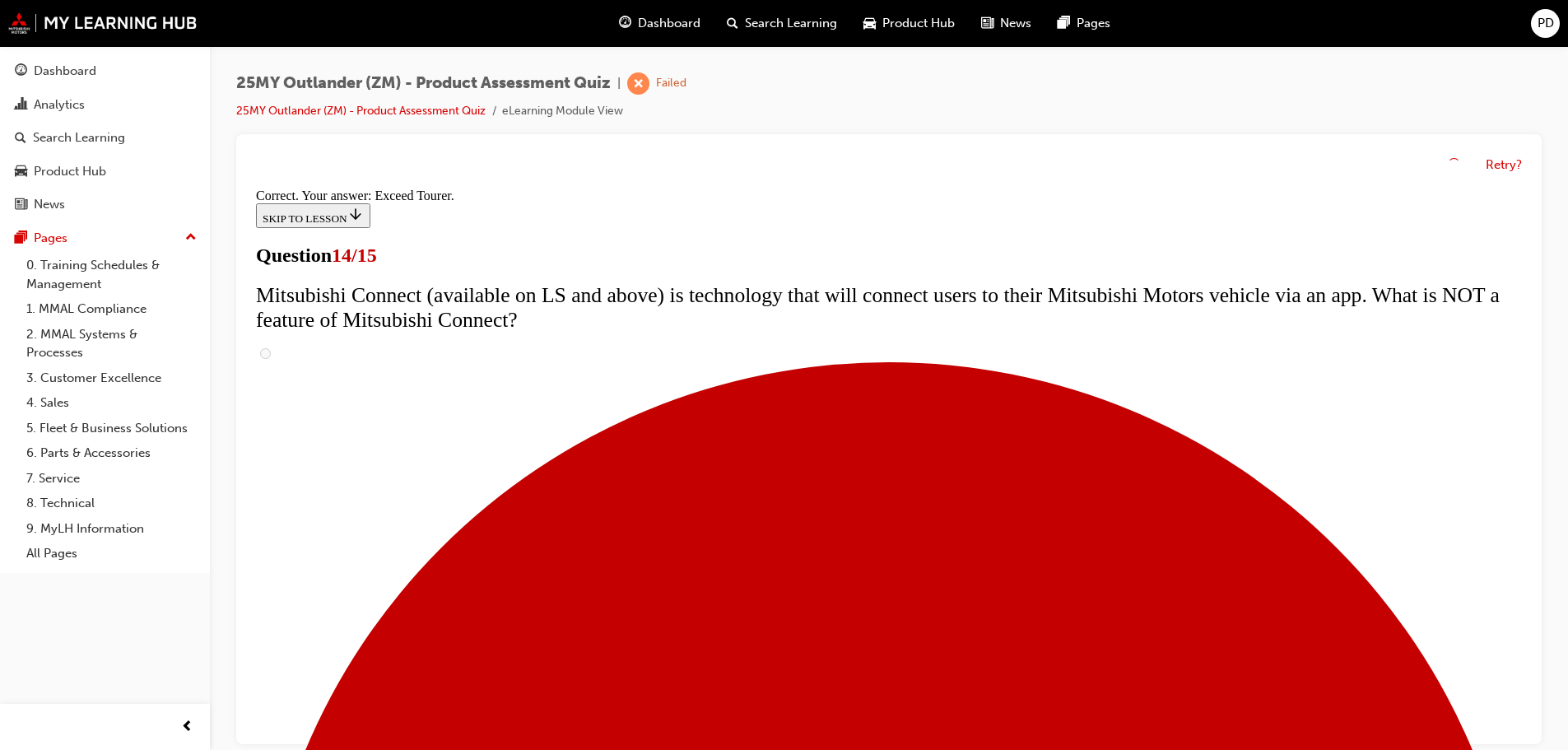
scroll to position [694, 0]
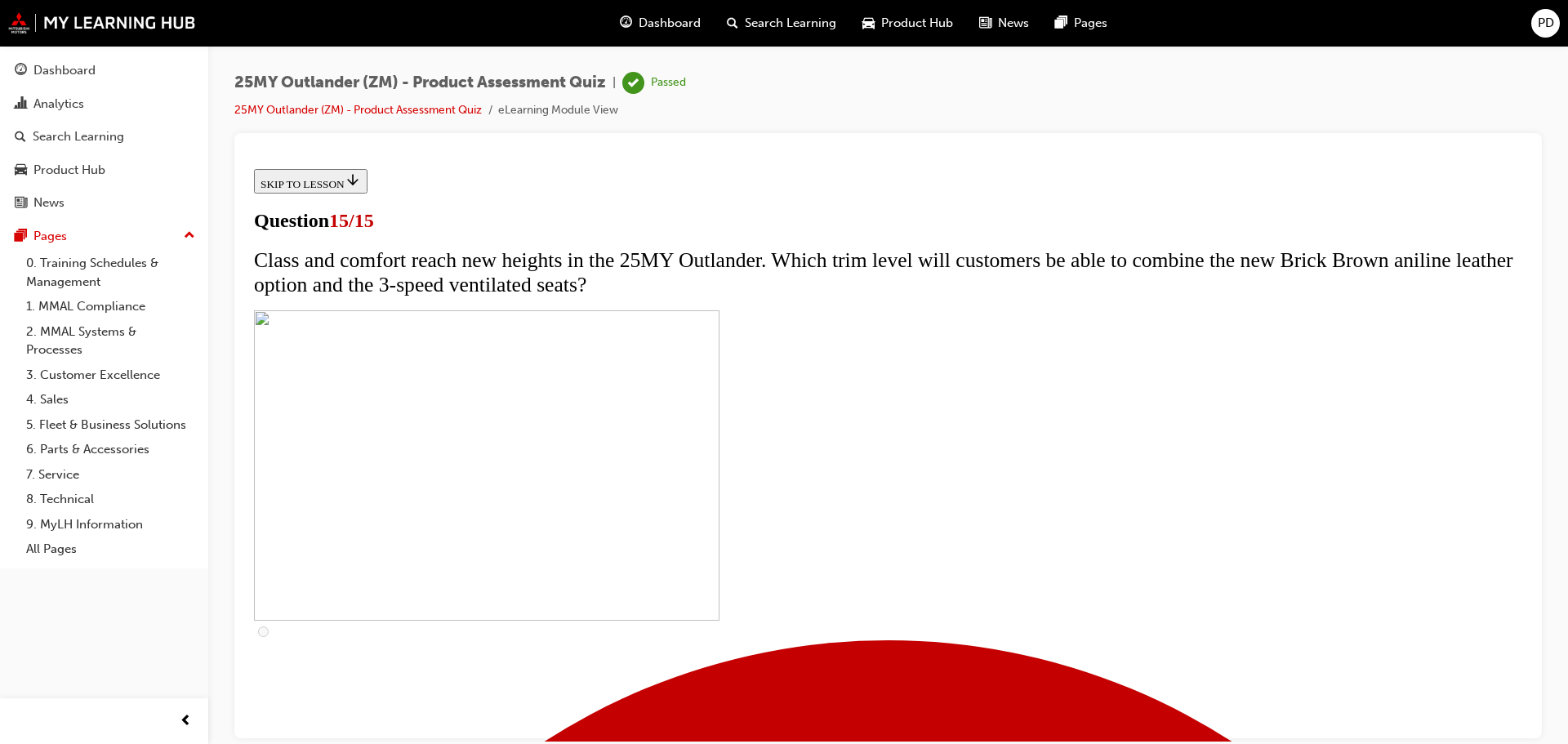
scroll to position [253, 0]
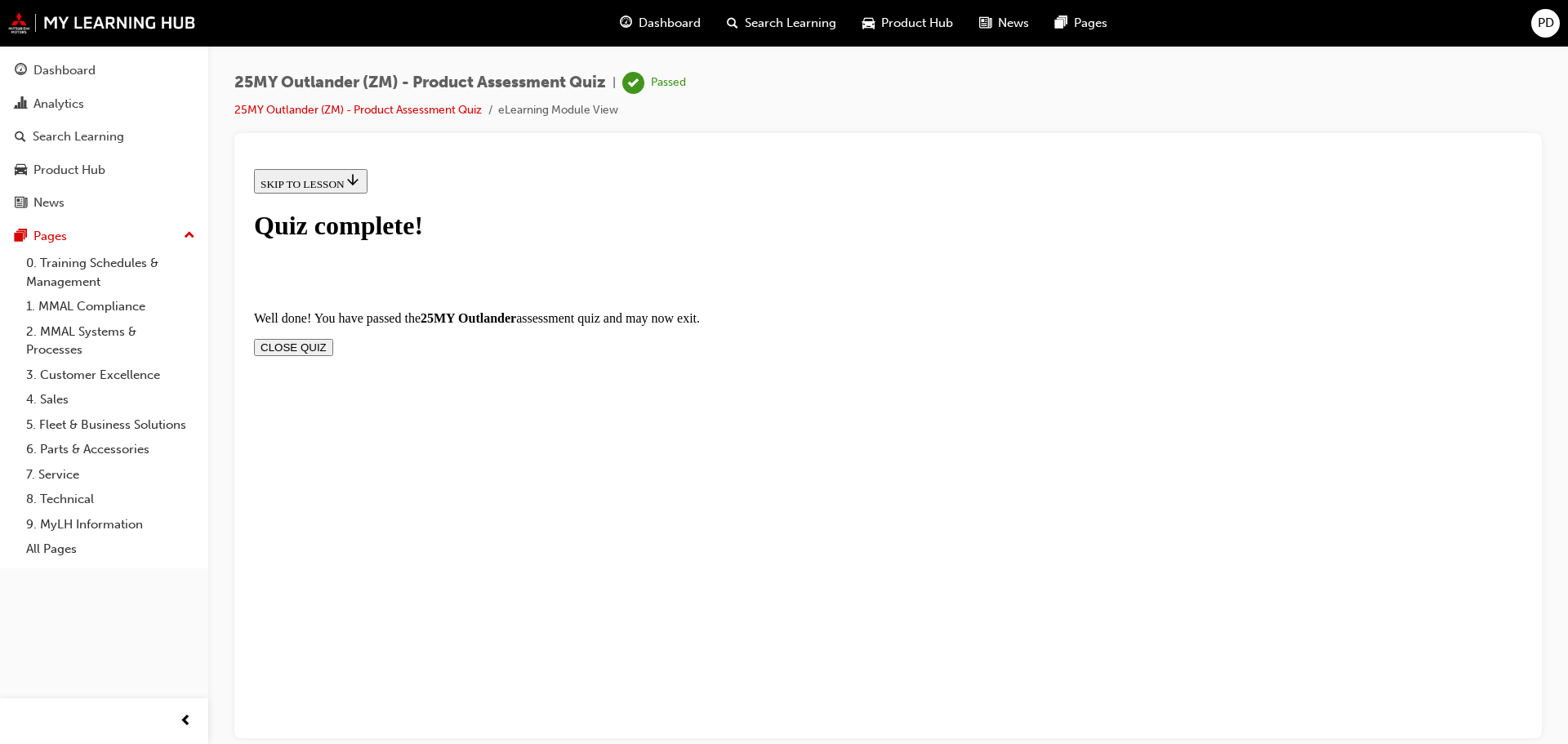
click at [333, 338] on button "CLOSE QUIZ" at bounding box center [293, 346] width 79 height 17
click at [61, 73] on div "Dashboard" at bounding box center [64, 71] width 62 height 19
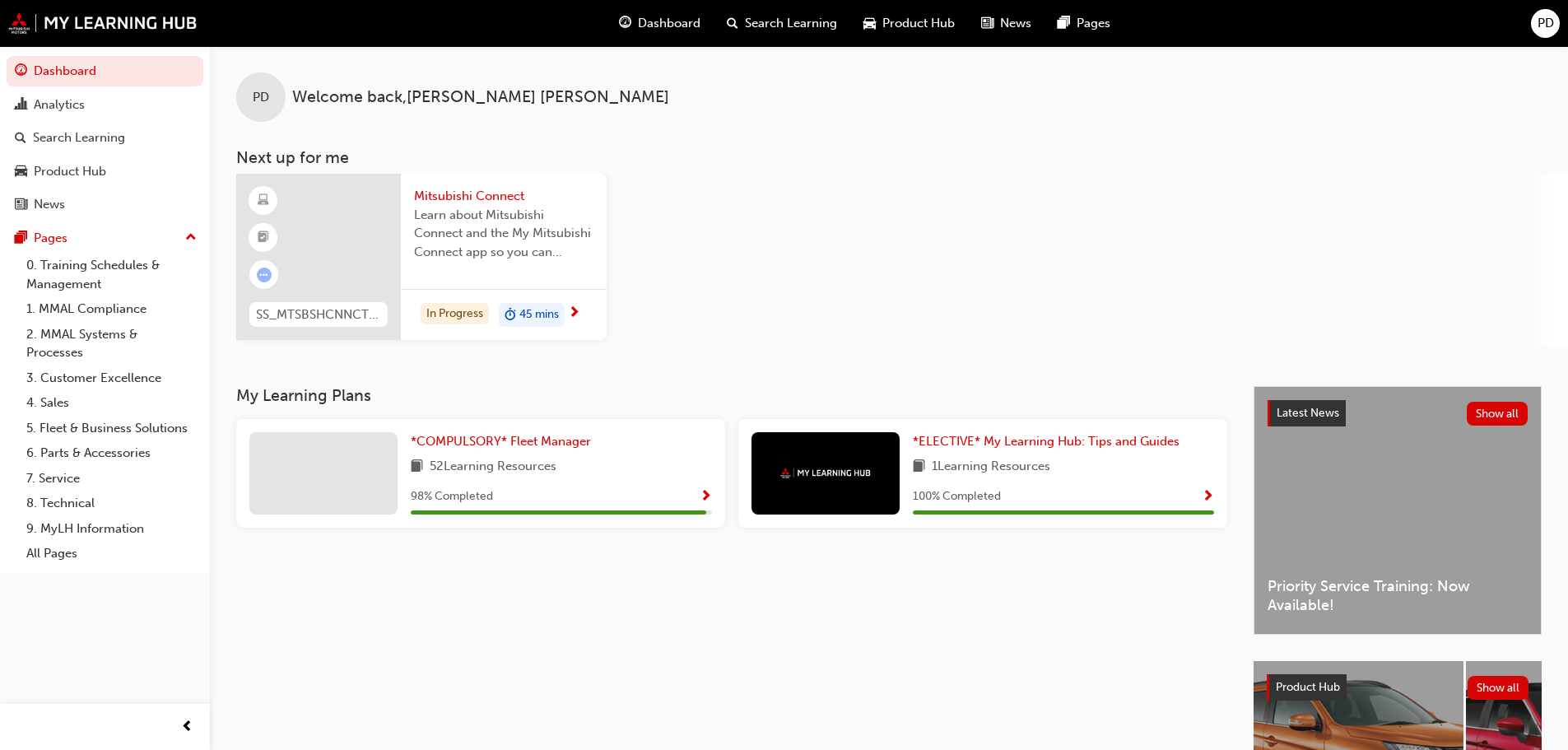
click at [456, 197] on span "Mitsubishi Connect" at bounding box center [504, 196] width 179 height 19
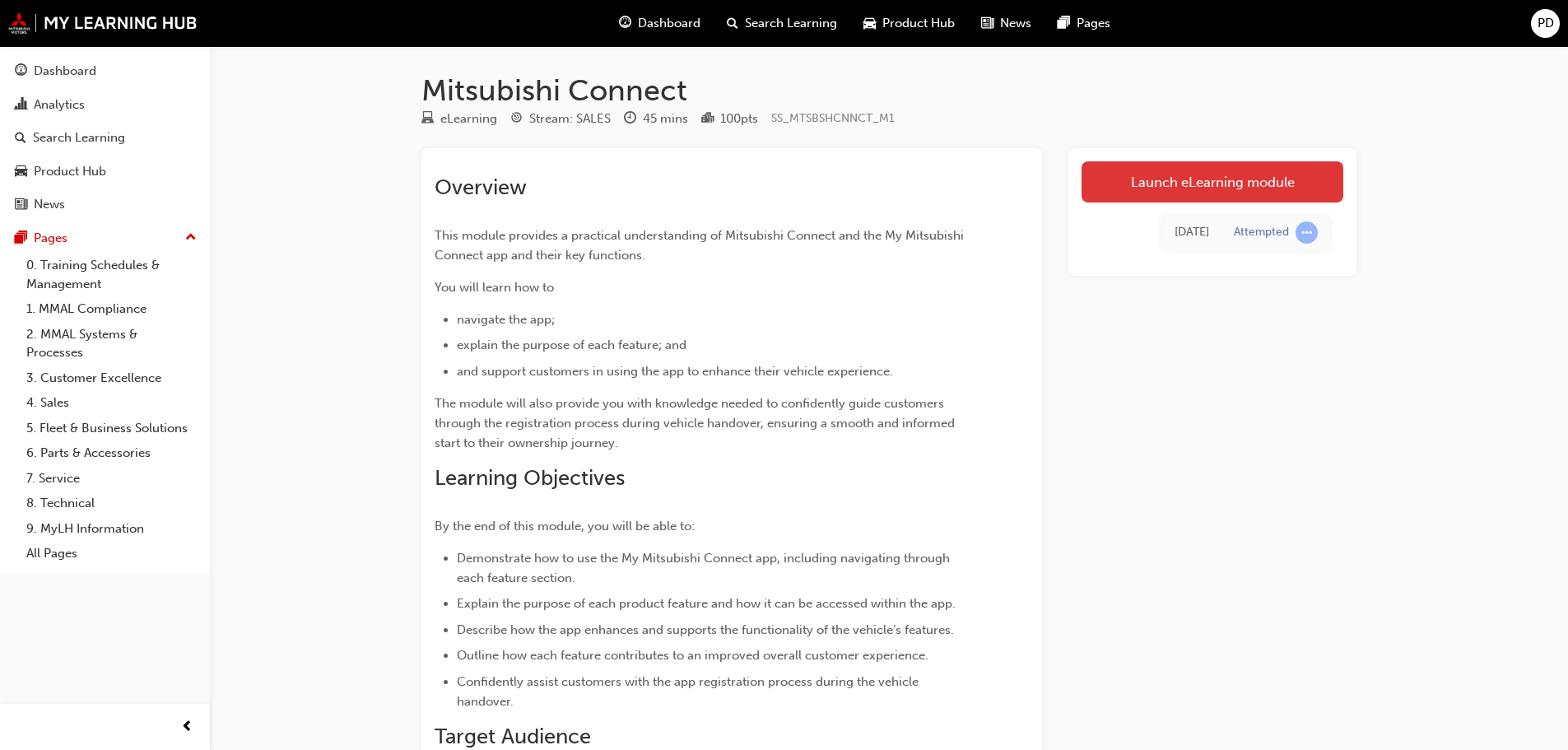
click at [1142, 195] on link "Launch eLearning module" at bounding box center [1212, 181] width 262 height 41
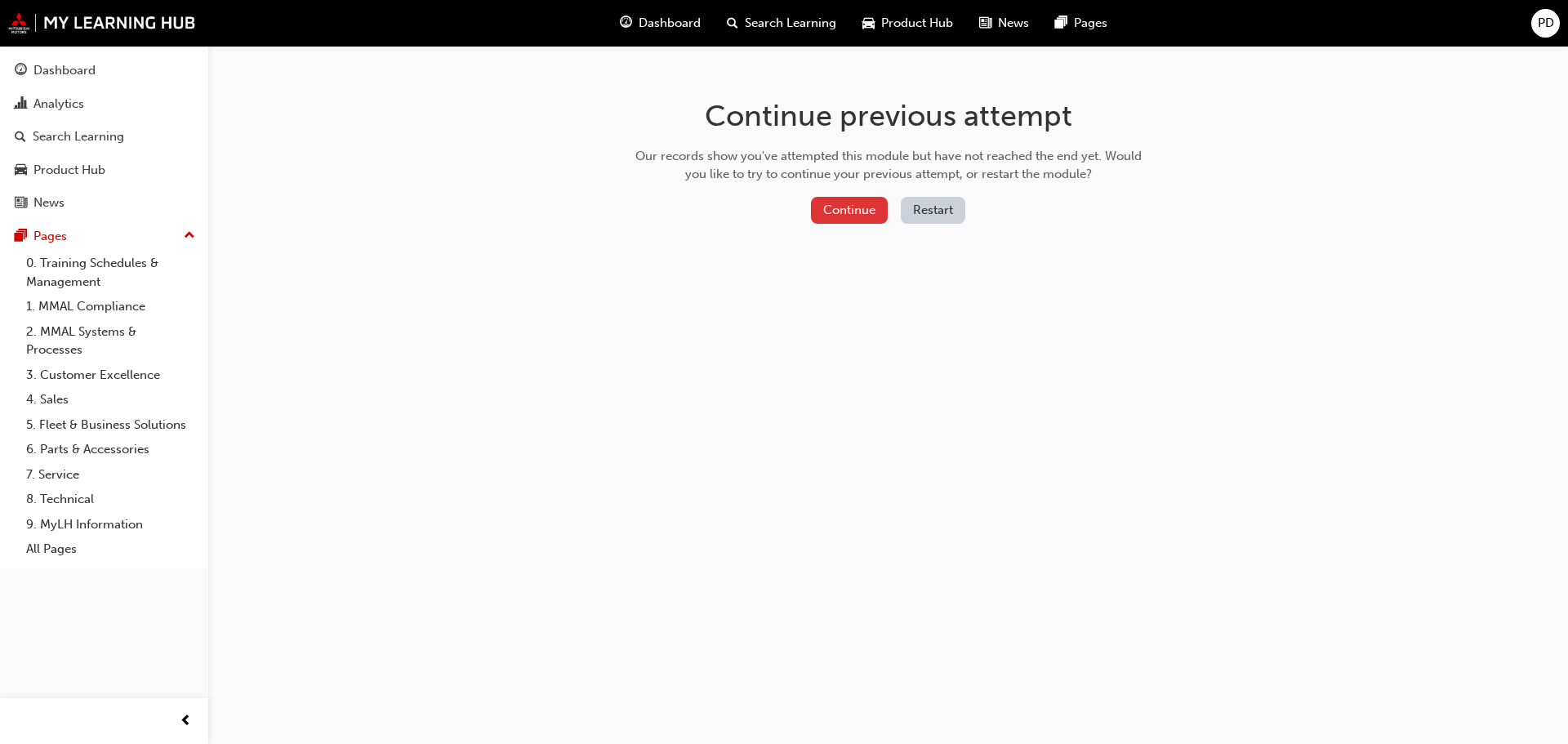
click at [856, 207] on button "Continue" at bounding box center [850, 211] width 77 height 27
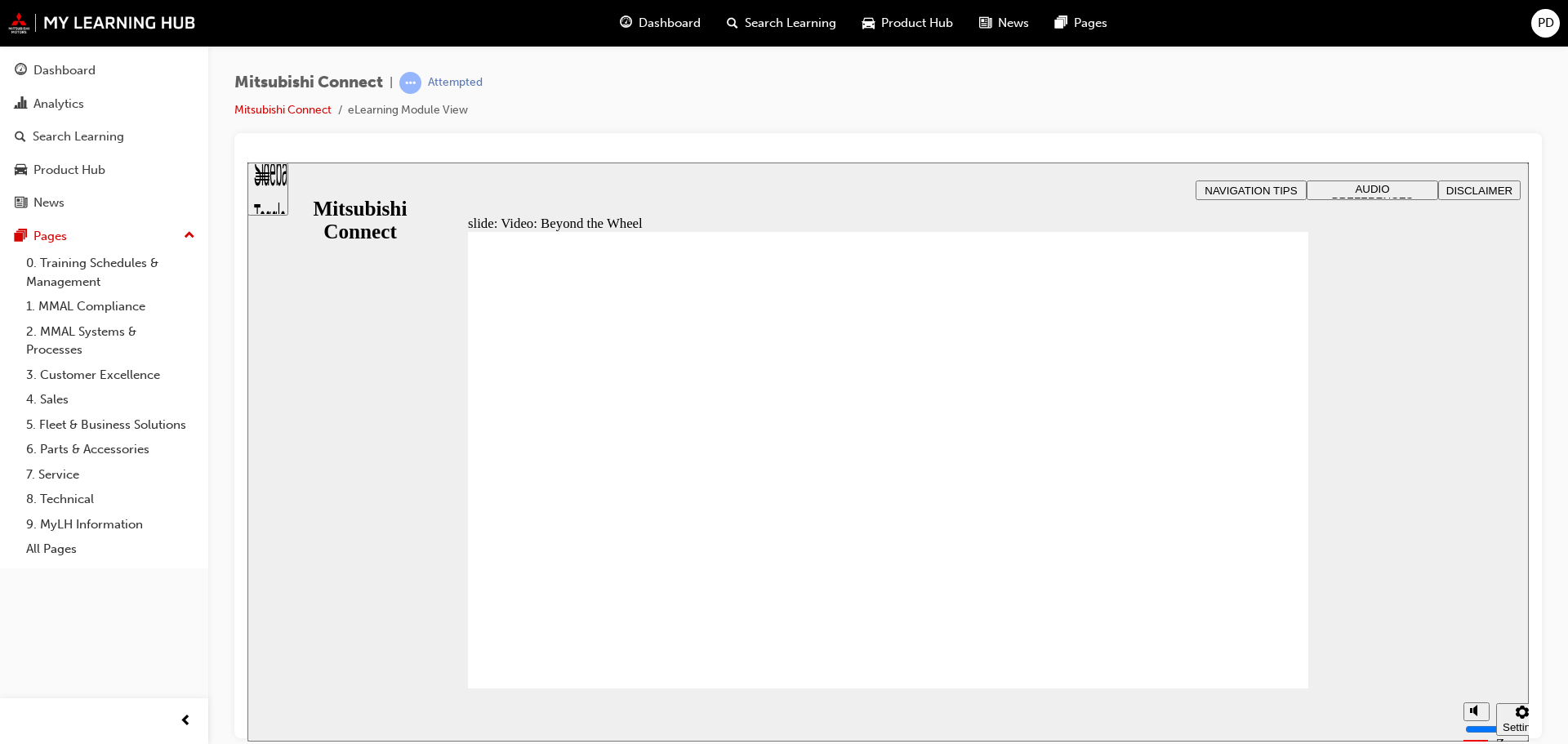
drag, startPoint x: 1159, startPoint y: 322, endPoint x: 1169, endPoint y: 333, distance: 14.9
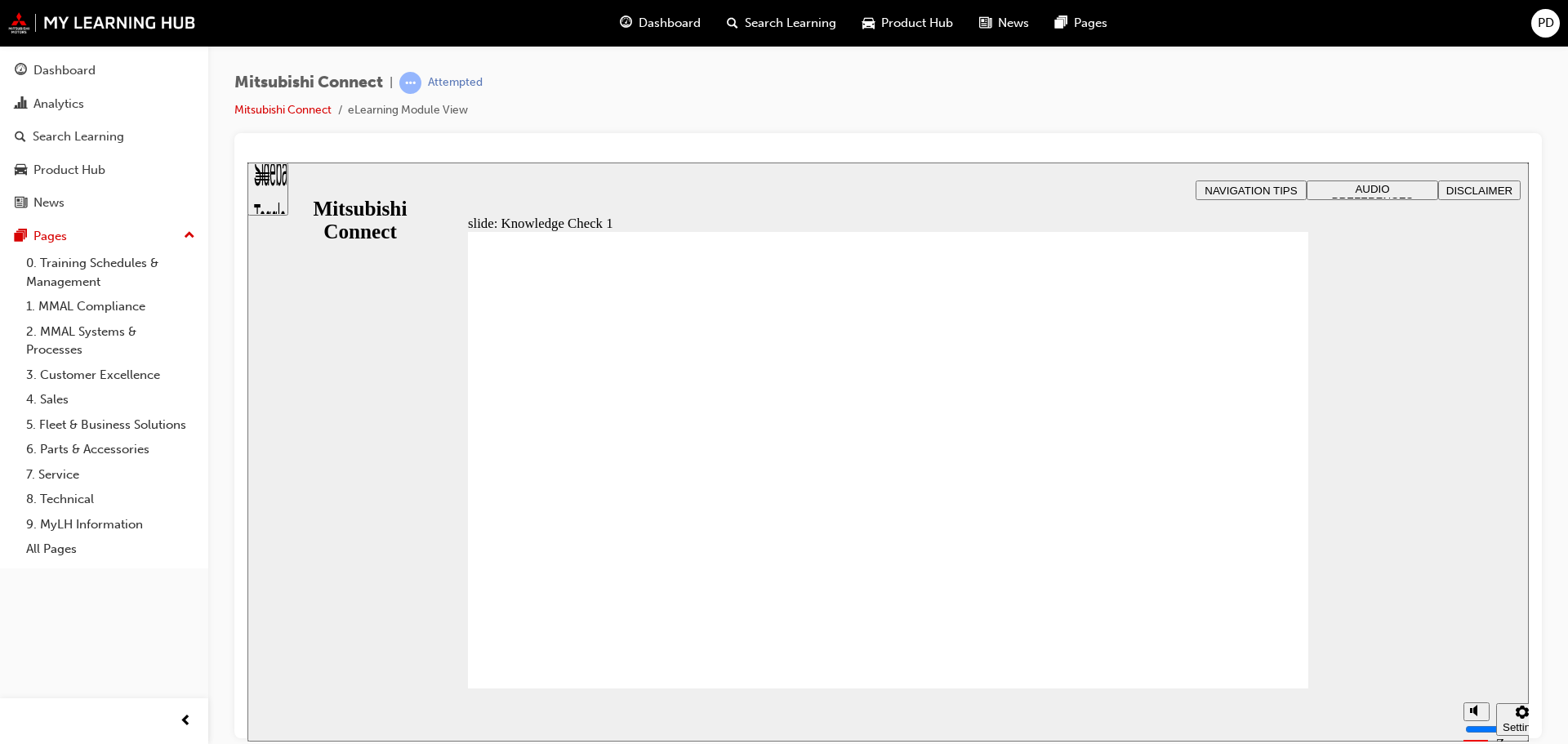
checkbox input "true"
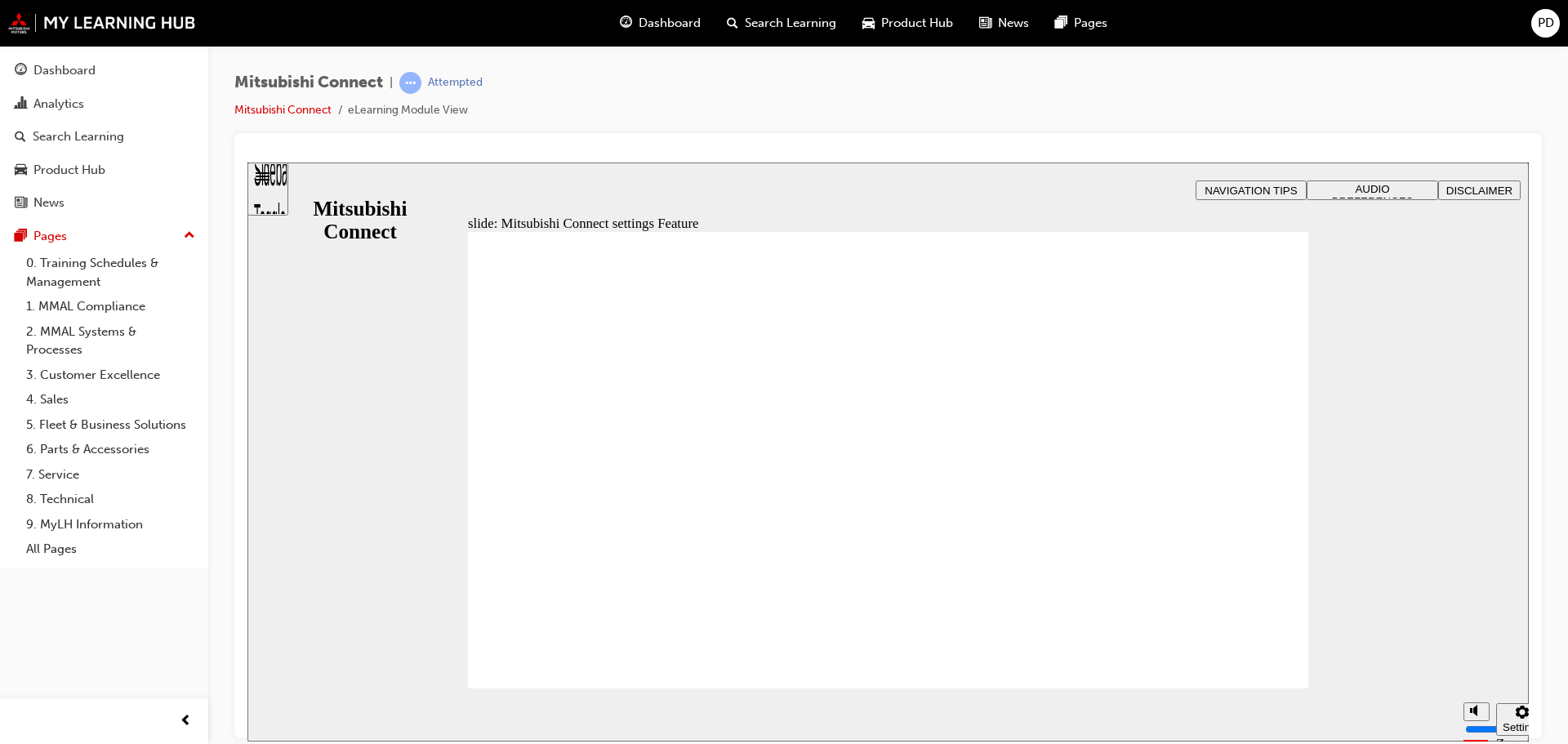
radio input "true"
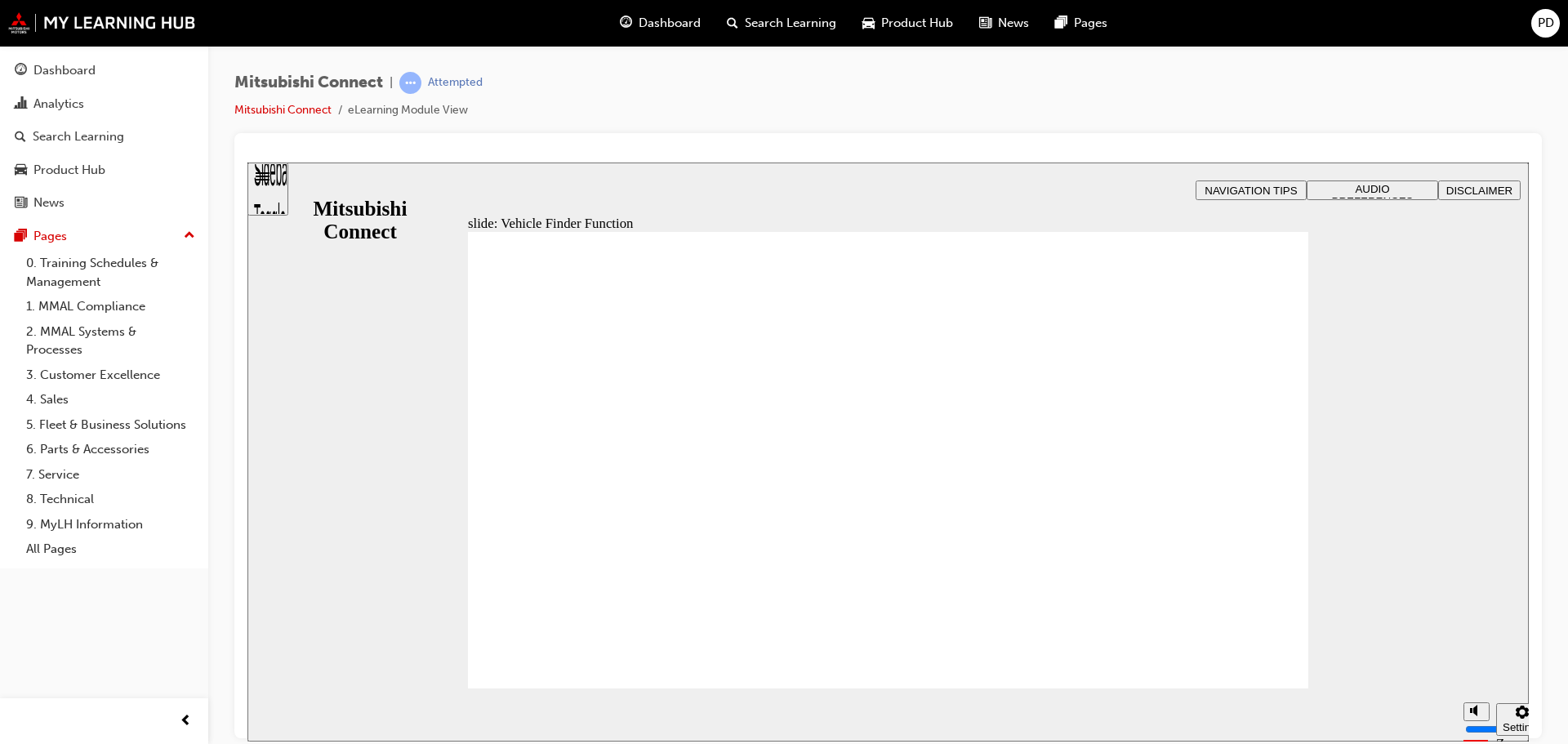
checkbox input "true"
checkbox input "false"
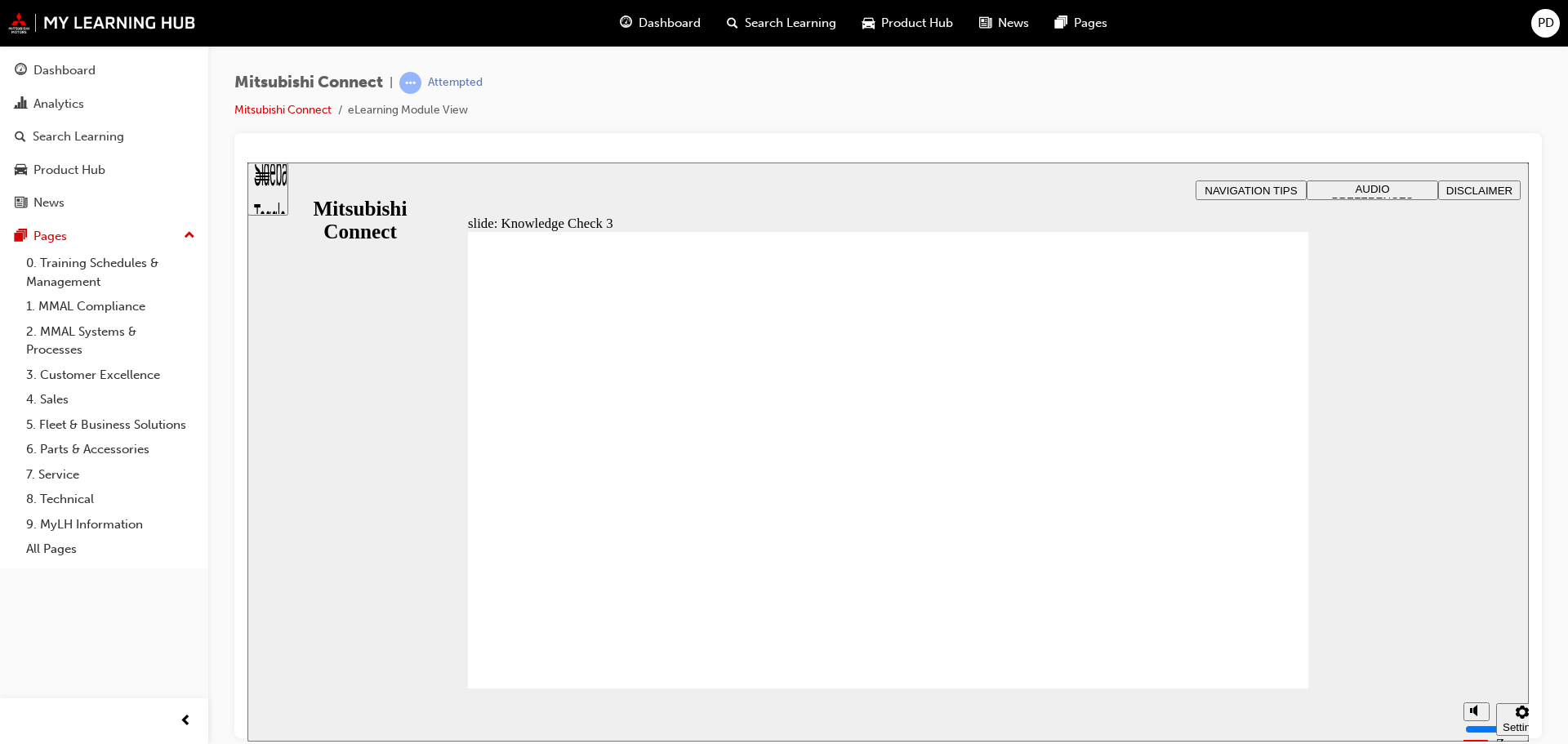
checkbox input "true"
checkbox input "false"
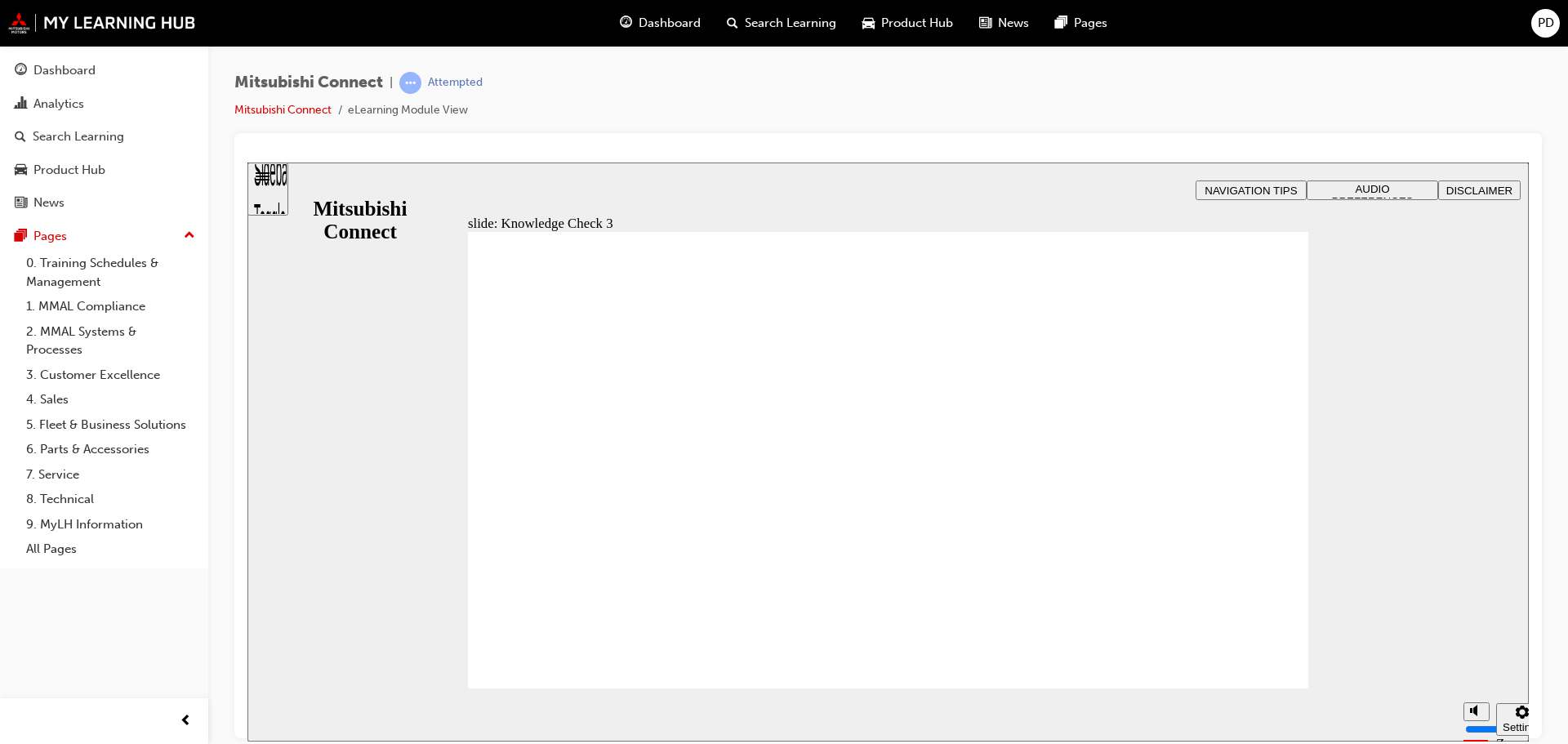
checkbox input "false"
checkbox input "true"
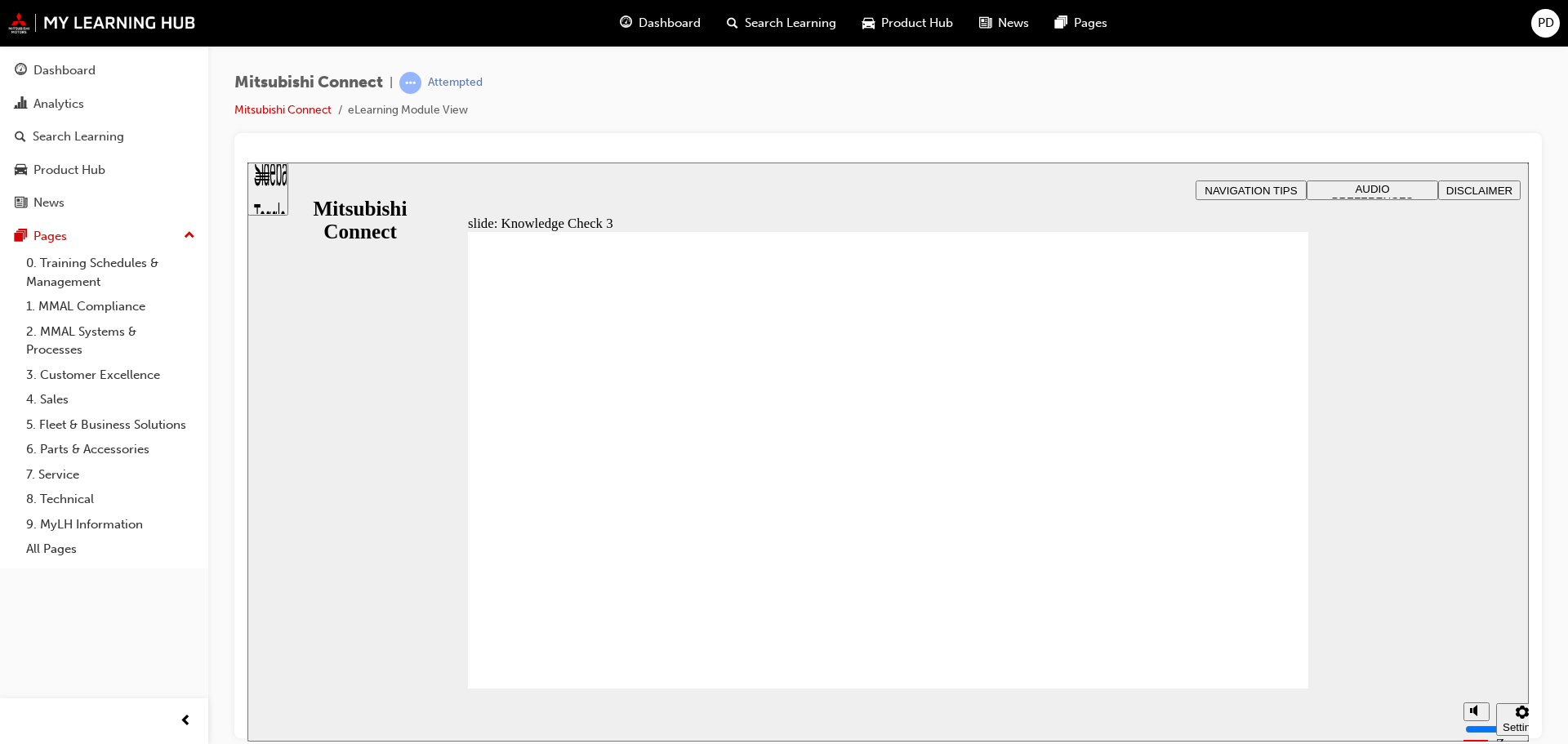
checkbox input "false"
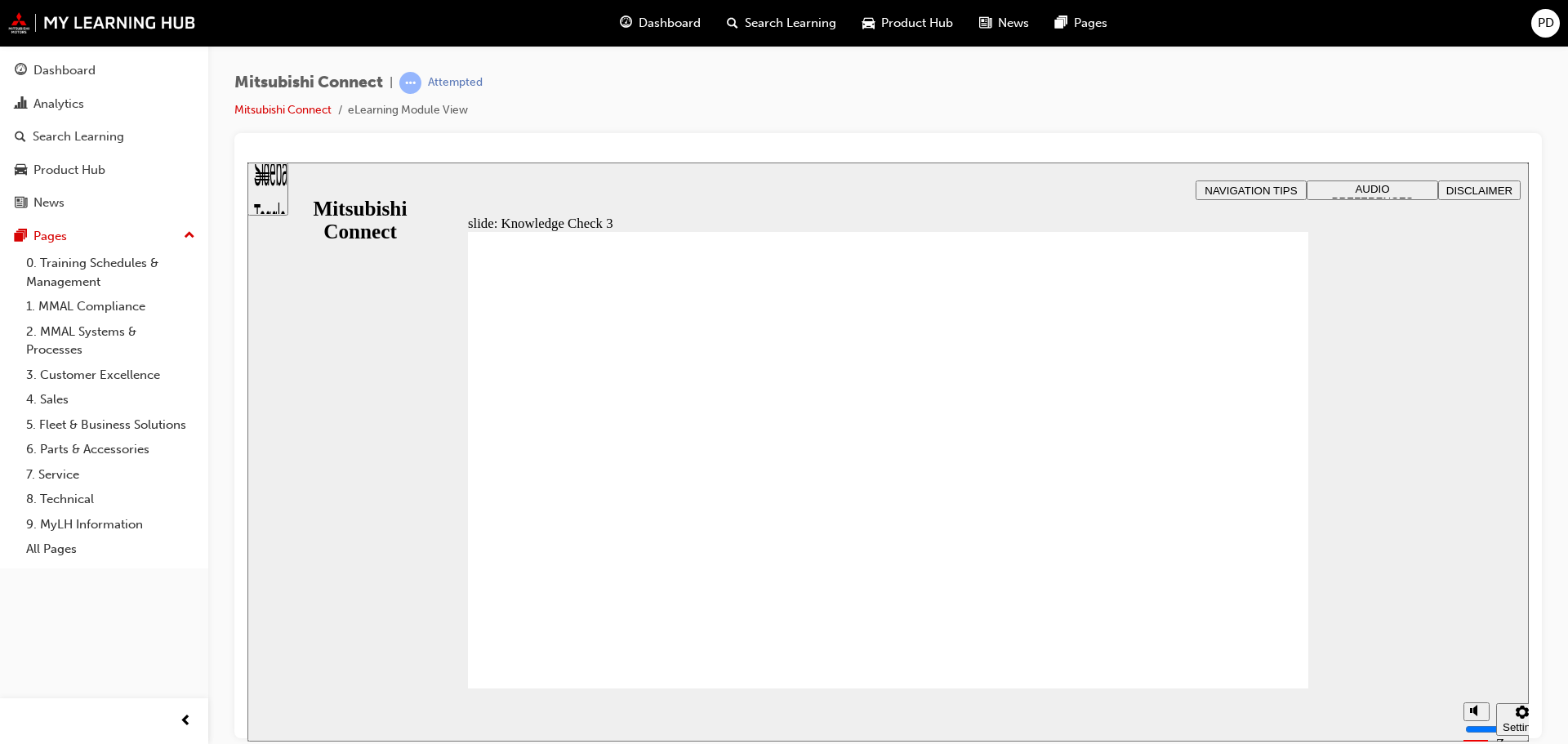
checkbox input "false"
checkbox input "true"
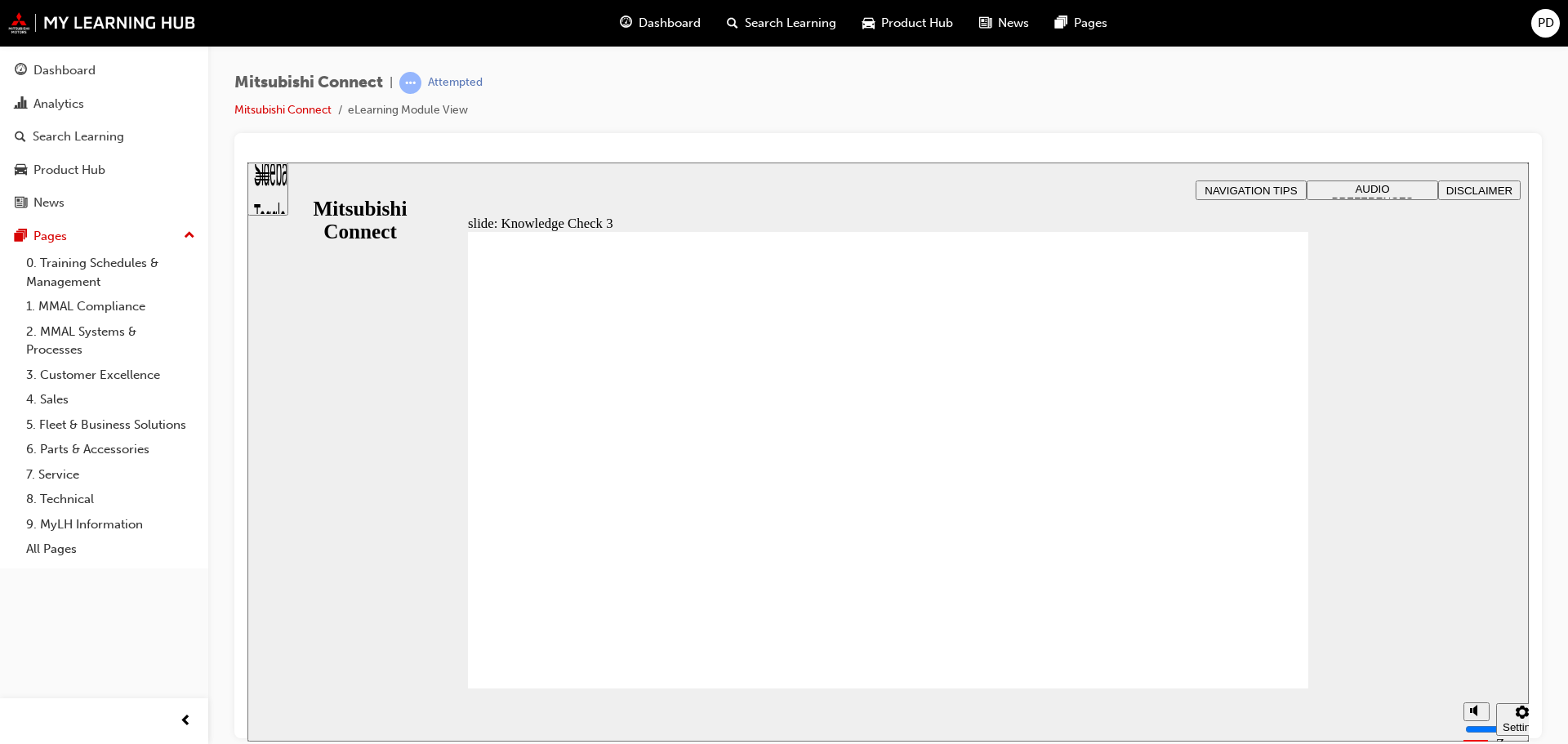
checkbox input "false"
checkbox input "true"
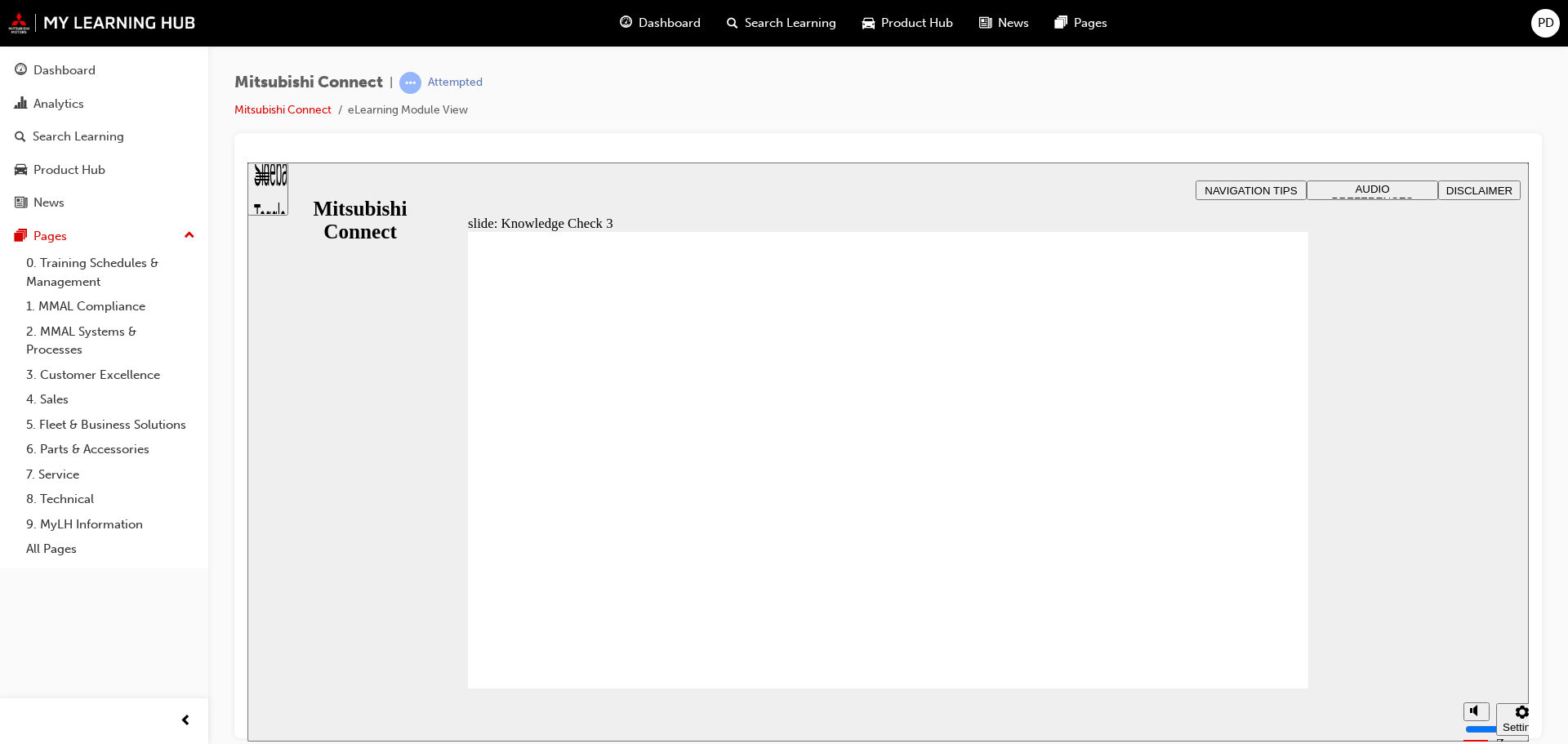
checkbox input "true"
drag, startPoint x: 504, startPoint y: 496, endPoint x: 514, endPoint y: 508, distance: 15.6
checkbox input "true"
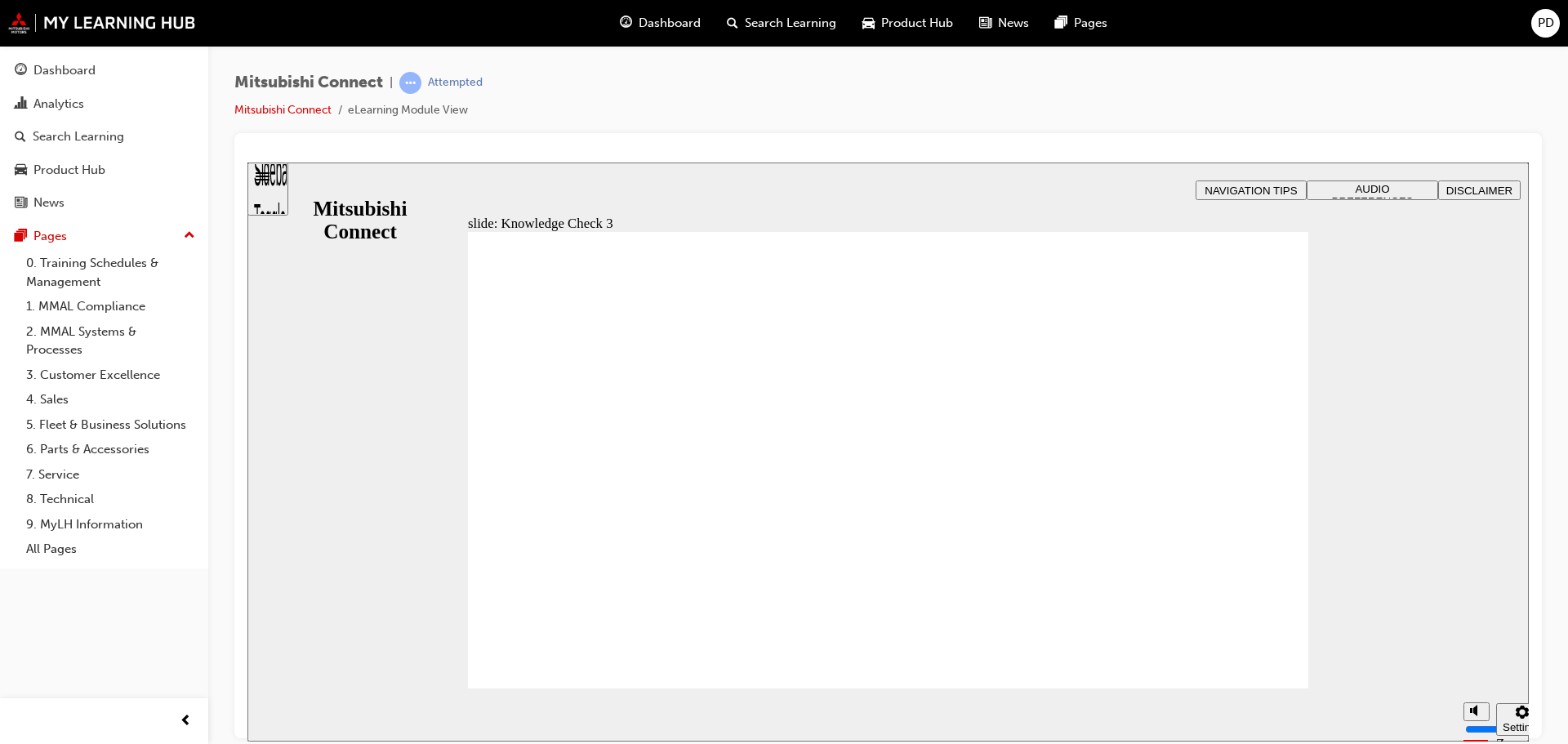
checkbox input "false"
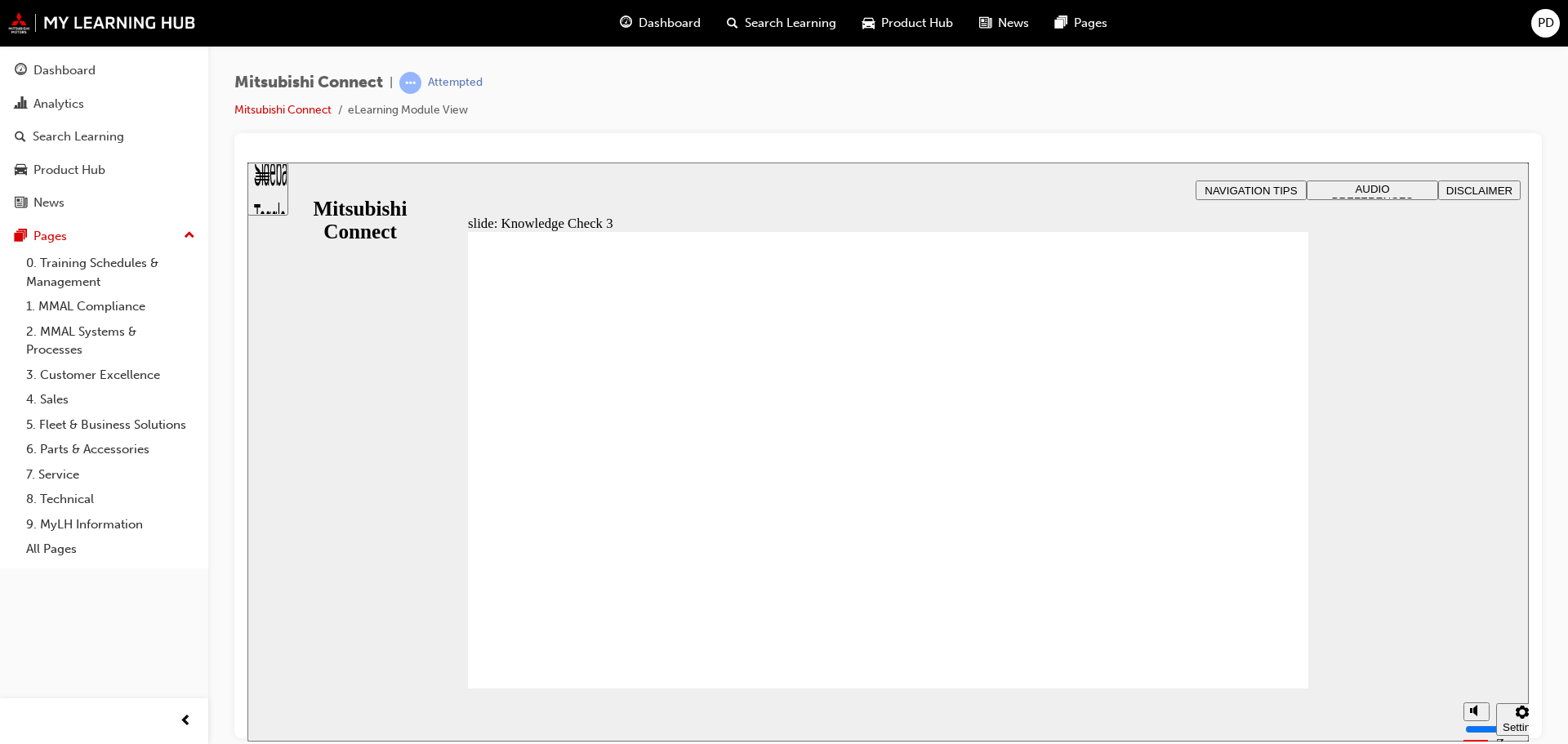
checkbox input "false"
checkbox input "true"
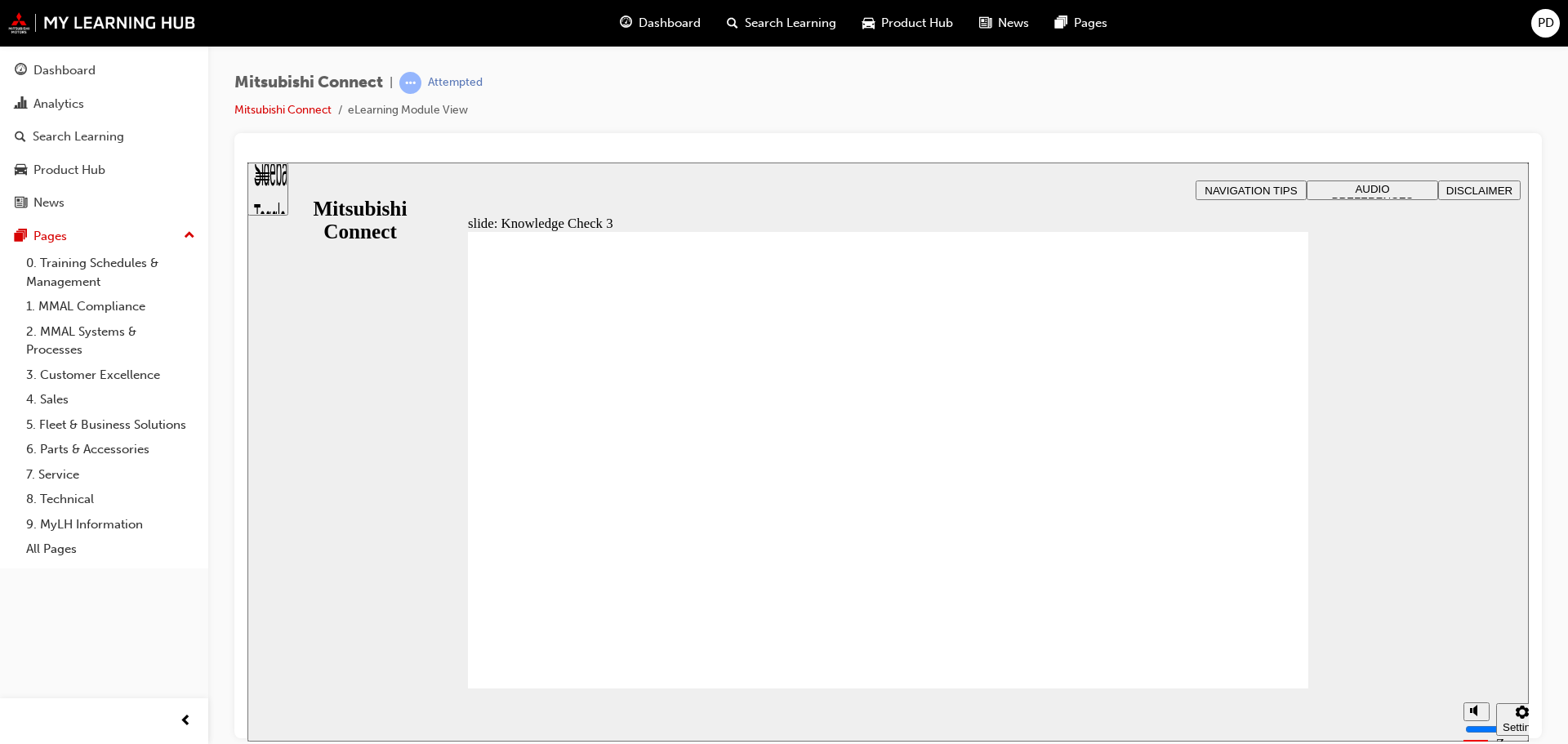
drag, startPoint x: 668, startPoint y: 643, endPoint x: 677, endPoint y: 669, distance: 27.5
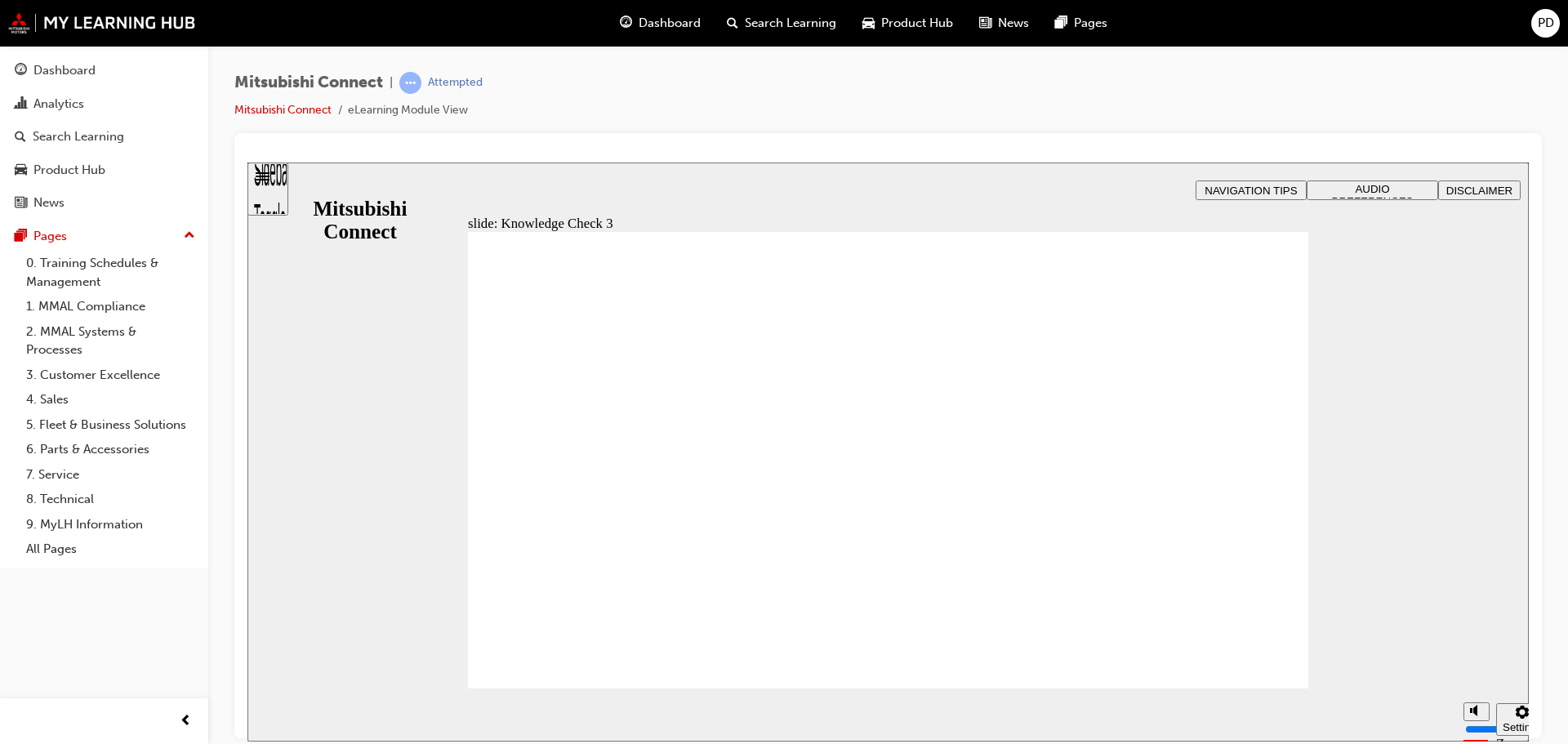
checkbox input "false"
checkbox input "true"
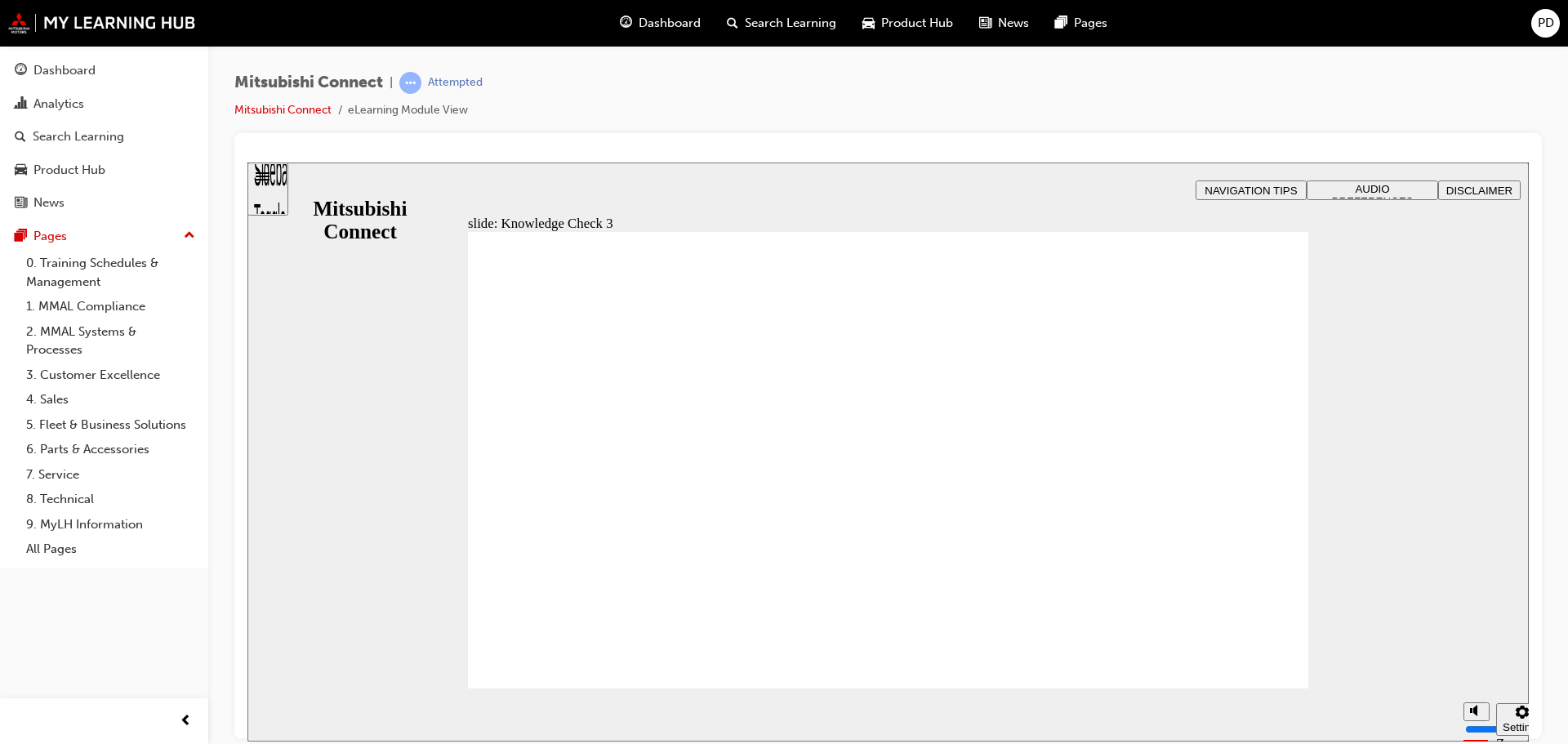
checkbox input "true"
checkbox input "false"
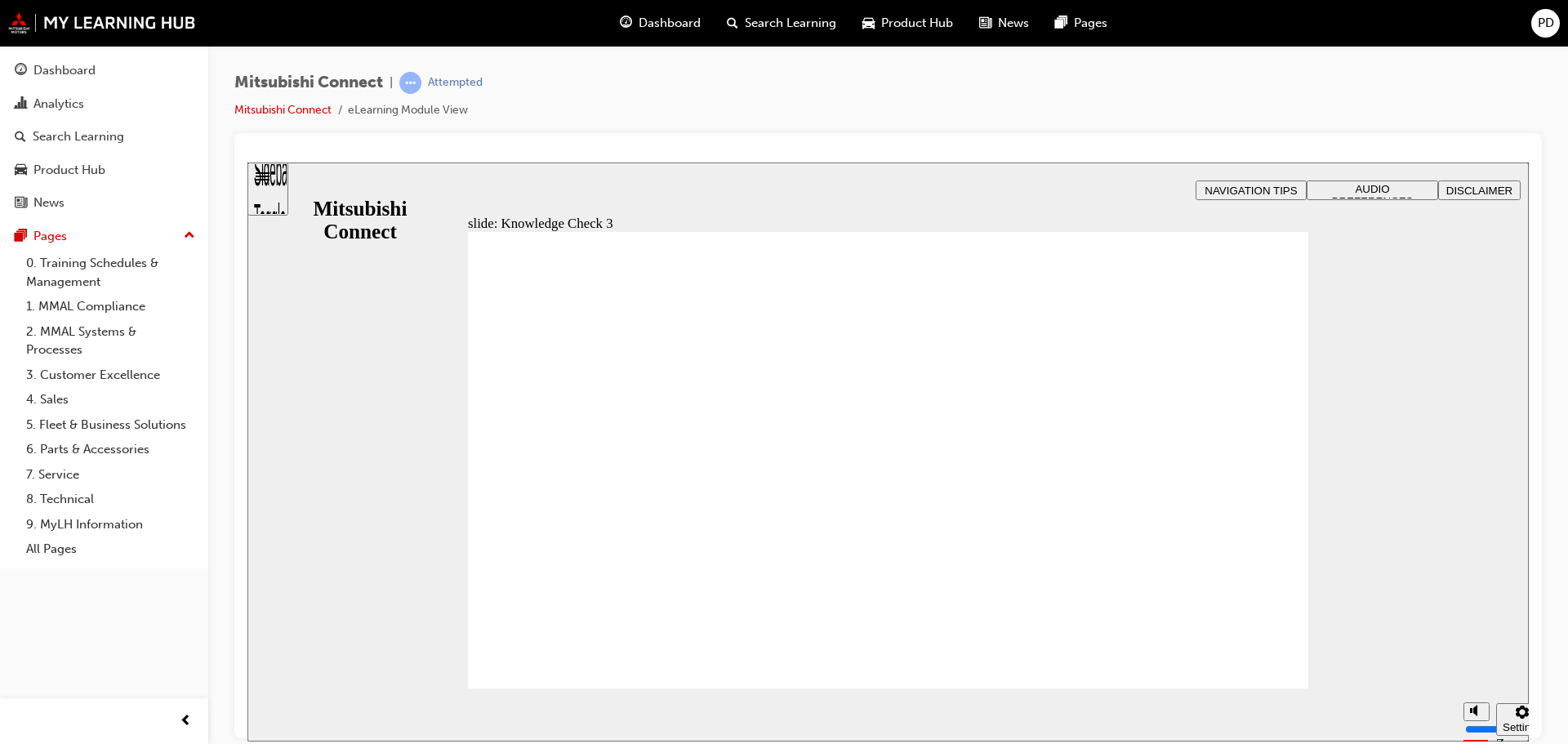
checkbox input "false"
checkbox input "true"
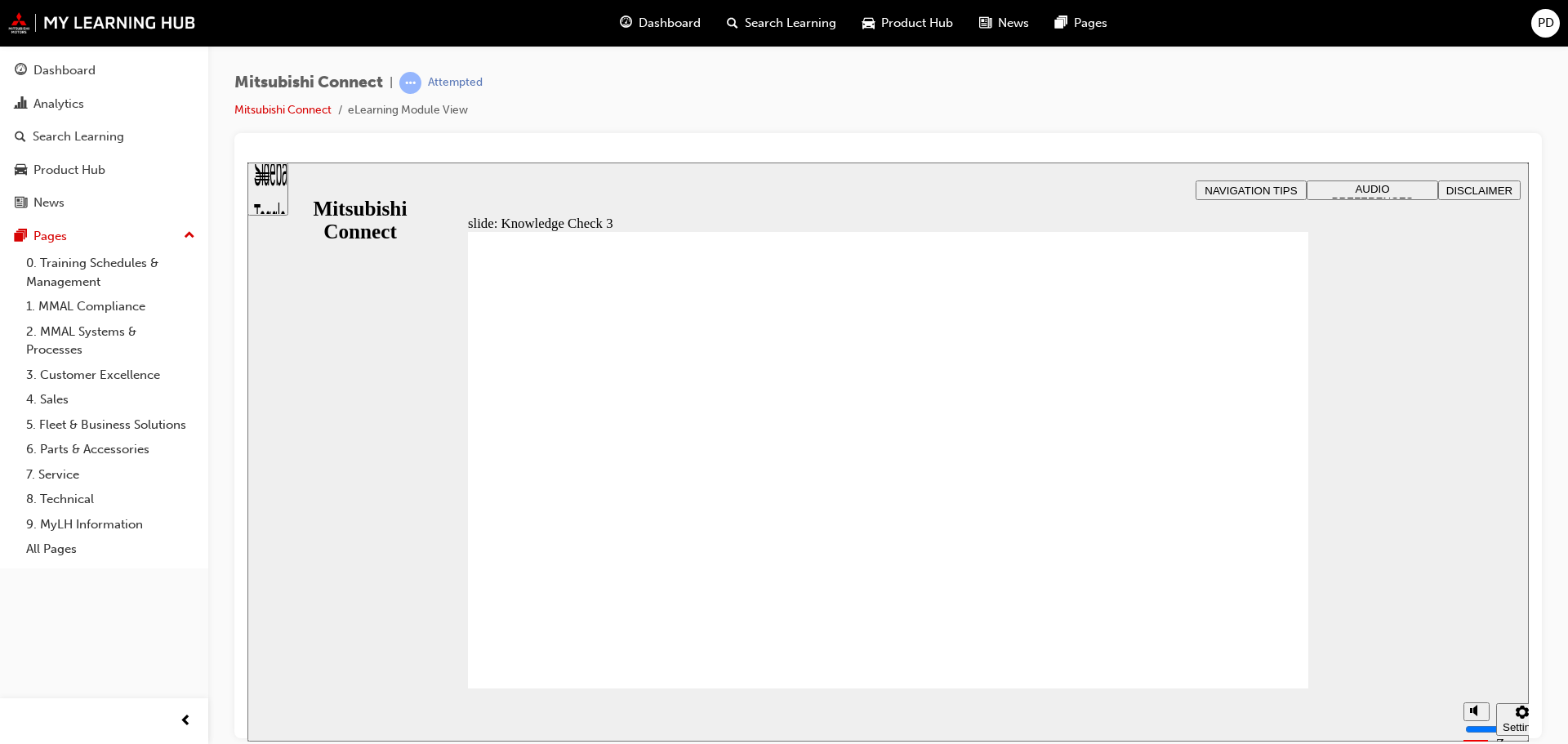
checkbox input "false"
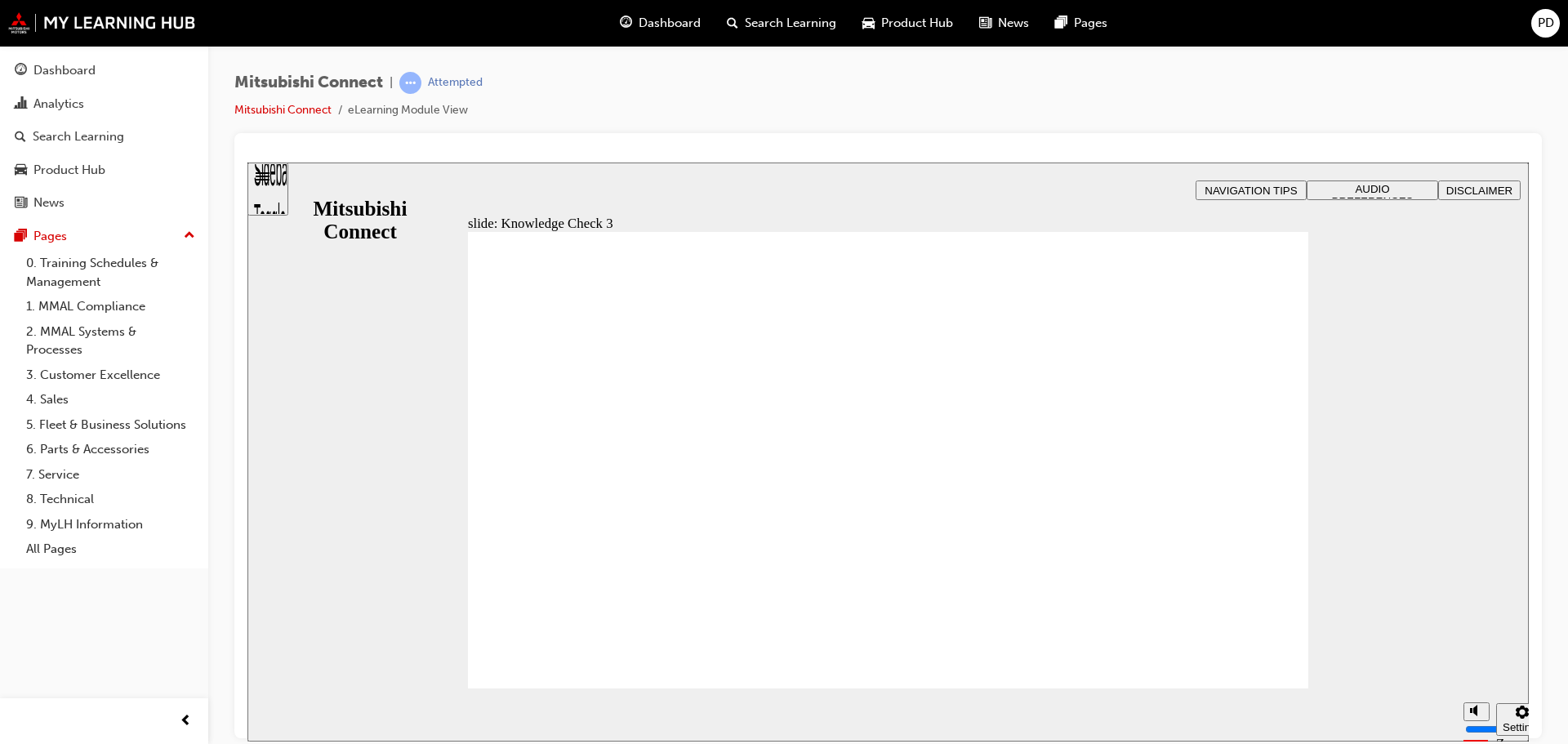
checkbox input "true"
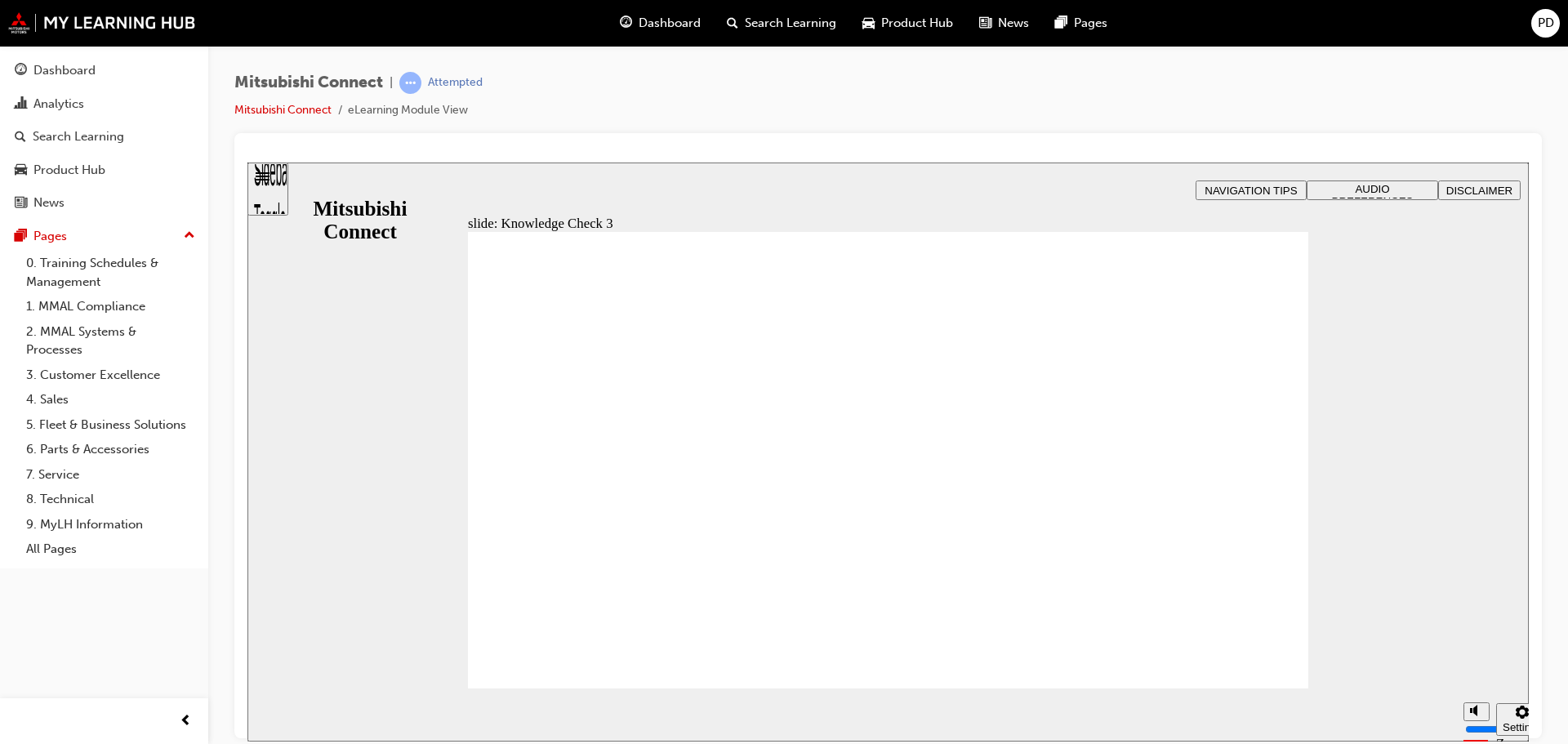
checkbox input "false"
checkbox input "true"
drag, startPoint x: 506, startPoint y: 485, endPoint x: 619, endPoint y: 563, distance: 137.3
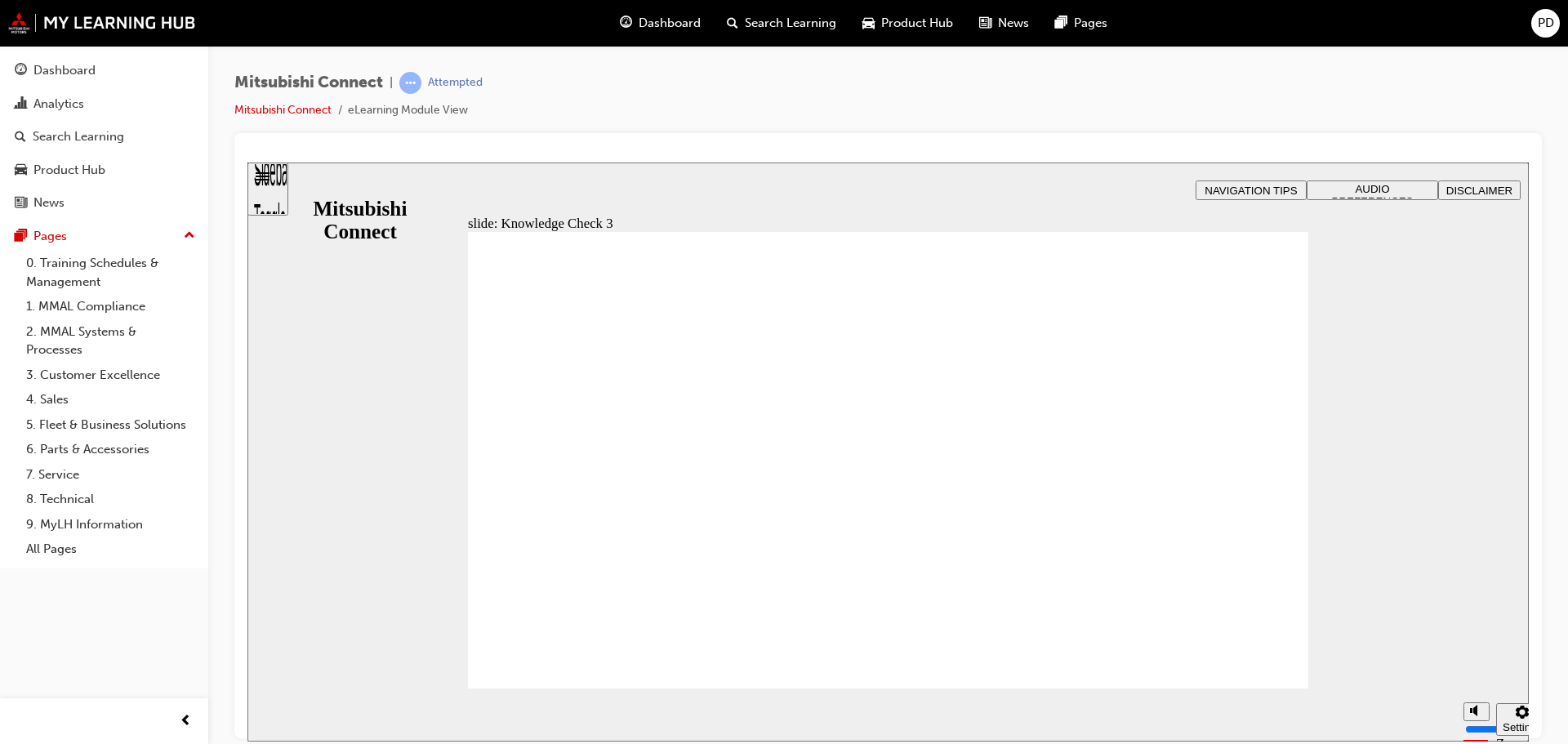
drag, startPoint x: 723, startPoint y: 671, endPoint x: 722, endPoint y: 662, distance: 9.1
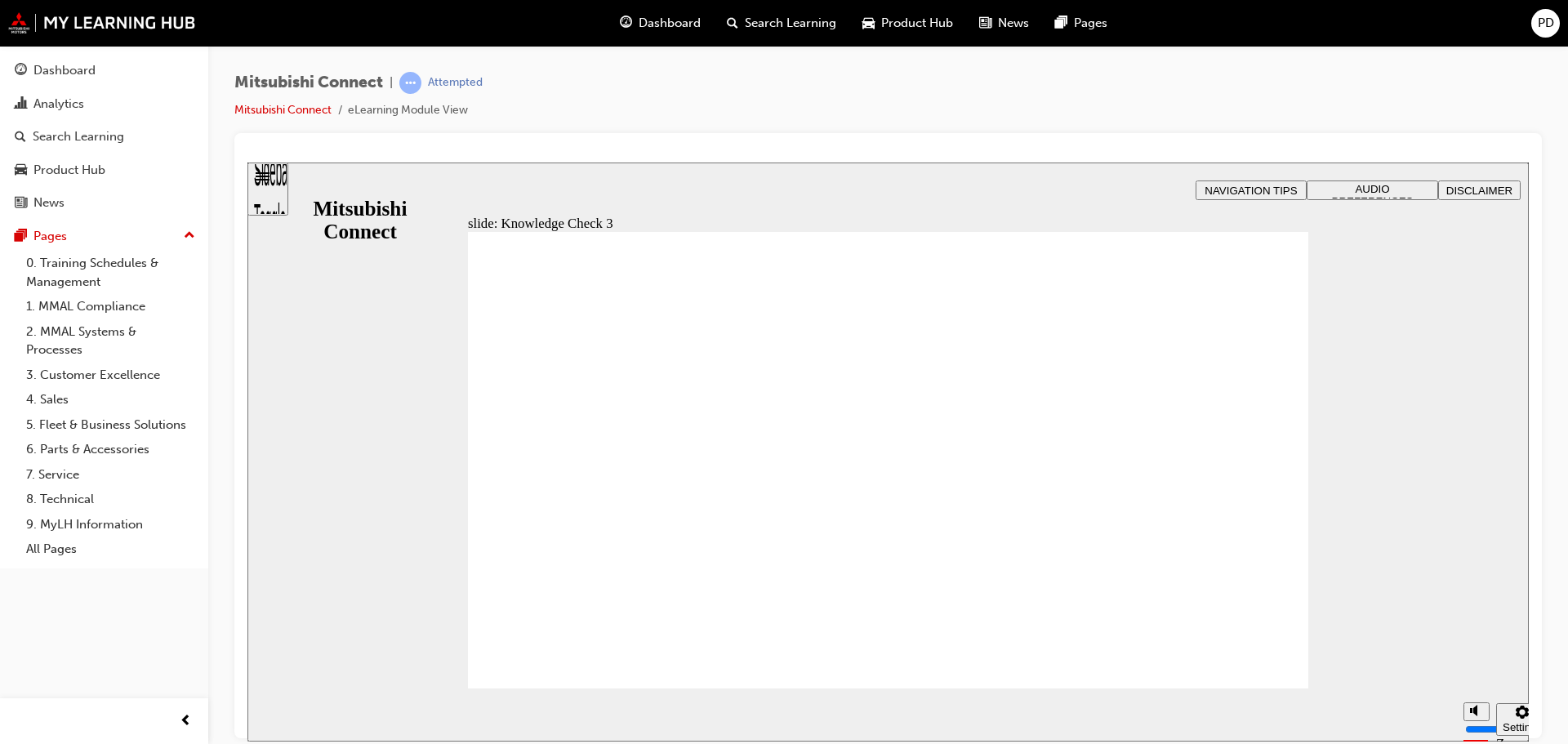
checkbox input "false"
checkbox input "true"
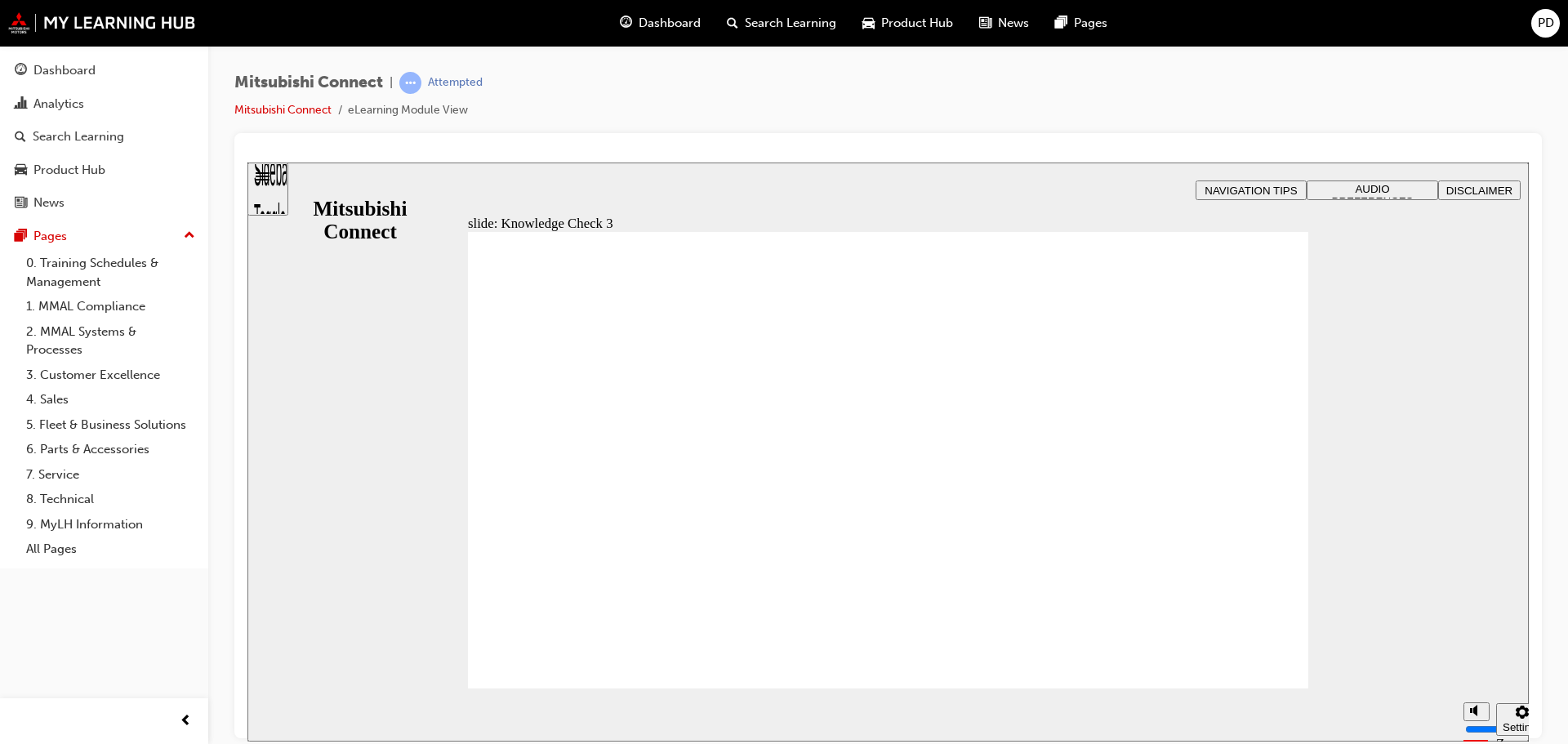
checkbox input "true"
drag, startPoint x: 950, startPoint y: 582, endPoint x: 909, endPoint y: 585, distance: 41.1
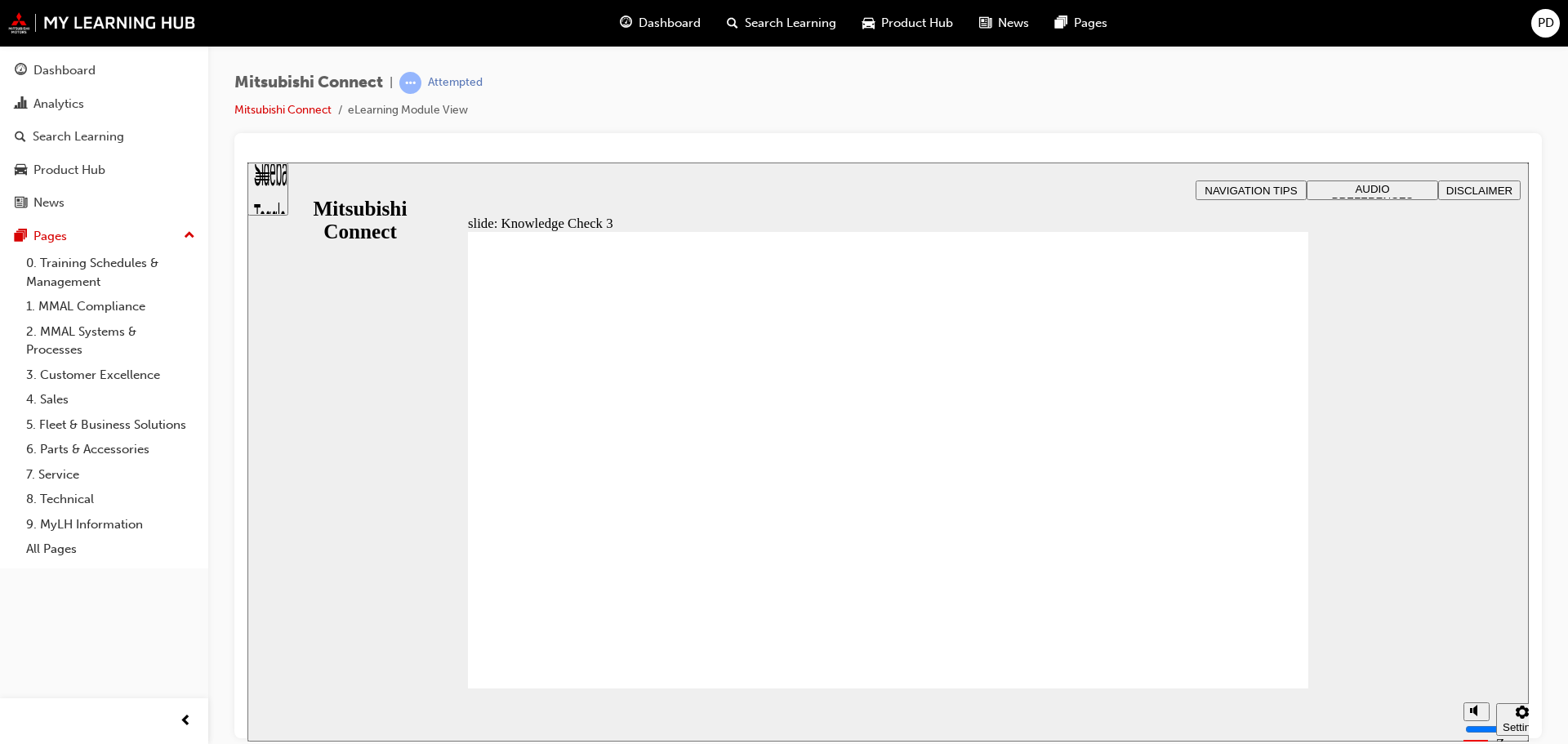
drag, startPoint x: 655, startPoint y: 487, endPoint x: 630, endPoint y: 510, distance: 34.0
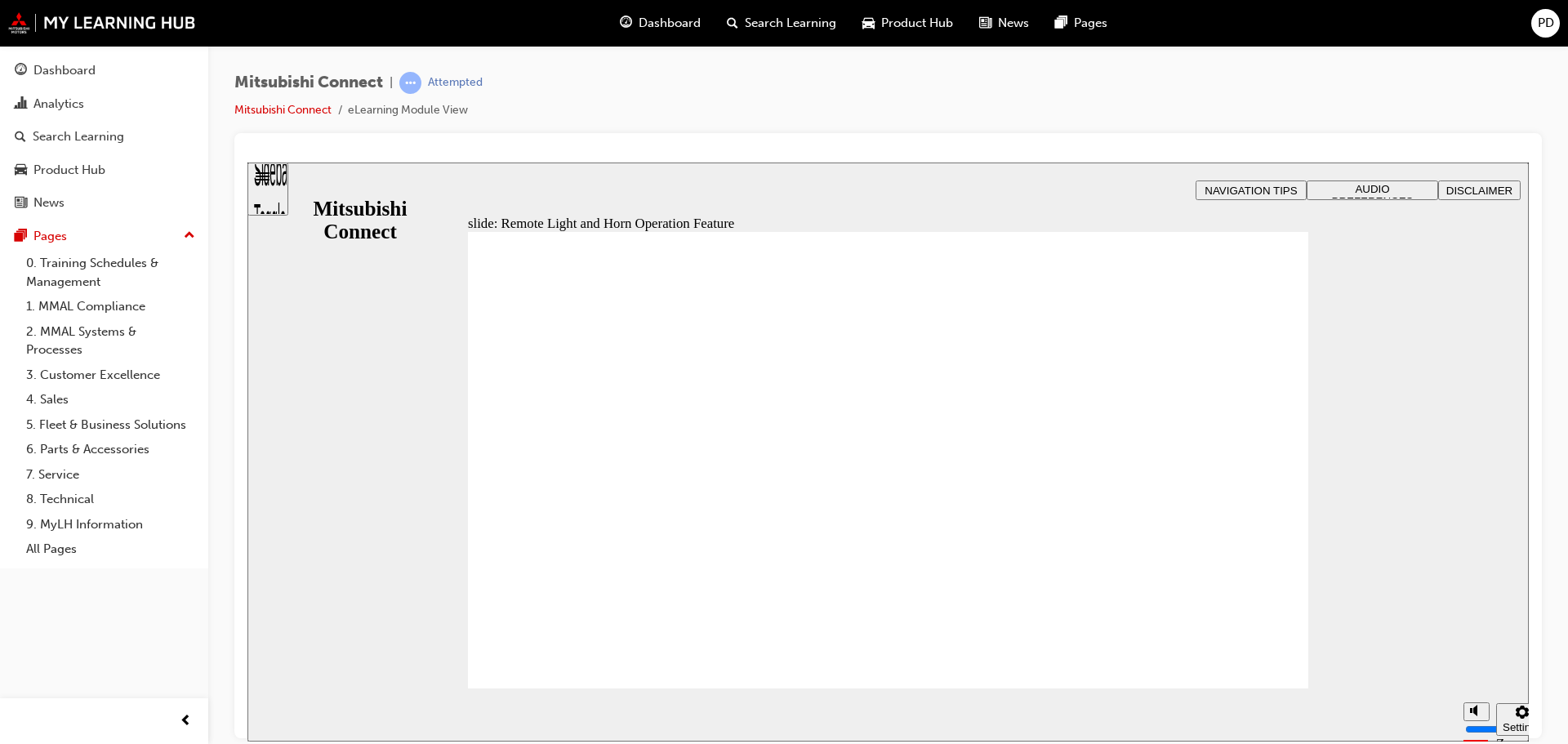
radio input "true"
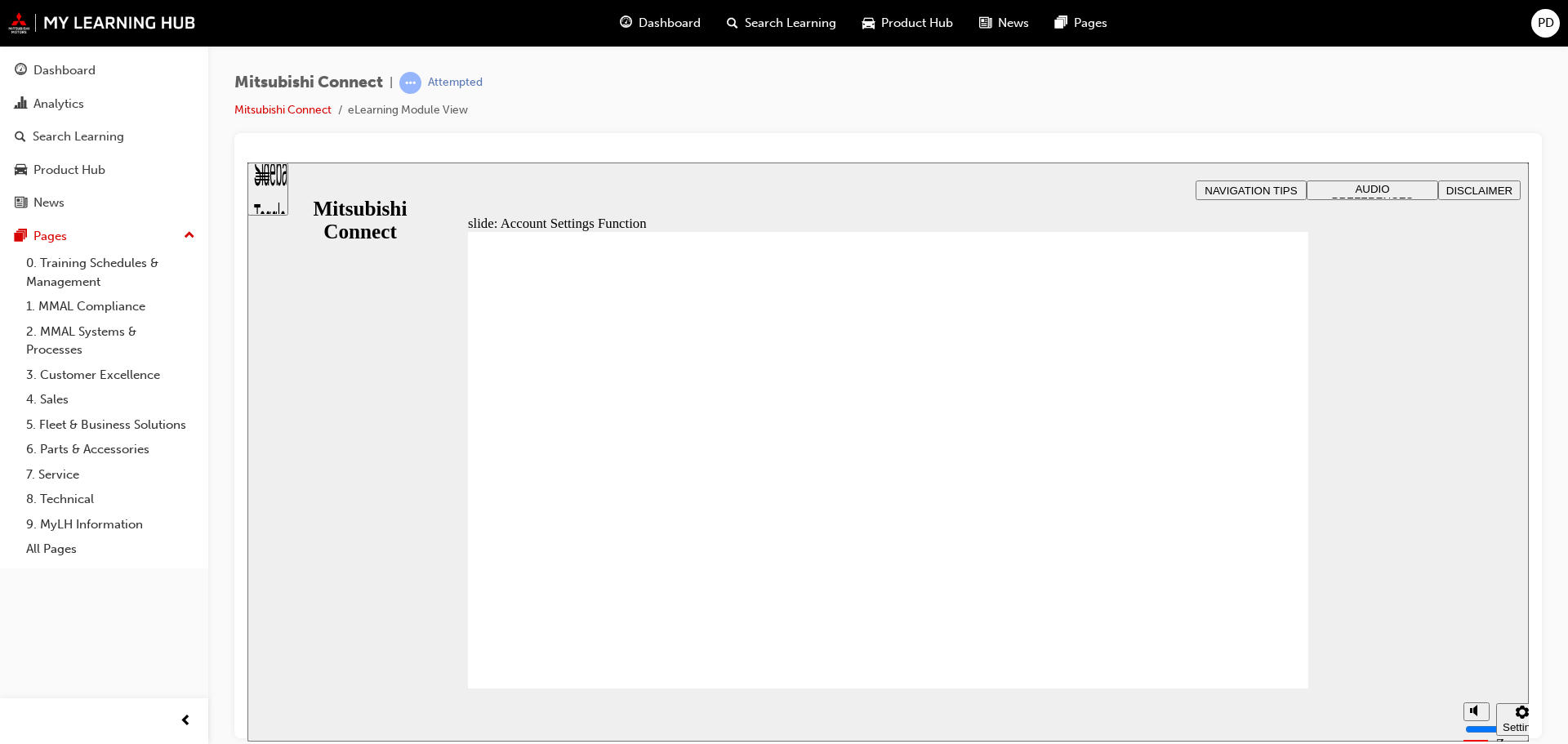
drag, startPoint x: 508, startPoint y: 471, endPoint x: 515, endPoint y: 497, distance: 26.9
checkbox input "true"
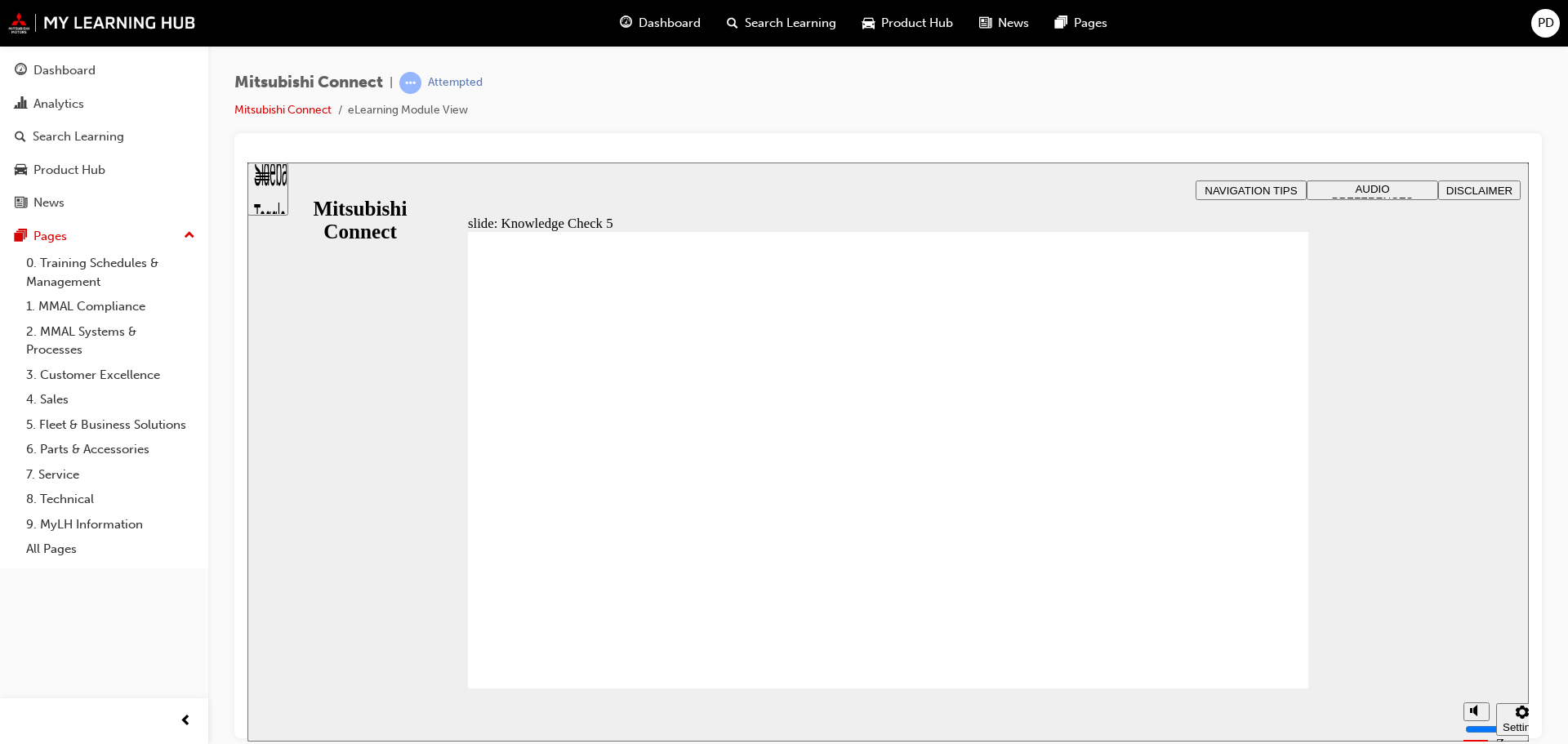
click at [1308, 660] on div "slide: Knowledge Check 5 Rectangle That’s right! Door Lock Reminders help ensur…" at bounding box center [888, 451] width 1282 height 579
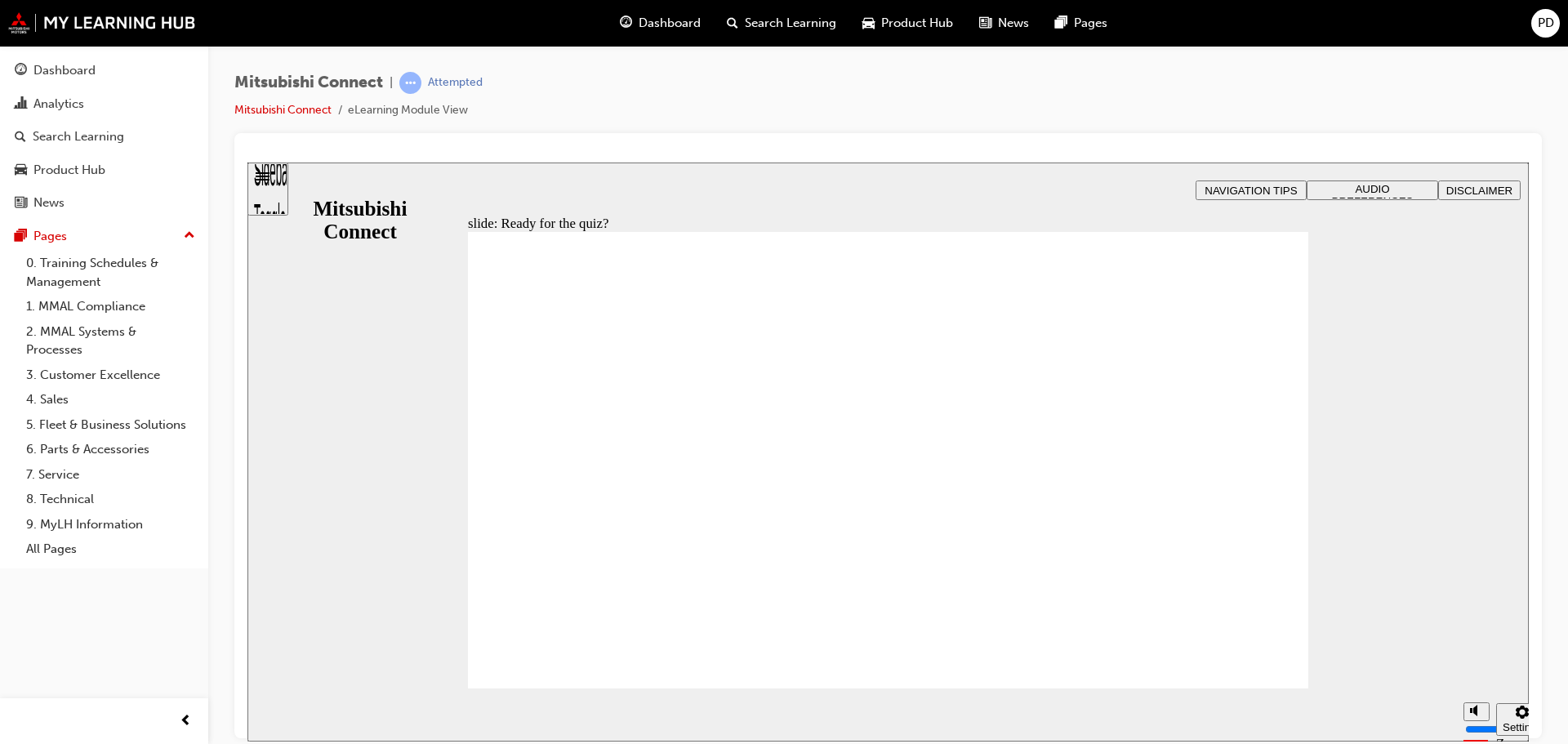
radio input "true"
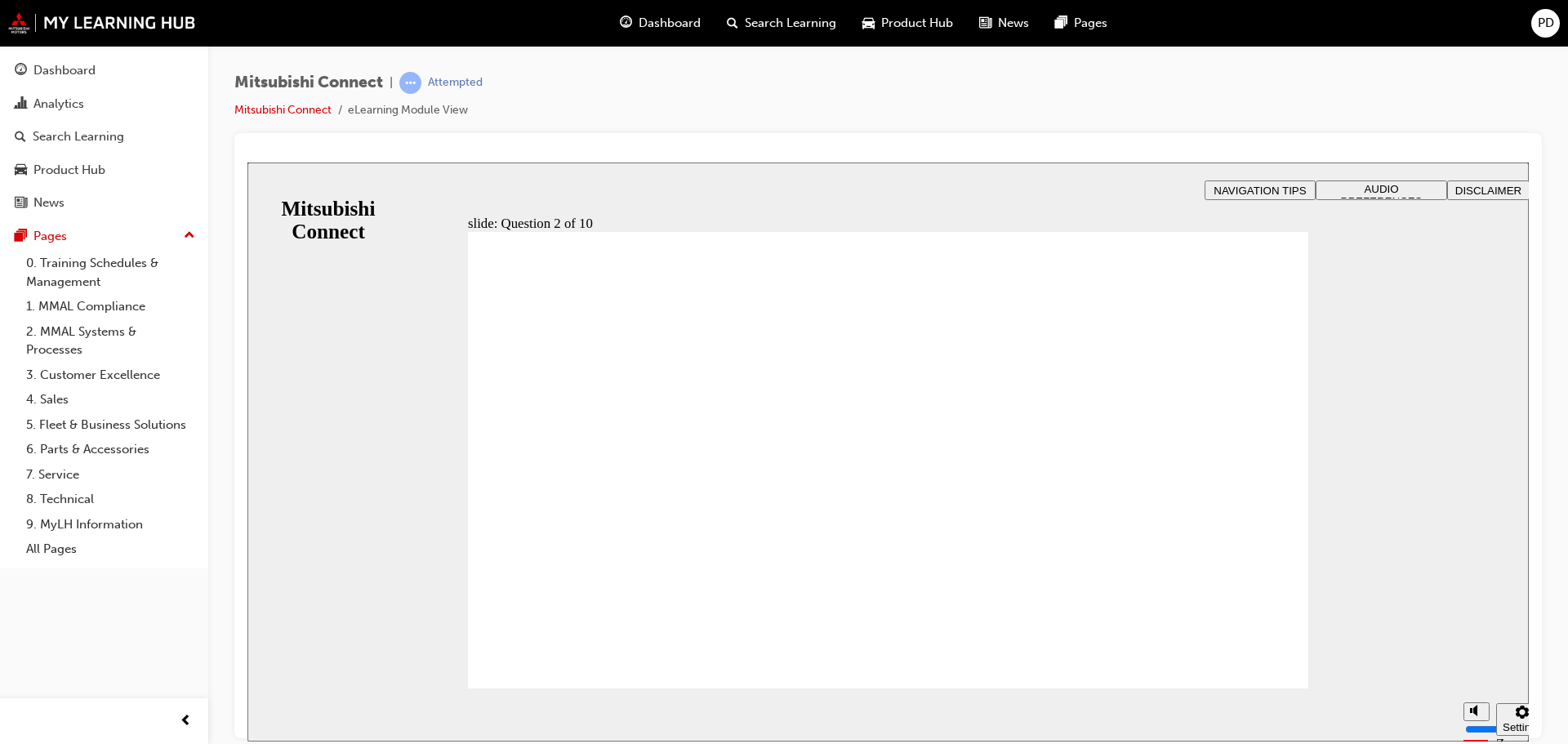
checkbox input "true"
checkbox input "false"
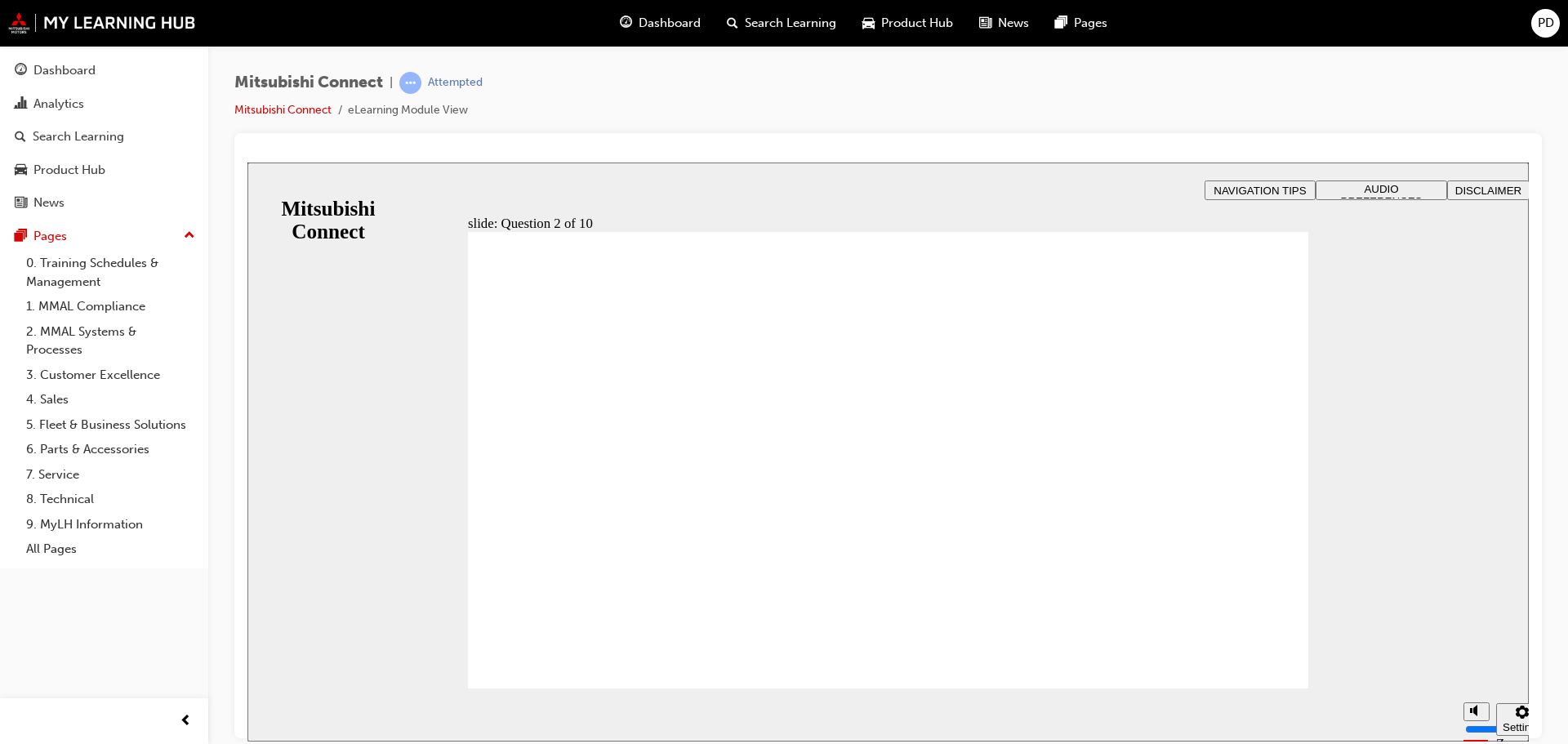
checkbox input "true"
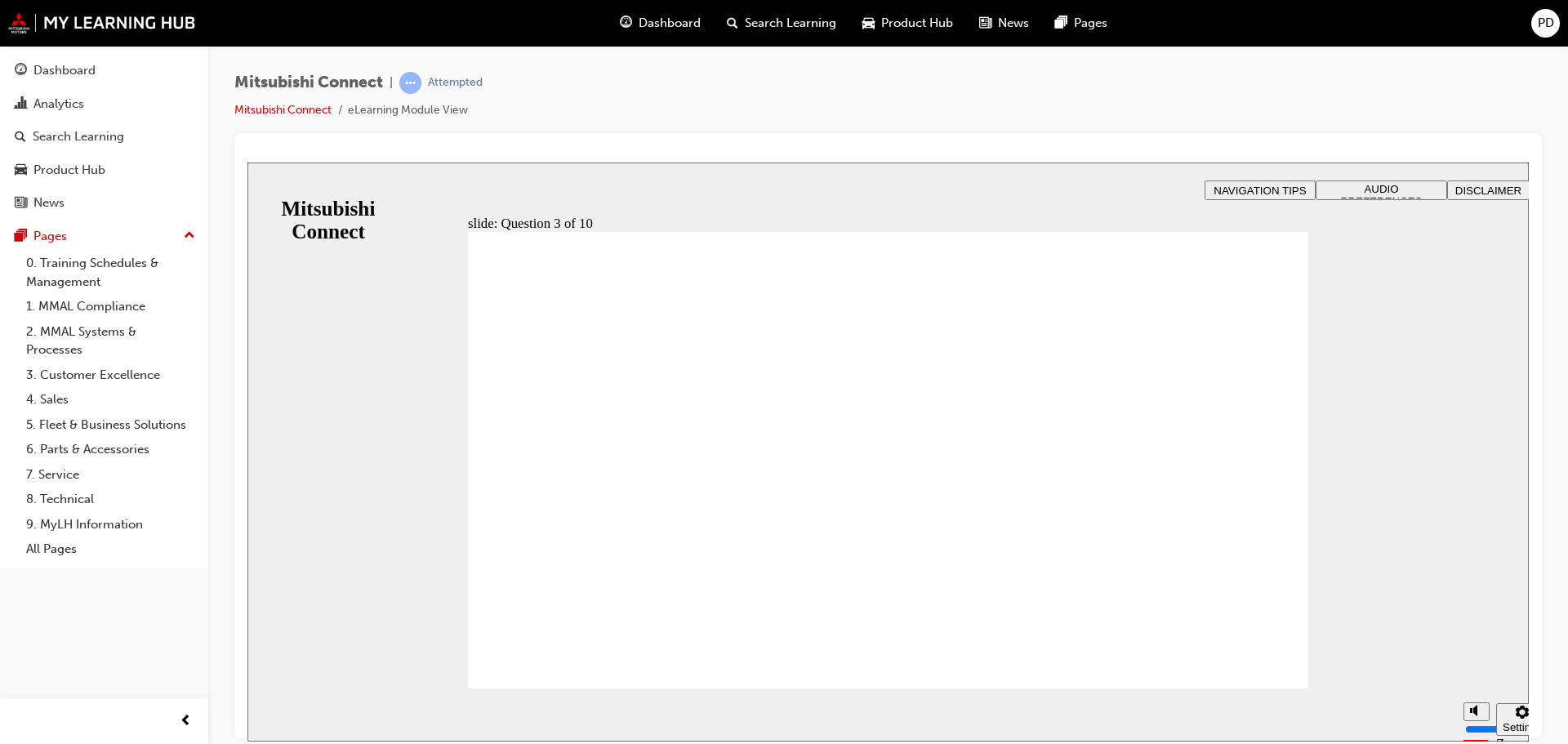
radio input "true"
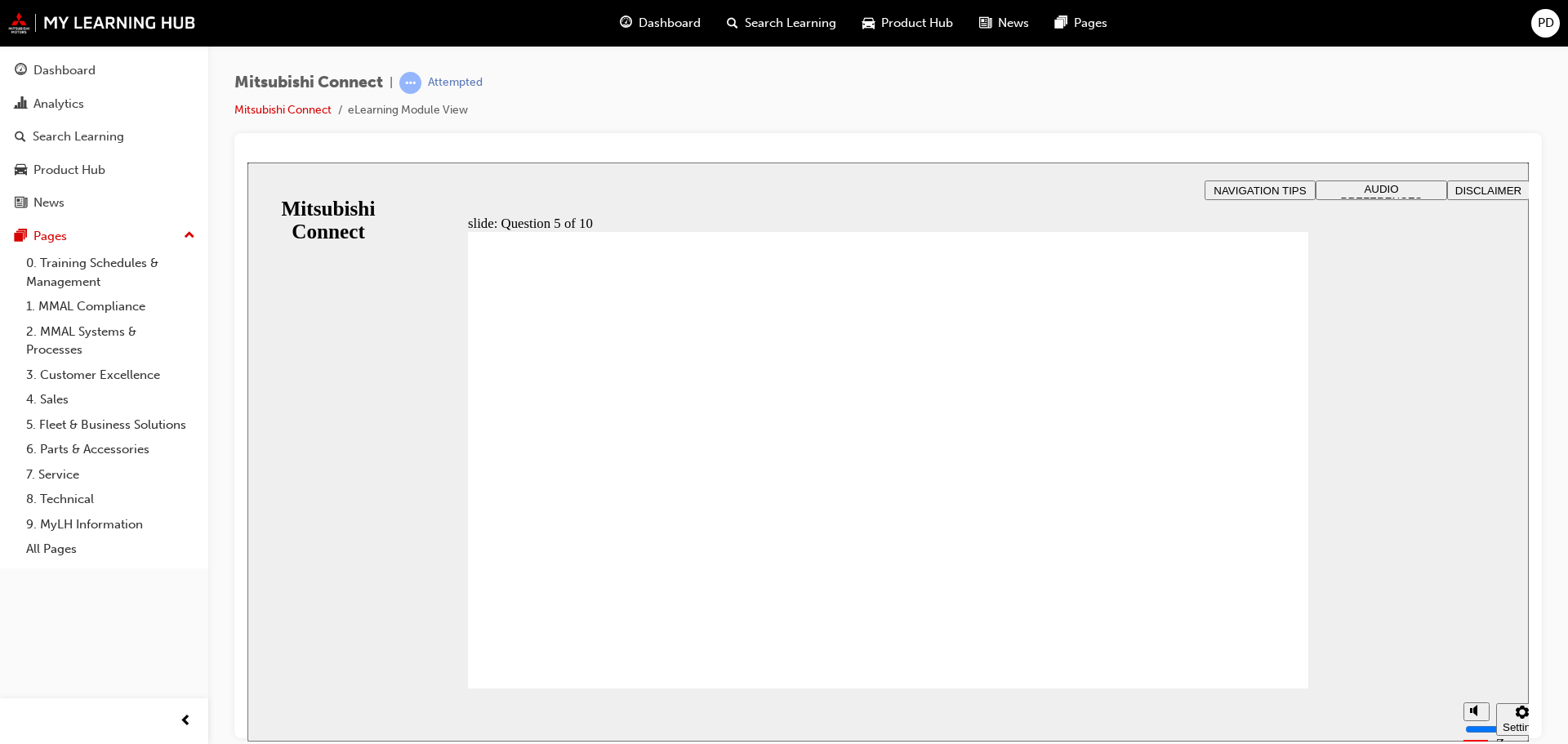
checkbox input "true"
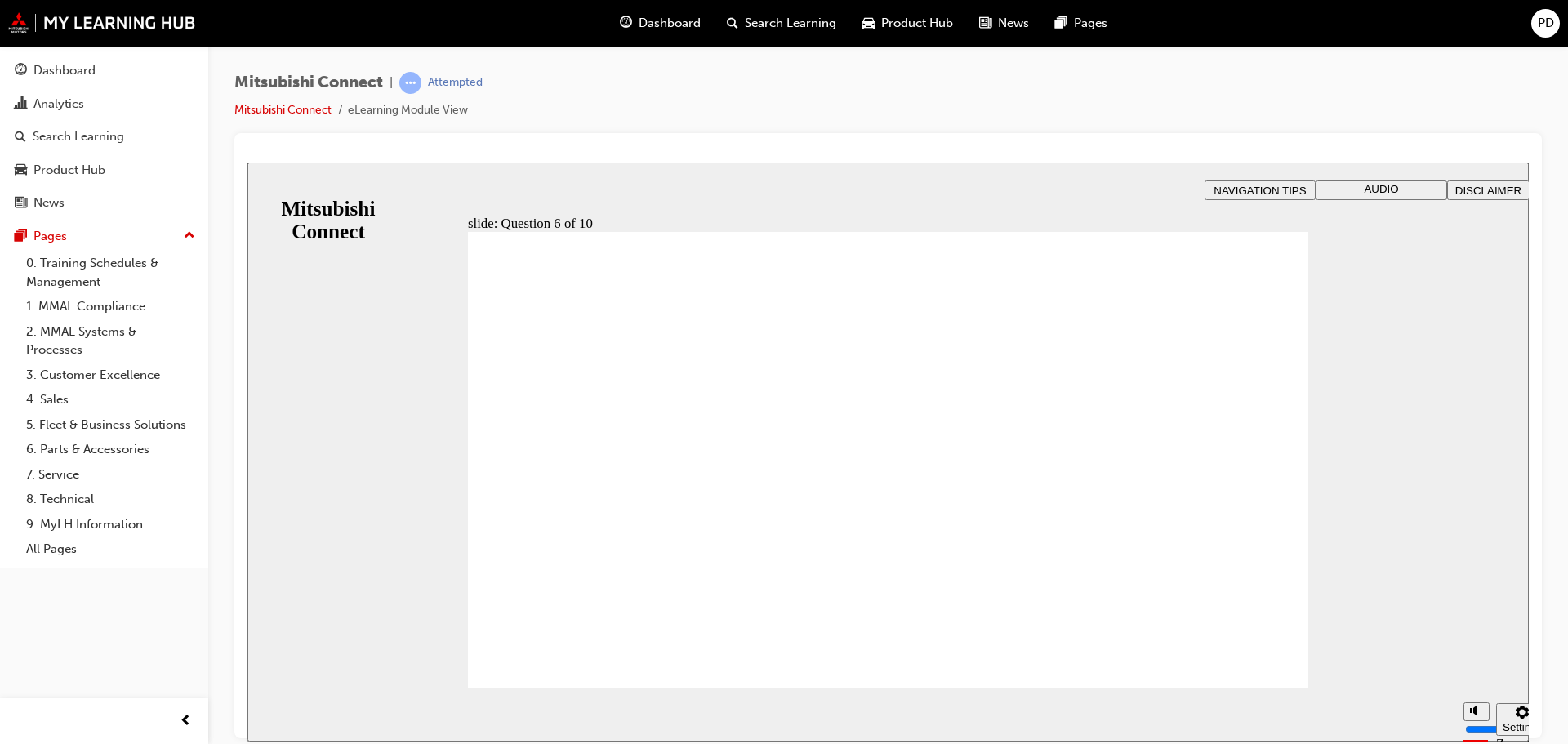
checkbox input "true"
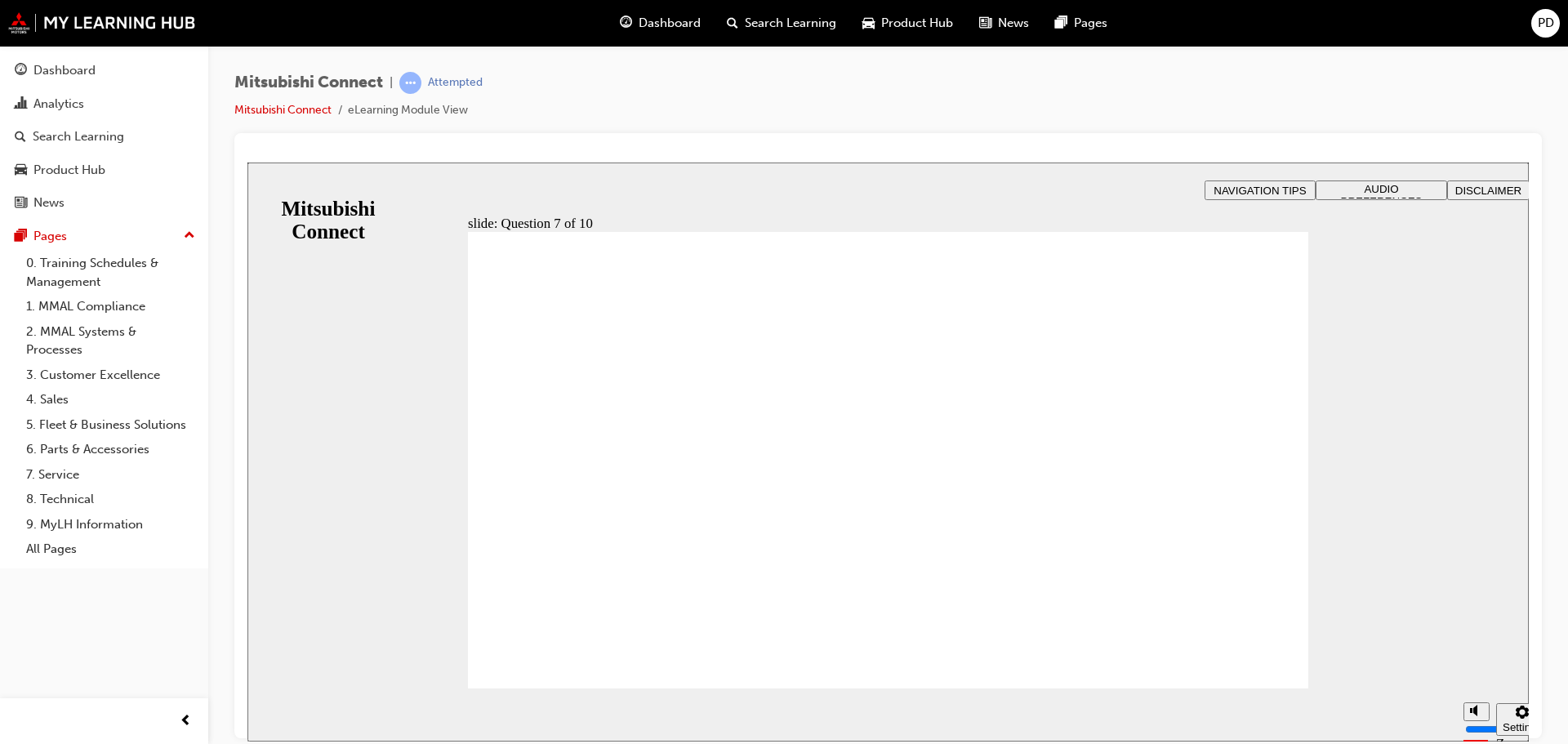
checkbox input "true"
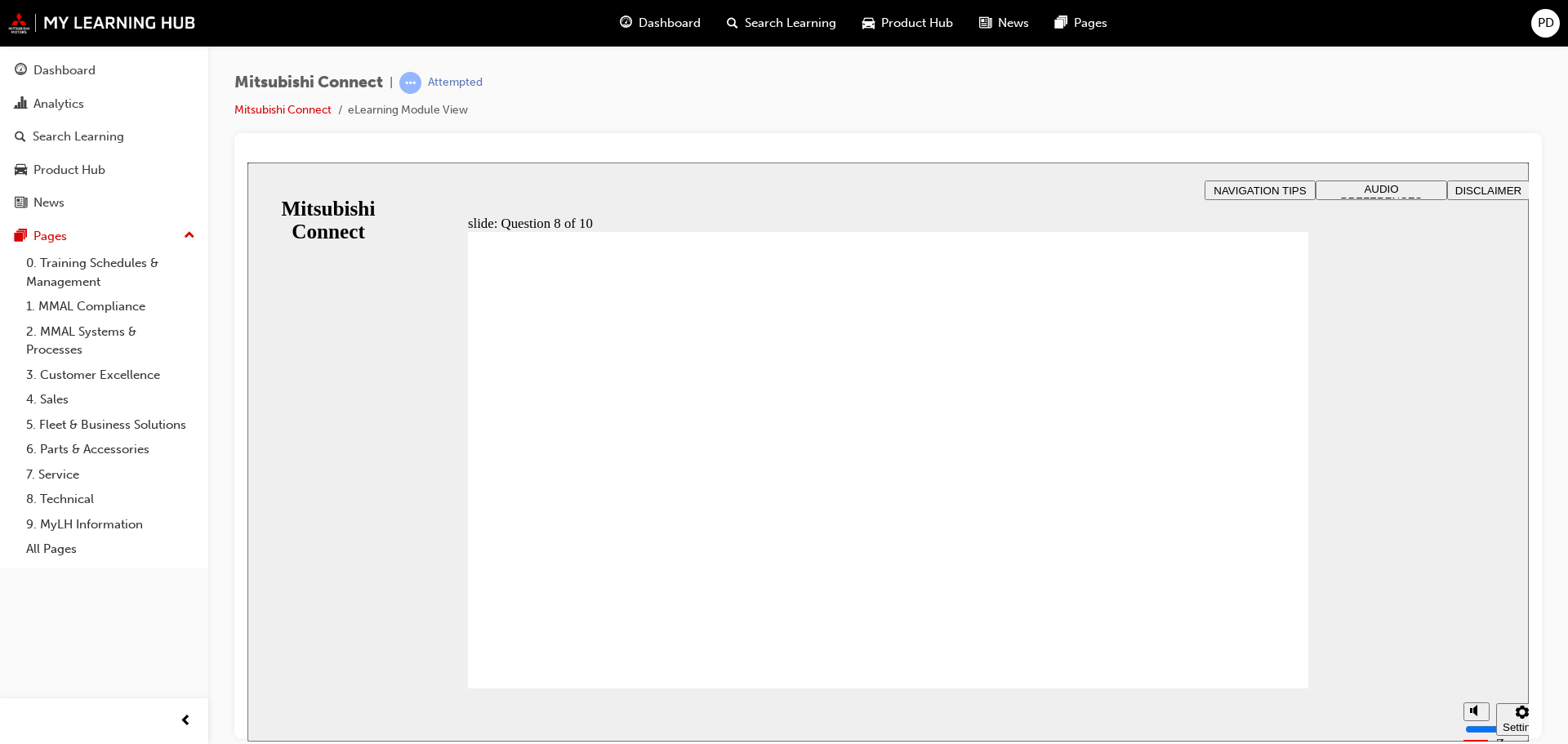
radio input "true"
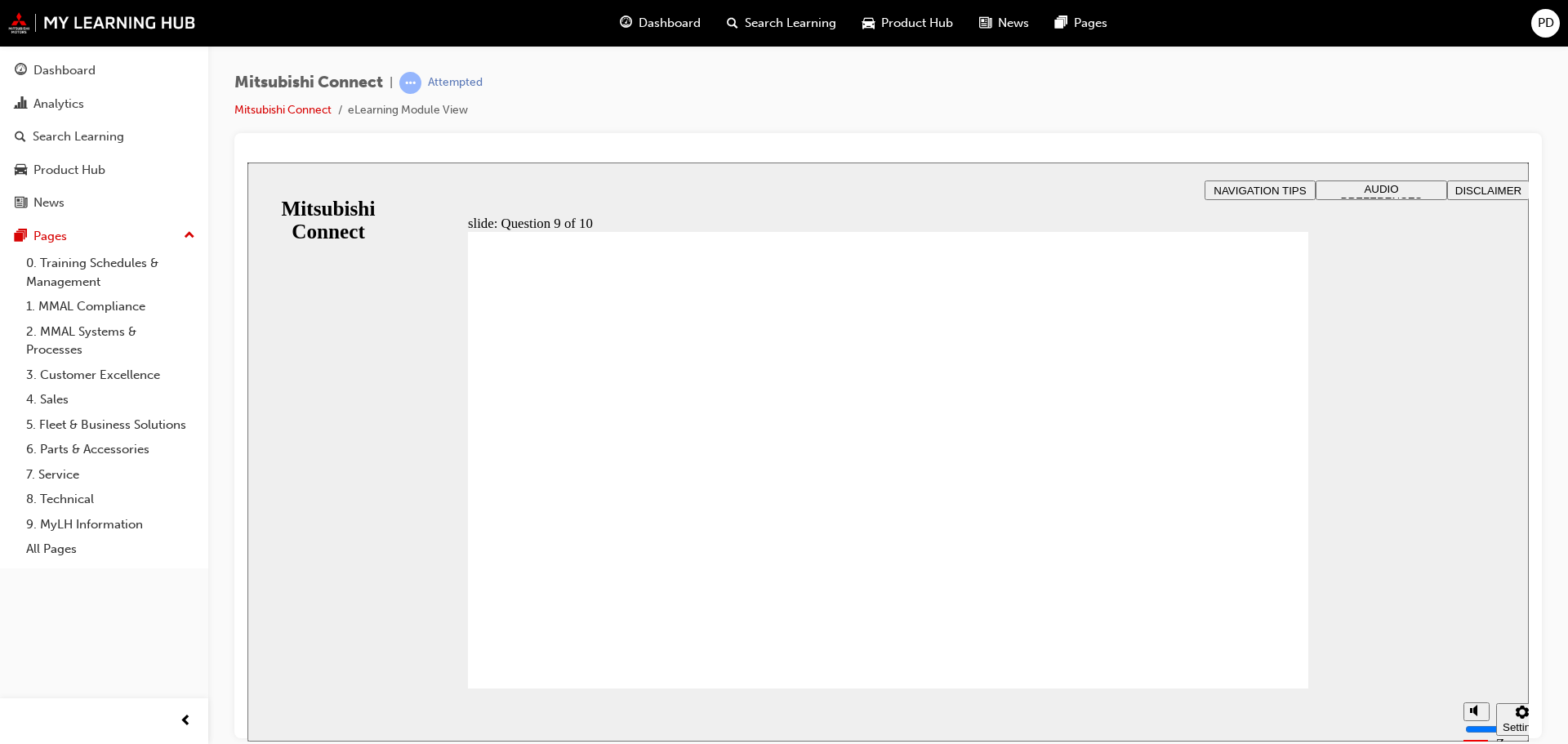
checkbox input "true"
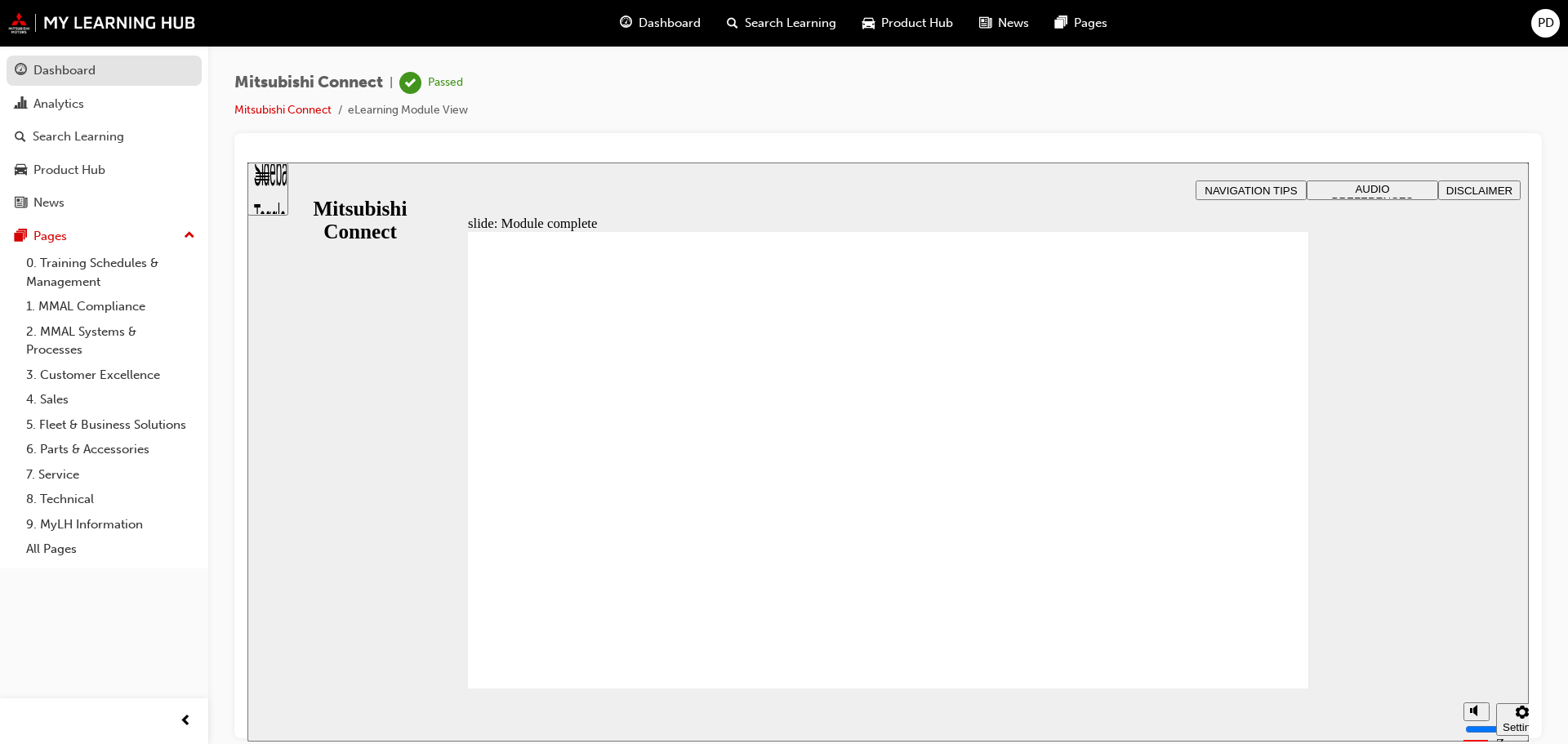
click at [79, 77] on div "Dashboard" at bounding box center [64, 71] width 62 height 19
